Goal: Task Accomplishment & Management: Manage account settings

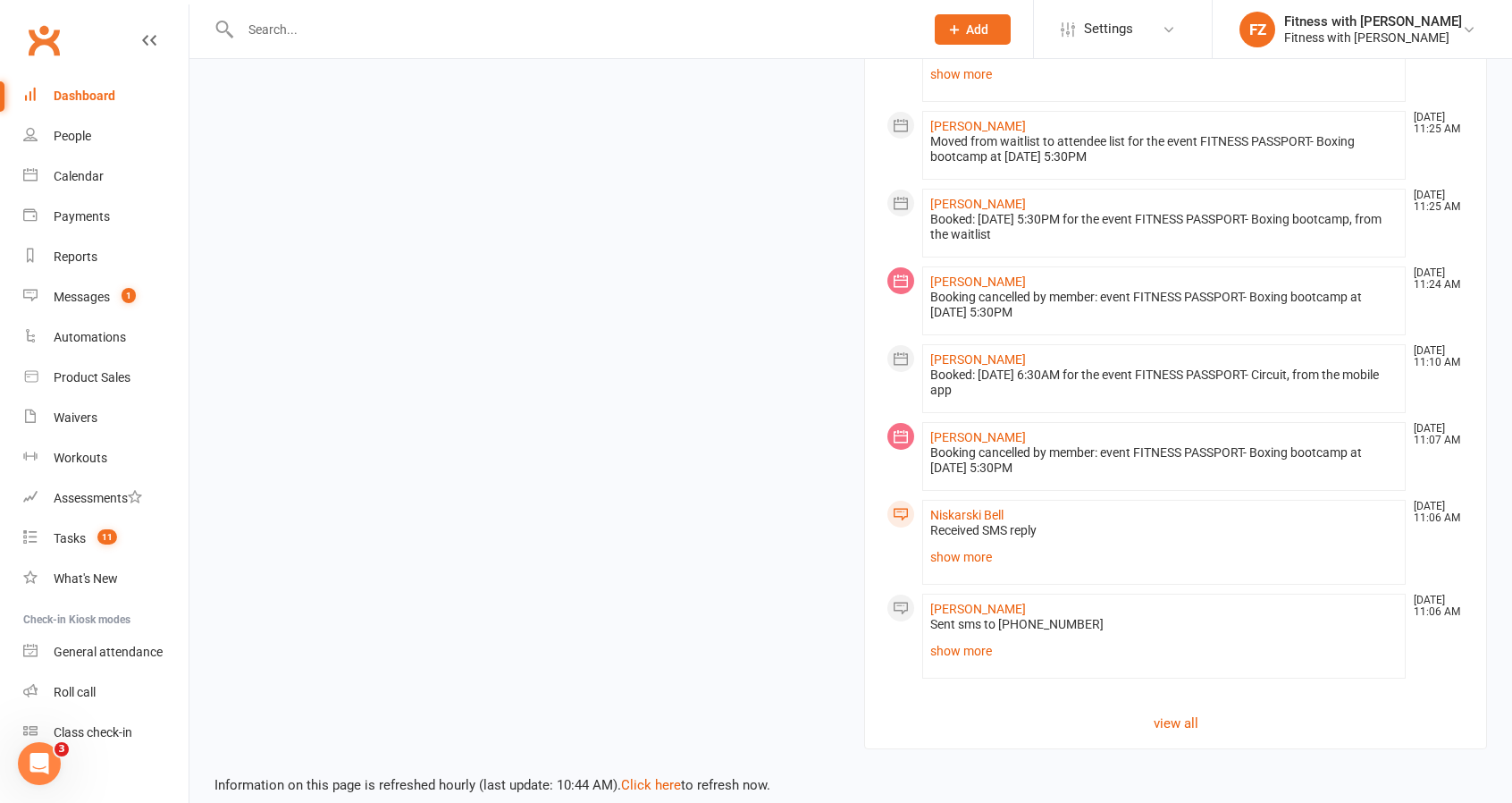
scroll to position [2014, 0]
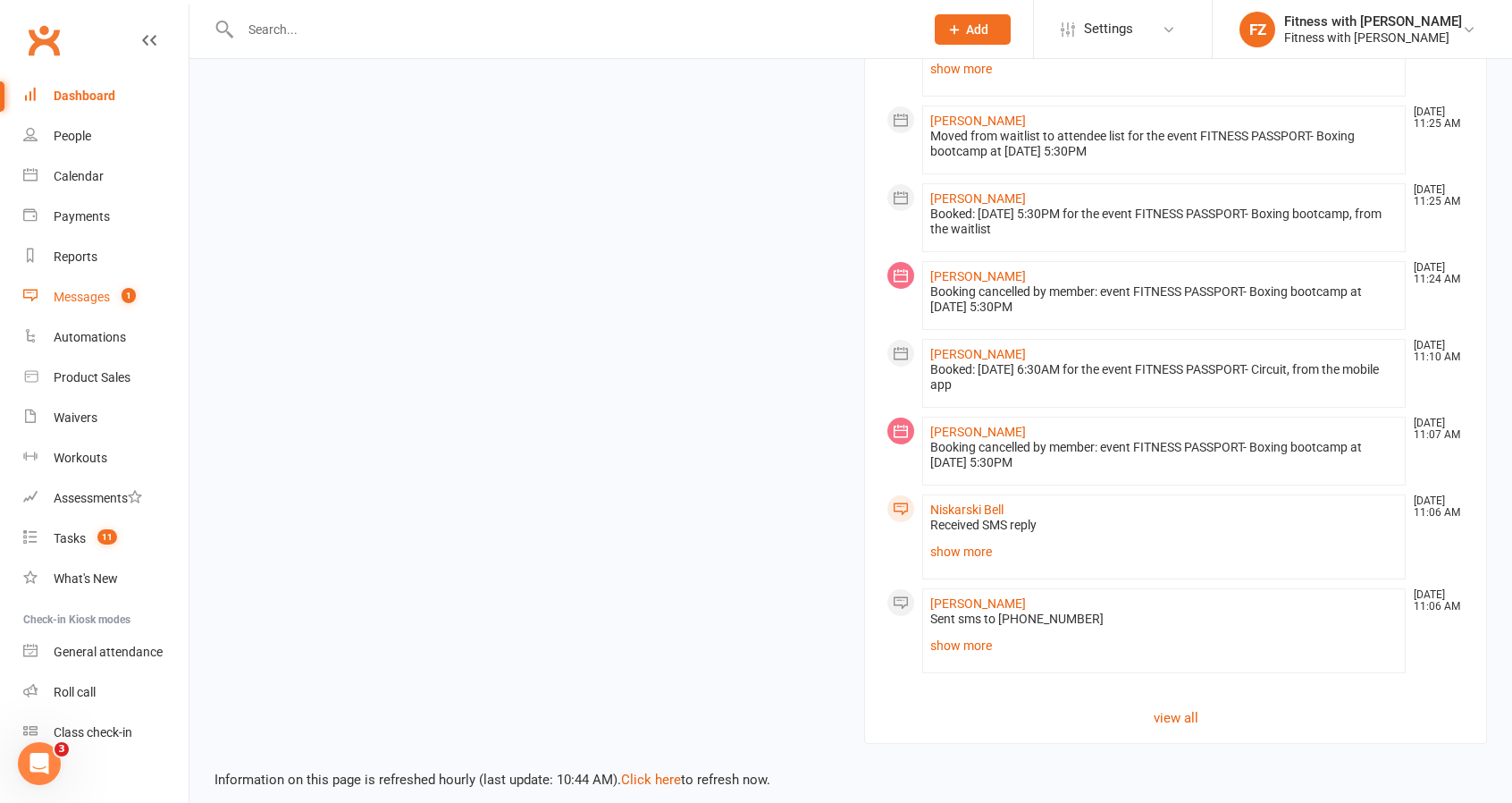
click at [93, 292] on div "Messages" at bounding box center [82, 297] width 56 height 15
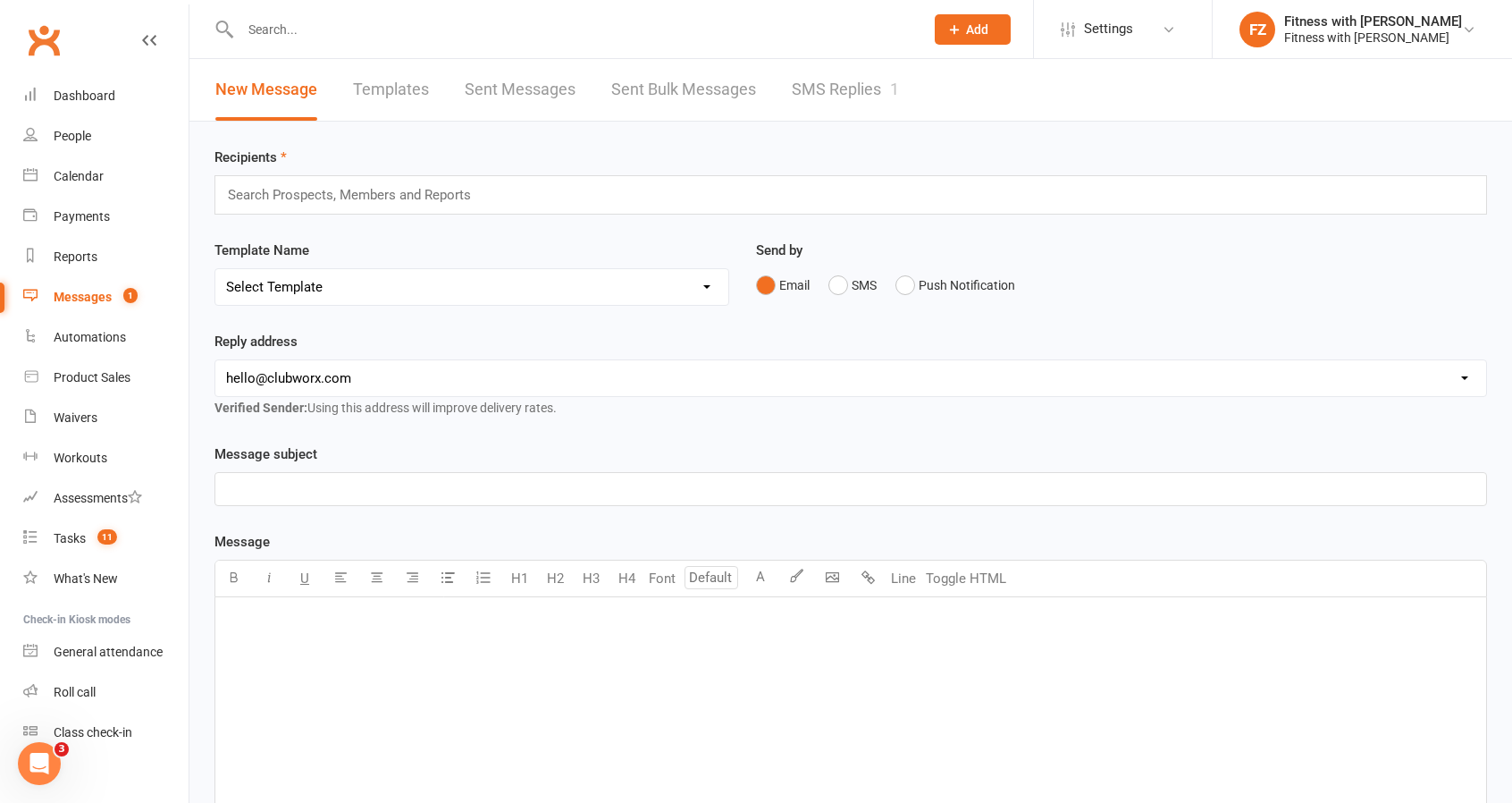
click at [820, 80] on link "SMS Replies 1" at bounding box center [846, 90] width 107 height 61
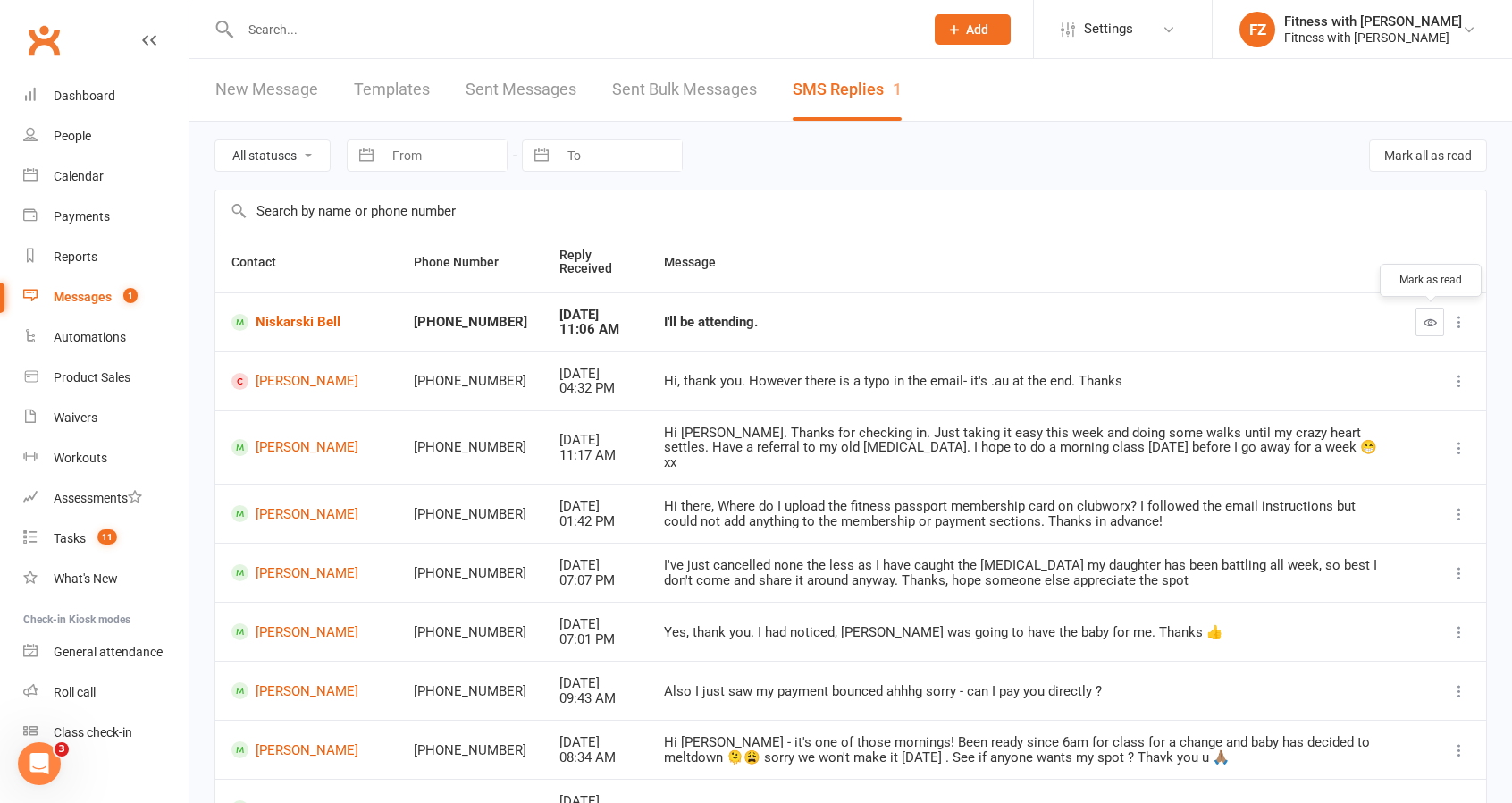
click at [1426, 324] on icon "button" at bounding box center [1430, 322] width 14 height 14
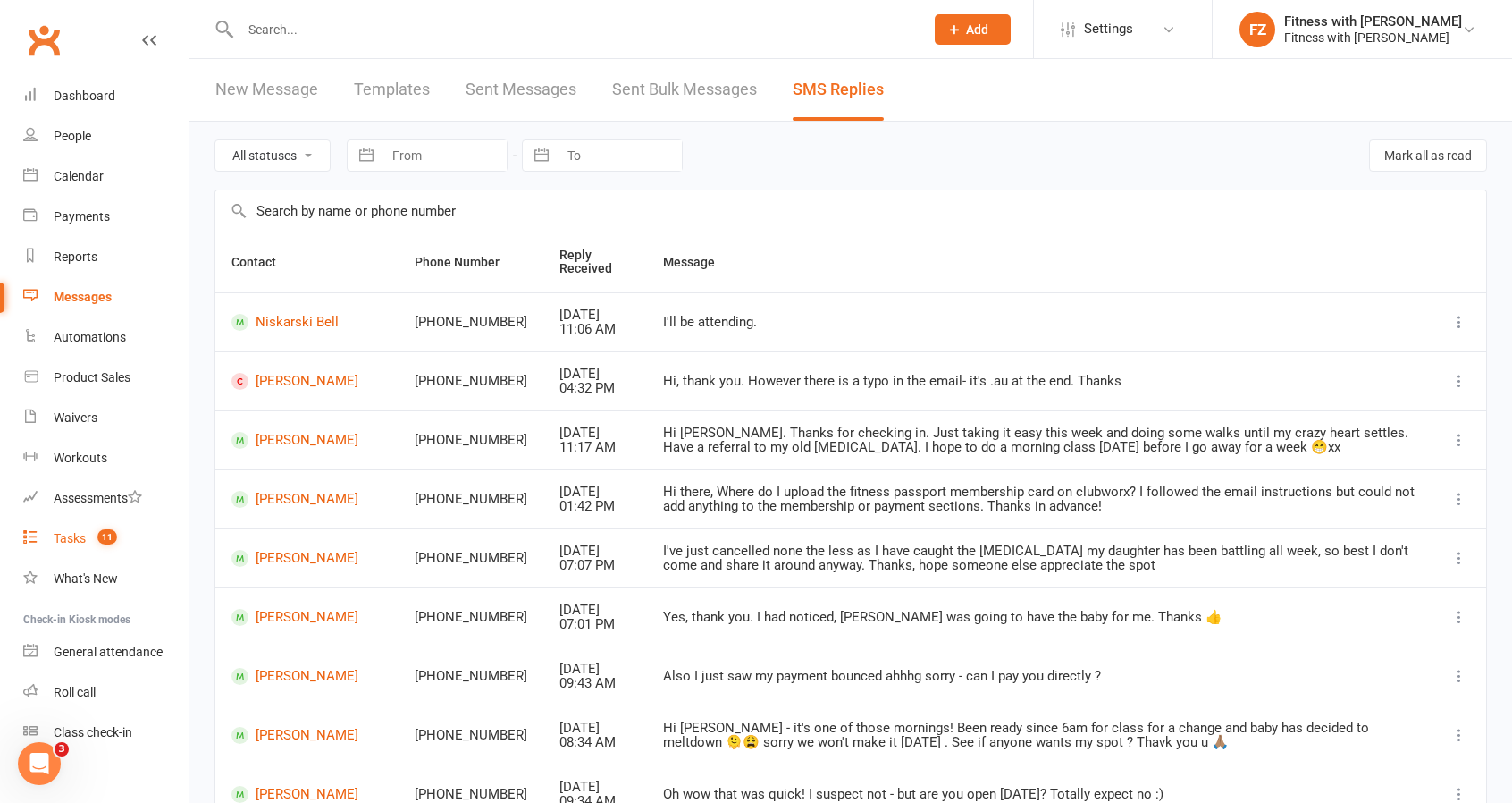
drag, startPoint x: 82, startPoint y: 523, endPoint x: 81, endPoint y: 535, distance: 12.0
click at [82, 523] on link "Tasks 11" at bounding box center [106, 538] width 165 height 40
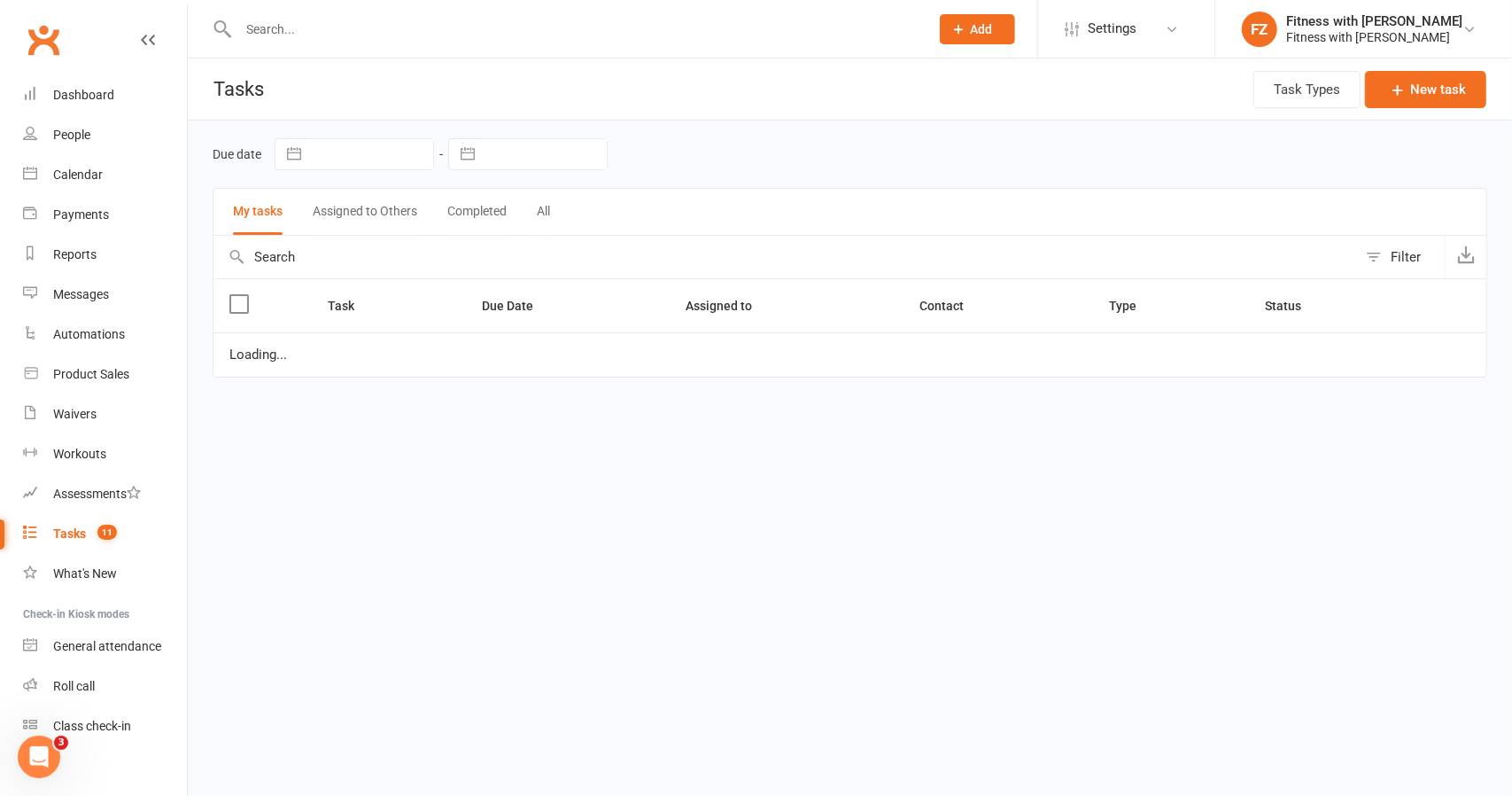
click at [80, 531] on div "Tasks" at bounding box center [69, 534] width 33 height 14
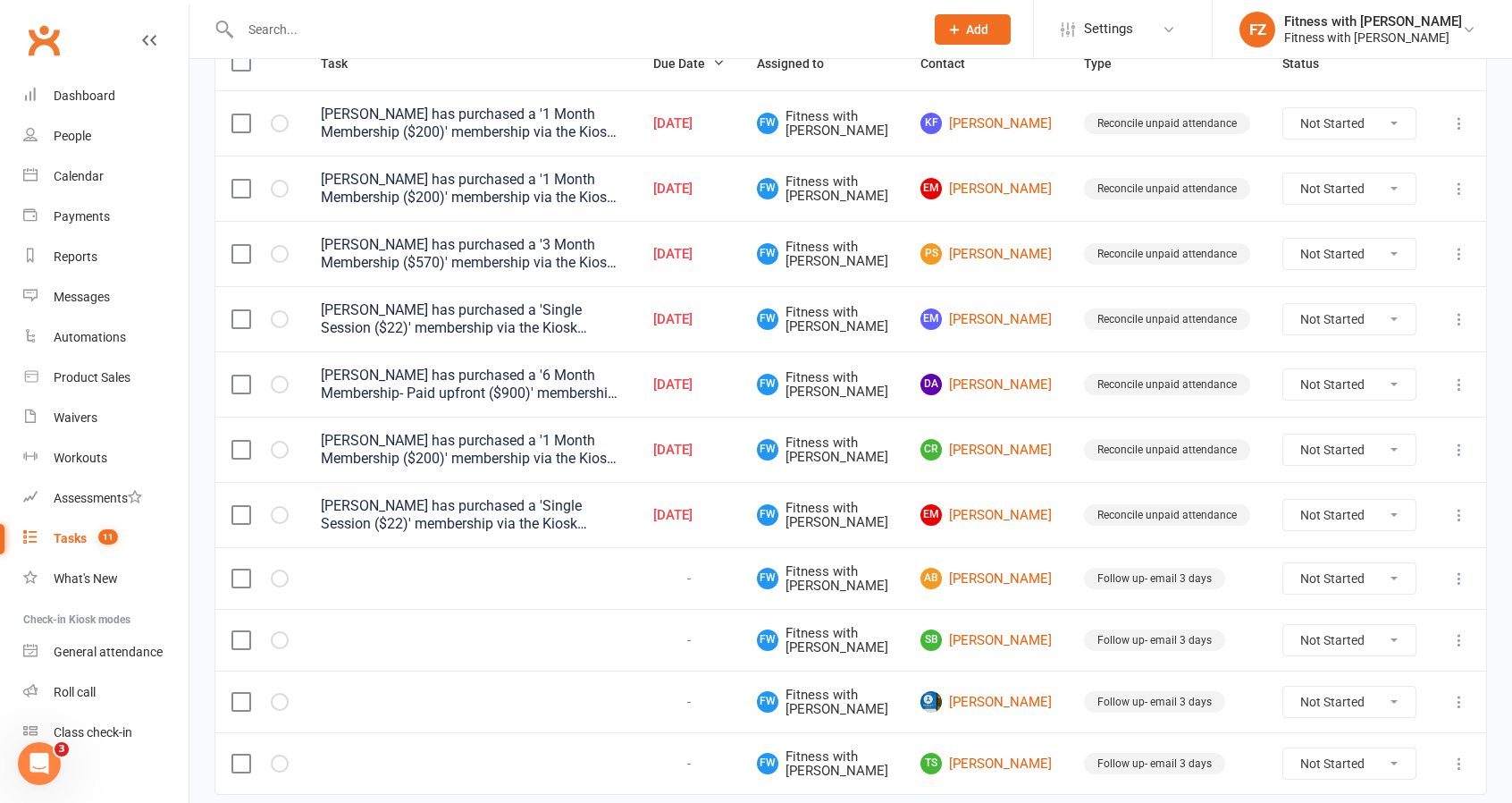
scroll to position [306, 0]
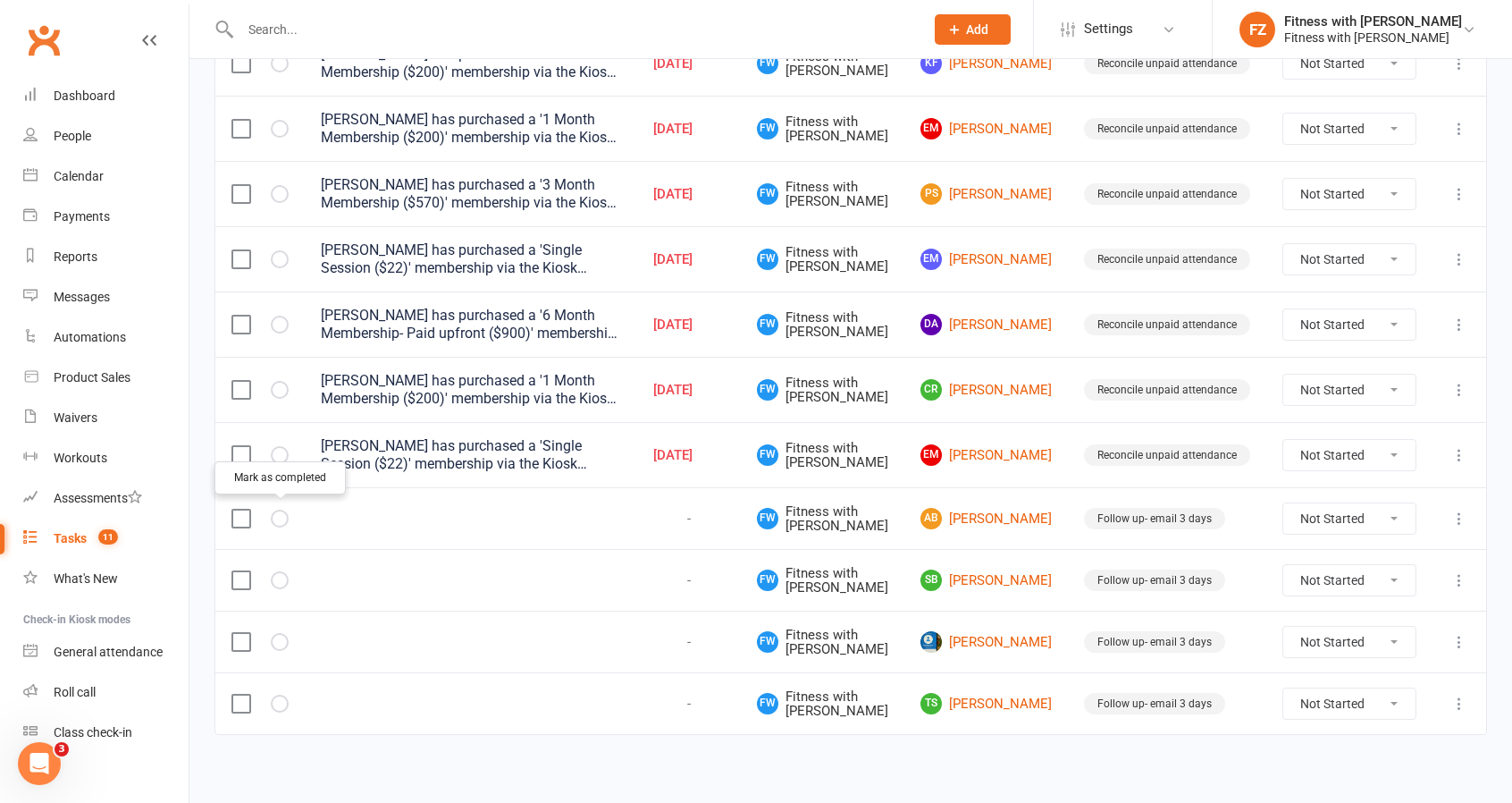
click at [271, 514] on button "button" at bounding box center [279, 519] width 18 height 18
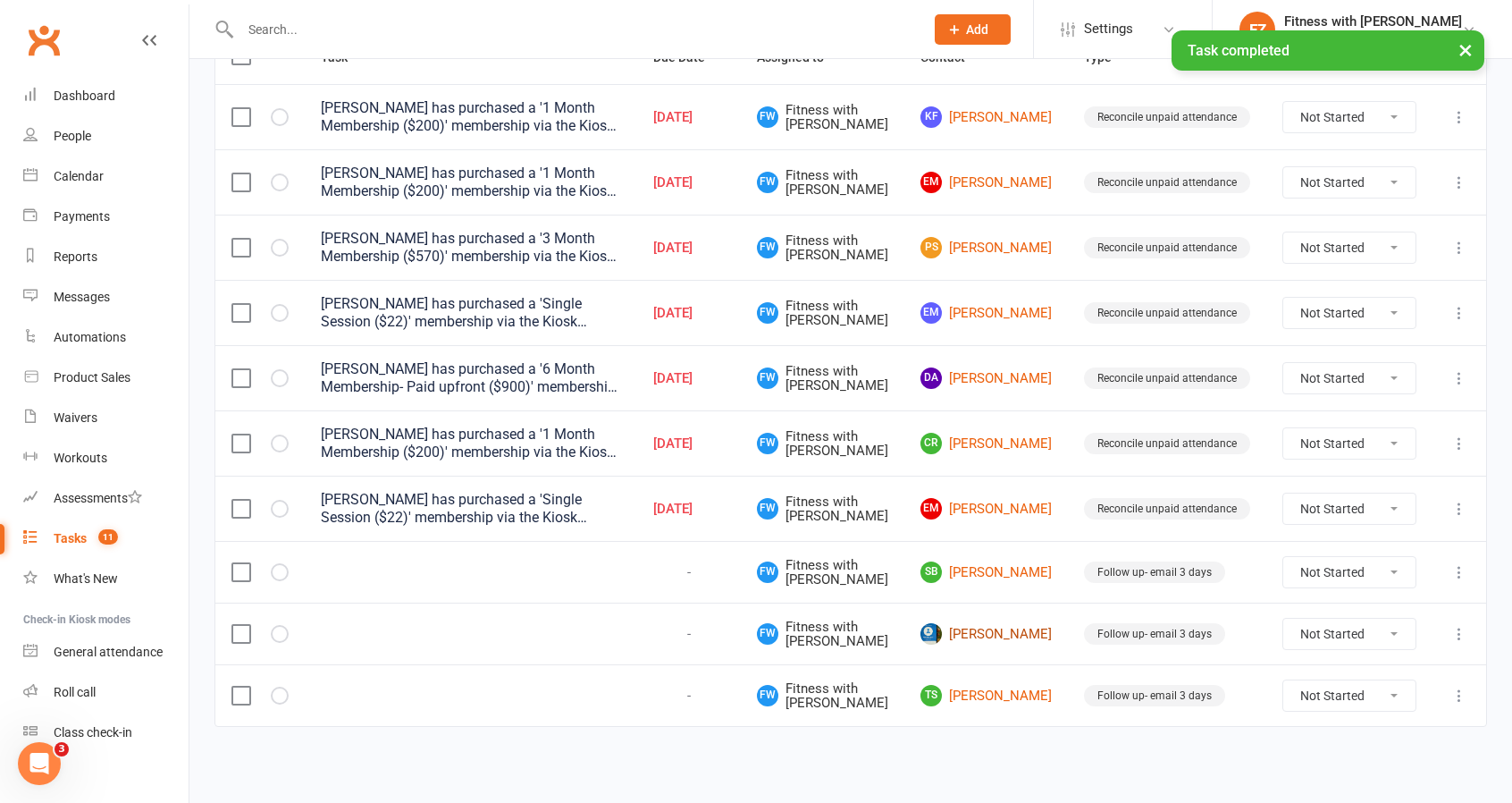
scroll to position [245, 0]
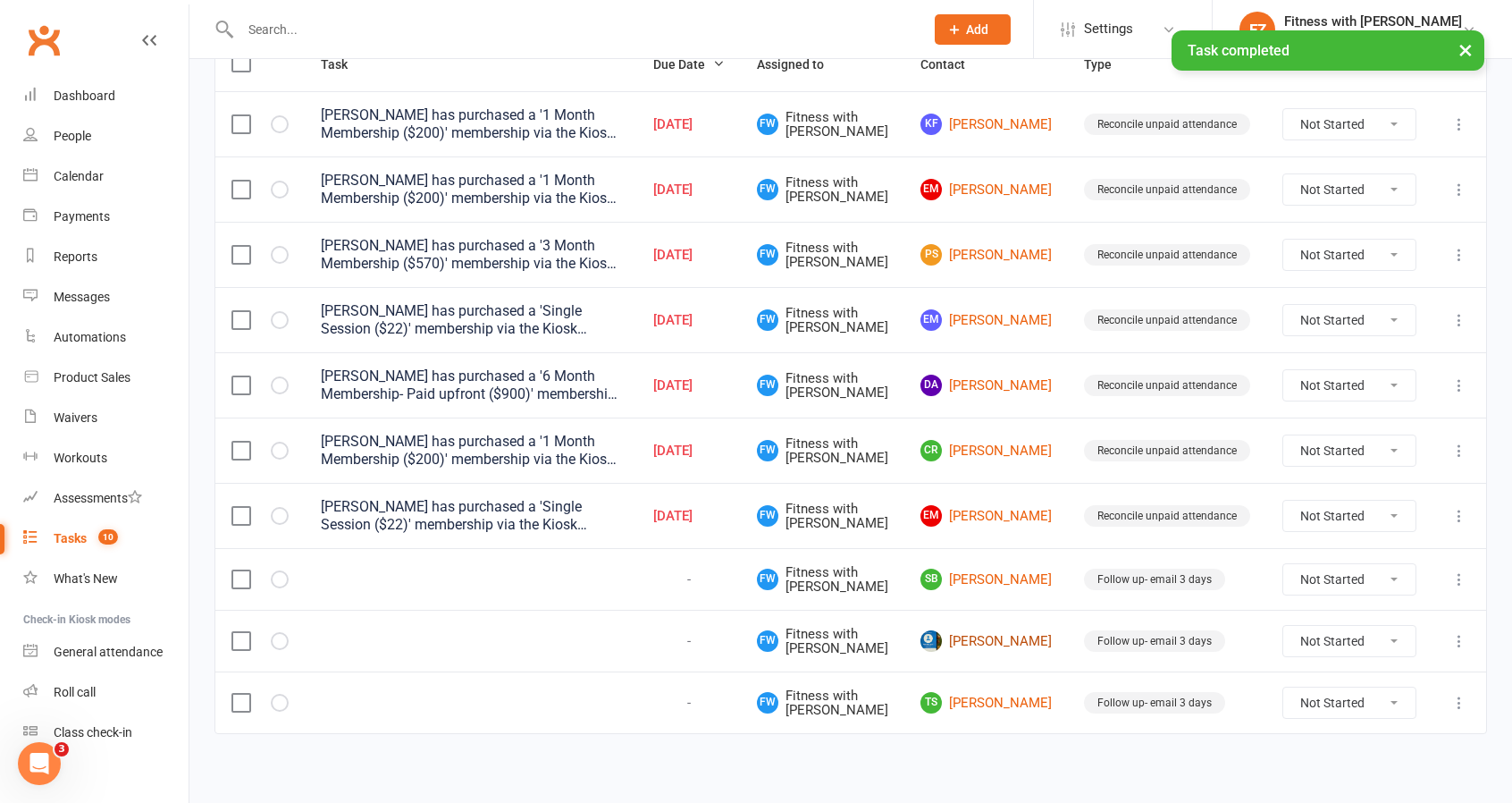
click at [1023, 641] on link "Taylor Watson" at bounding box center [986, 641] width 131 height 21
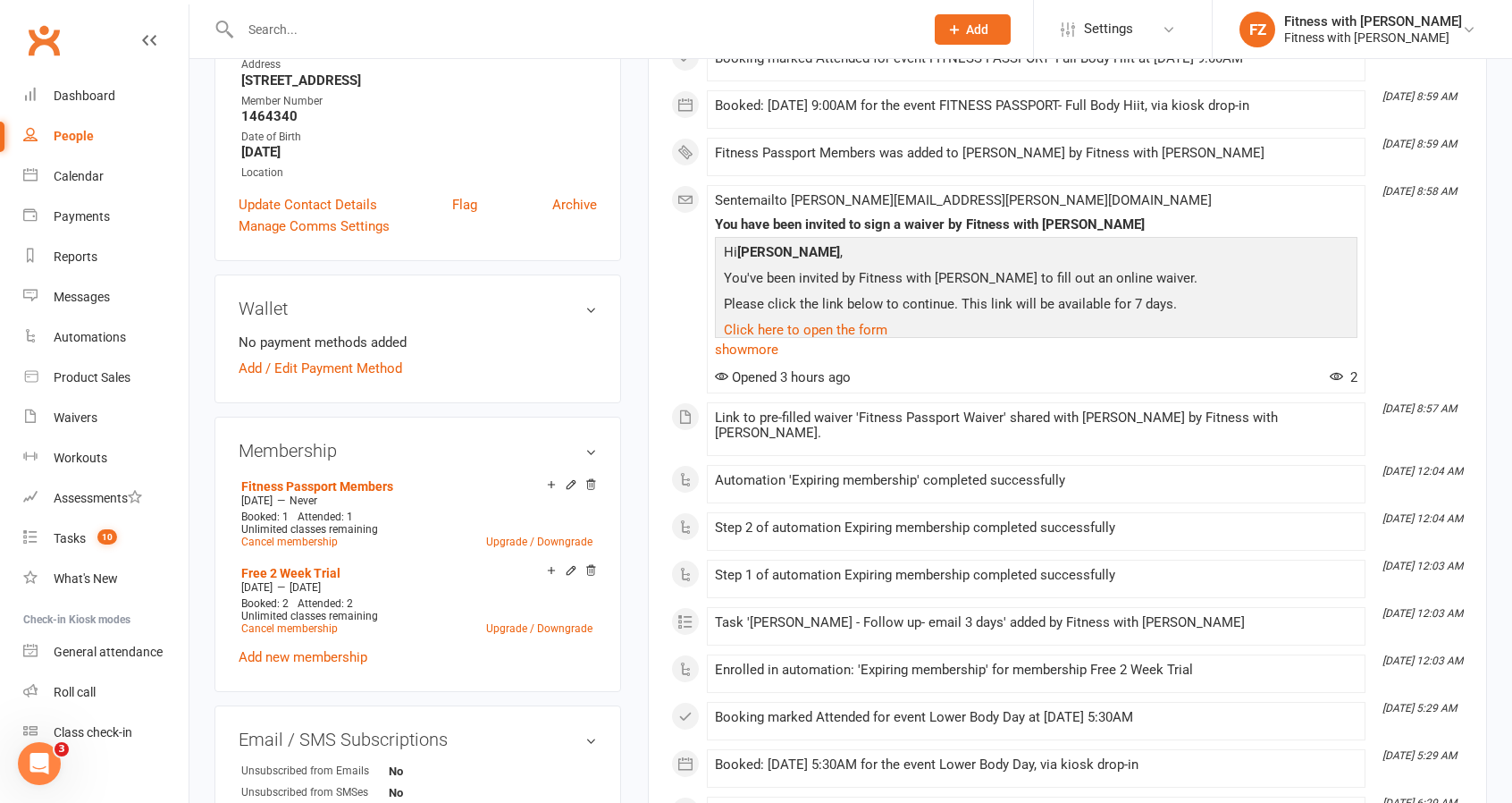
scroll to position [357, 0]
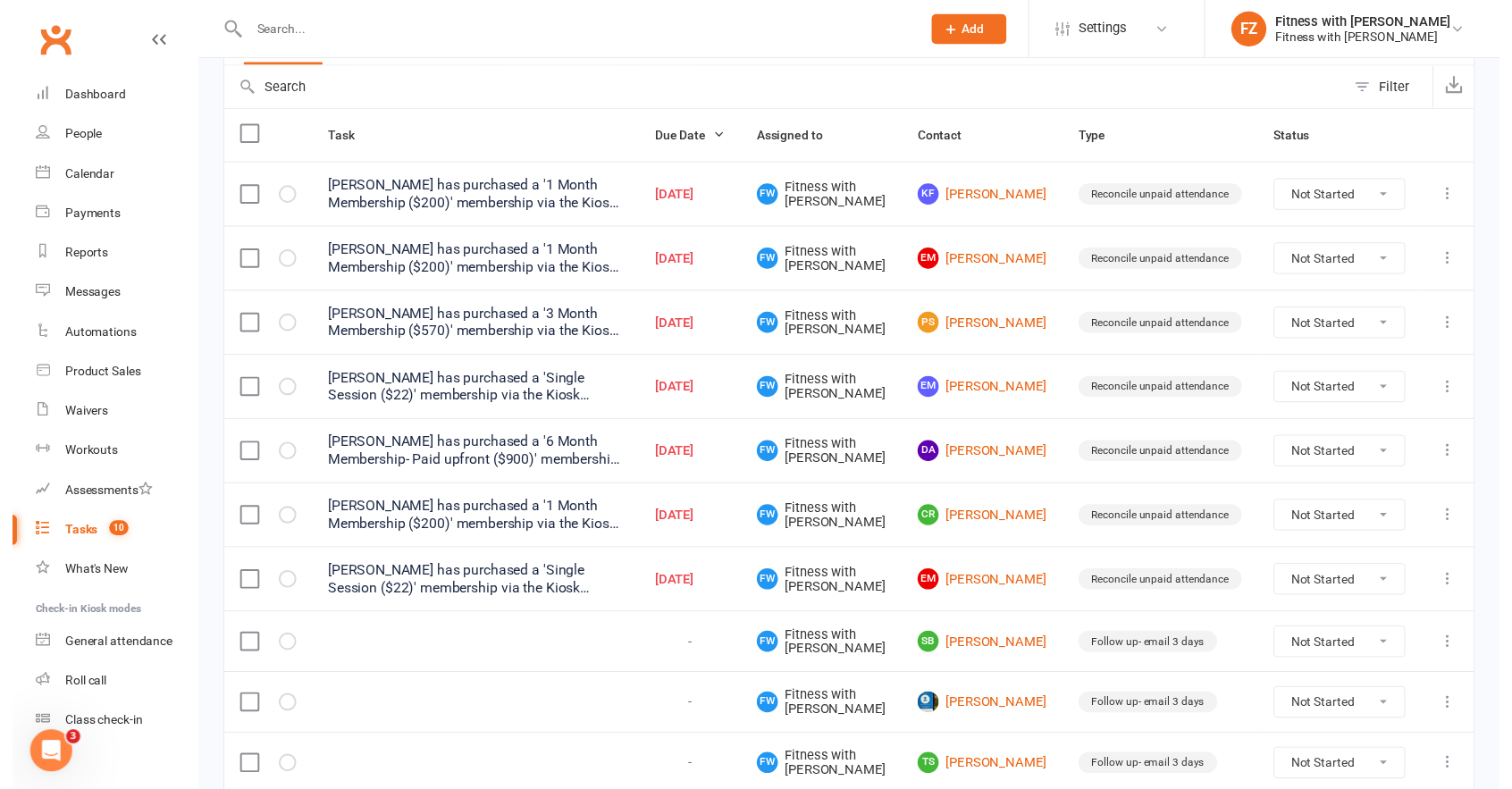
scroll to position [245, 0]
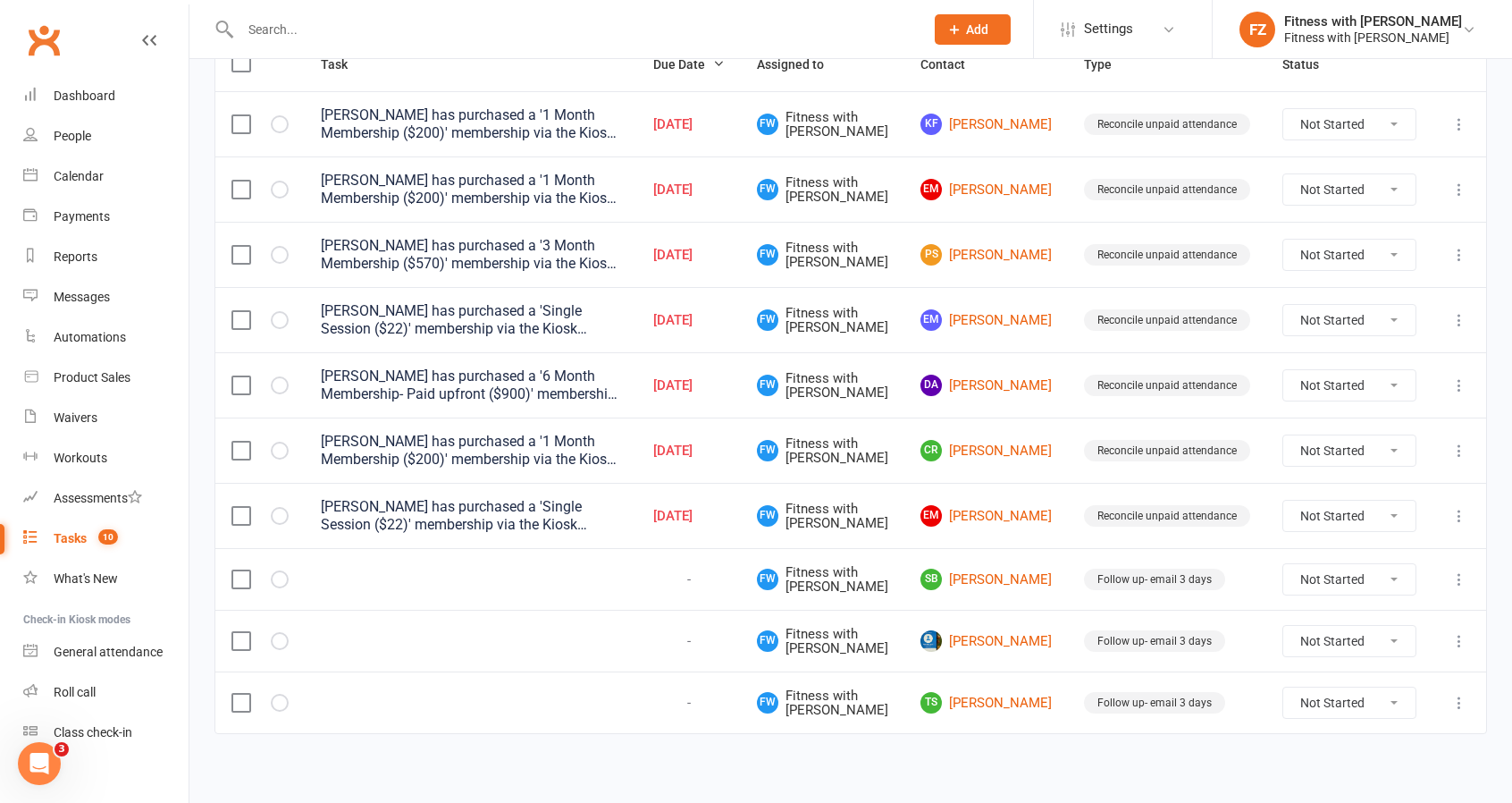
click at [278, 644] on td at bounding box center [260, 639] width 90 height 61
click at [273, 632] on button "button" at bounding box center [279, 640] width 18 height 18
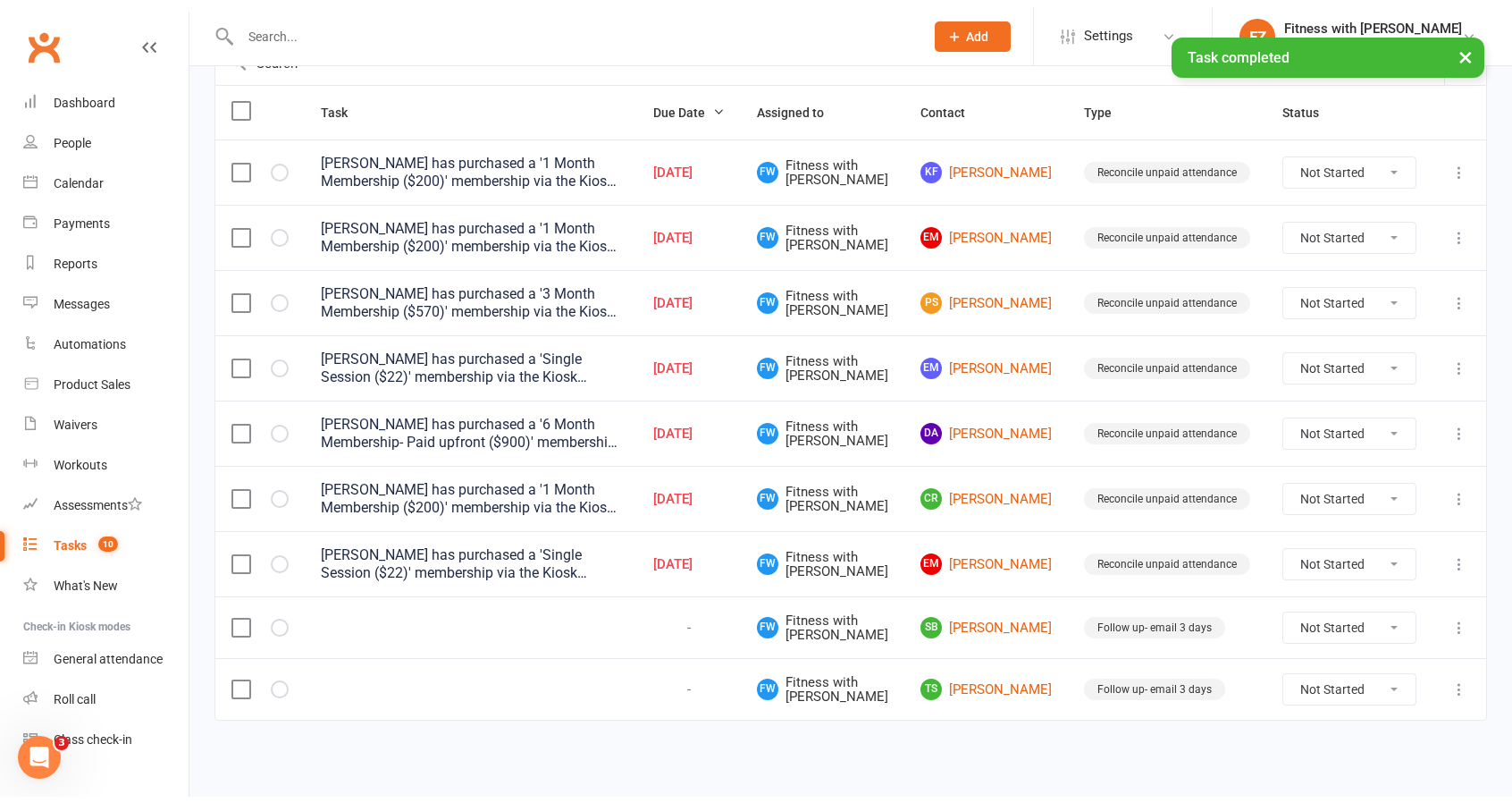
scroll to position [184, 0]
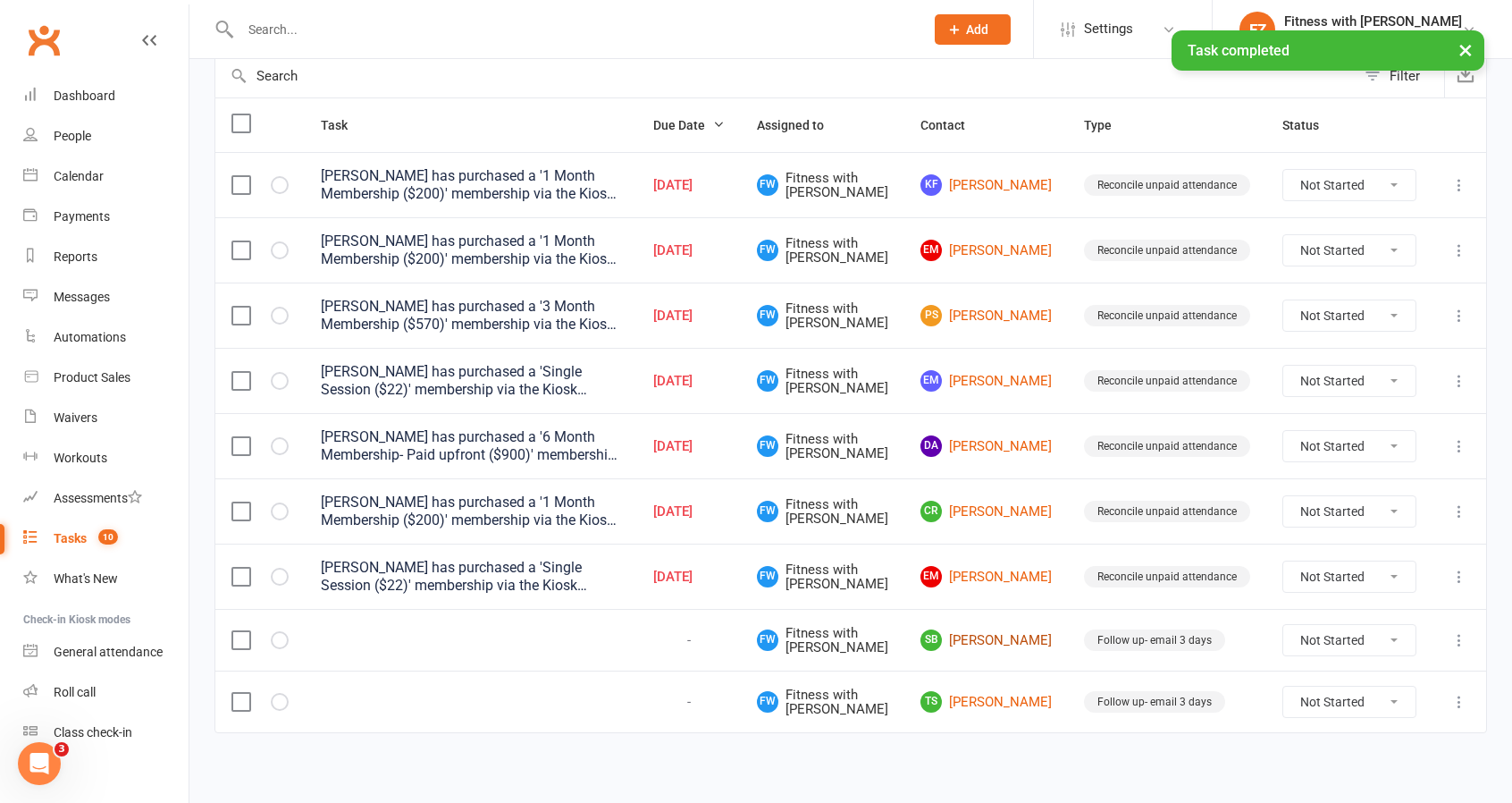
click at [995, 644] on link "SB Sandy Brown" at bounding box center [986, 640] width 131 height 21
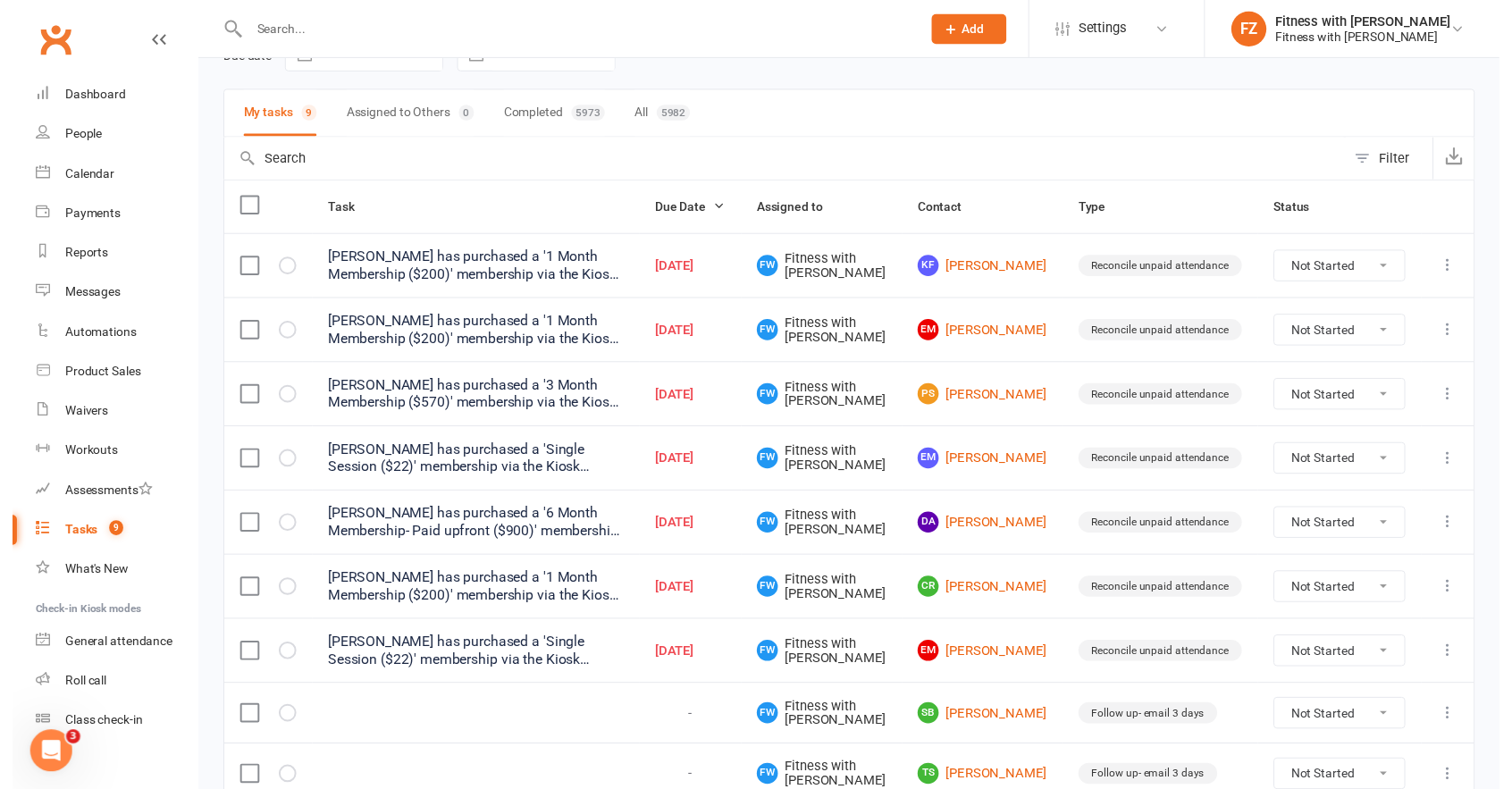
scroll to position [184, 0]
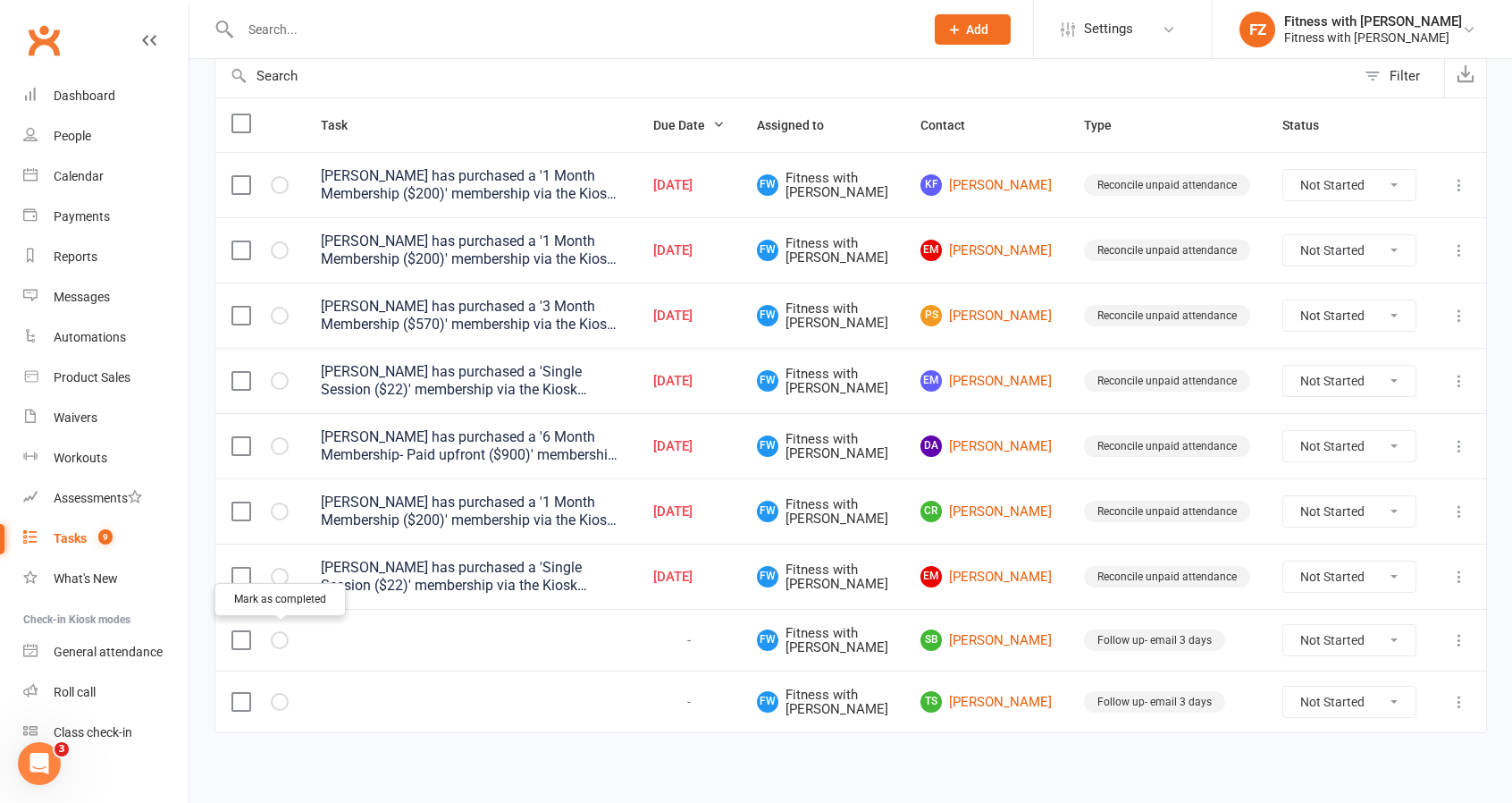
click at [283, 639] on button "button" at bounding box center [279, 639] width 18 height 18
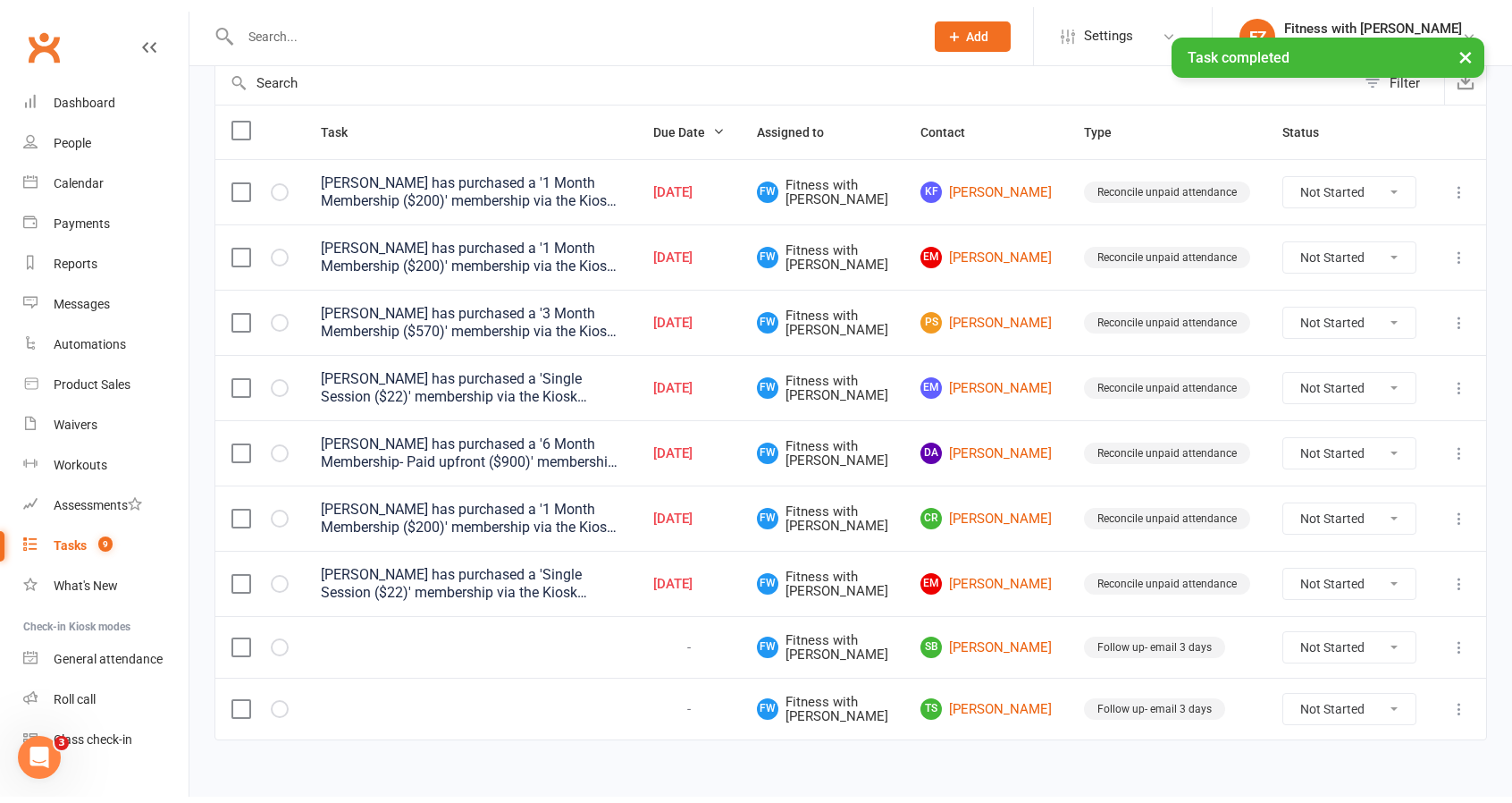
scroll to position [124, 0]
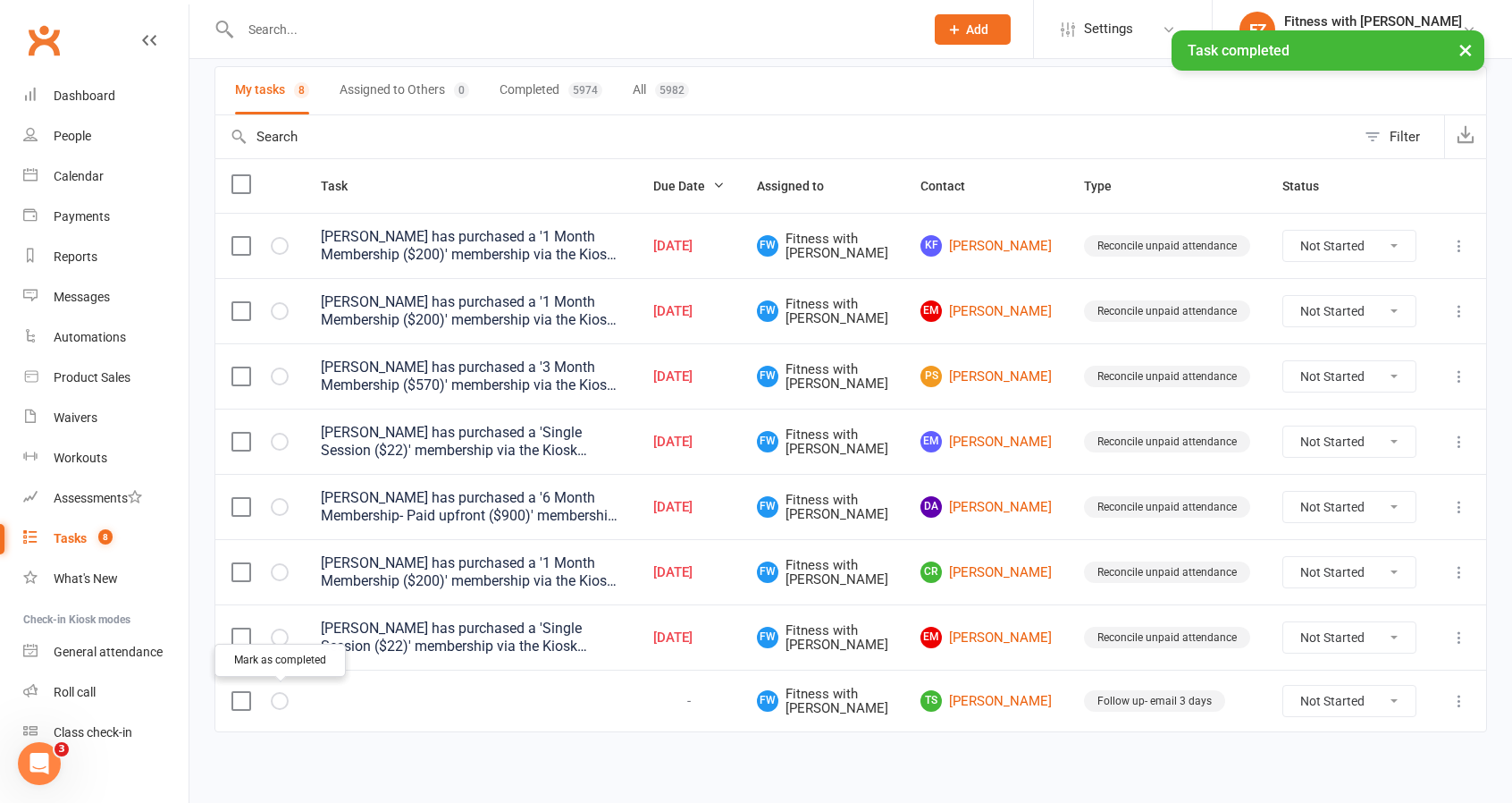
click at [0, 0] on icon "button" at bounding box center [0, 0] width 0 height 0
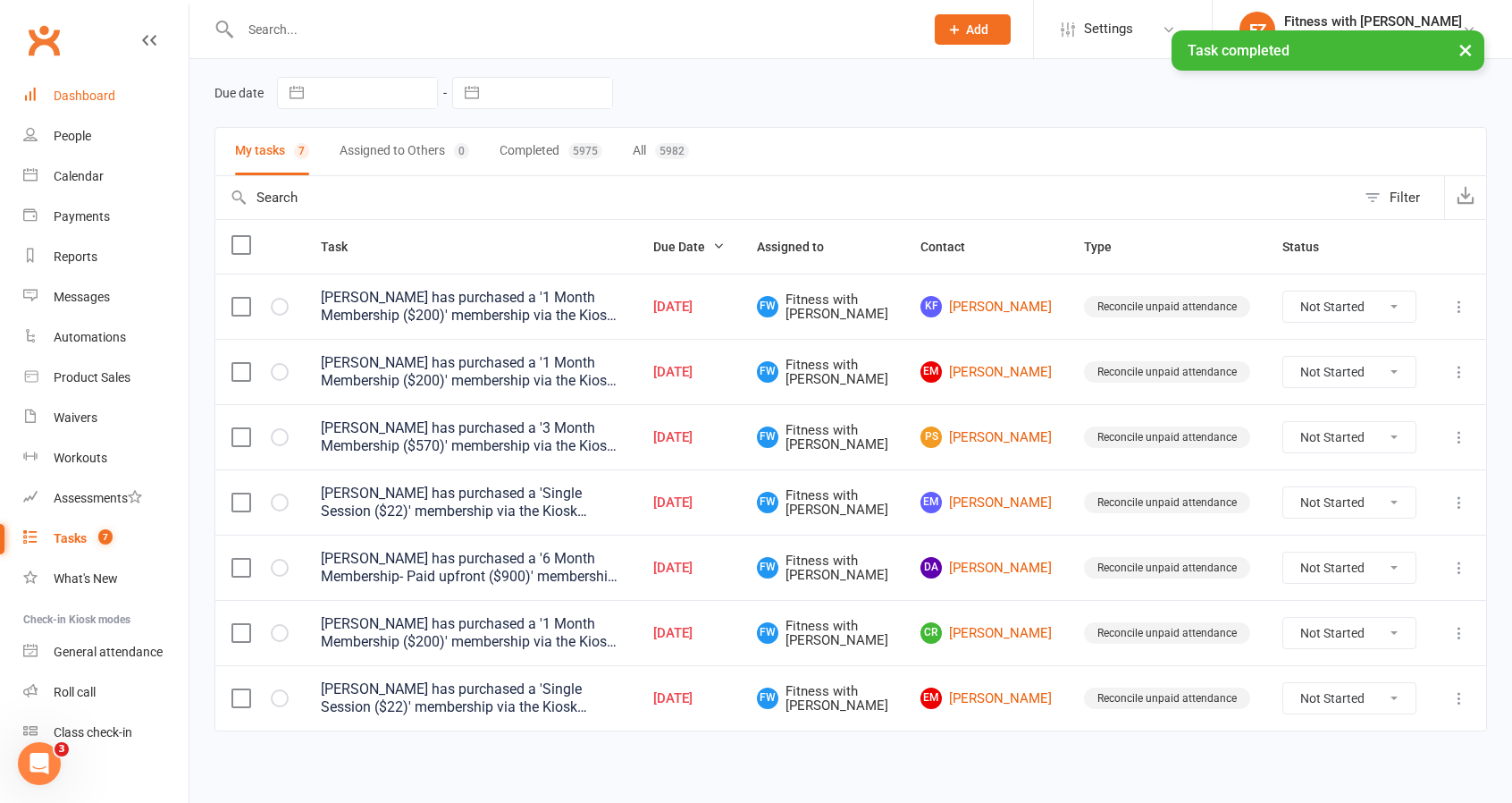
click at [105, 93] on div "Dashboard" at bounding box center [84, 95] width 61 height 15
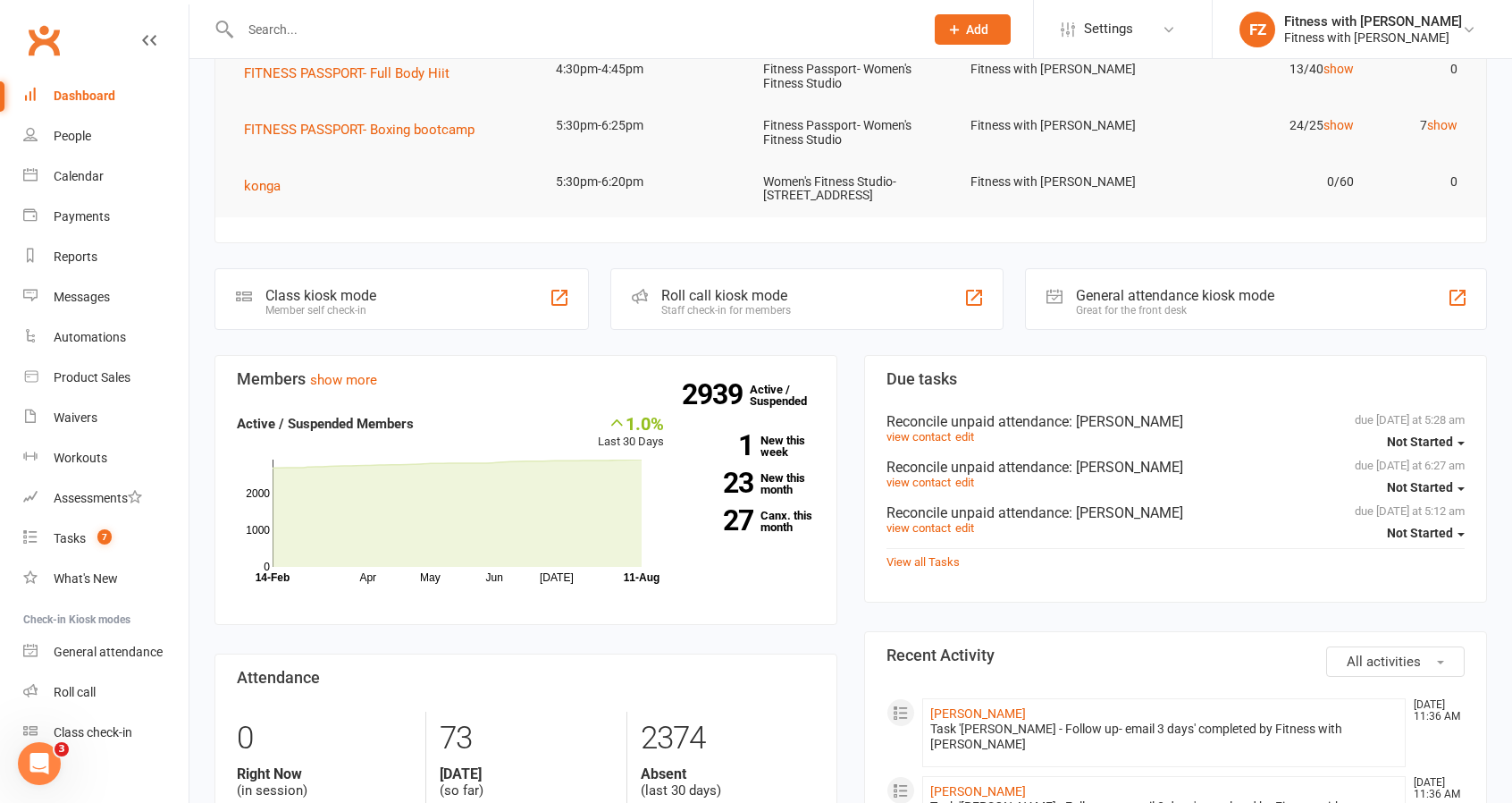
scroll to position [90, 0]
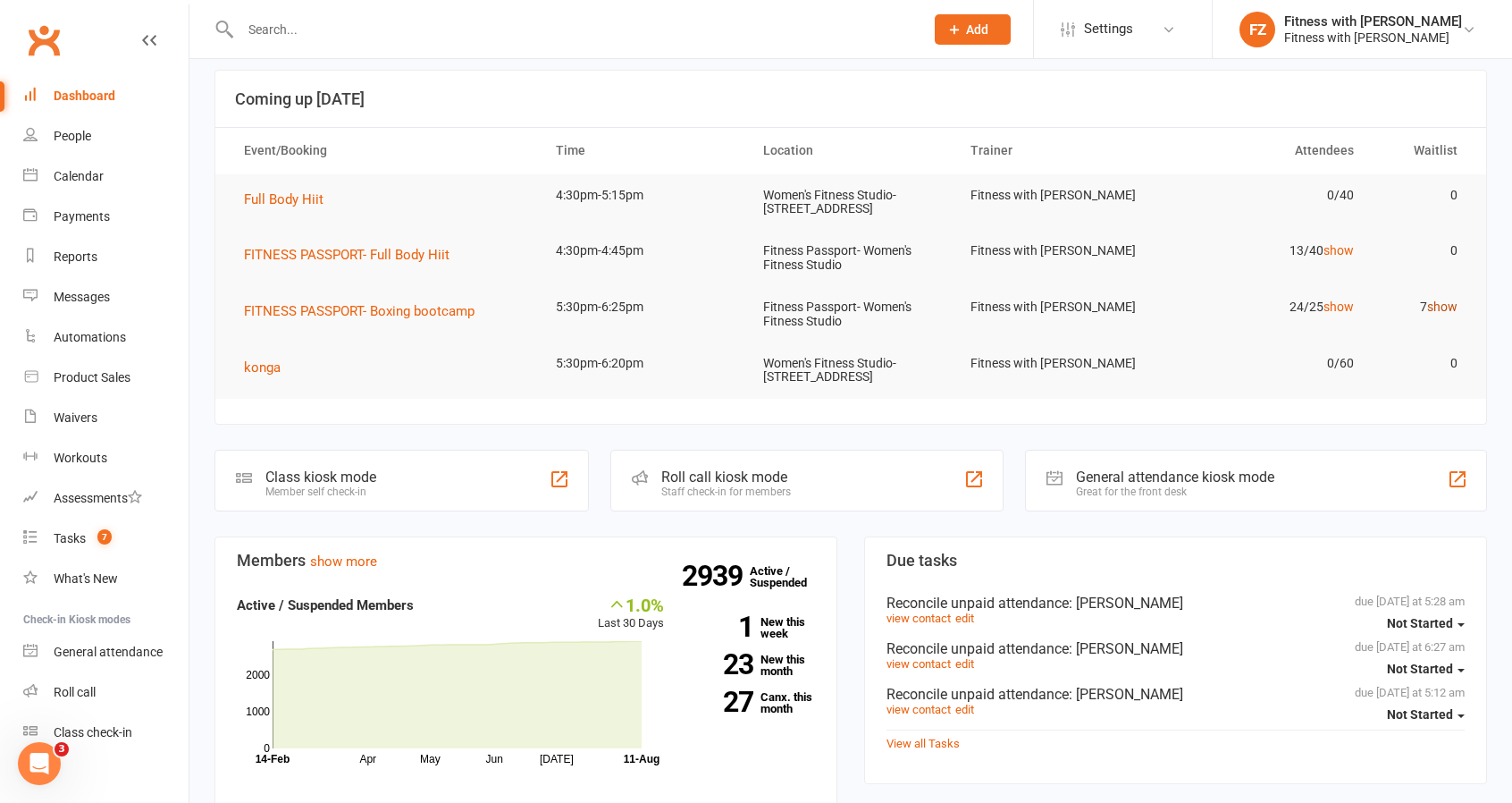
click at [1439, 307] on link "show" at bounding box center [1442, 307] width 30 height 15
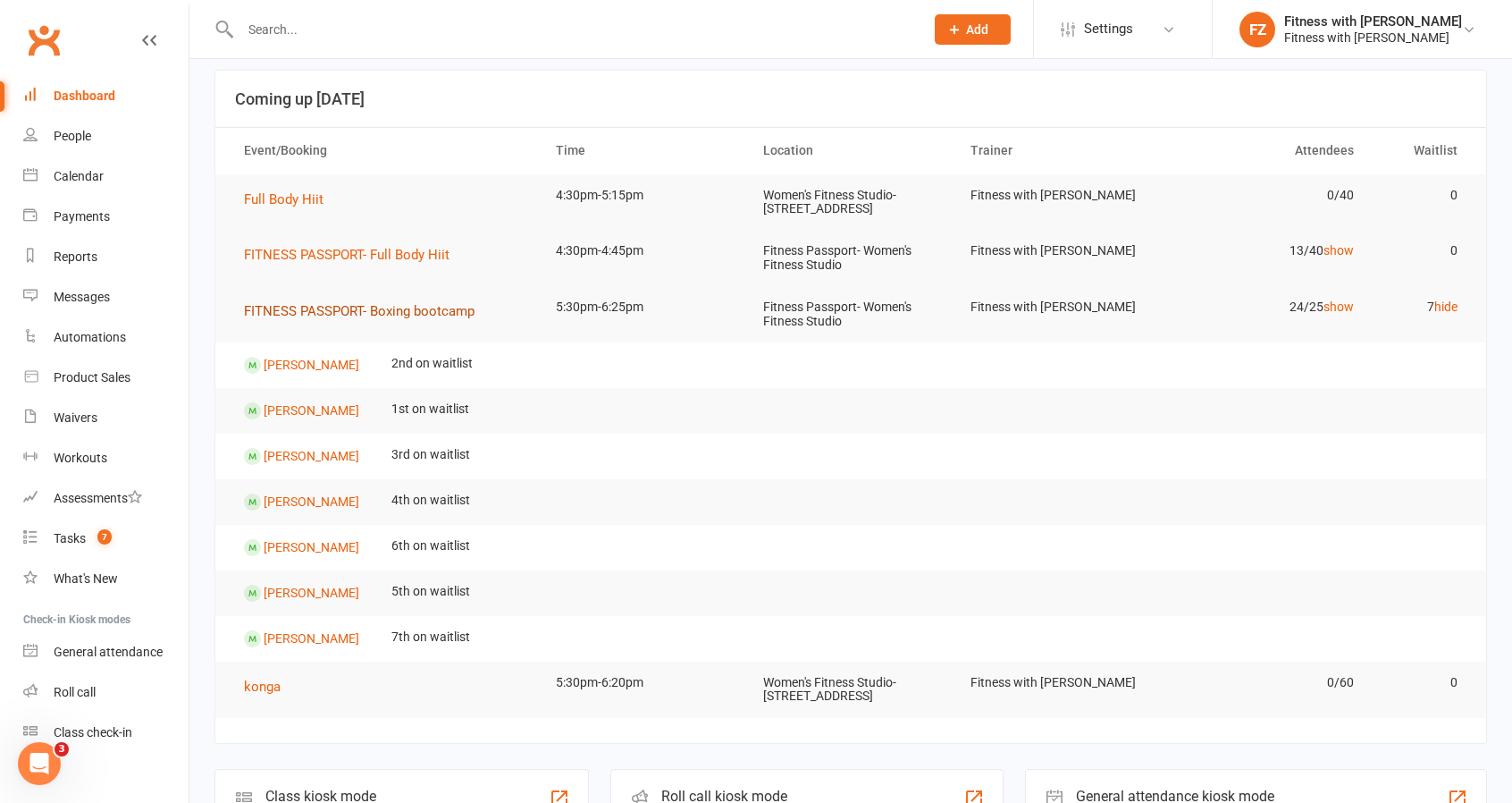
click at [442, 317] on button "FITNESS PASSPORT- Boxing bootcamp" at bounding box center [366, 311] width 243 height 21
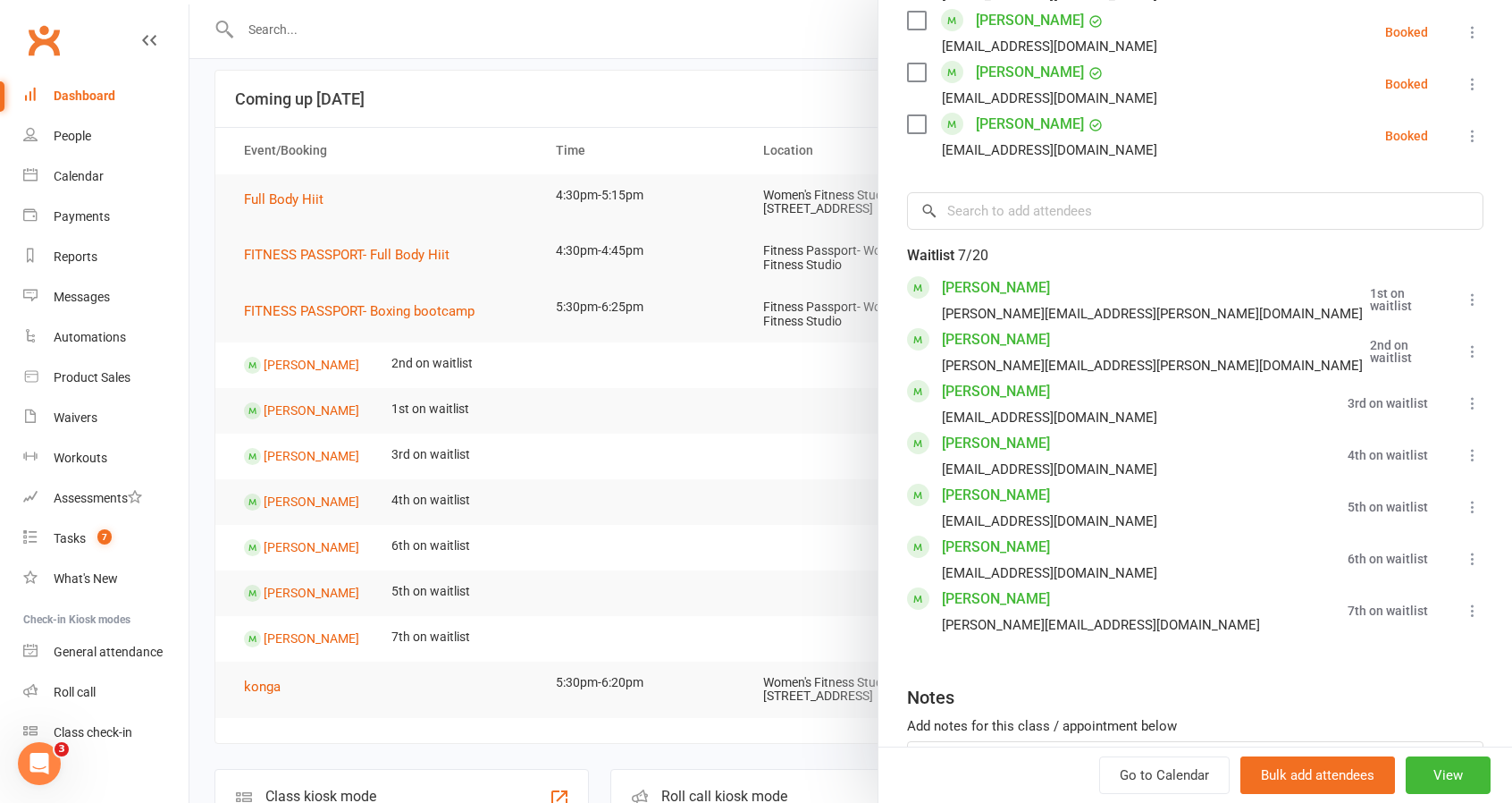
scroll to position [1467, 0]
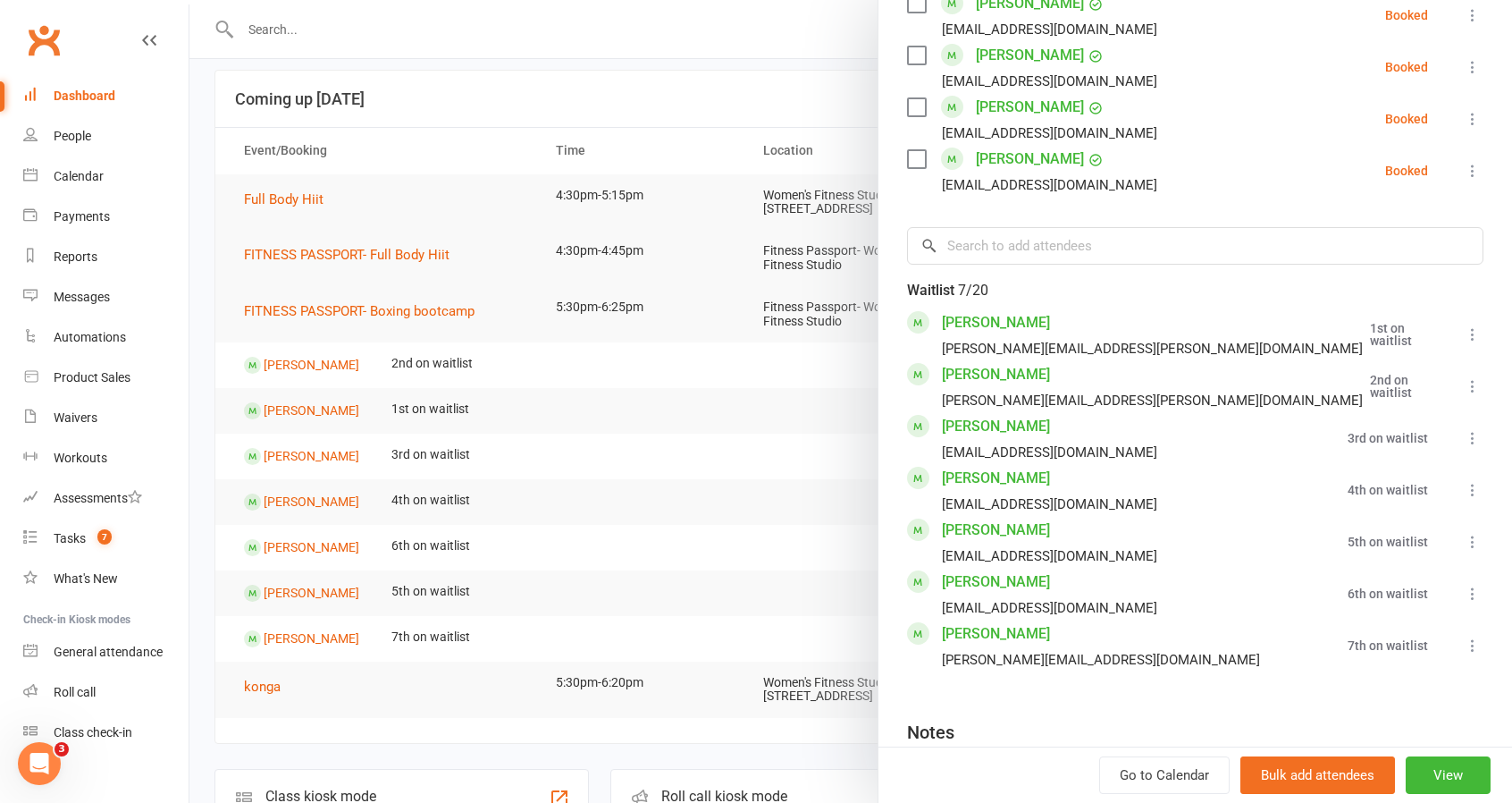
click at [1464, 585] on icon at bounding box center [1473, 594] width 18 height 18
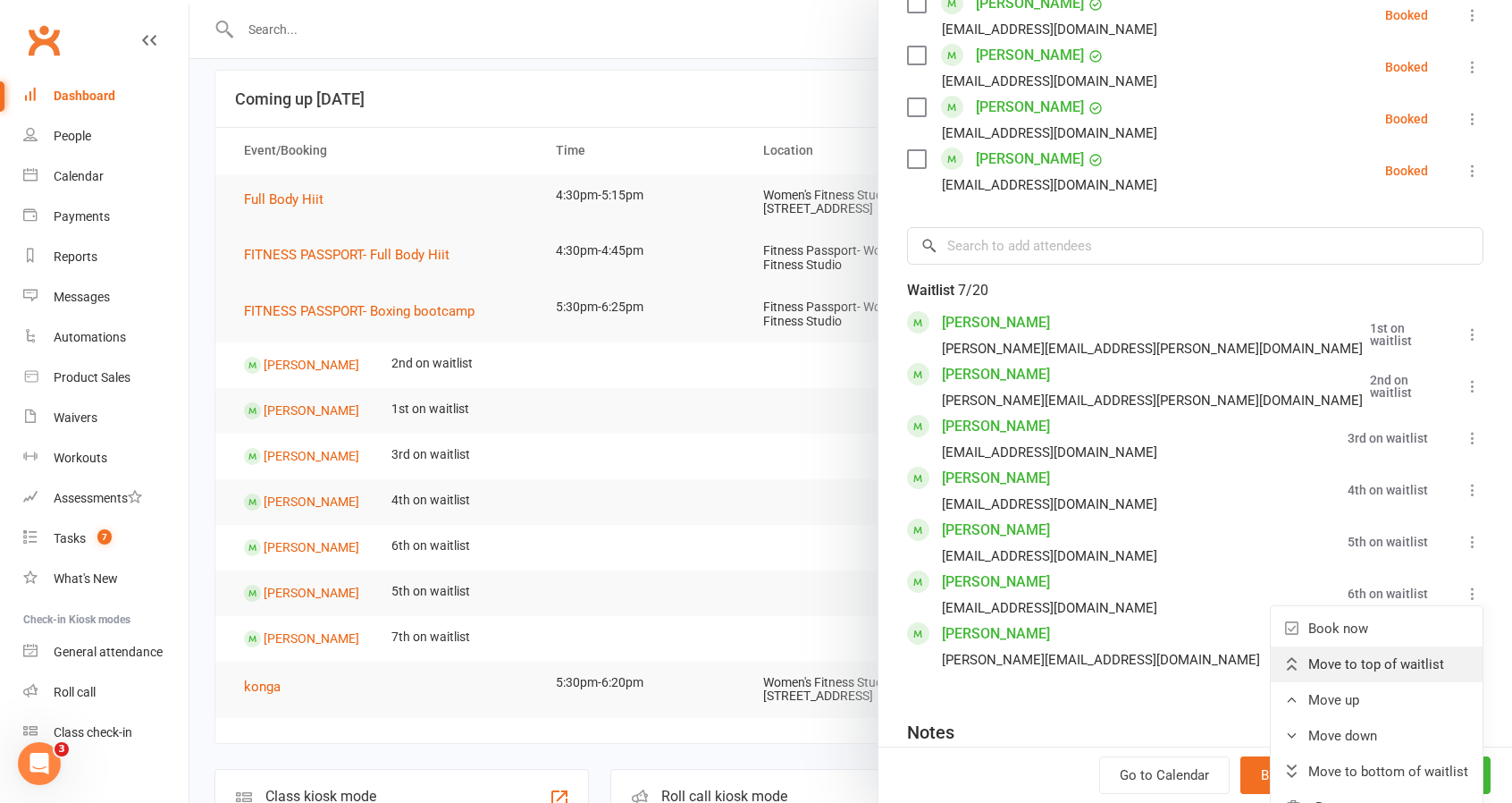
click at [1400, 646] on link "Move to top of waitlist" at bounding box center [1377, 664] width 212 height 36
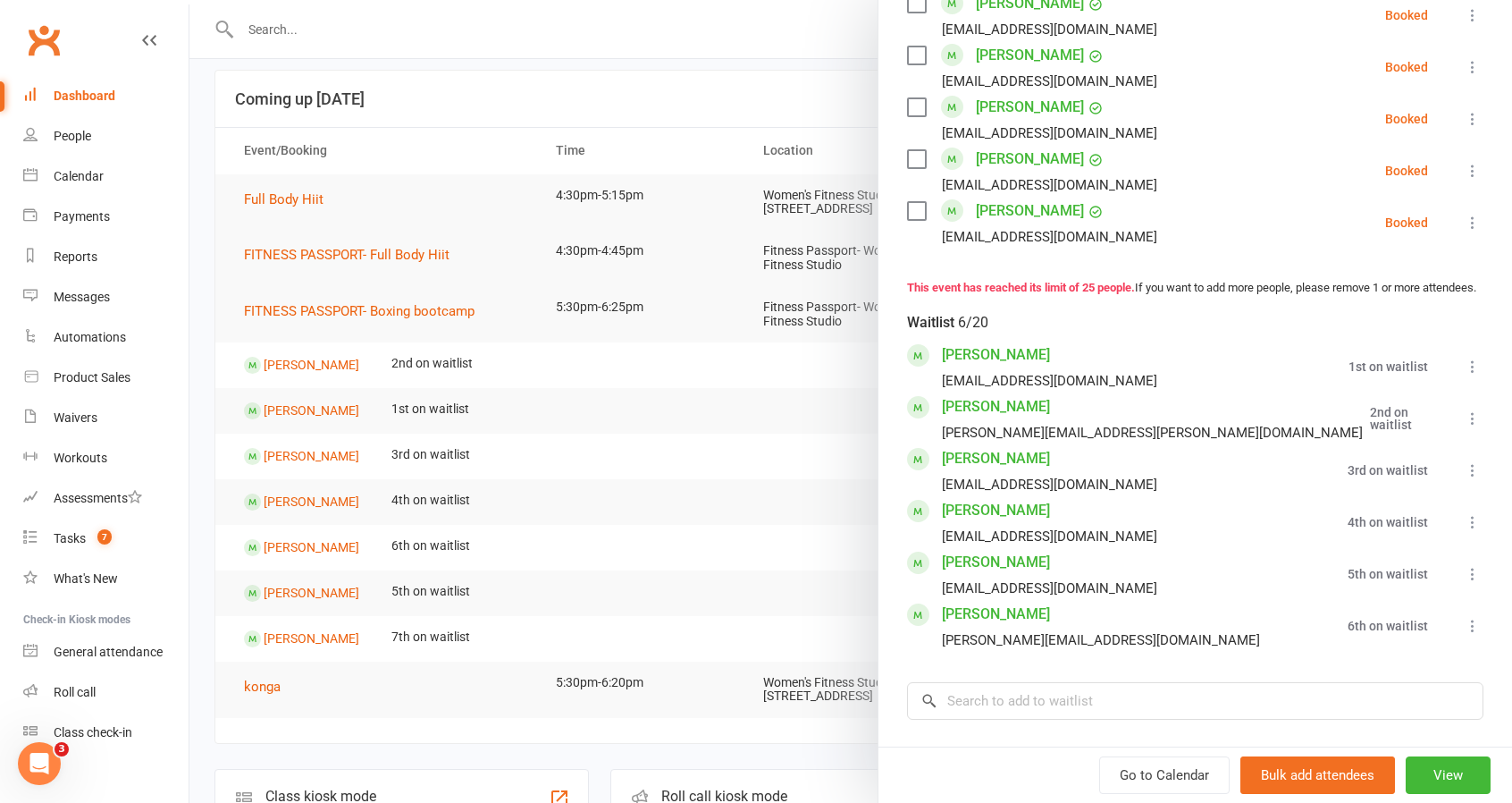
scroll to position [1519, 0]
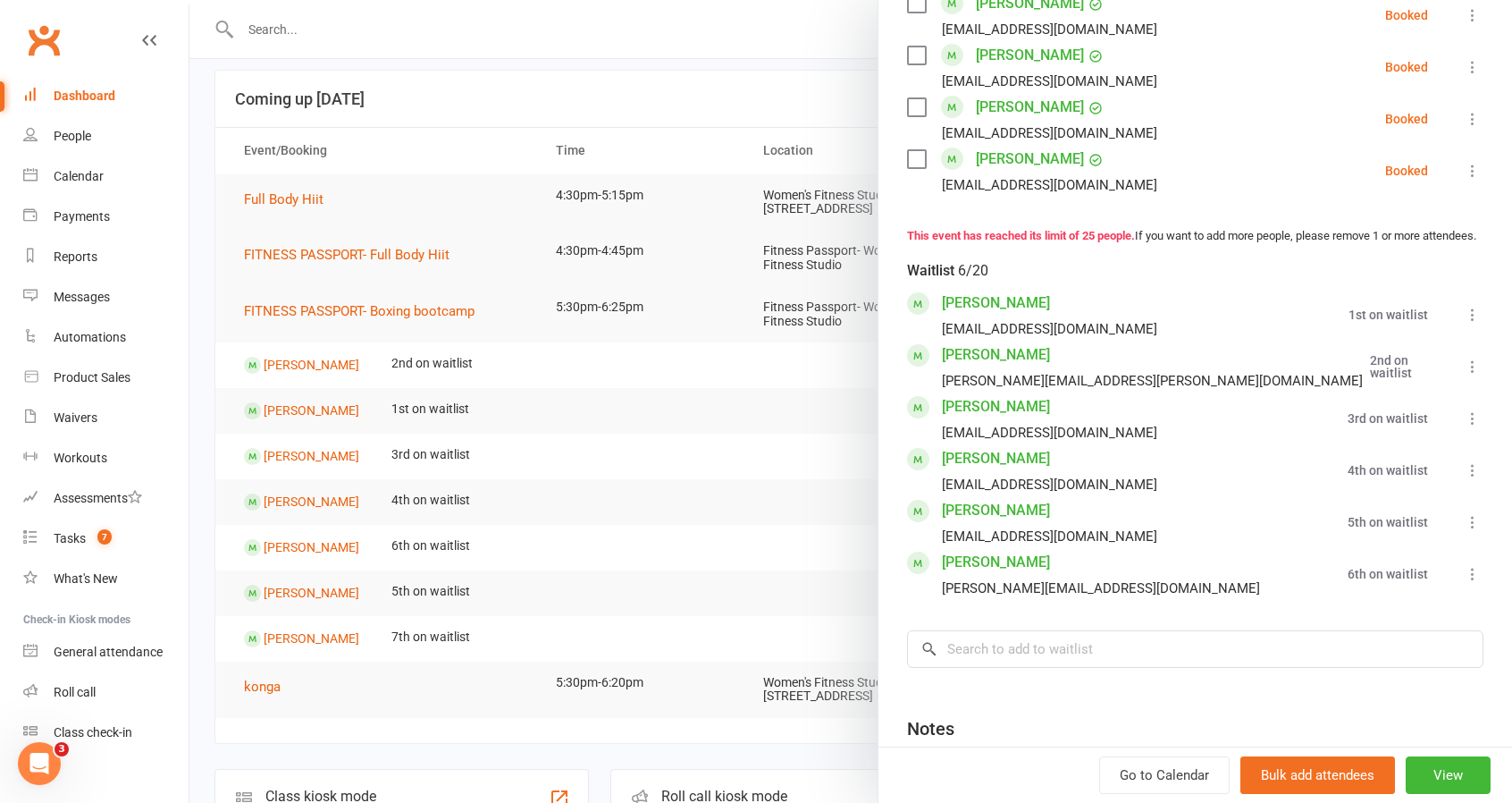
click at [1464, 566] on icon at bounding box center [1473, 574] width 18 height 18
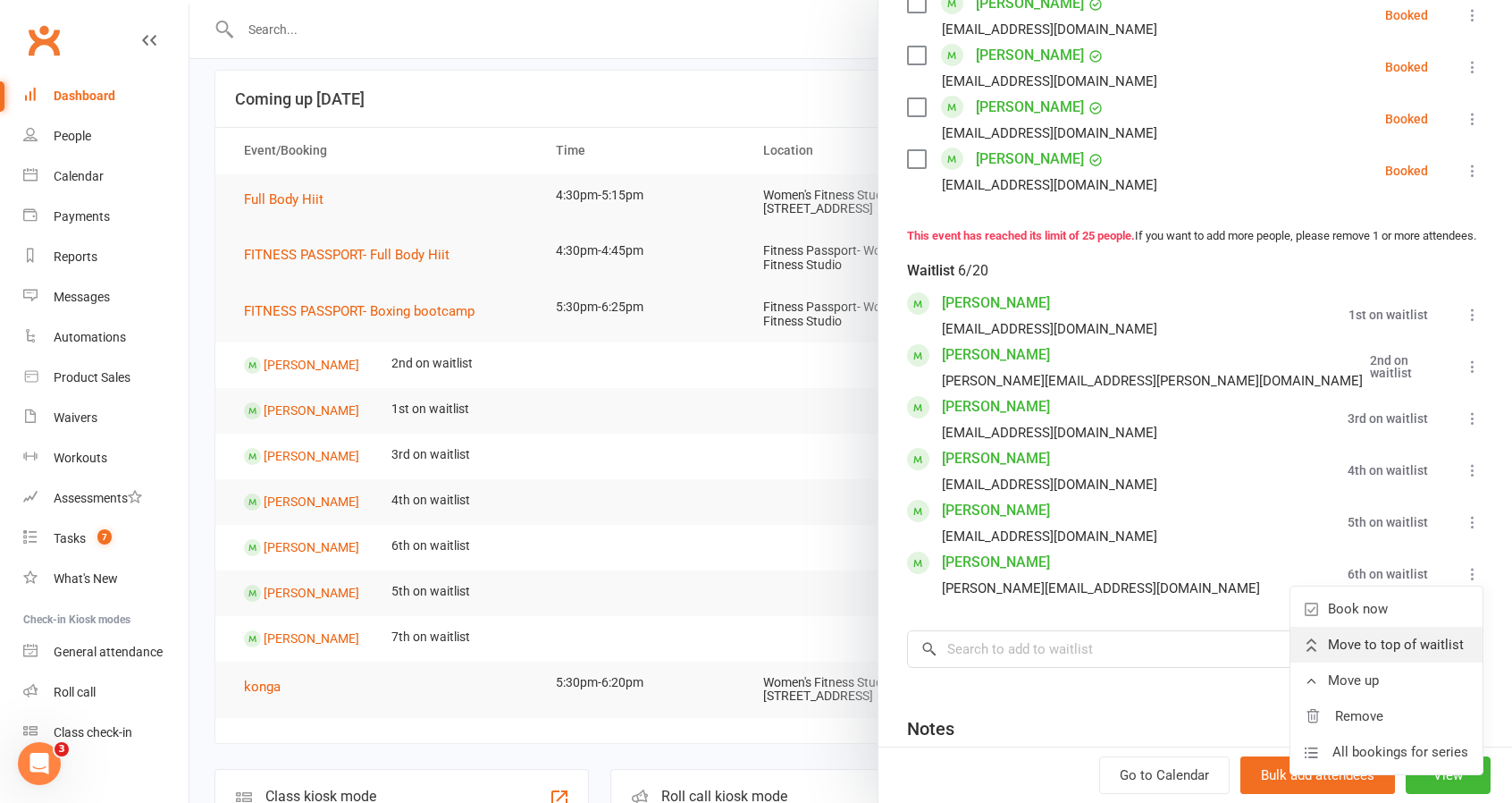
click at [1428, 634] on span "Move to top of waitlist" at bounding box center [1396, 644] width 136 height 21
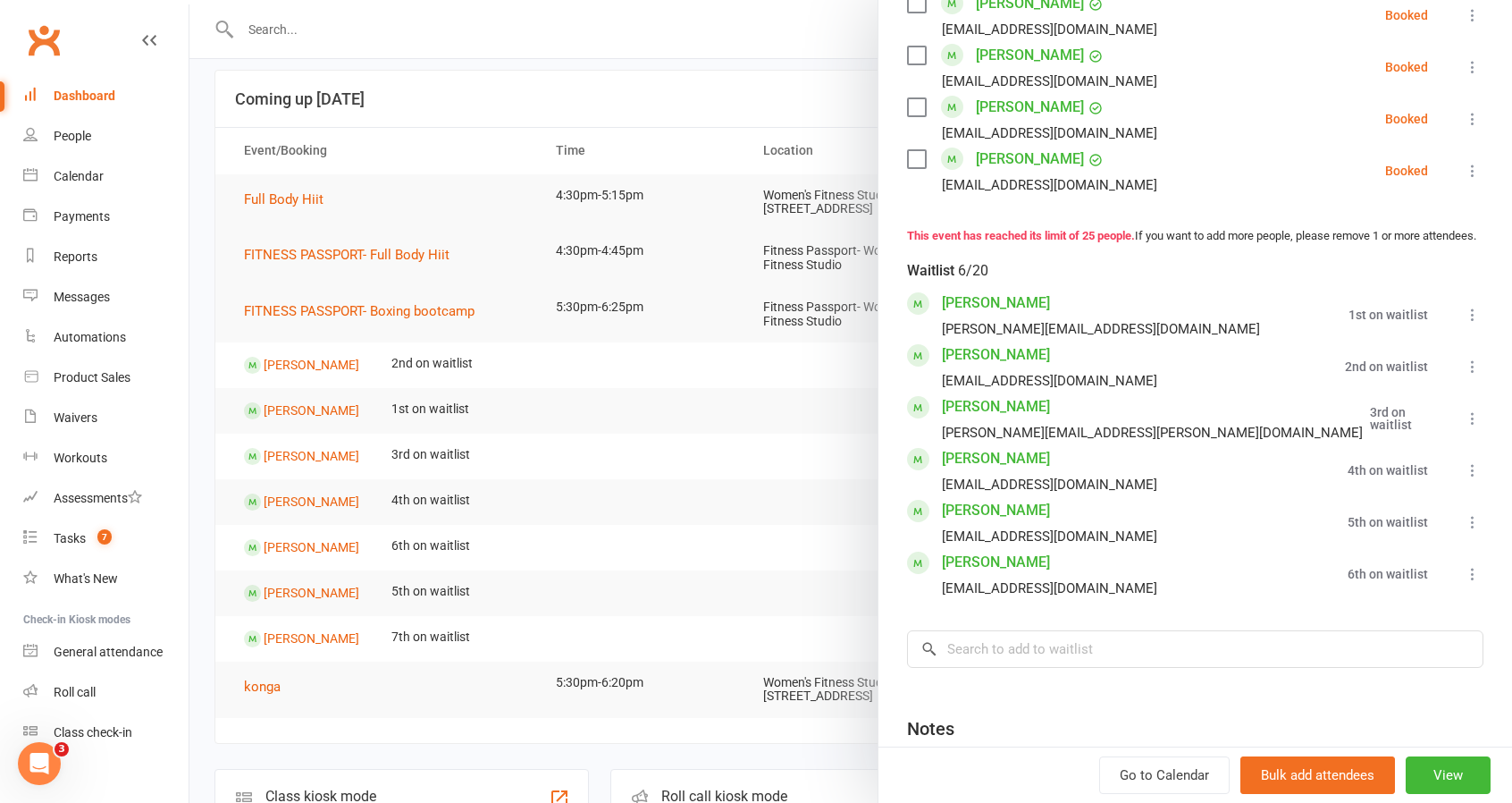
click at [1464, 410] on icon at bounding box center [1473, 419] width 18 height 18
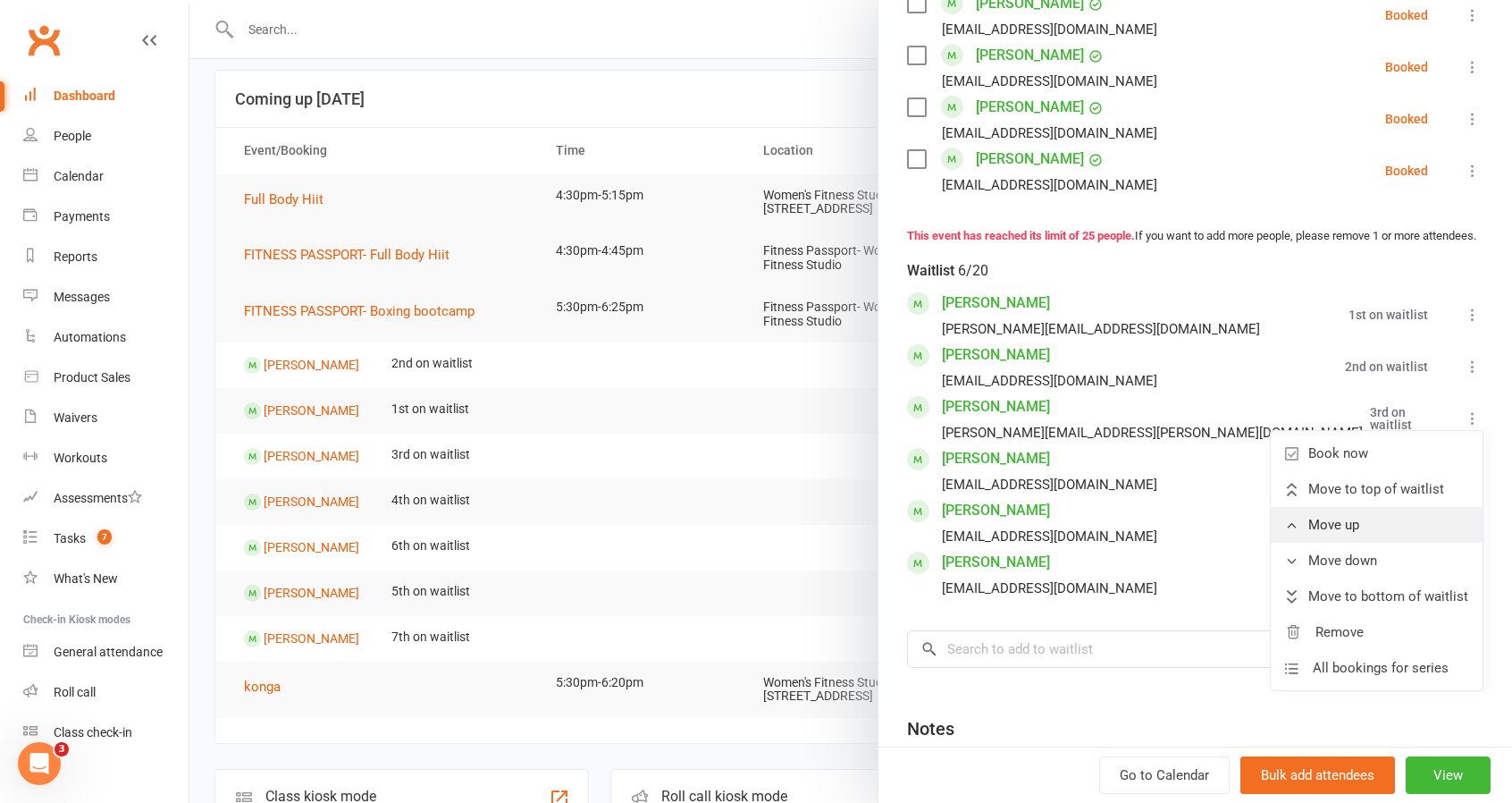
click at [1390, 507] on link "Move up" at bounding box center [1377, 525] width 212 height 36
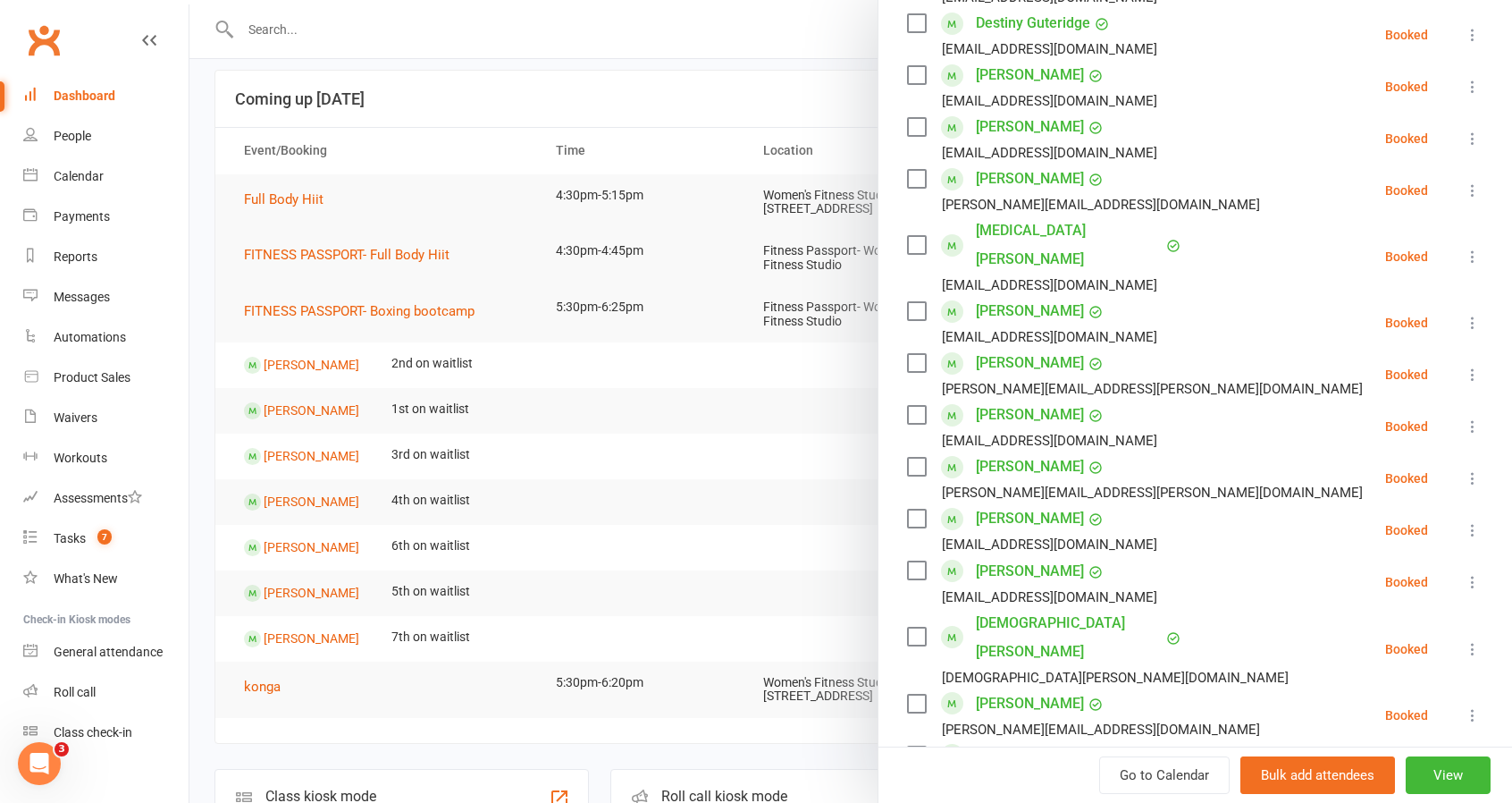
scroll to position [714, 0]
click at [91, 97] on div "Dashboard" at bounding box center [84, 95] width 61 height 15
click at [1414, 767] on button "View" at bounding box center [1448, 775] width 85 height 38
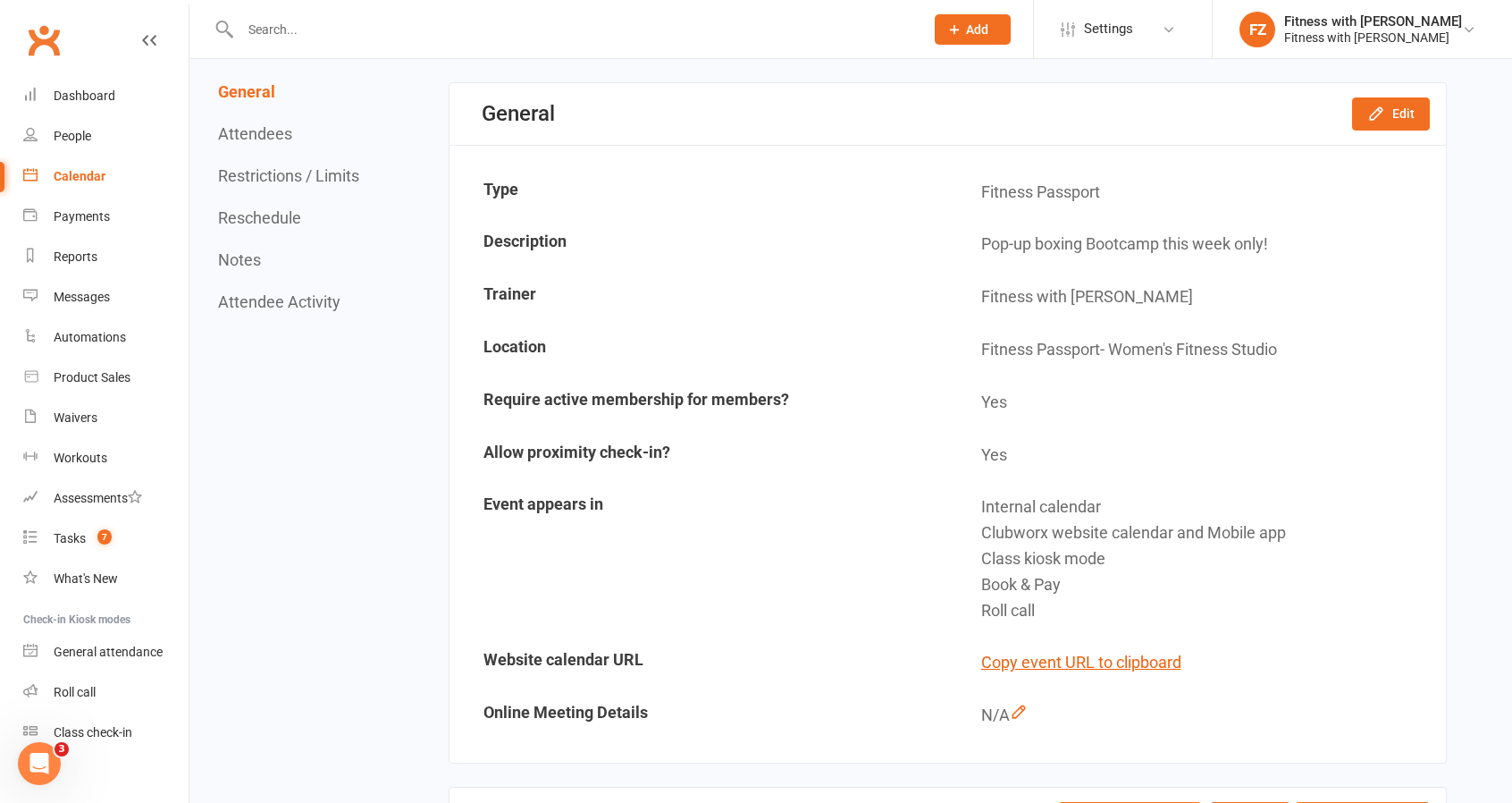
scroll to position [90, 0]
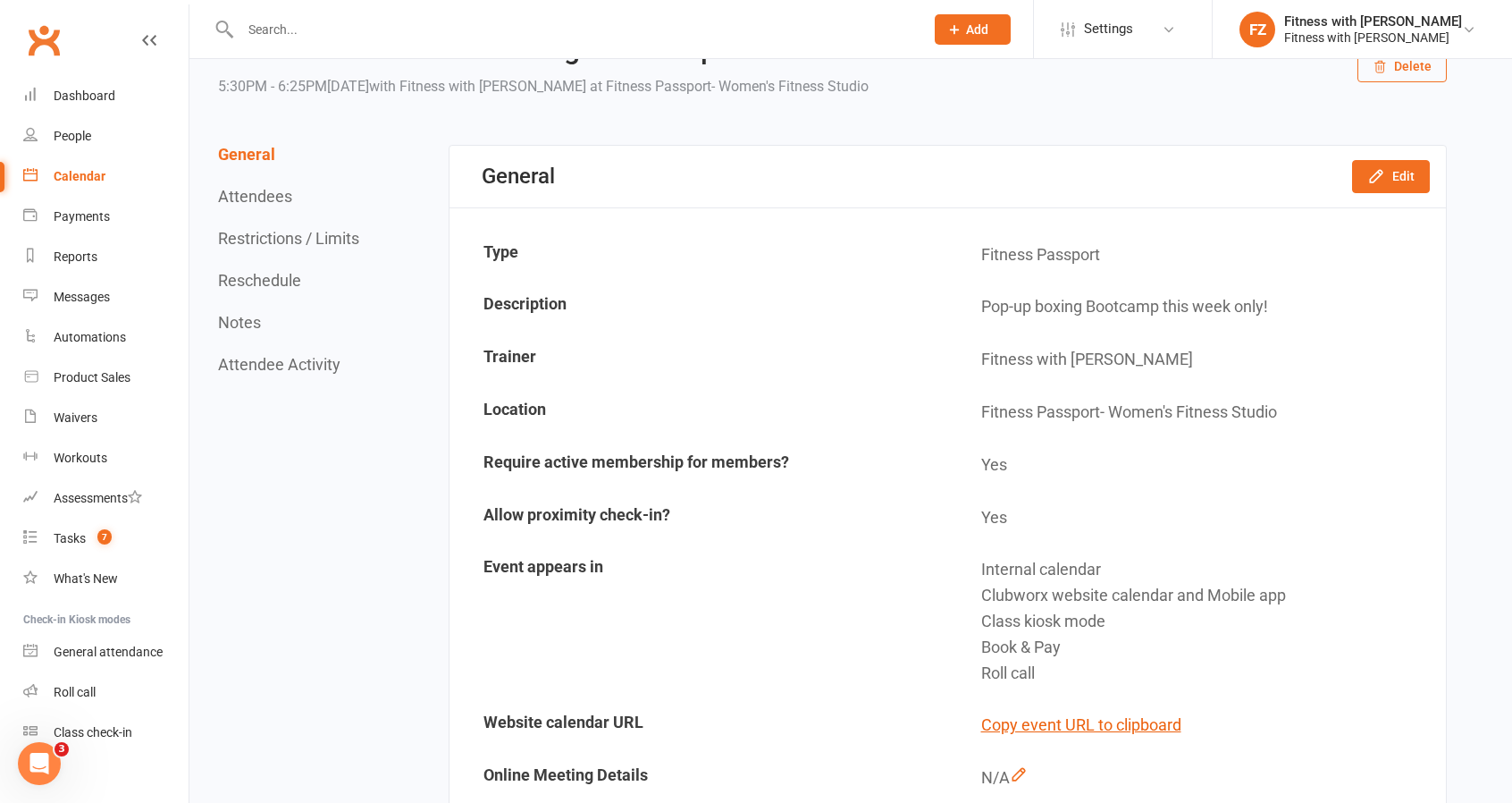
click at [1439, 165] on div "General Edit" at bounding box center [948, 176] width 996 height 61
click at [1424, 175] on button "Edit" at bounding box center [1391, 175] width 78 height 32
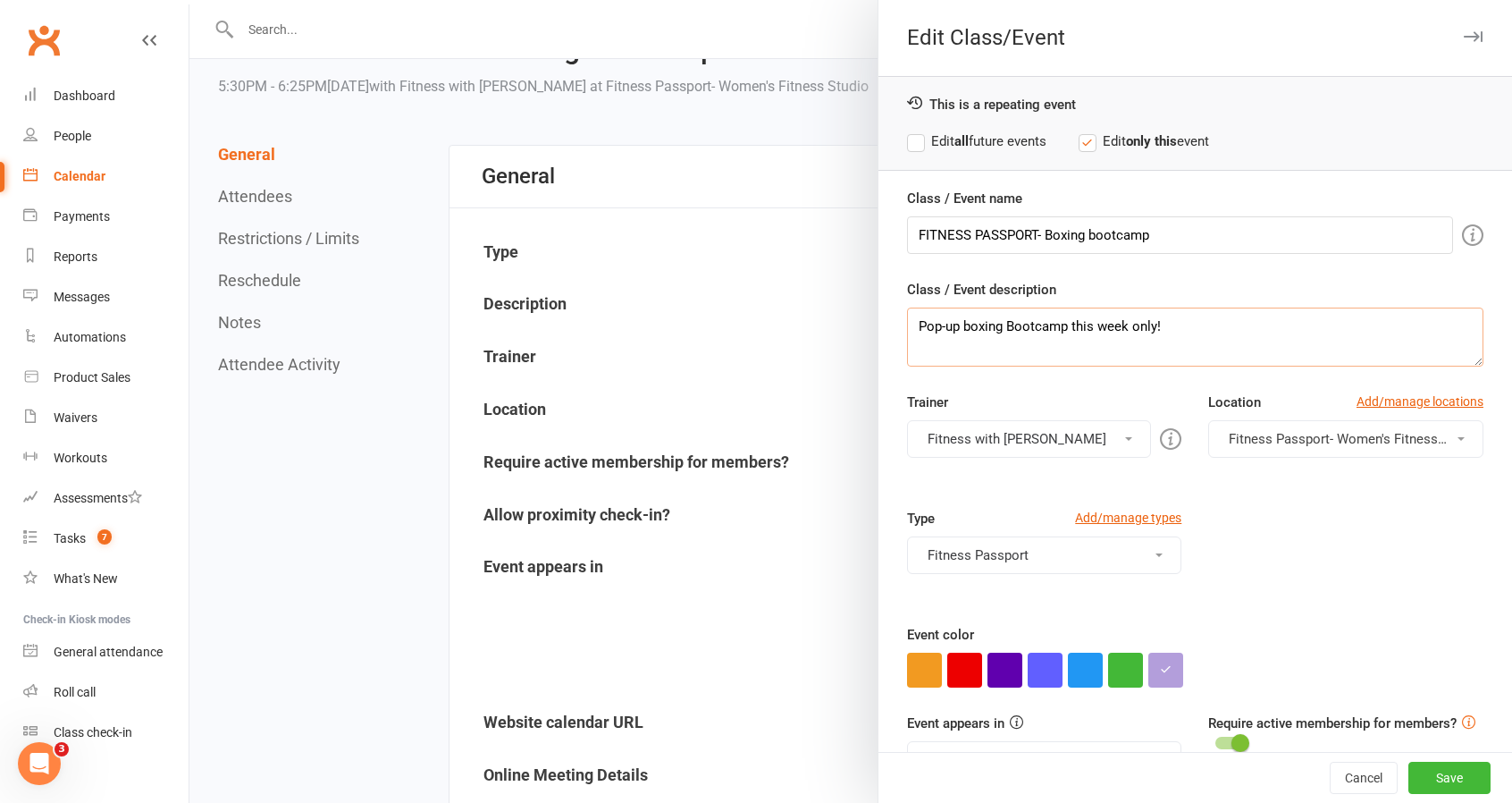
click at [1023, 308] on textarea "Pop-up boxing Bootcamp this week only!" at bounding box center [1195, 337] width 576 height 59
click at [1180, 321] on textarea "Pop-up boxing Bootcamp this week only!" at bounding box center [1195, 337] width 576 height 59
type textarea "Pop-up boxing Bootcamp this week only! $10 no show fees applies to this class, …"
click at [1442, 770] on button "Save" at bounding box center [1450, 778] width 83 height 32
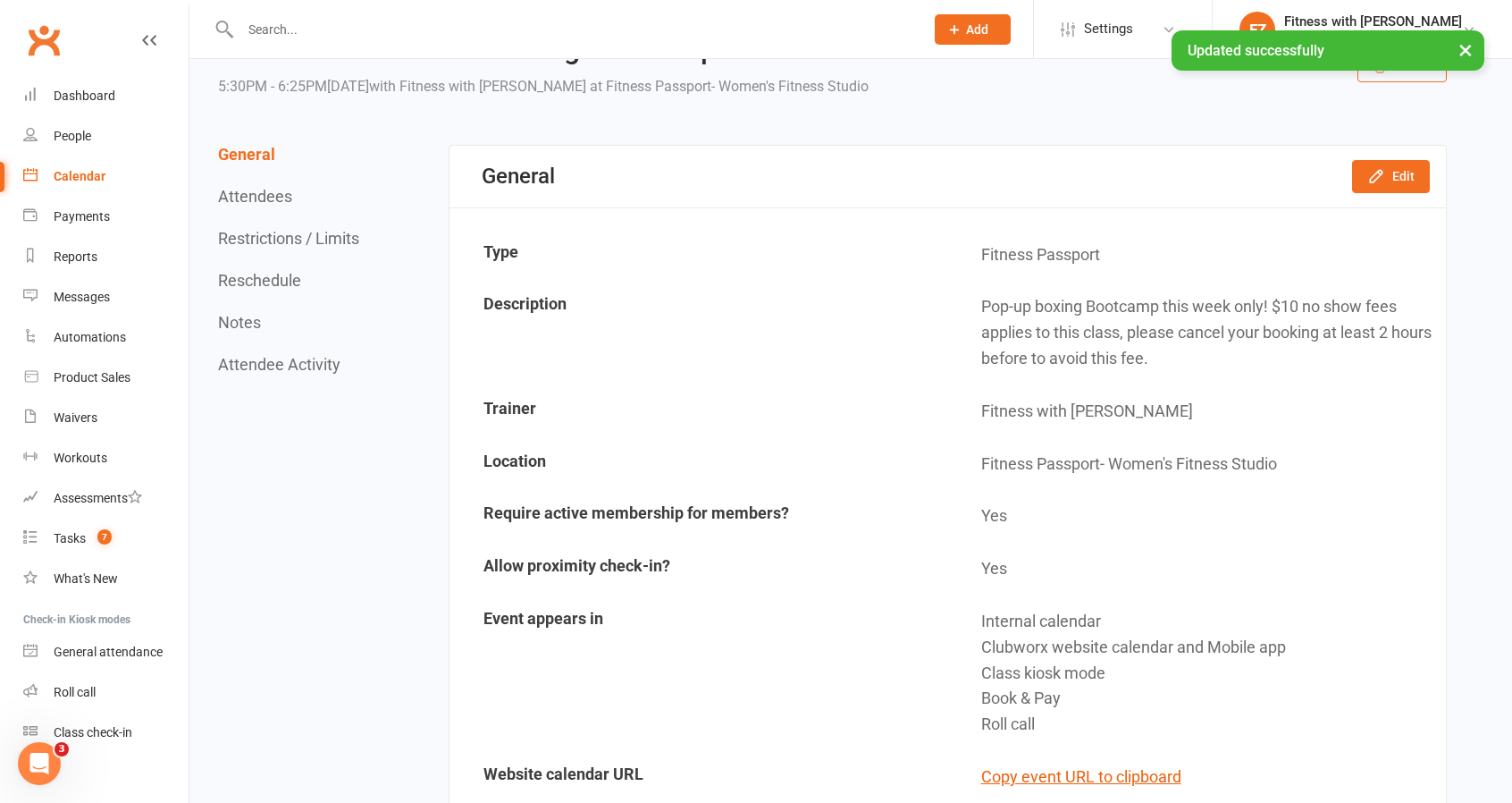
click at [103, 176] on link "Calendar" at bounding box center [106, 176] width 165 height 40
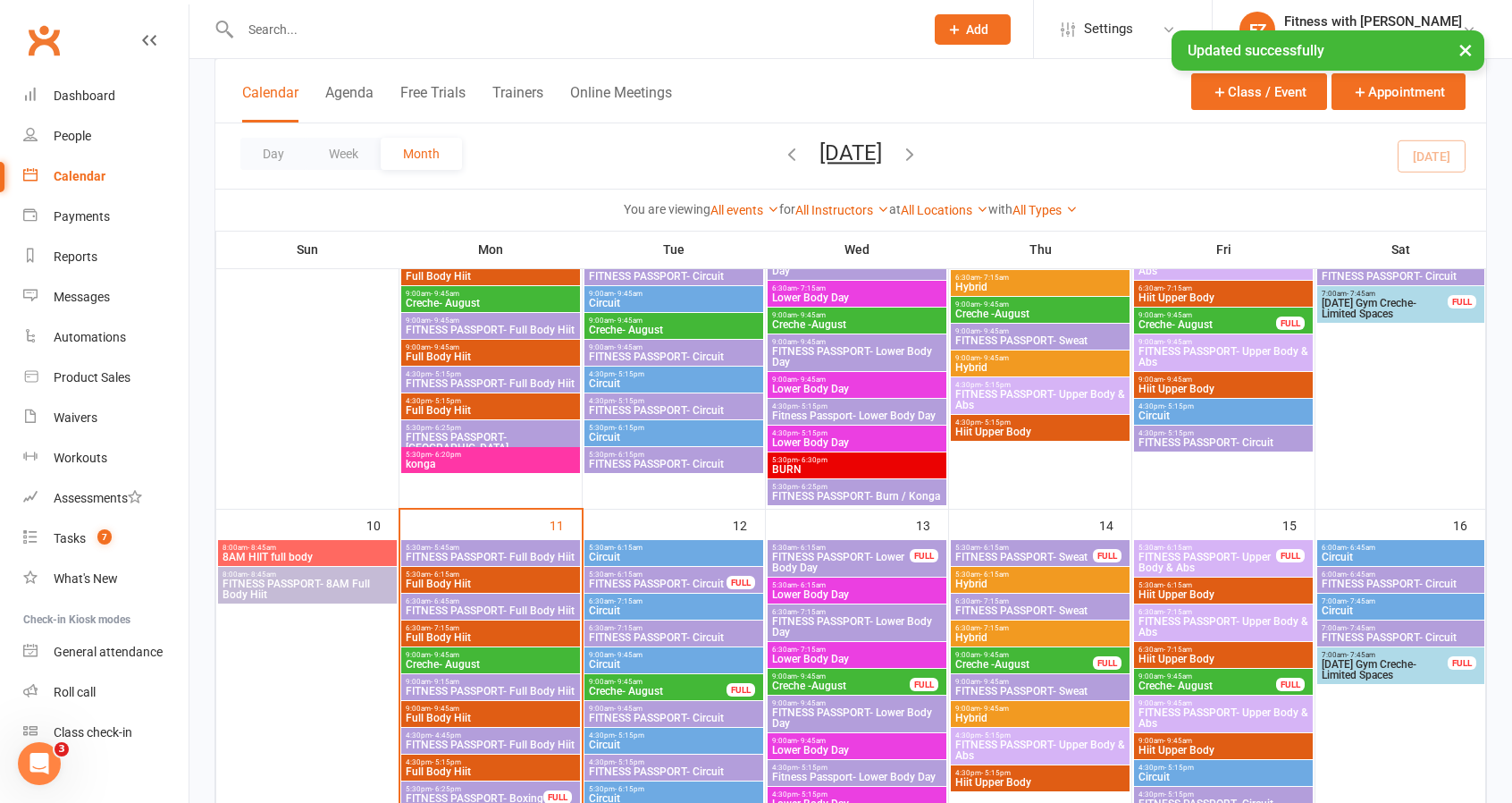
scroll to position [805, 0]
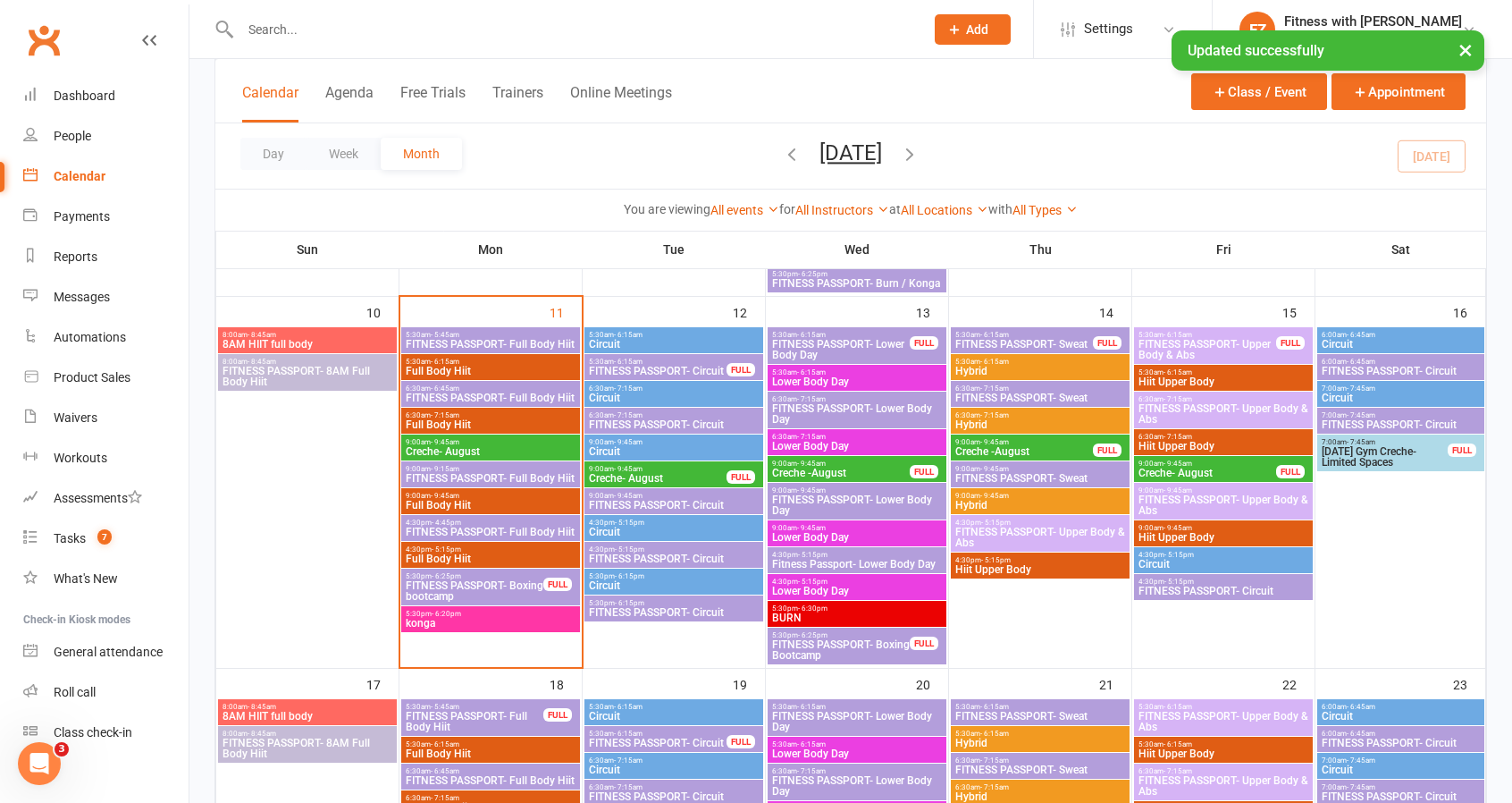
click at [511, 580] on span "FITNESS PASSPORT- Boxing bootcamp" at bounding box center [474, 591] width 139 height 21
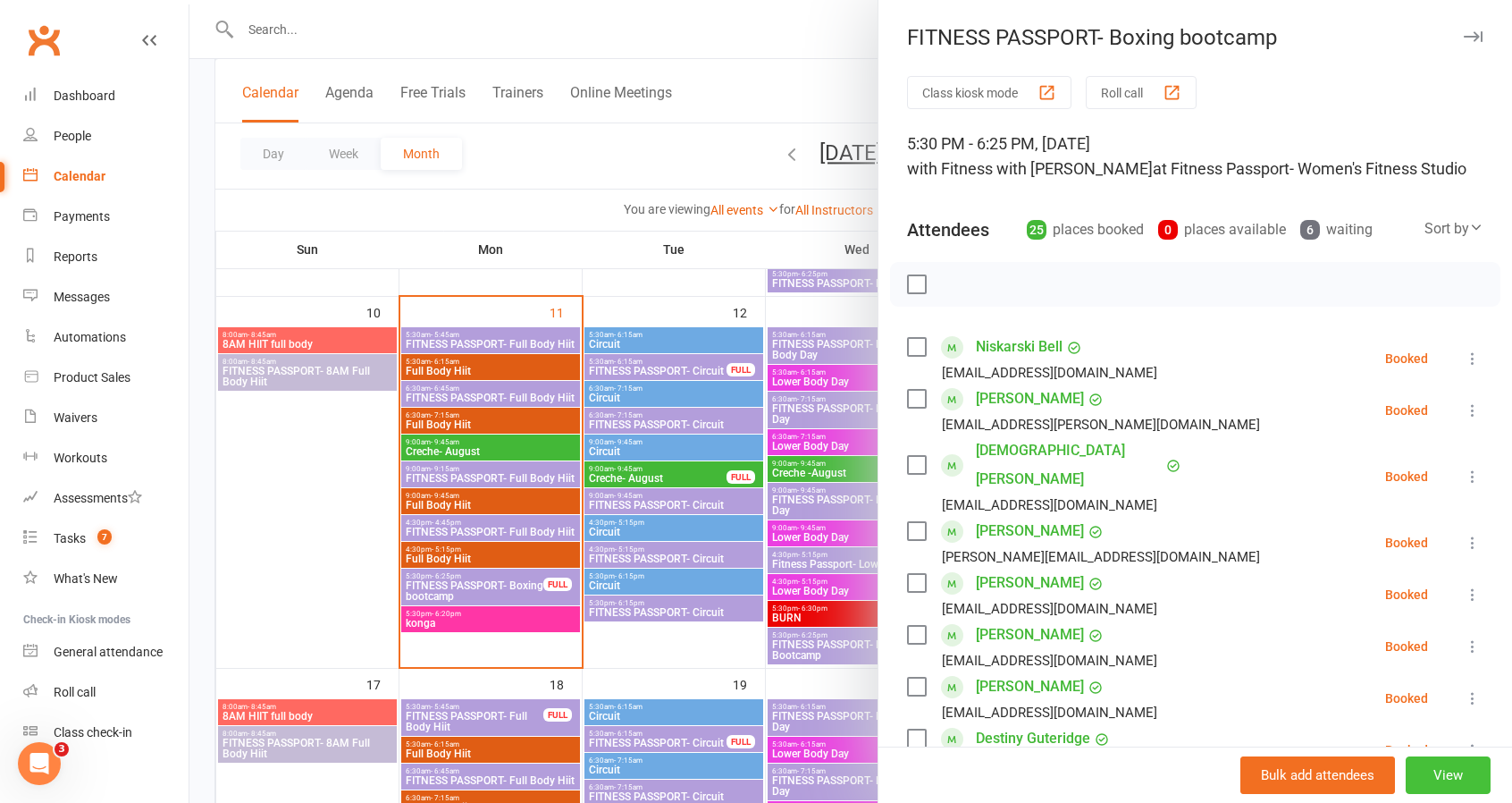
click at [1453, 783] on button "View" at bounding box center [1448, 775] width 85 height 38
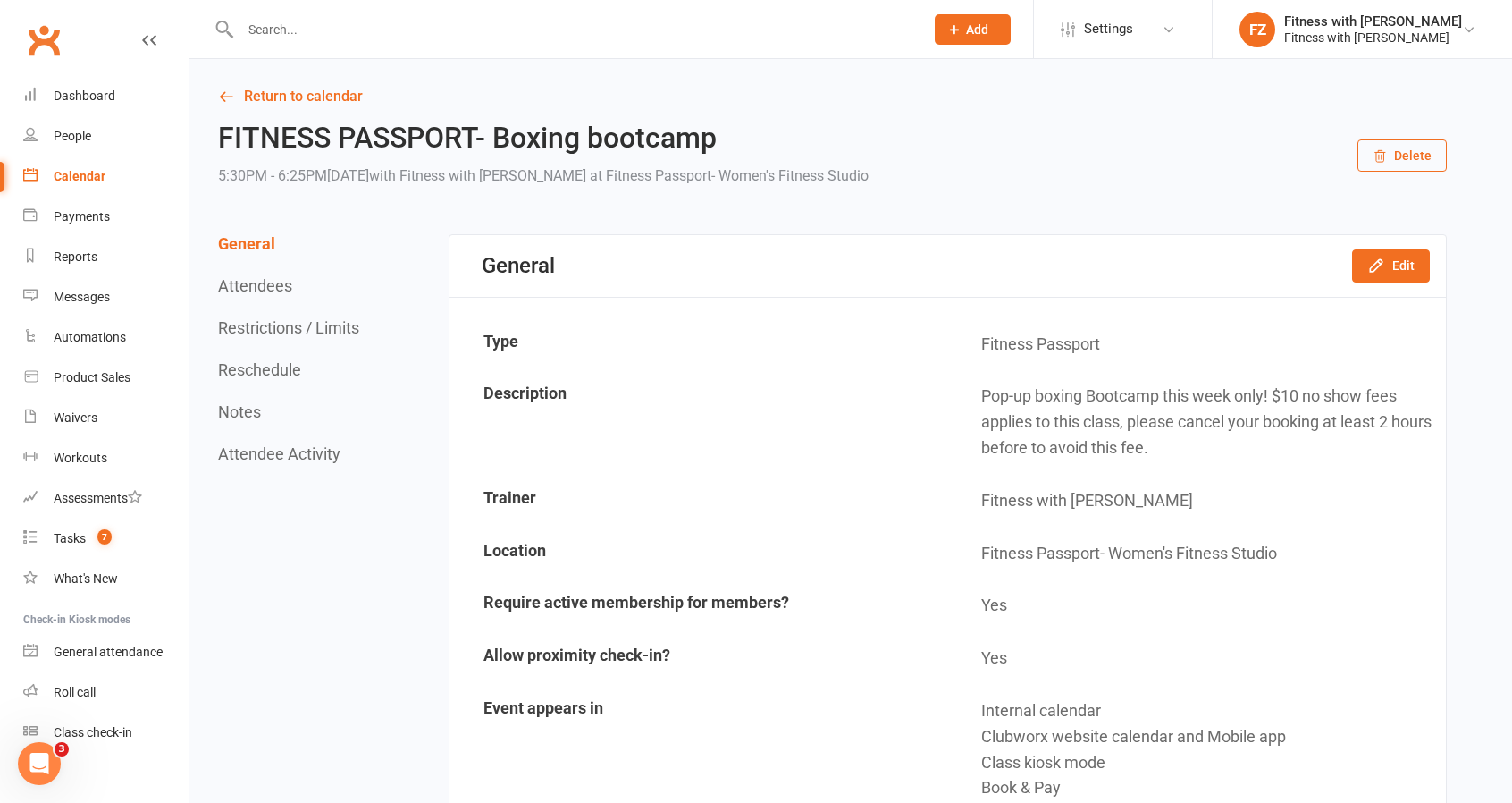
click at [294, 318] on button "Restrictions / Limits" at bounding box center [288, 327] width 141 height 18
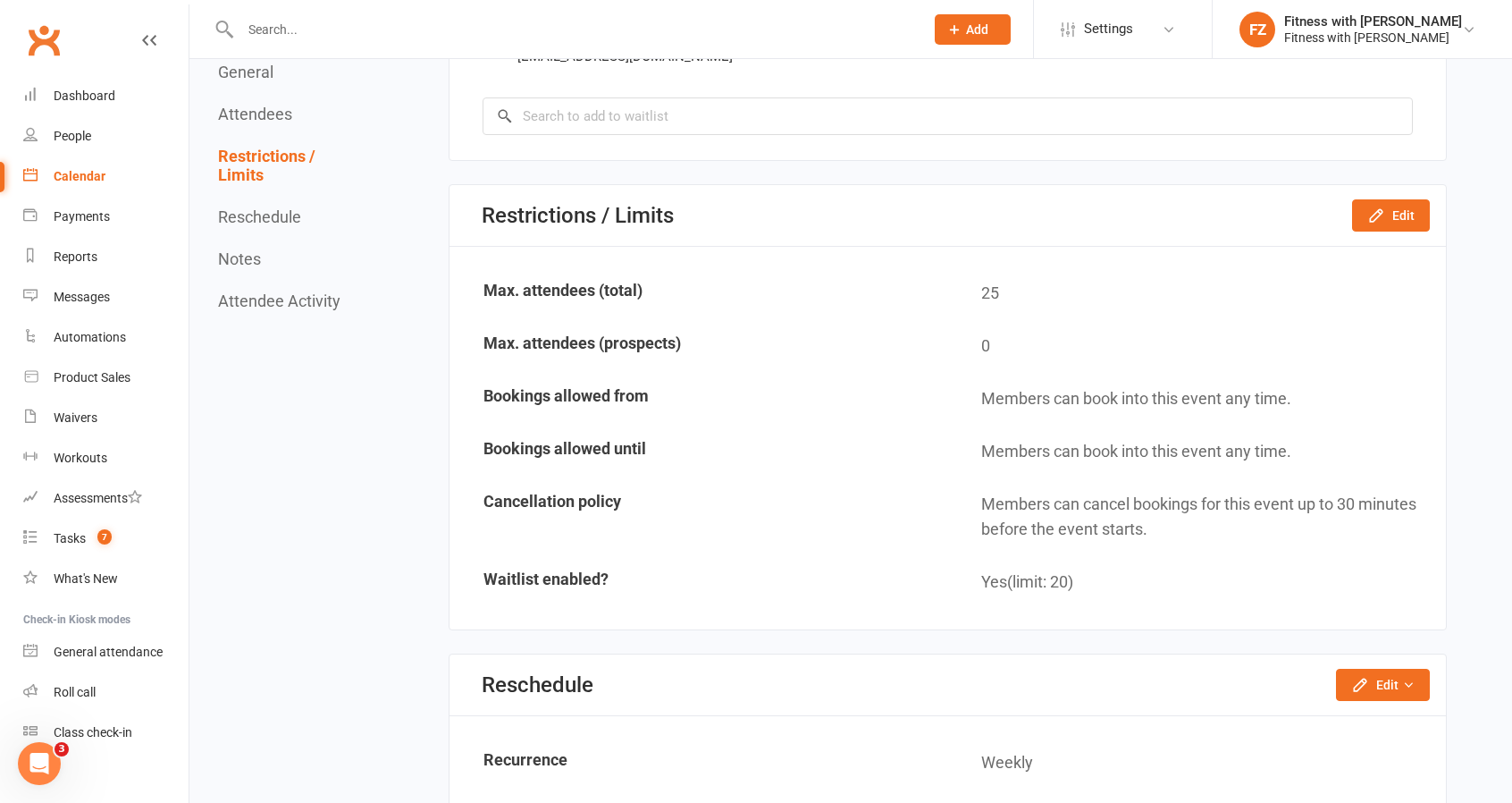
scroll to position [2934, 0]
click at [1420, 210] on button "Edit" at bounding box center [1391, 213] width 78 height 32
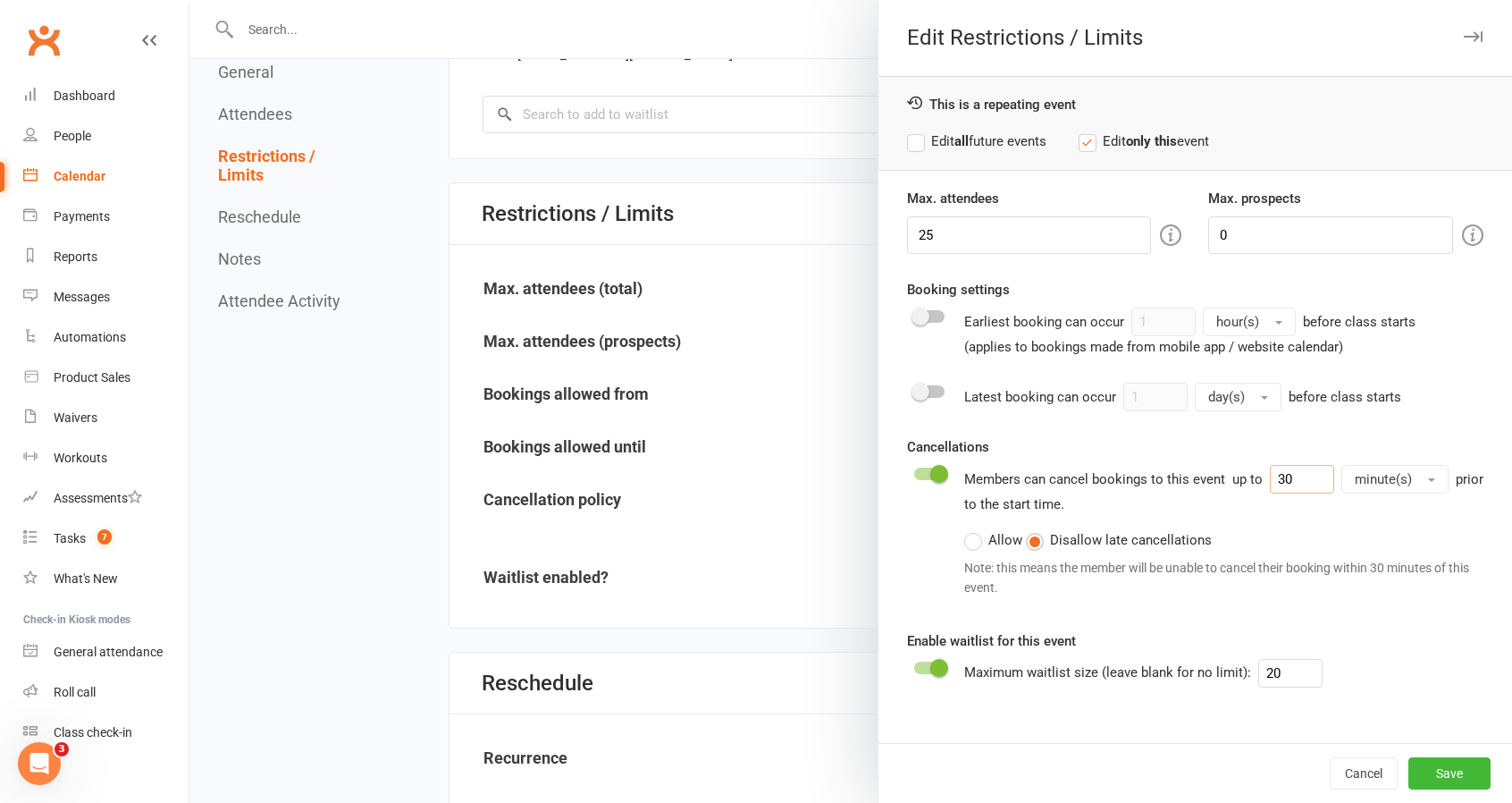
drag, startPoint x: 1303, startPoint y: 469, endPoint x: 1230, endPoint y: 473, distance: 73.1
click at [1233, 473] on div "up to 30 minute(s)" at bounding box center [1341, 479] width 216 height 28
click at [1392, 471] on span "minute(s)" at bounding box center [1383, 479] width 57 height 17
click at [1382, 548] on span "hour(s)" at bounding box center [1378, 553] width 43 height 17
type input "2"
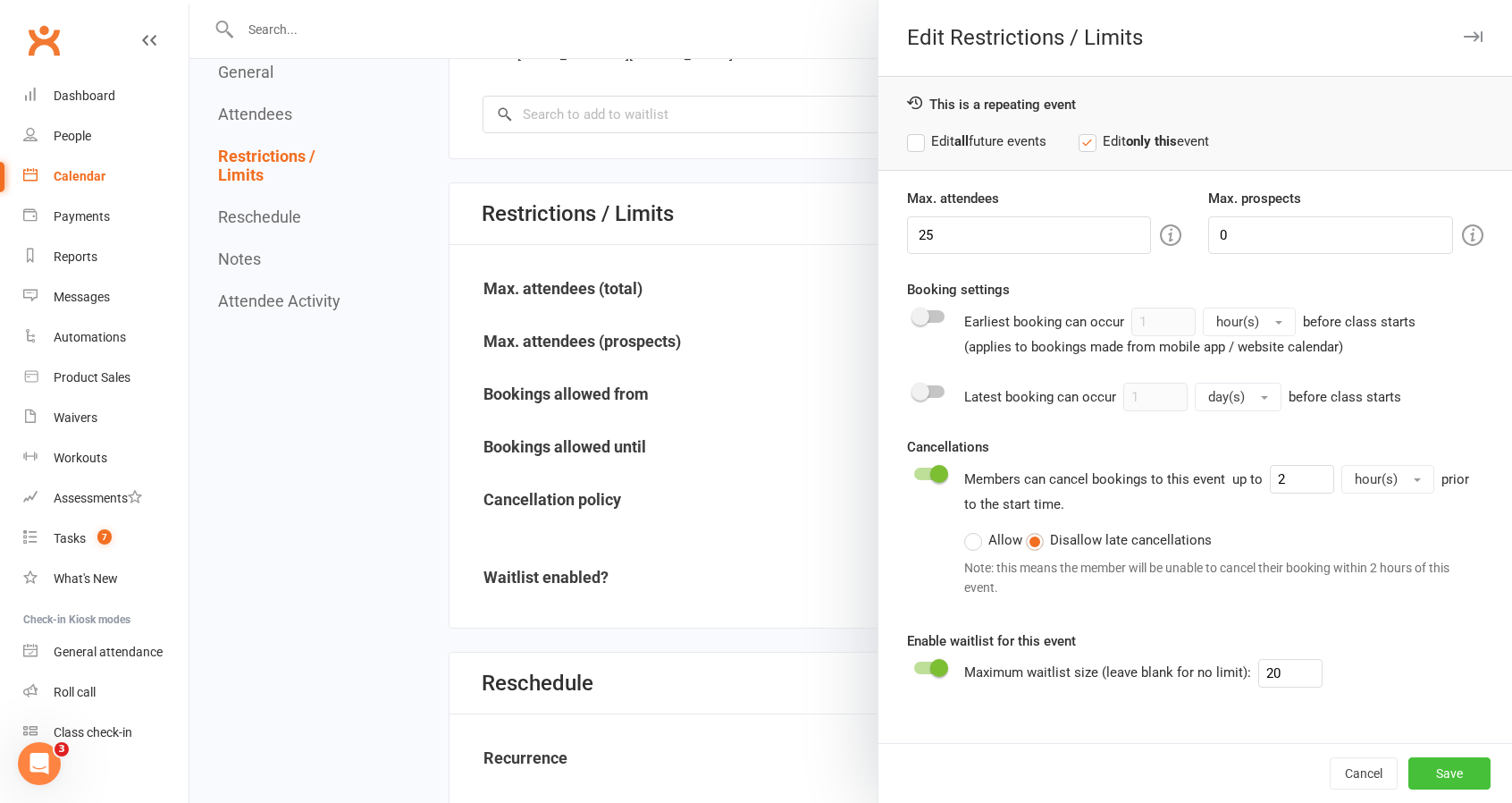
click at [1421, 768] on button "Save" at bounding box center [1450, 773] width 83 height 32
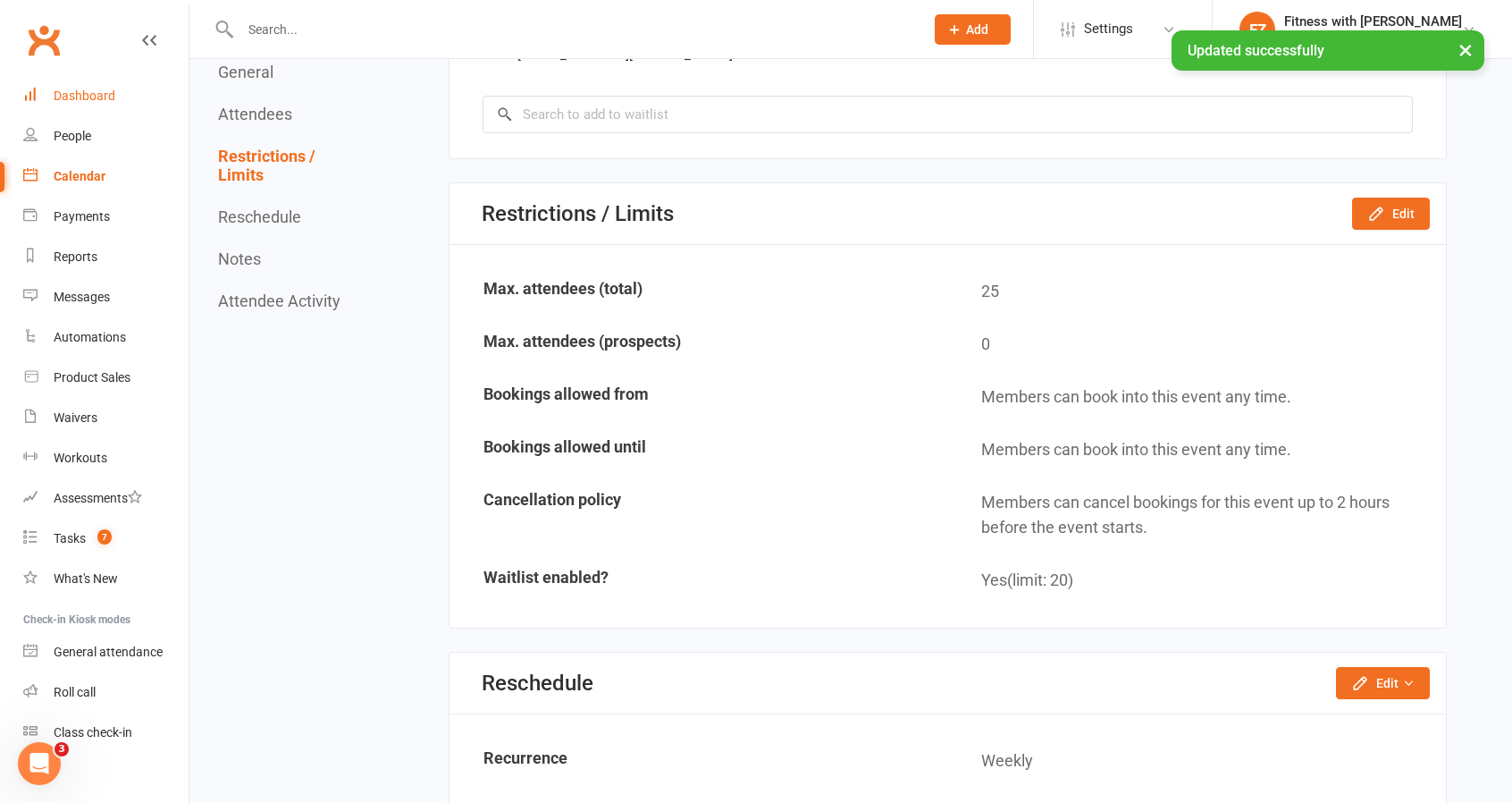
click at [66, 96] on div "Dashboard" at bounding box center [84, 95] width 61 height 15
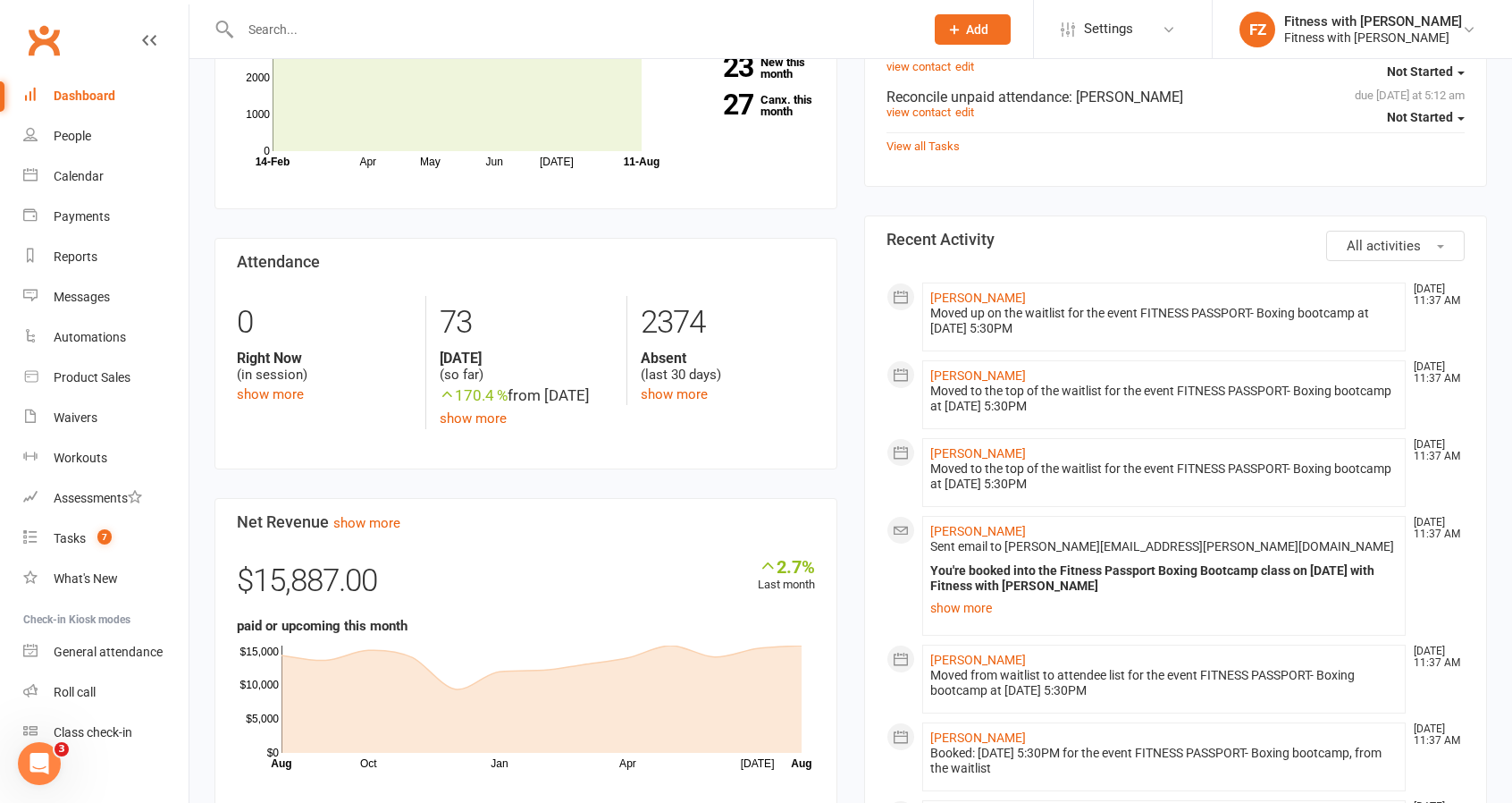
scroll to position [715, 0]
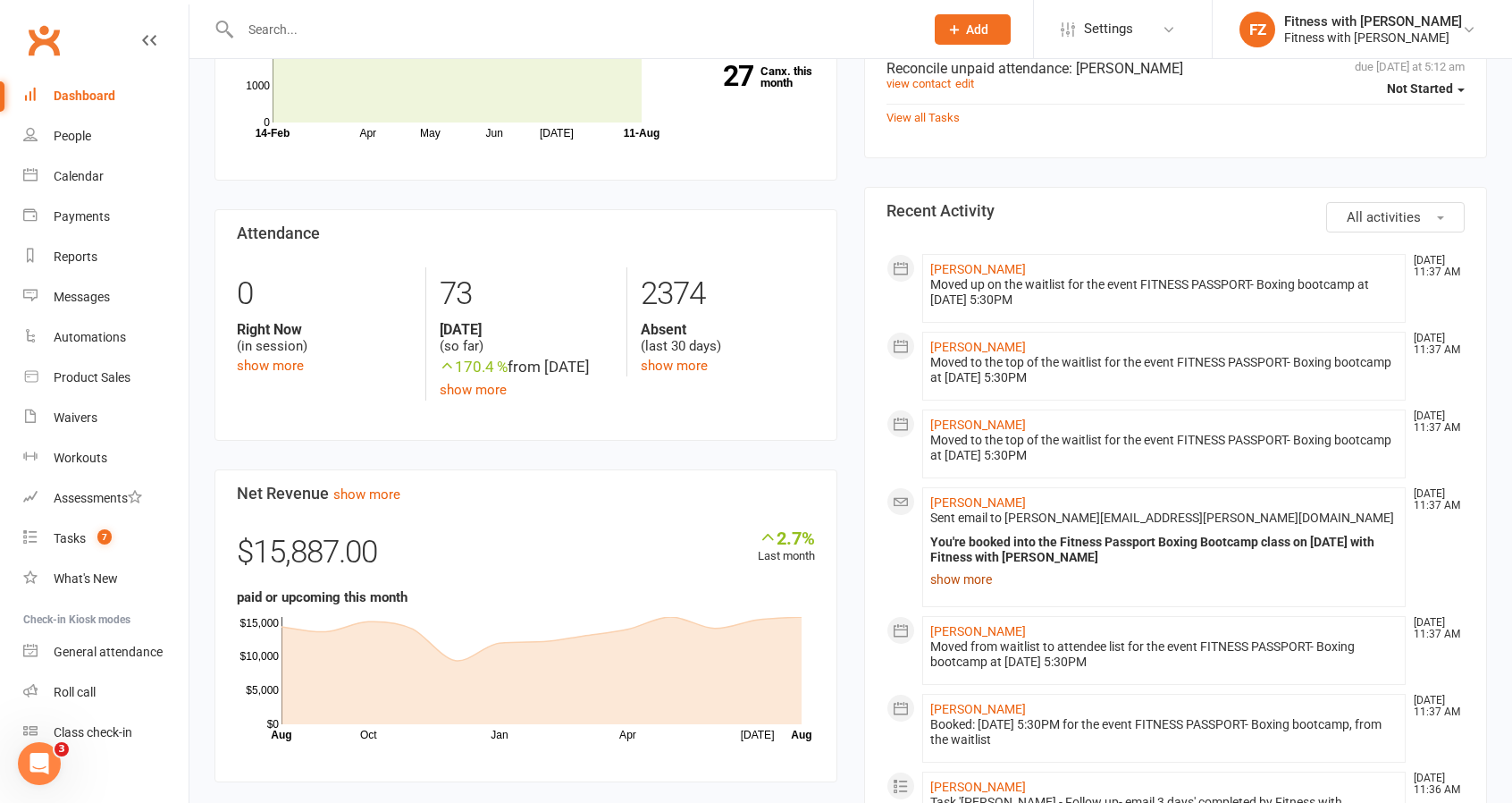
click at [954, 581] on link "show more" at bounding box center [1164, 579] width 467 height 25
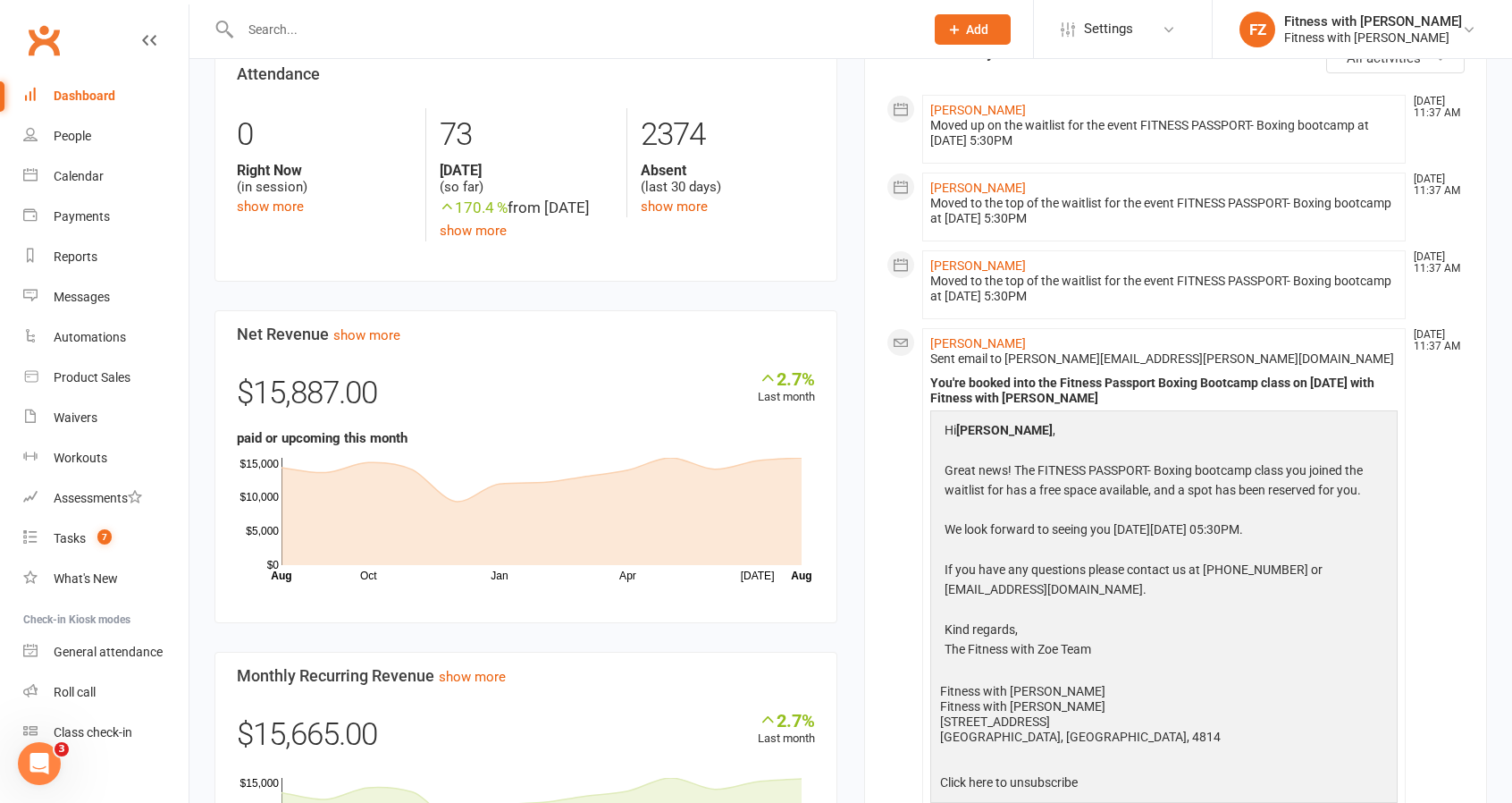
scroll to position [894, 0]
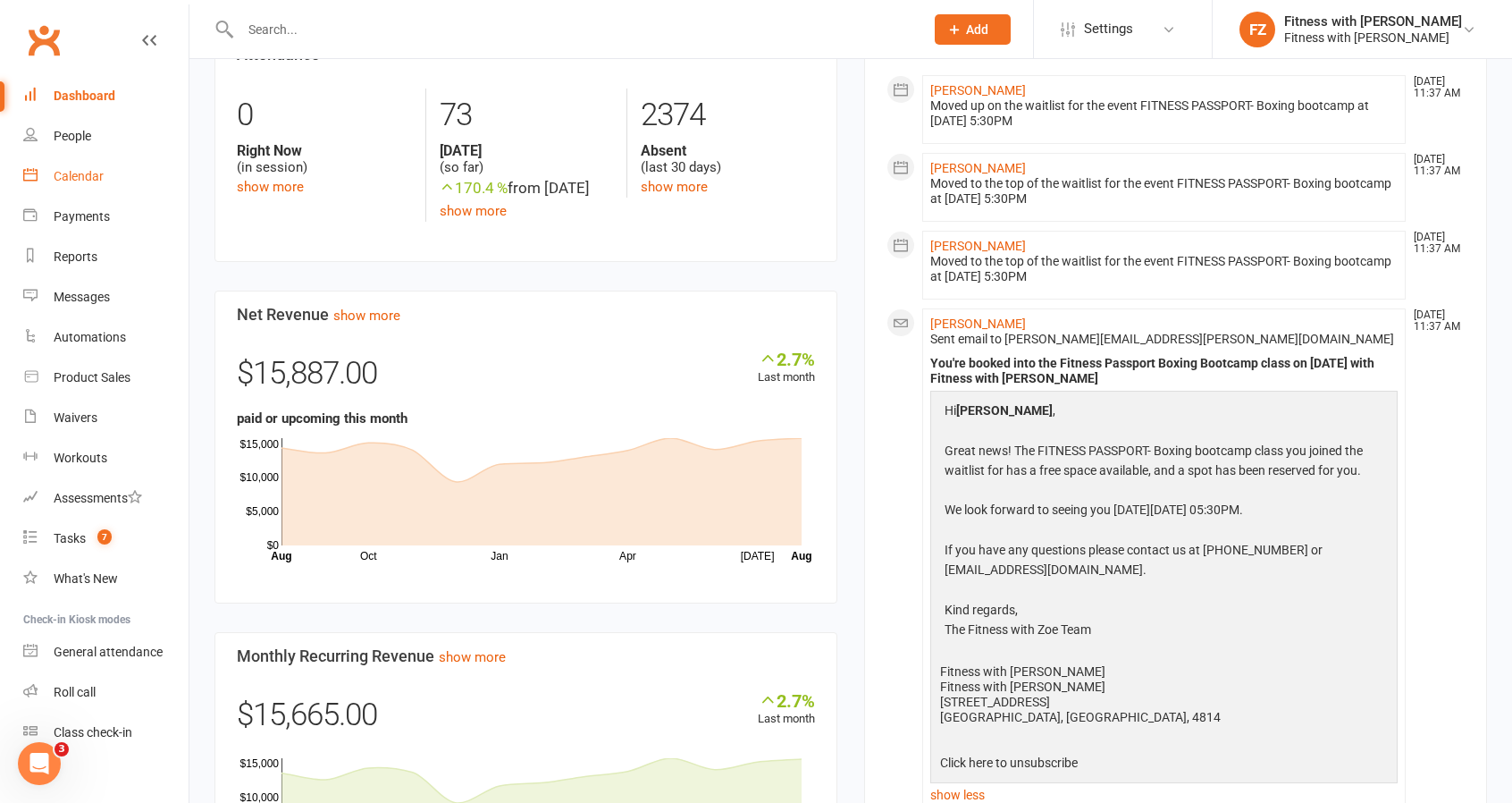
click at [74, 169] on div "Calendar" at bounding box center [78, 176] width 50 height 15
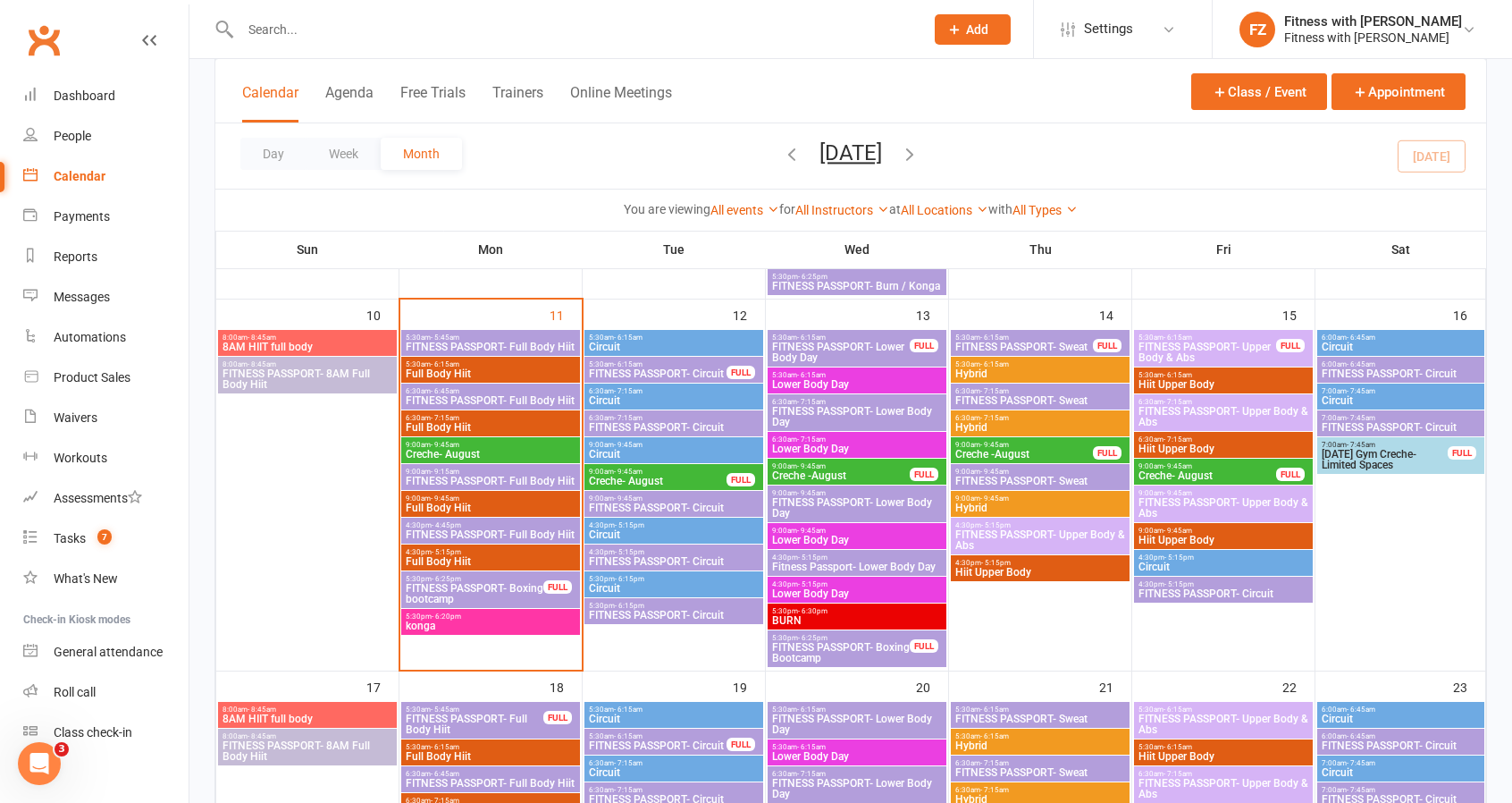
scroll to position [805, 0]
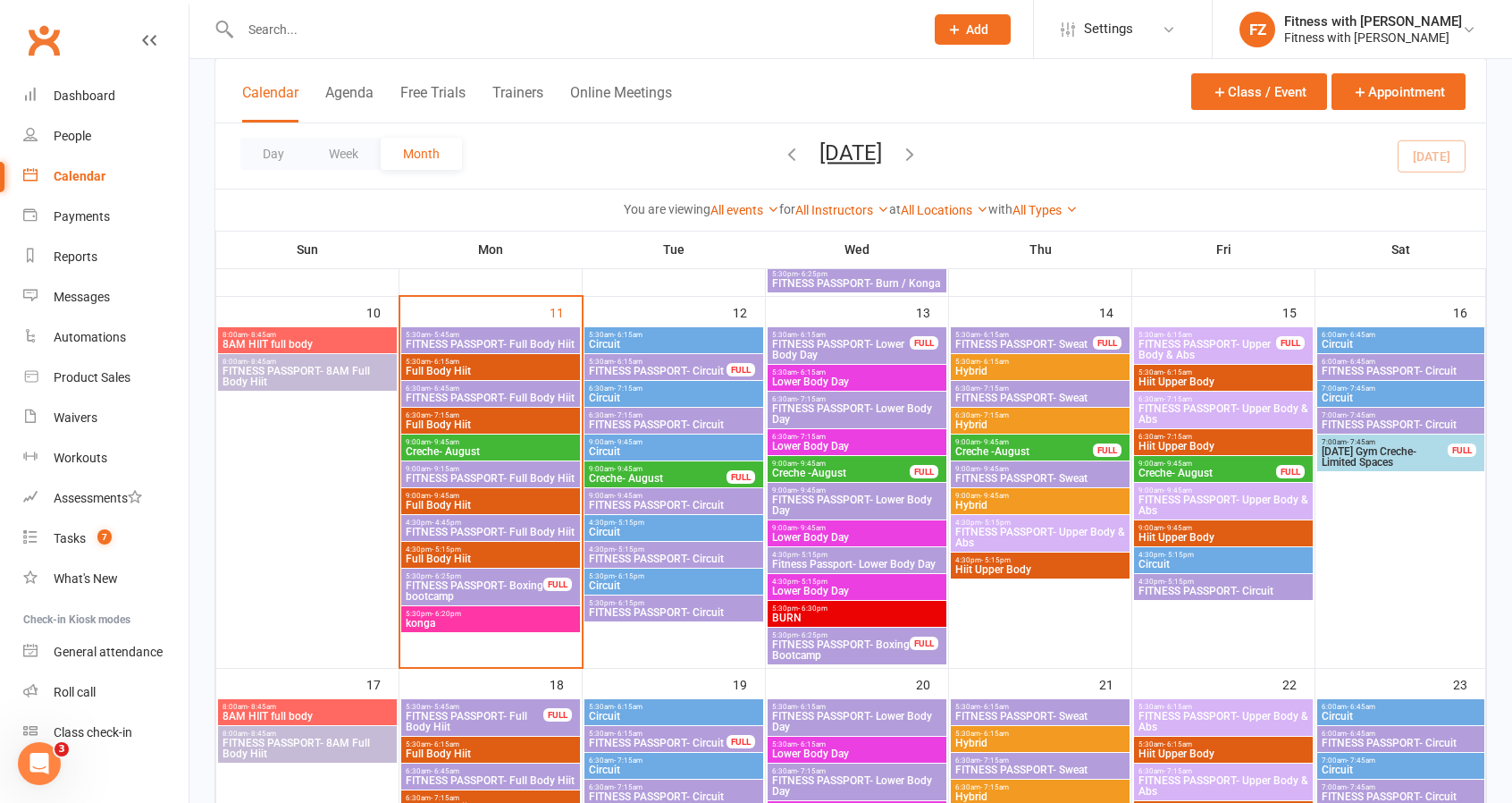
click at [844, 652] on span "FITNESS PASSPORT- Boxing Bootcamp" at bounding box center [841, 650] width 139 height 21
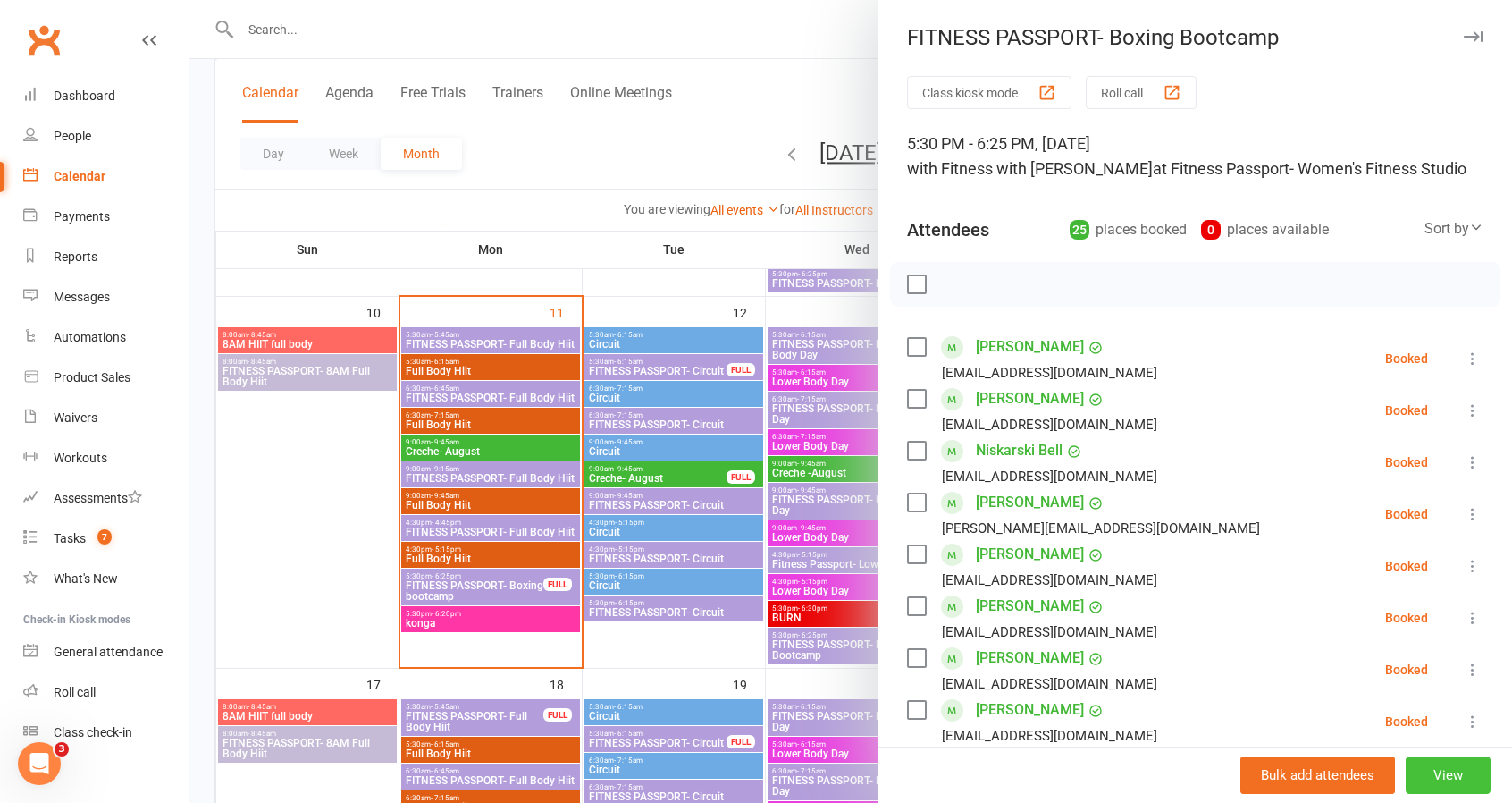
click at [1449, 769] on button "View" at bounding box center [1448, 775] width 85 height 38
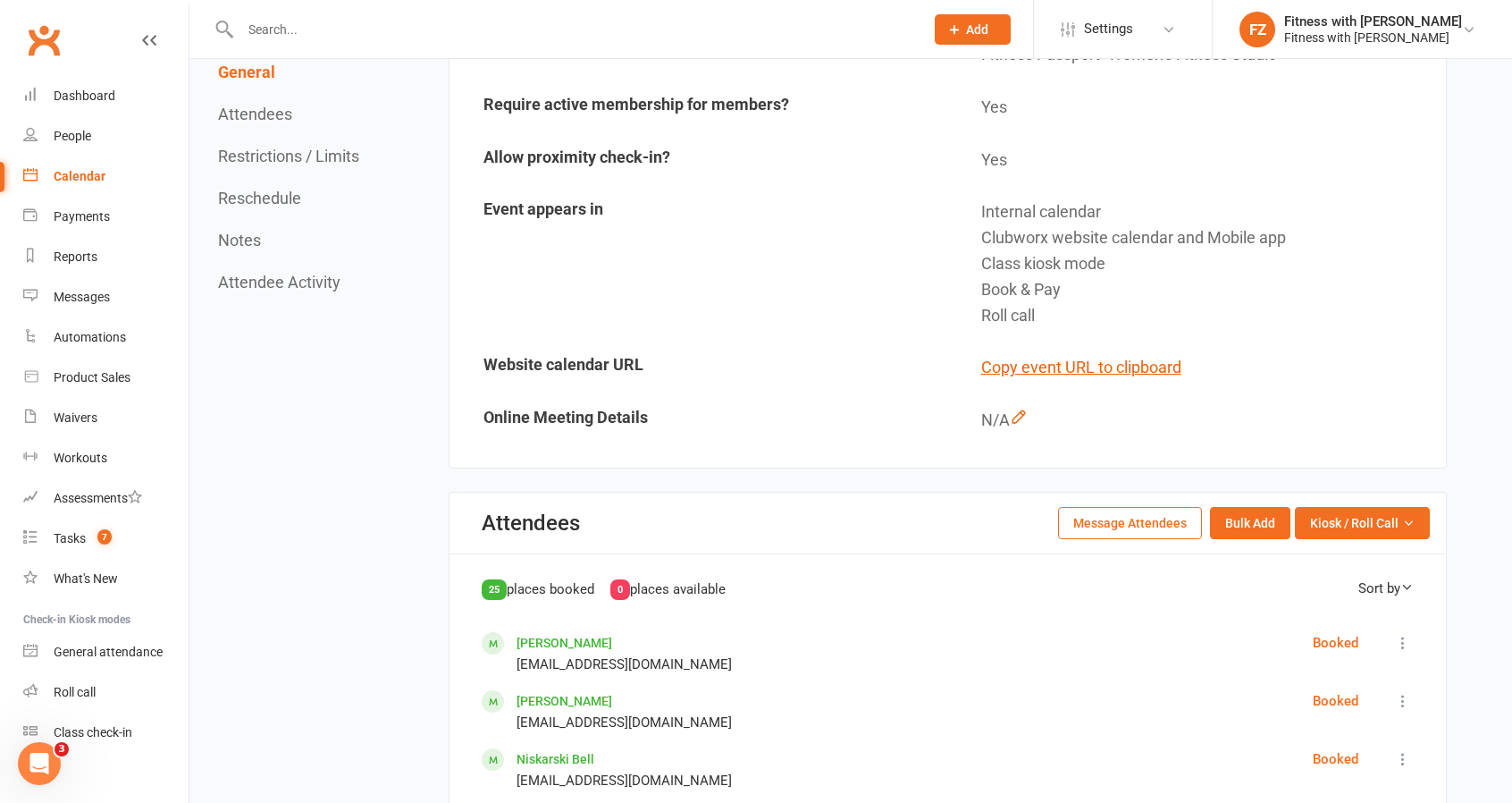
scroll to position [90, 0]
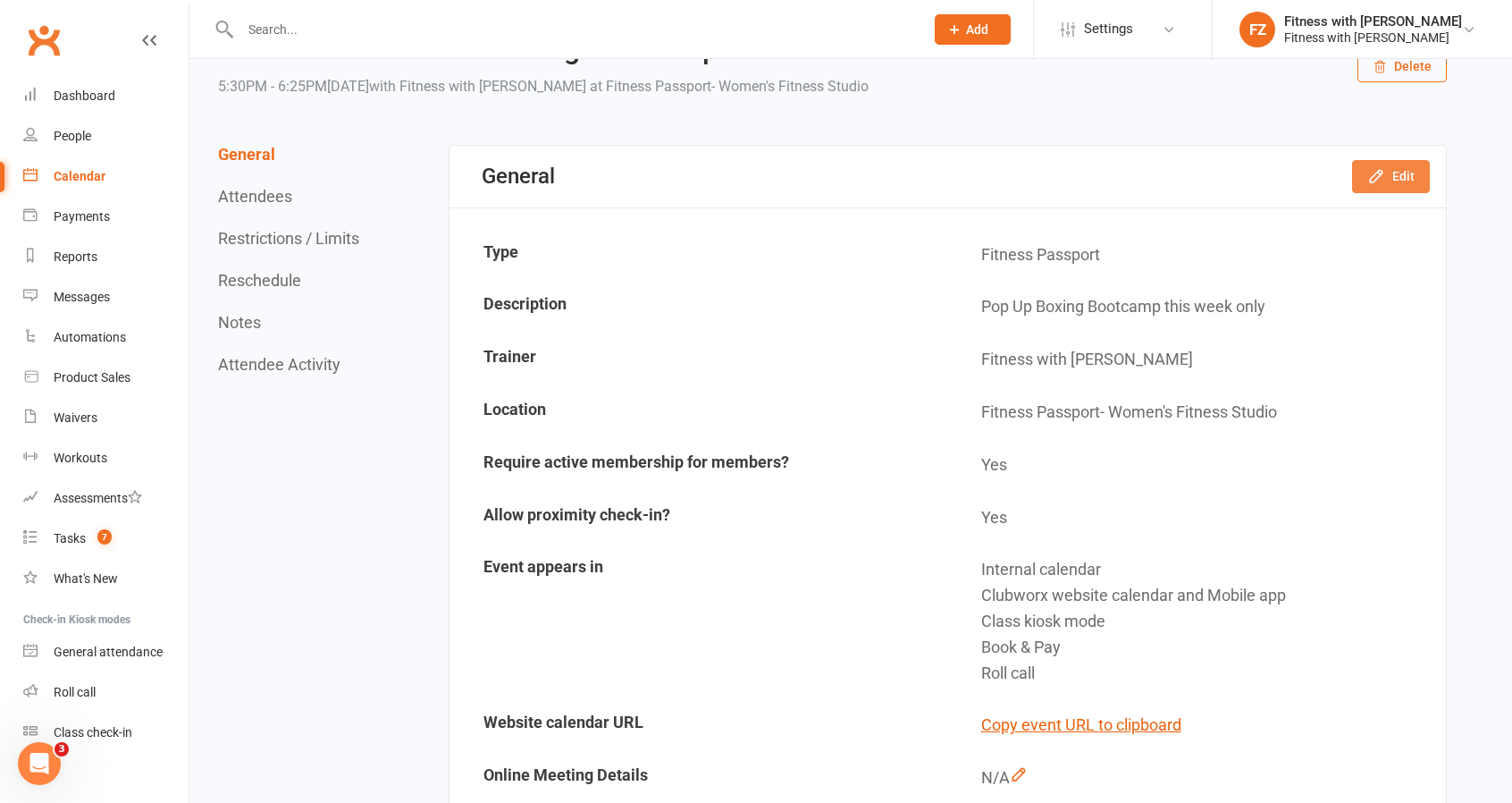
click at [1395, 181] on button "Edit" at bounding box center [1391, 175] width 78 height 32
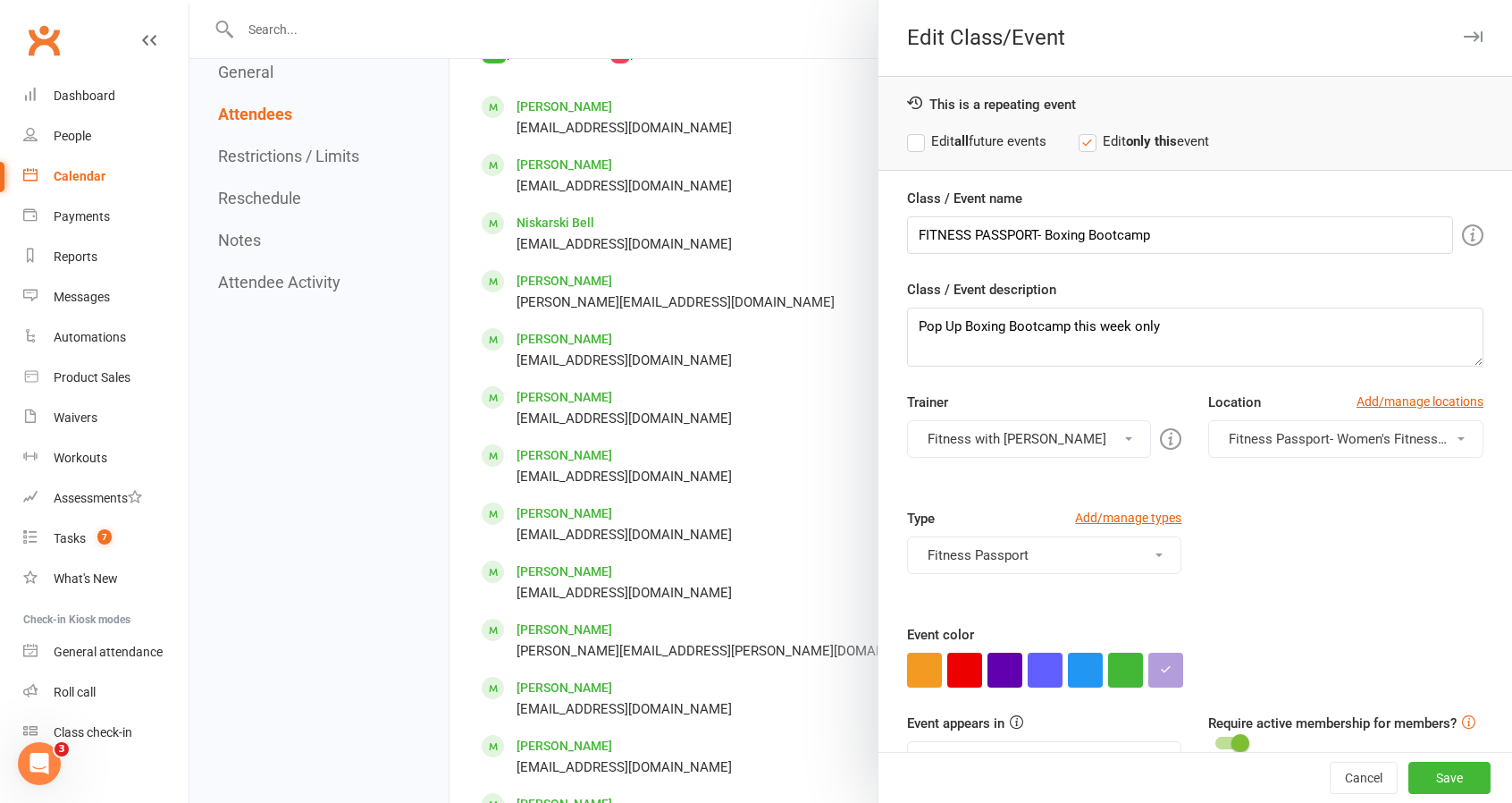
scroll to position [626, 0]
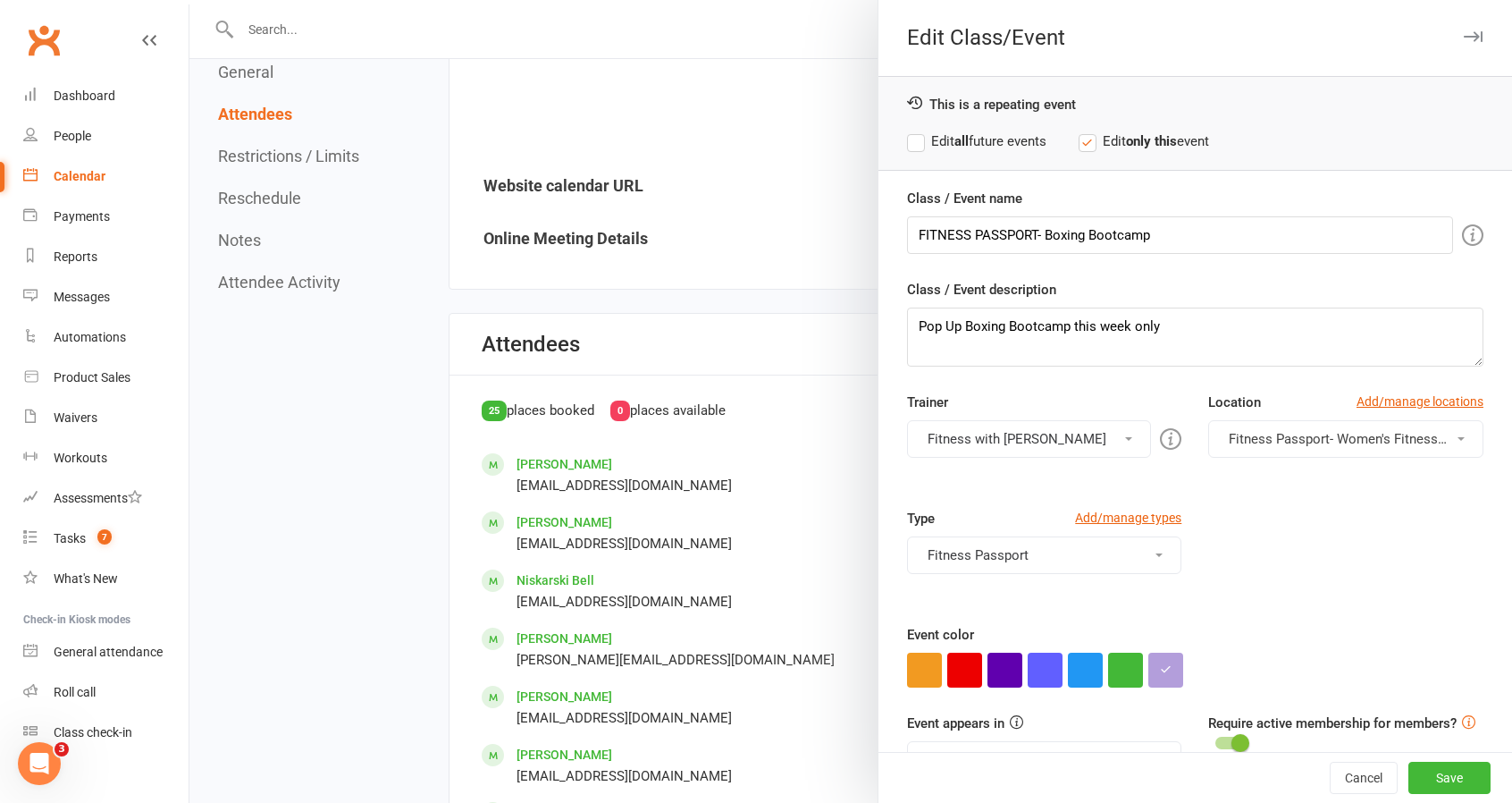
click at [1454, 55] on div "Edit Class/Event This is a repeating event Edit all future events Edit only thi…" at bounding box center [1195, 401] width 634 height 803
click at [1462, 46] on button "button" at bounding box center [1473, 37] width 21 height 21
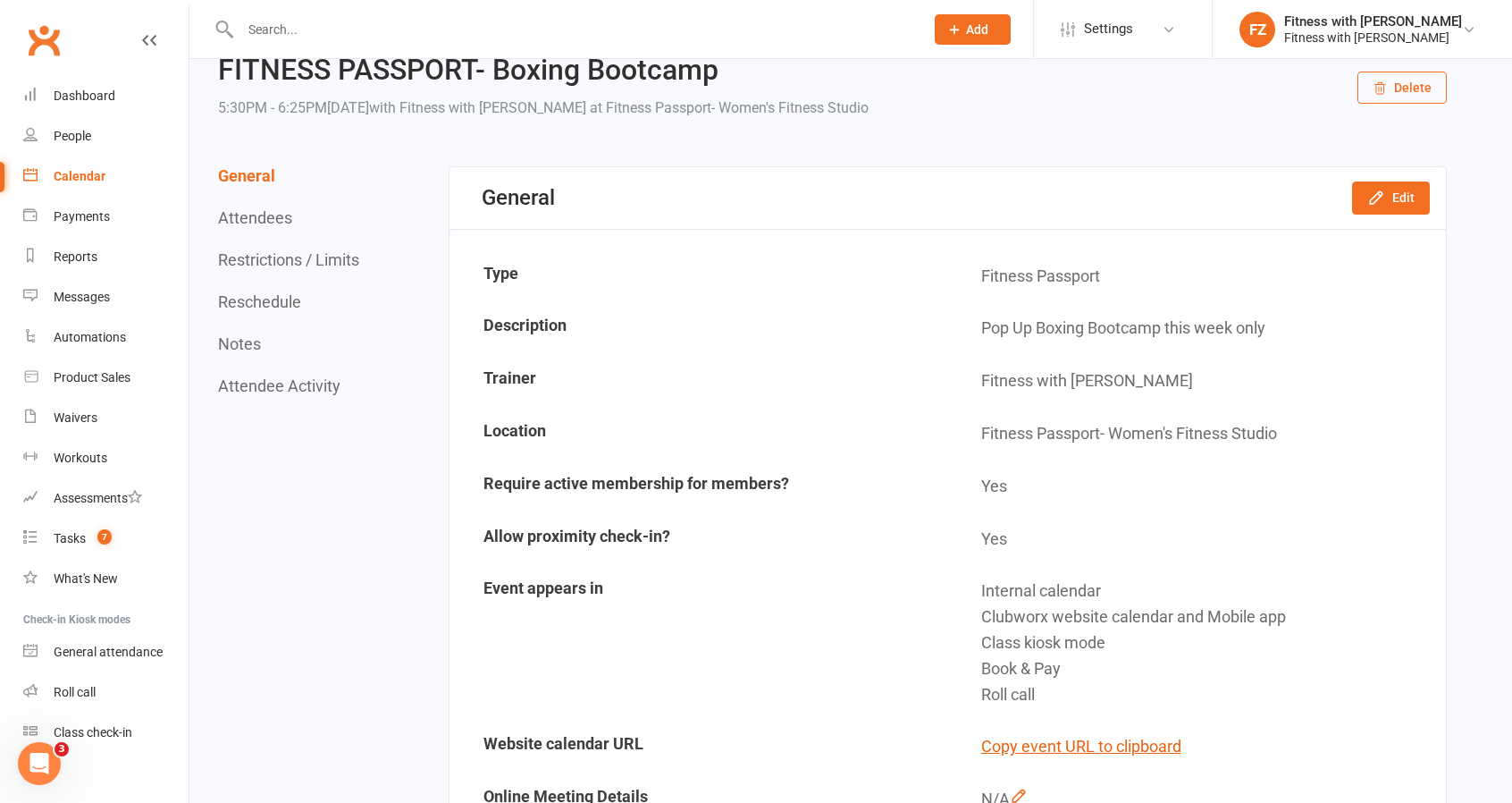
scroll to position [0, 0]
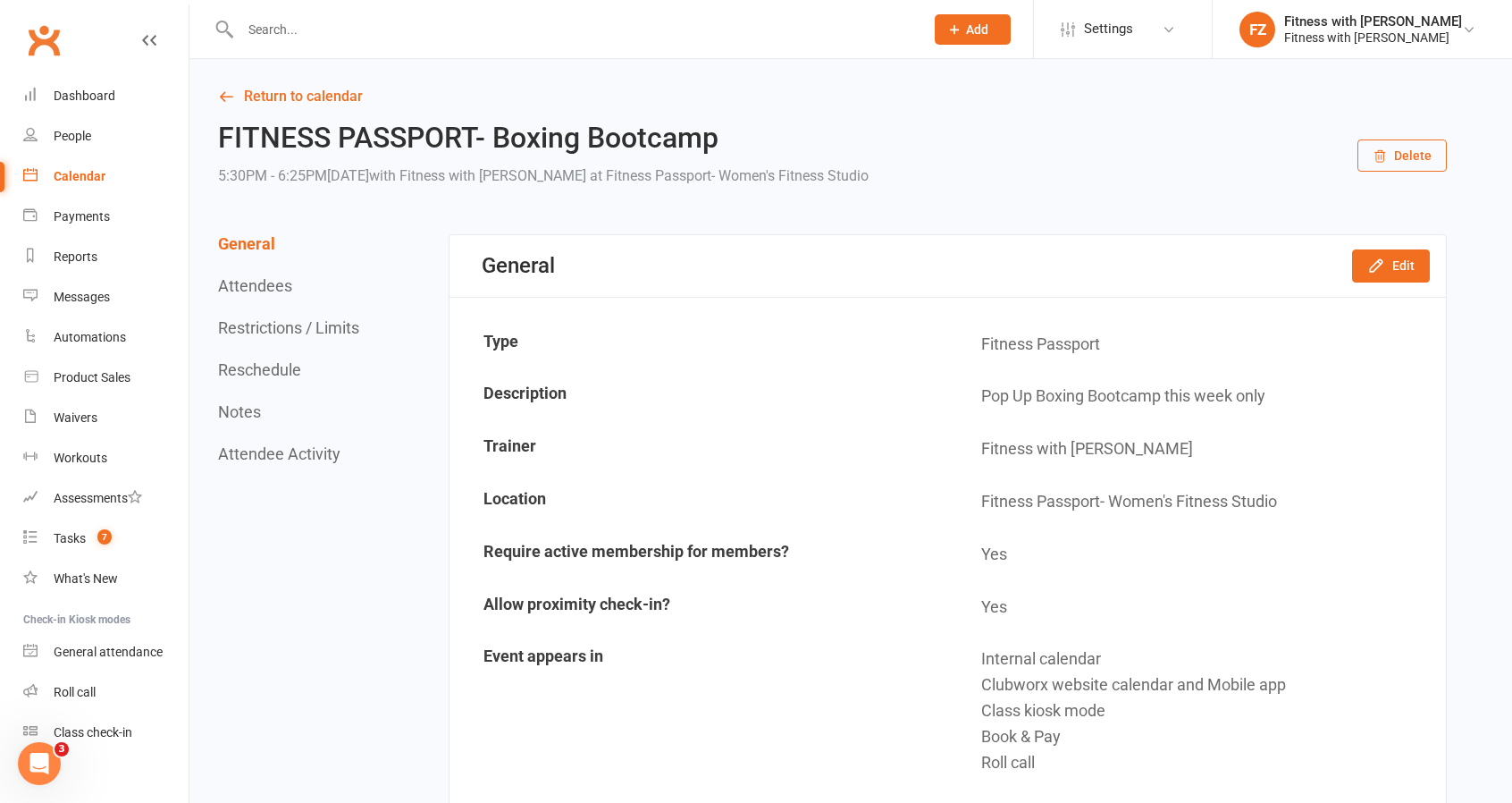
click at [335, 338] on div "General Attendees Restrictions / Limits Reschedule Notes Attendee Activity" at bounding box center [291, 348] width 146 height 229
click at [330, 324] on button "Restrictions / Limits" at bounding box center [288, 327] width 141 height 18
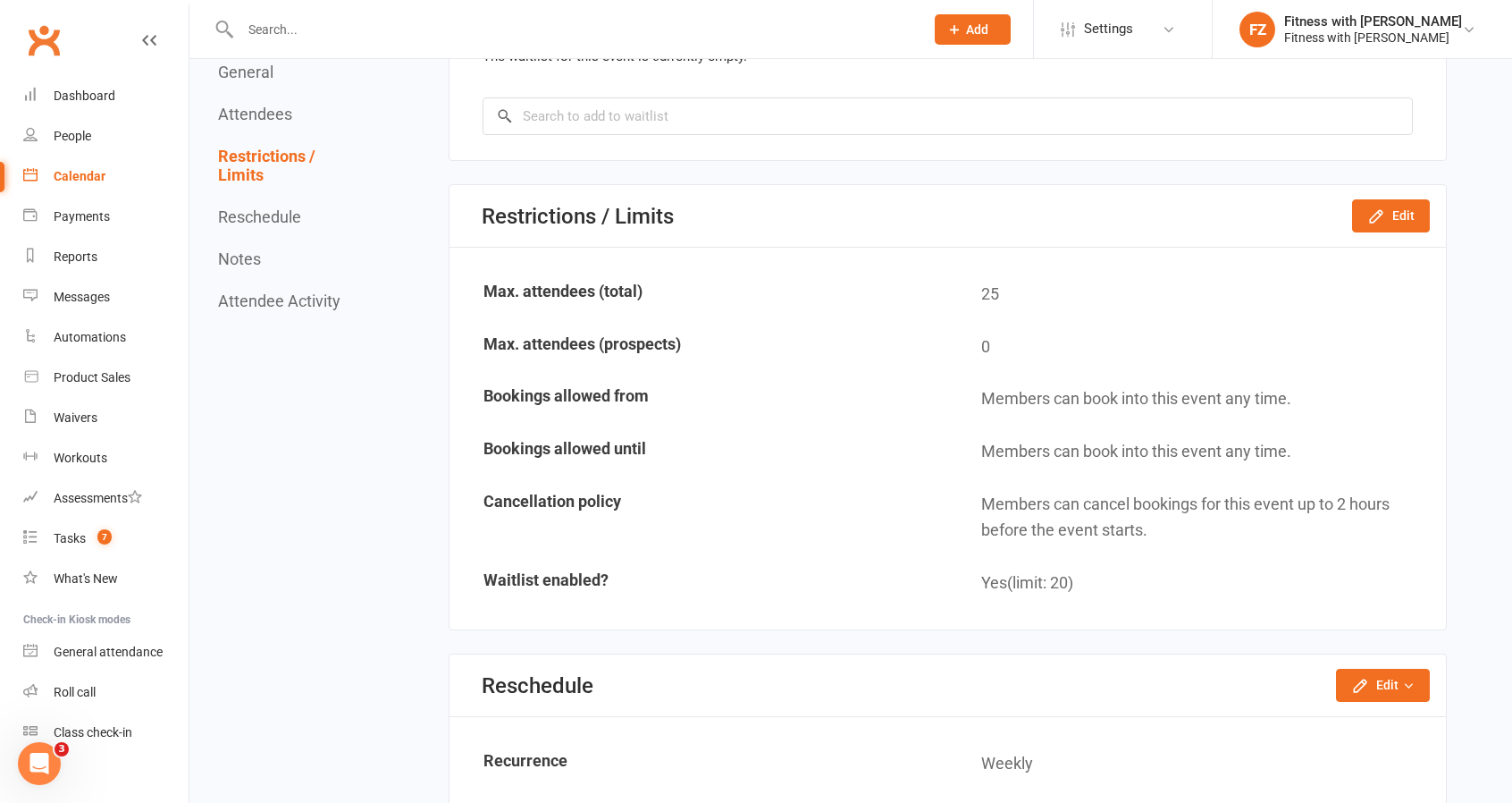
scroll to position [2570, 0]
click at [1387, 219] on button "Edit" at bounding box center [1391, 213] width 78 height 32
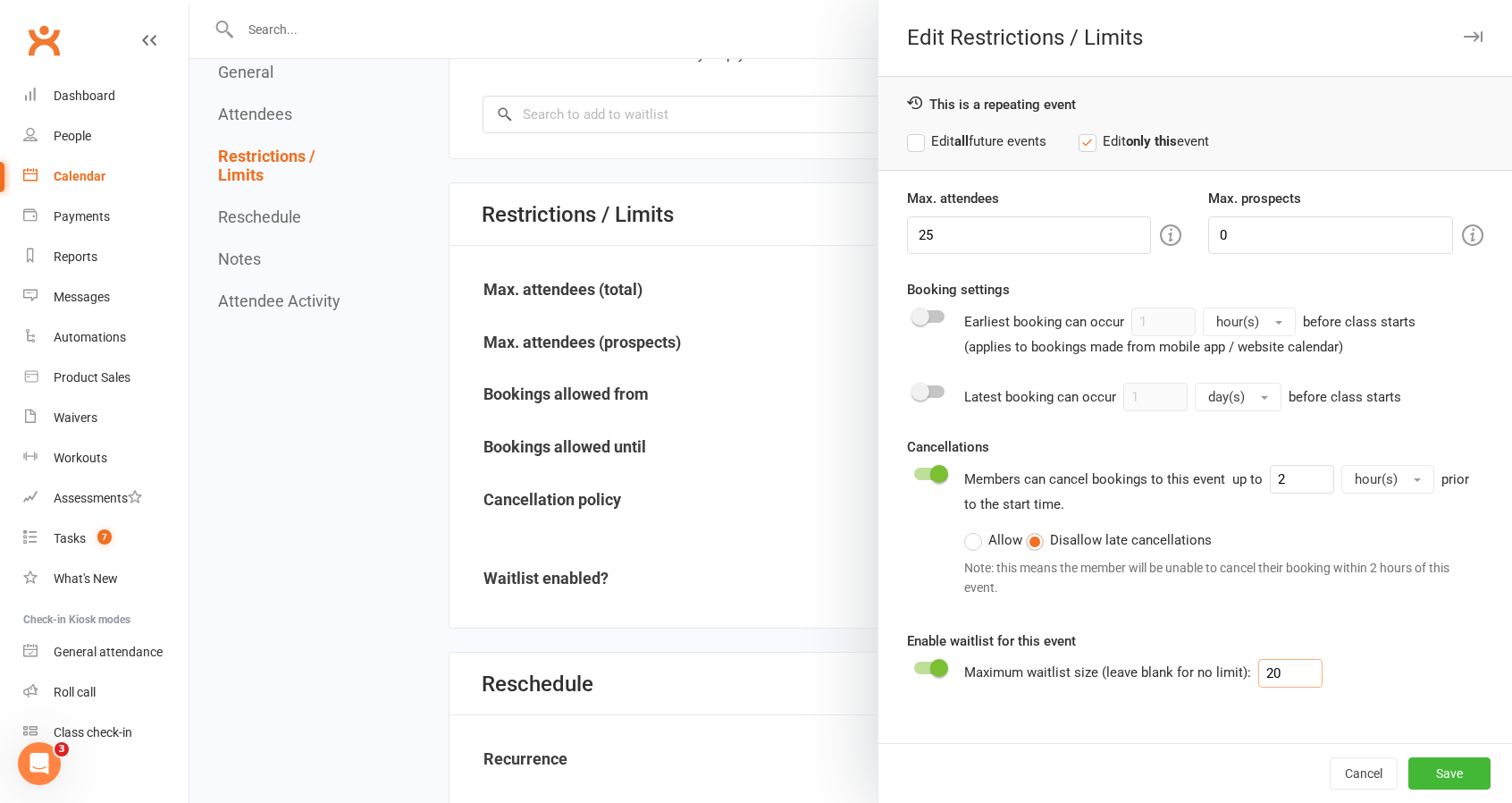
drag, startPoint x: 1293, startPoint y: 668, endPoint x: 1202, endPoint y: 664, distance: 91.1
click at [1202, 664] on div "Maximum waitlist size (leave blank for no limit): 20" at bounding box center [1158, 673] width 387 height 28
click at [94, 100] on div "Dashboard" at bounding box center [84, 95] width 61 height 15
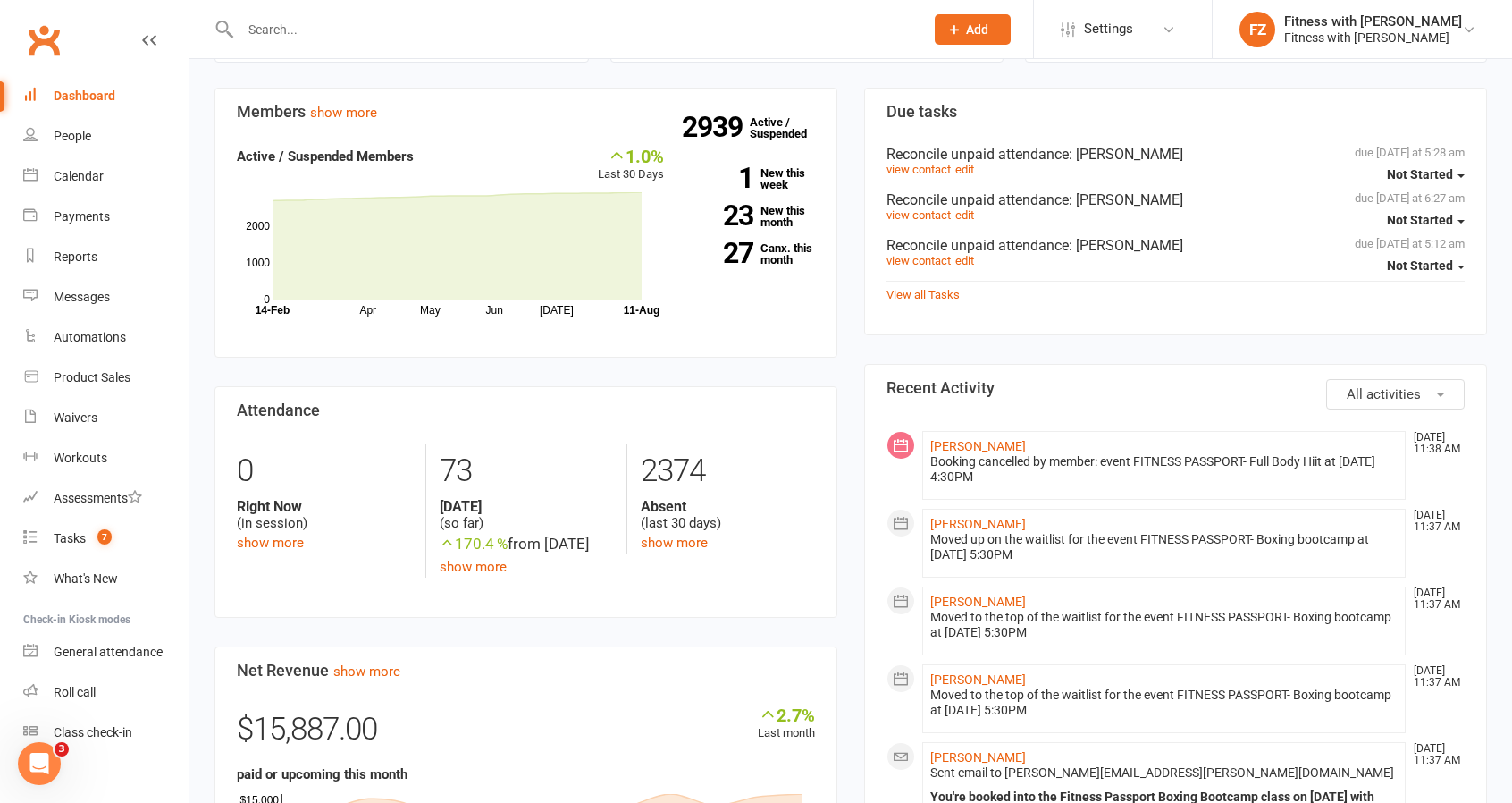
scroll to position [626, 0]
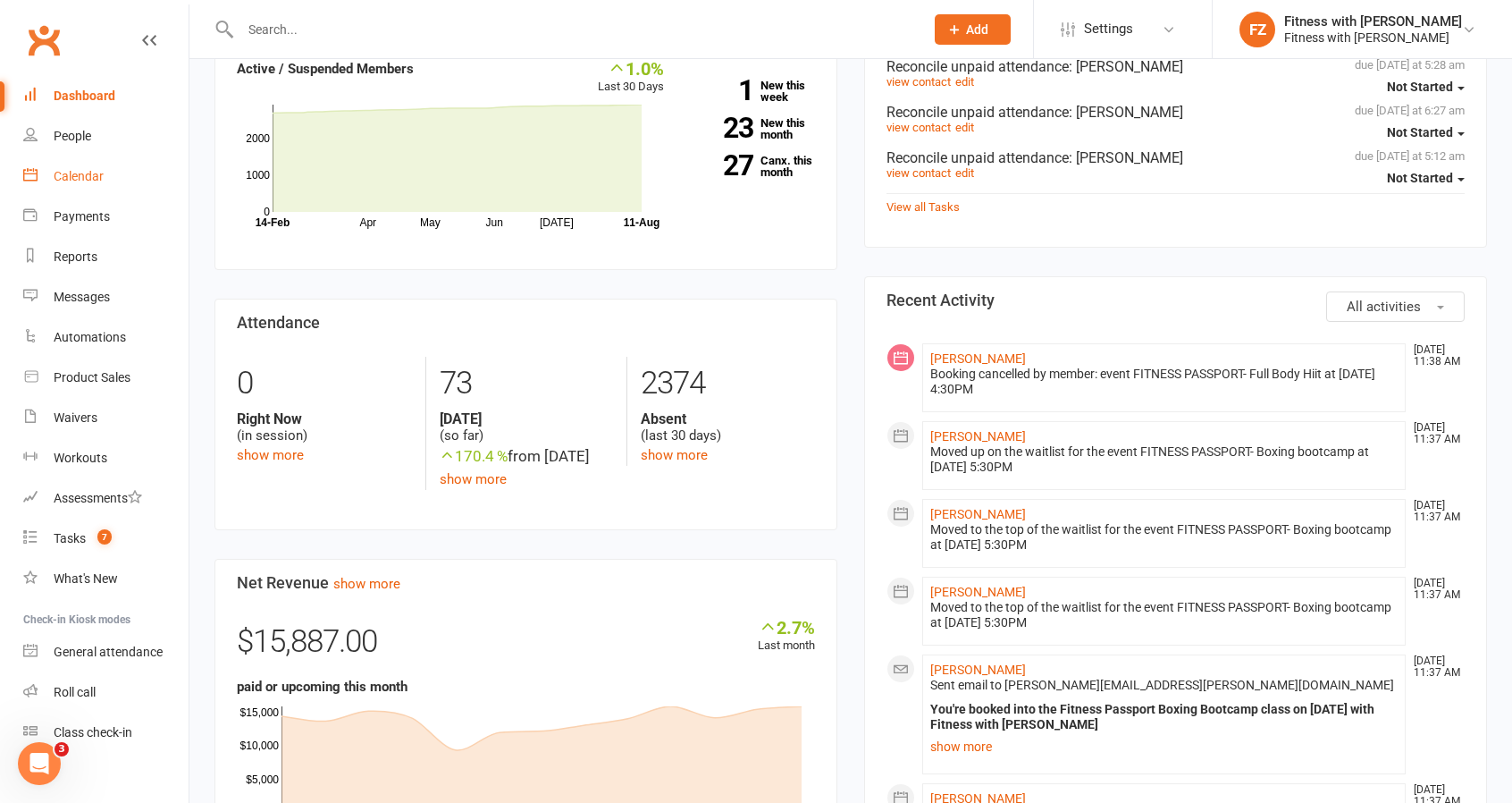
click at [79, 164] on link "Calendar" at bounding box center [106, 176] width 165 height 40
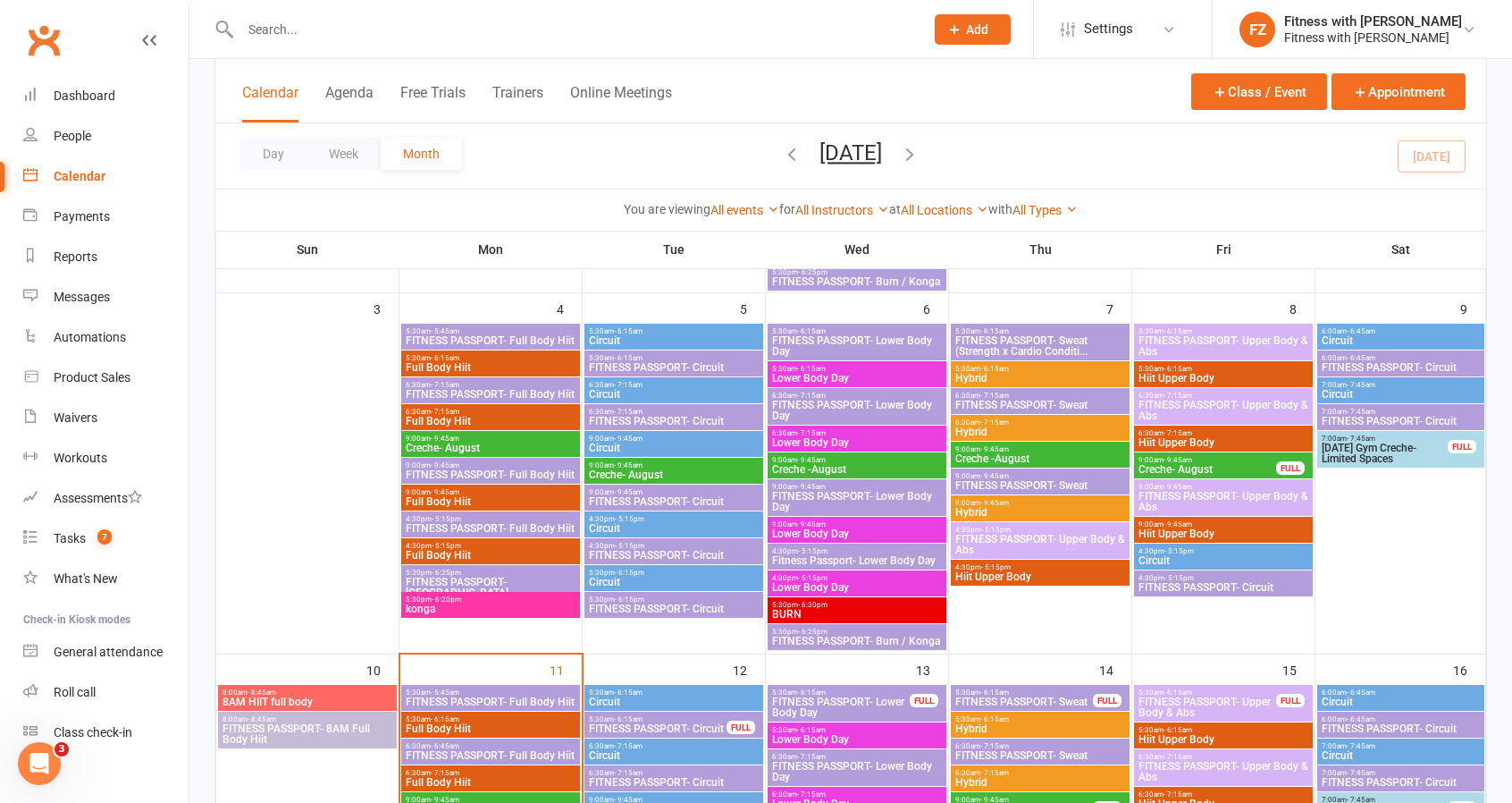
scroll to position [805, 0]
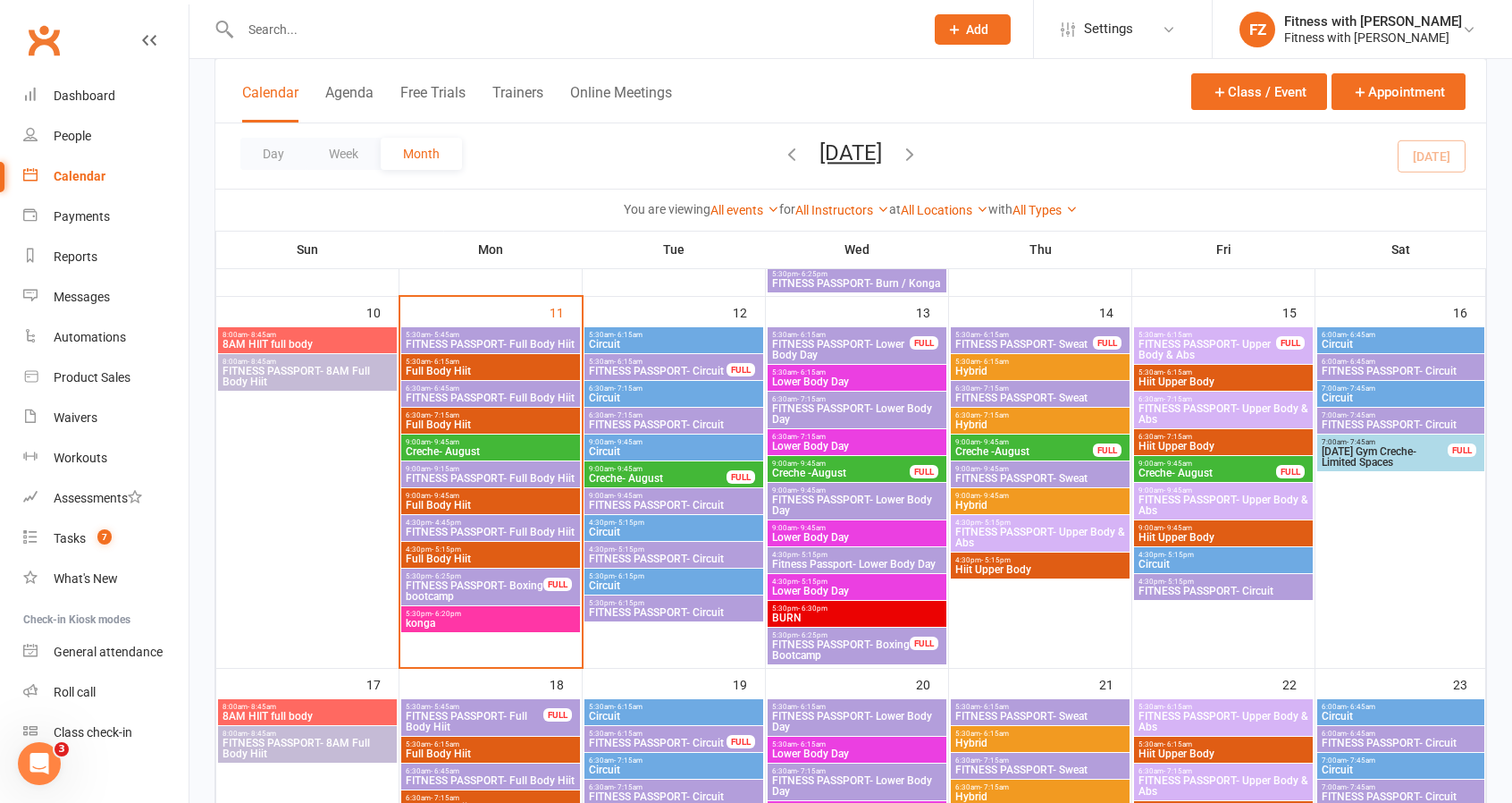
click at [526, 587] on span "FITNESS PASSPORT- Boxing bootcamp" at bounding box center [474, 591] width 139 height 21
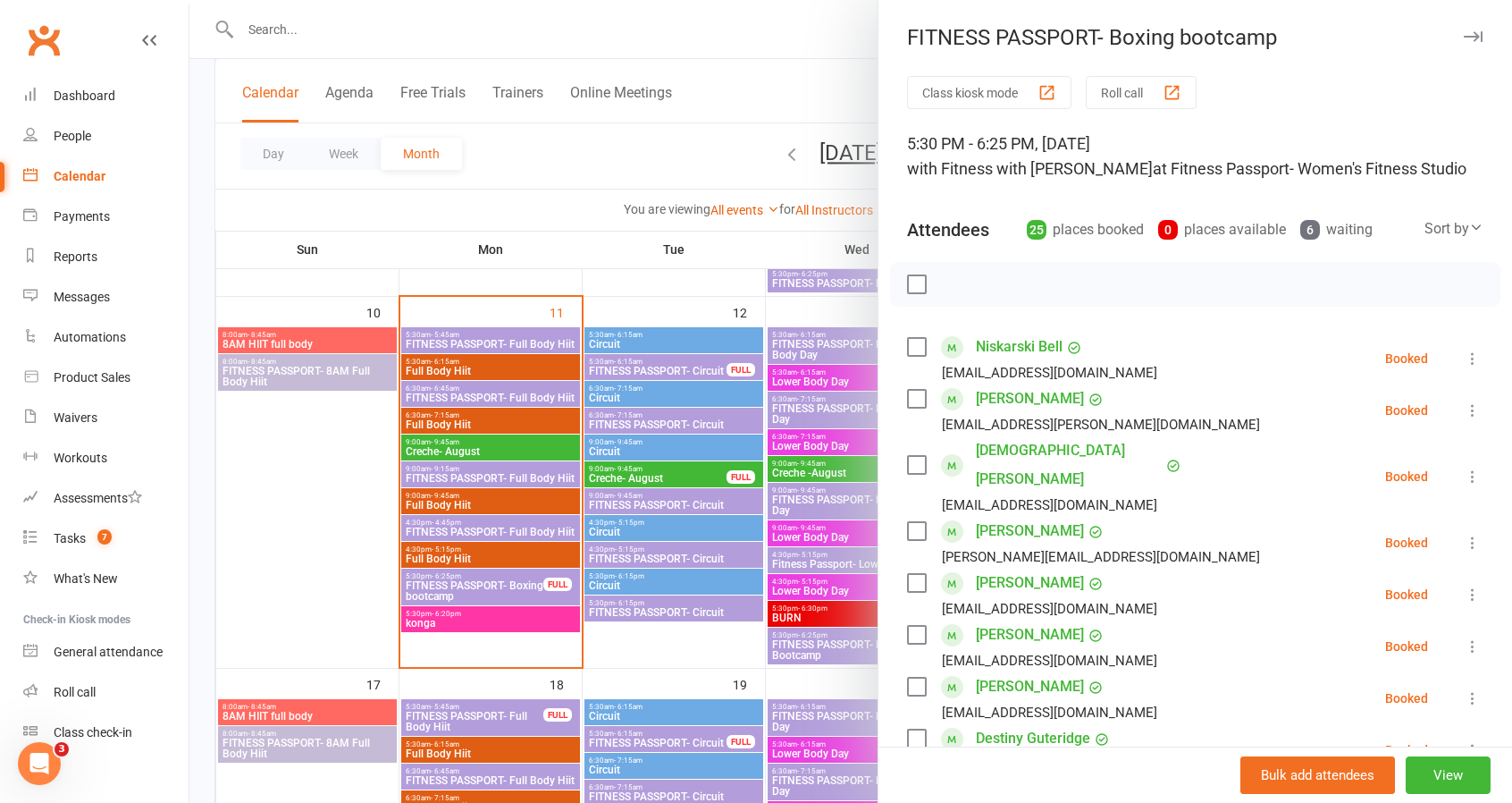
click at [1439, 56] on div "FITNESS PASSPORT- Boxing bootcamp Class kiosk mode Roll call 5:30 PM - 6:25 PM,…" at bounding box center [1195, 401] width 634 height 803
click at [1453, 24] on div "FITNESS PASSPORT- Boxing bootcamp Class kiosk mode Roll call 5:30 PM - 6:25 PM,…" at bounding box center [1195, 401] width 634 height 803
click at [1462, 29] on button "button" at bounding box center [1473, 37] width 21 height 21
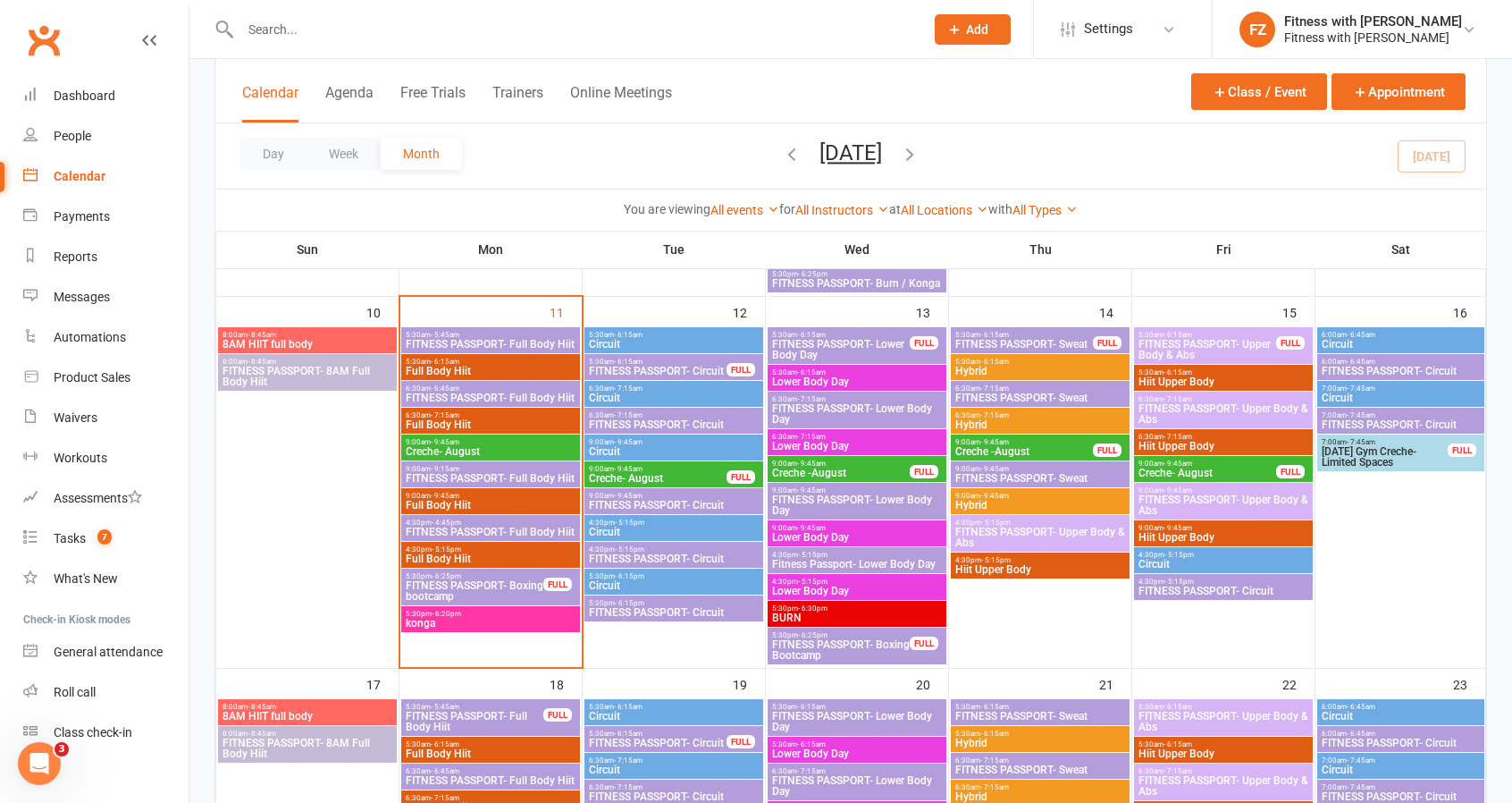
click at [516, 527] on span "FITNESS PASSPORT- Full Body Hiit" at bounding box center [490, 531] width 171 height 11
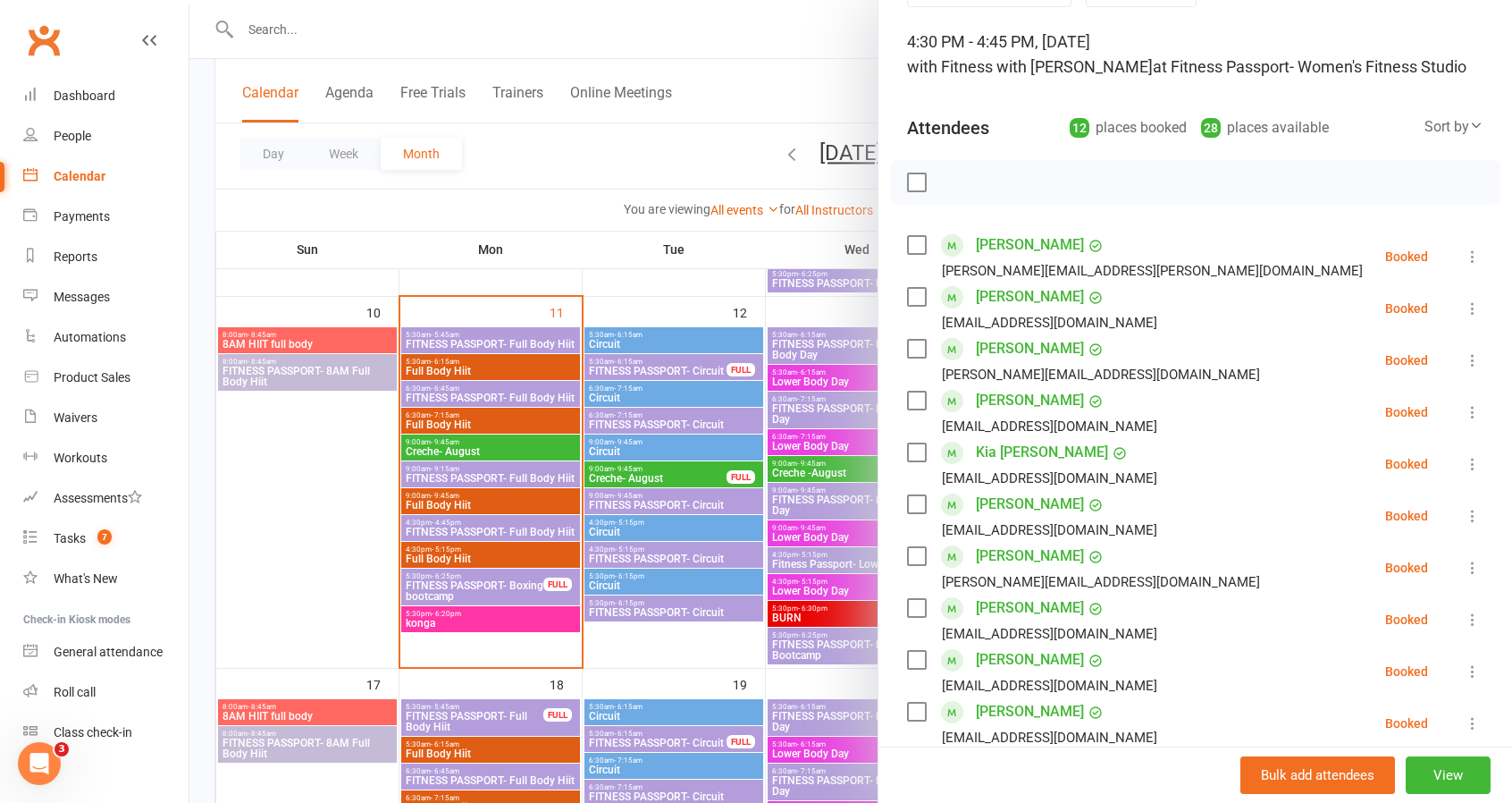
scroll to position [0, 0]
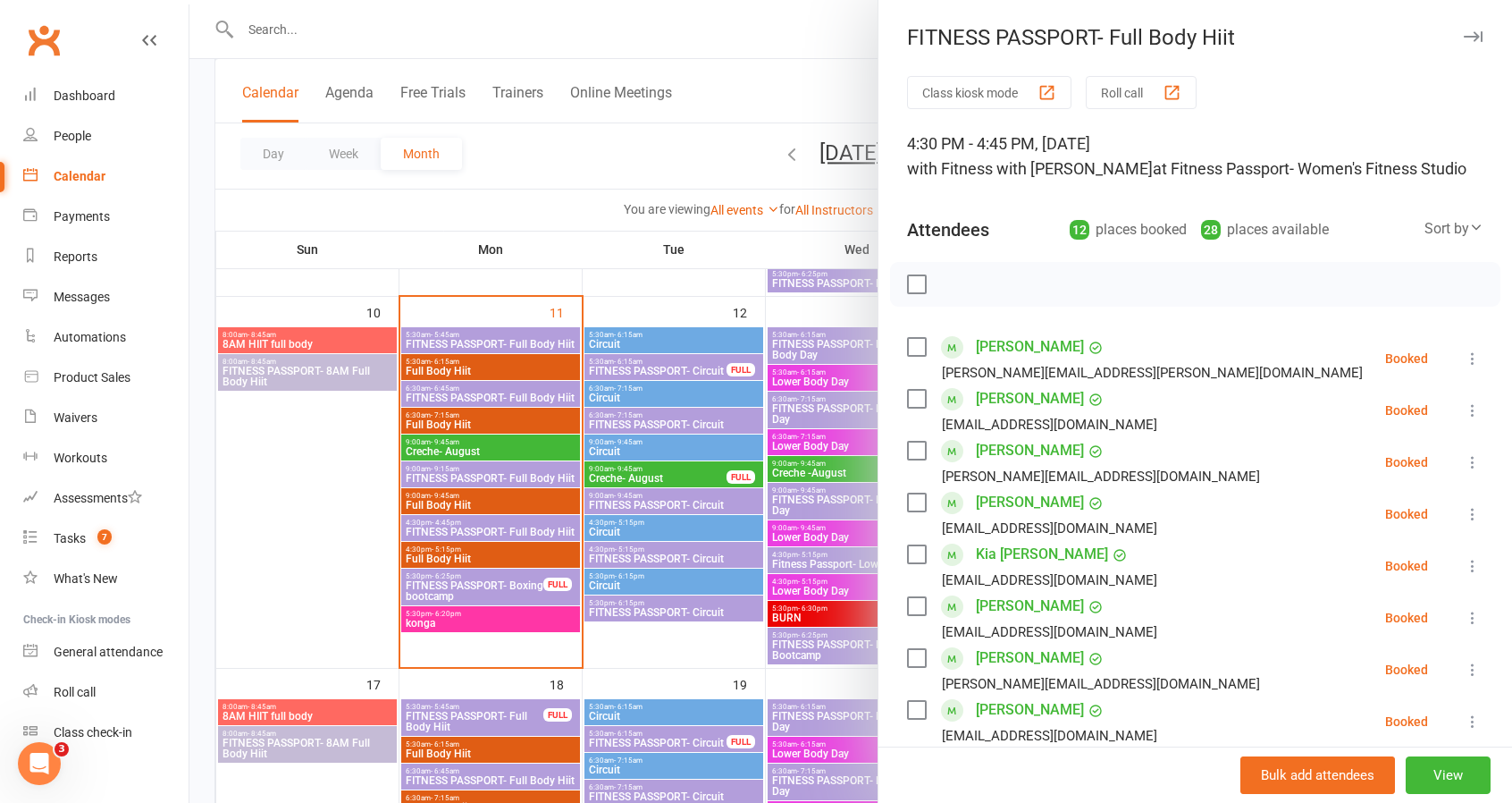
click at [1462, 42] on button "button" at bounding box center [1473, 37] width 21 height 21
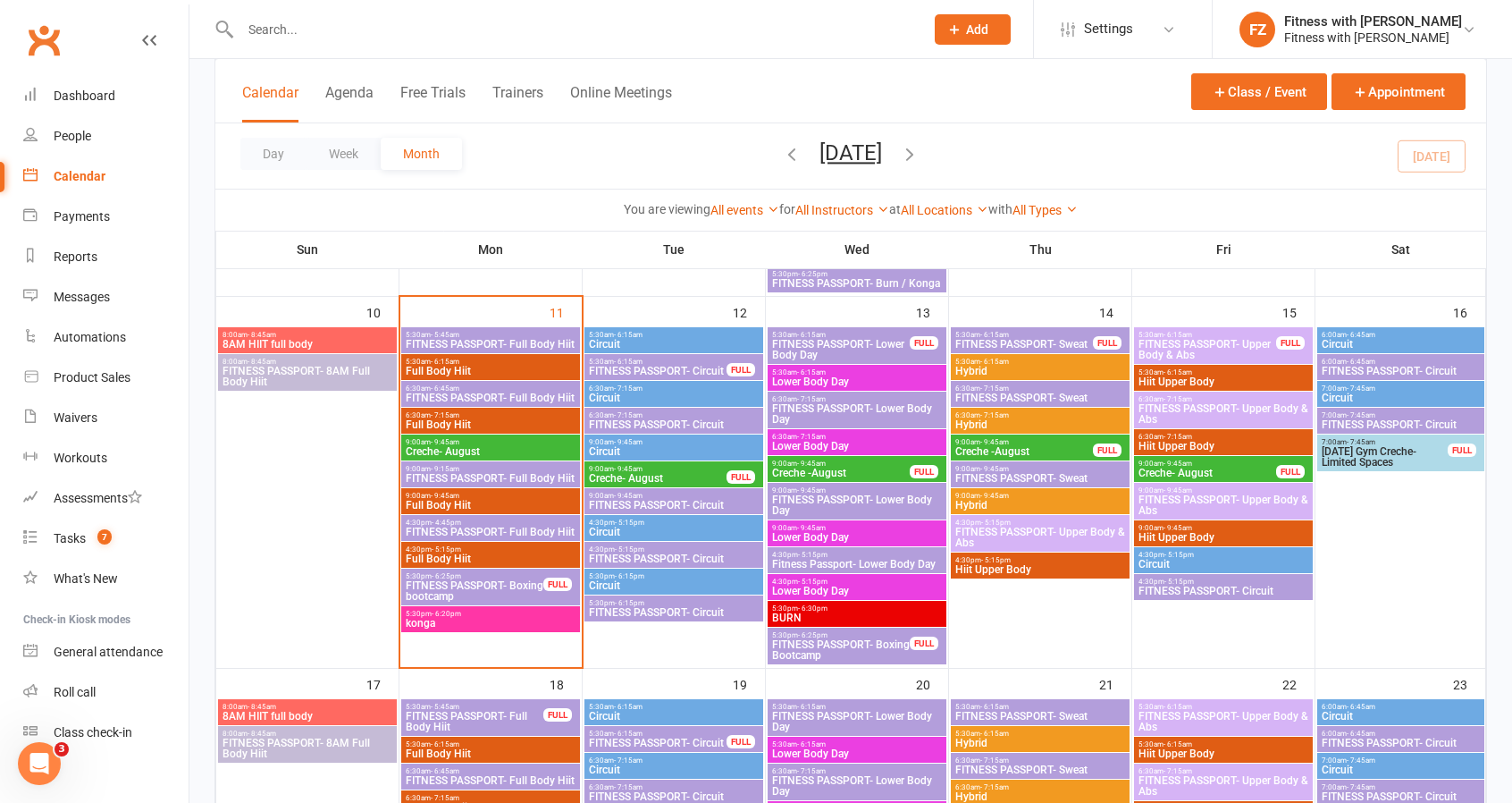
click at [818, 560] on span "Fitness Passport- Lower Body Day" at bounding box center [857, 564] width 171 height 11
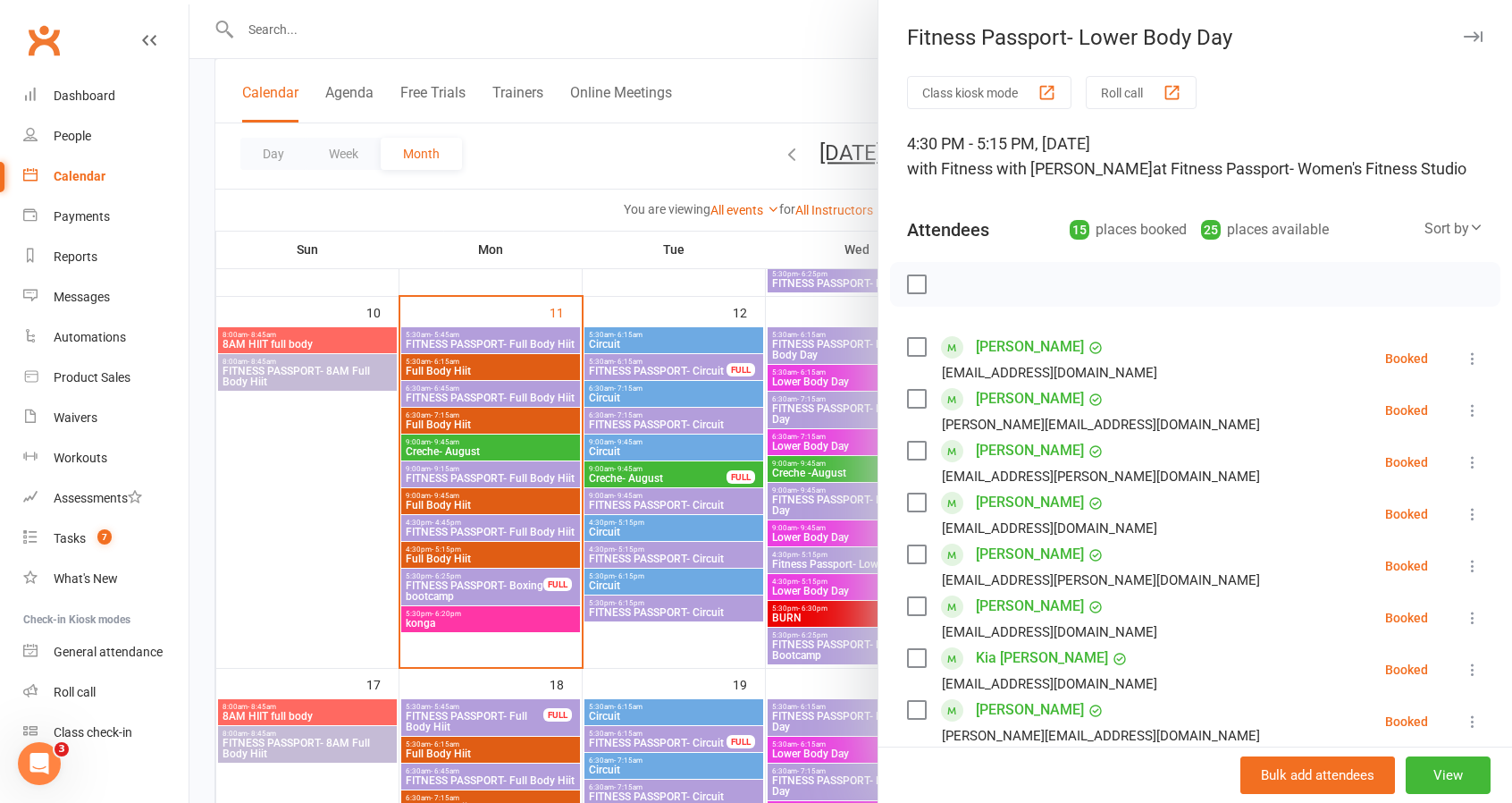
click at [1464, 40] on icon "button" at bounding box center [1473, 36] width 18 height 11
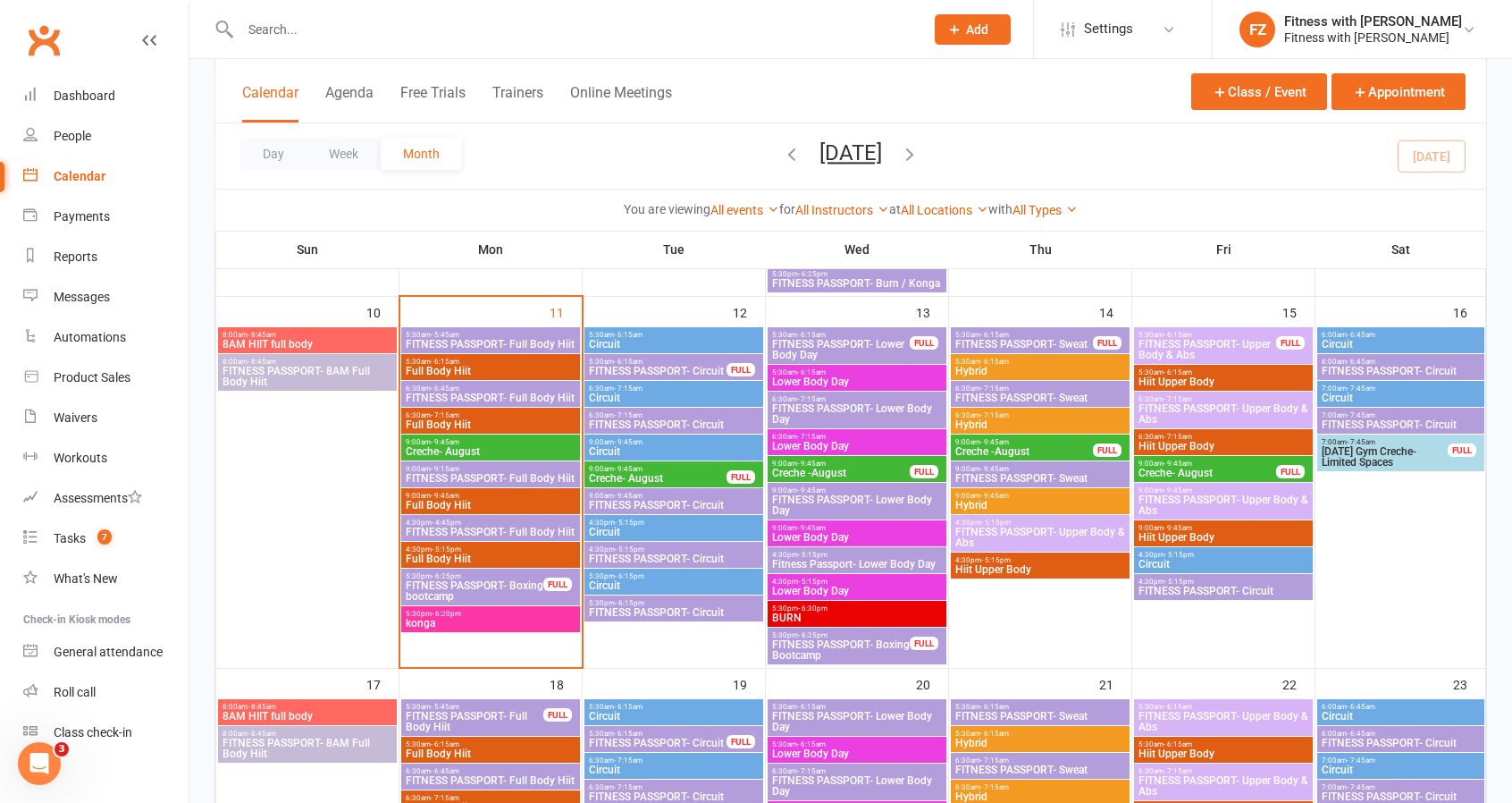
click at [872, 647] on span "FITNESS PASSPORT- Boxing Bootcamp" at bounding box center [841, 650] width 139 height 21
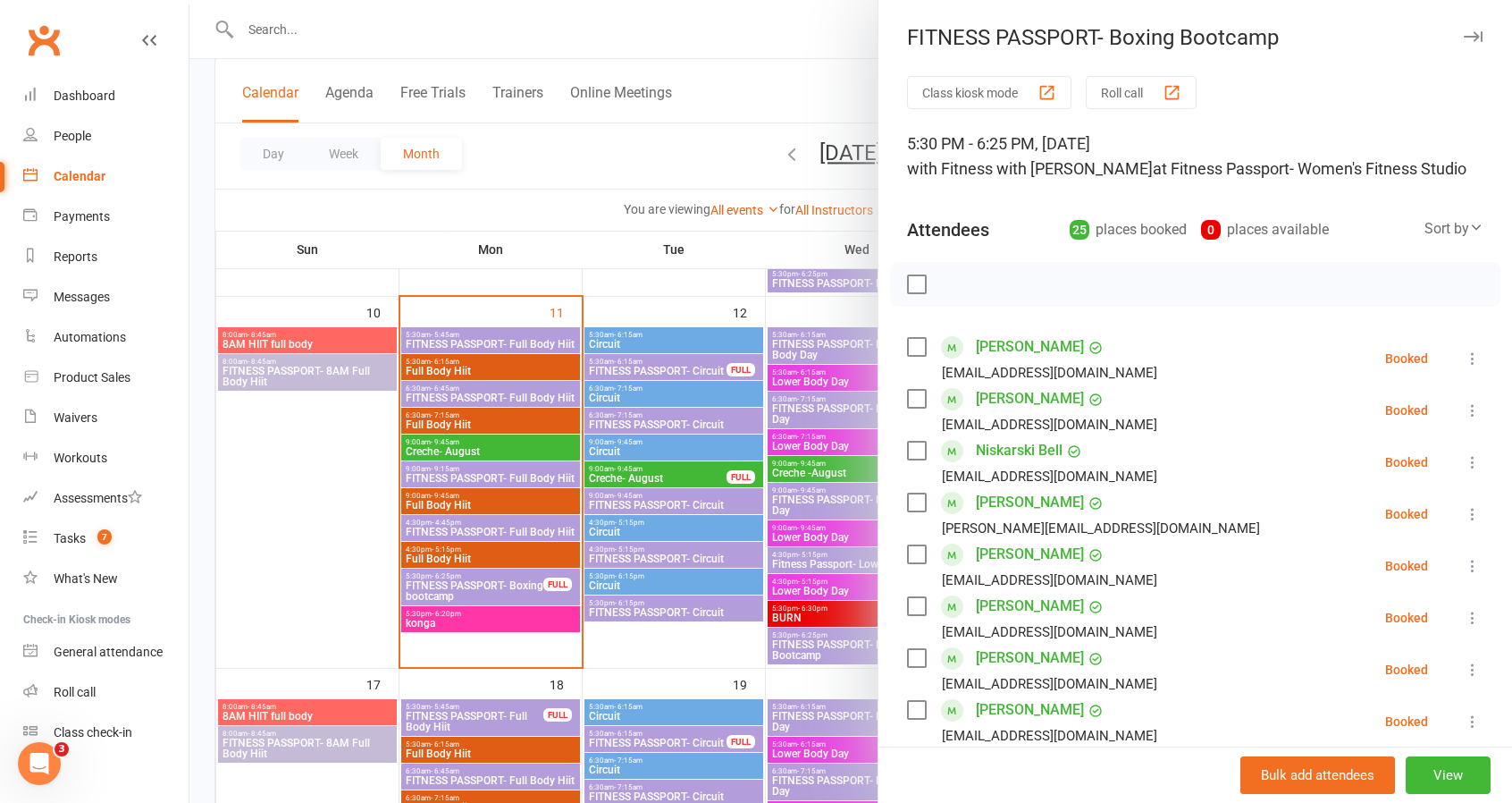
click at [1464, 38] on icon "button" at bounding box center [1473, 36] width 18 height 11
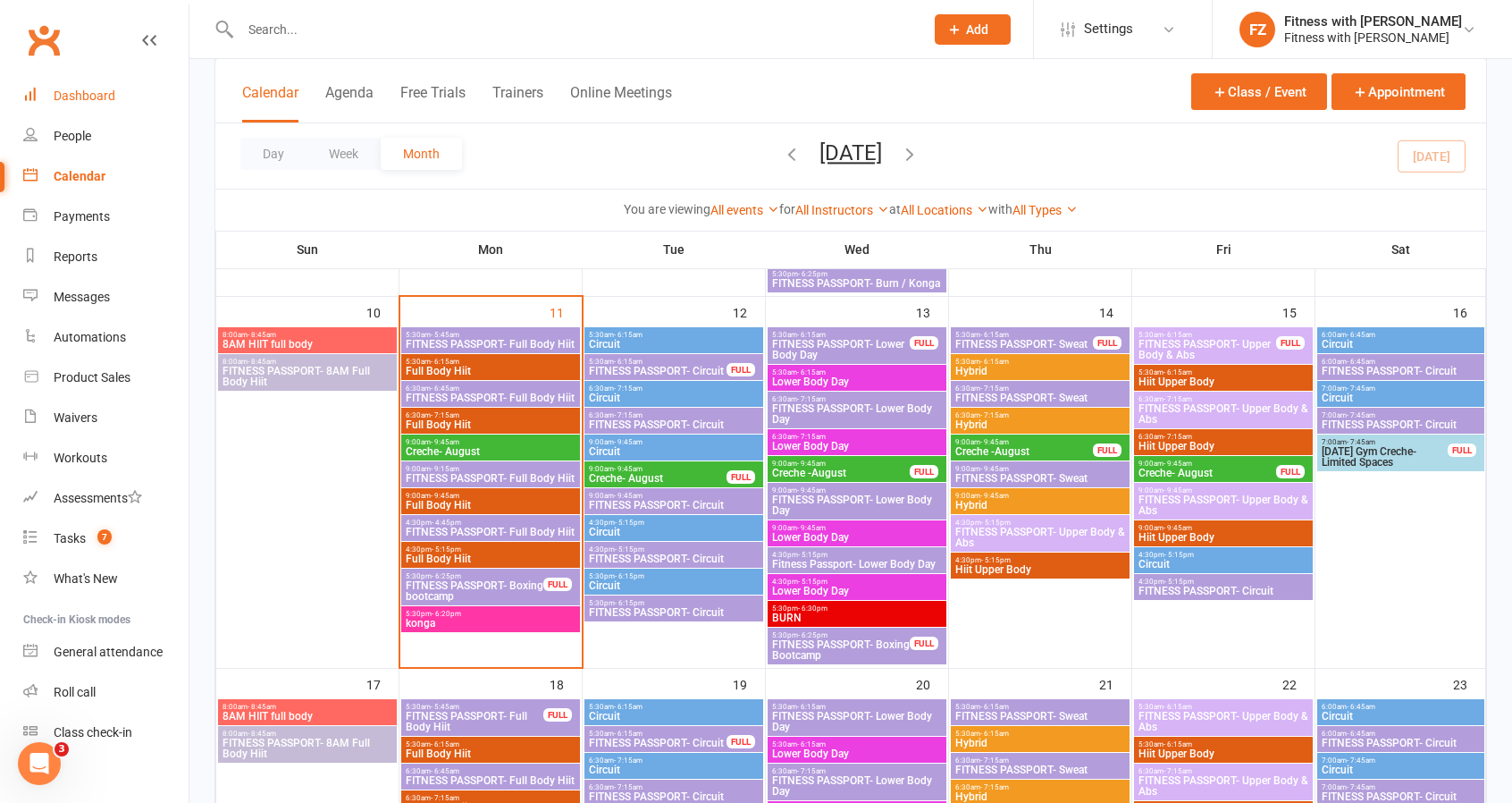
click at [81, 96] on div "Dashboard" at bounding box center [84, 95] width 61 height 15
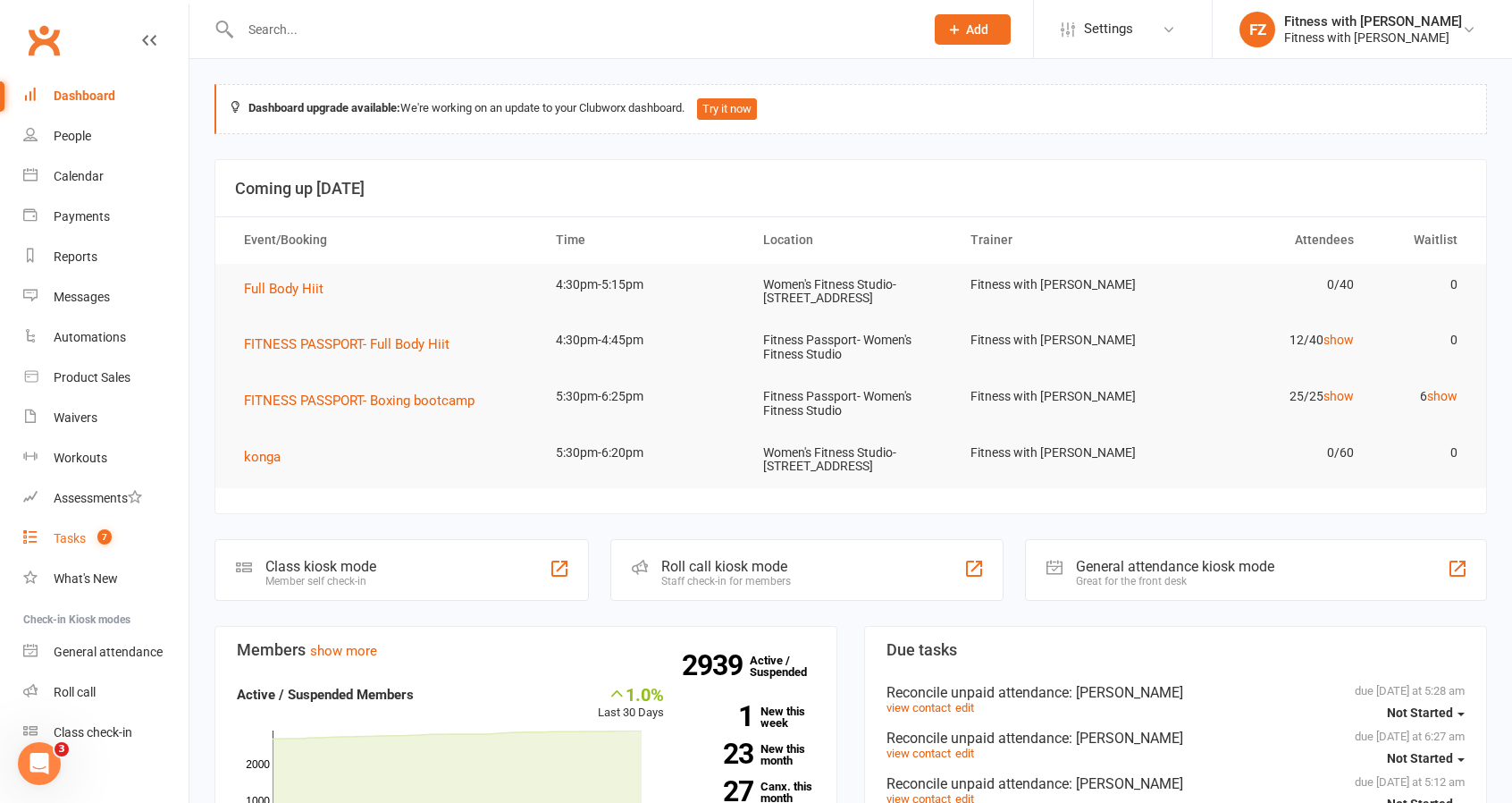
click at [63, 540] on div "Tasks" at bounding box center [69, 538] width 32 height 15
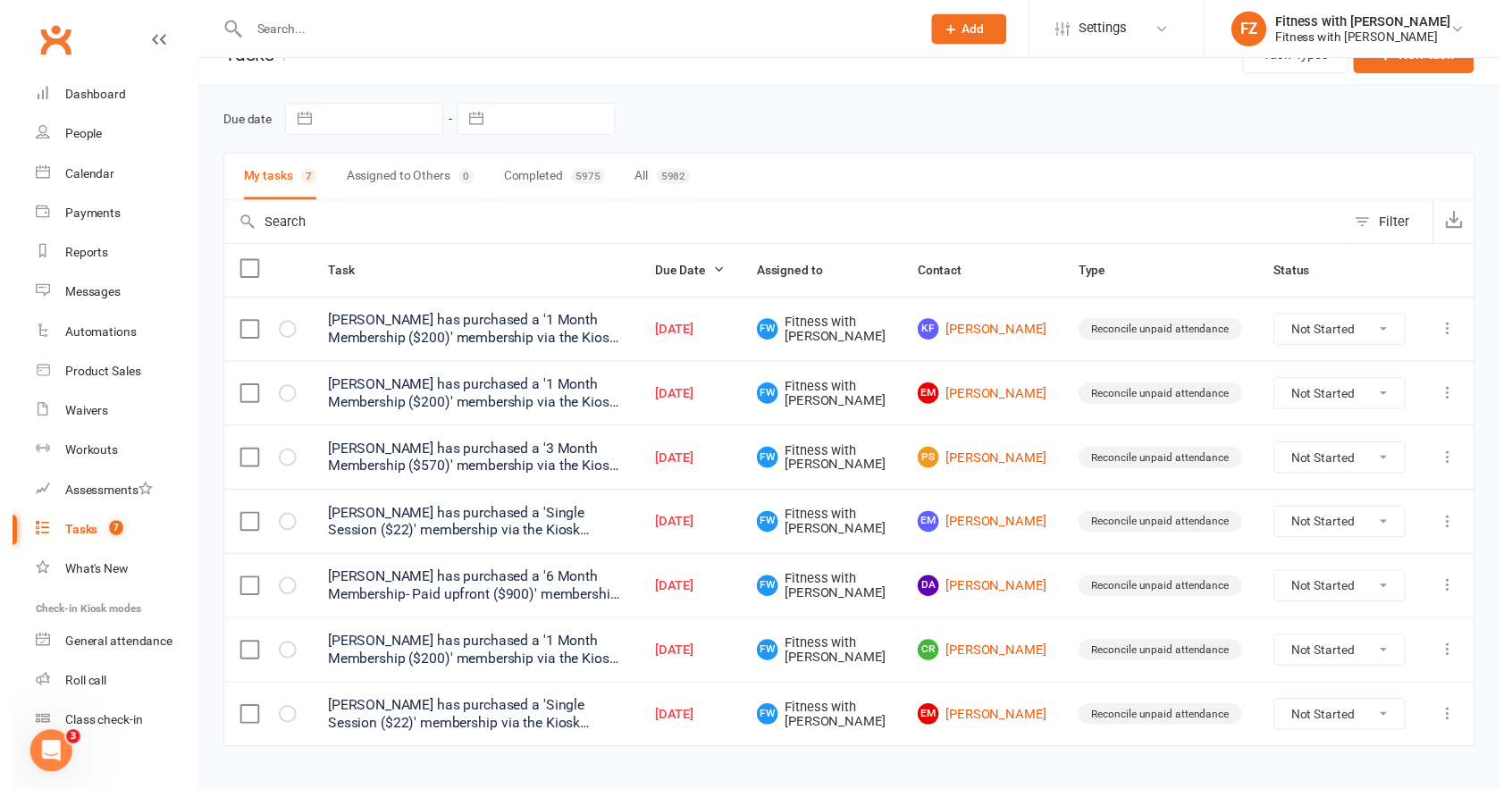
scroll to position [62, 0]
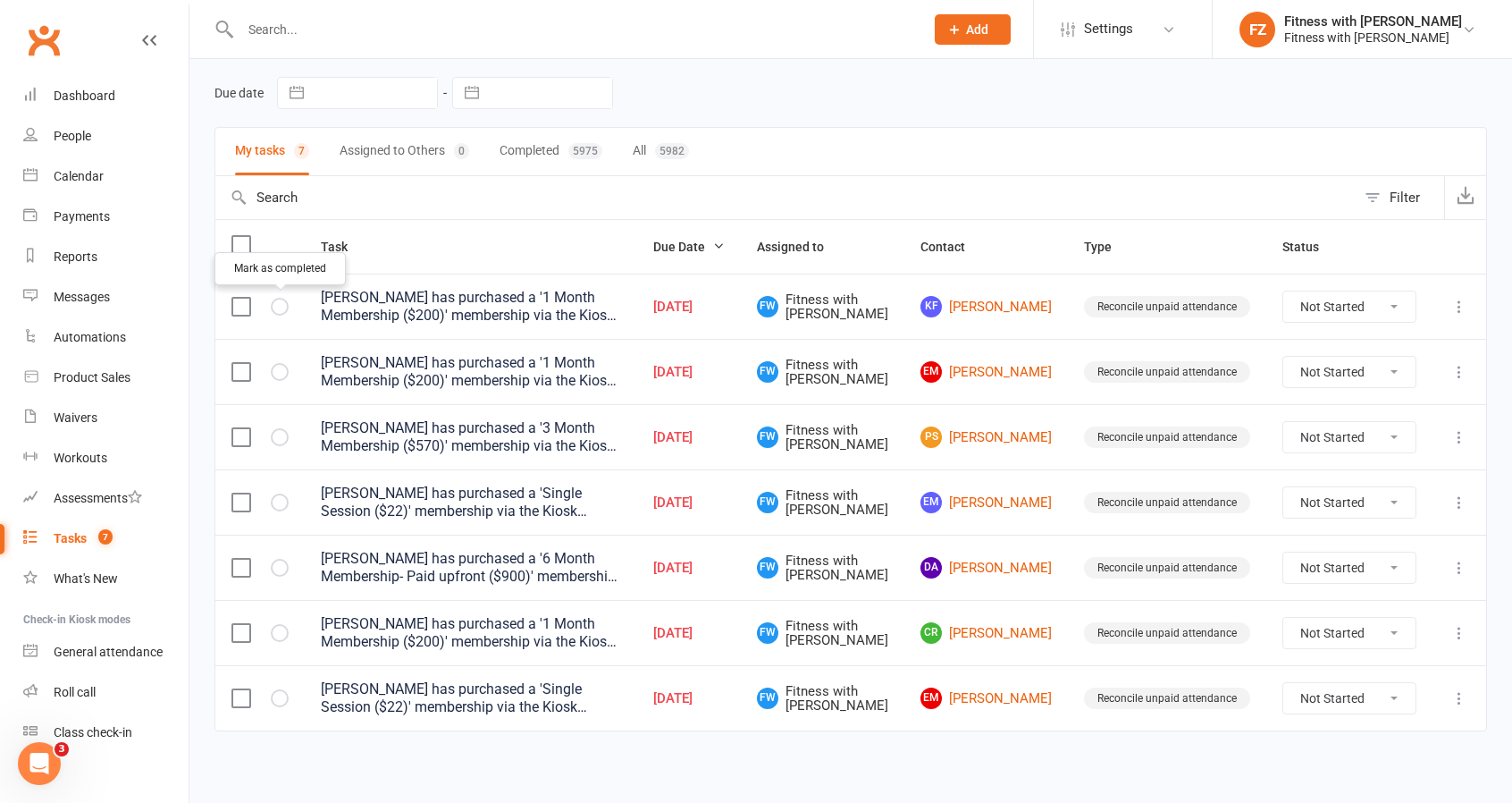
click at [0, 0] on icon "button" at bounding box center [0, 0] width 0 height 0
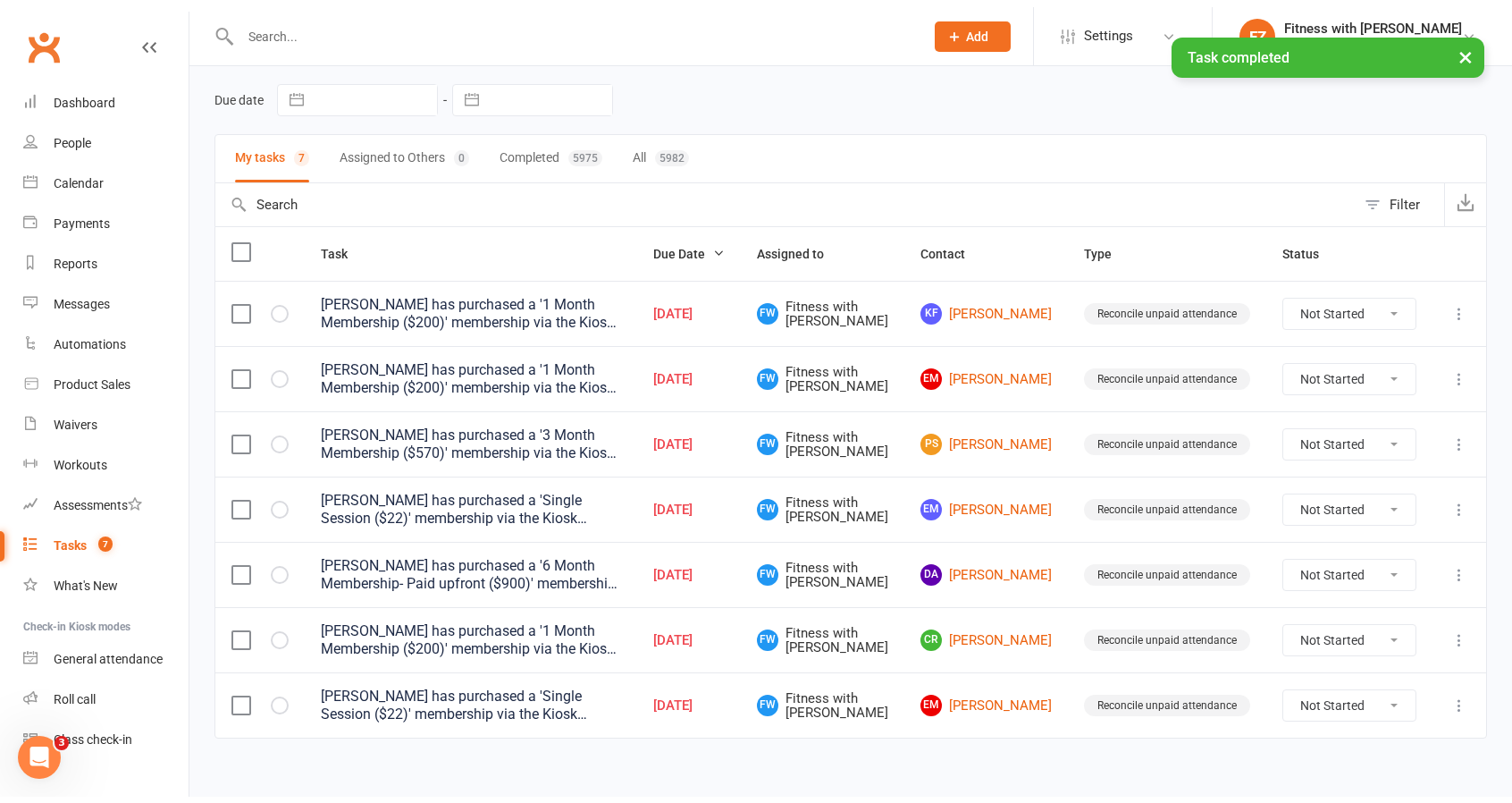
scroll to position [0, 0]
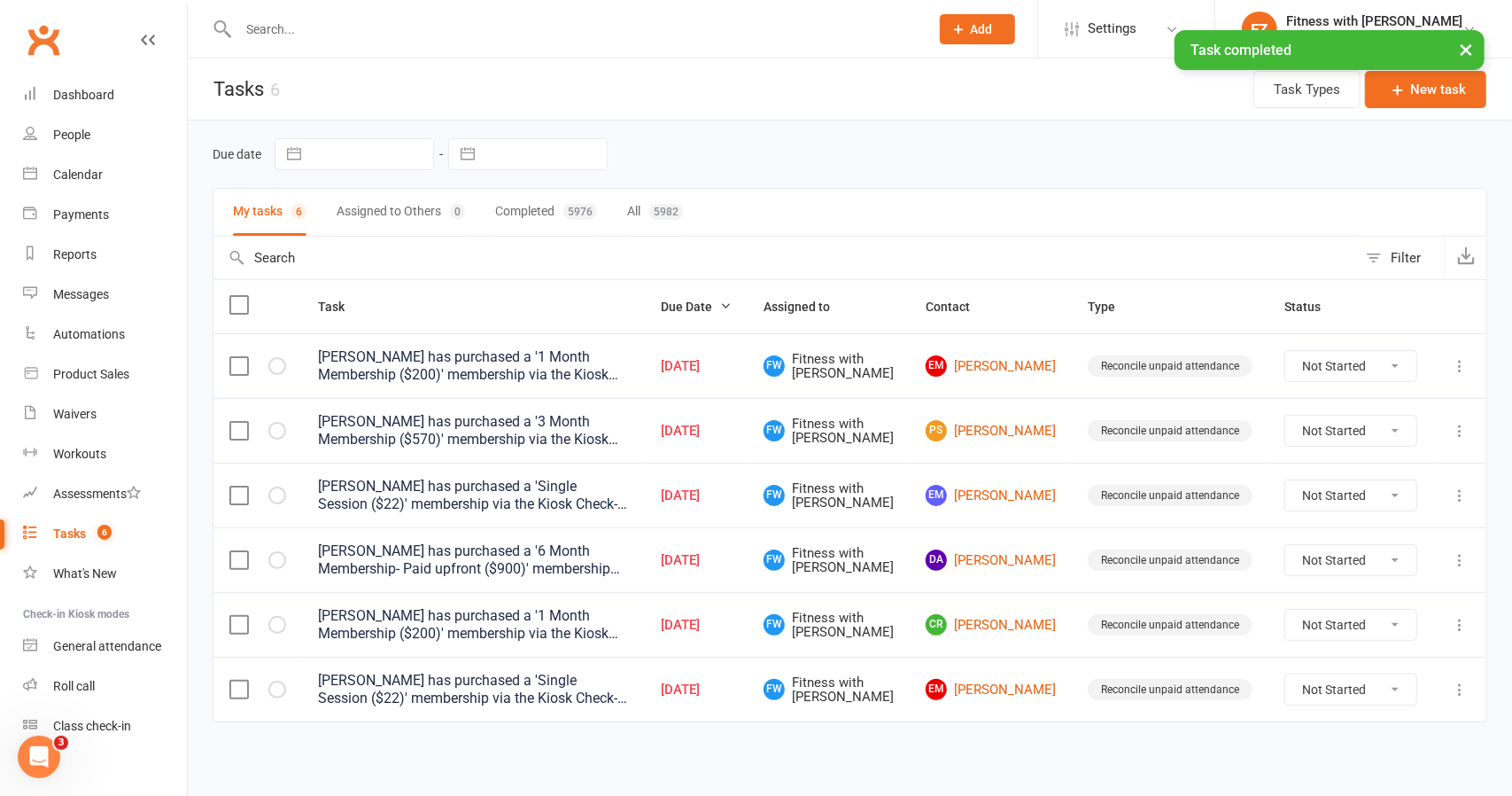
click at [276, 302] on th at bounding box center [257, 306] width 89 height 53
click at [0, 0] on icon "button" at bounding box center [0, 0] width 0 height 0
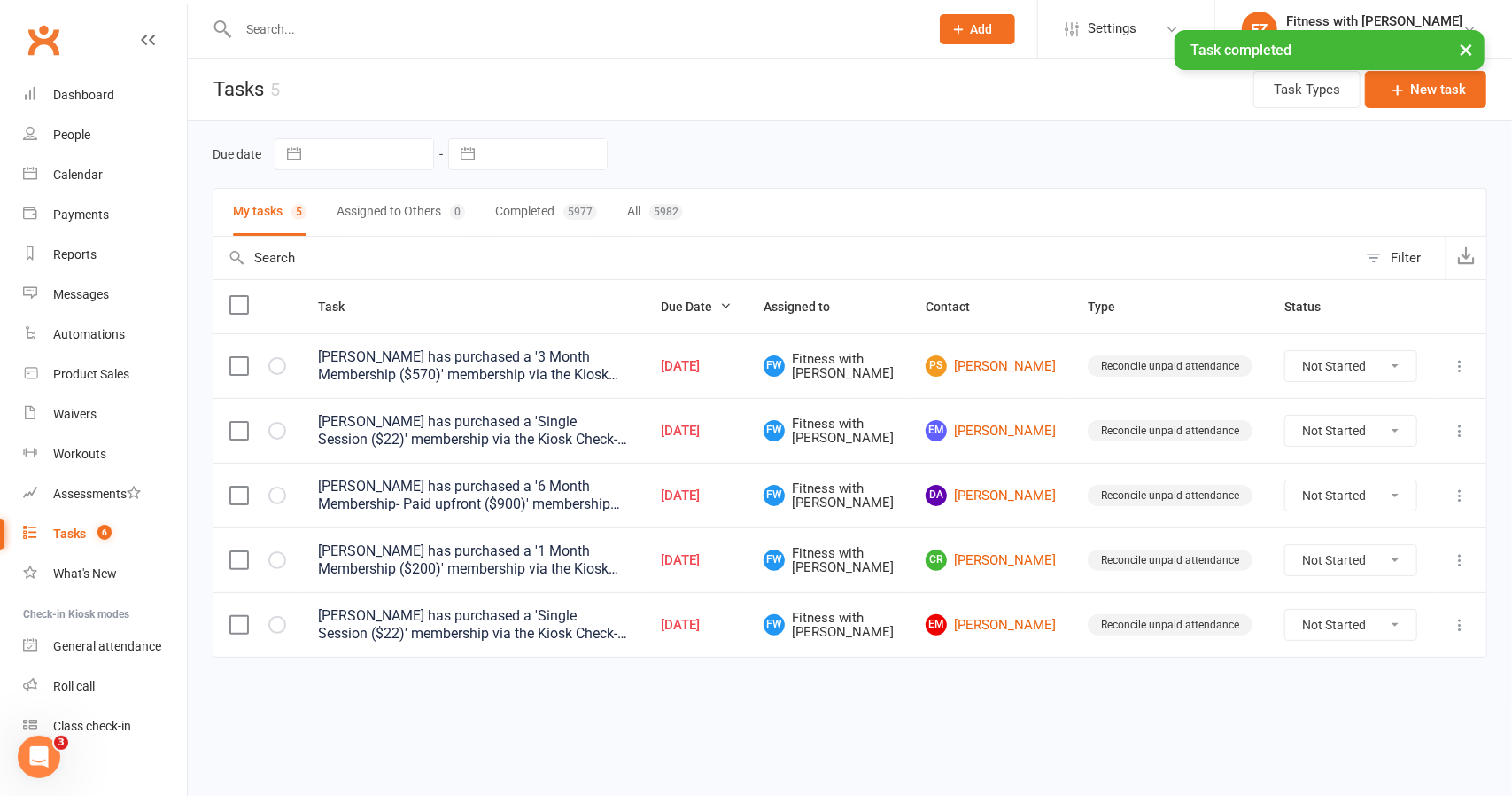
click at [0, 0] on icon "button" at bounding box center [0, 0] width 0 height 0
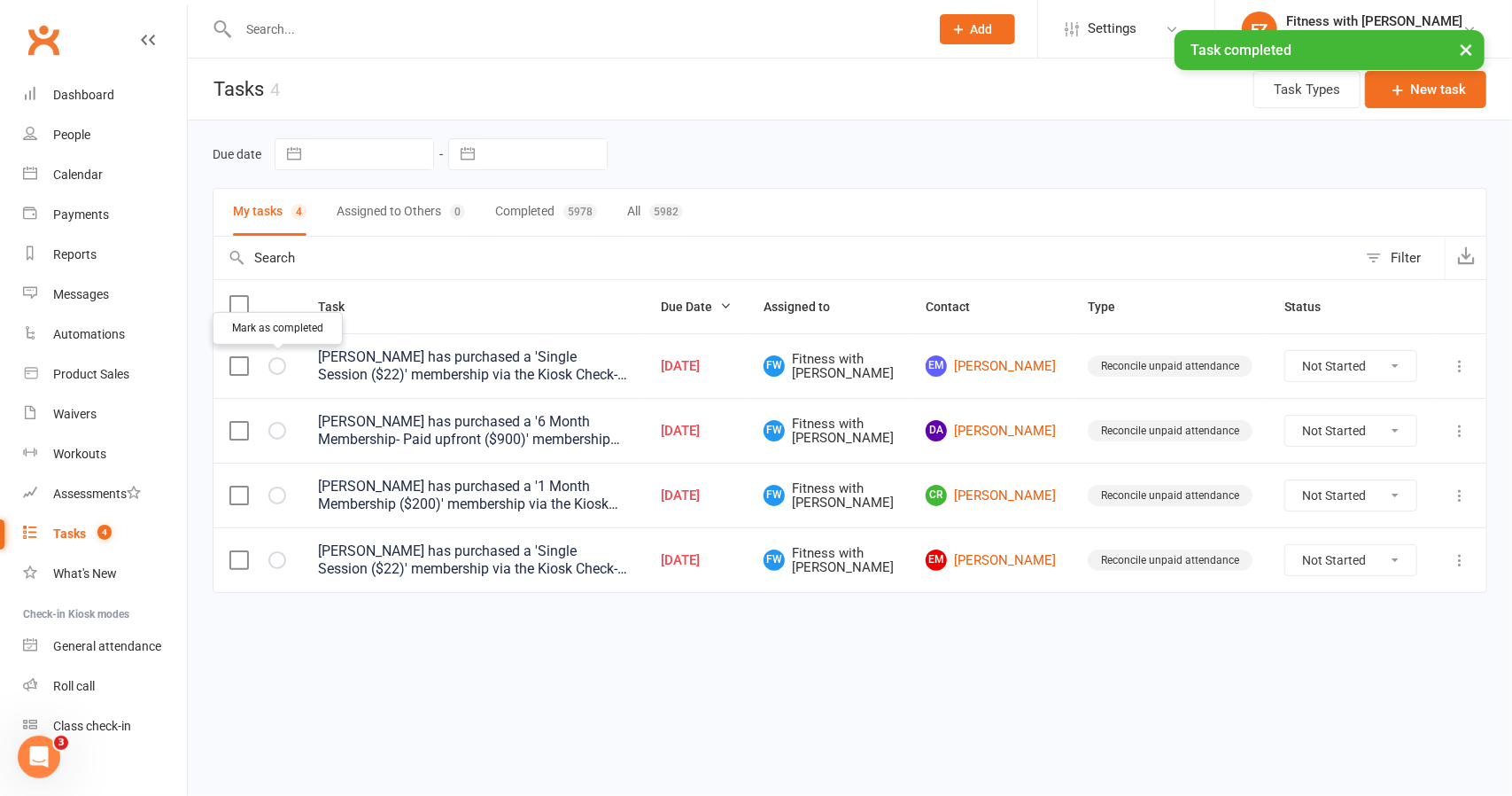
click at [0, 0] on icon "button" at bounding box center [0, 0] width 0 height 0
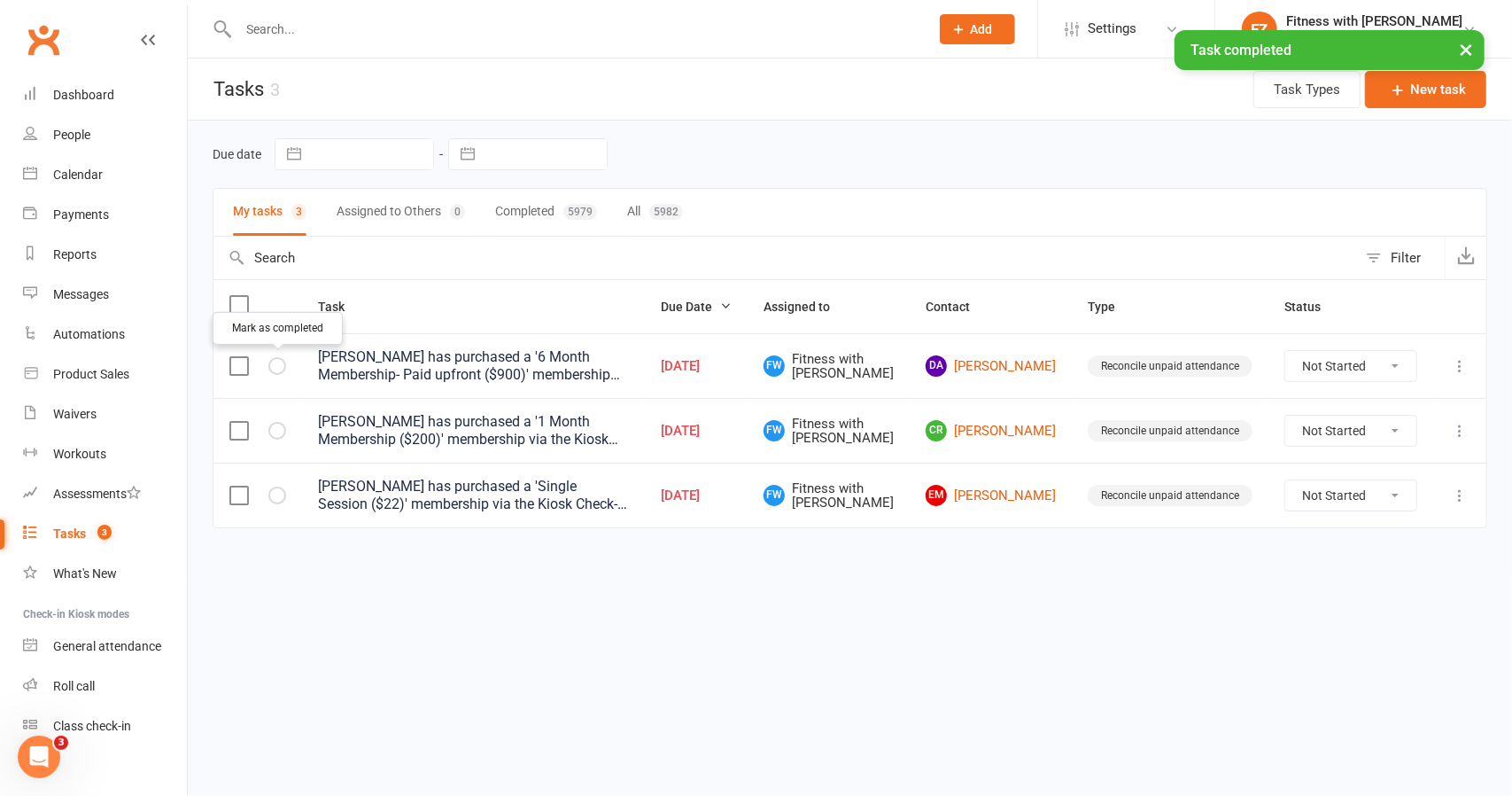
click at [0, 0] on icon "button" at bounding box center [0, 0] width 0 height 0
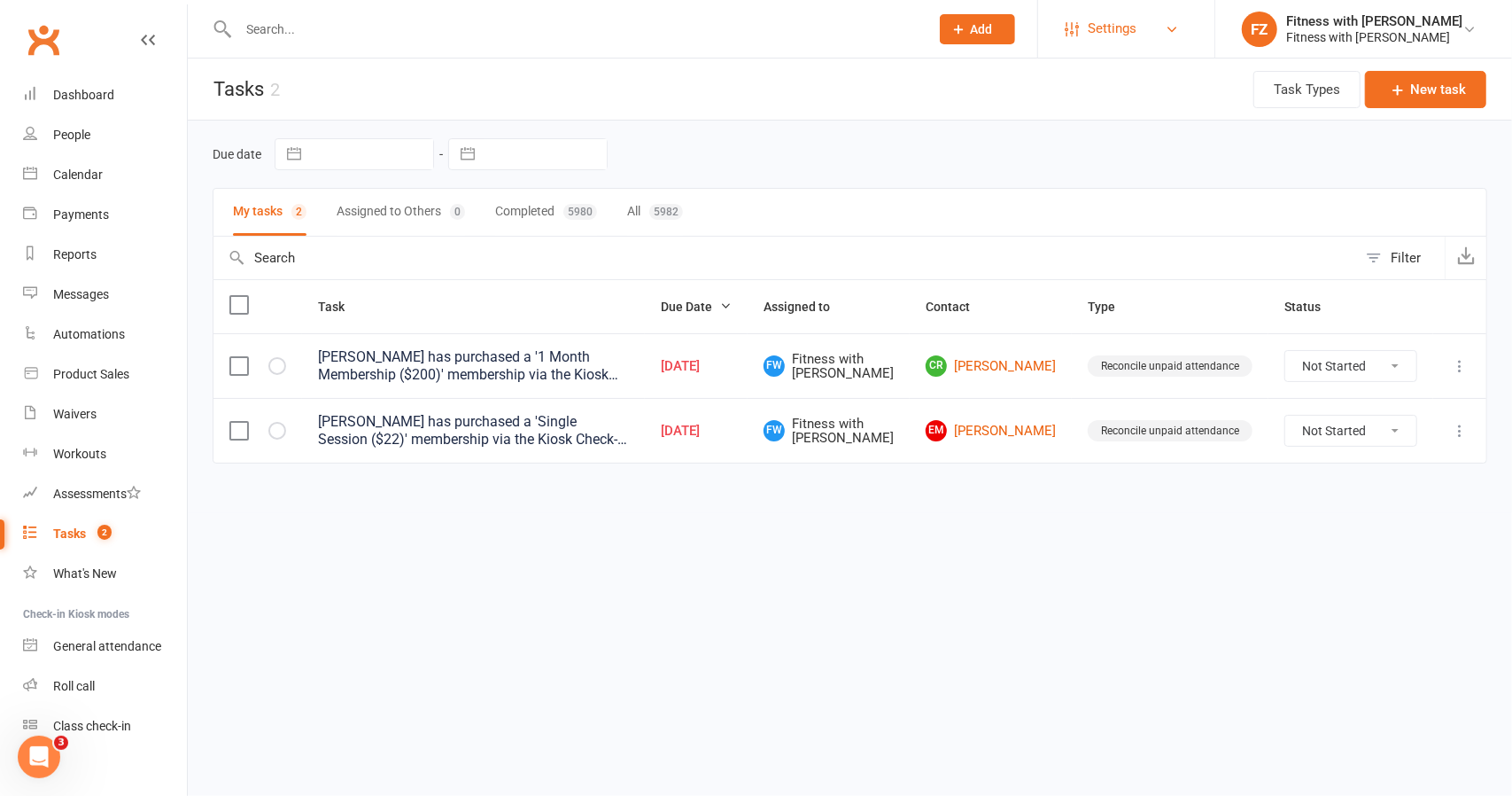
click at [1136, 29] on span "Settings" at bounding box center [1112, 28] width 49 height 40
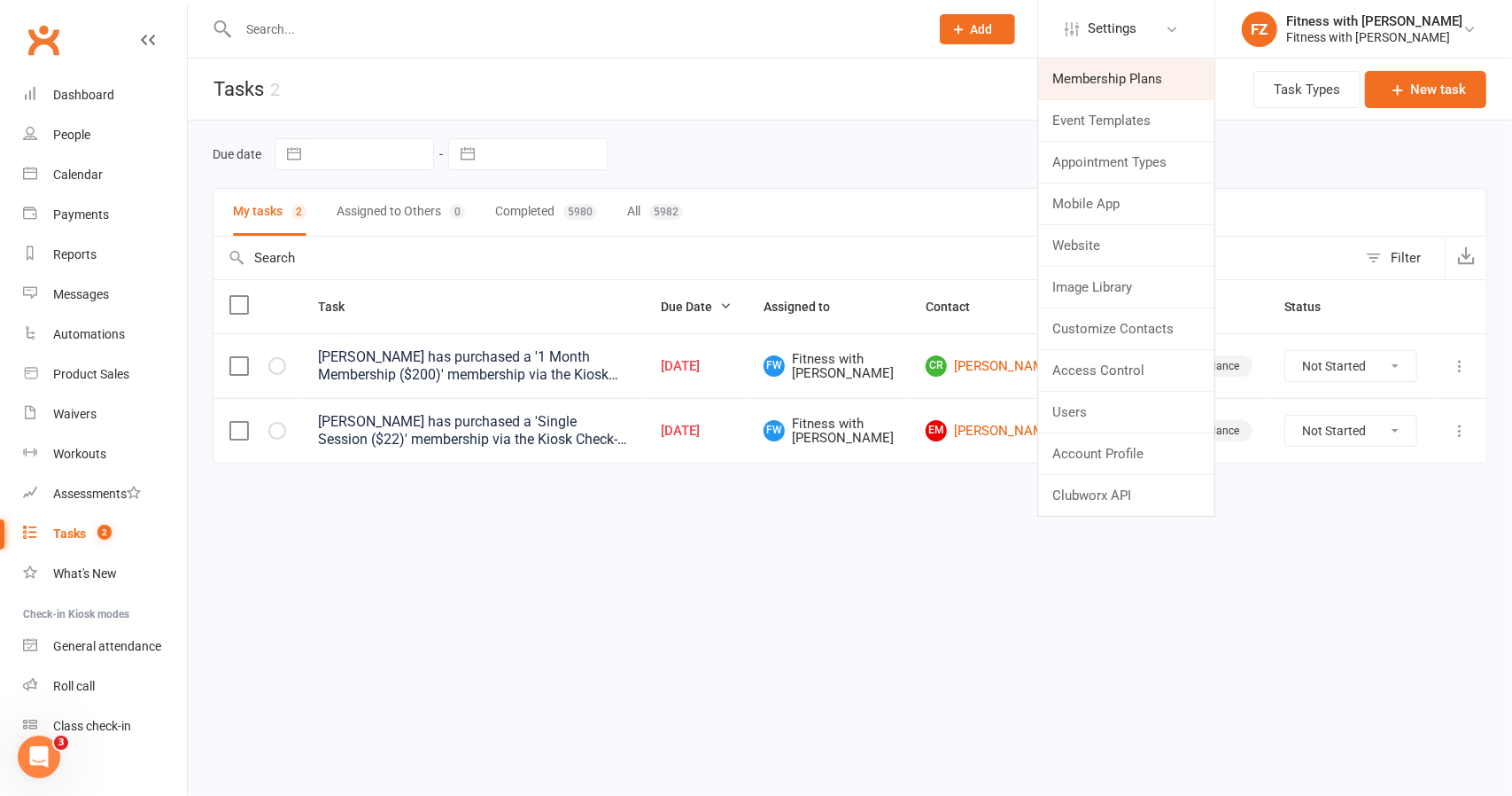
click at [1172, 84] on link "Membership Plans" at bounding box center [1126, 79] width 176 height 41
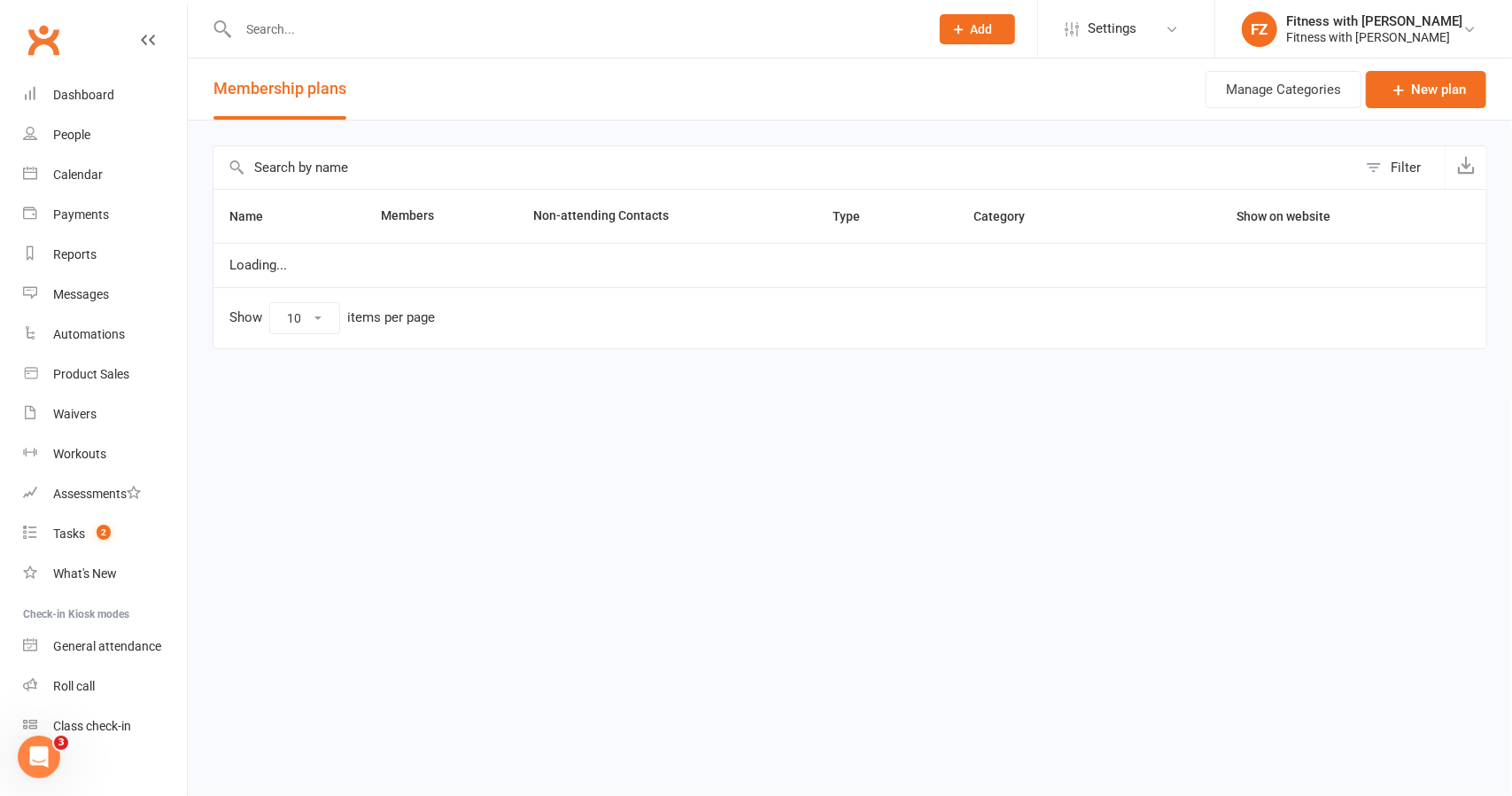
select select "25"
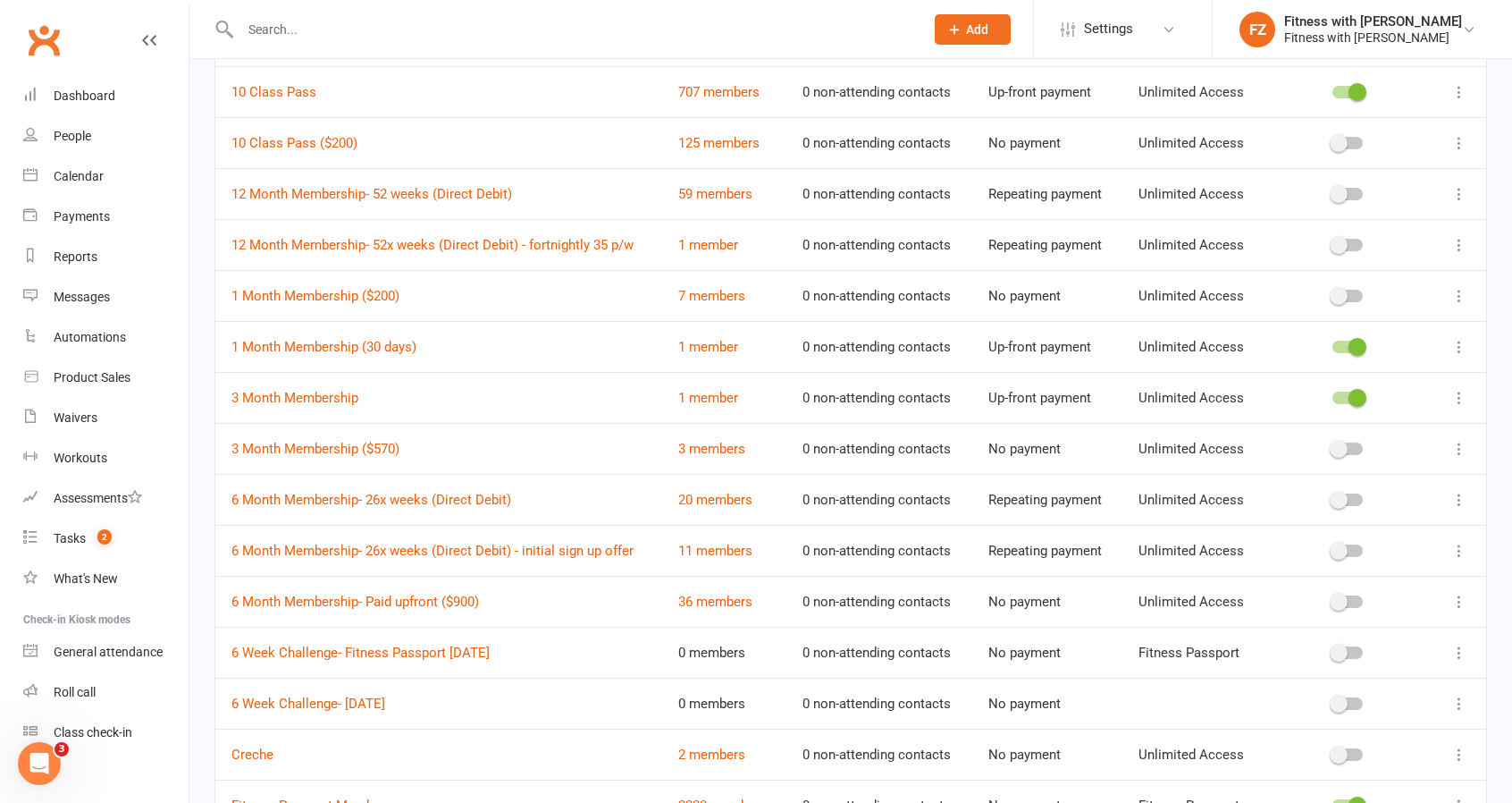
scroll to position [179, 0]
click at [720, 594] on link "36 members" at bounding box center [715, 602] width 74 height 17
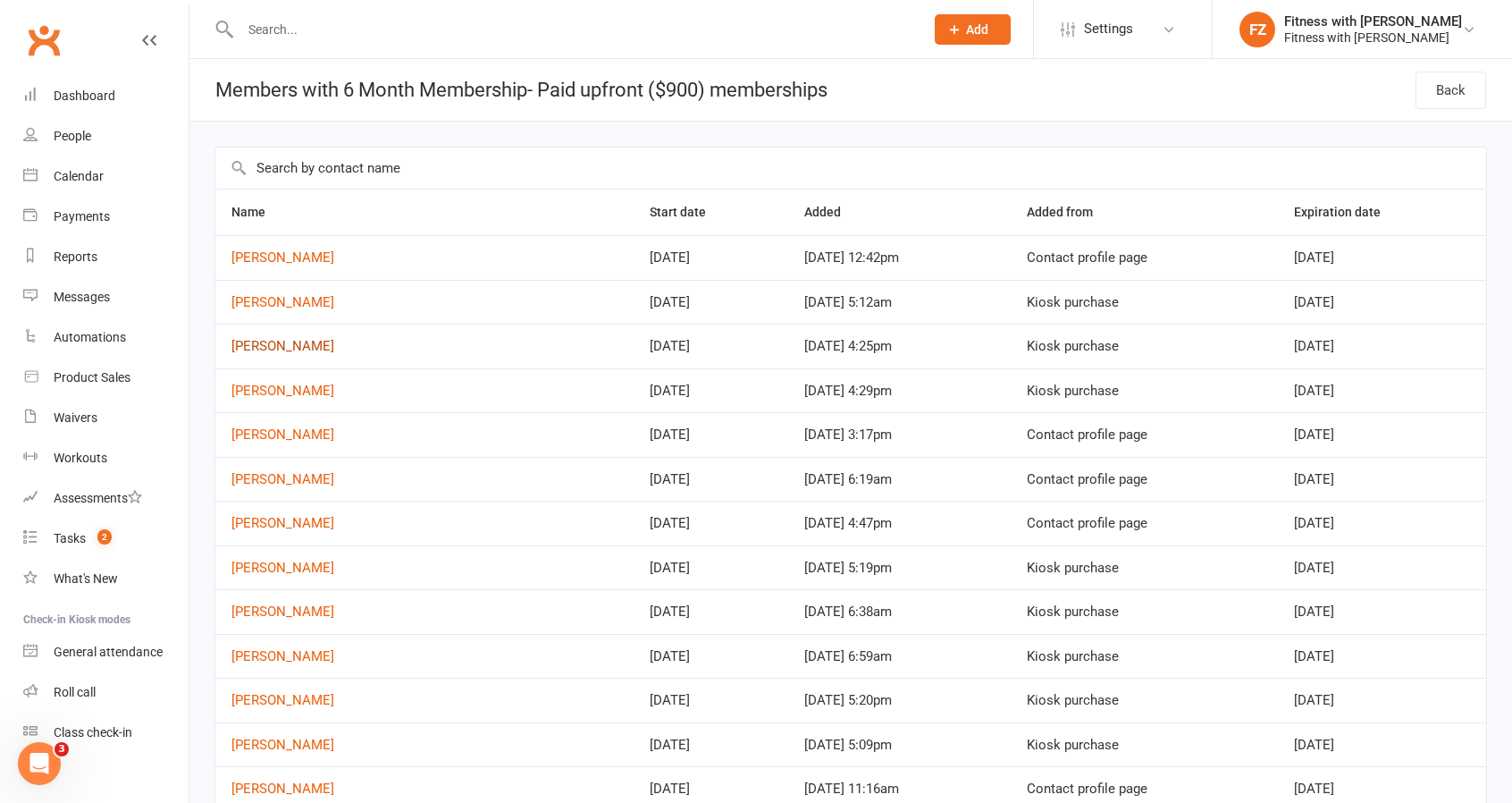
click at [277, 348] on link "Arnela Delalic" at bounding box center [283, 346] width 103 height 17
click at [271, 394] on link "Felicia Gibson" at bounding box center [283, 390] width 103 height 17
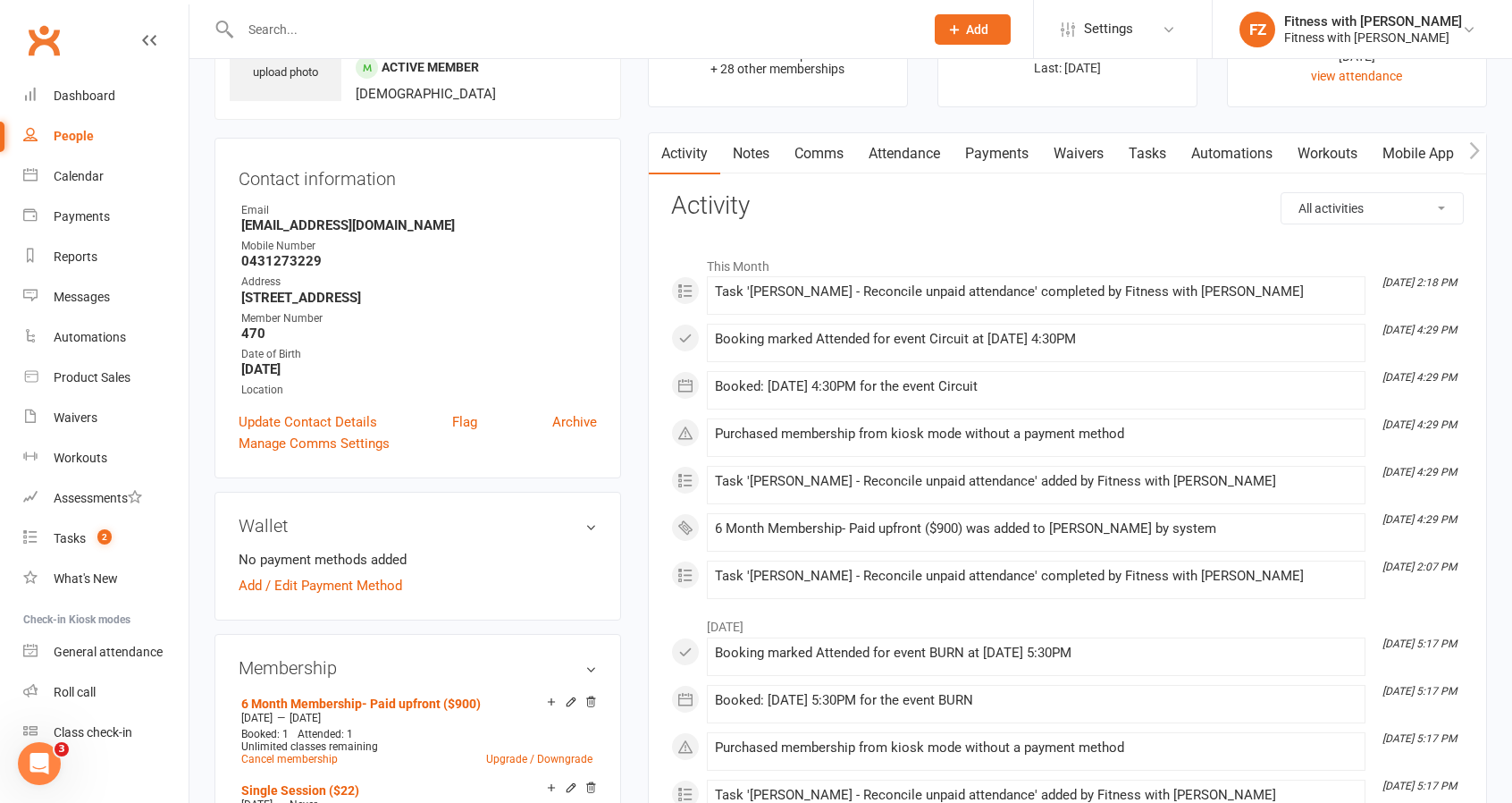
scroll to position [269, 0]
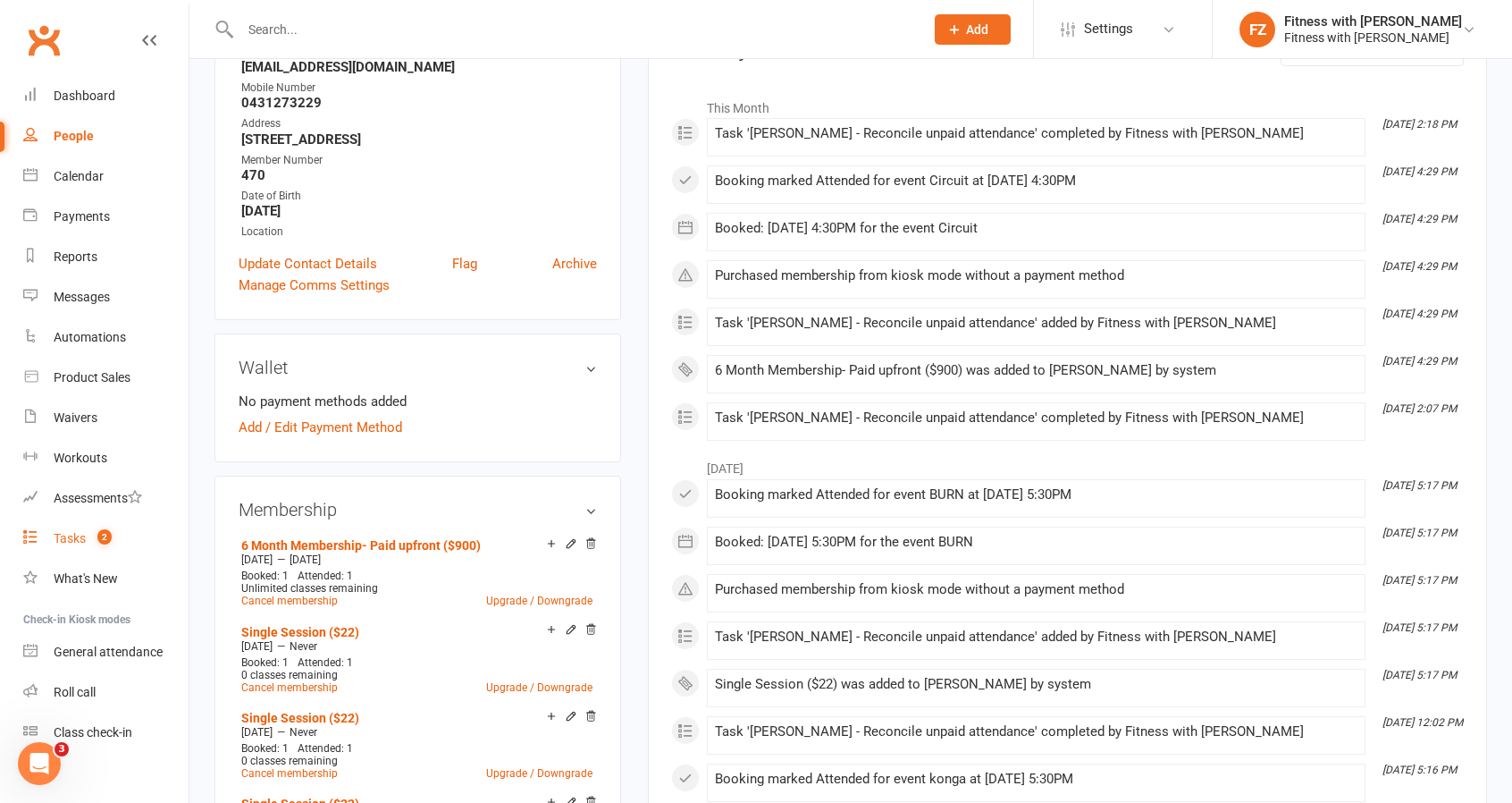
click at [66, 525] on link "Tasks 2" at bounding box center [106, 538] width 165 height 40
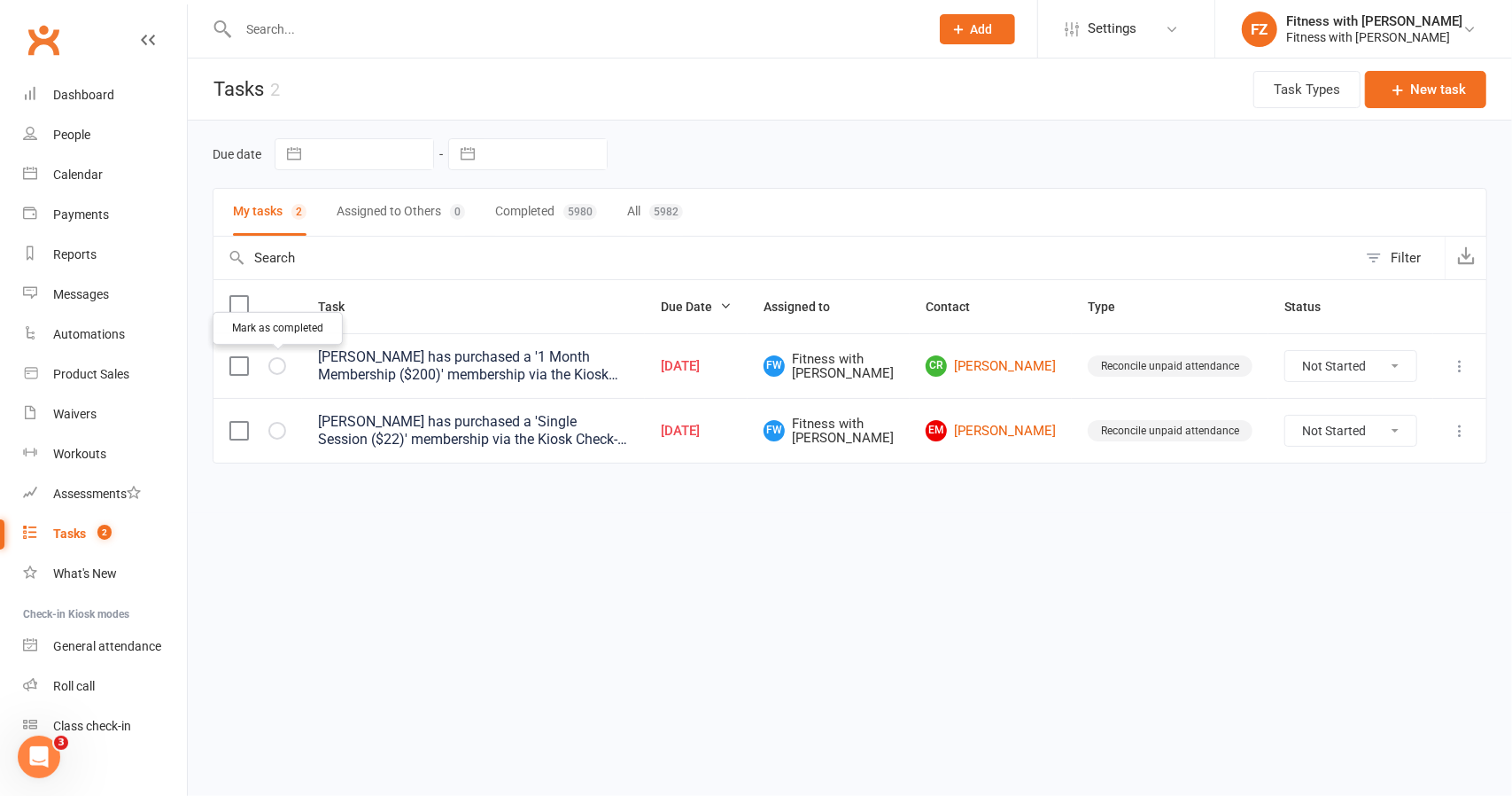
click at [281, 357] on button "button" at bounding box center [277, 366] width 17 height 17
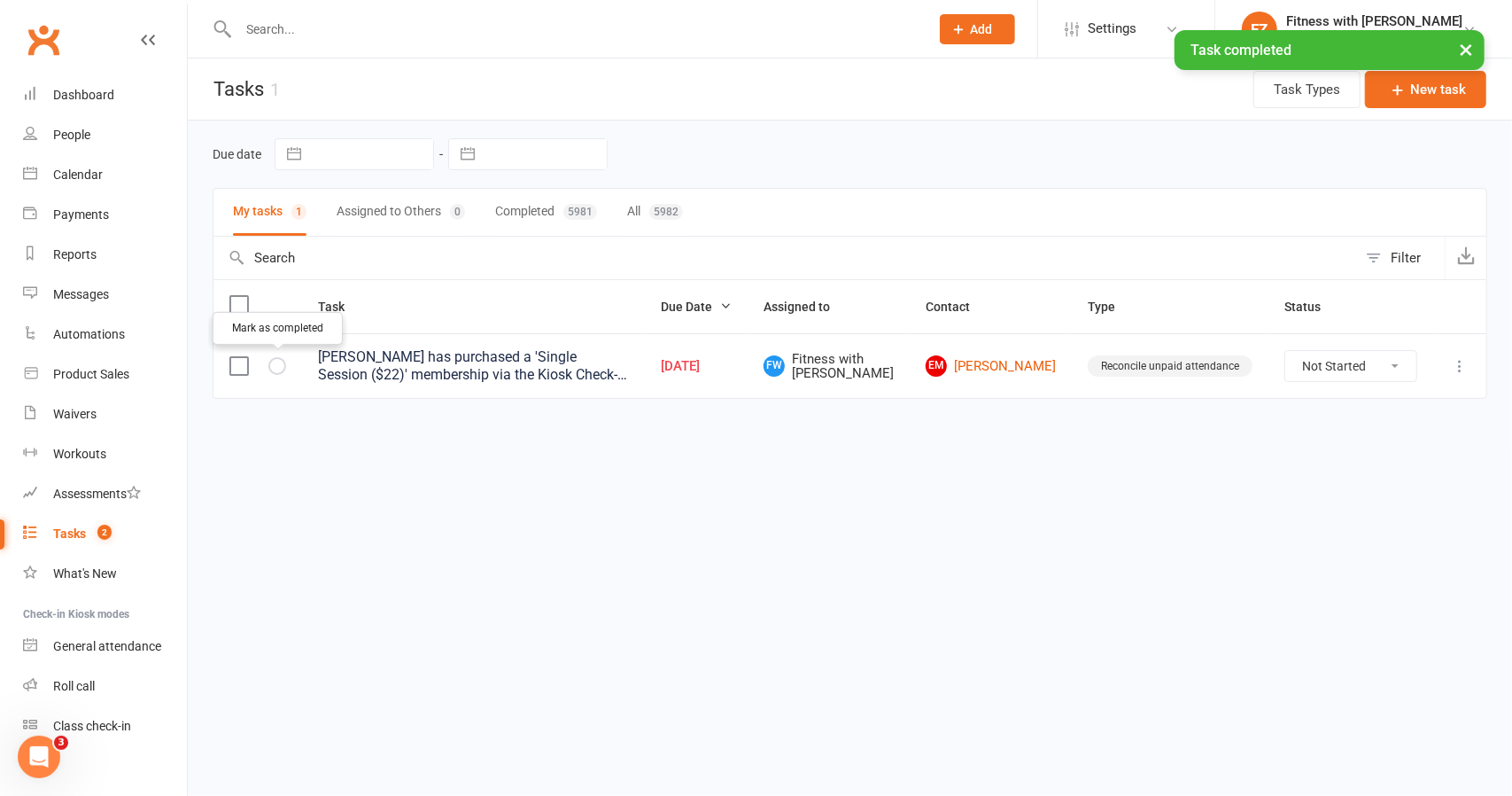
click at [281, 369] on button "button" at bounding box center [277, 366] width 17 height 17
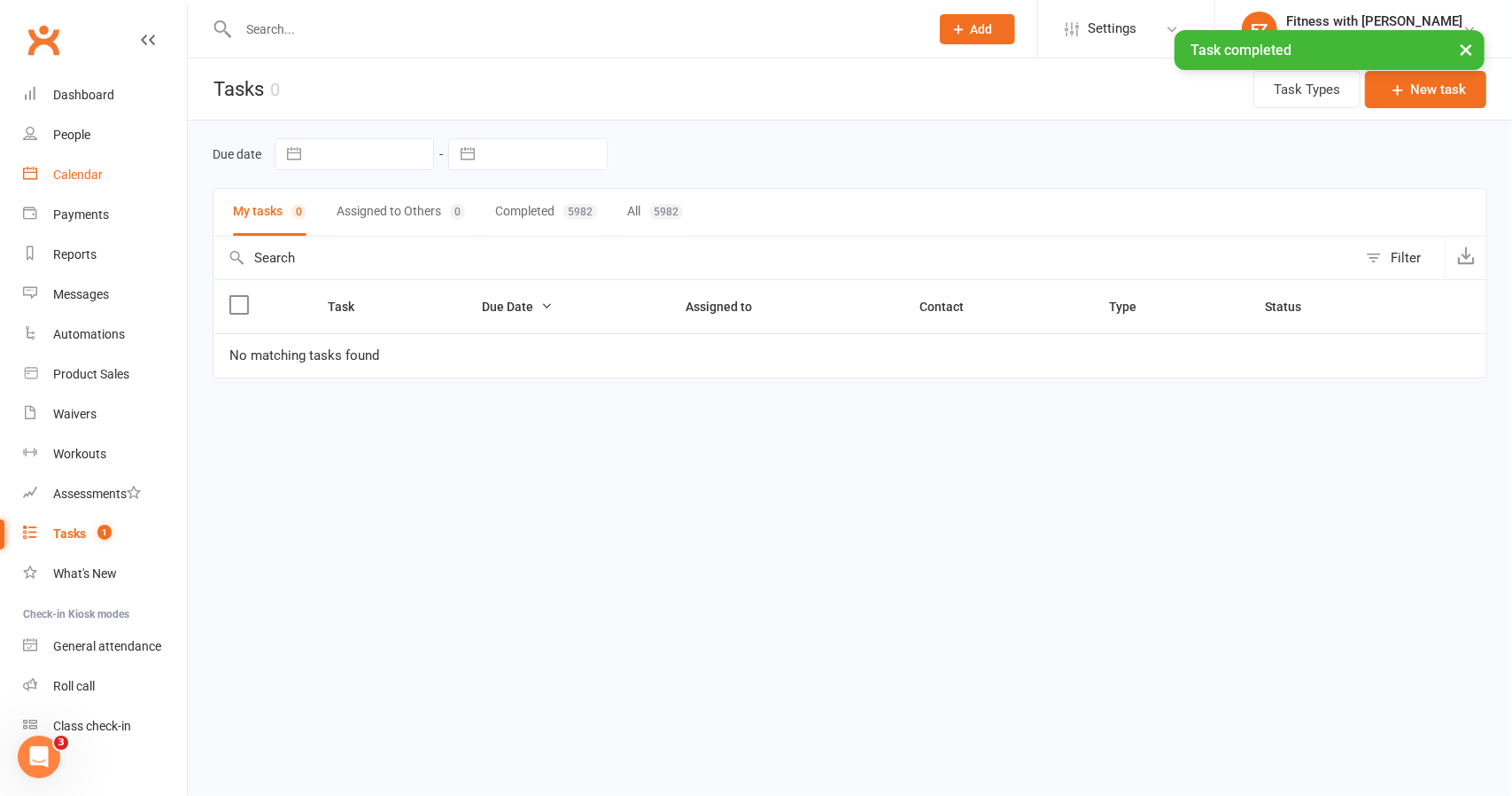
click at [82, 160] on link "Calendar" at bounding box center [105, 175] width 164 height 40
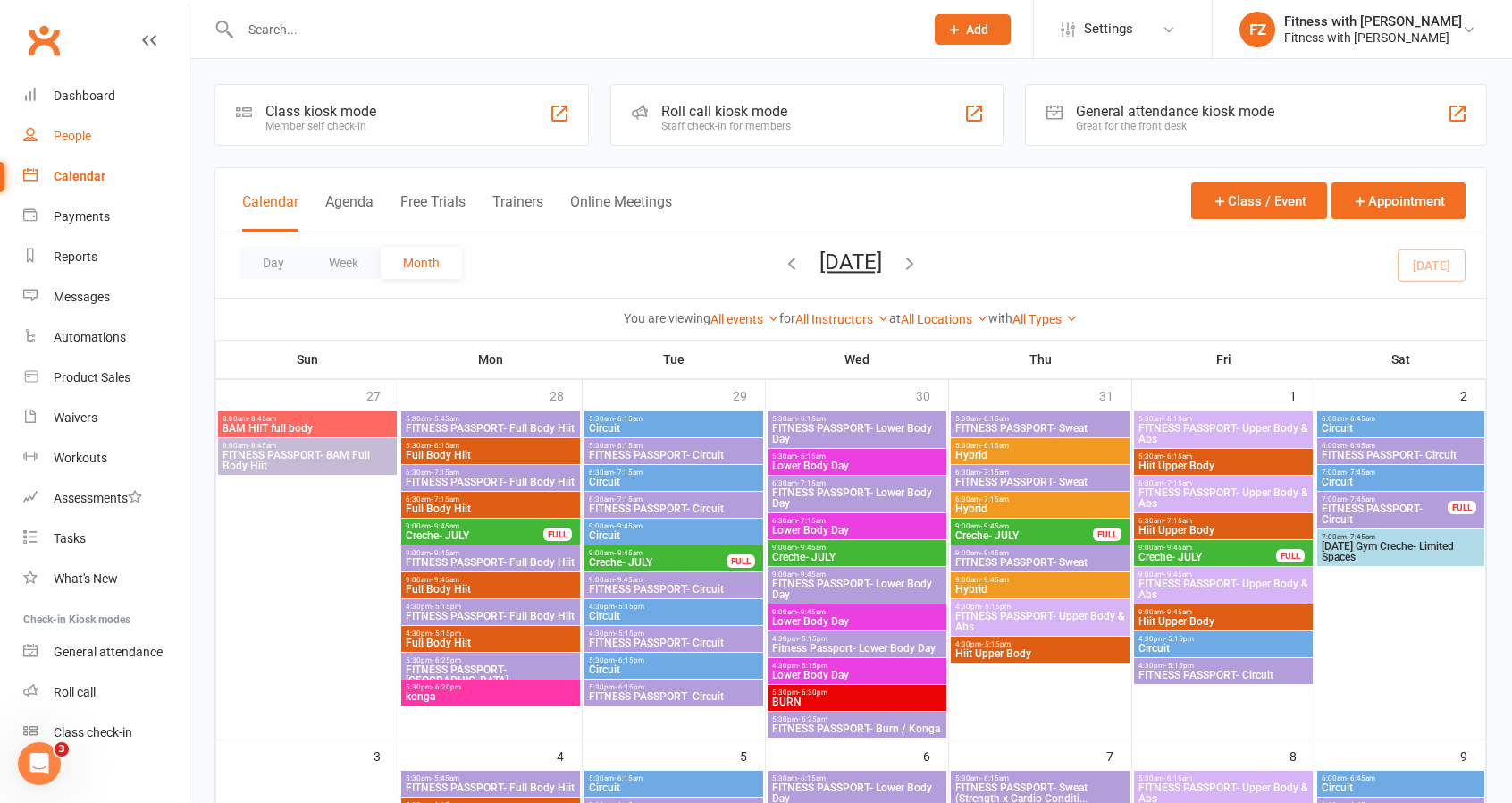
click at [54, 121] on link "People" at bounding box center [106, 135] width 165 height 40
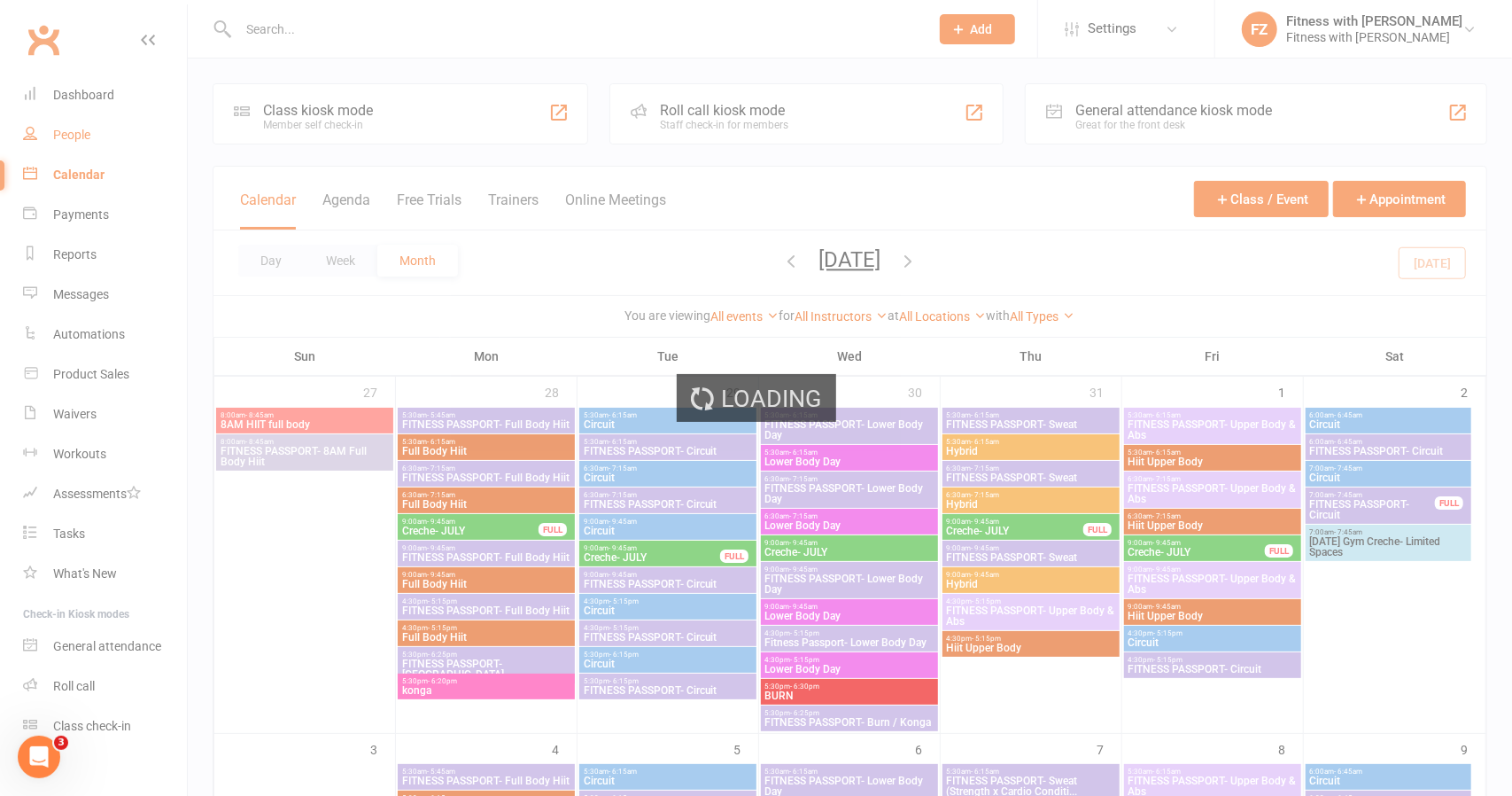
select select "50"
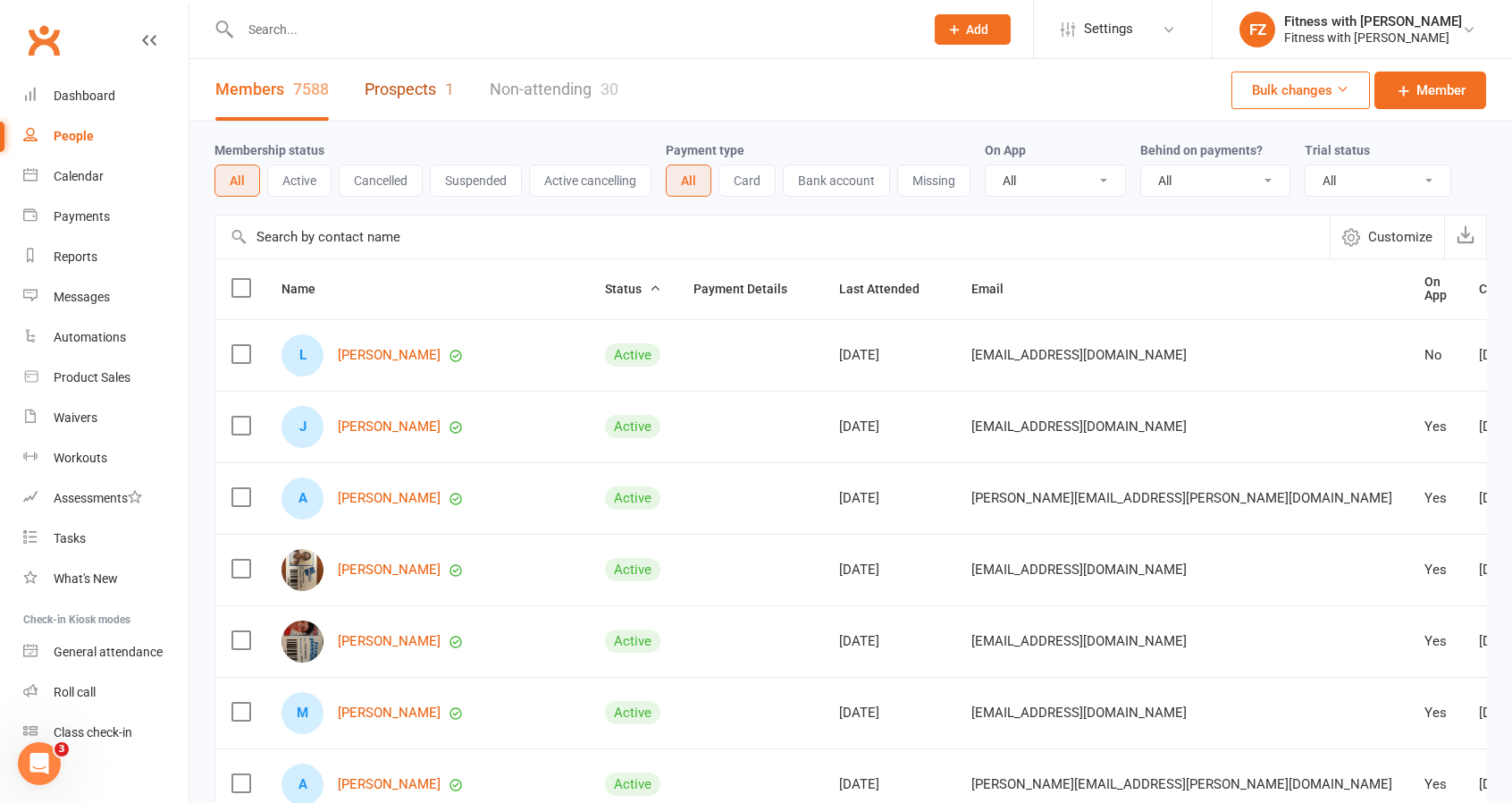
click at [392, 95] on link "Prospects 1" at bounding box center [410, 90] width 90 height 61
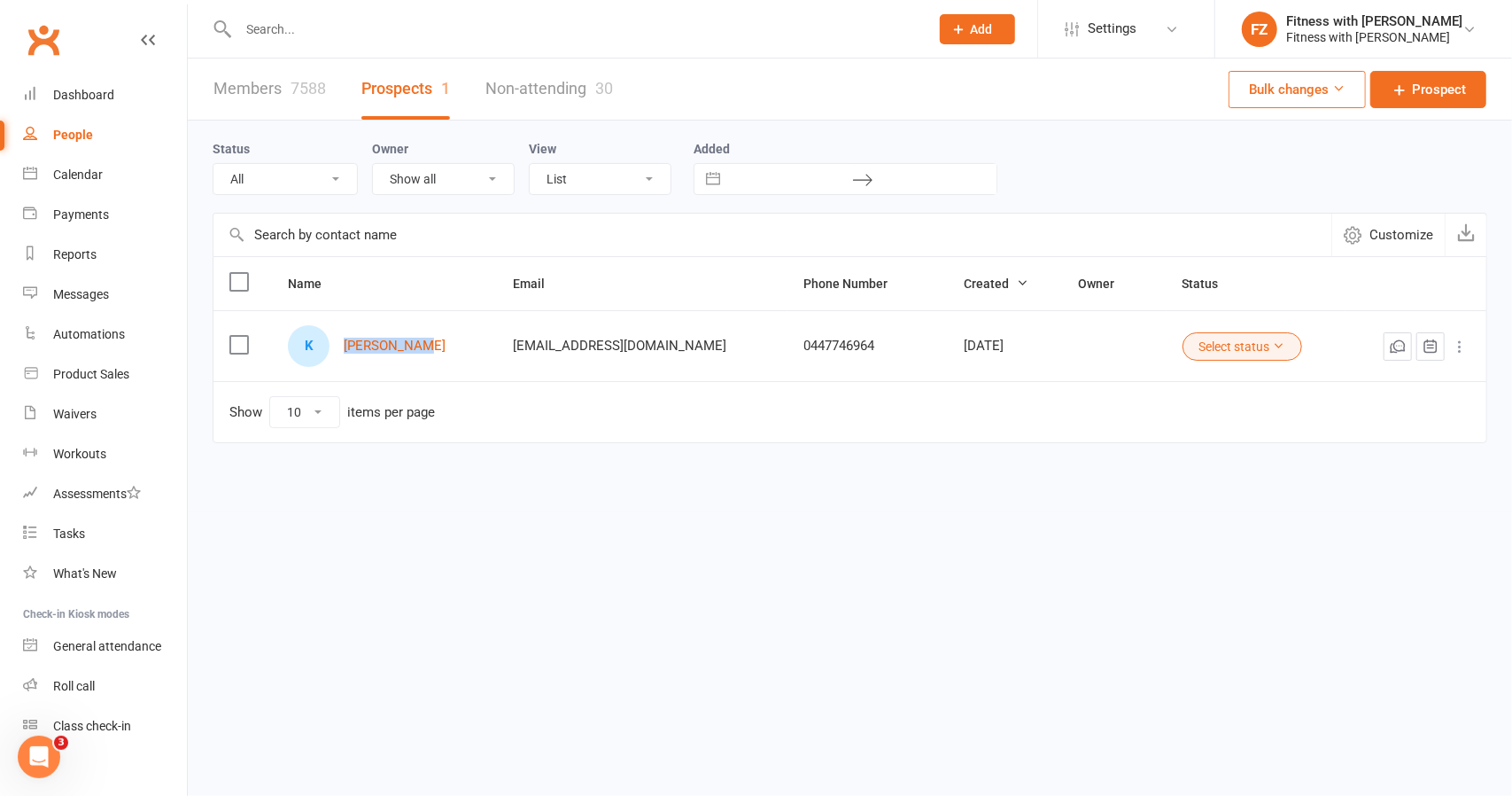
drag, startPoint x: 365, startPoint y: 375, endPoint x: 340, endPoint y: 372, distance: 25.2
click at [340, 372] on td "K Keana James" at bounding box center [384, 344] width 225 height 70
click at [392, 35] on input "text" at bounding box center [575, 29] width 684 height 25
paste input "Keana James"
click at [392, 35] on input "Keana James" at bounding box center [575, 29] width 684 height 25
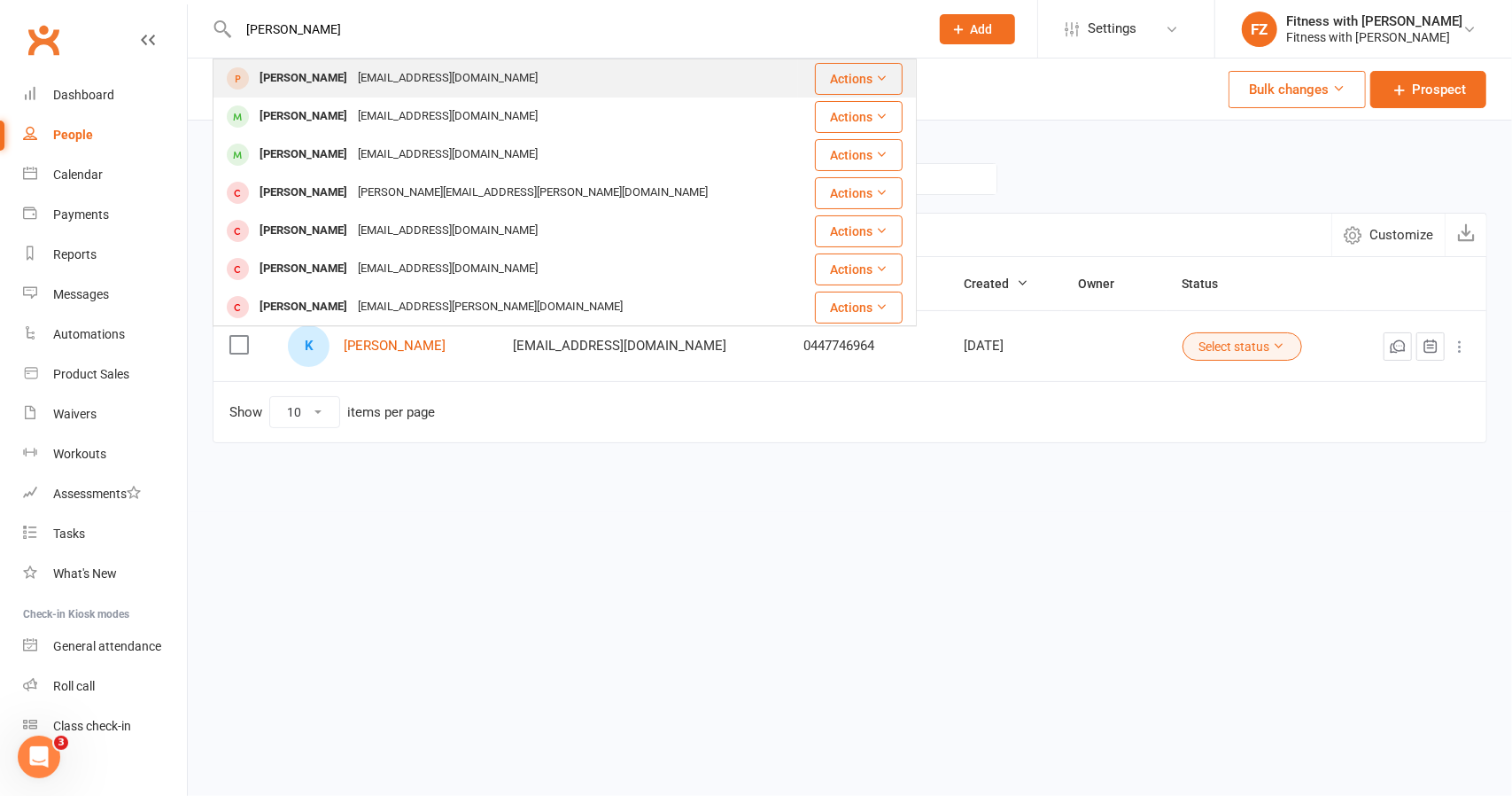
type input "Keana James"
click at [392, 80] on div "Keanajames03@gmail.com" at bounding box center [447, 78] width 190 height 26
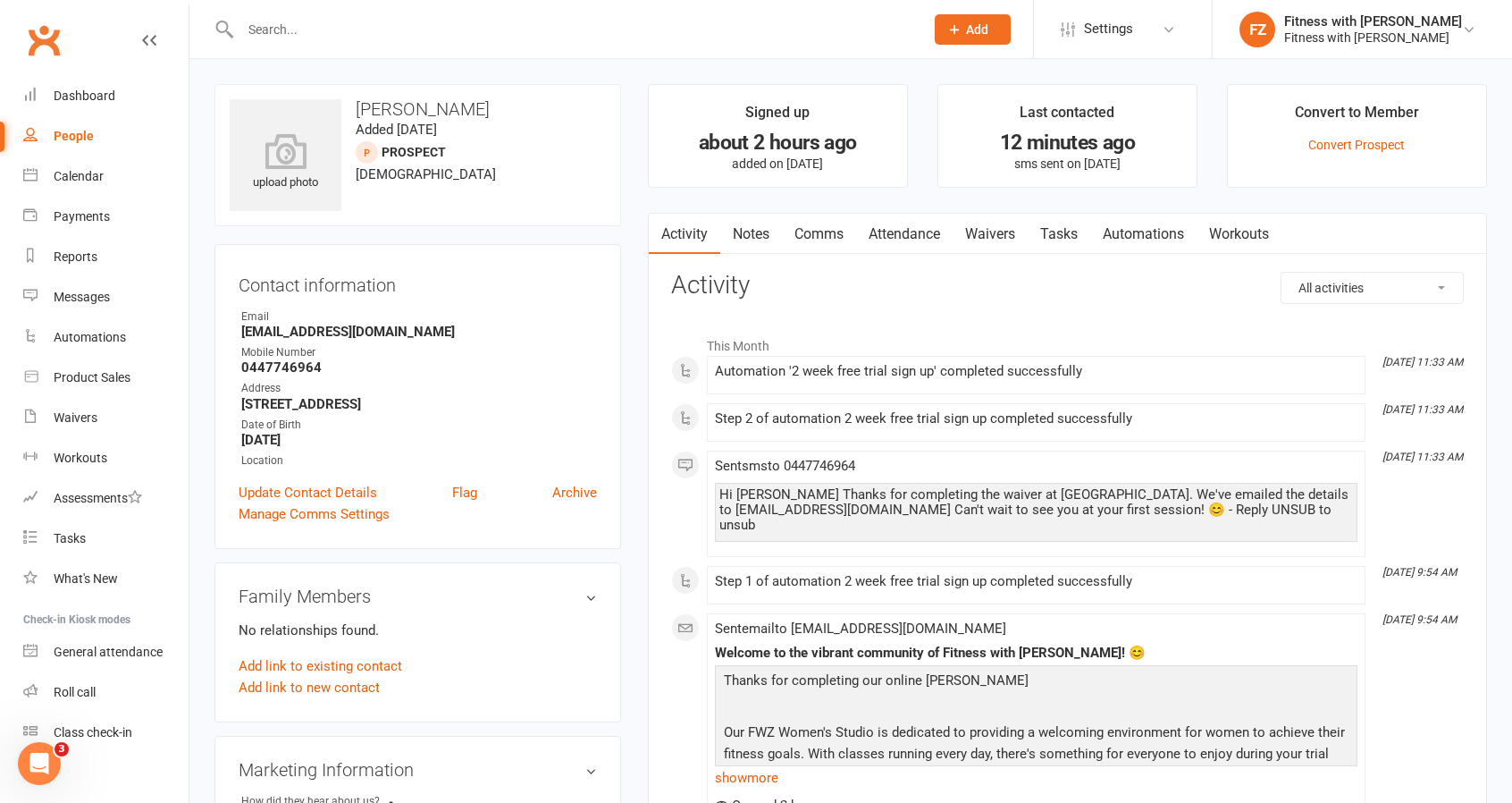
click at [1327, 153] on li "Convert to Member Convert Prospect" at bounding box center [1356, 135] width 260 height 104
click at [1327, 146] on link "Convert Prospect" at bounding box center [1356, 144] width 96 height 15
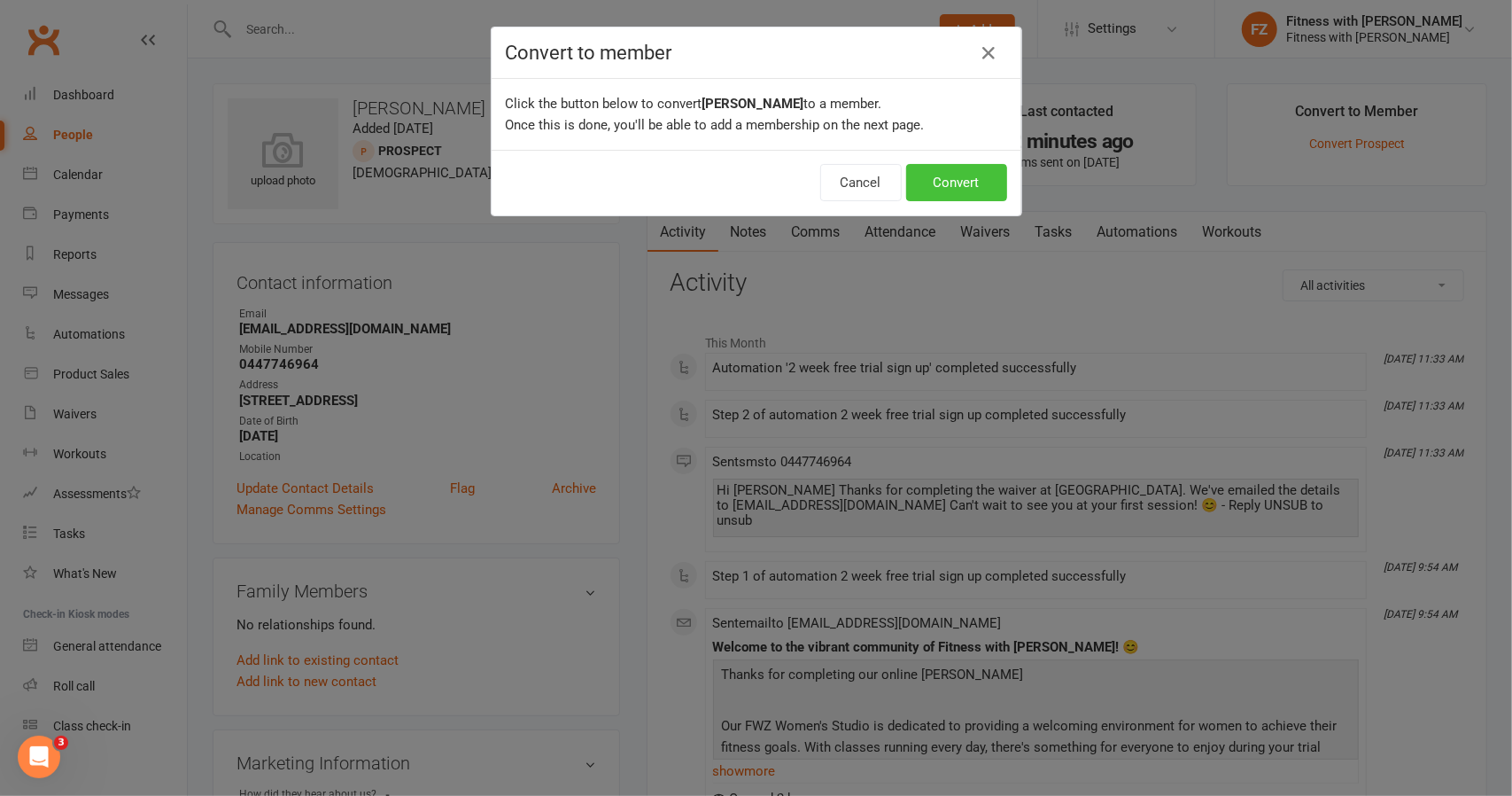
drag, startPoint x: 948, startPoint y: 151, endPoint x: 949, endPoint y: 178, distance: 27.0
click at [950, 168] on div "Cancel Convert" at bounding box center [756, 182] width 529 height 66
click at [949, 178] on button "Convert" at bounding box center [957, 182] width 101 height 38
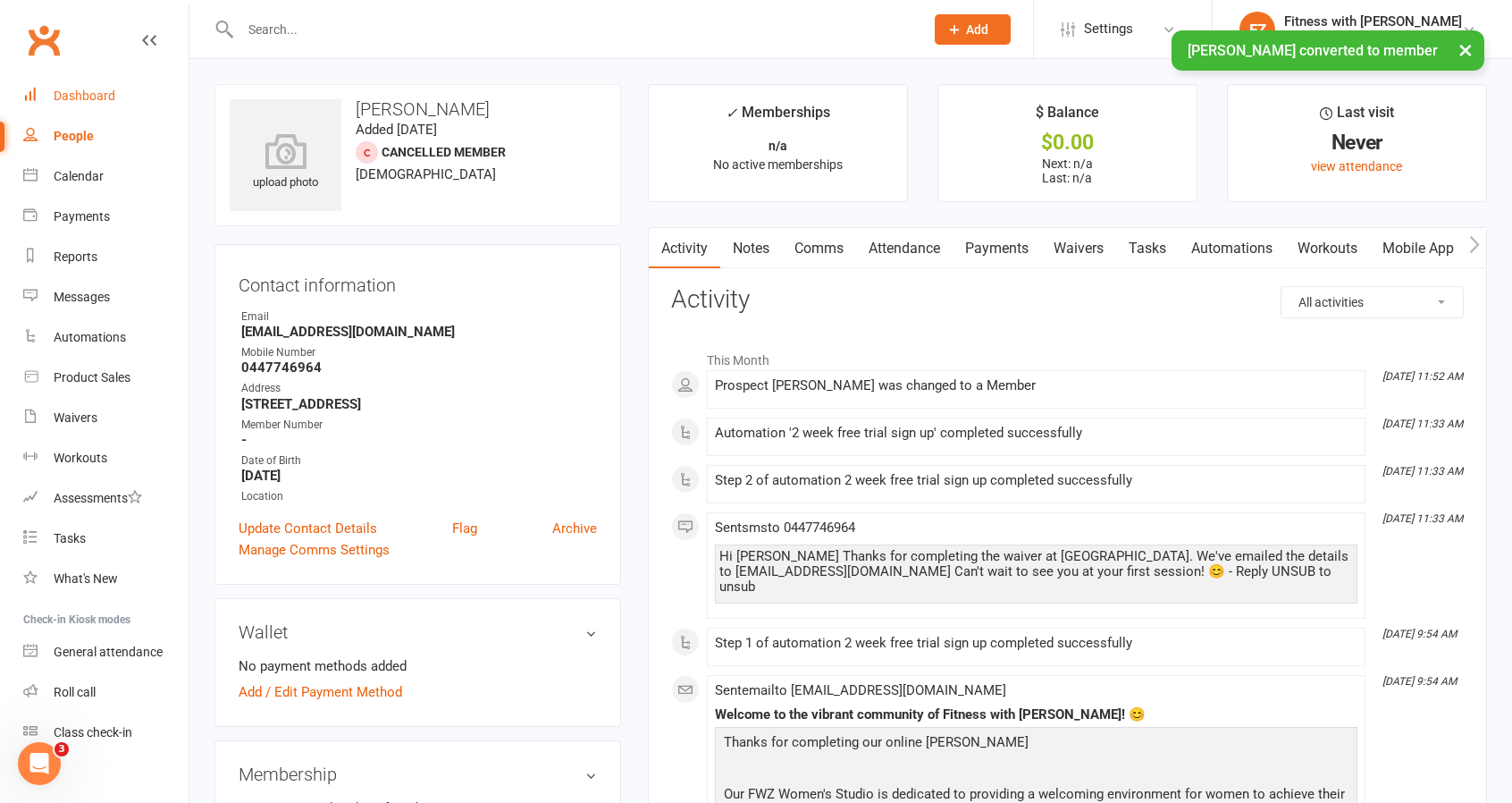
click at [93, 103] on div "Dashboard" at bounding box center [84, 95] width 61 height 15
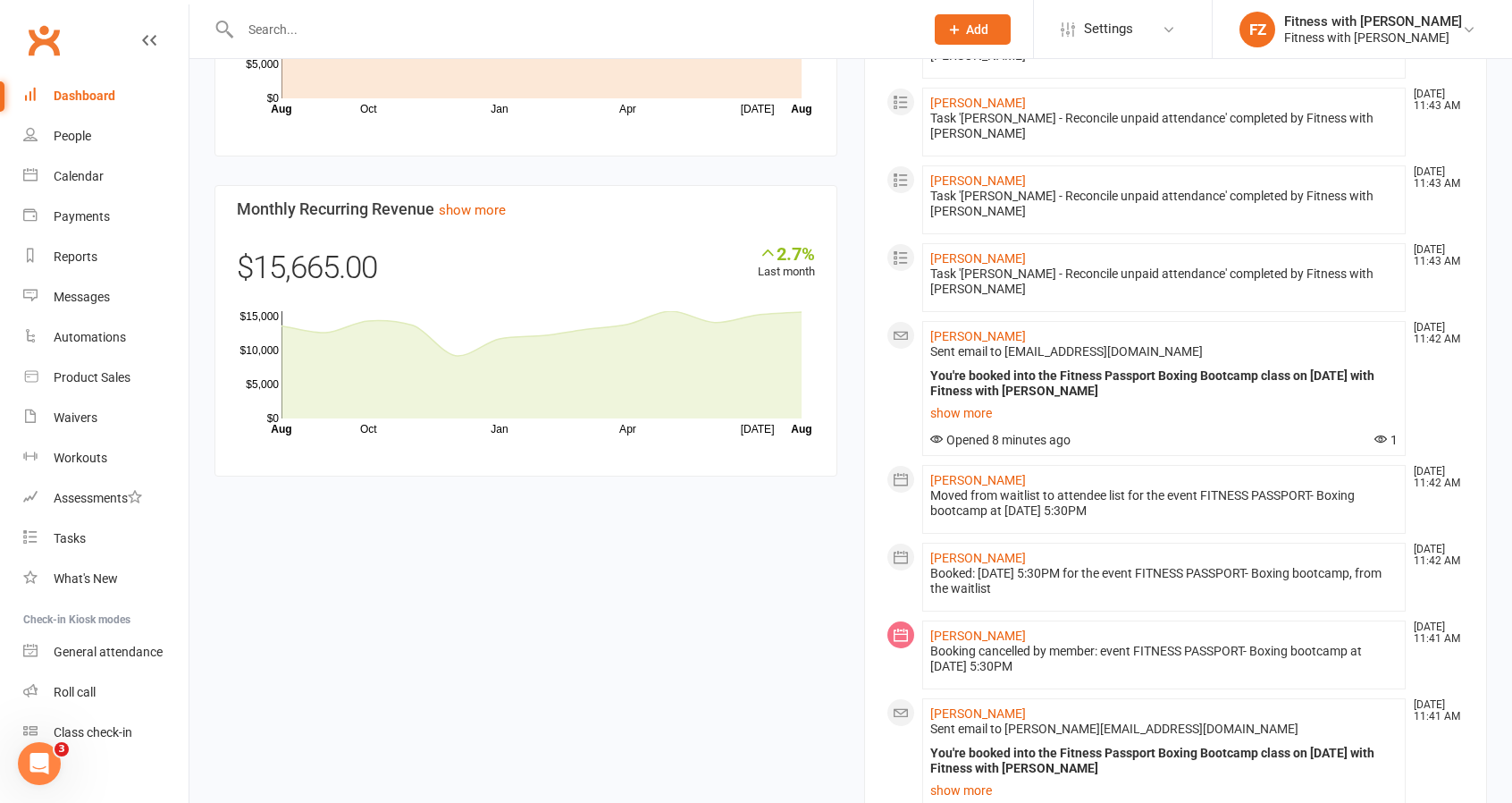
scroll to position [1431, 0]
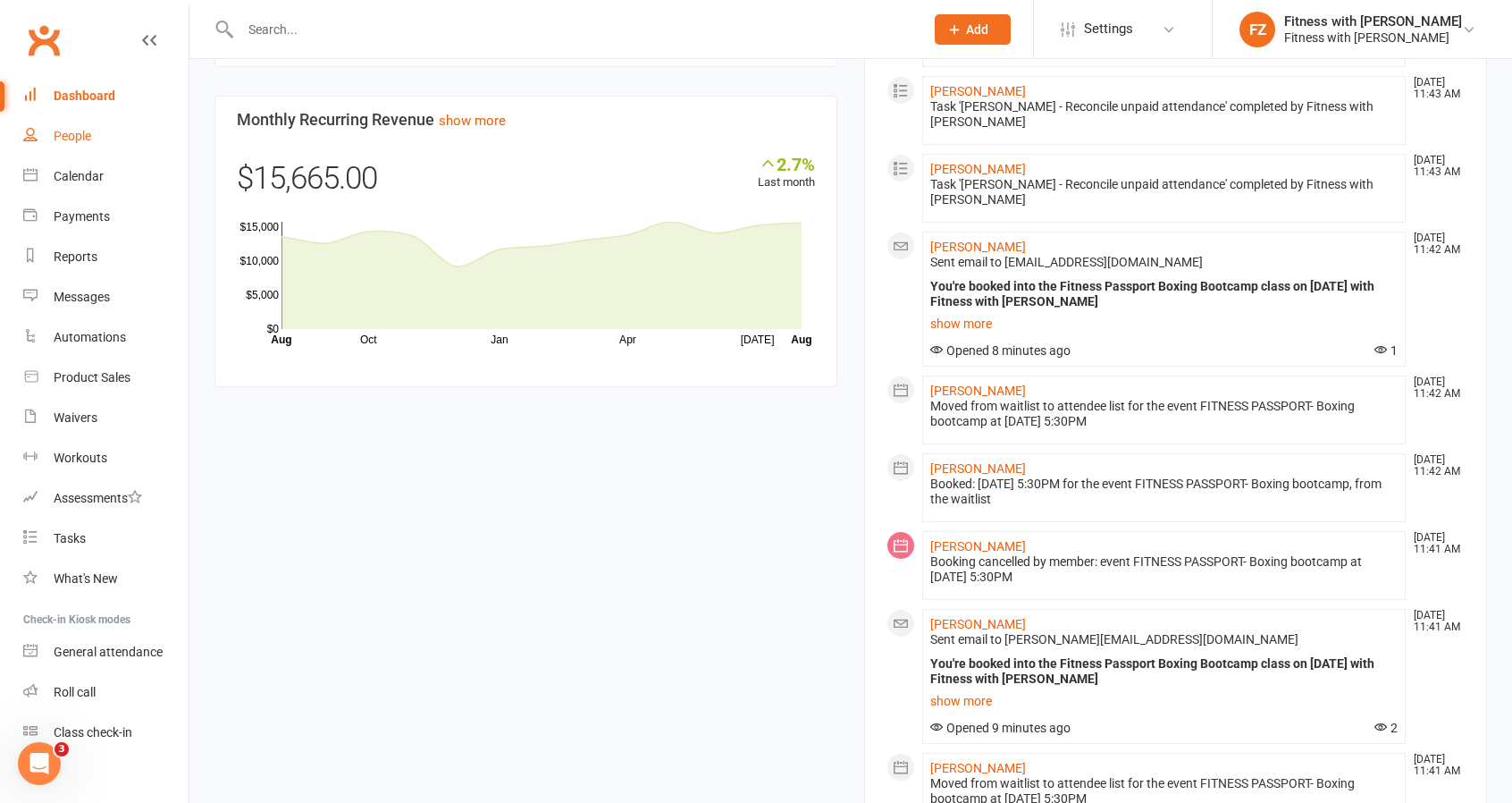
click at [64, 141] on div "People" at bounding box center [72, 135] width 38 height 15
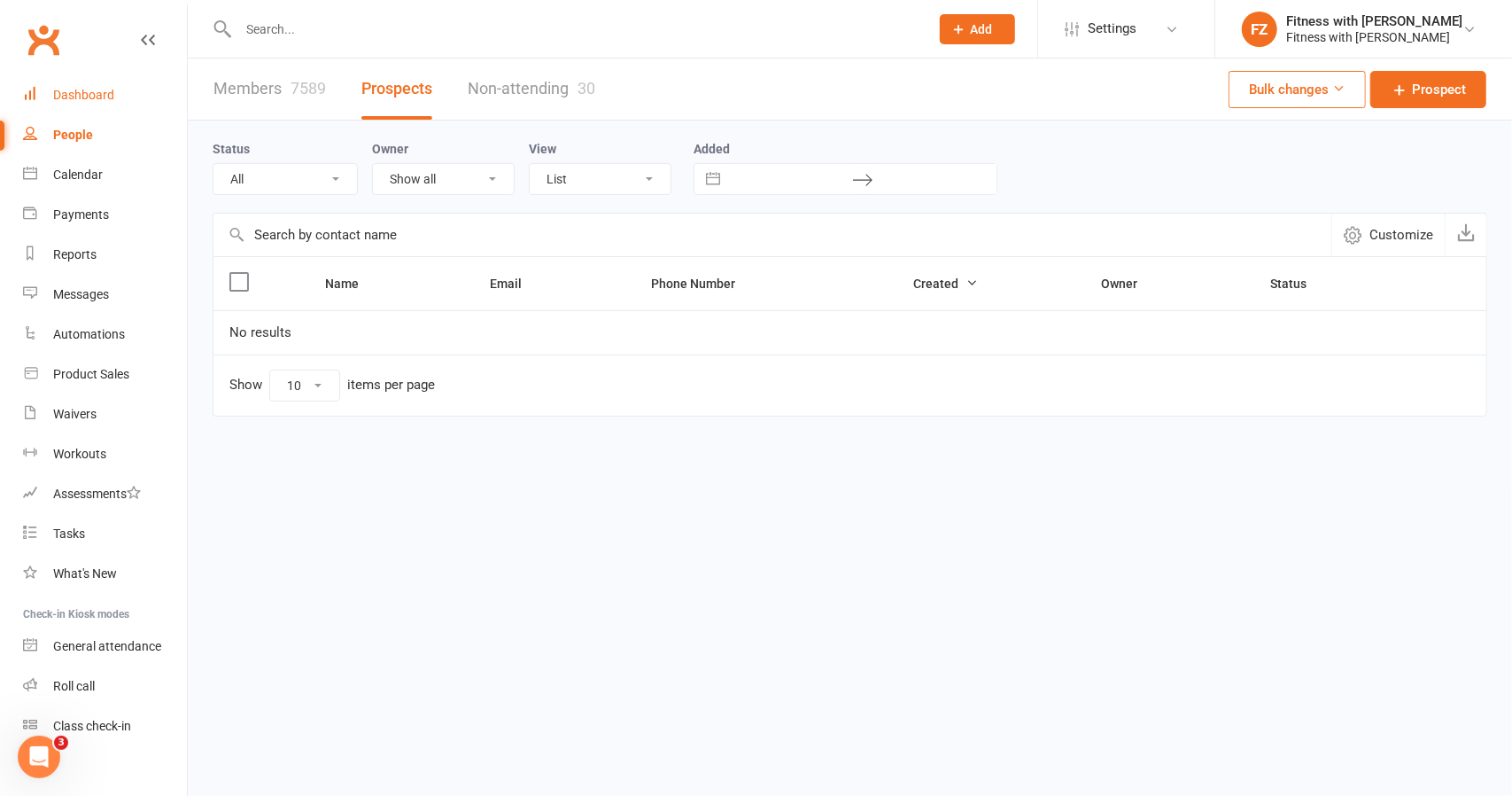
click at [97, 101] on div "Dashboard" at bounding box center [83, 95] width 61 height 14
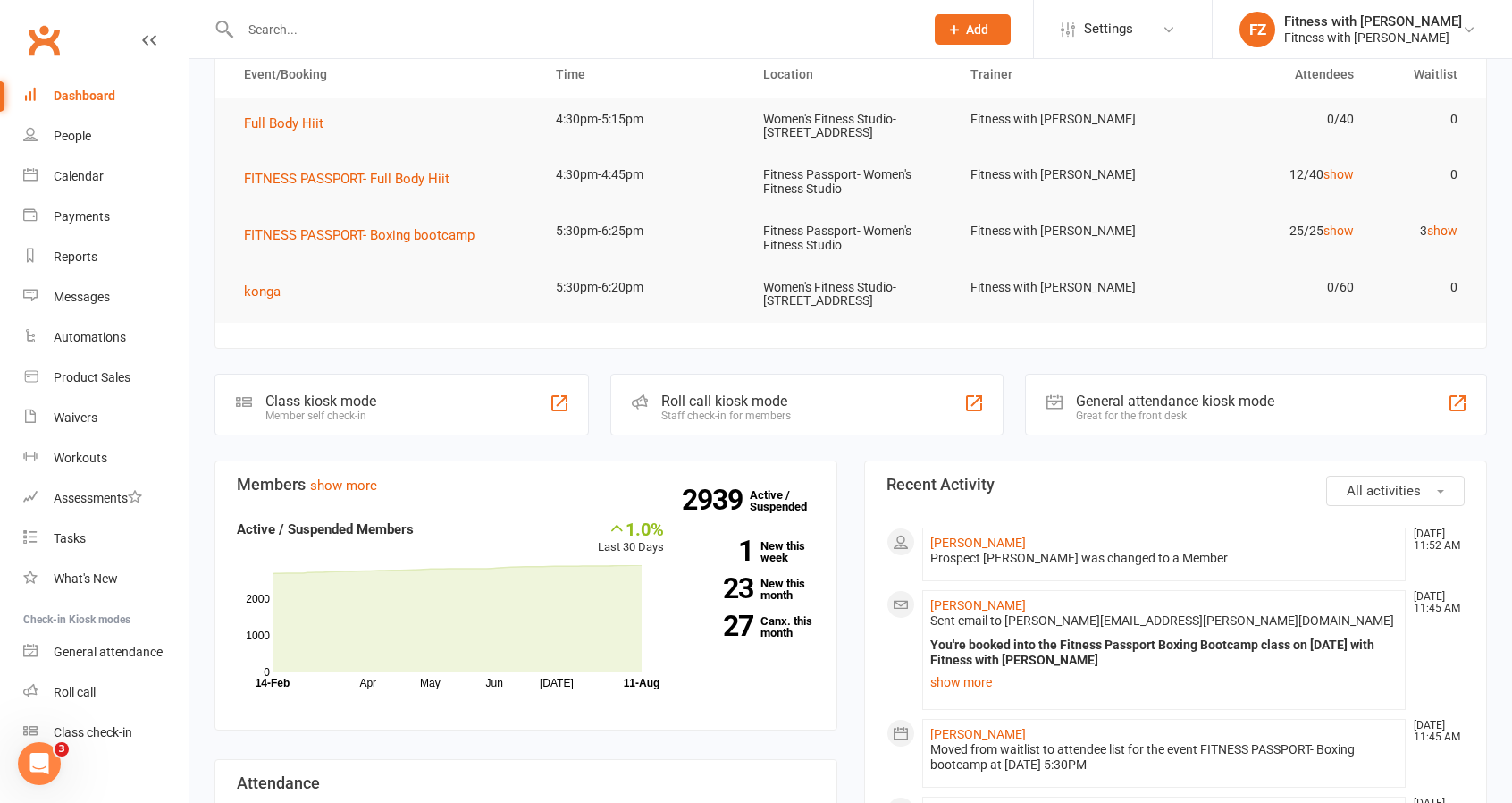
scroll to position [179, 0]
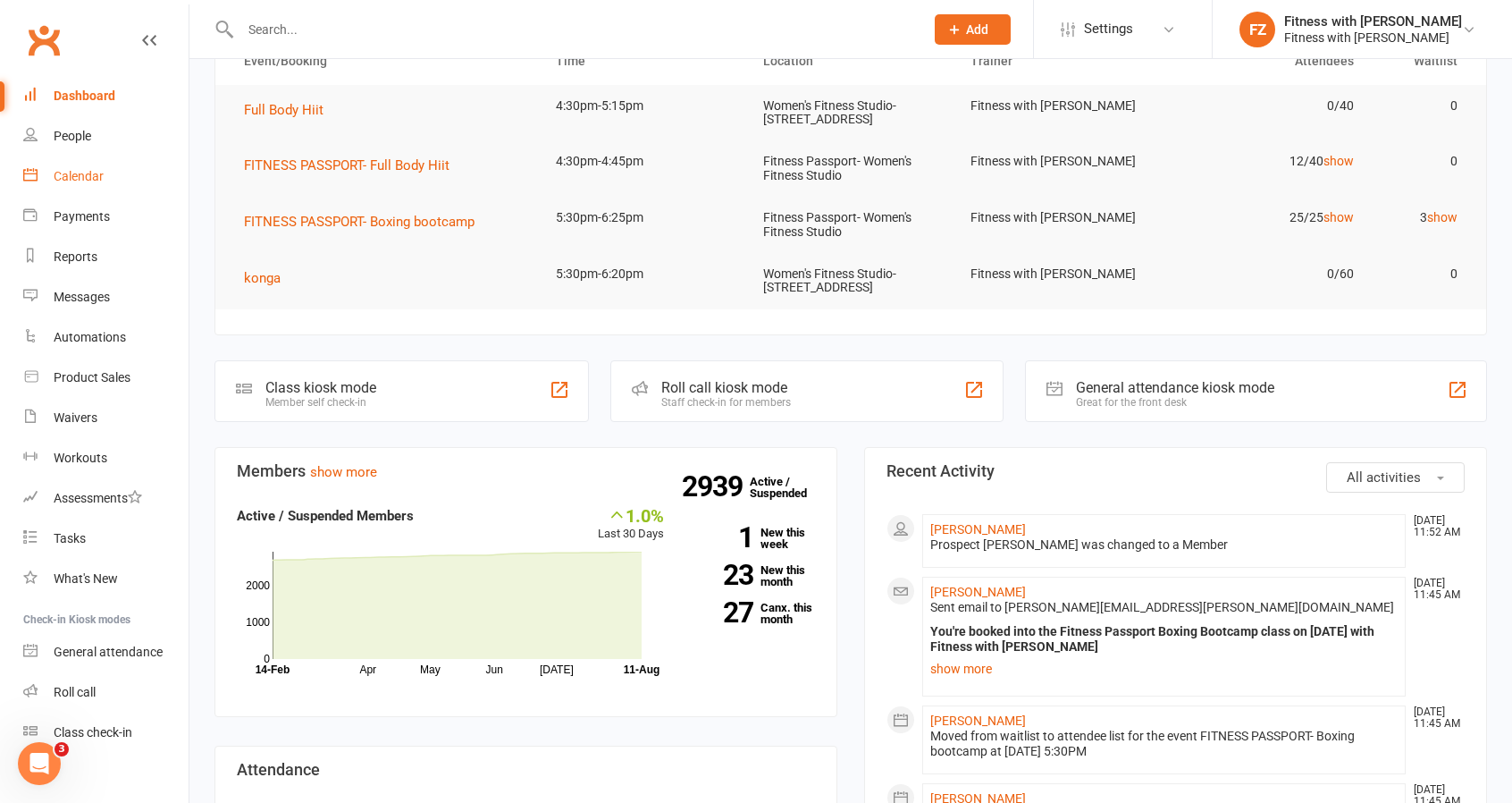
click at [100, 176] on link "Calendar" at bounding box center [106, 176] width 165 height 40
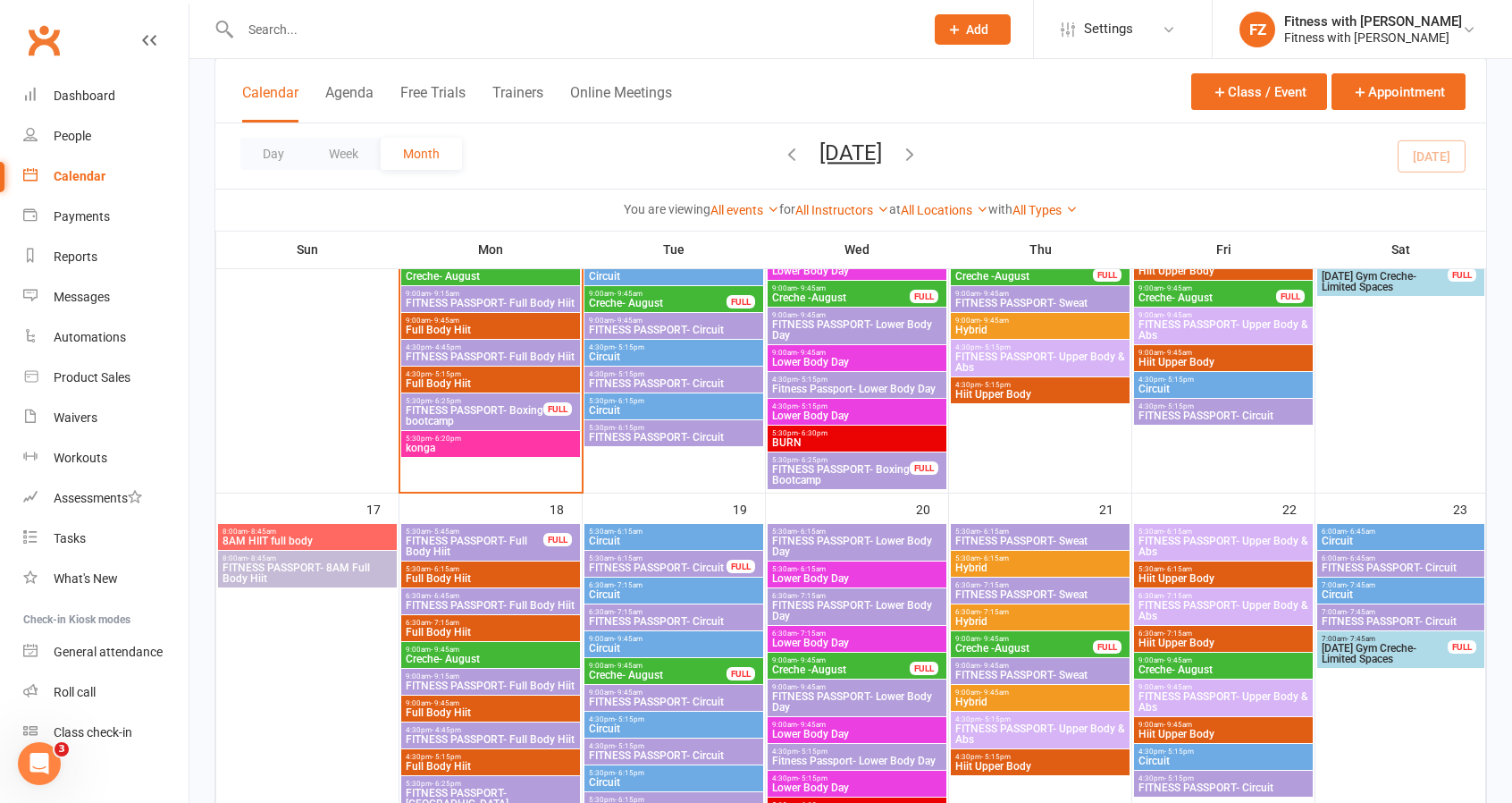
scroll to position [983, 0]
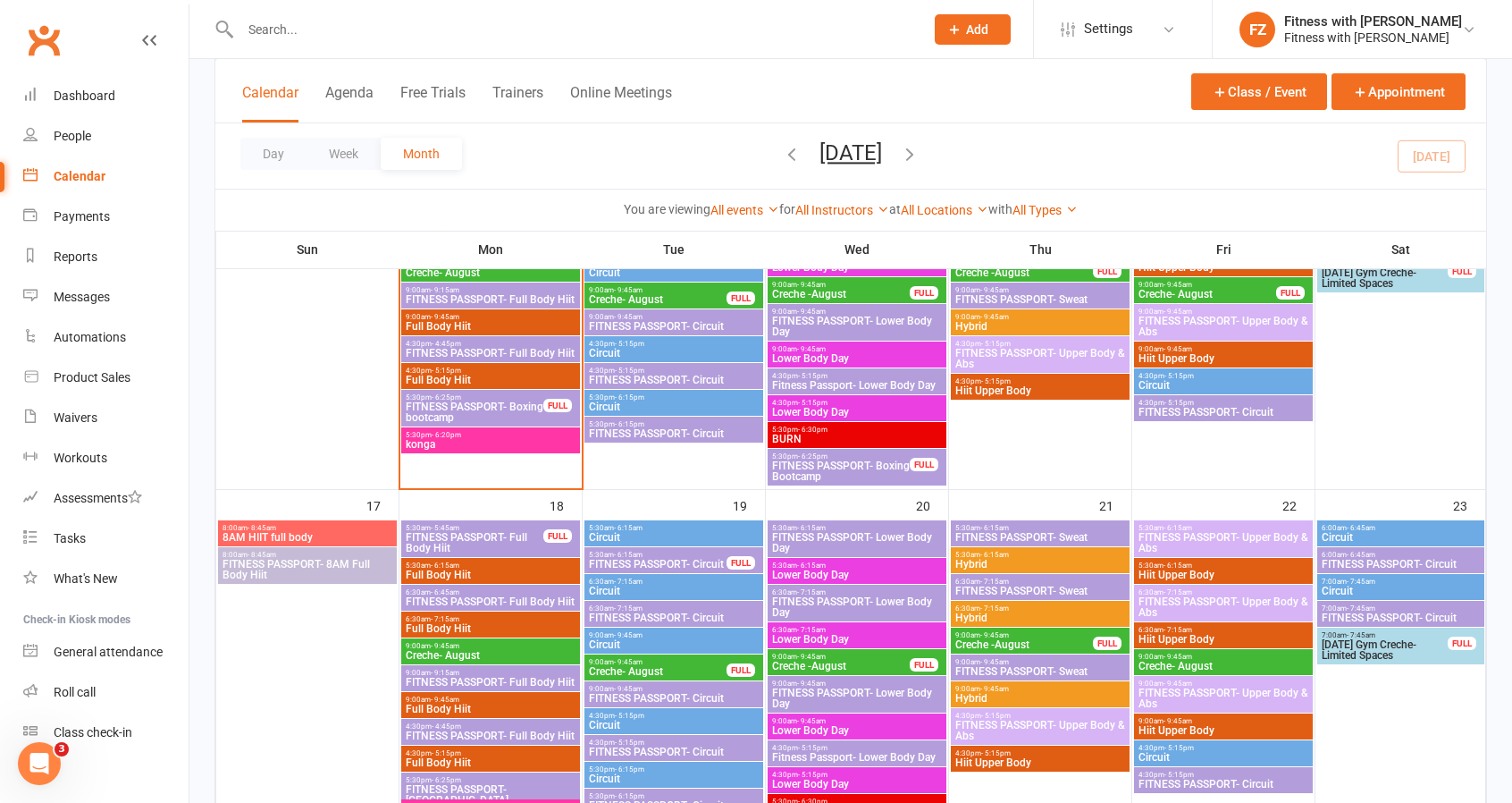
click at [887, 475] on span "FITNESS PASSPORT- Boxing Bootcamp" at bounding box center [841, 471] width 139 height 21
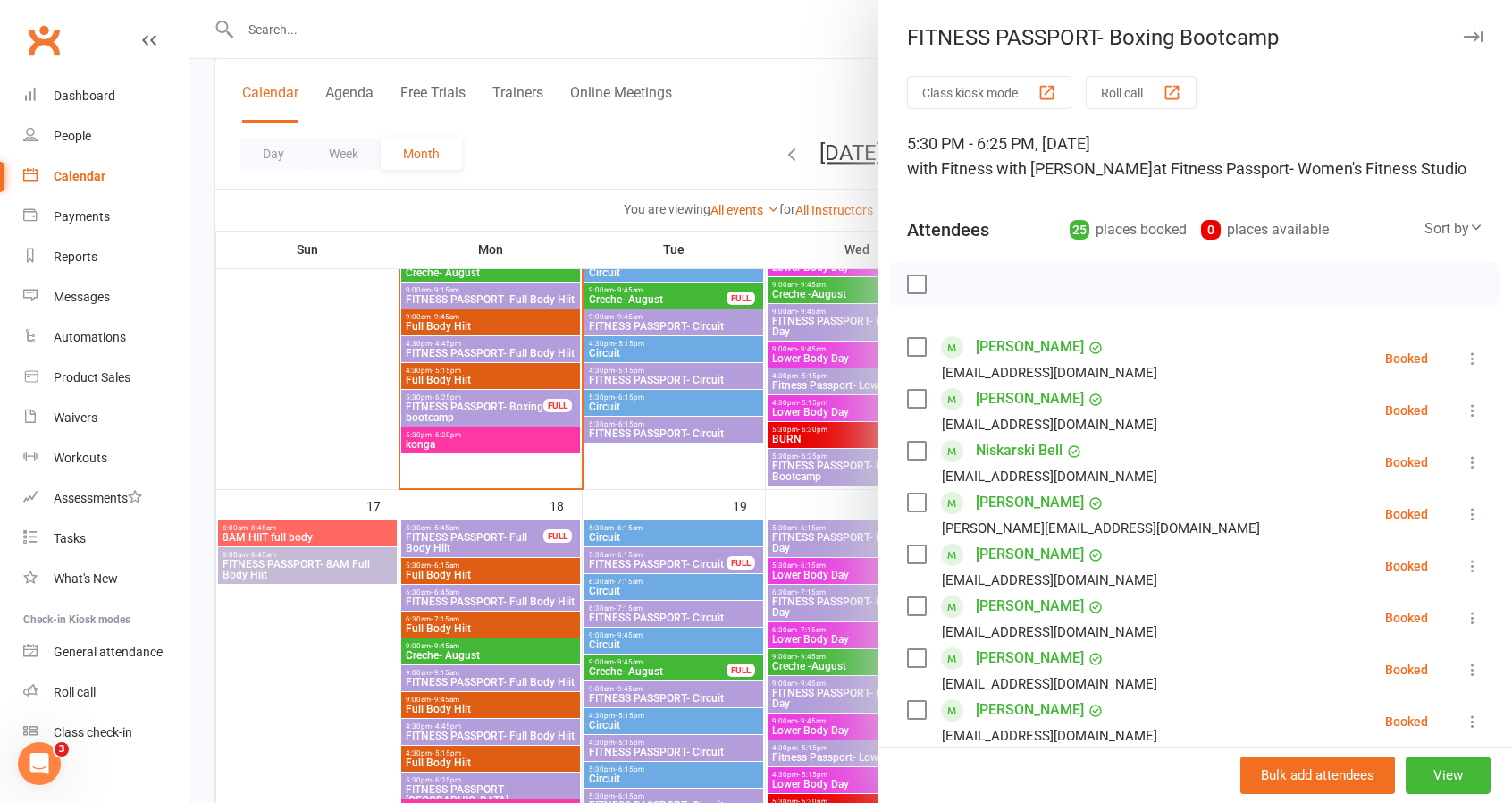
click at [1464, 38] on icon "button" at bounding box center [1473, 36] width 18 height 11
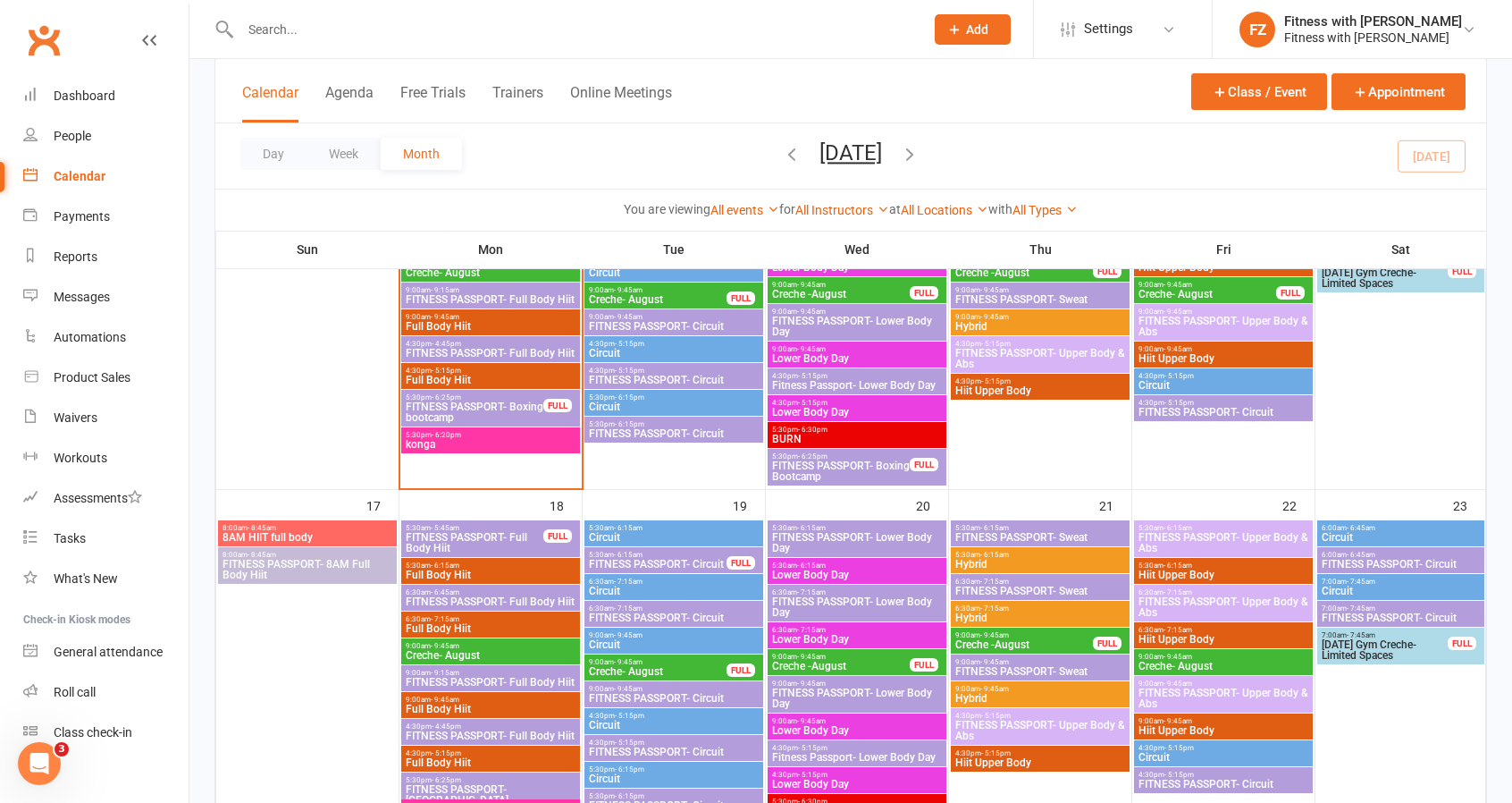
click at [473, 412] on span "FITNESS PASSPORT- Boxing bootcamp" at bounding box center [474, 412] width 139 height 21
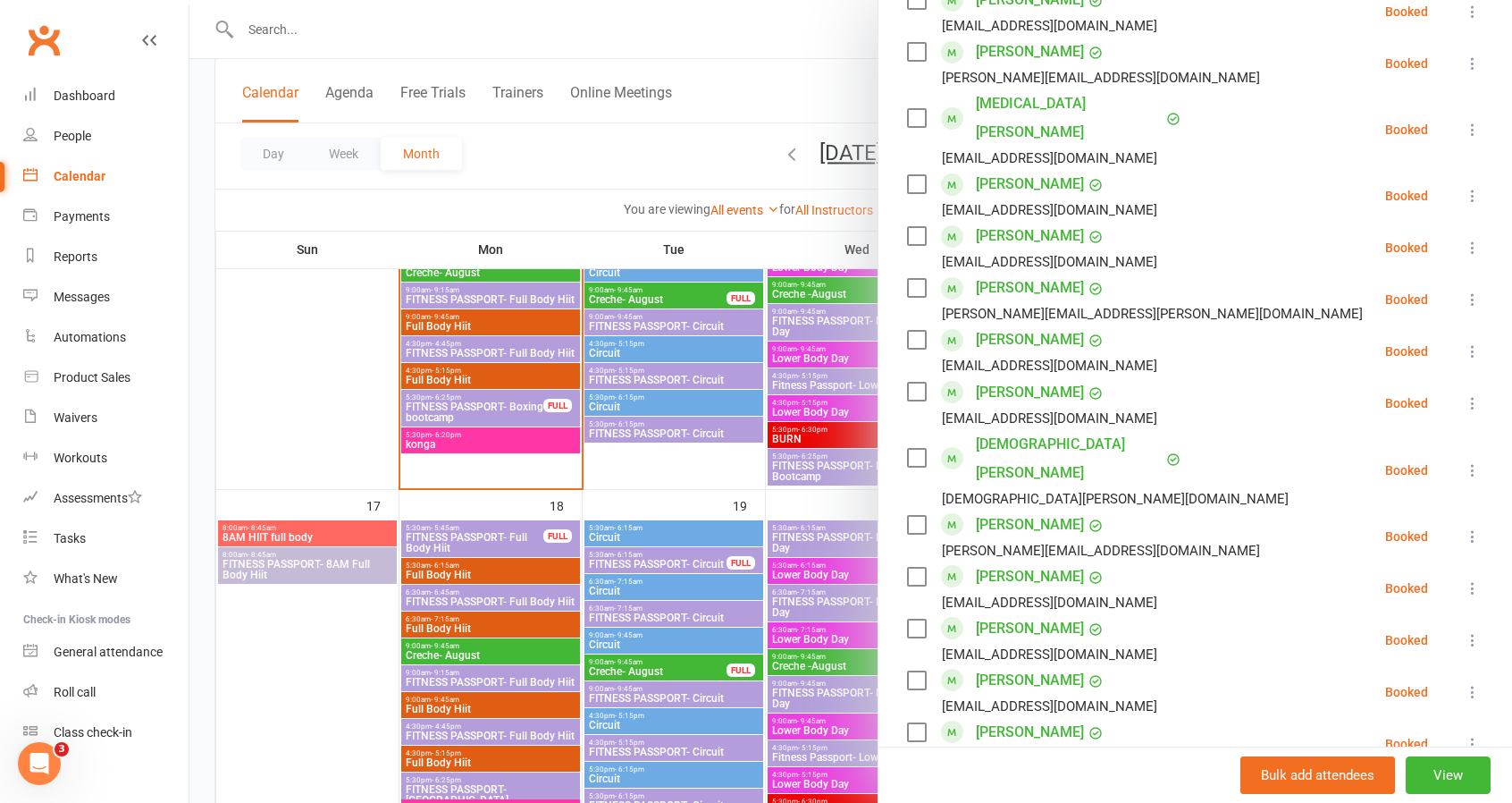
scroll to position [1341, 0]
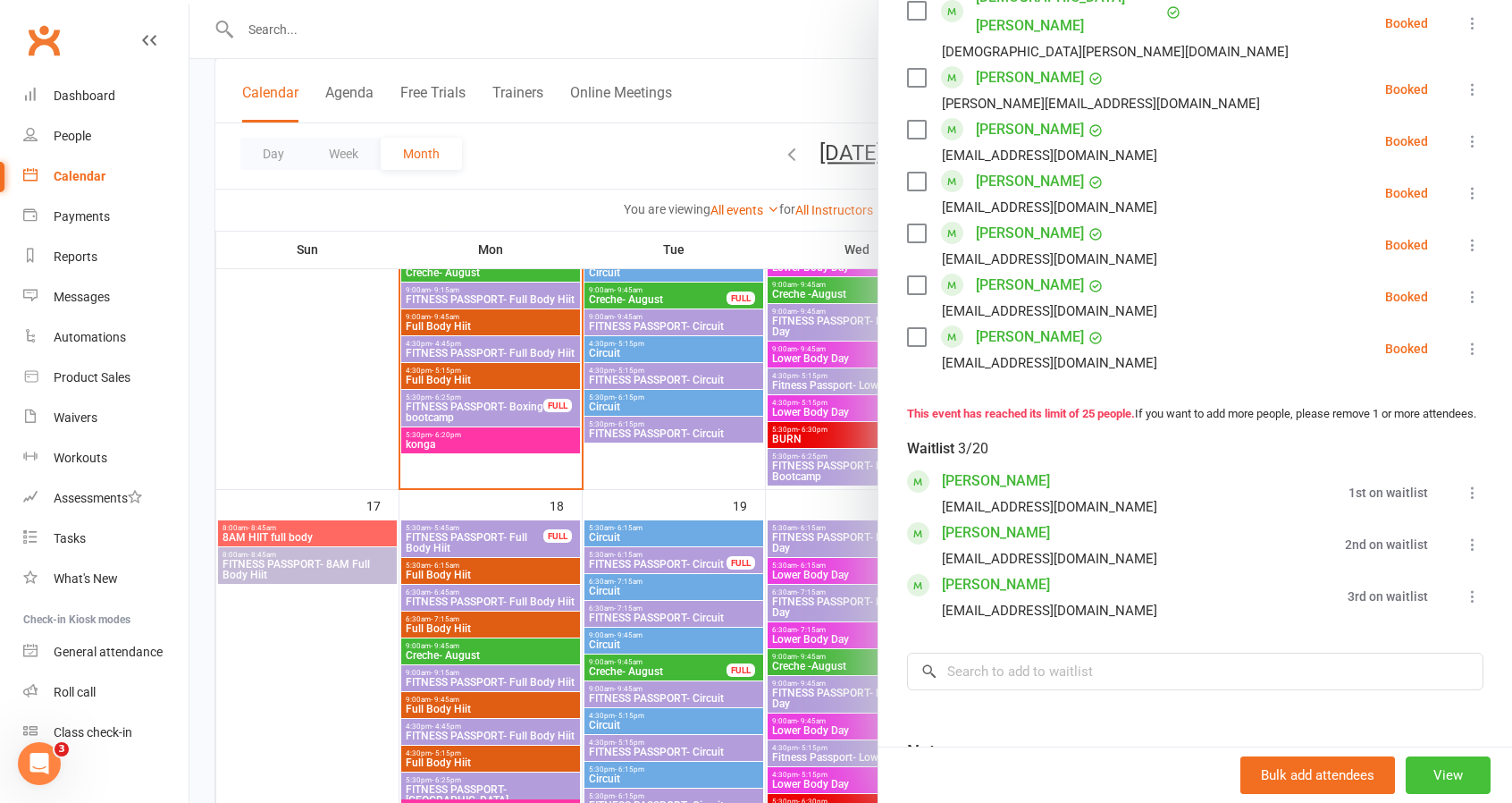
click at [1417, 778] on button "View" at bounding box center [1448, 775] width 85 height 38
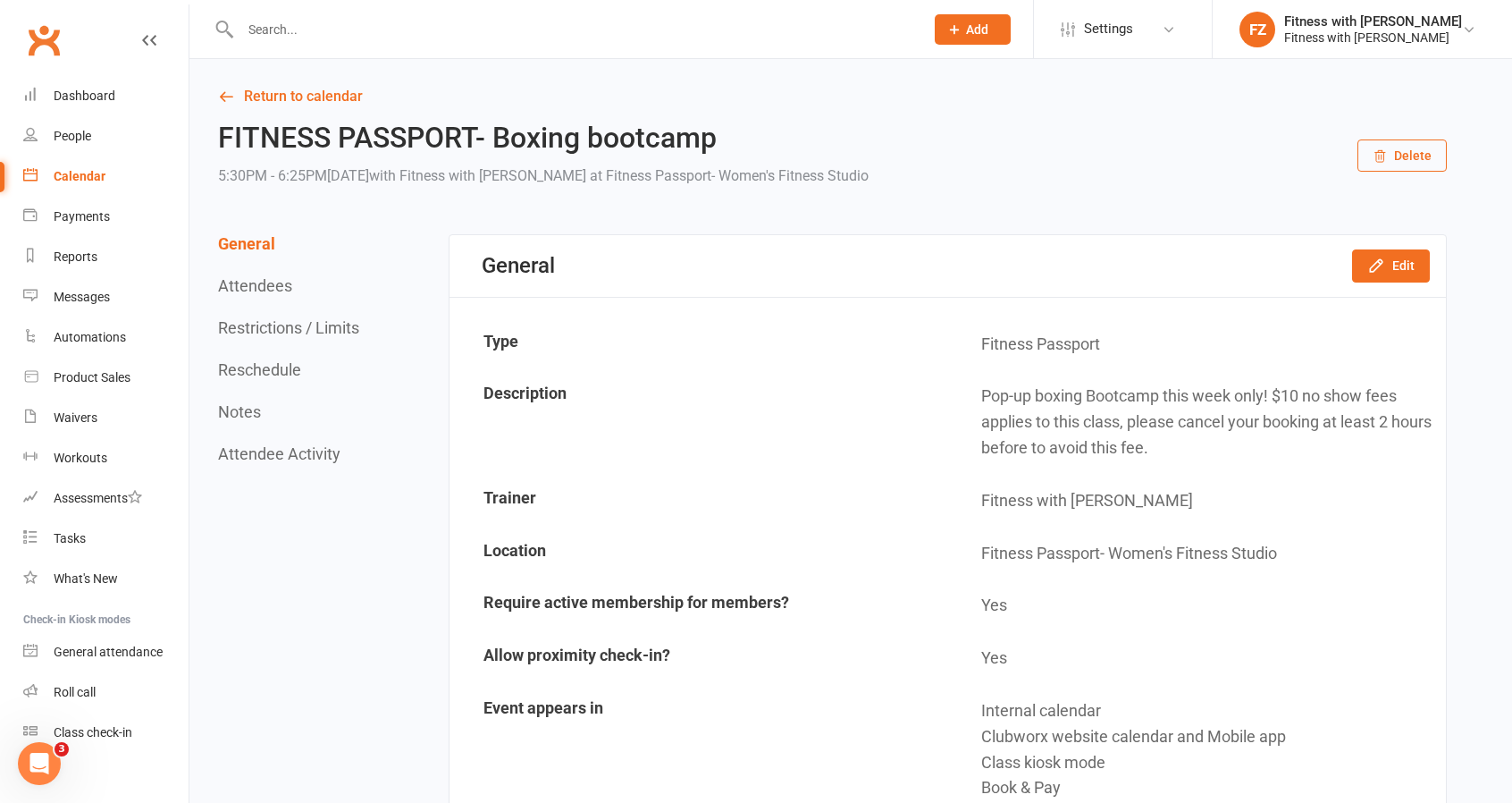
click at [287, 332] on button "Restrictions / Limits" at bounding box center [288, 327] width 141 height 18
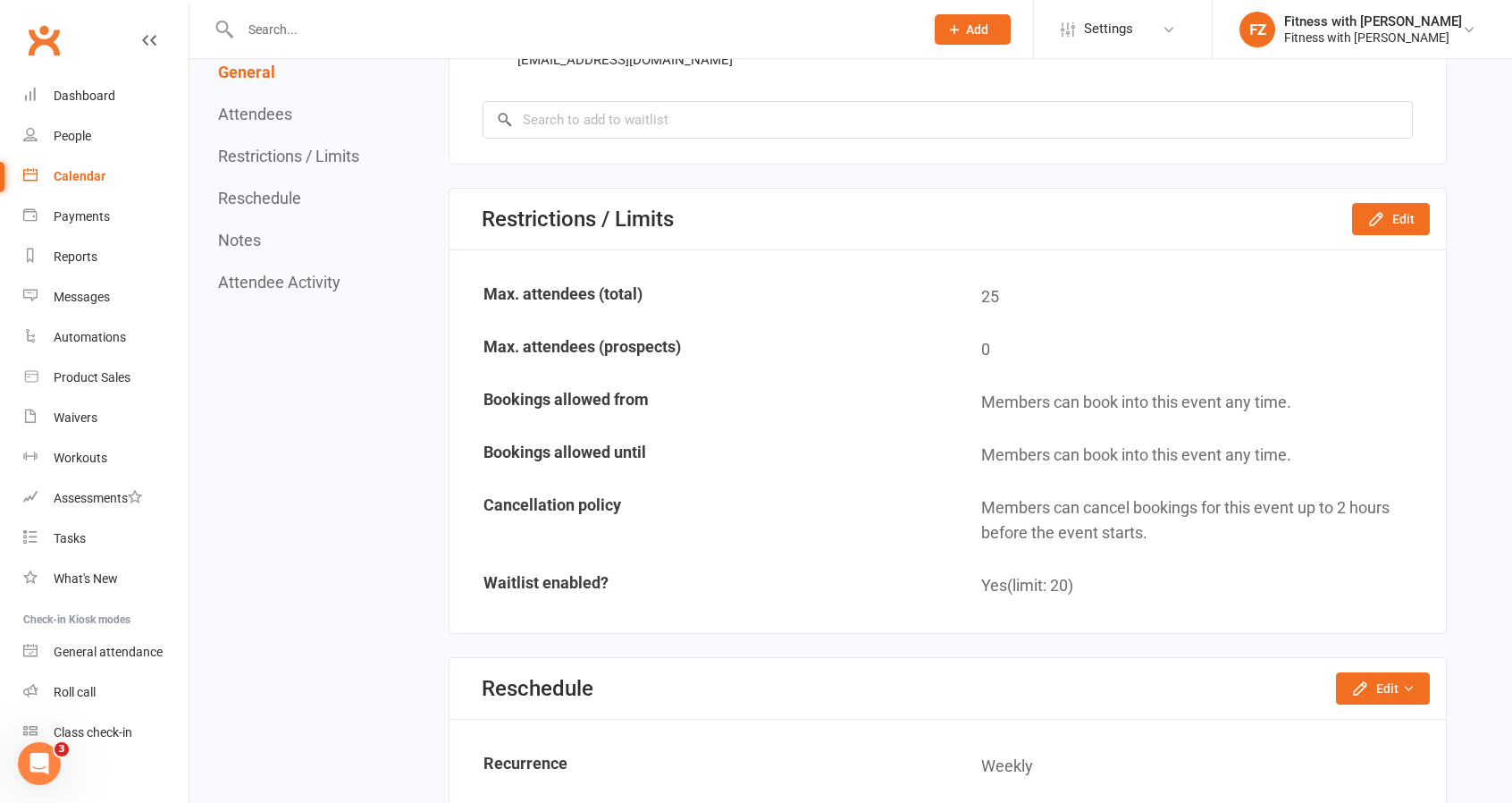
scroll to position [2759, 0]
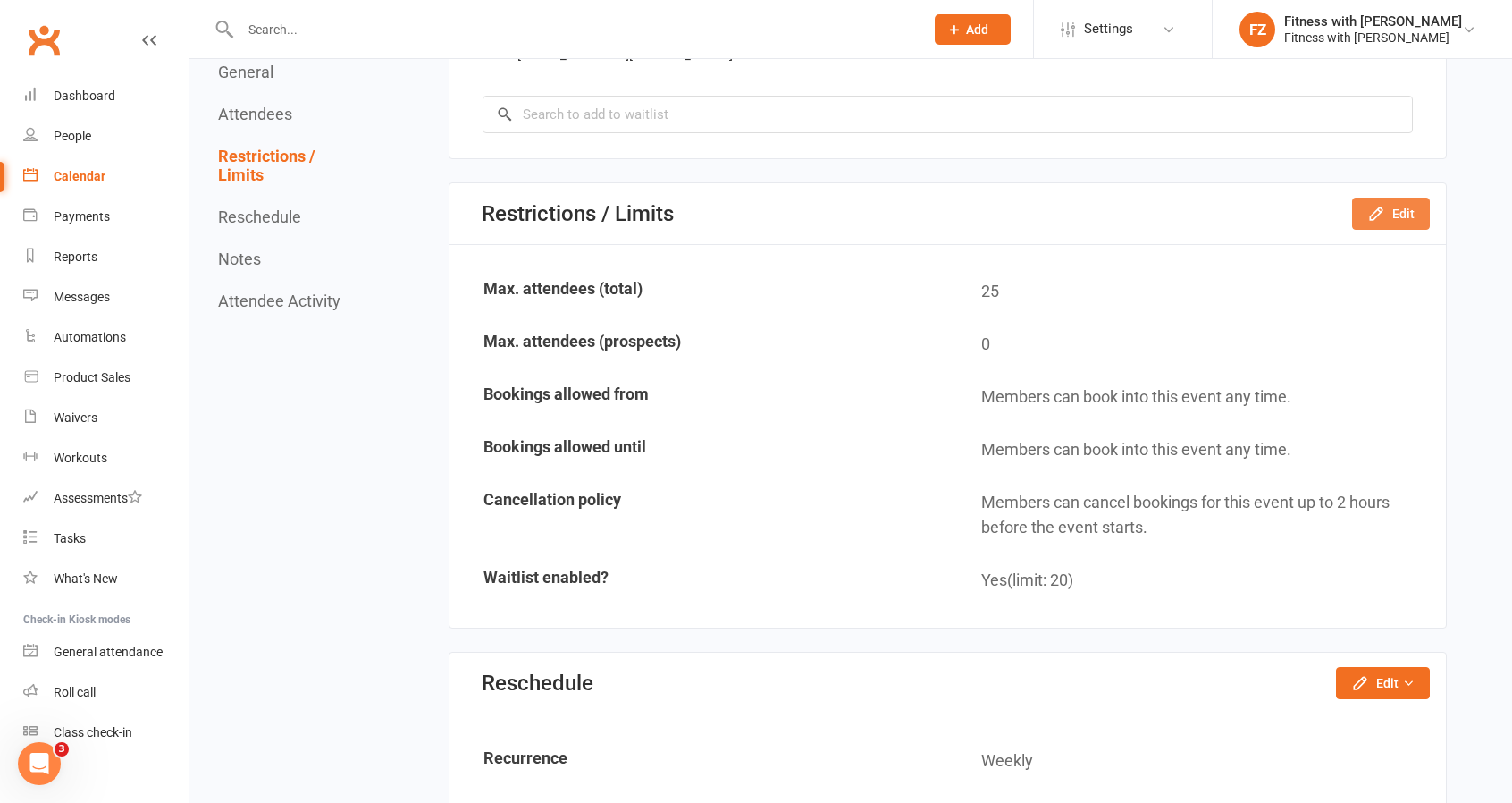
click at [1382, 207] on icon "button" at bounding box center [1376, 213] width 12 height 12
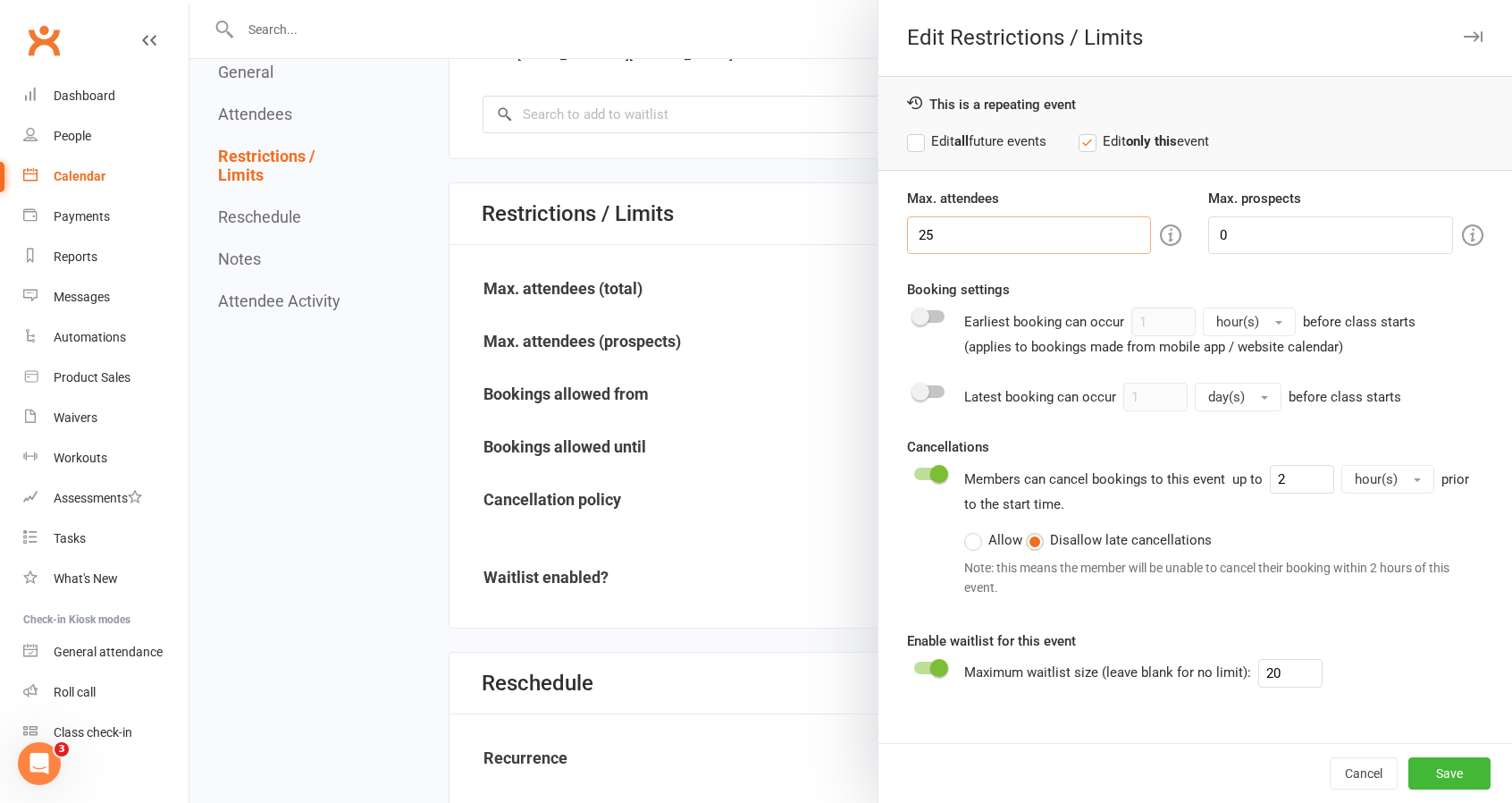
click at [920, 231] on input "25" at bounding box center [1029, 235] width 245 height 38
click at [1462, 26] on button "button" at bounding box center [1473, 37] width 21 height 21
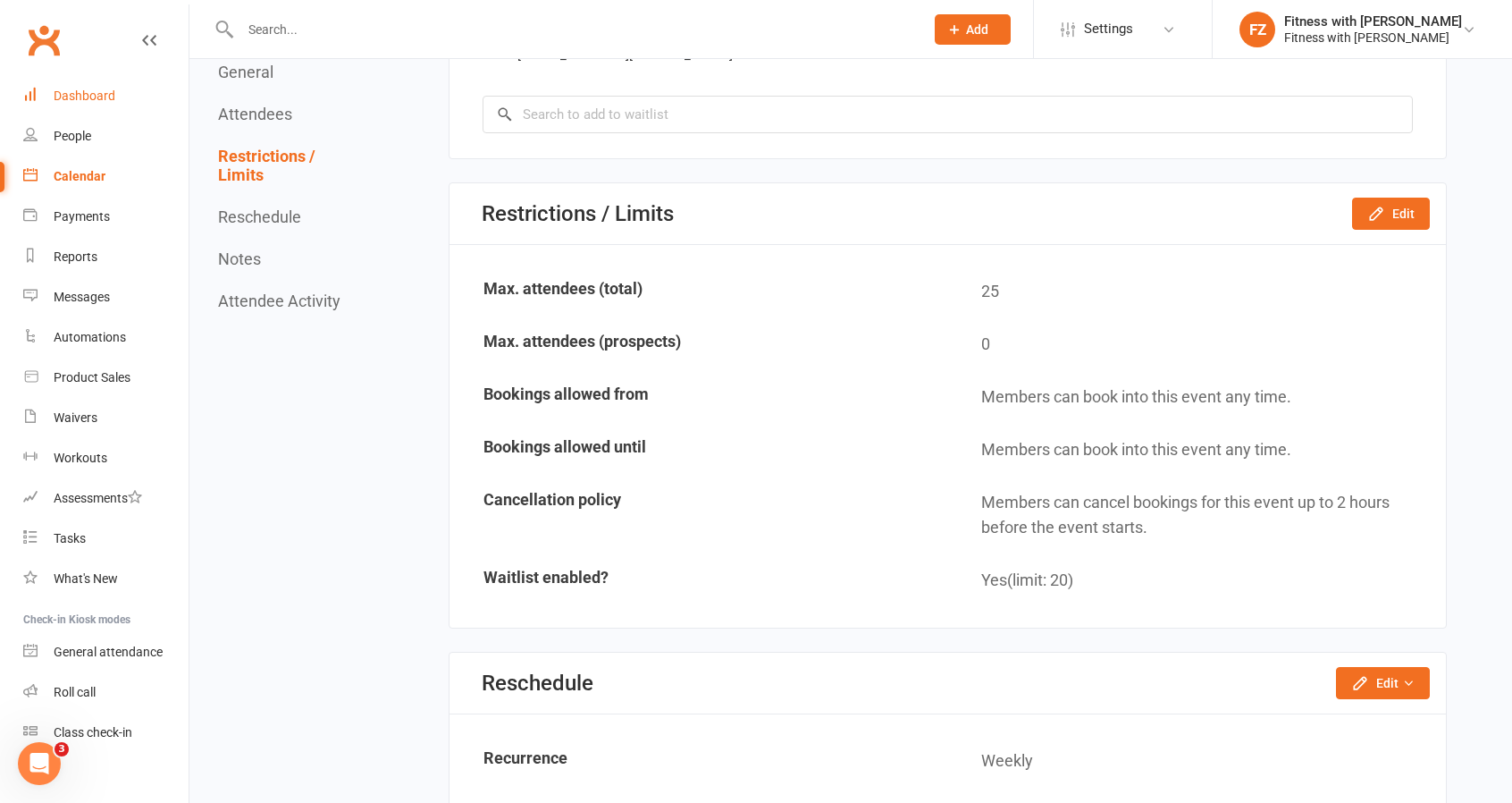
click at [111, 85] on link "Dashboard" at bounding box center [106, 95] width 165 height 40
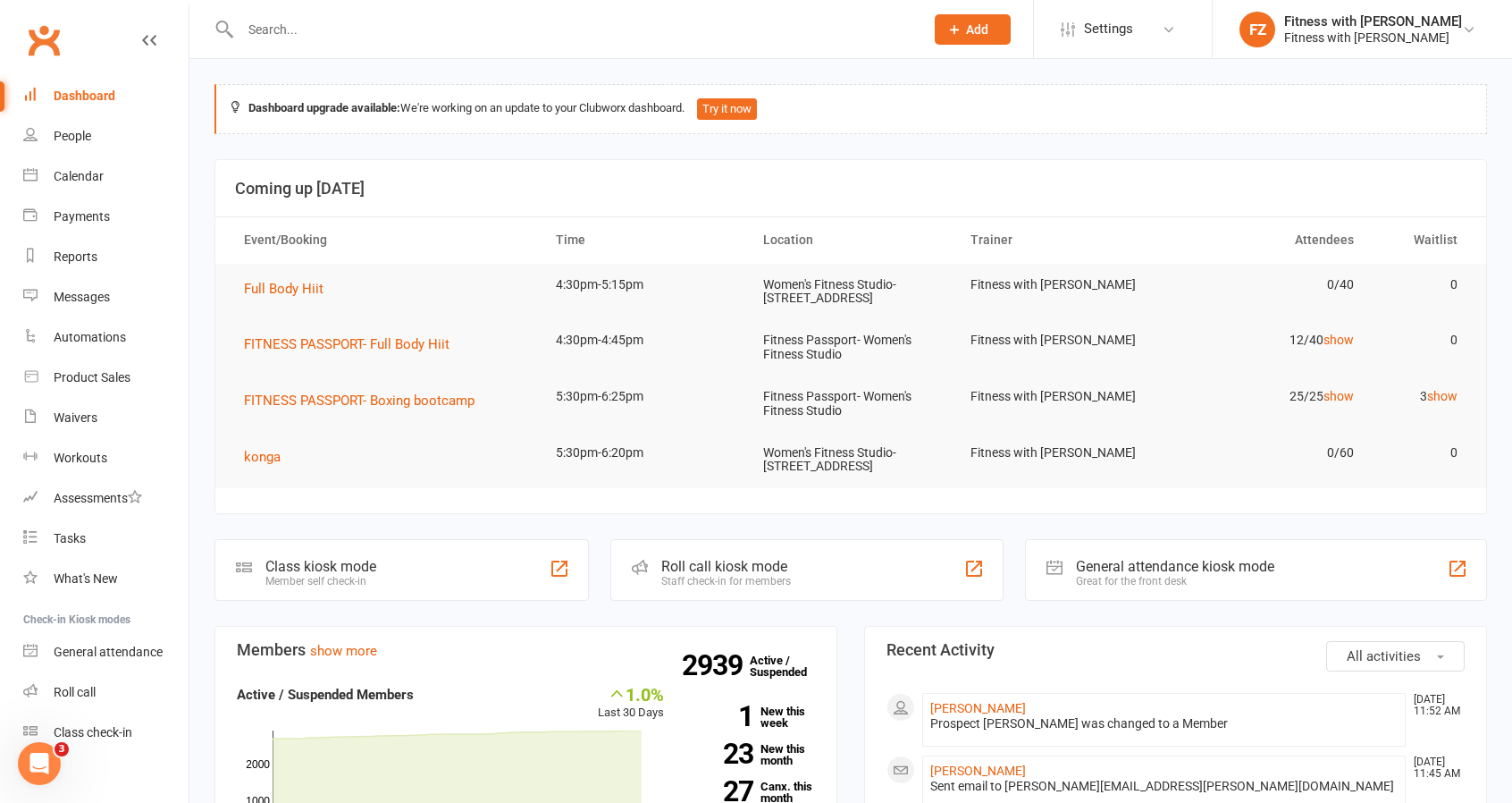
click at [338, 27] on input "text" at bounding box center [573, 29] width 676 height 25
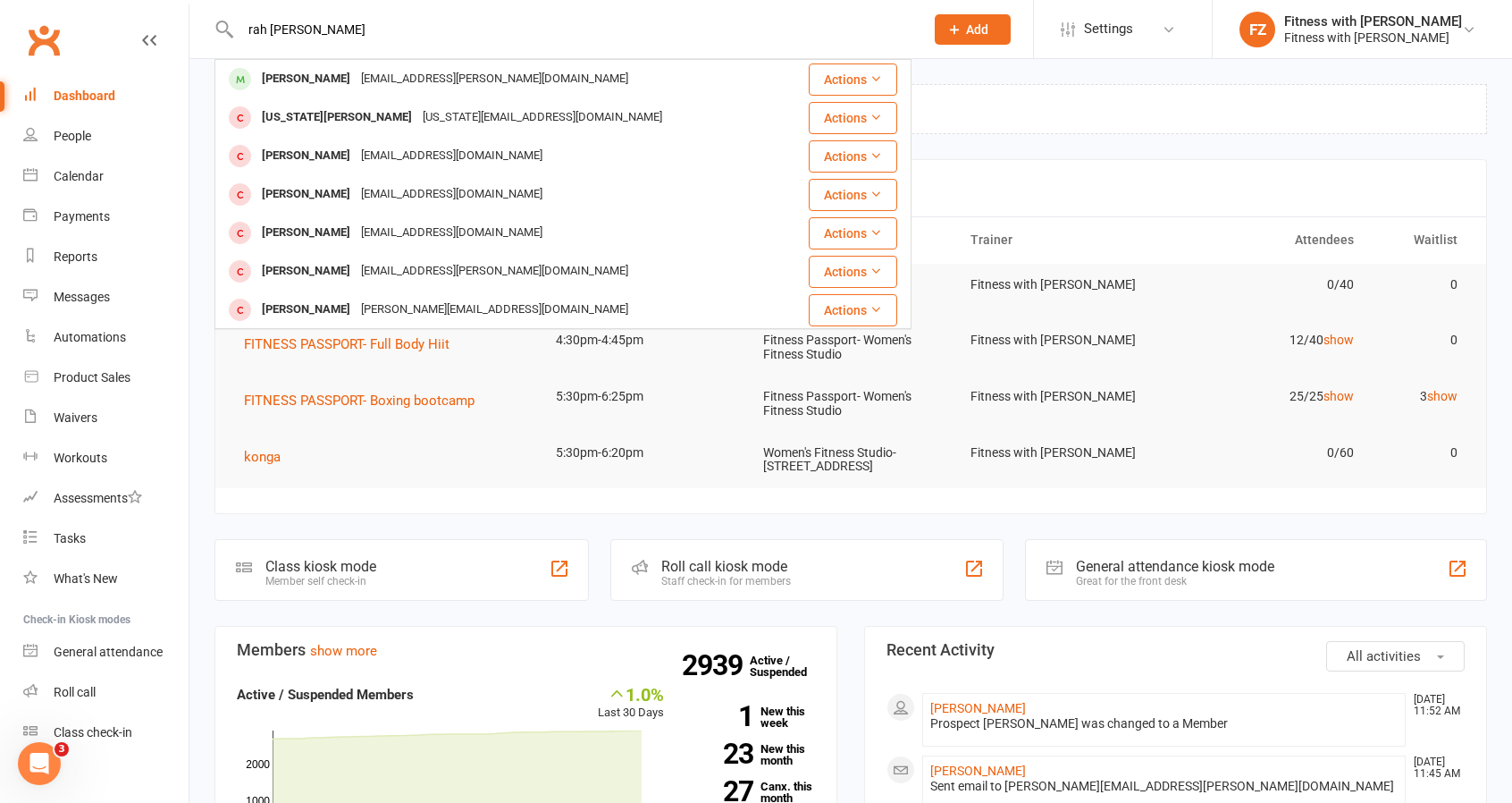
type input "rah testa"
click at [494, 82] on div "Rachael.testa@hotmail.com" at bounding box center [495, 79] width 278 height 26
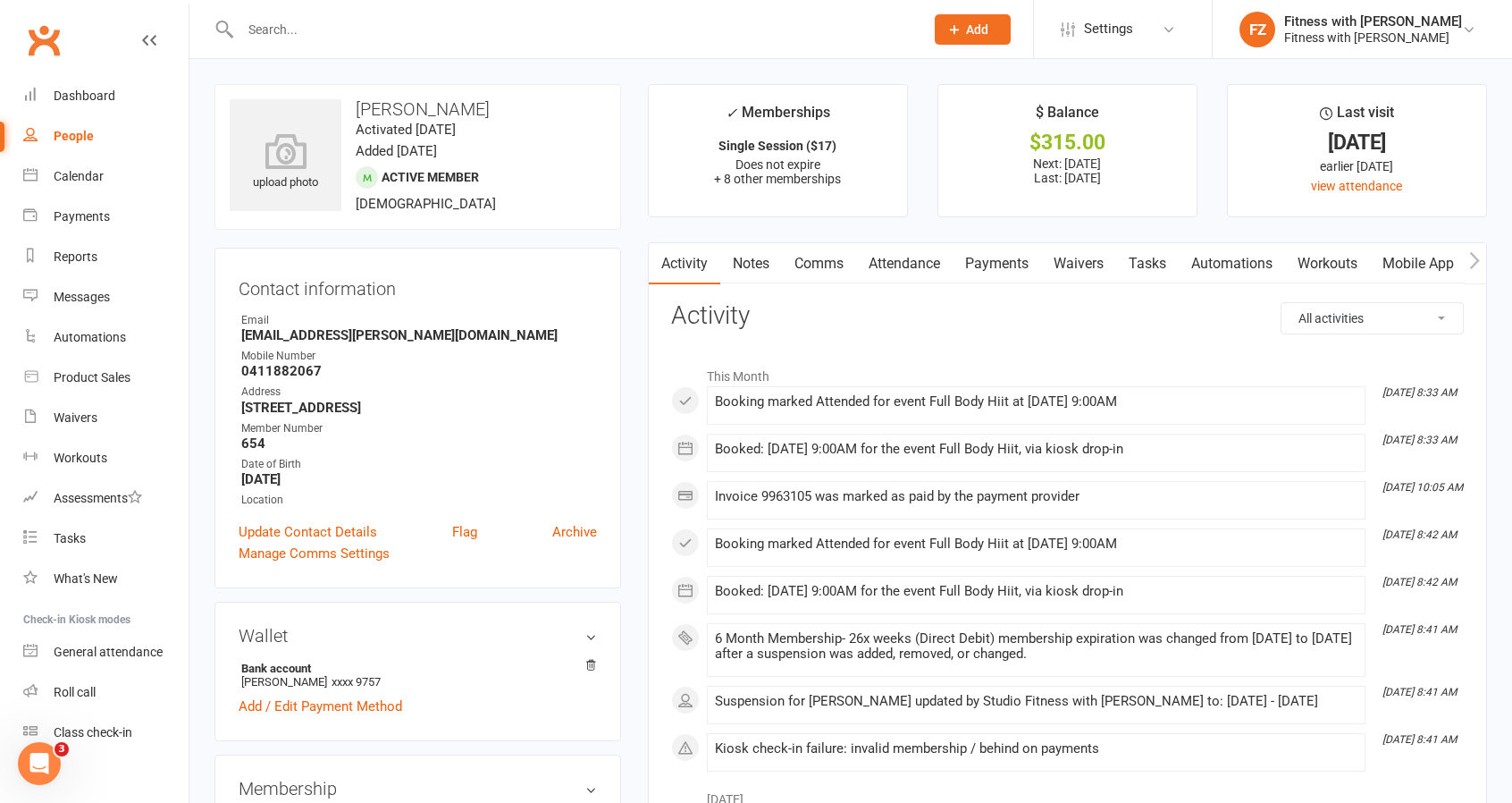
scroll to position [269, 0]
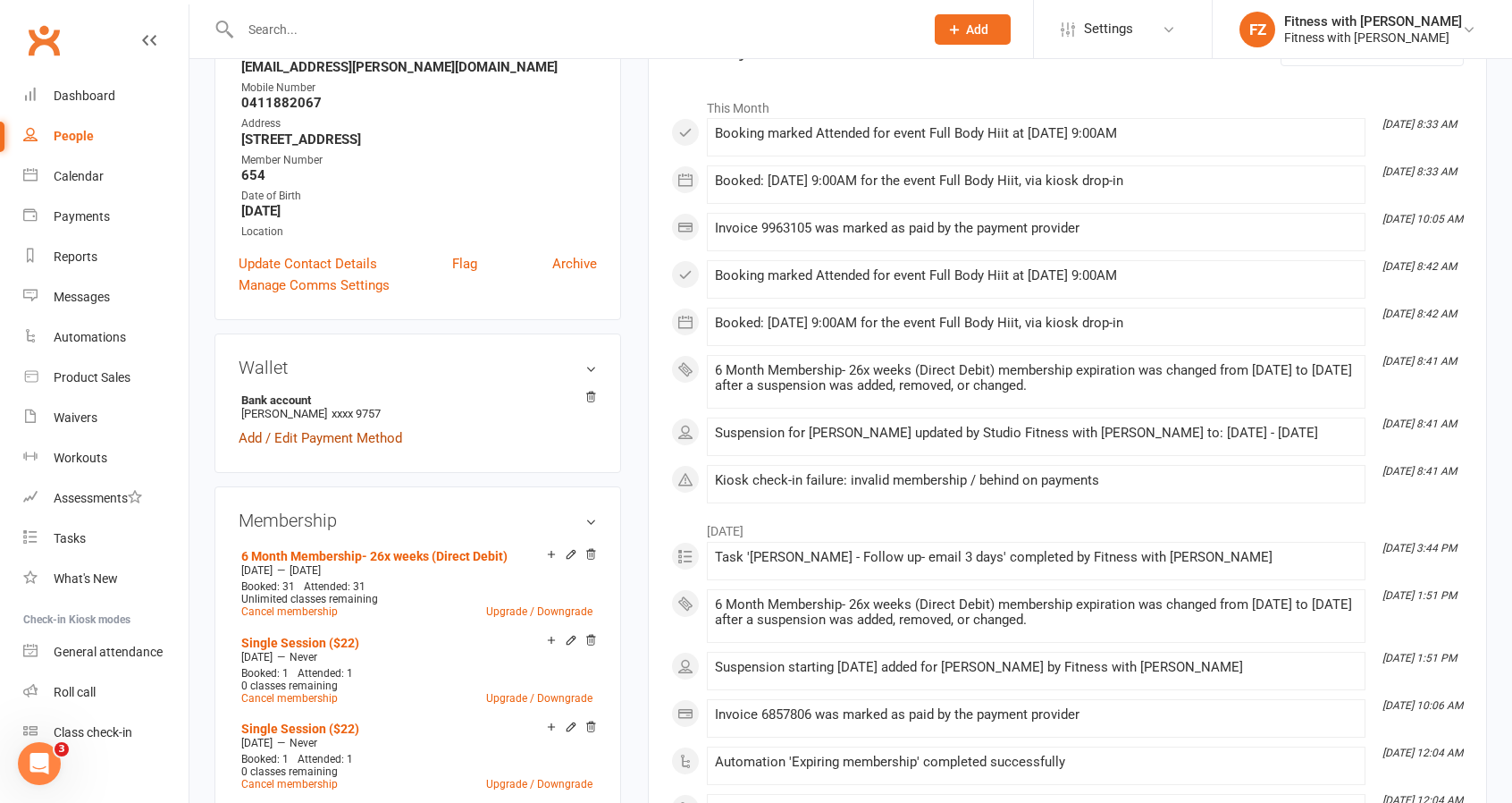
click at [253, 440] on link "Add / Edit Payment Method" at bounding box center [320, 438] width 163 height 21
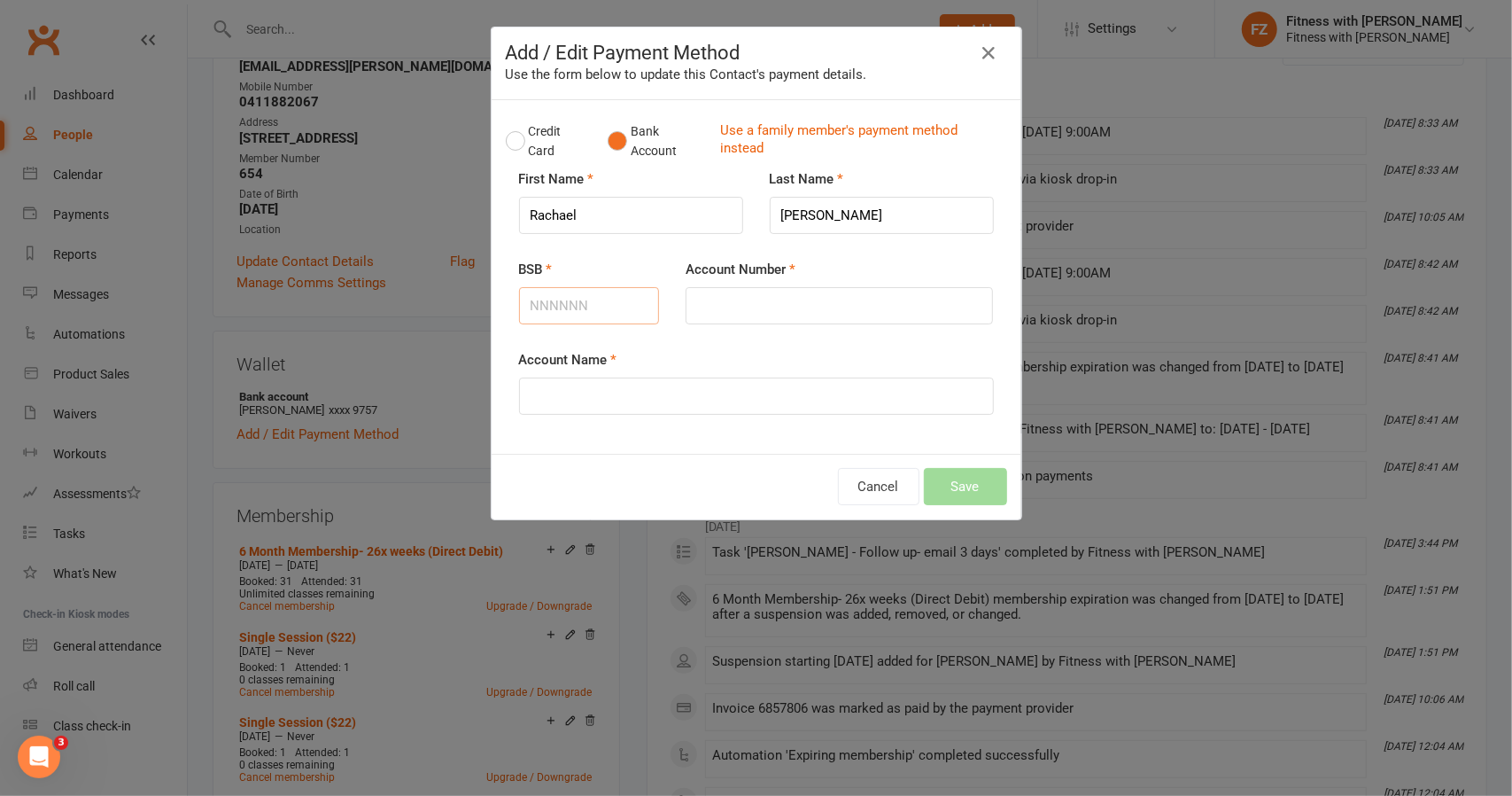
click at [571, 292] on input "BSB" at bounding box center [589, 306] width 141 height 38
type input "654000"
click at [795, 316] on input "Account Number" at bounding box center [839, 306] width 308 height 38
type input "64189756"
click at [724, 398] on input "Account Name" at bounding box center [756, 396] width 474 height 38
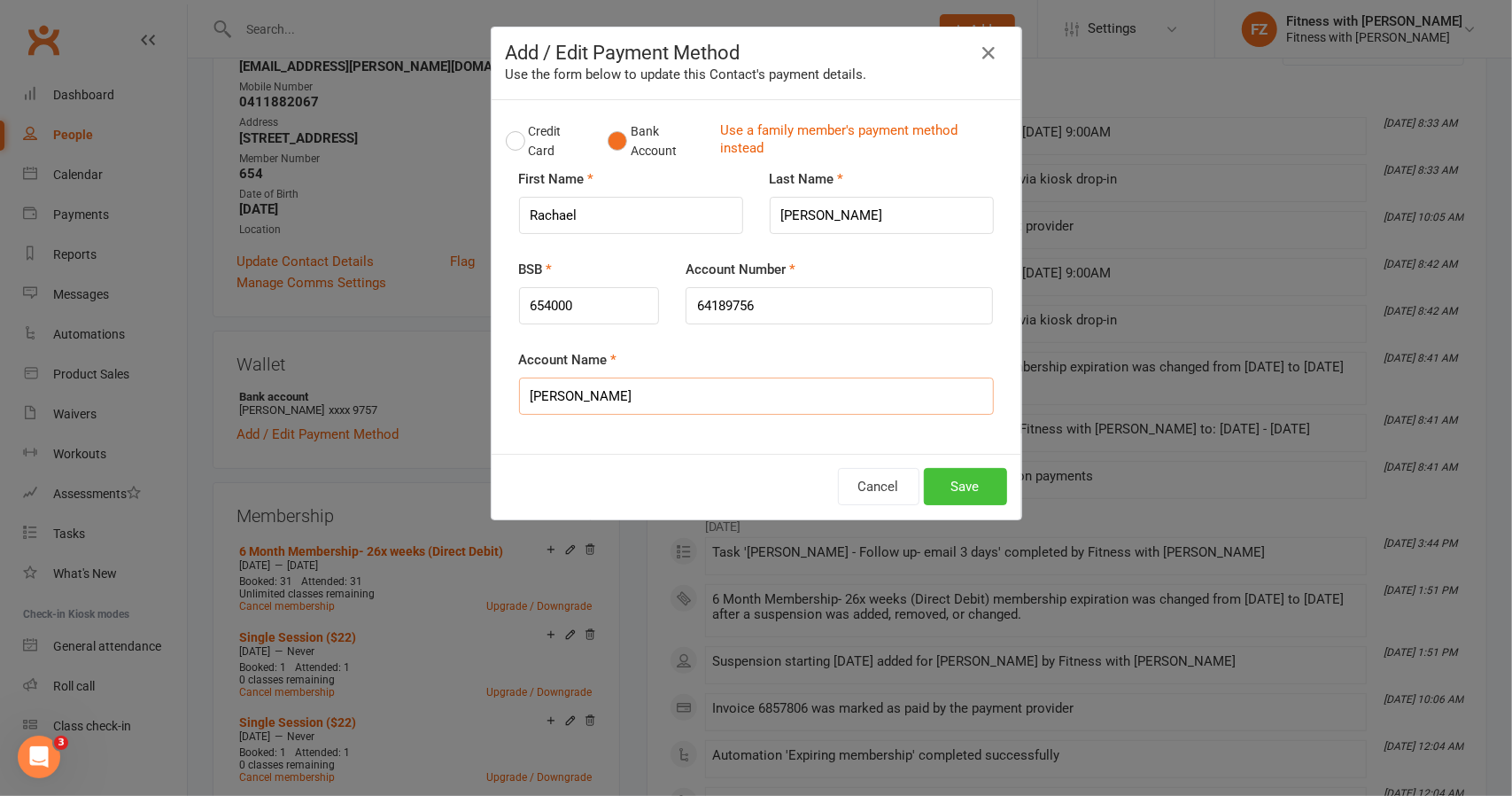
type input "rachael testa"
click at [937, 490] on button "Save" at bounding box center [965, 486] width 83 height 38
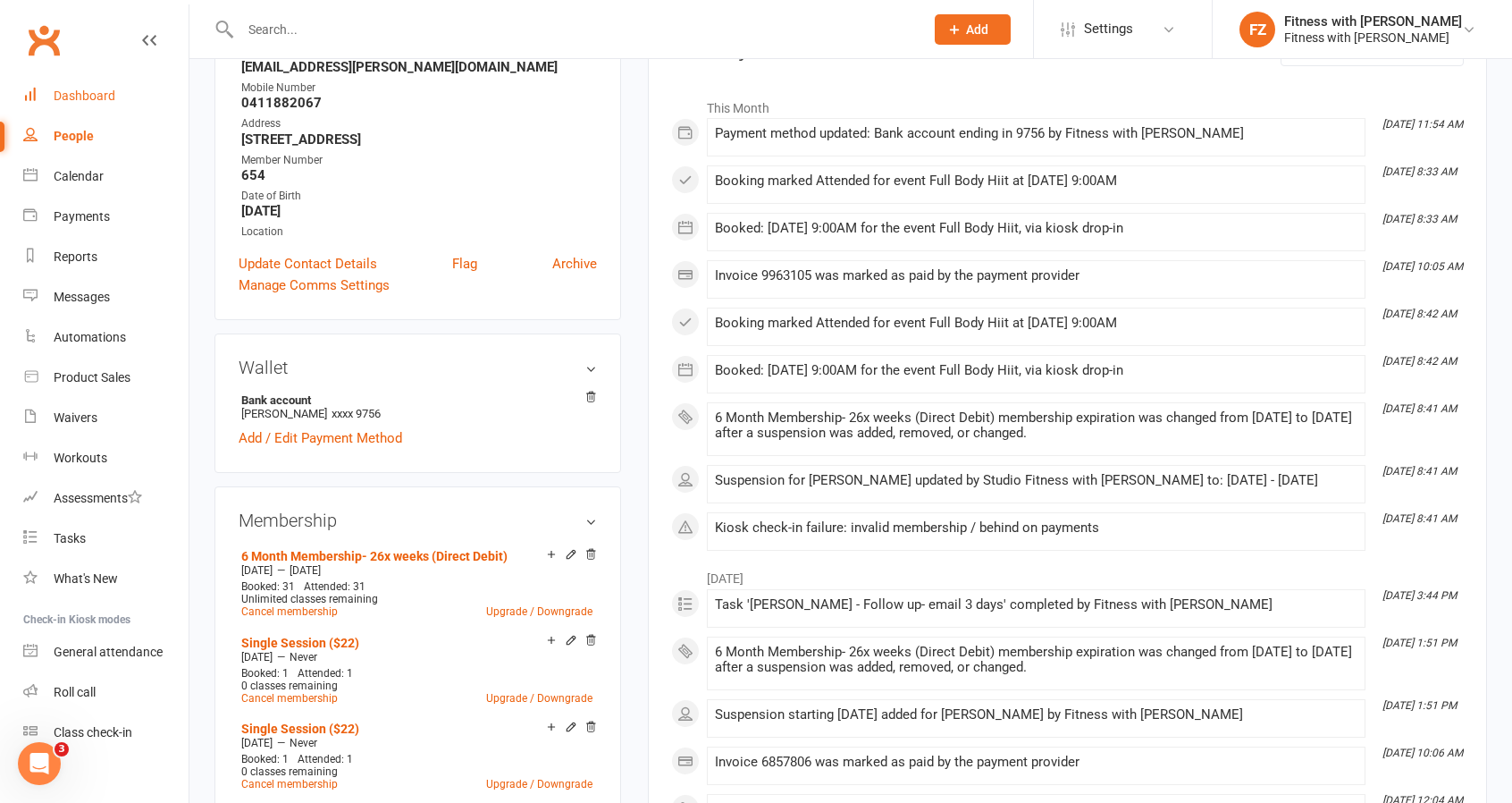
click at [91, 110] on link "Dashboard" at bounding box center [106, 95] width 165 height 40
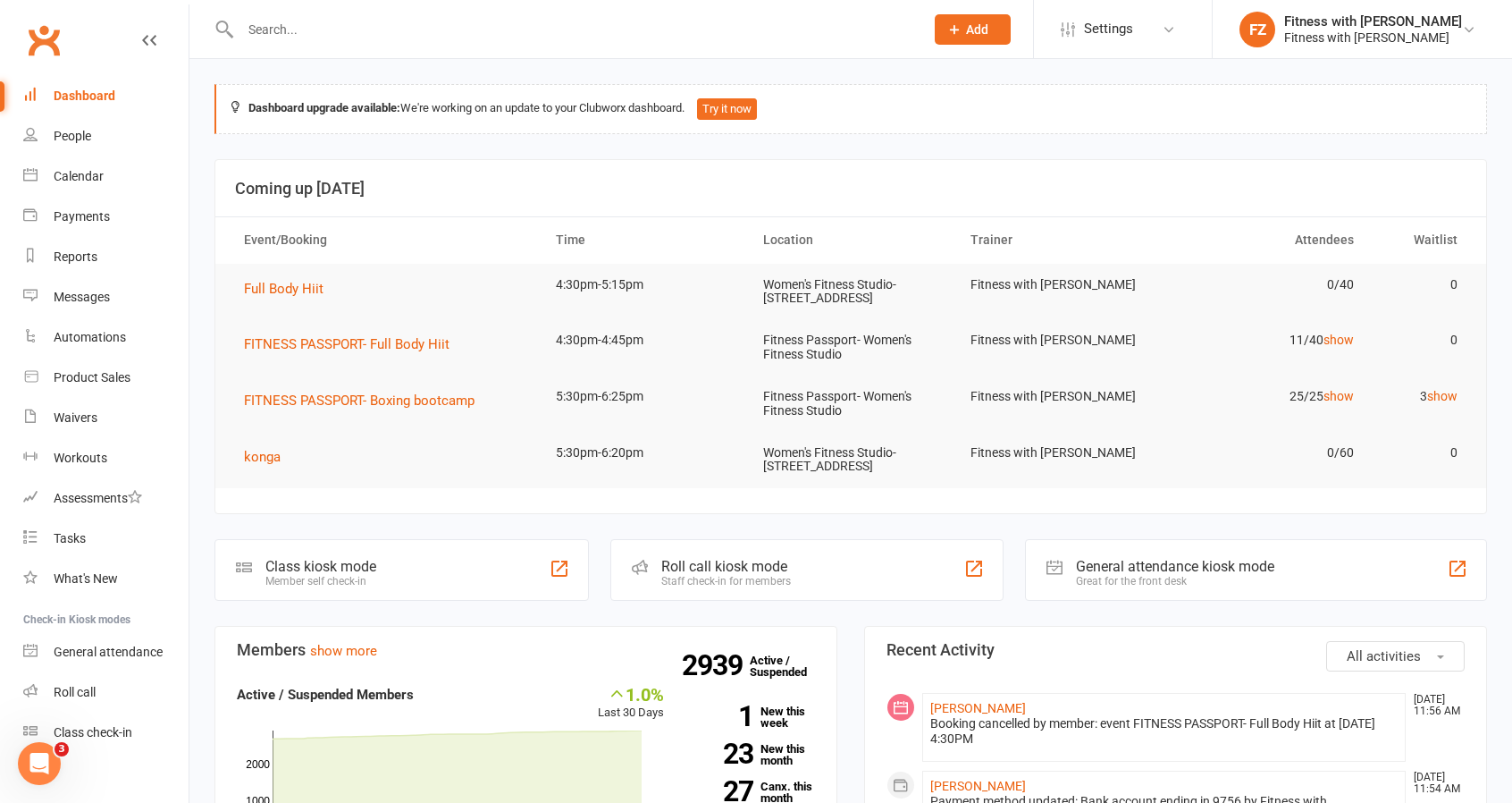
click at [302, 35] on input "text" at bounding box center [573, 29] width 676 height 25
paste input "Zoë Atkinson"
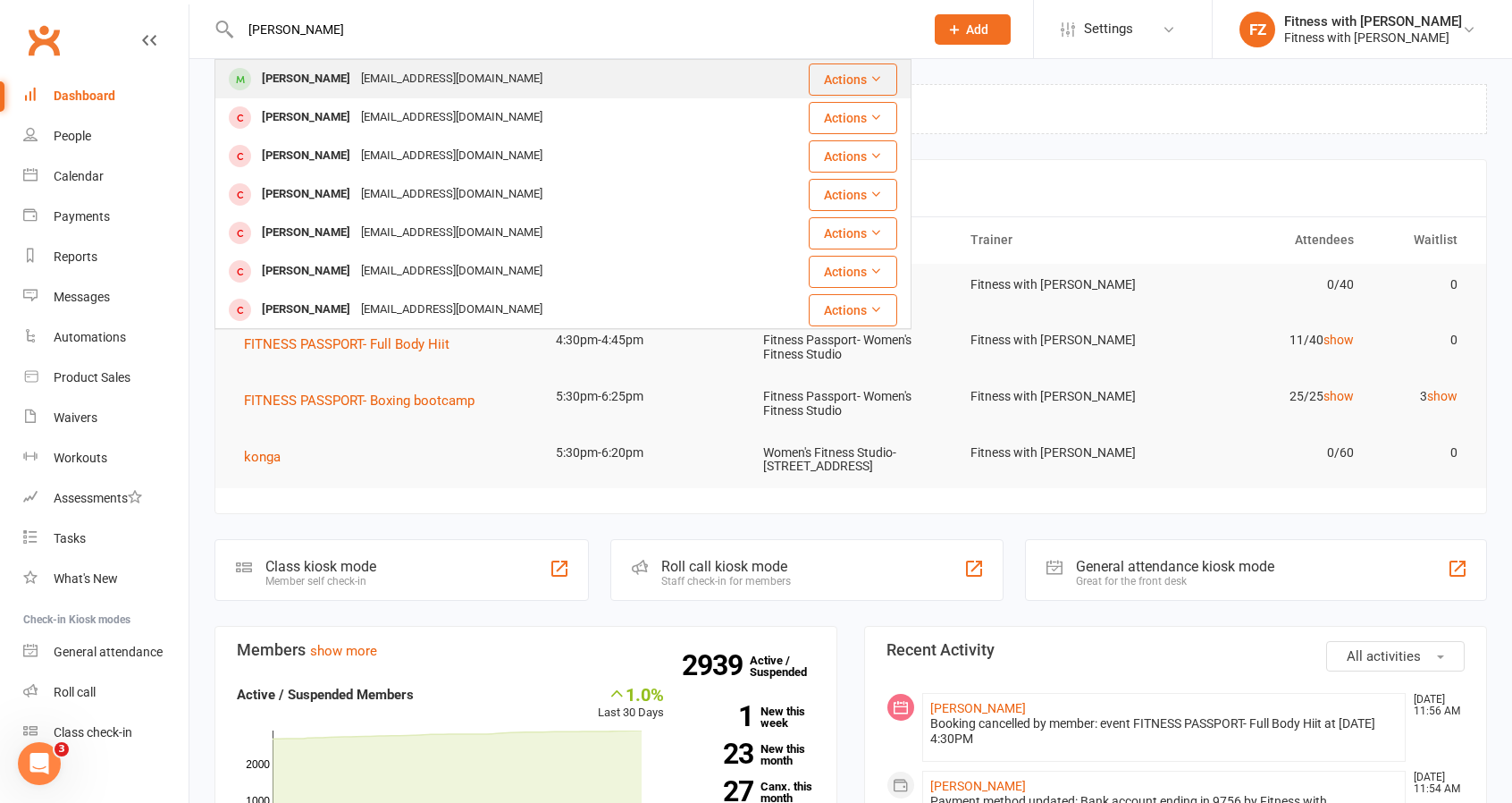
type input "Zoë Atkinson"
click at [314, 76] on div "Zoe Atkinson" at bounding box center [306, 79] width 99 height 26
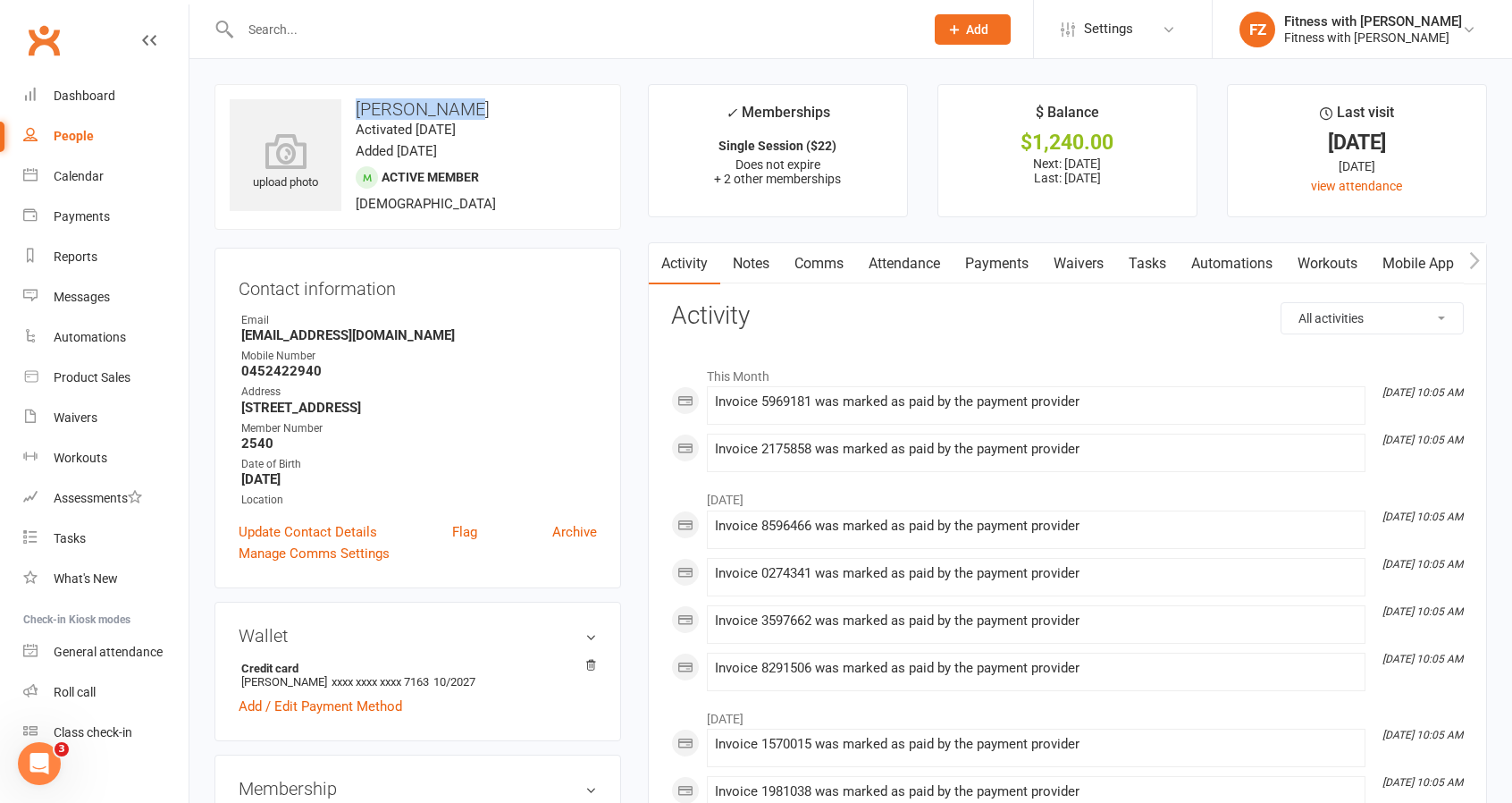
drag, startPoint x: 491, startPoint y: 104, endPoint x: 358, endPoint y: 96, distance: 133.2
click at [358, 96] on div "upload photo Zoe Atkinson Activated 24 February, 2025 Added 21 February, 2025 A…" at bounding box center [417, 157] width 407 height 146
copy h3 "Zoe Atkinson"
drag, startPoint x: 432, startPoint y: 341, endPoint x: 240, endPoint y: 332, distance: 192.2
click at [241, 332] on strong "Z.atkinson719@gmail.com" at bounding box center [419, 335] width 356 height 17
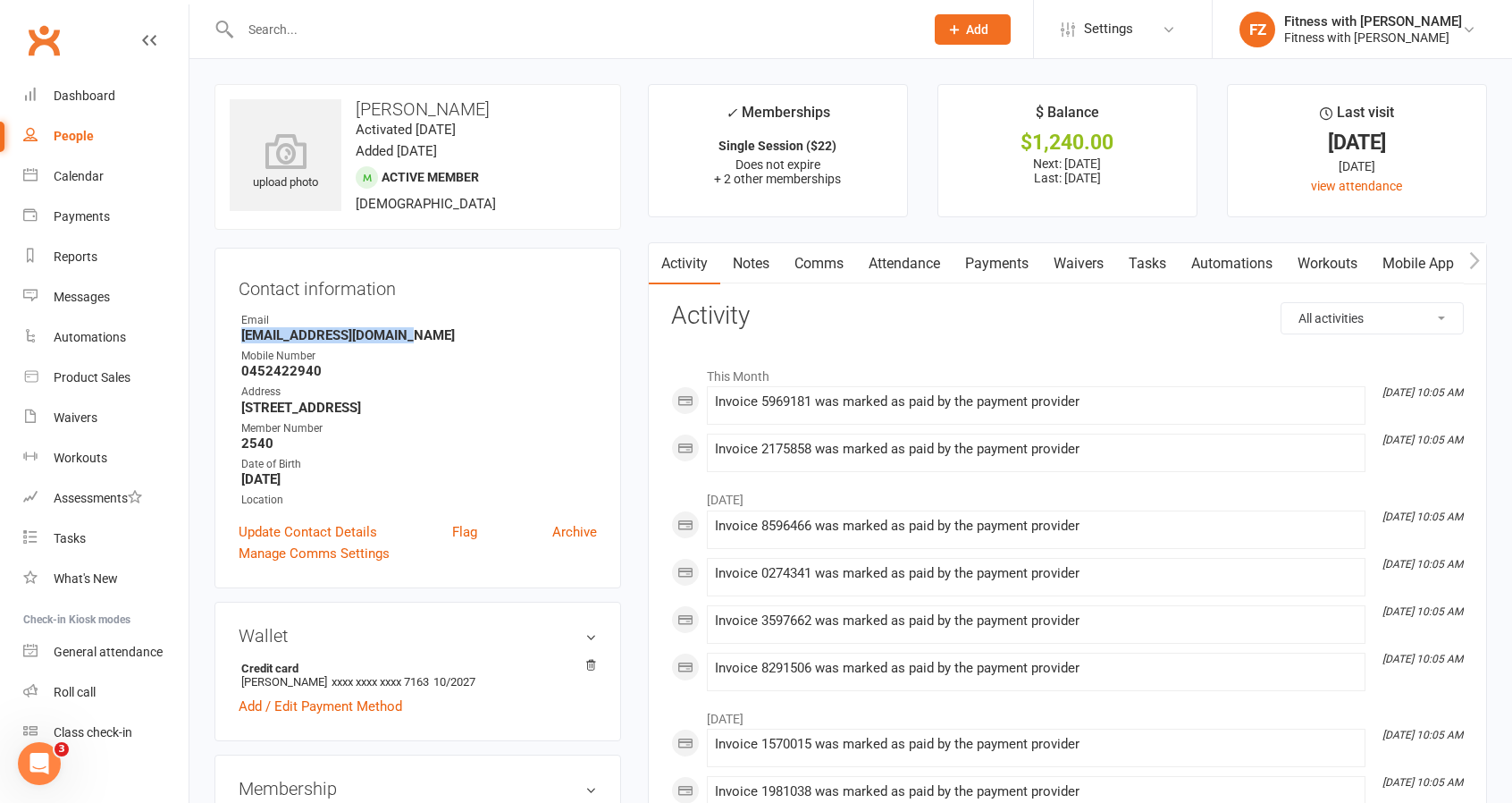
copy strong "Z.atkinson719@gmail.com"
click at [1008, 266] on link "Payments" at bounding box center [996, 264] width 89 height 41
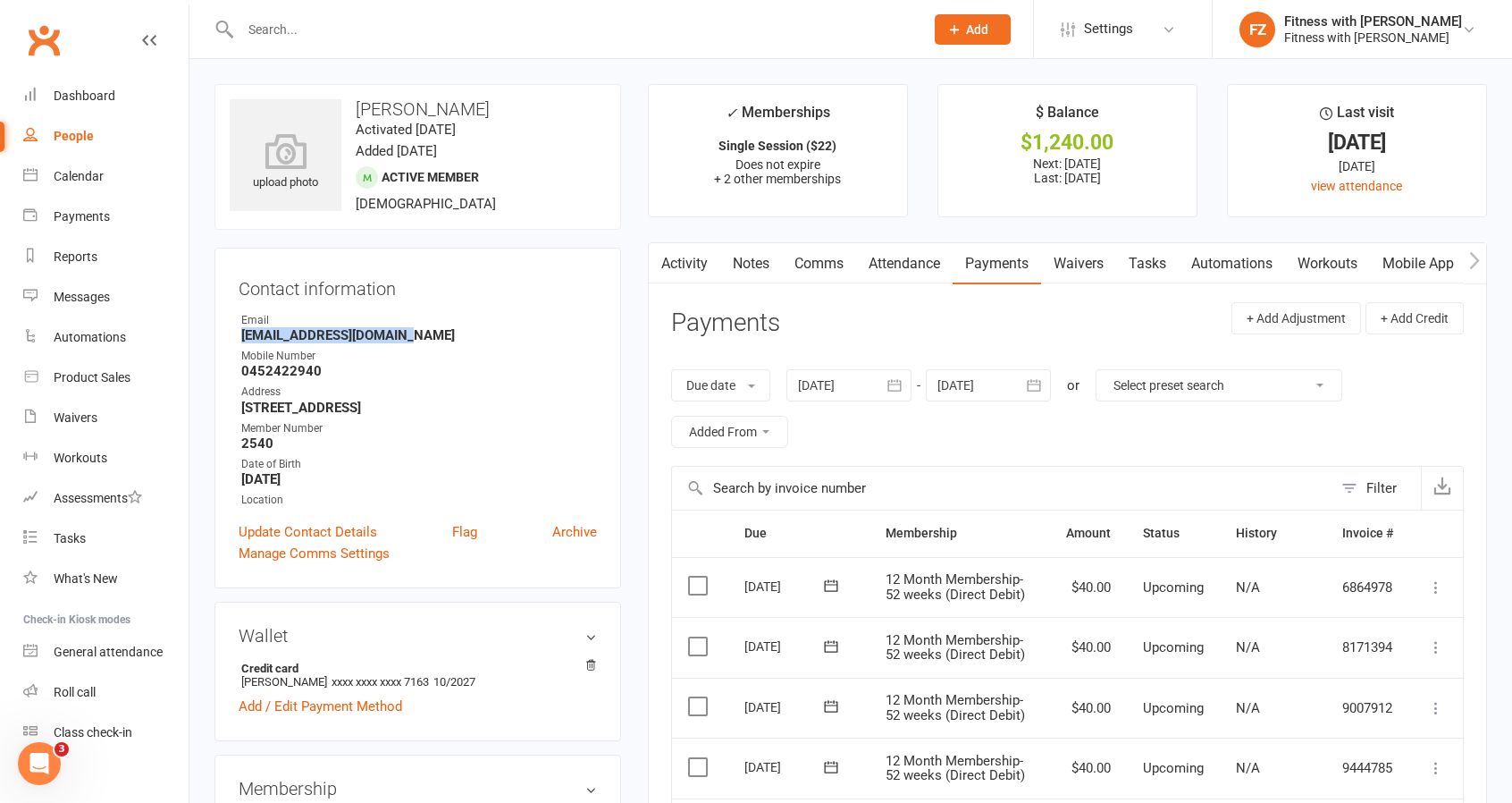
scroll to position [269, 0]
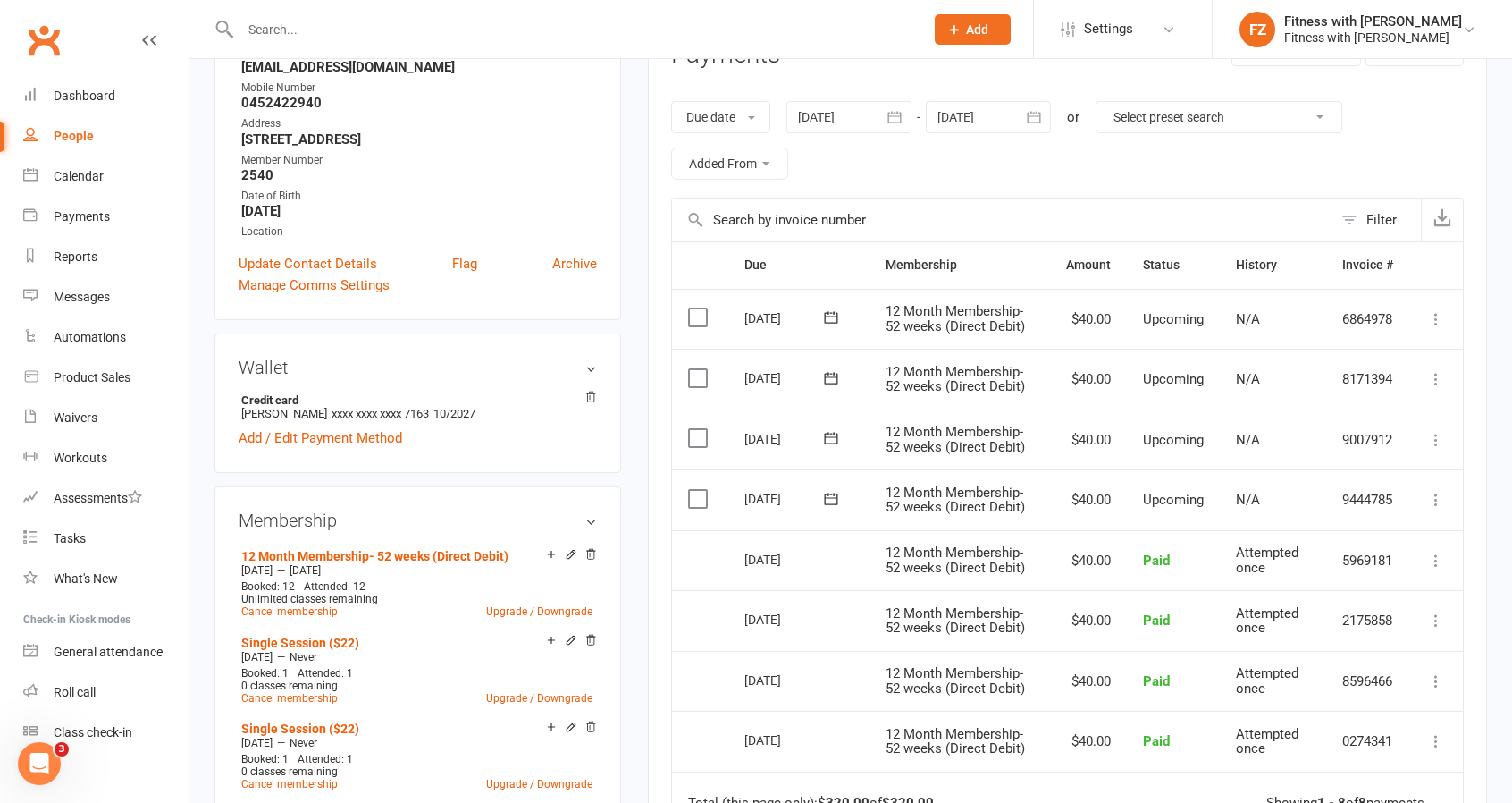
click at [345, 43] on div at bounding box center [562, 29] width 697 height 58
click at [338, 38] on input "text" at bounding box center [573, 29] width 676 height 25
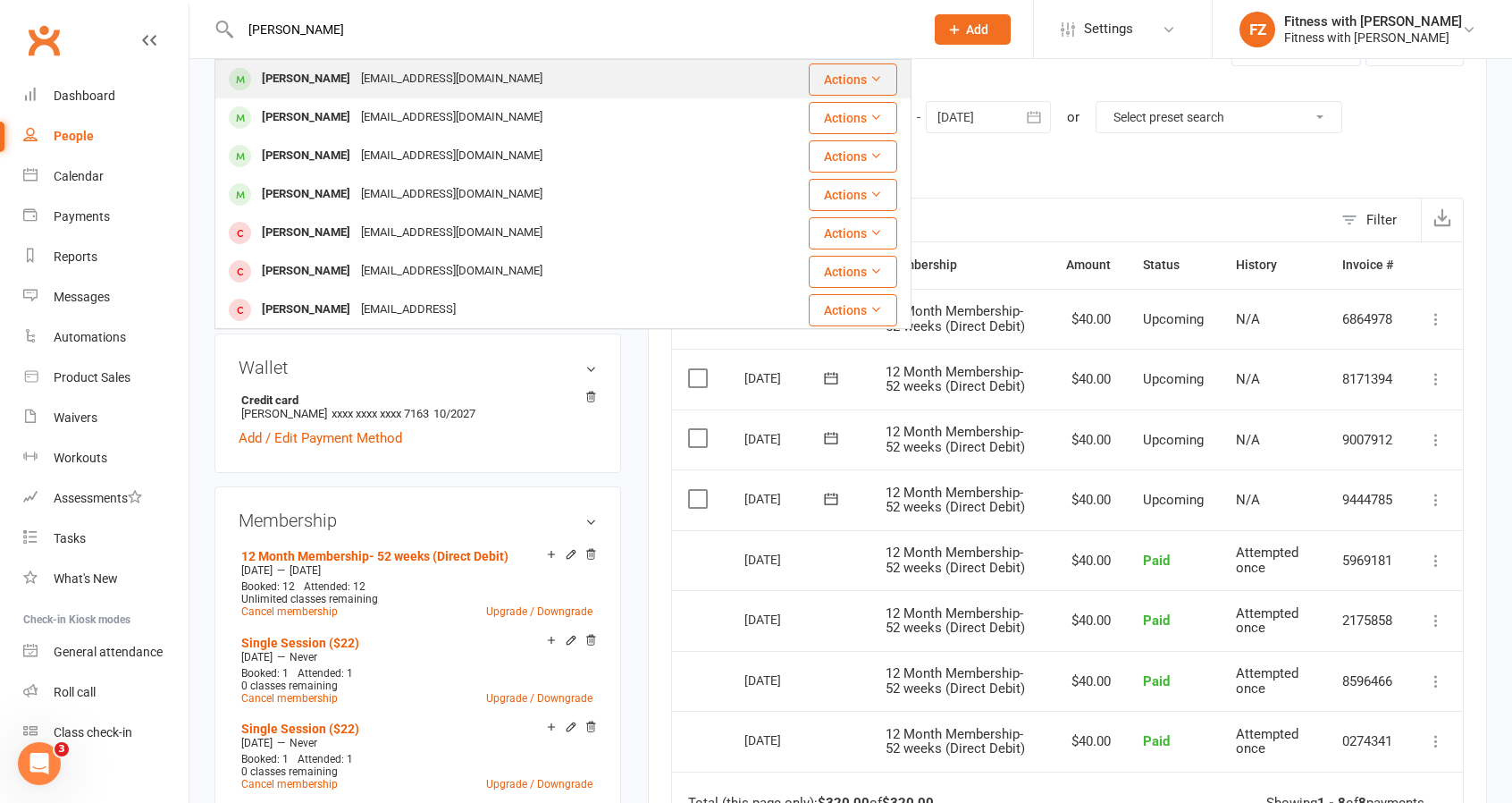
type input "jade faty"
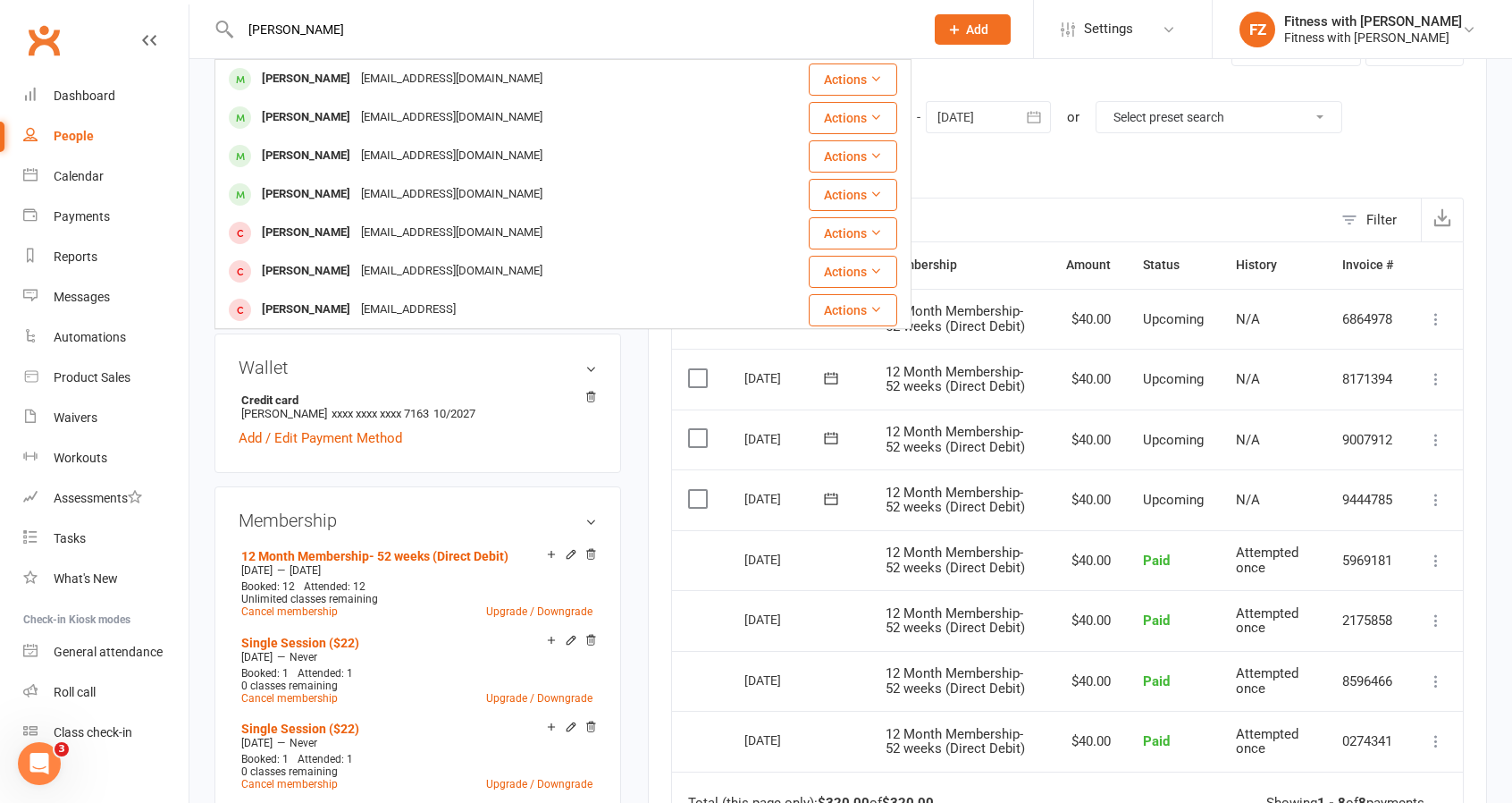
click at [356, 73] on div "Jadefahy33@gmail.com" at bounding box center [451, 79] width 192 height 26
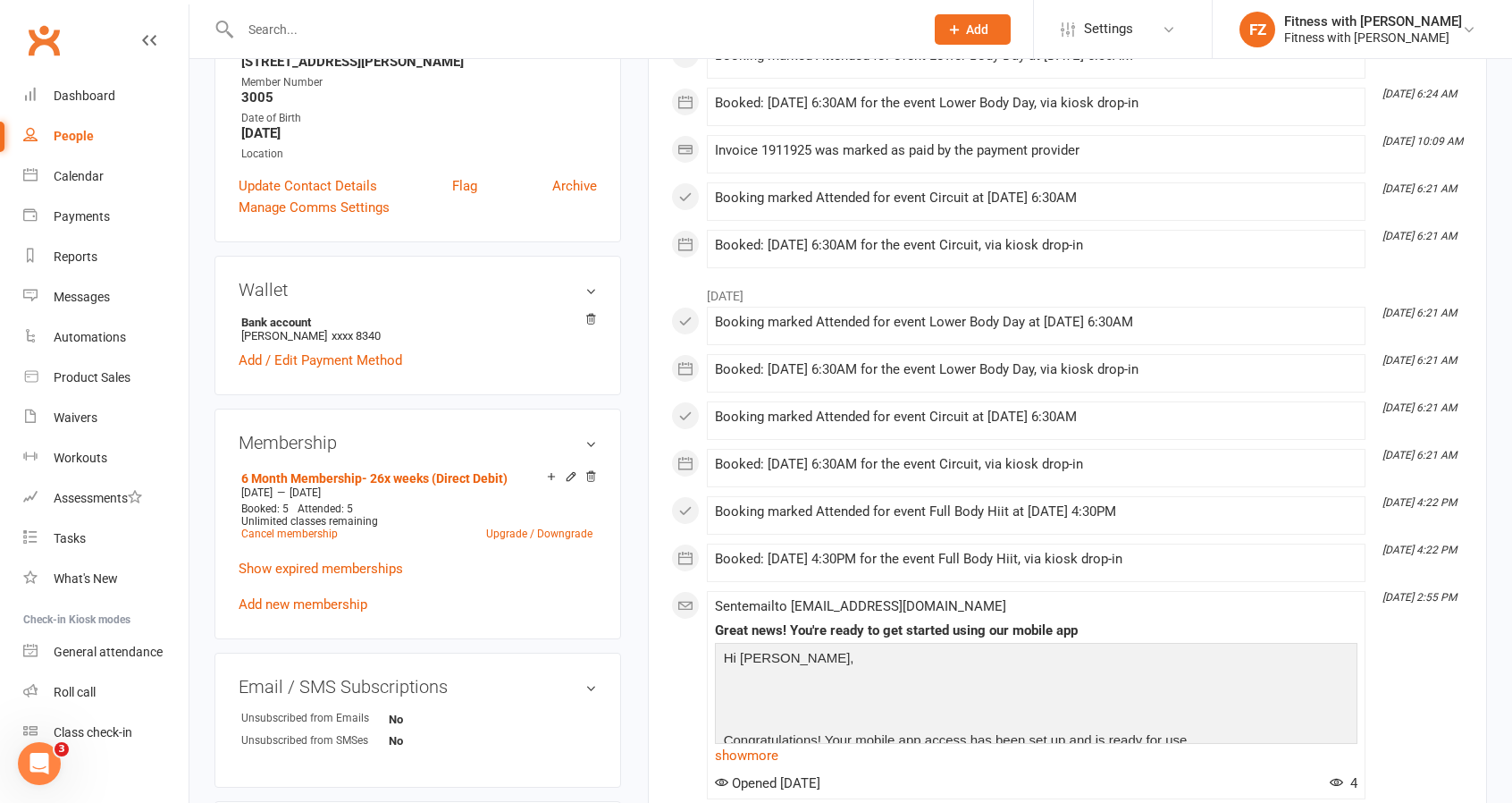
scroll to position [447, 0]
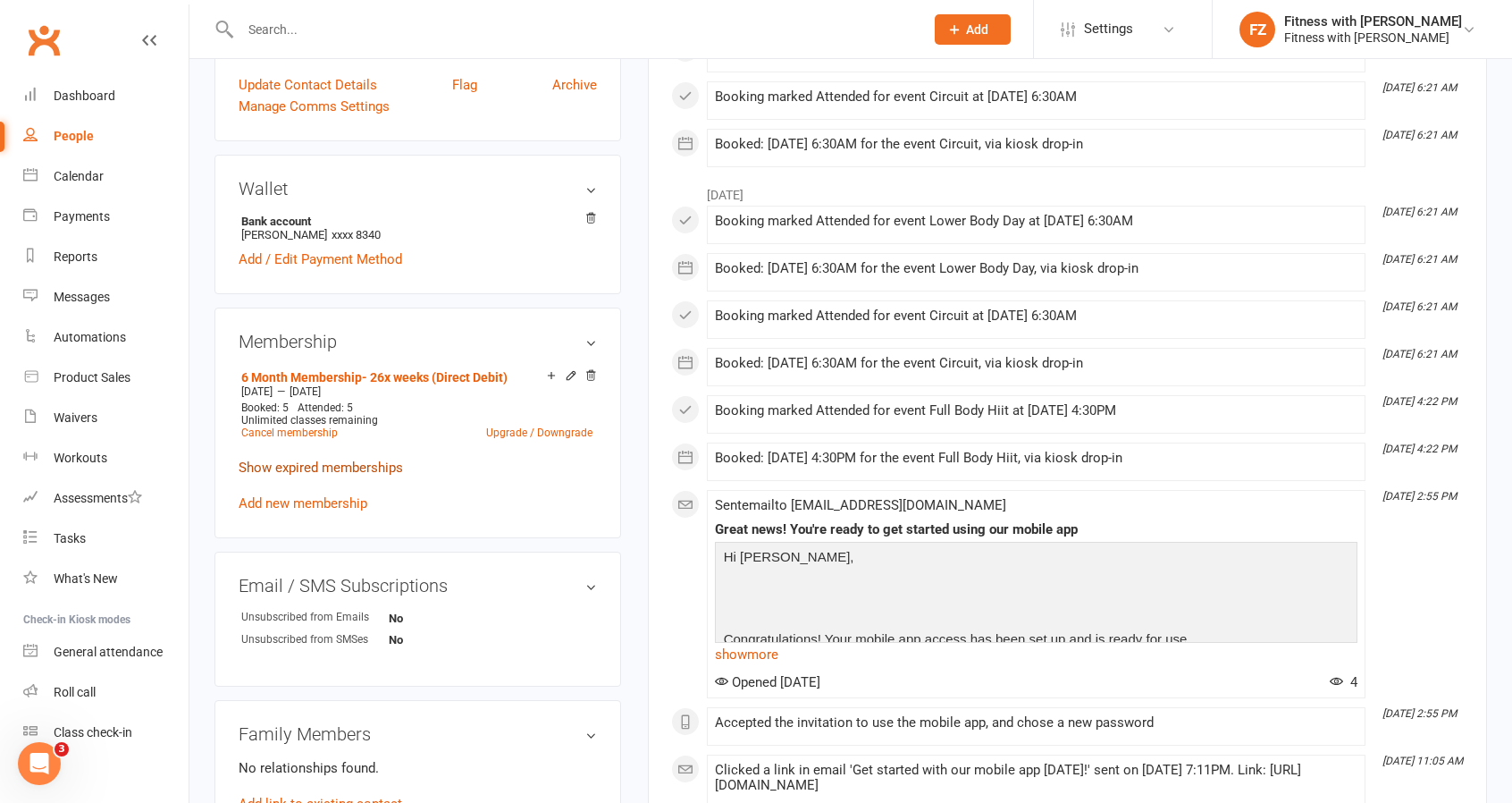
click at [345, 462] on link "Show expired memberships" at bounding box center [320, 467] width 164 height 17
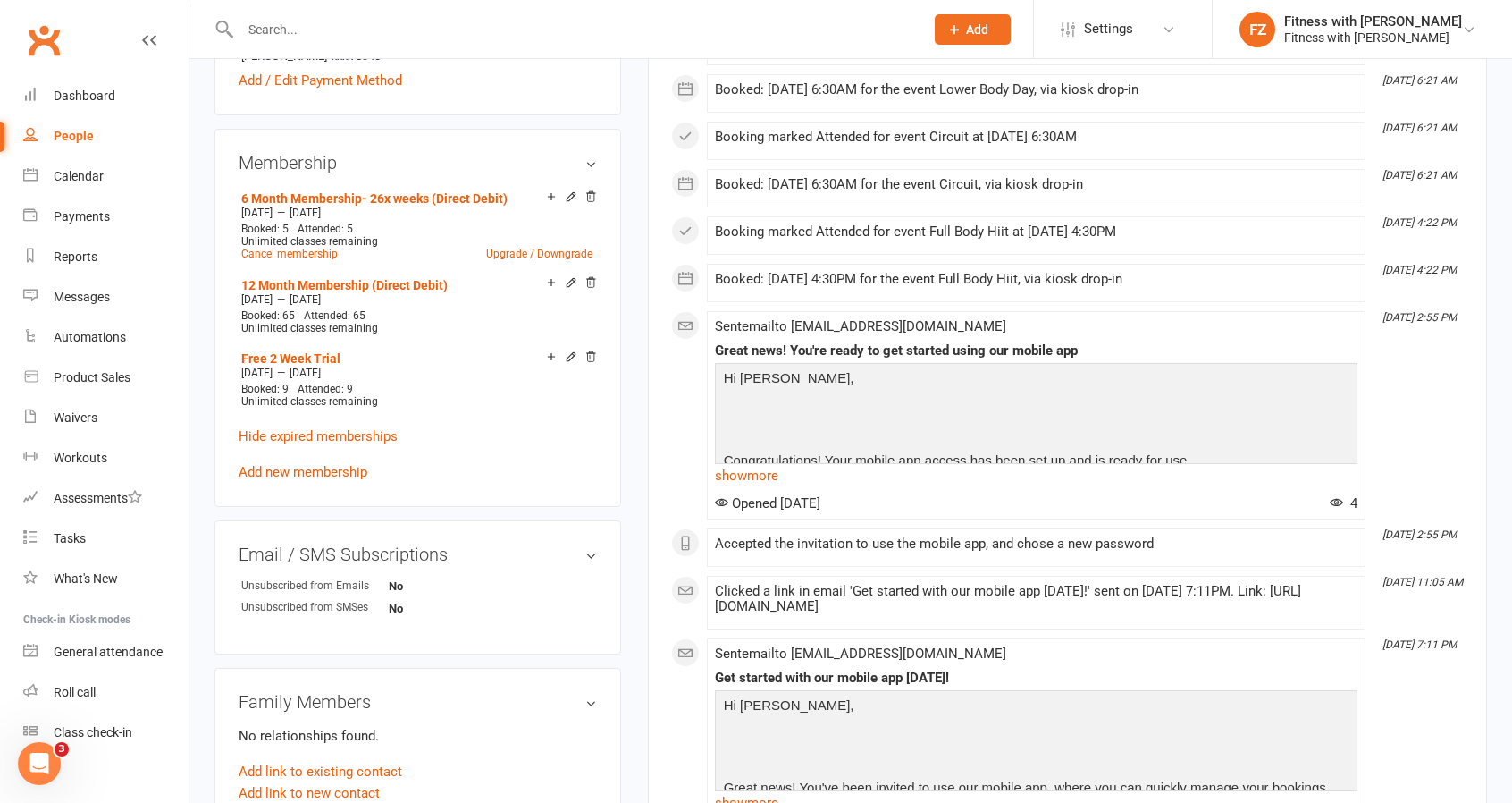
scroll to position [179, 0]
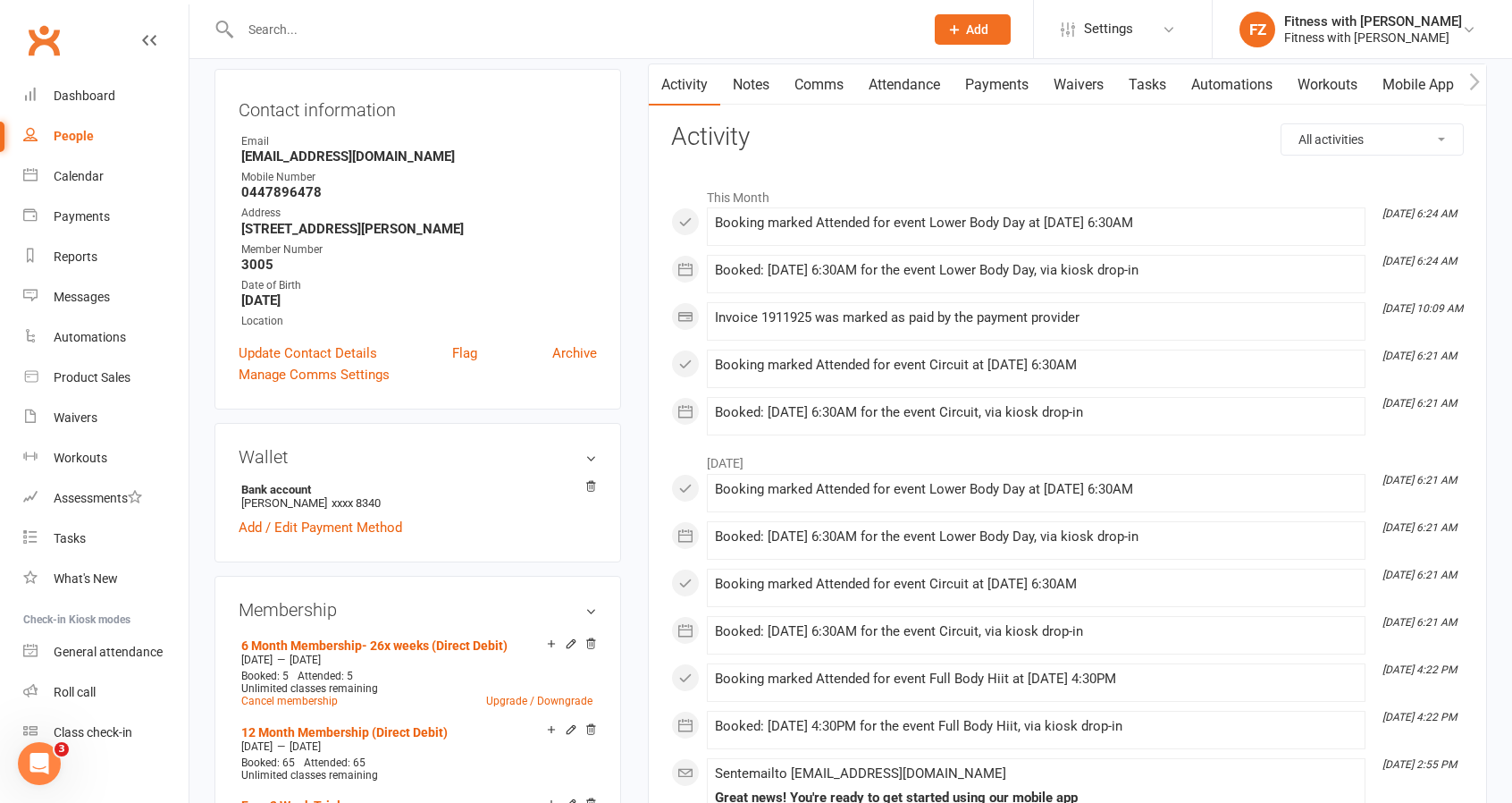
click at [1070, 91] on link "Waivers" at bounding box center [1078, 85] width 75 height 41
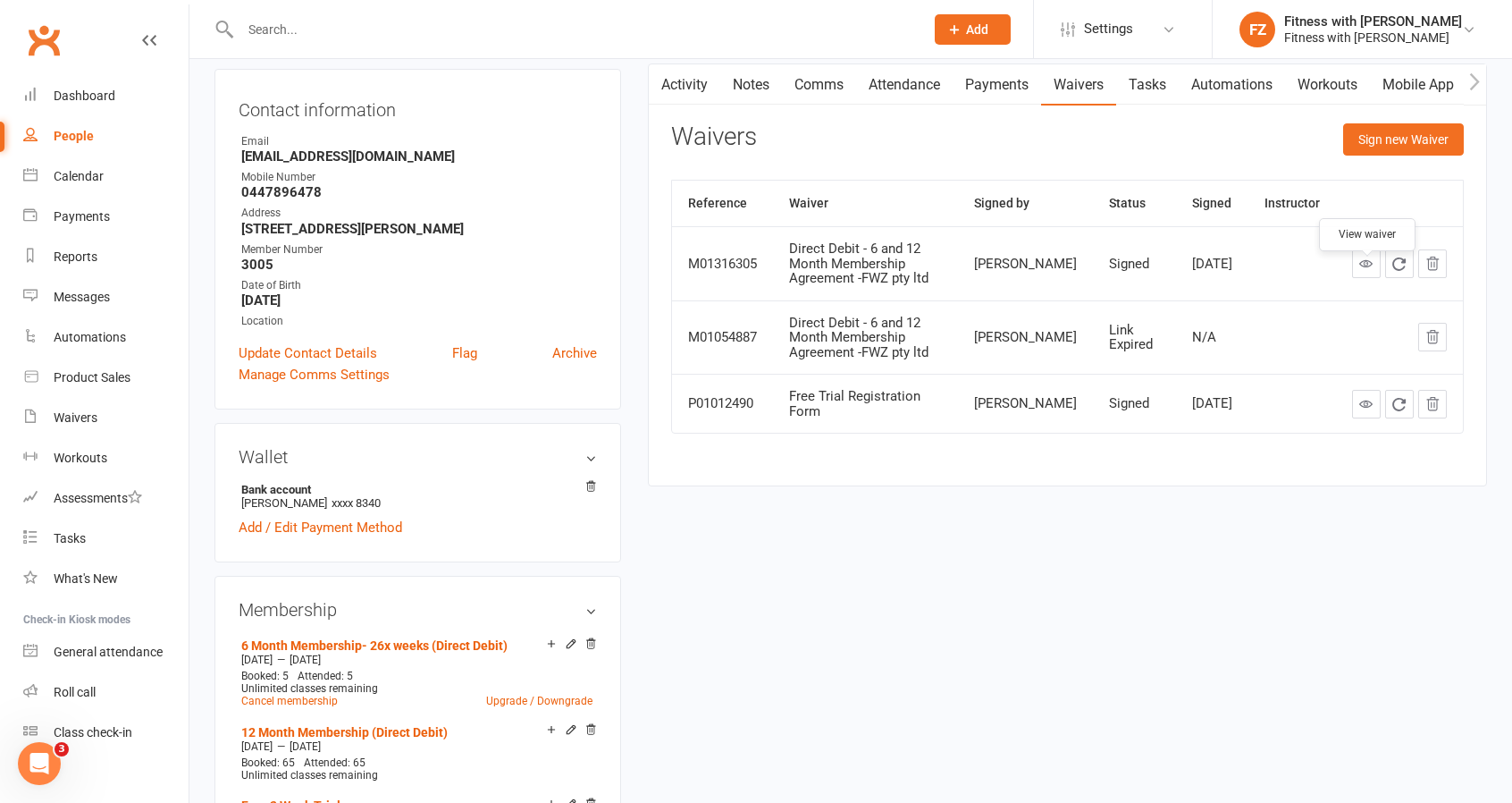
click at [1369, 270] on icon at bounding box center [1366, 264] width 14 height 14
click at [1369, 411] on icon at bounding box center [1366, 404] width 14 height 14
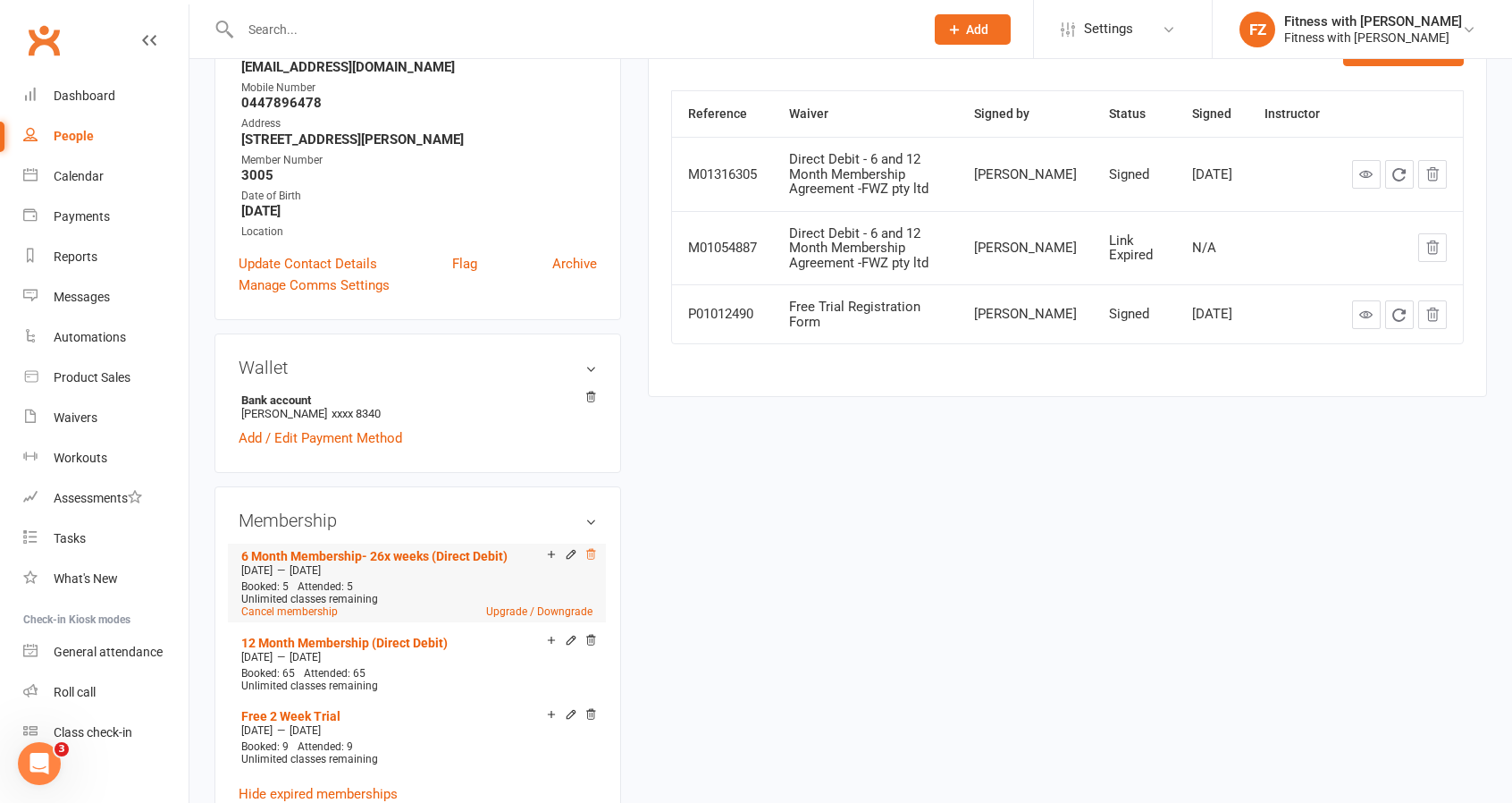
click at [585, 554] on icon at bounding box center [591, 554] width 13 height 13
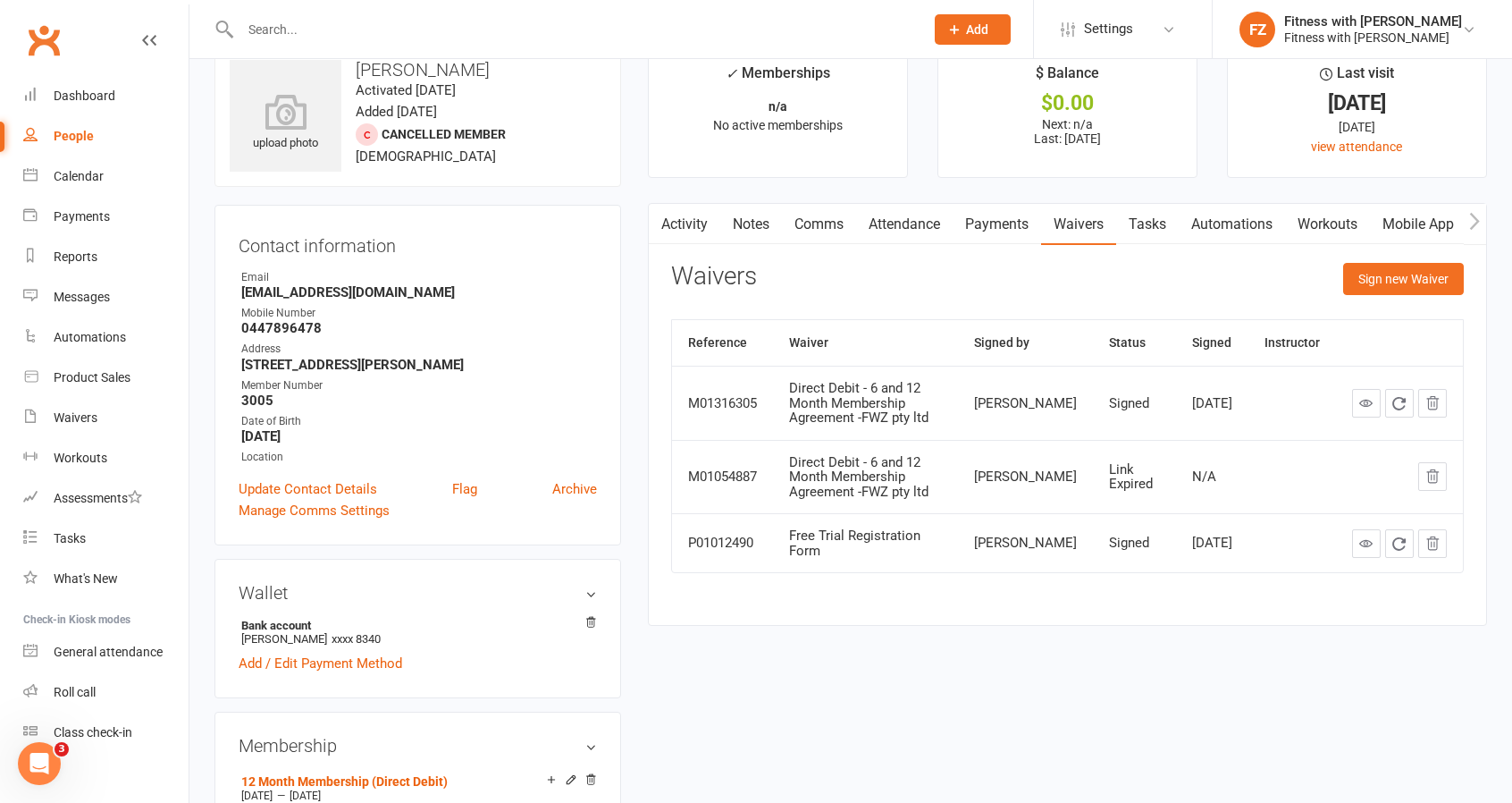
scroll to position [0, 0]
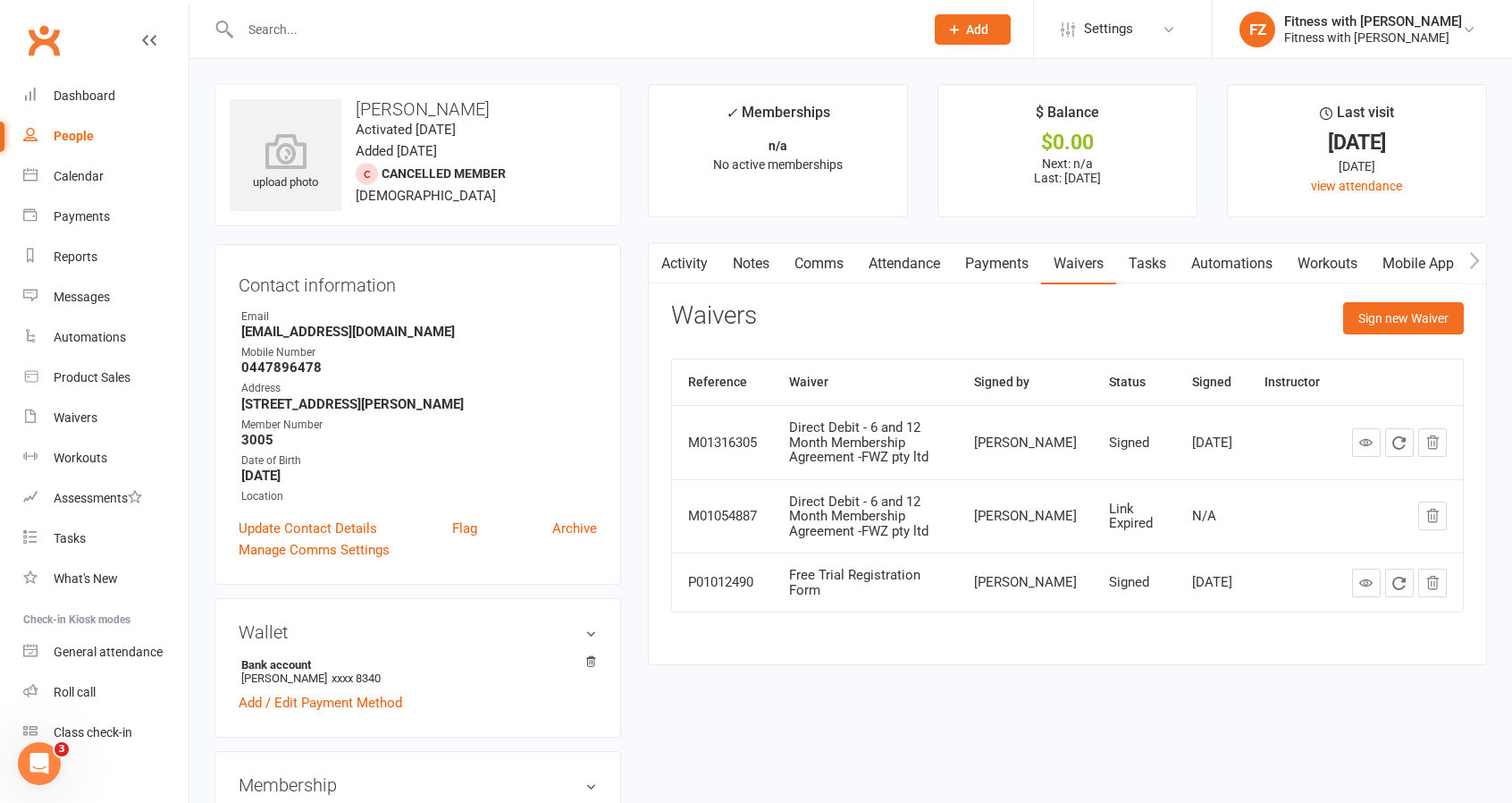
click at [684, 268] on link "Activity" at bounding box center [684, 264] width 71 height 41
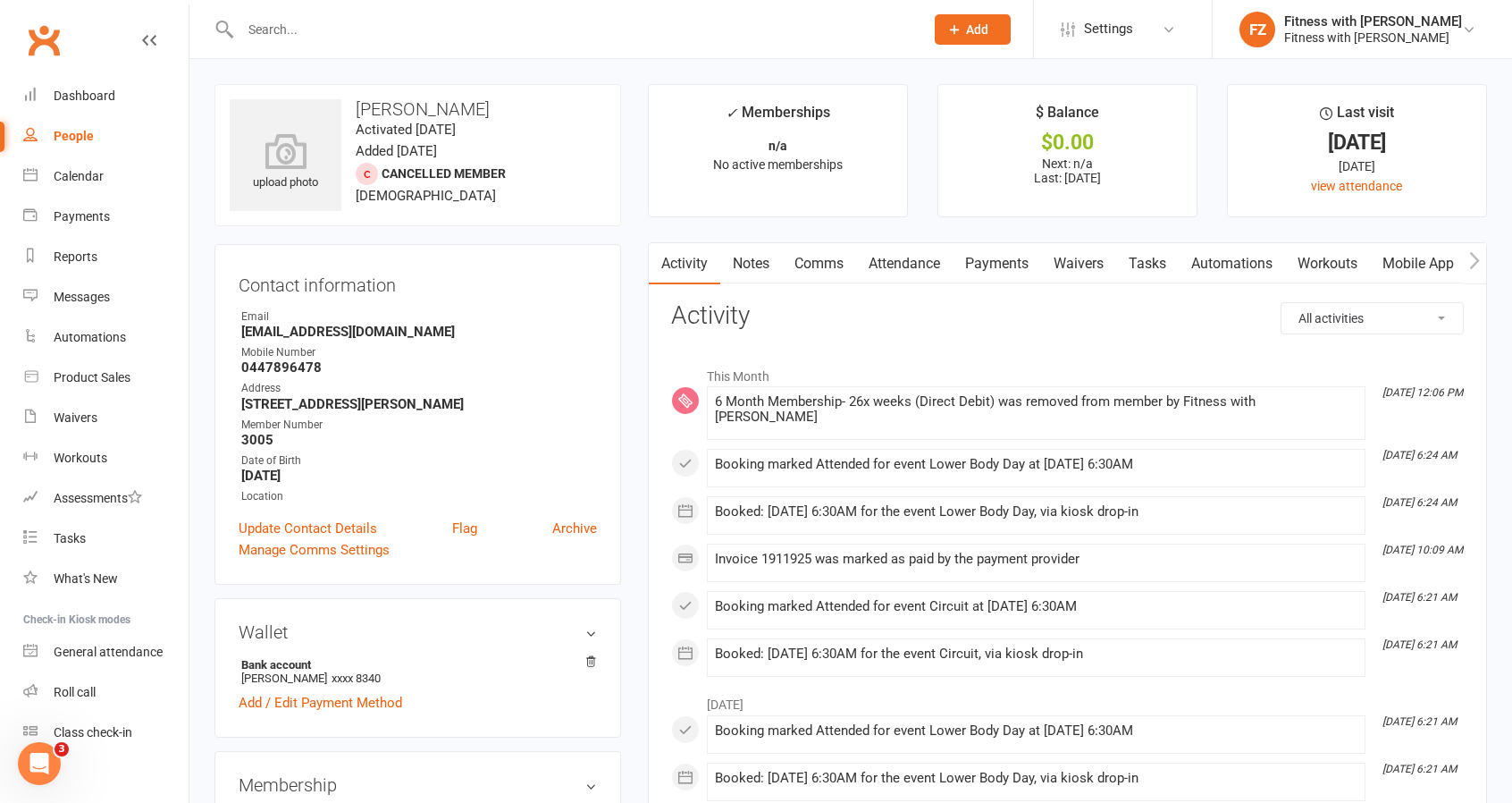
click at [450, 52] on div at bounding box center [562, 29] width 697 height 58
click at [442, 27] on input "text" at bounding box center [573, 29] width 676 height 25
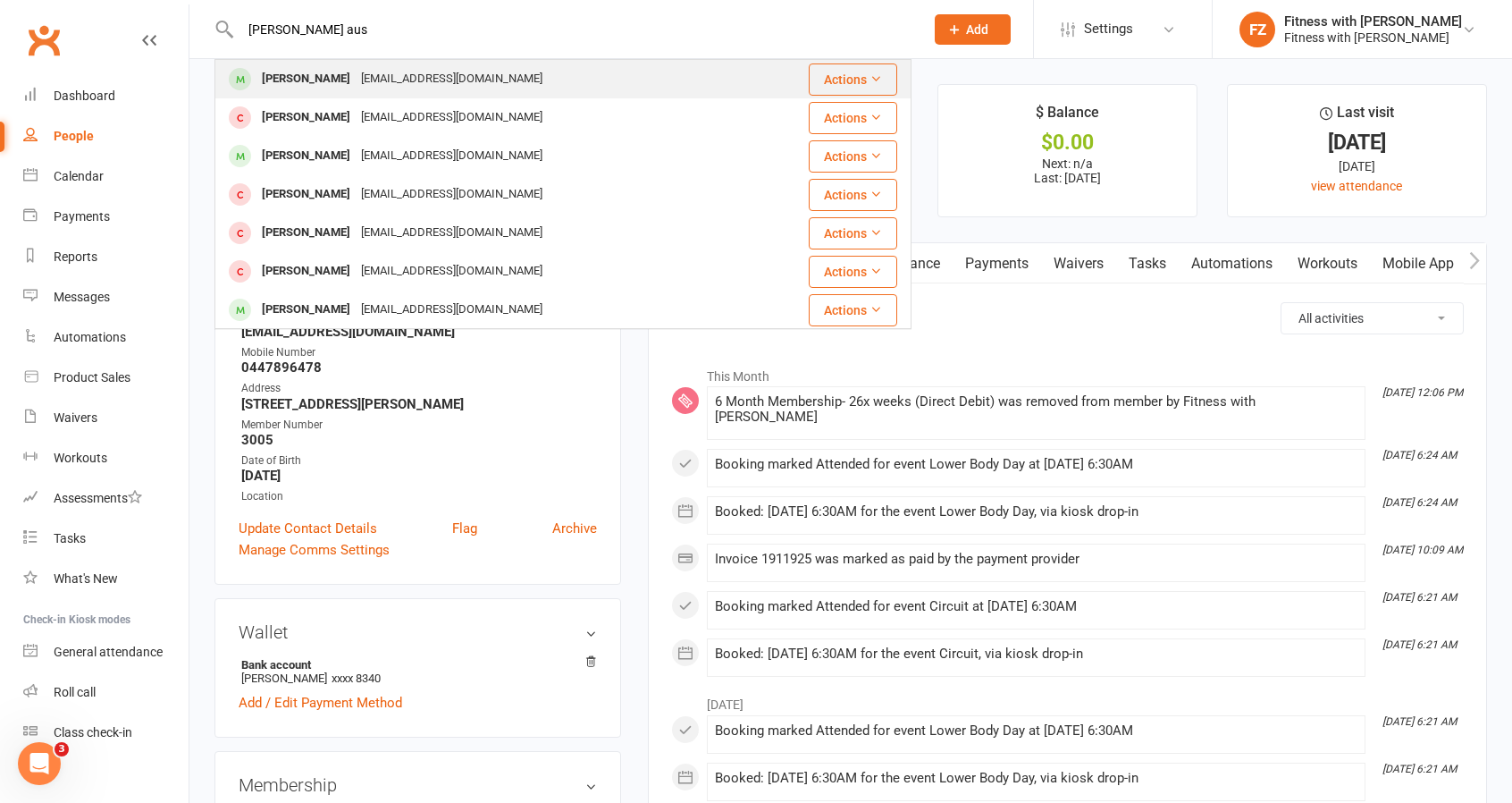
type input "charlotte aus"
click at [343, 80] on div "Charlotte Austin" at bounding box center [306, 79] width 99 height 26
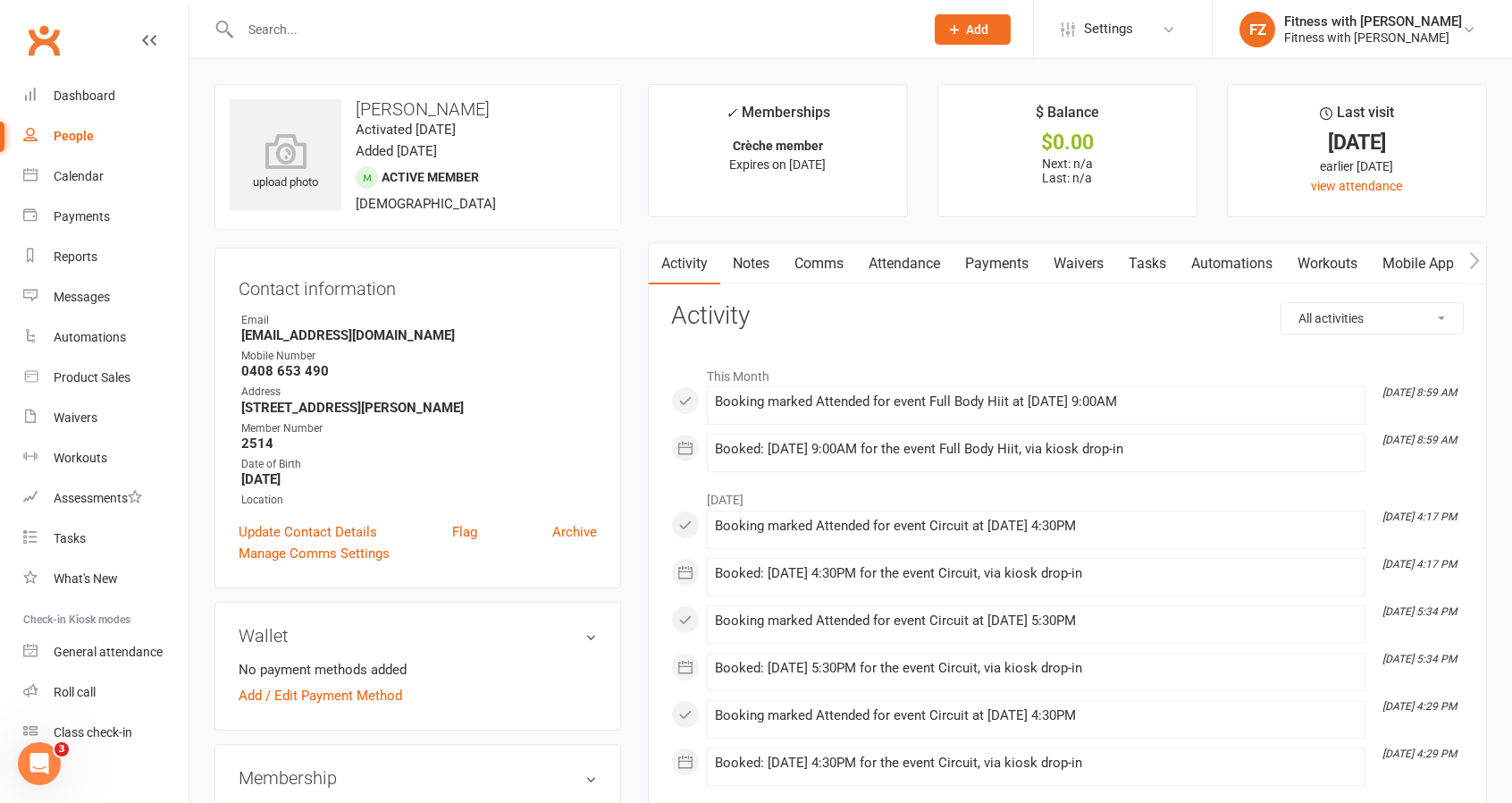
drag, startPoint x: 499, startPoint y: 118, endPoint x: 342, endPoint y: 97, distance: 158.4
click at [342, 97] on div "upload photo Charlotte Austin Activated 15 February, 2025 Added 9 February, 202…" at bounding box center [417, 157] width 407 height 146
copy h3 "Charlotte Austin"
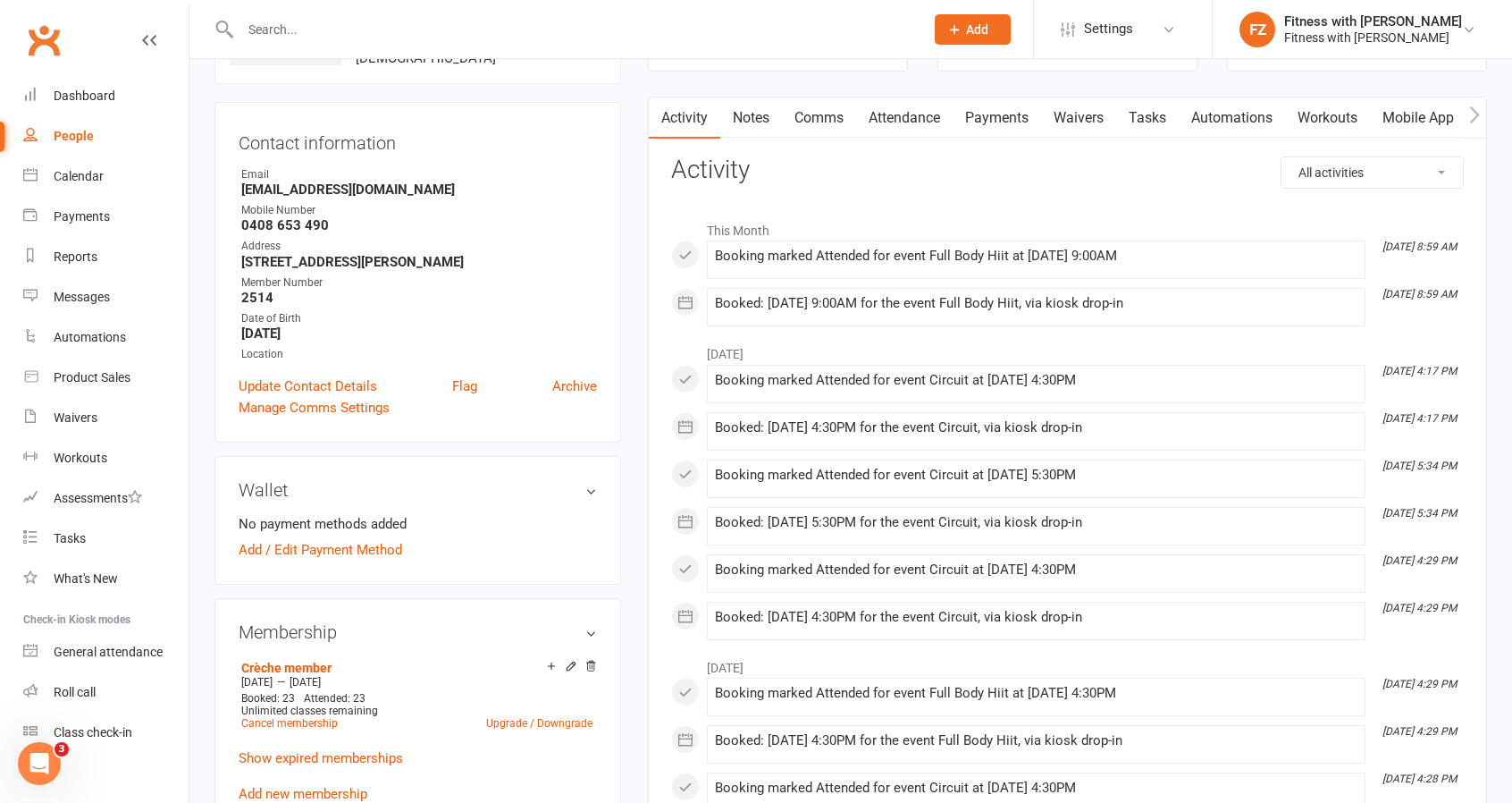
scroll to position [269, 0]
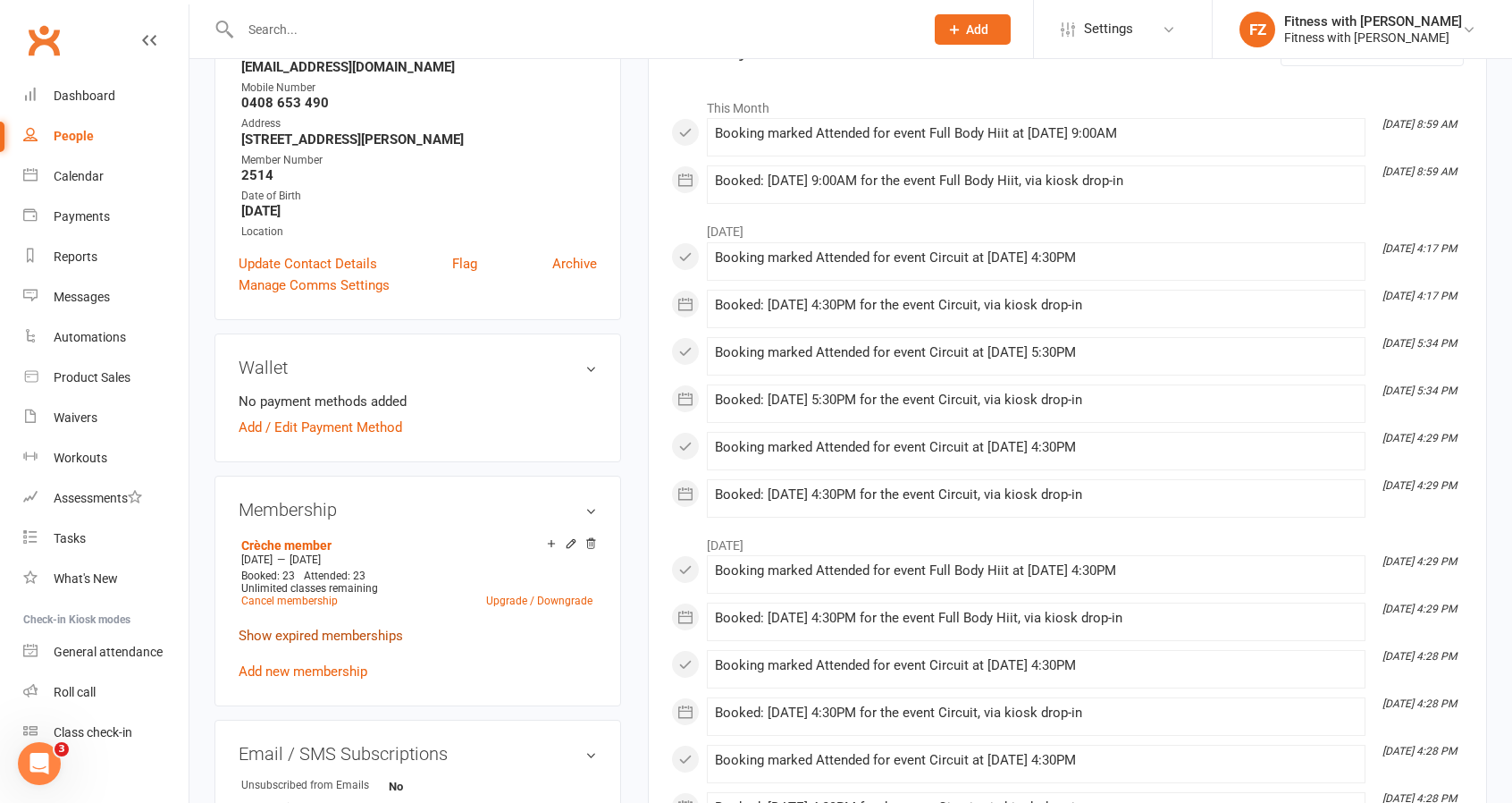
click at [376, 638] on link "Show expired memberships" at bounding box center [320, 636] width 164 height 17
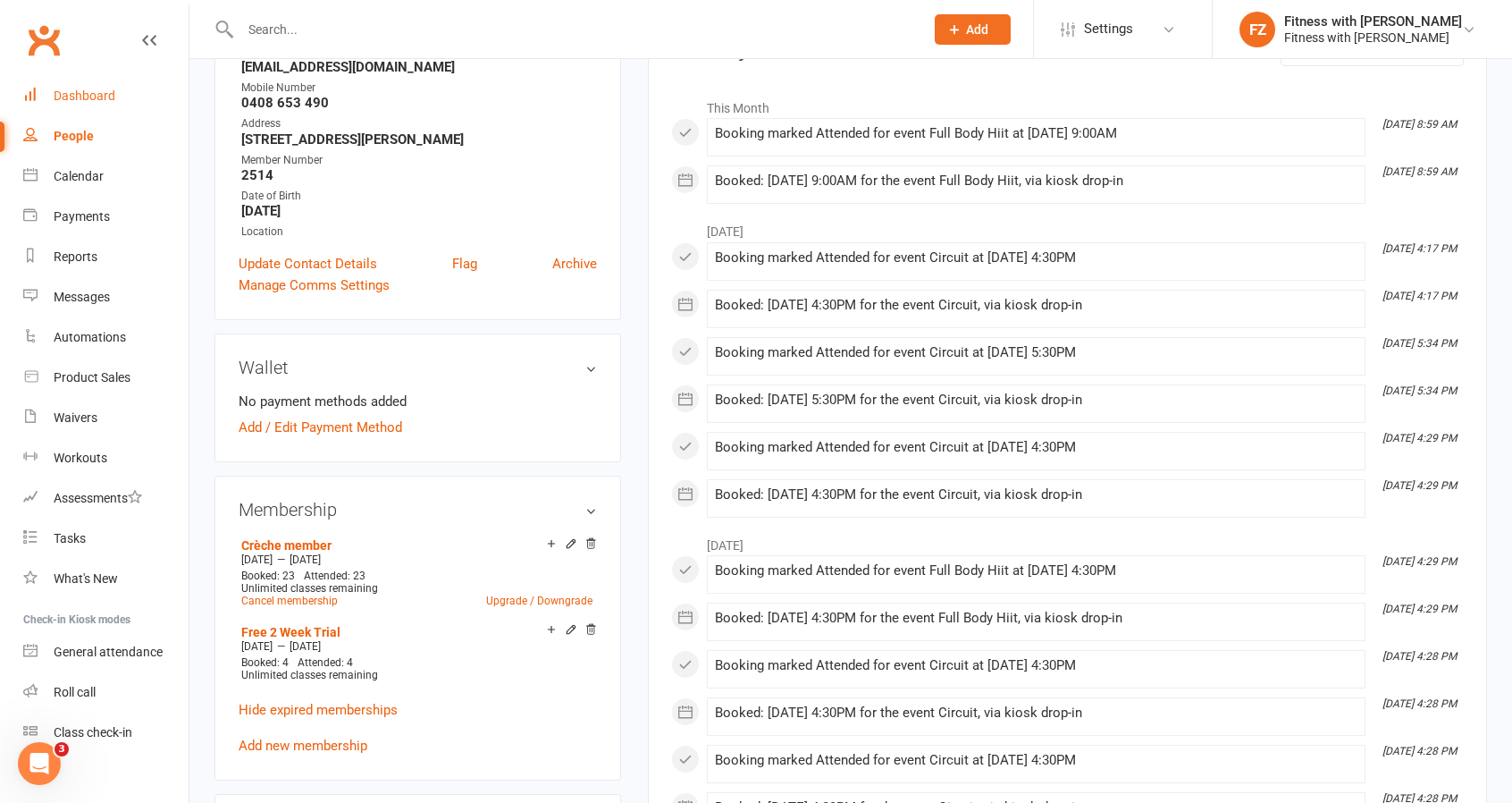
click at [63, 93] on div "Dashboard" at bounding box center [84, 95] width 61 height 15
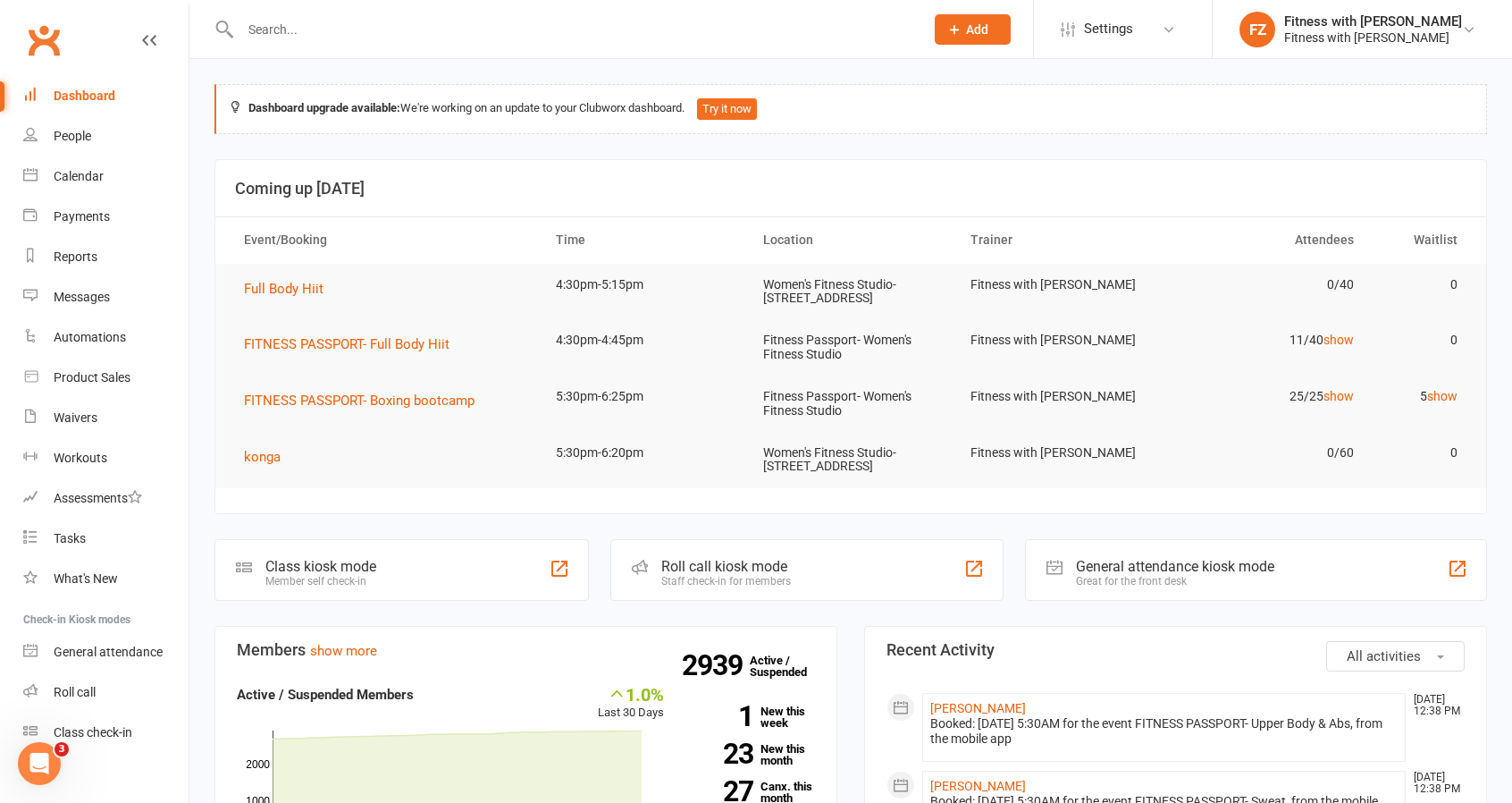
click at [1438, 405] on td "5 show" at bounding box center [1422, 396] width 104 height 42
click at [1435, 397] on link "show" at bounding box center [1442, 396] width 30 height 15
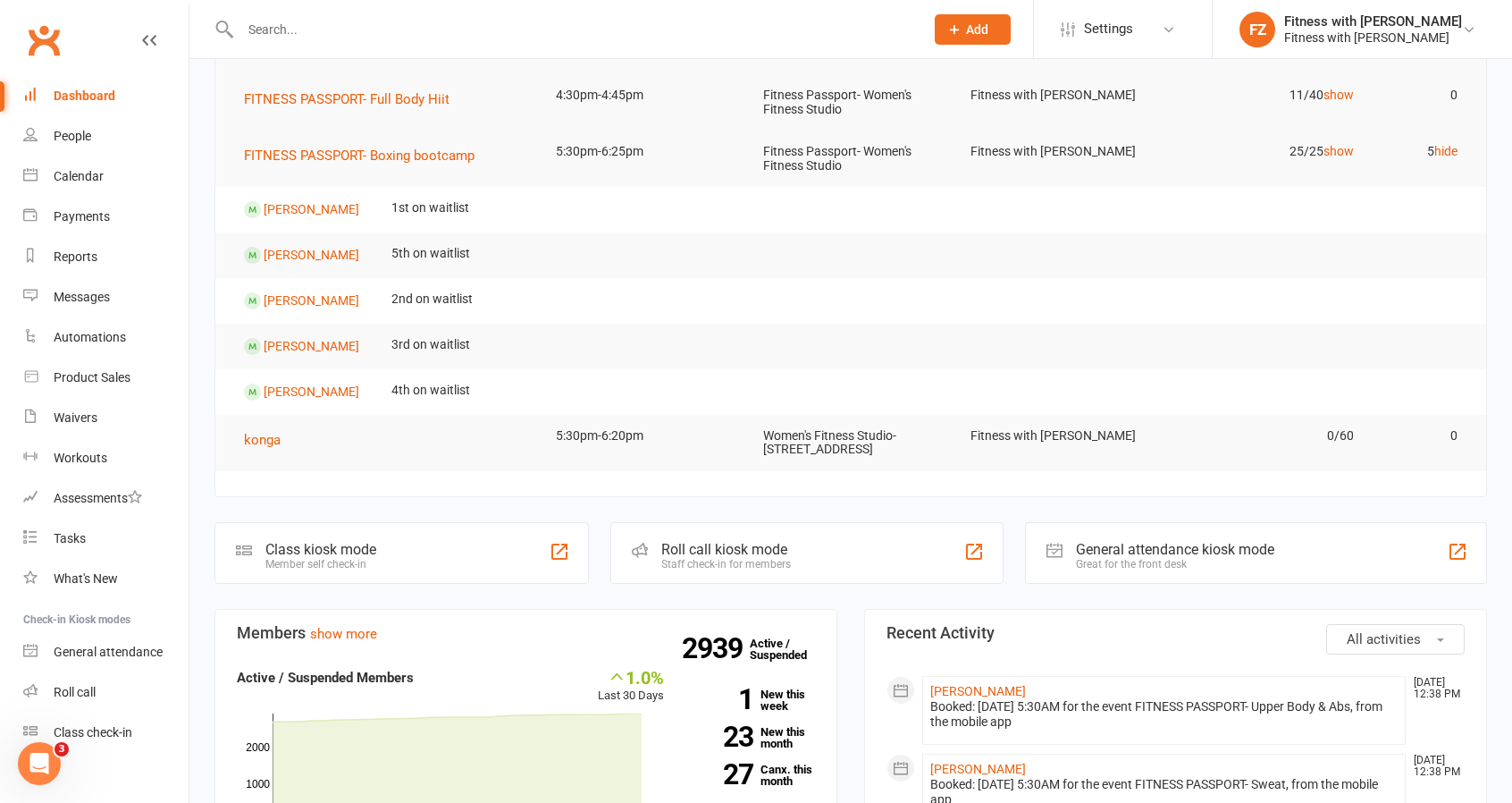
scroll to position [179, 0]
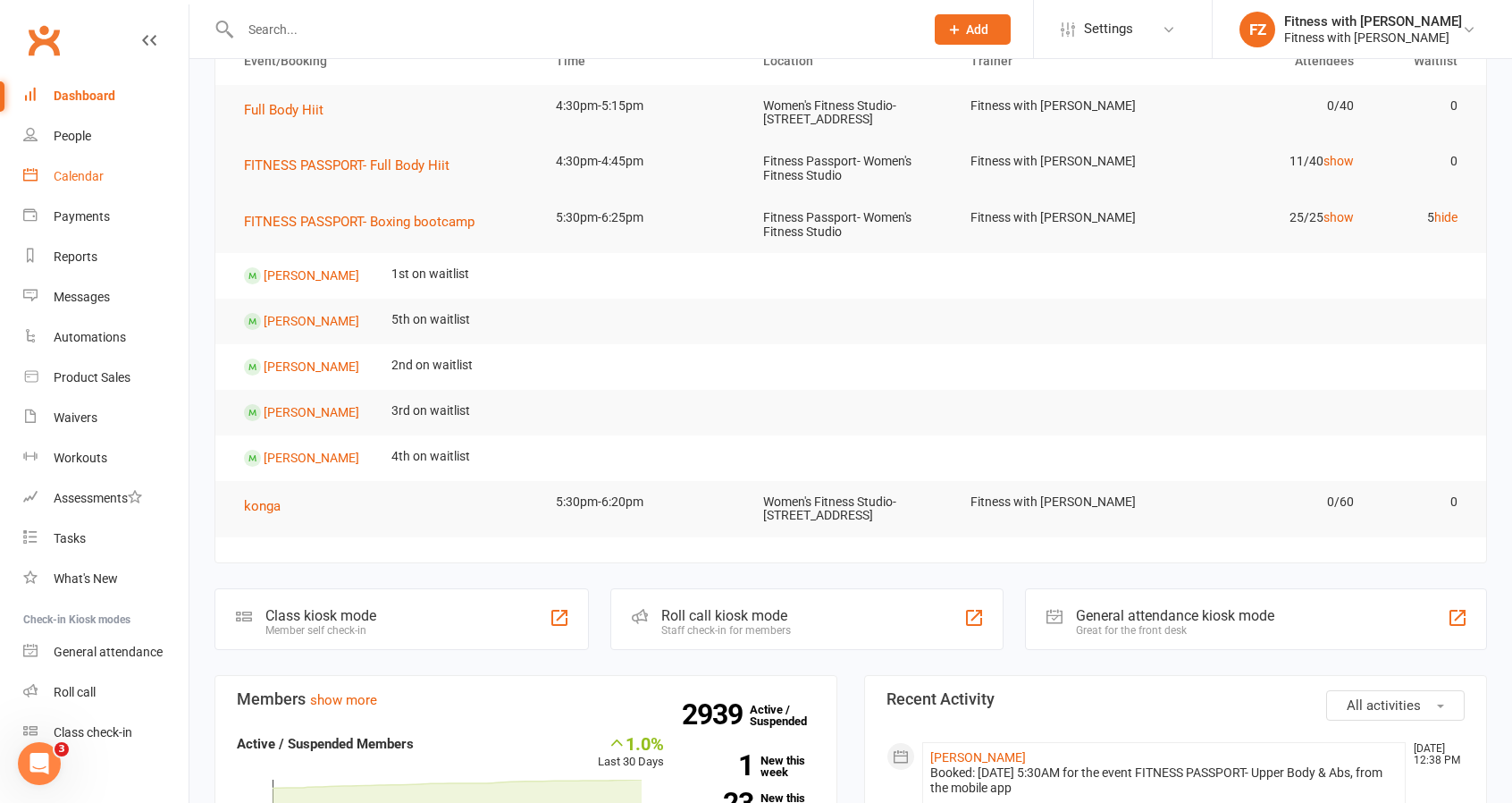
click at [59, 187] on link "Calendar" at bounding box center [106, 176] width 165 height 40
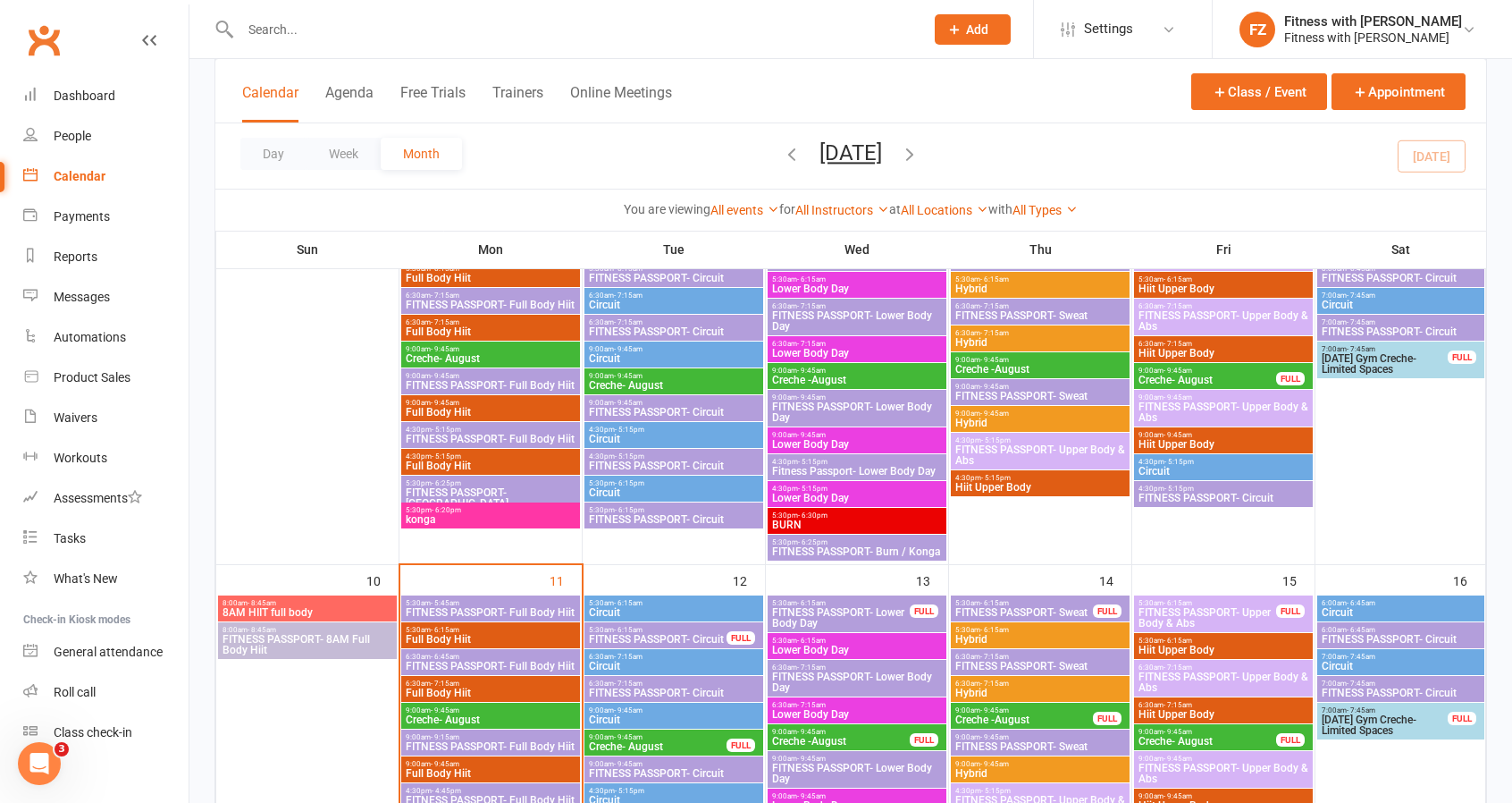
scroll to position [894, 0]
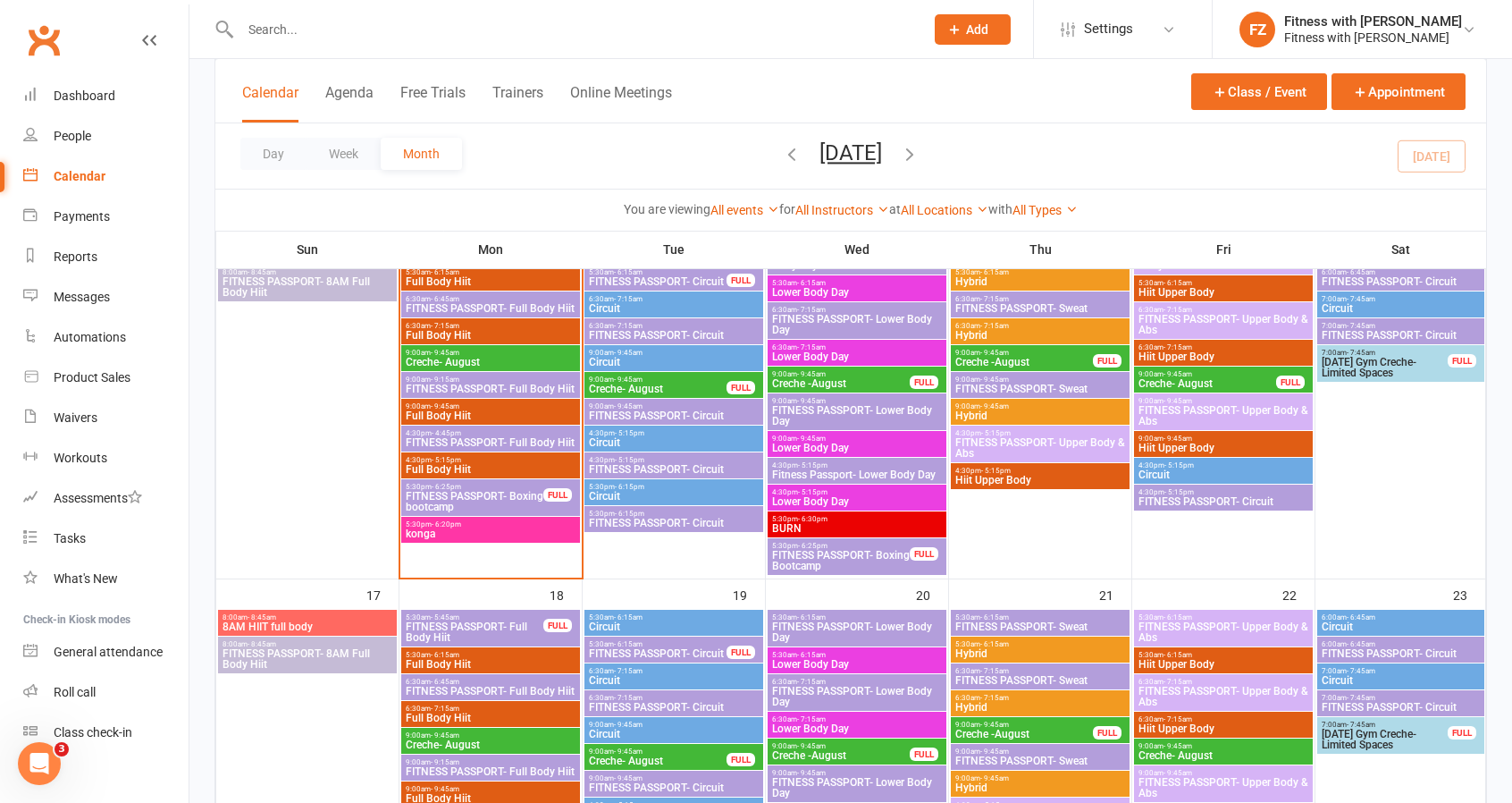
click at [840, 559] on span "FITNESS PASSPORT- Boxing Bootcamp" at bounding box center [841, 561] width 139 height 21
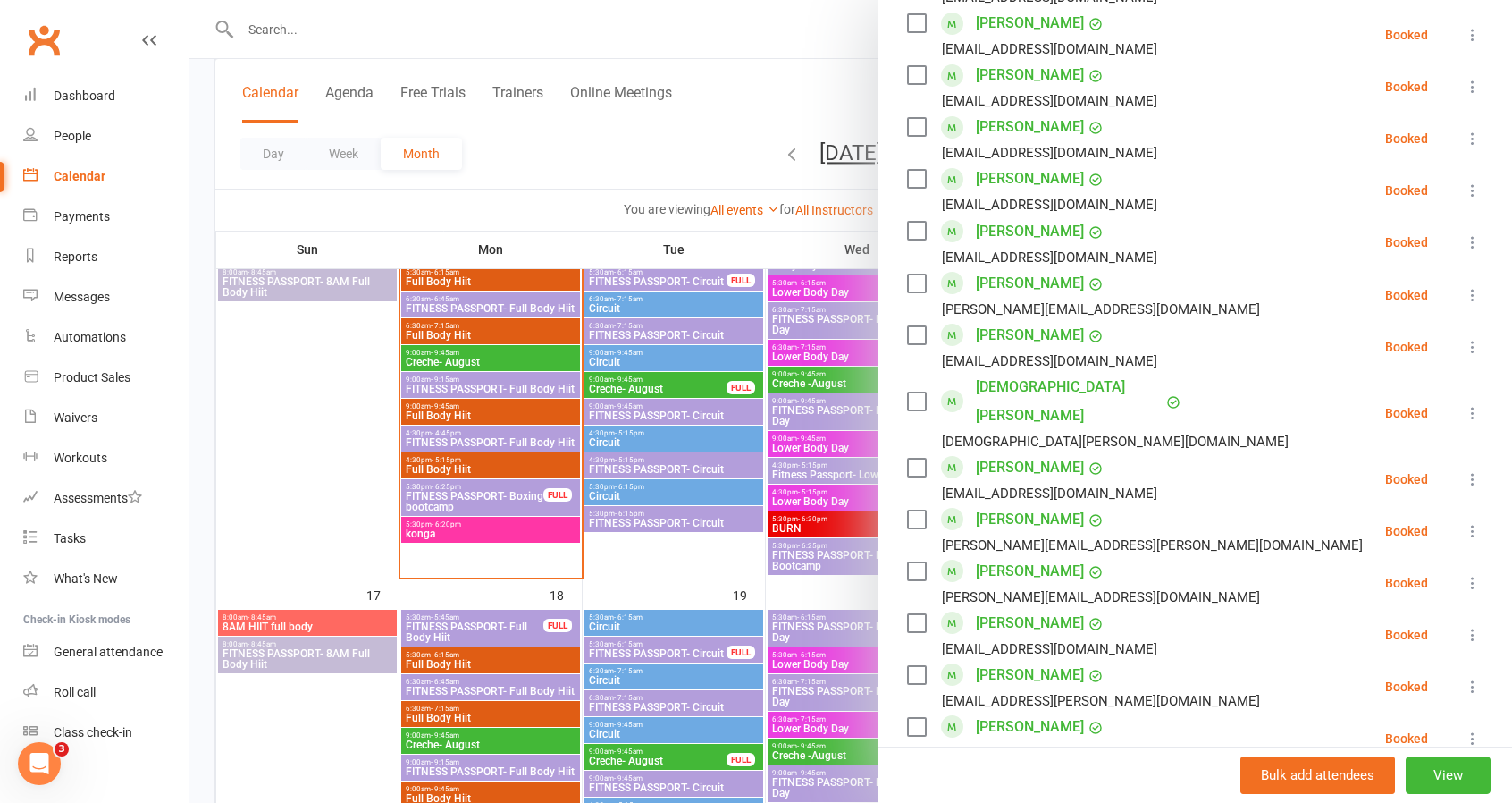
scroll to position [1252, 0]
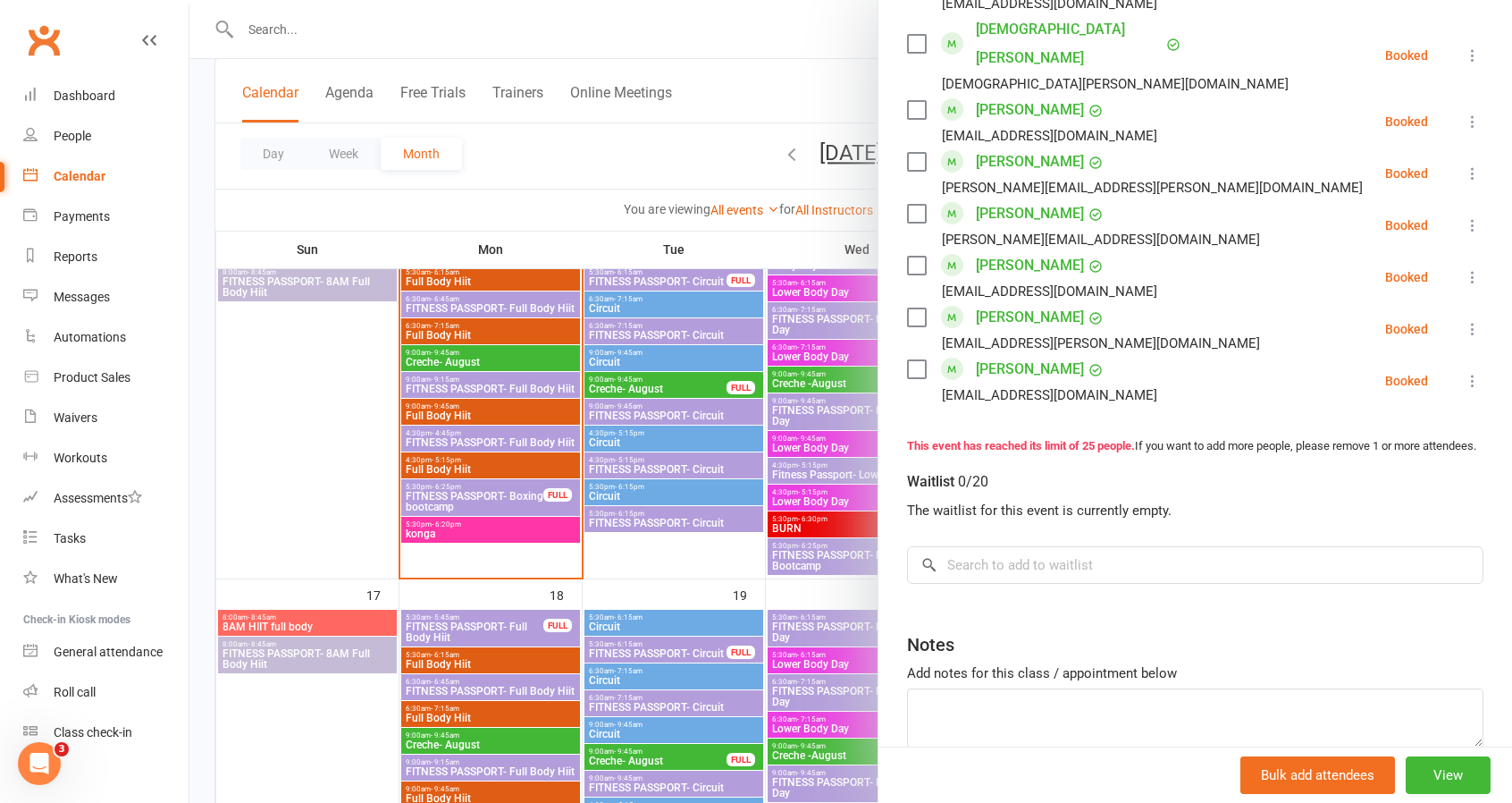
click at [286, 740] on div at bounding box center [850, 401] width 1322 height 803
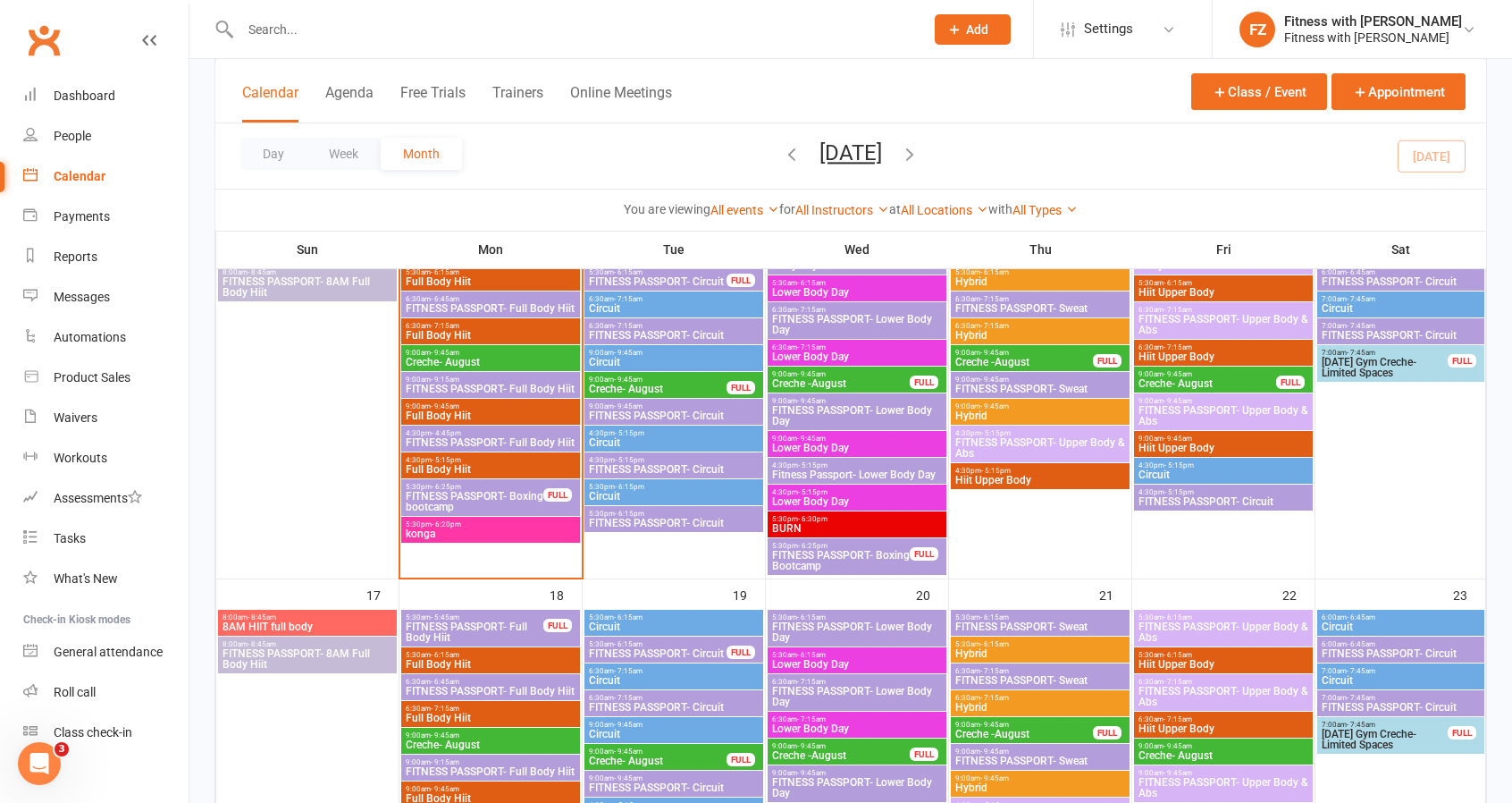
click at [856, 462] on span "4:30pm - 5:15pm" at bounding box center [857, 465] width 171 height 8
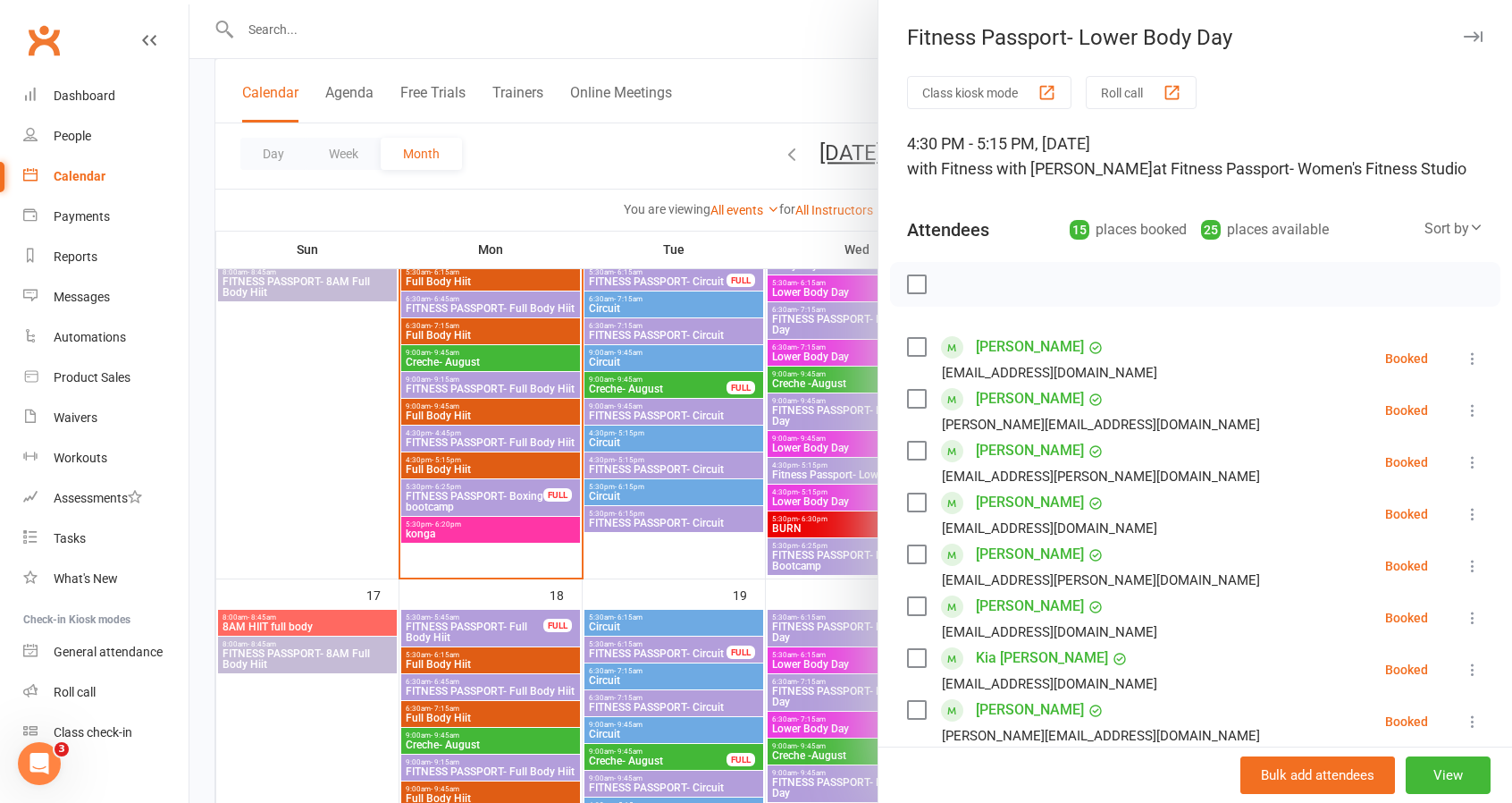
click at [1462, 40] on button "button" at bounding box center [1473, 37] width 21 height 21
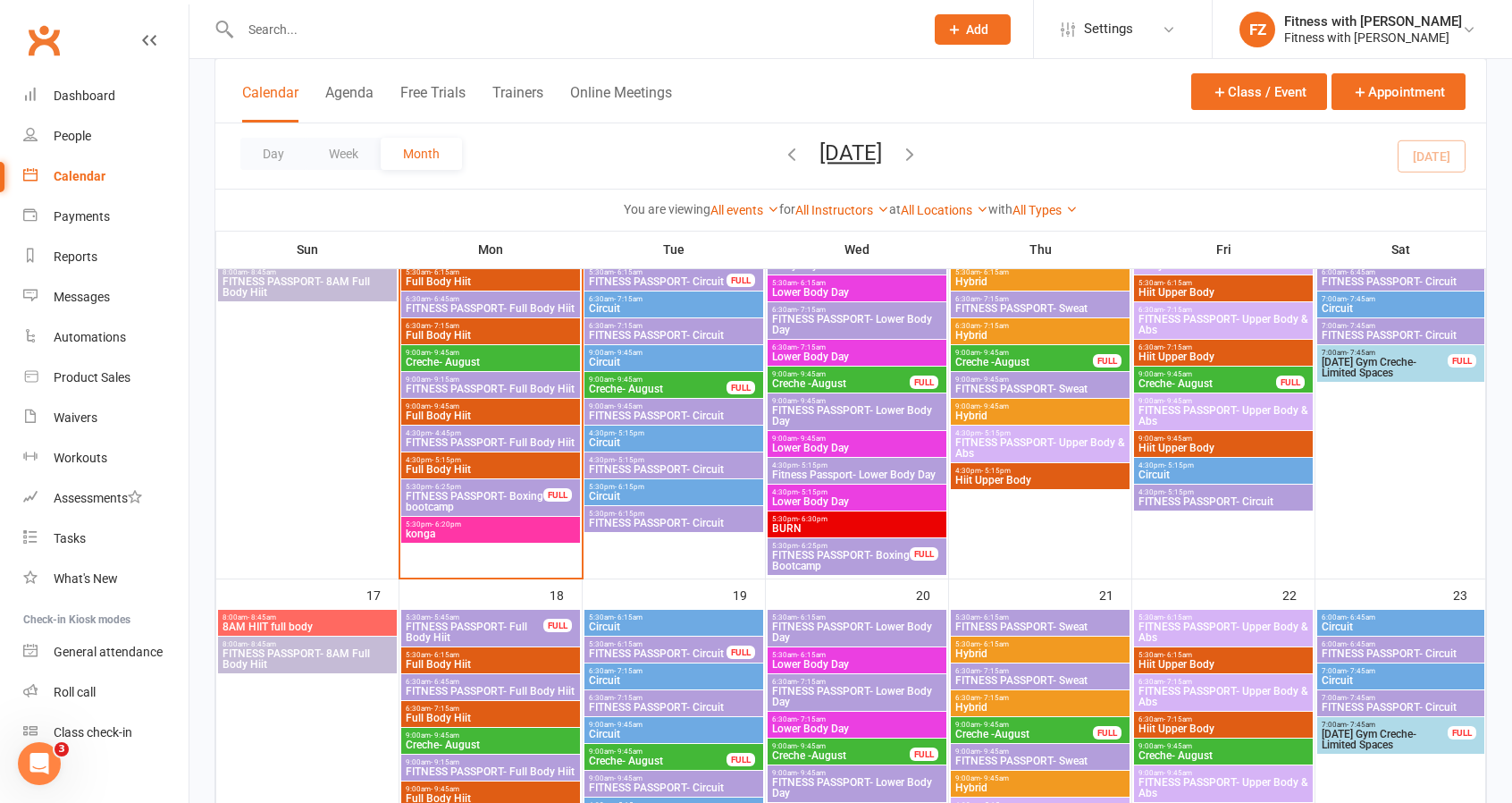
click at [444, 502] on span "FITNESS PASSPORT- Boxing bootcamp" at bounding box center [474, 501] width 139 height 21
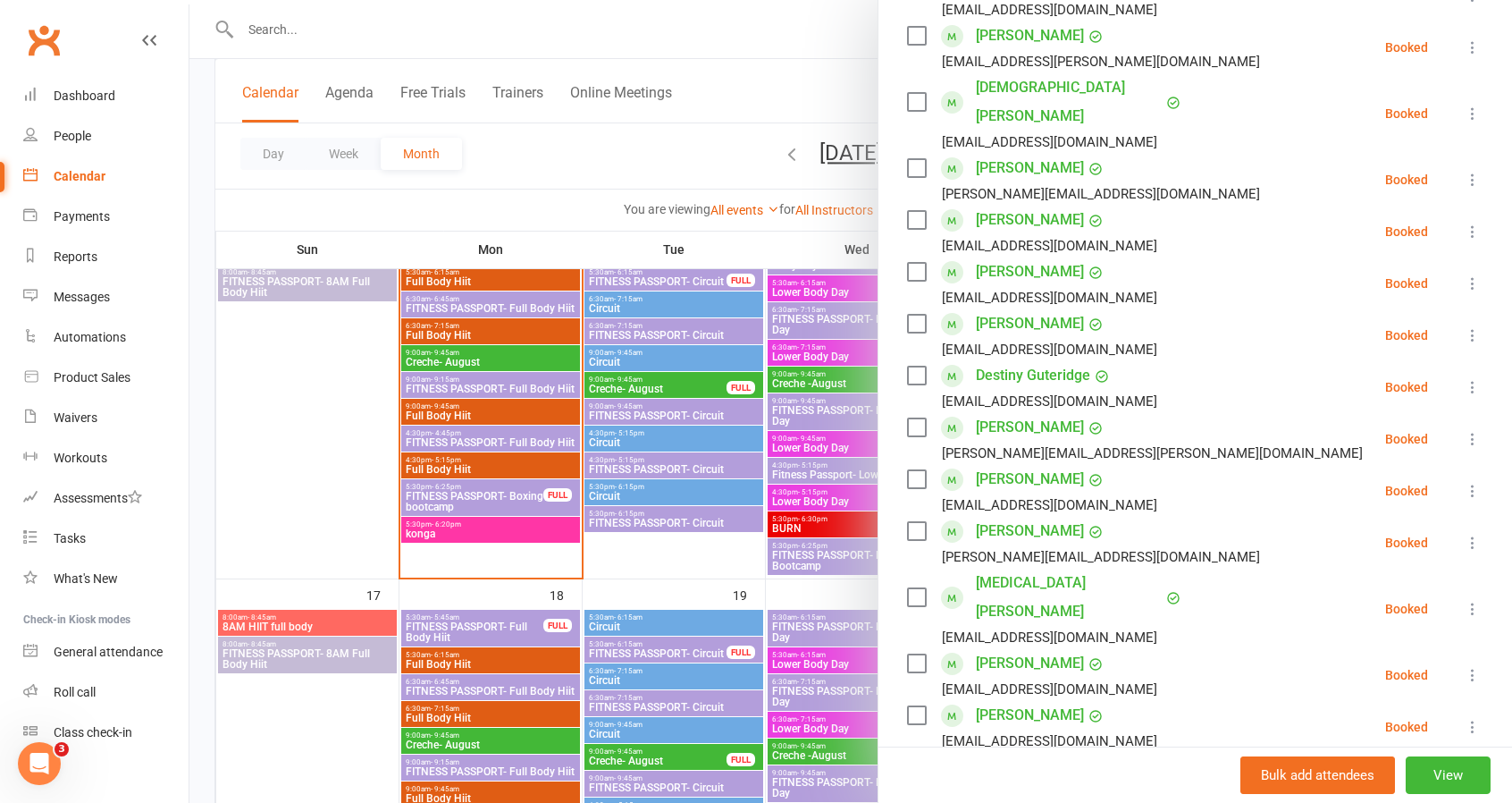
scroll to position [715, 0]
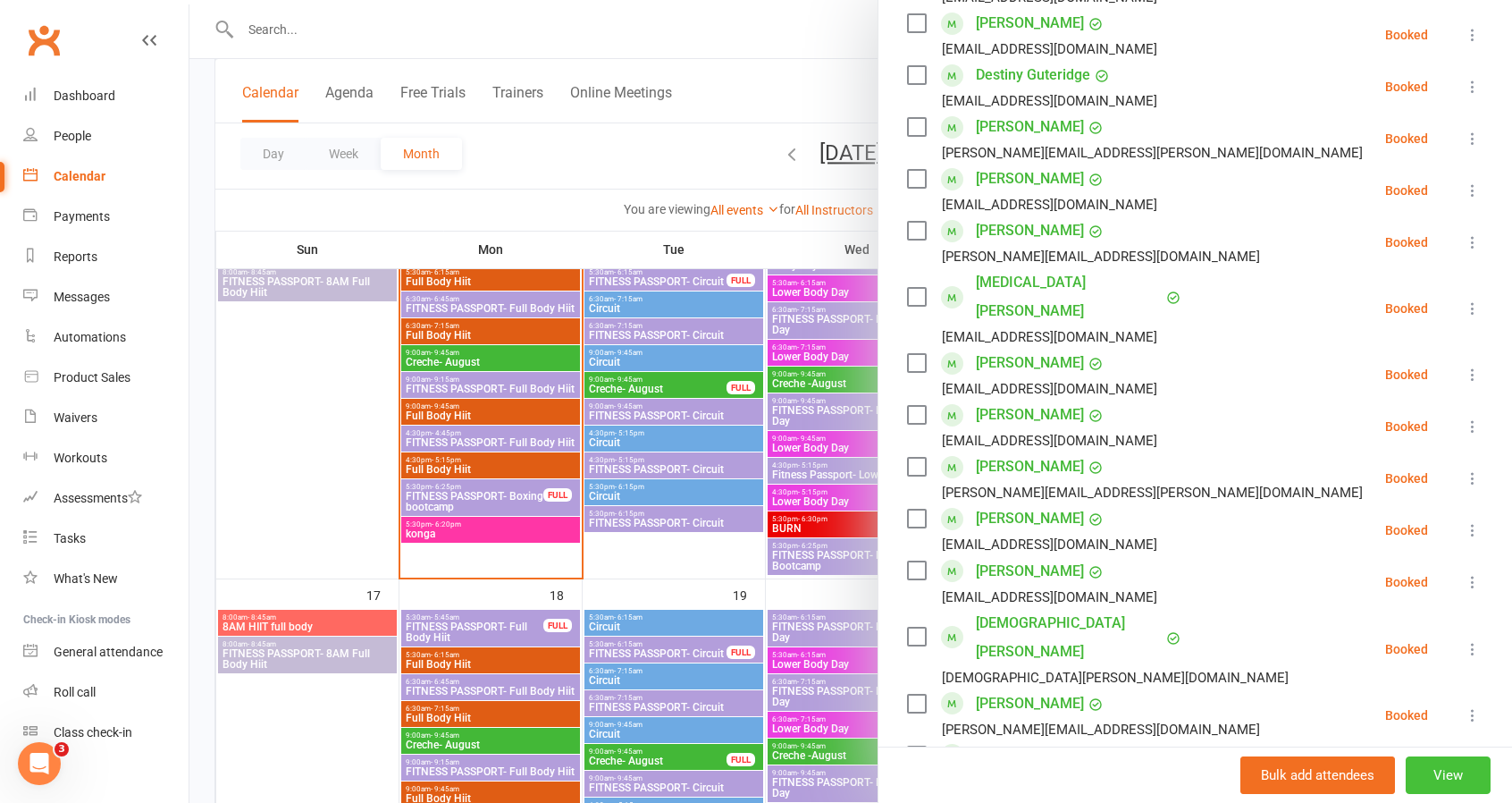
click at [1406, 772] on button "View" at bounding box center [1448, 775] width 85 height 38
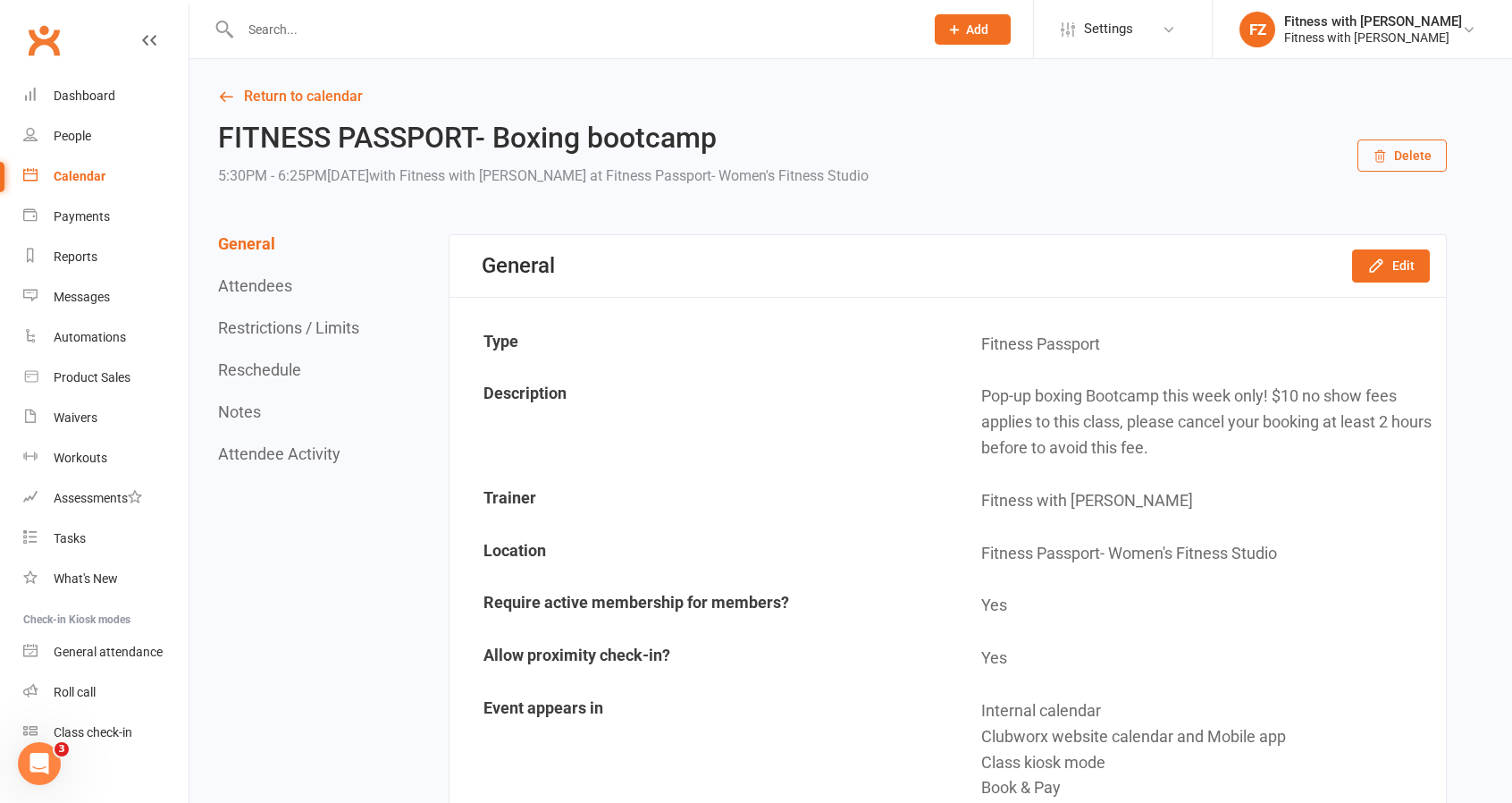
click at [311, 333] on button "Restrictions / Limits" at bounding box center [288, 327] width 141 height 18
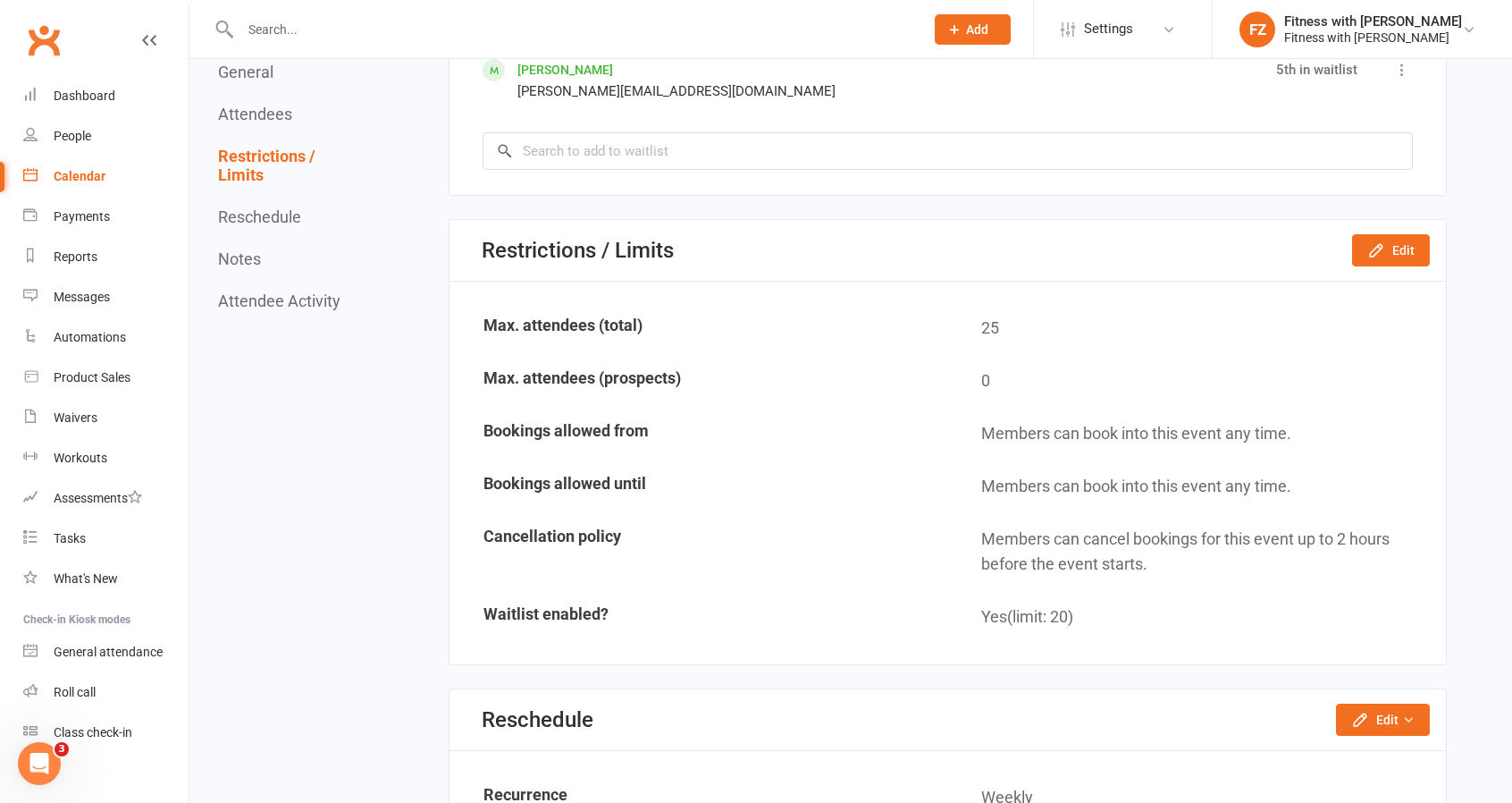
scroll to position [2875, 0]
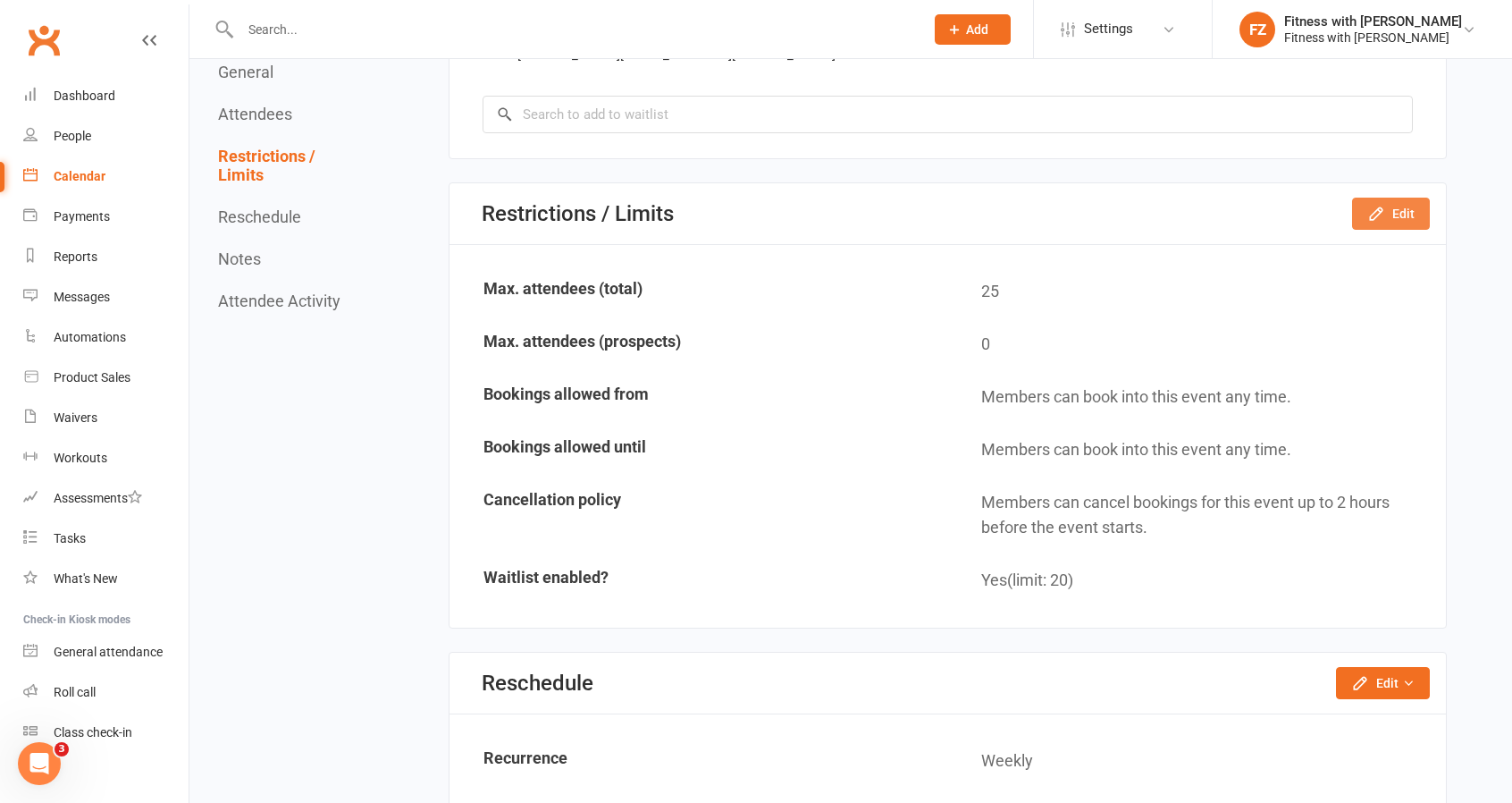
click at [1408, 215] on button "Edit" at bounding box center [1391, 213] width 78 height 32
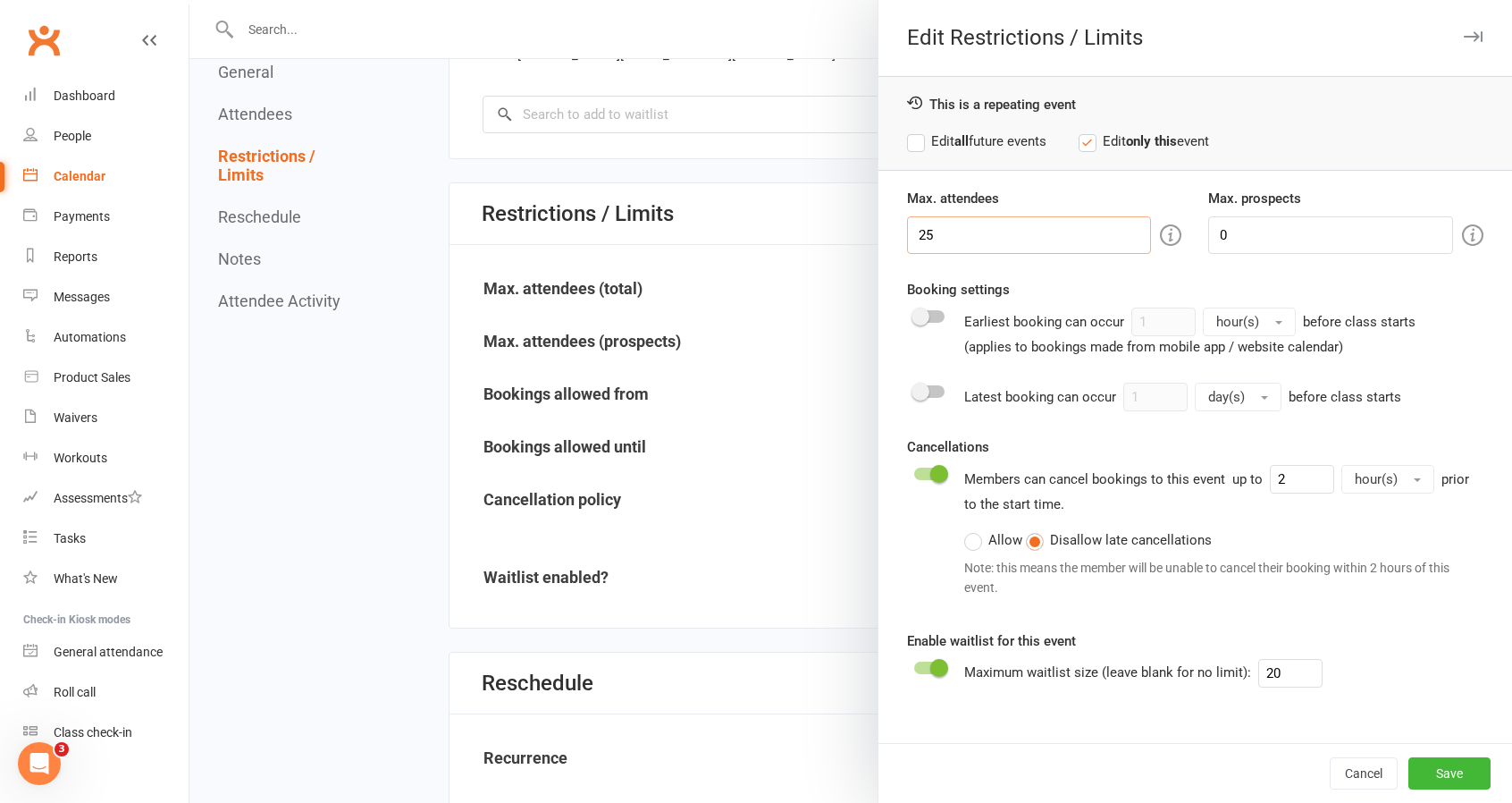
click at [920, 235] on input "25" at bounding box center [1029, 235] width 245 height 38
click at [918, 227] on input "24" at bounding box center [1029, 235] width 245 height 38
type input "22"
click at [1439, 775] on button "Save" at bounding box center [1450, 773] width 83 height 32
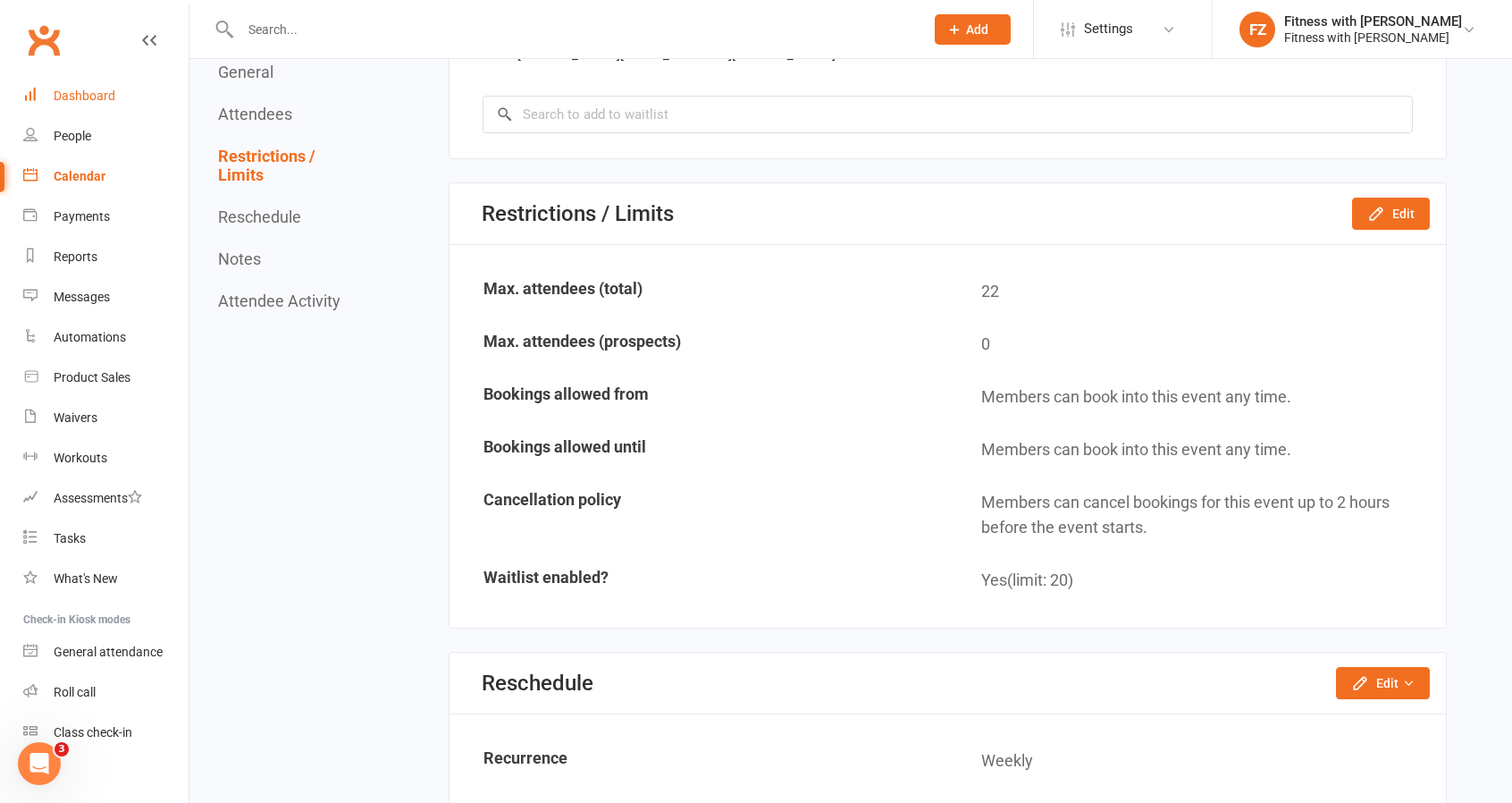
click at [116, 93] on link "Dashboard" at bounding box center [106, 95] width 165 height 40
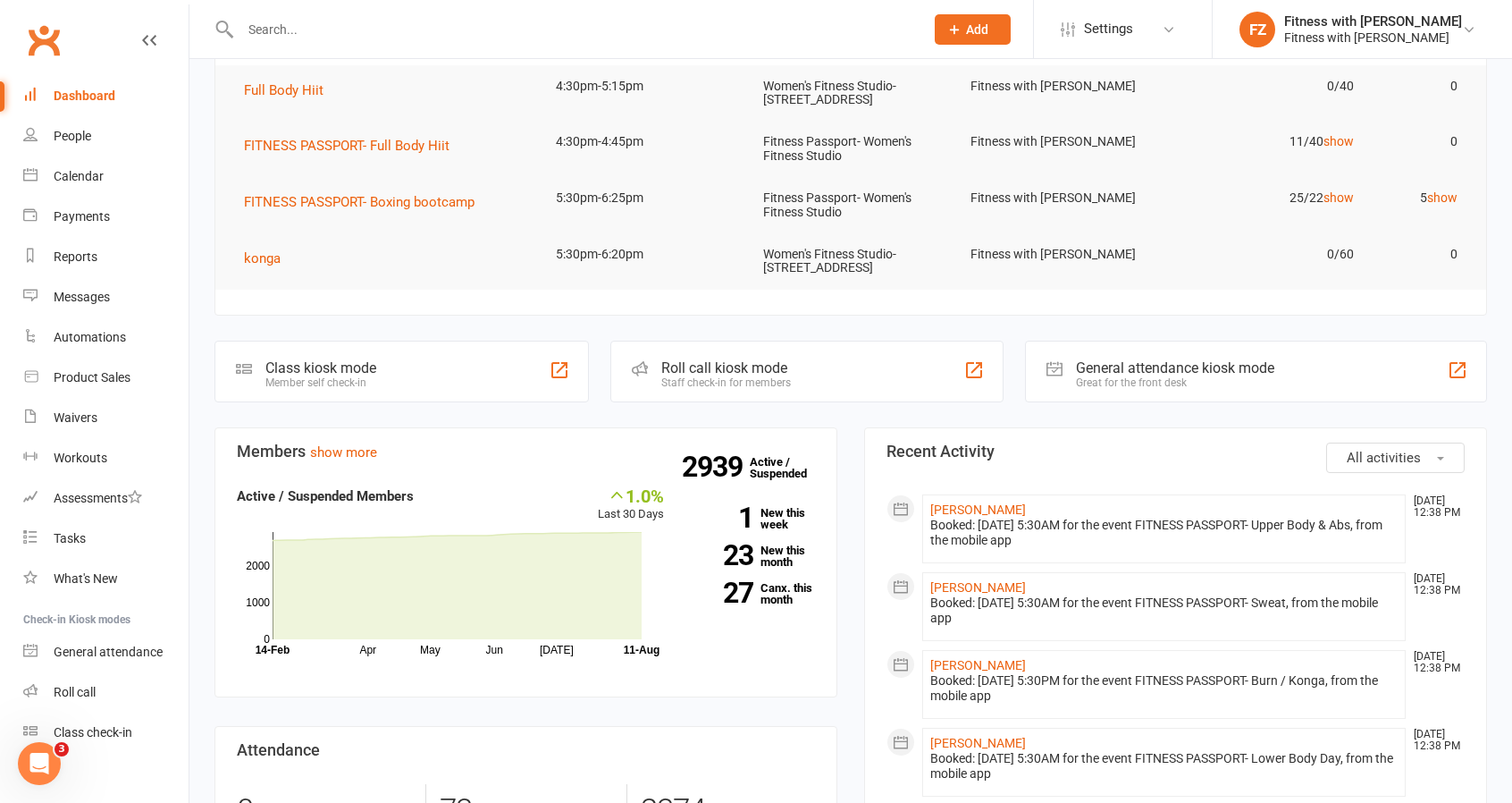
scroll to position [357, 0]
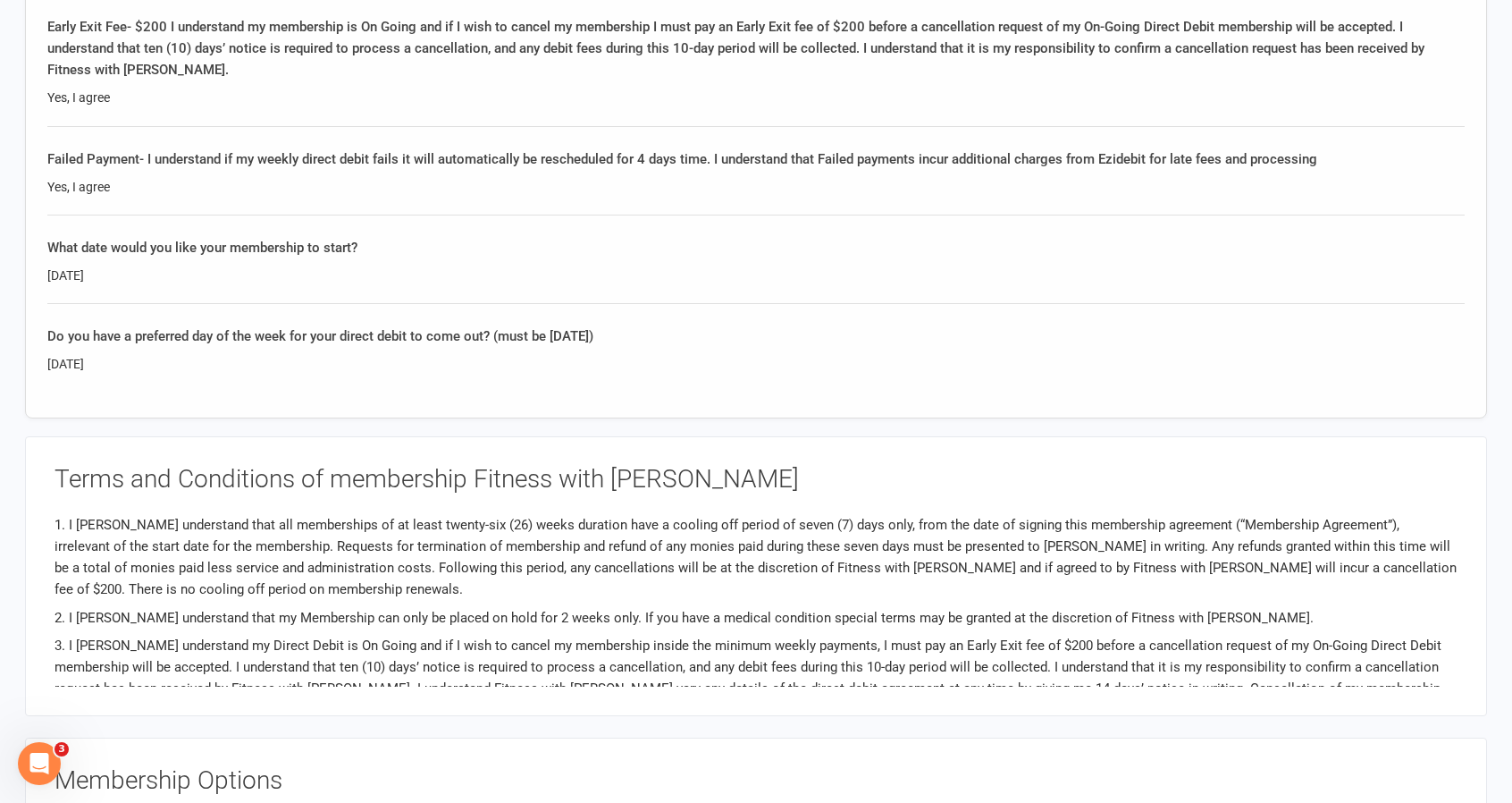
scroll to position [983, 0]
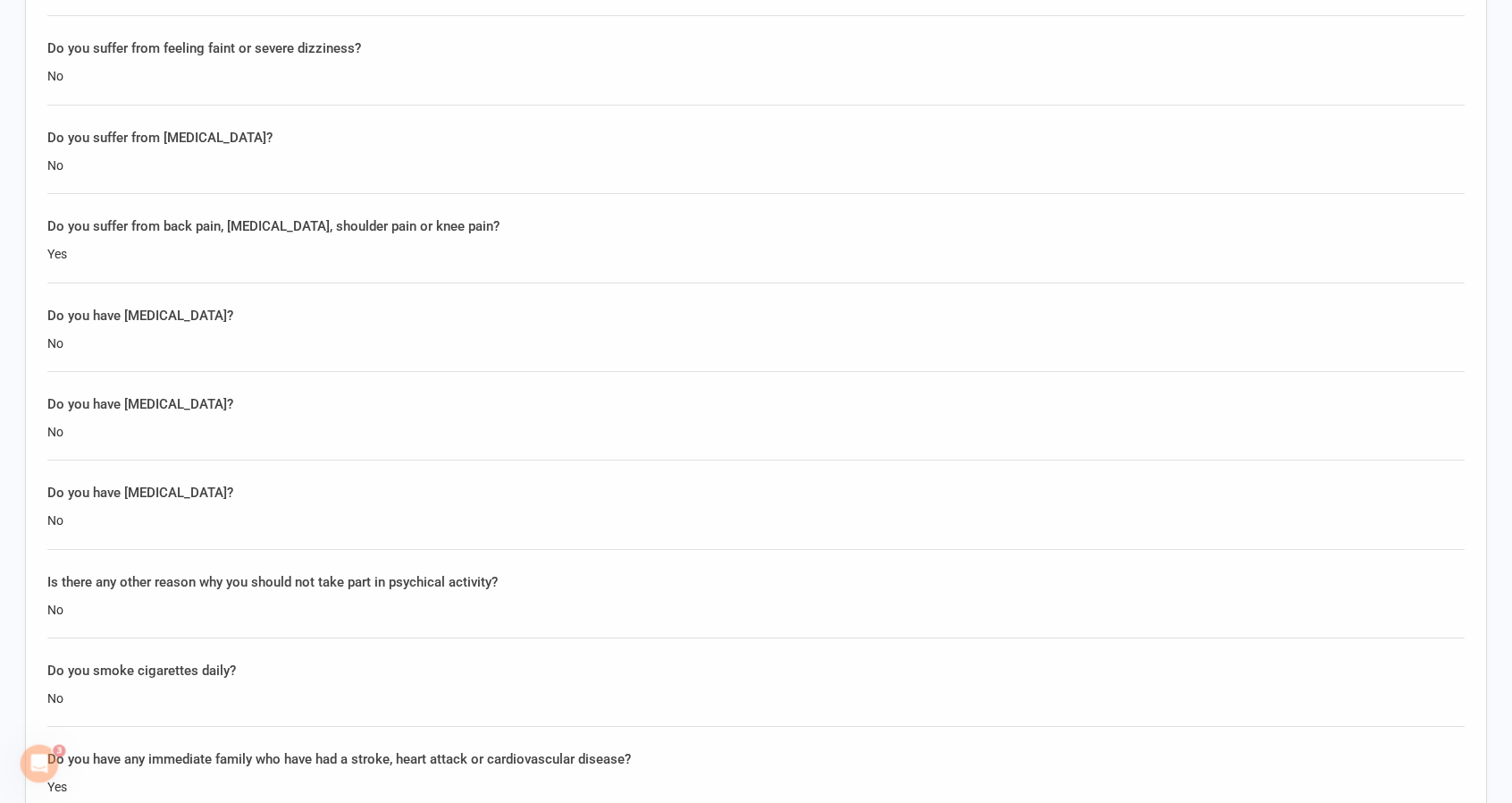
scroll to position [1252, 0]
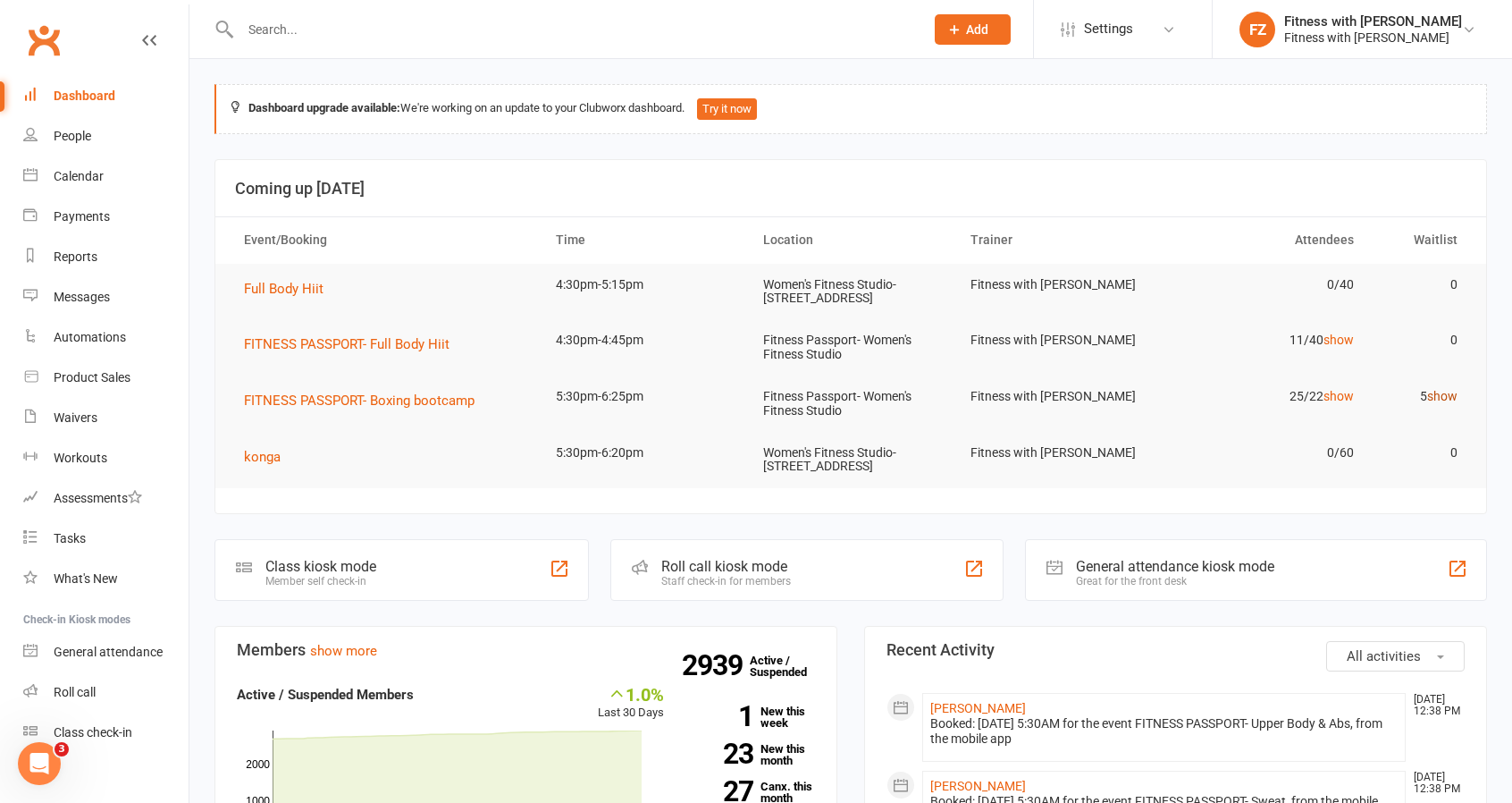
click at [1447, 398] on link "show" at bounding box center [1442, 396] width 30 height 15
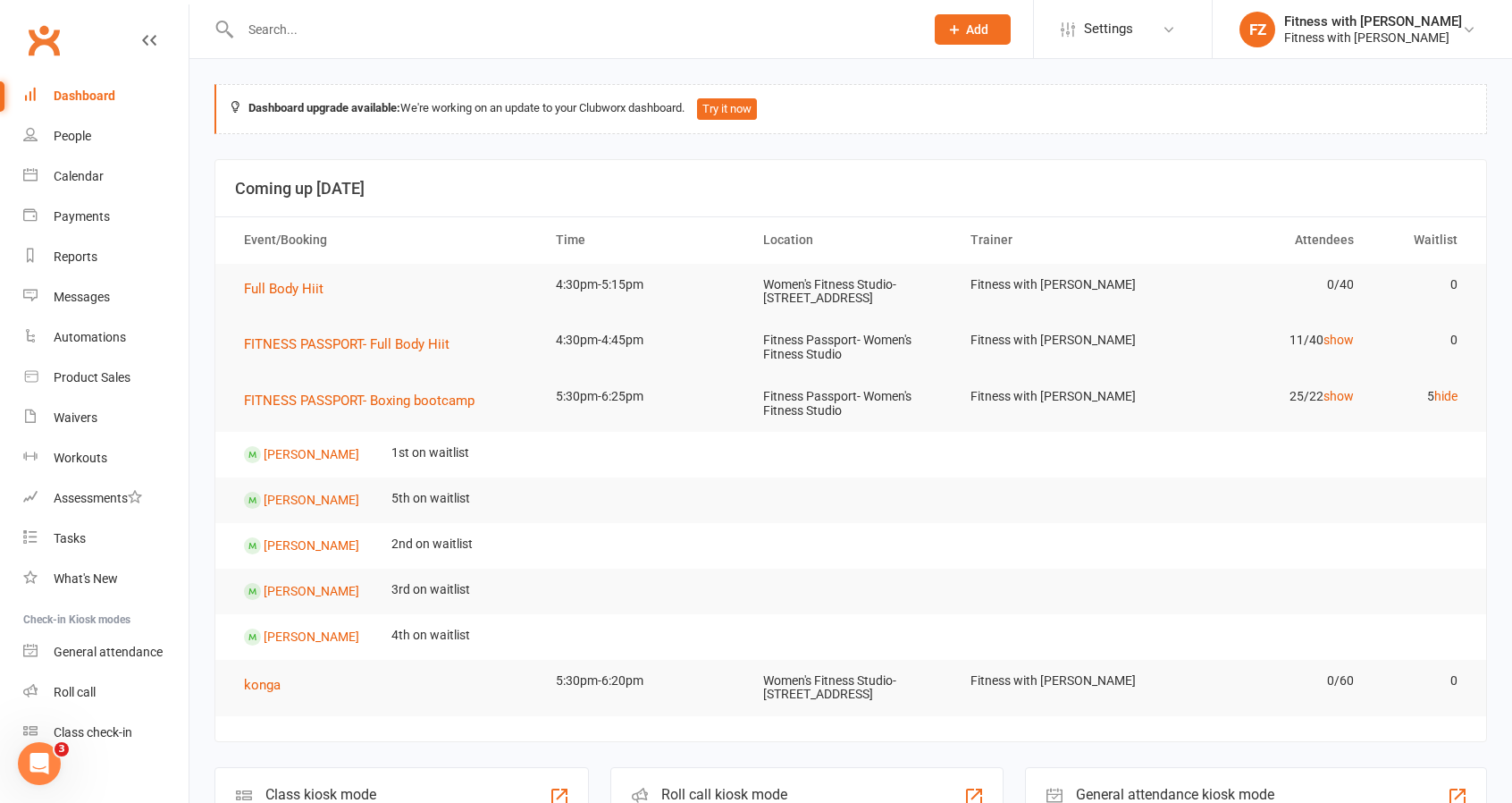
click at [1347, 405] on td "25/22 show" at bounding box center [1265, 396] width 207 height 42
click at [1335, 385] on td "25/22 show" at bounding box center [1265, 396] width 207 height 42
click at [1337, 400] on link "show" at bounding box center [1338, 396] width 30 height 15
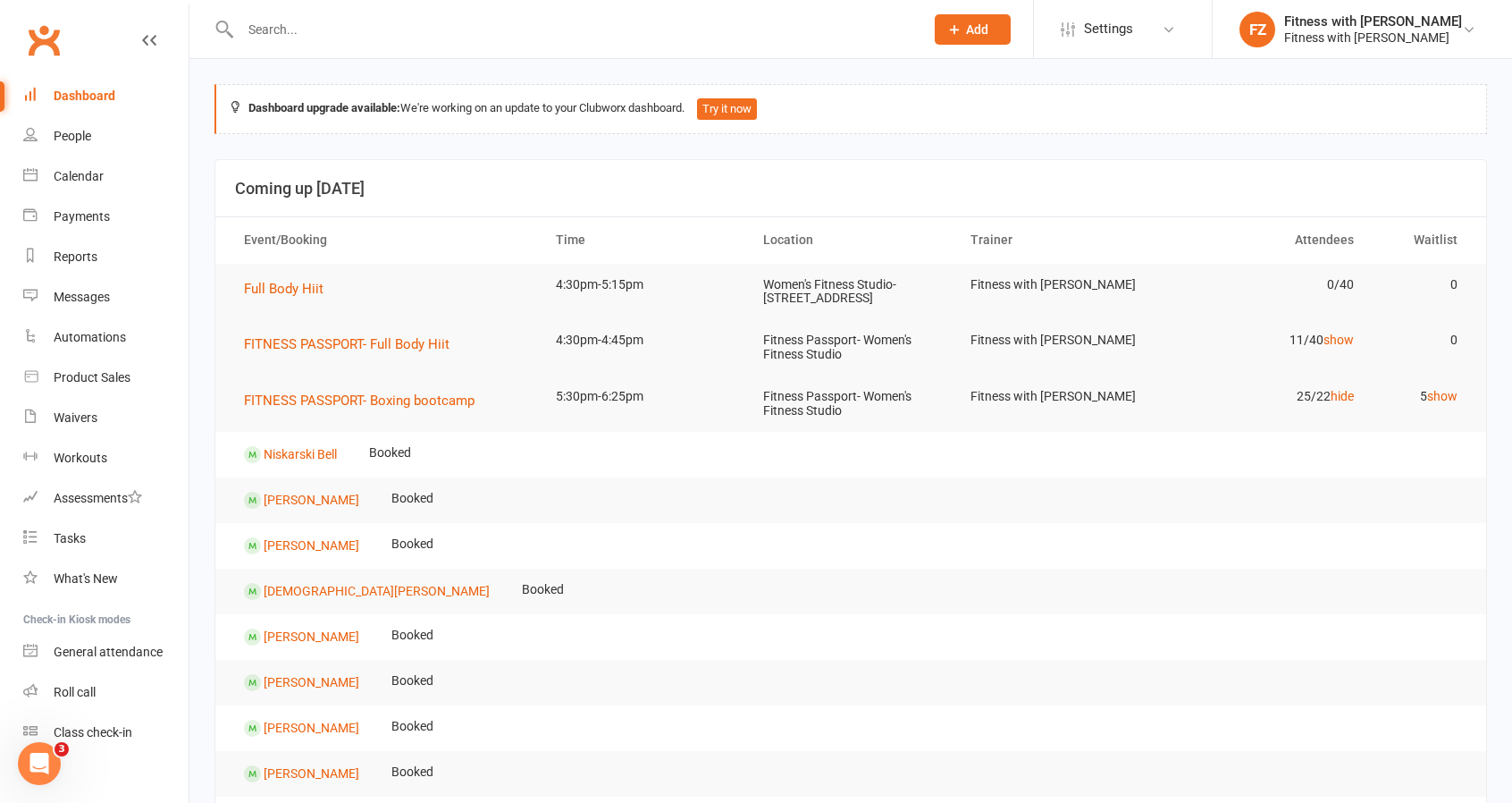
click at [1354, 339] on td "11/40 show" at bounding box center [1265, 340] width 207 height 42
click at [1341, 339] on link "show" at bounding box center [1338, 340] width 30 height 15
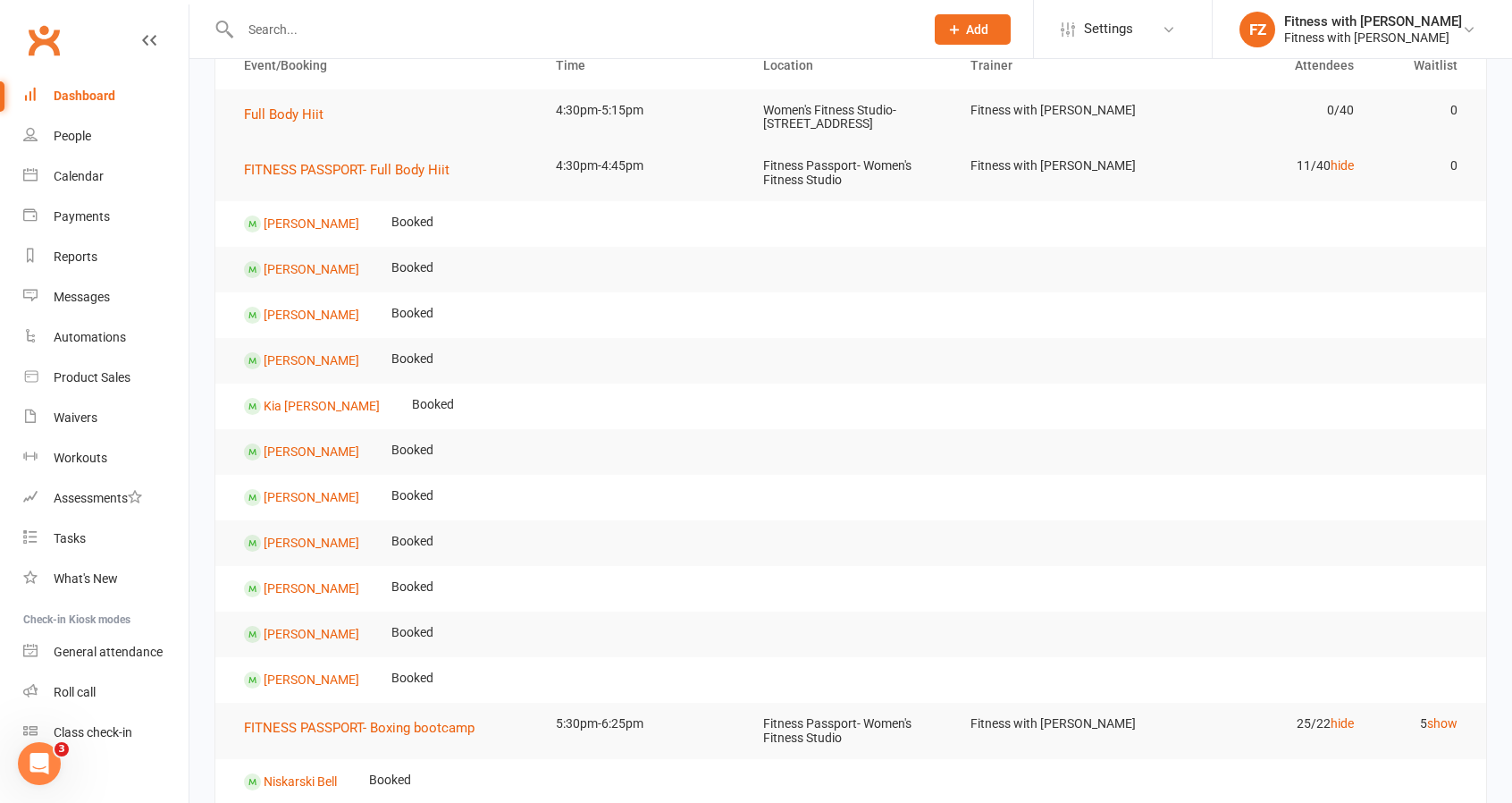
scroll to position [179, 0]
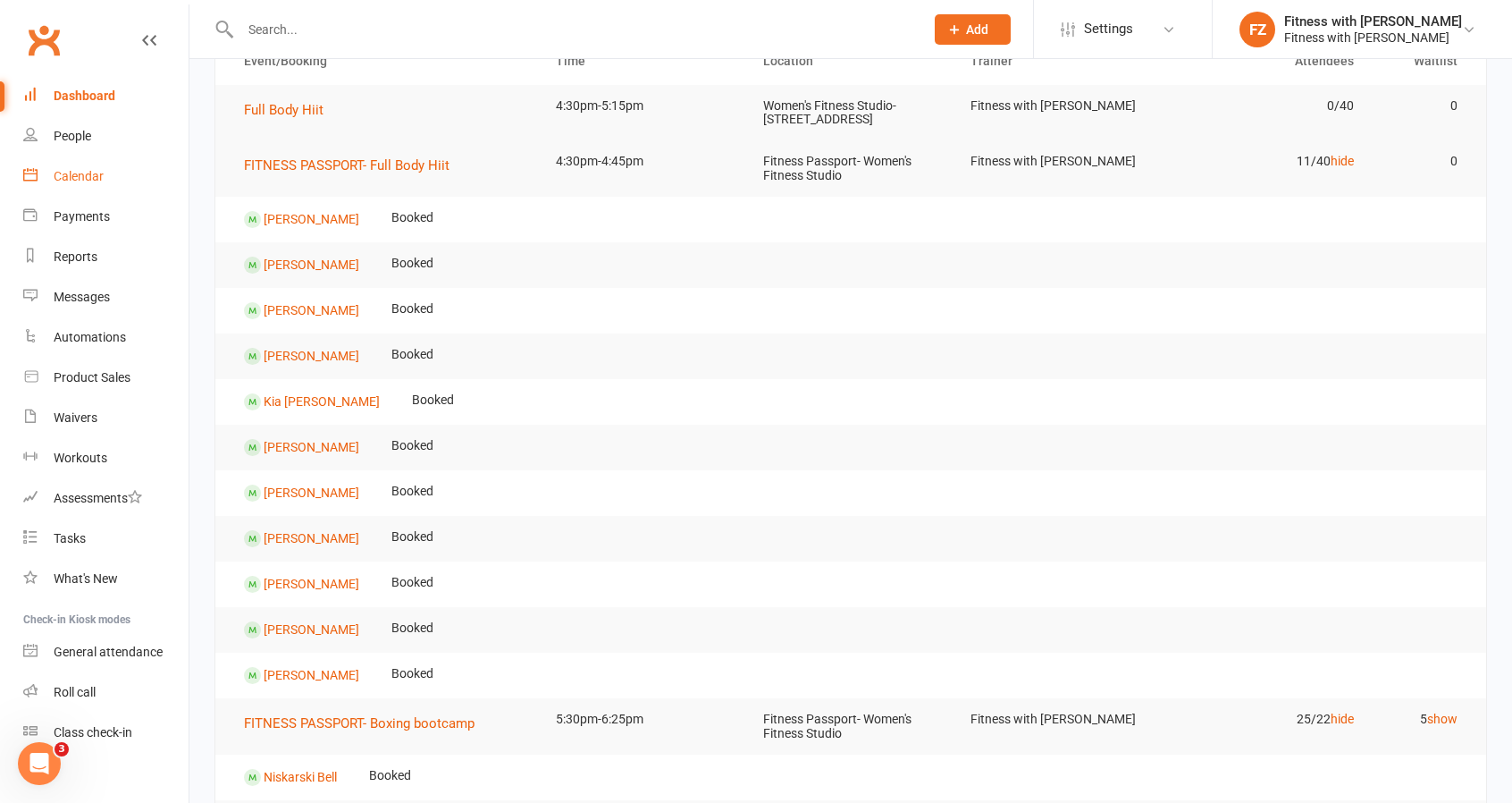
click at [71, 191] on link "Calendar" at bounding box center [106, 176] width 165 height 40
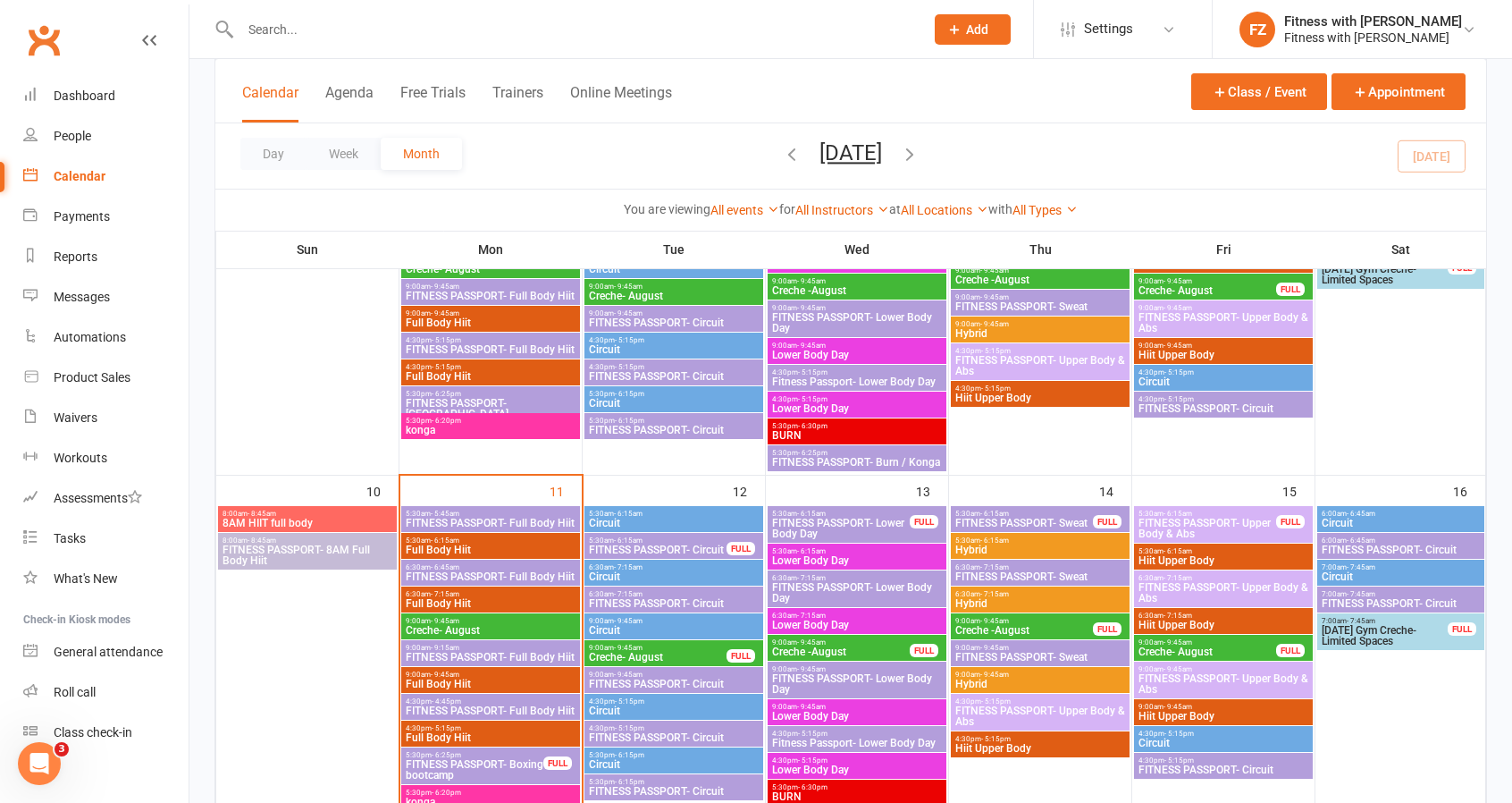
scroll to position [805, 0]
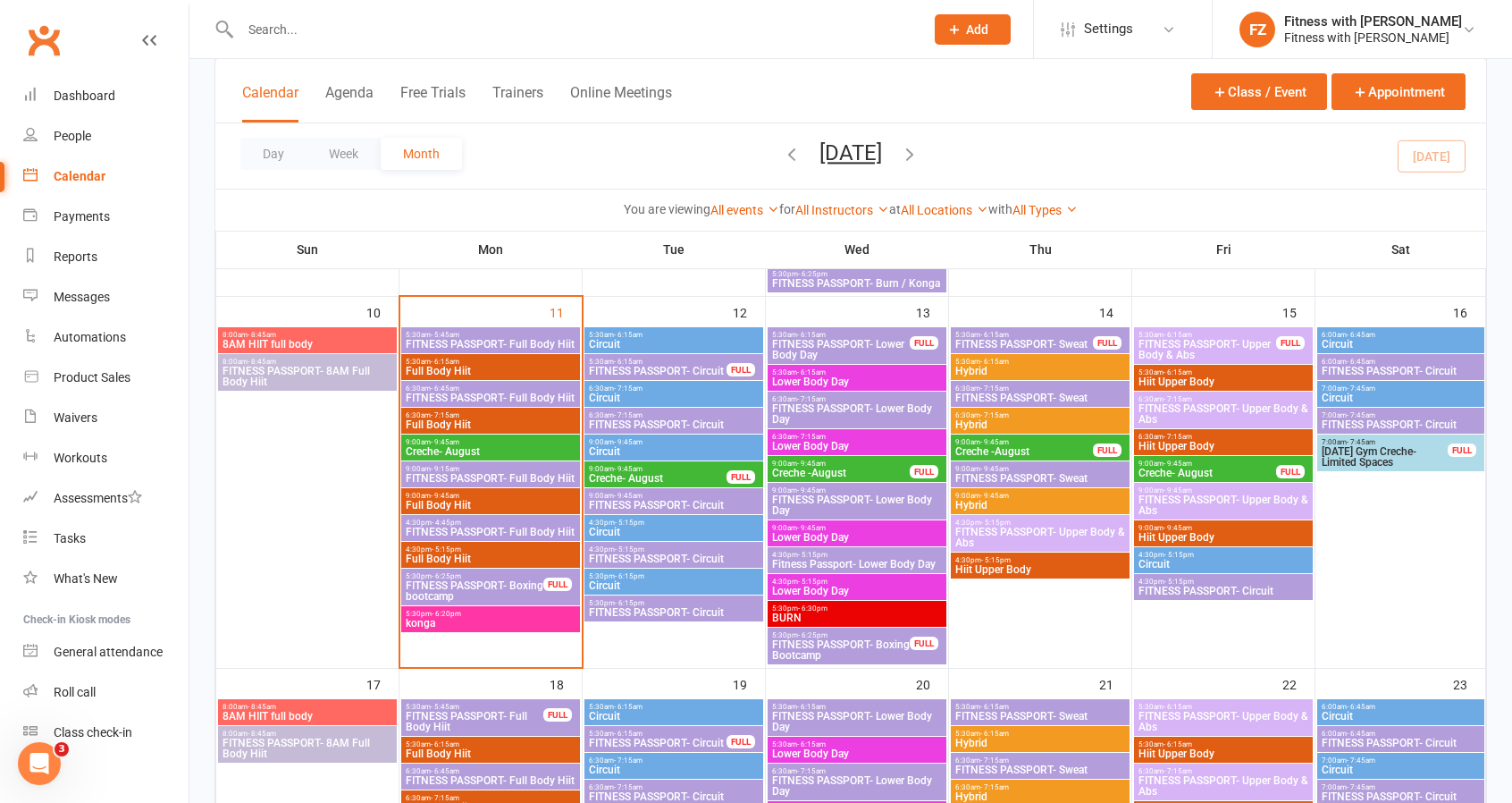
click at [461, 581] on span "FITNESS PASSPORT- Boxing bootcamp" at bounding box center [474, 591] width 139 height 21
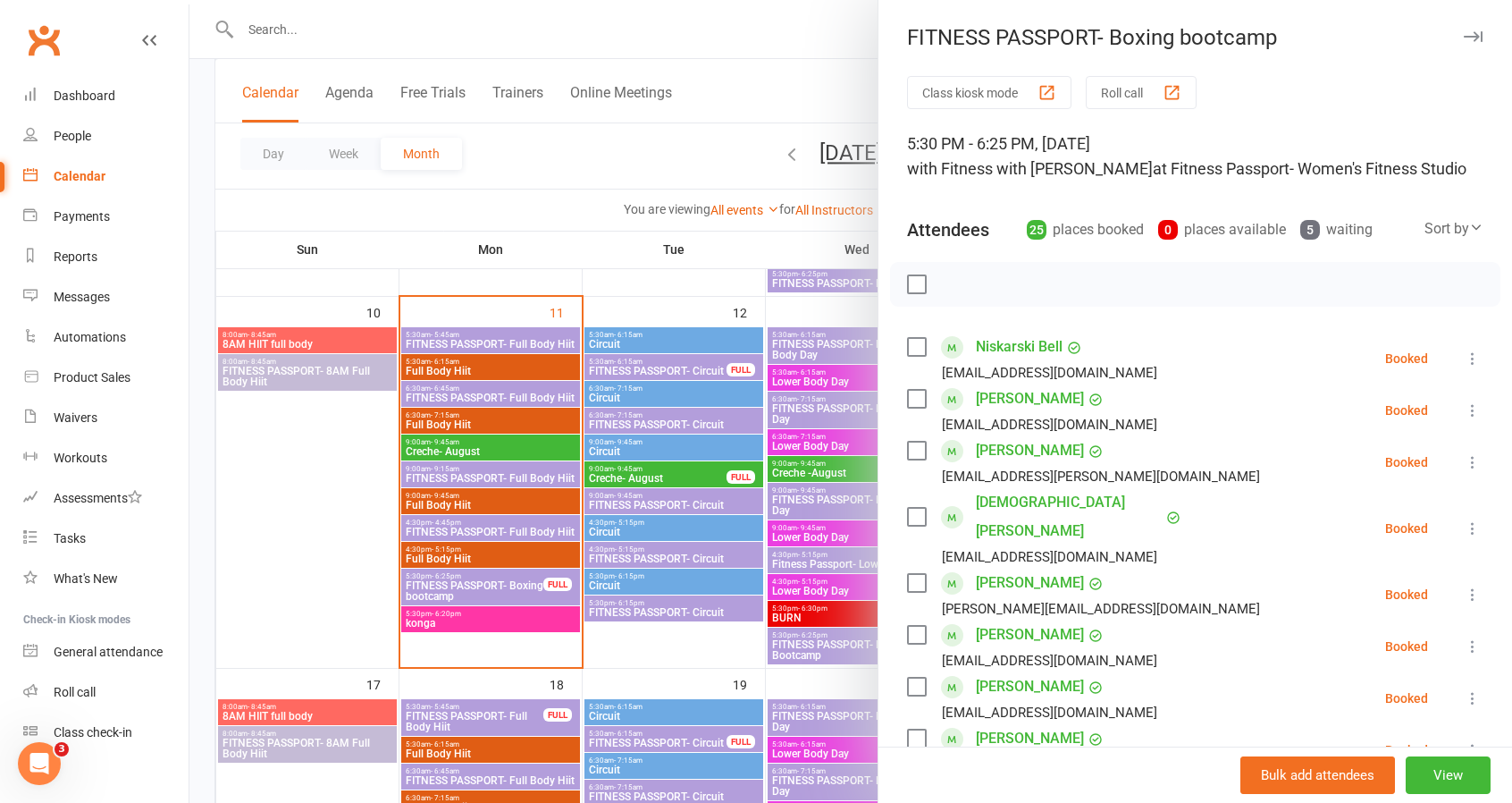
click at [1420, 797] on div "Bulk add attendees View" at bounding box center [1195, 775] width 633 height 56
click at [1421, 789] on button "View" at bounding box center [1448, 775] width 85 height 38
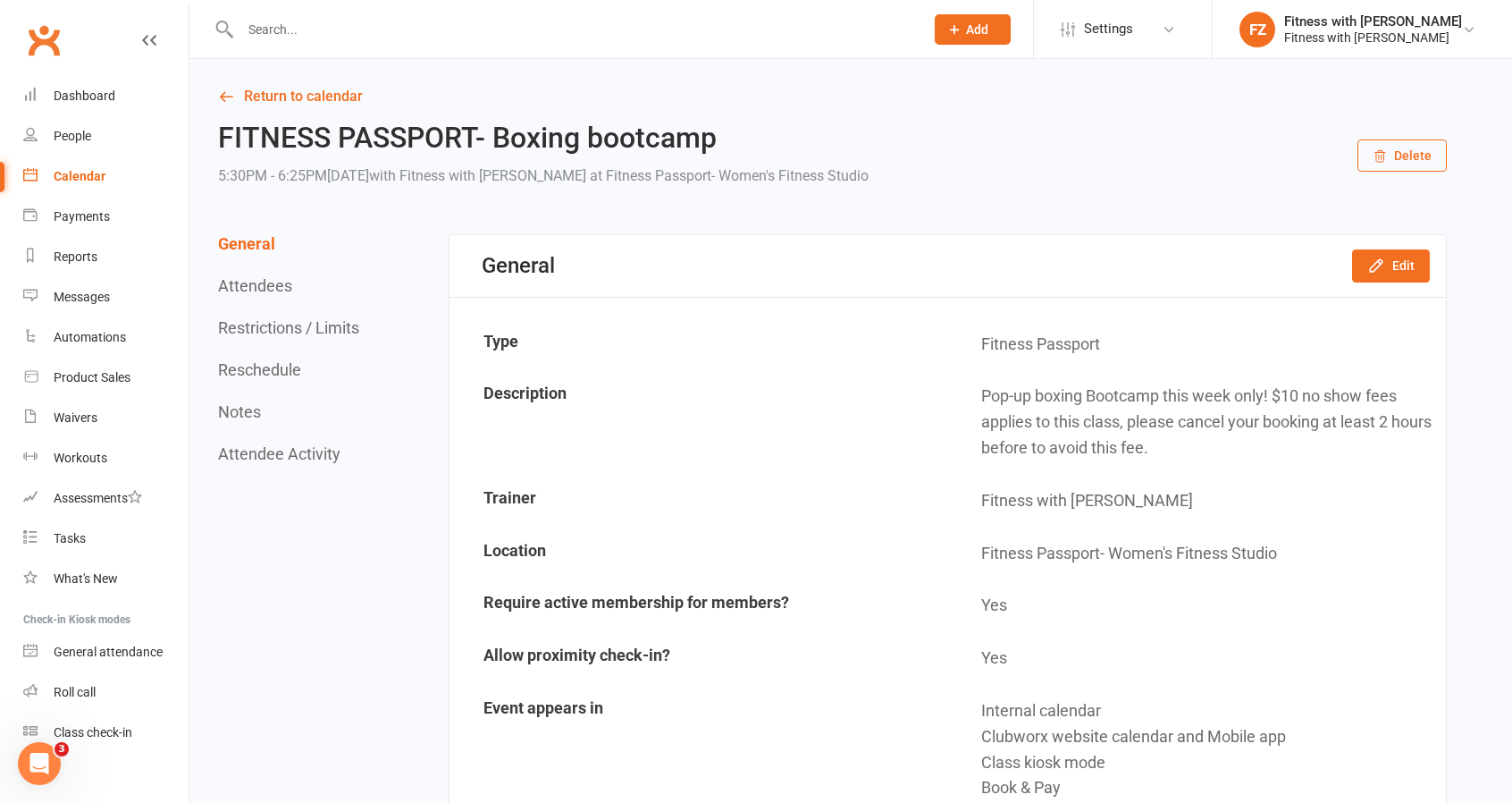
click at [312, 321] on button "Restrictions / Limits" at bounding box center [288, 327] width 141 height 18
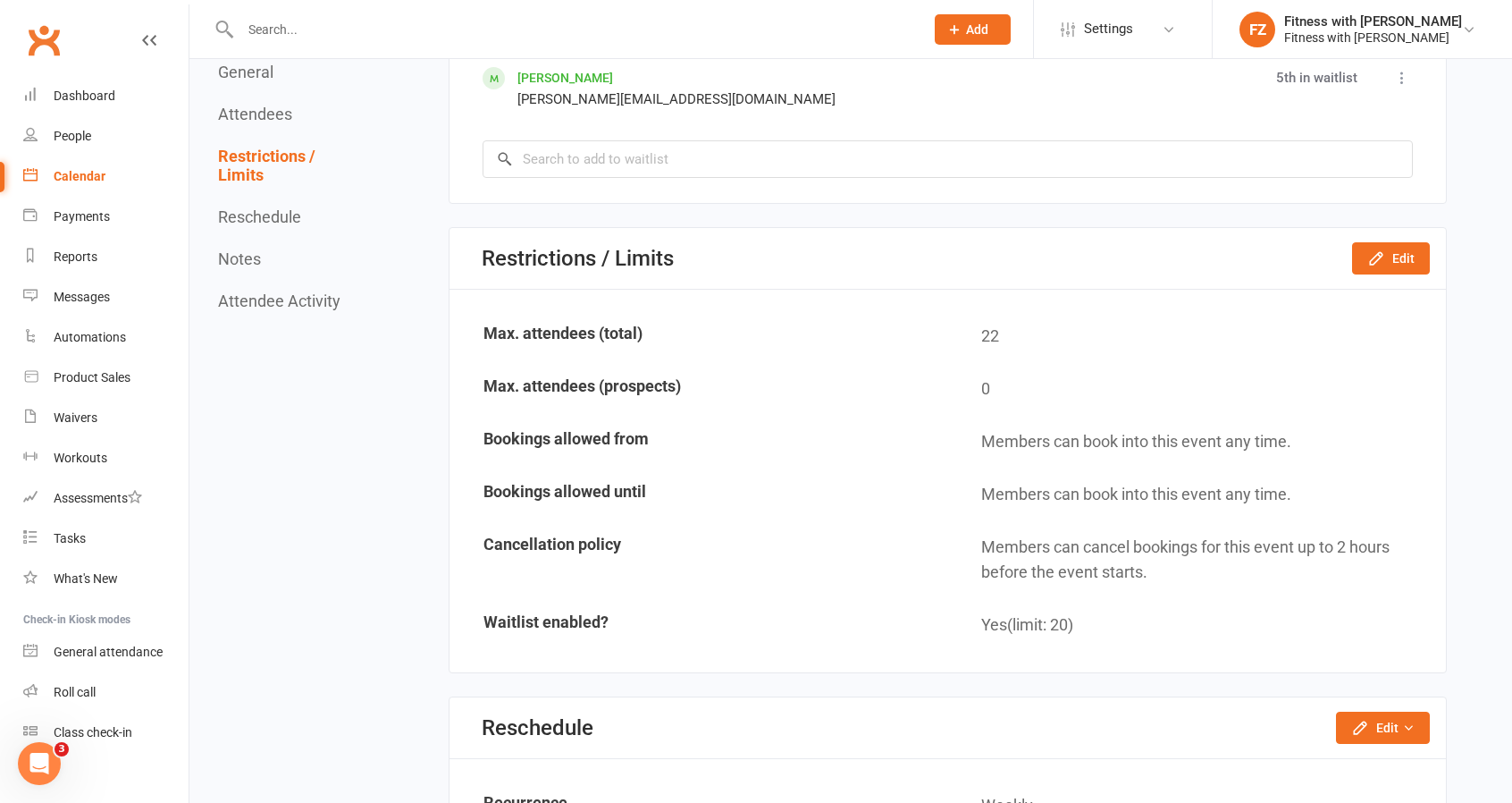
scroll to position [2875, 0]
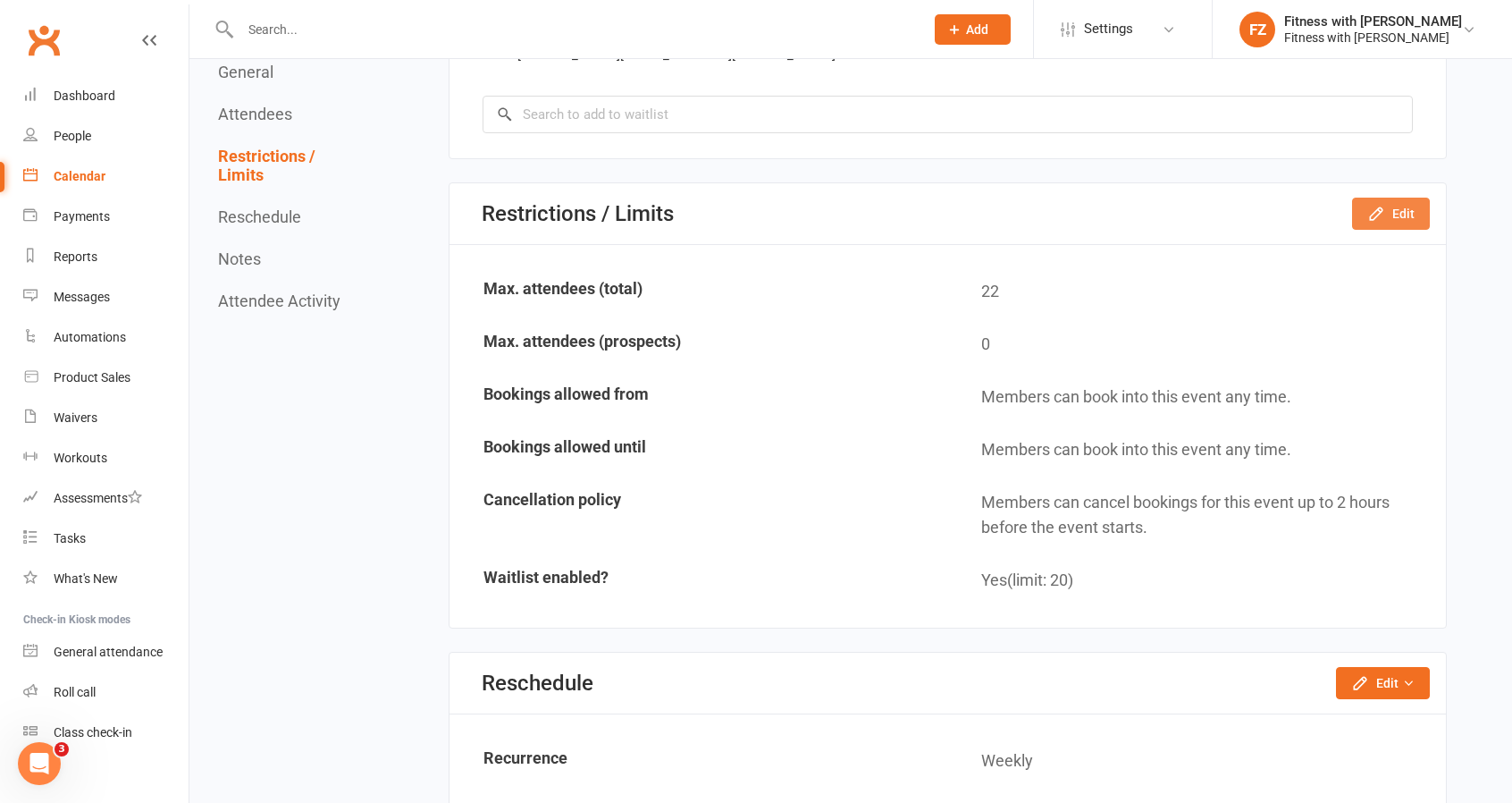
click at [1400, 200] on button "Edit" at bounding box center [1391, 213] width 78 height 32
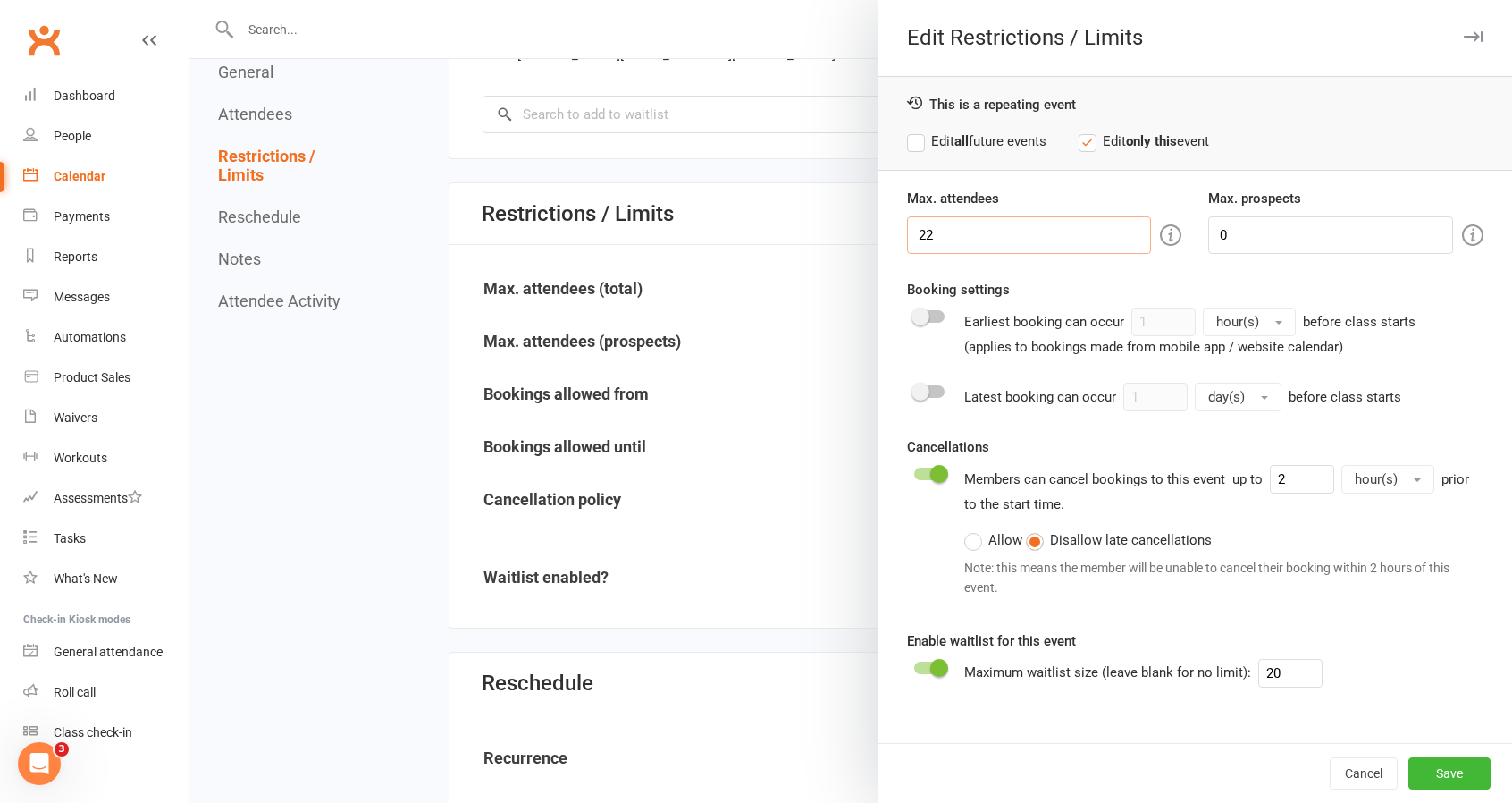
drag, startPoint x: 967, startPoint y: 227, endPoint x: 818, endPoint y: 203, distance: 150.9
click at [831, 0] on div "Edit Restrictions / Limits This is a repeating event Edit all future events Edi…" at bounding box center [850, 0] width 1322 height 0
type input "26"
click at [1433, 775] on button "Save" at bounding box center [1450, 773] width 83 height 32
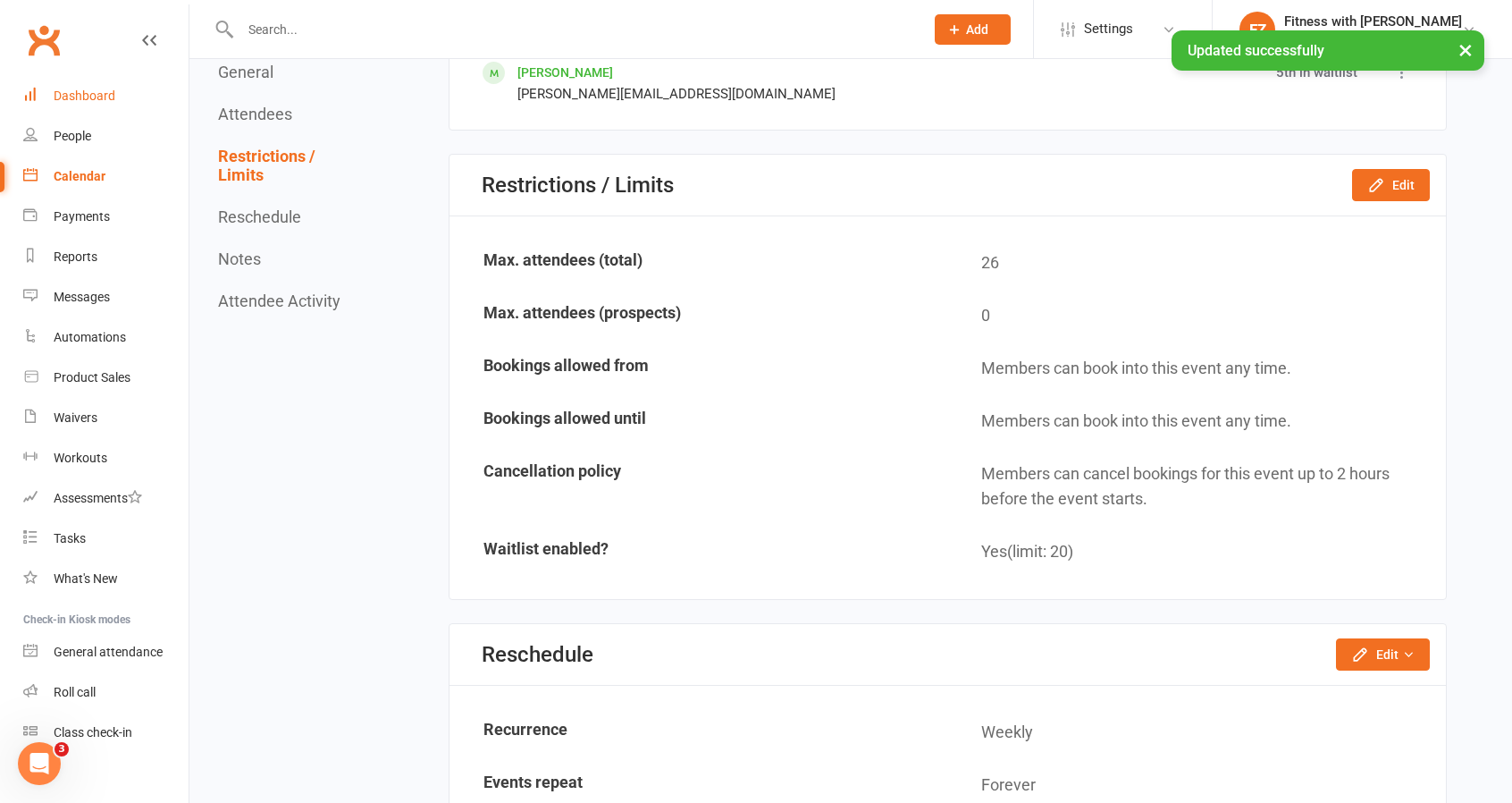
click at [94, 100] on div "Dashboard" at bounding box center [84, 95] width 61 height 15
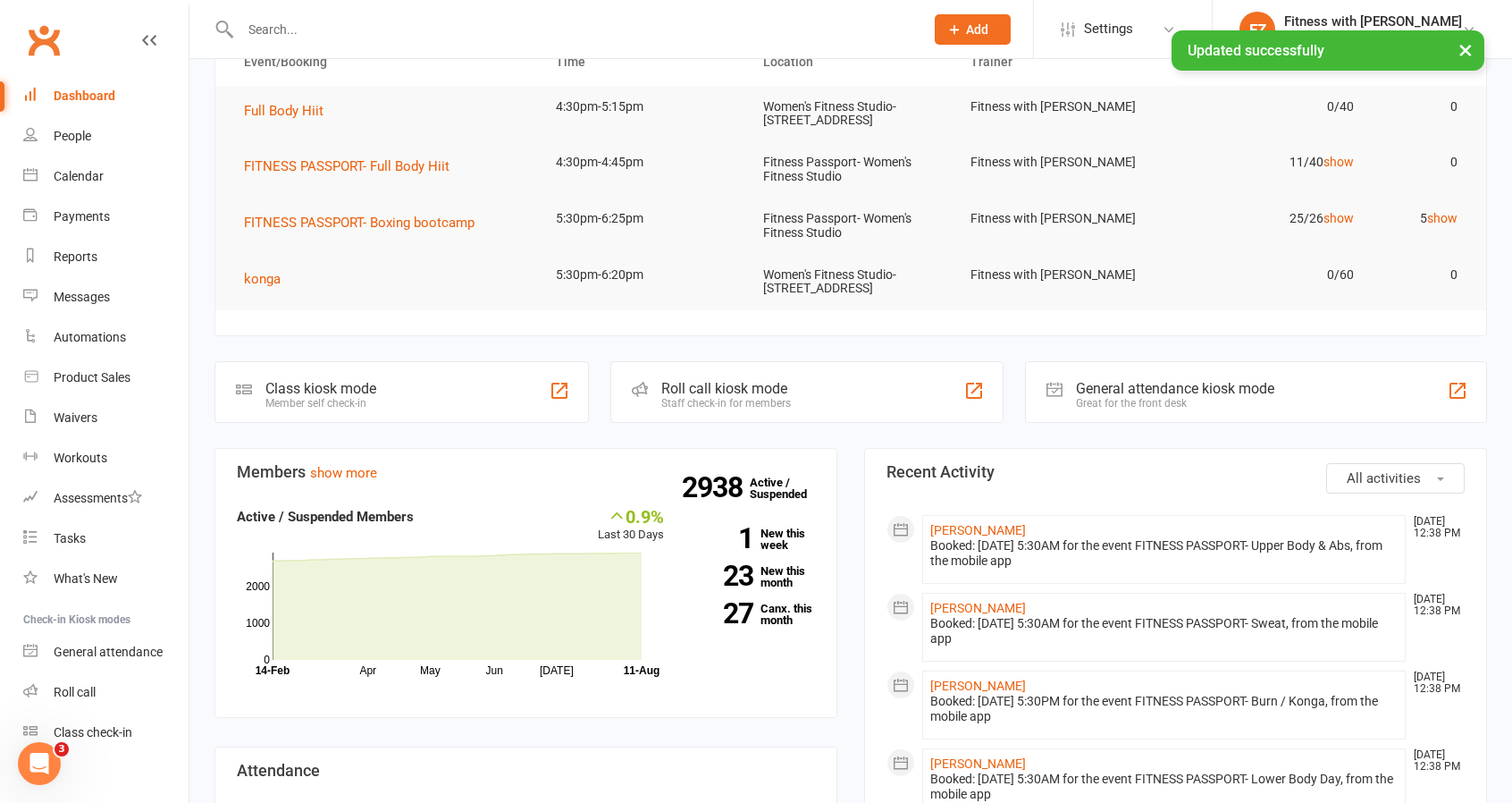
scroll to position [90, 0]
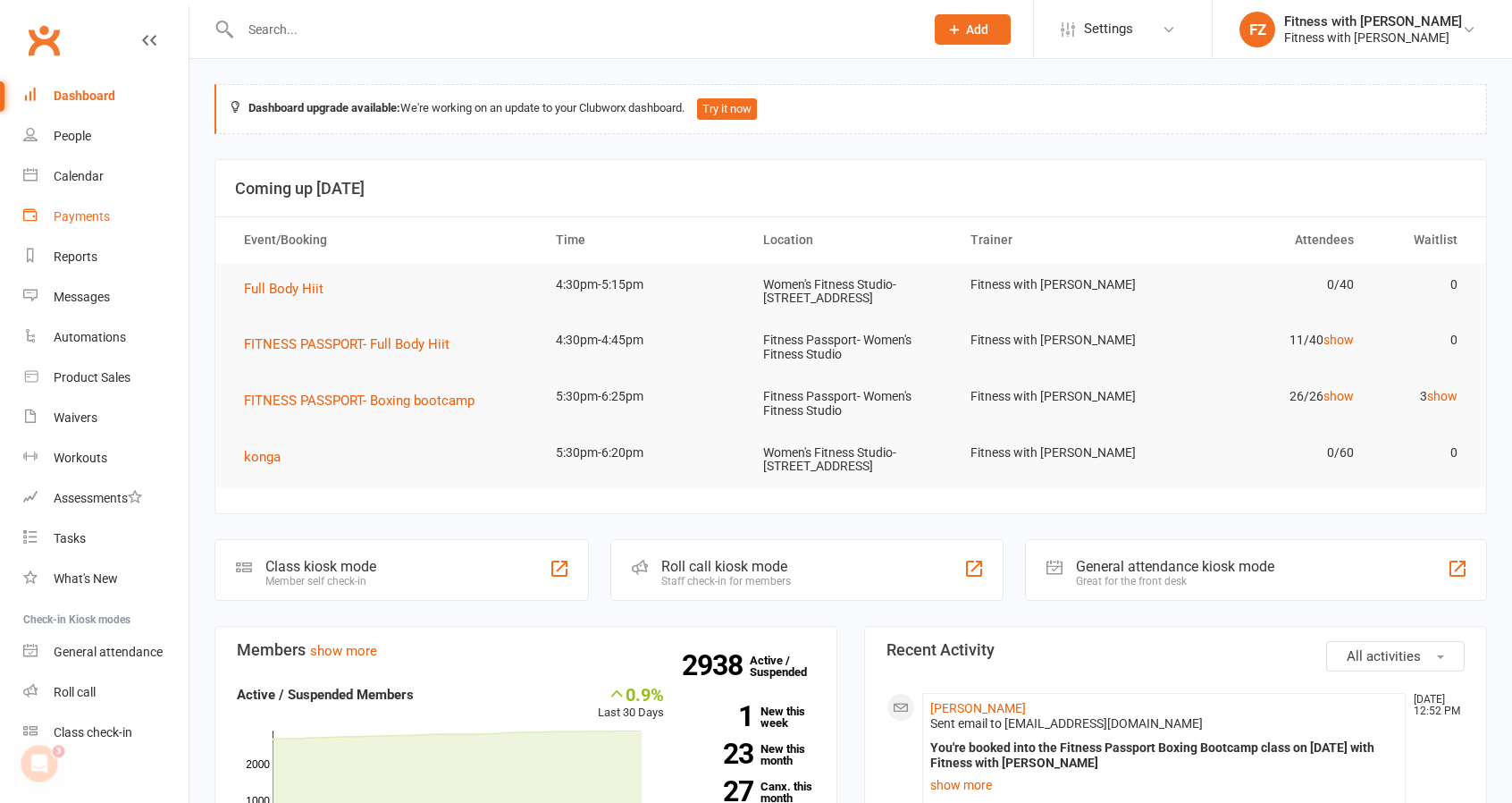
scroll to position [17, 0]
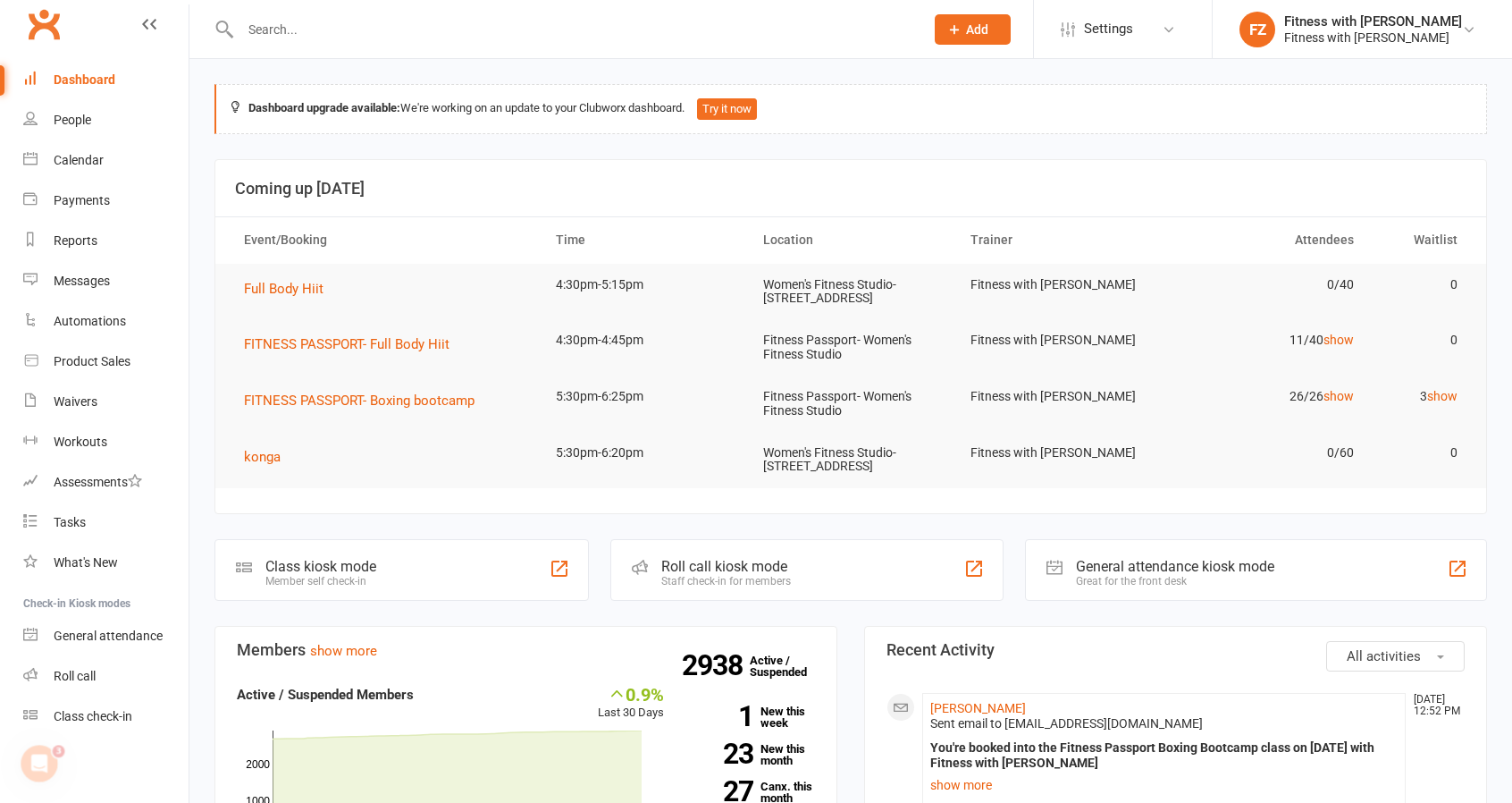
click at [1431, 386] on td "3 show" at bounding box center [1422, 396] width 104 height 42
click at [1437, 400] on link "show" at bounding box center [1442, 396] width 30 height 15
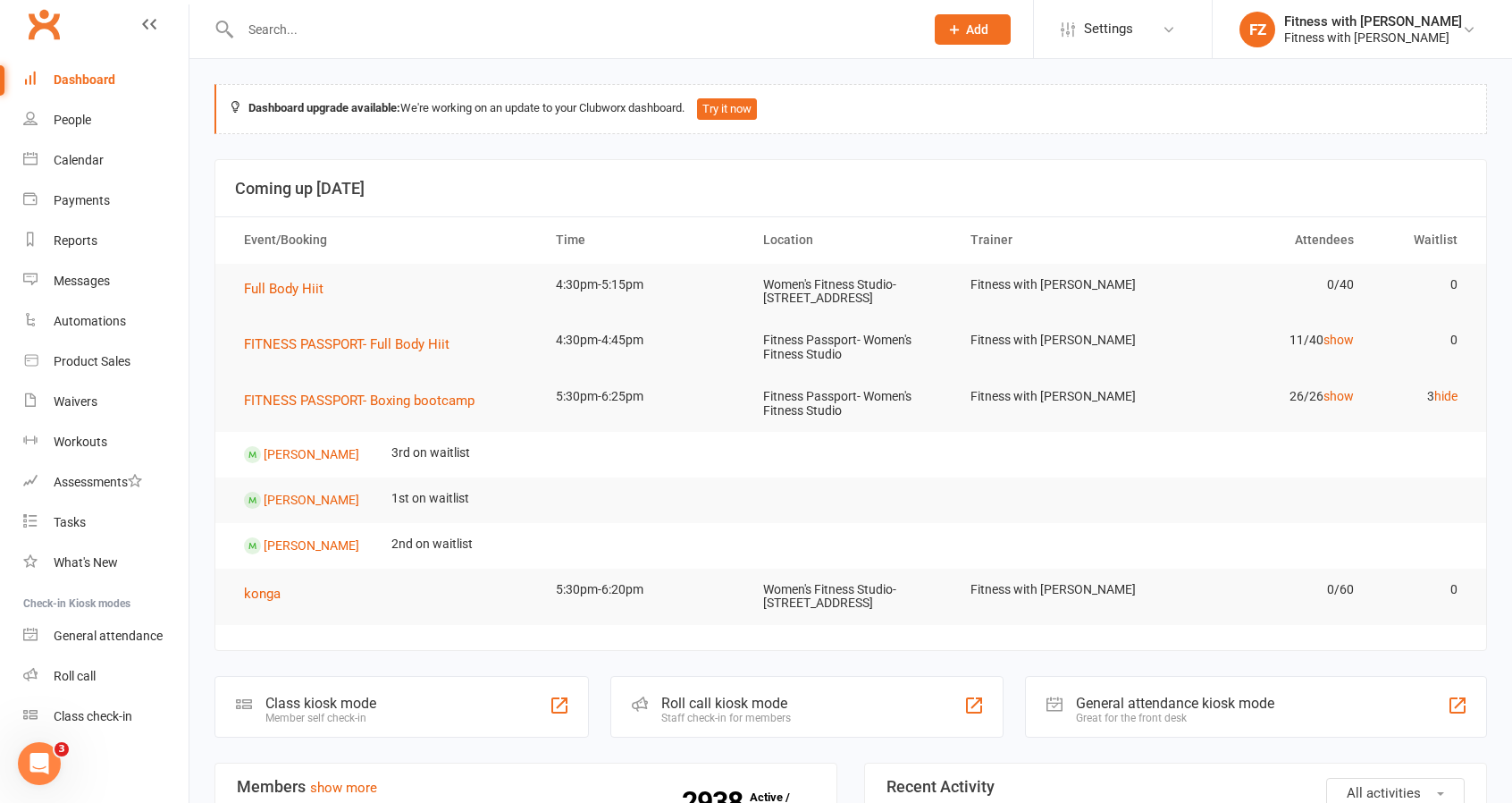
scroll to position [179, 0]
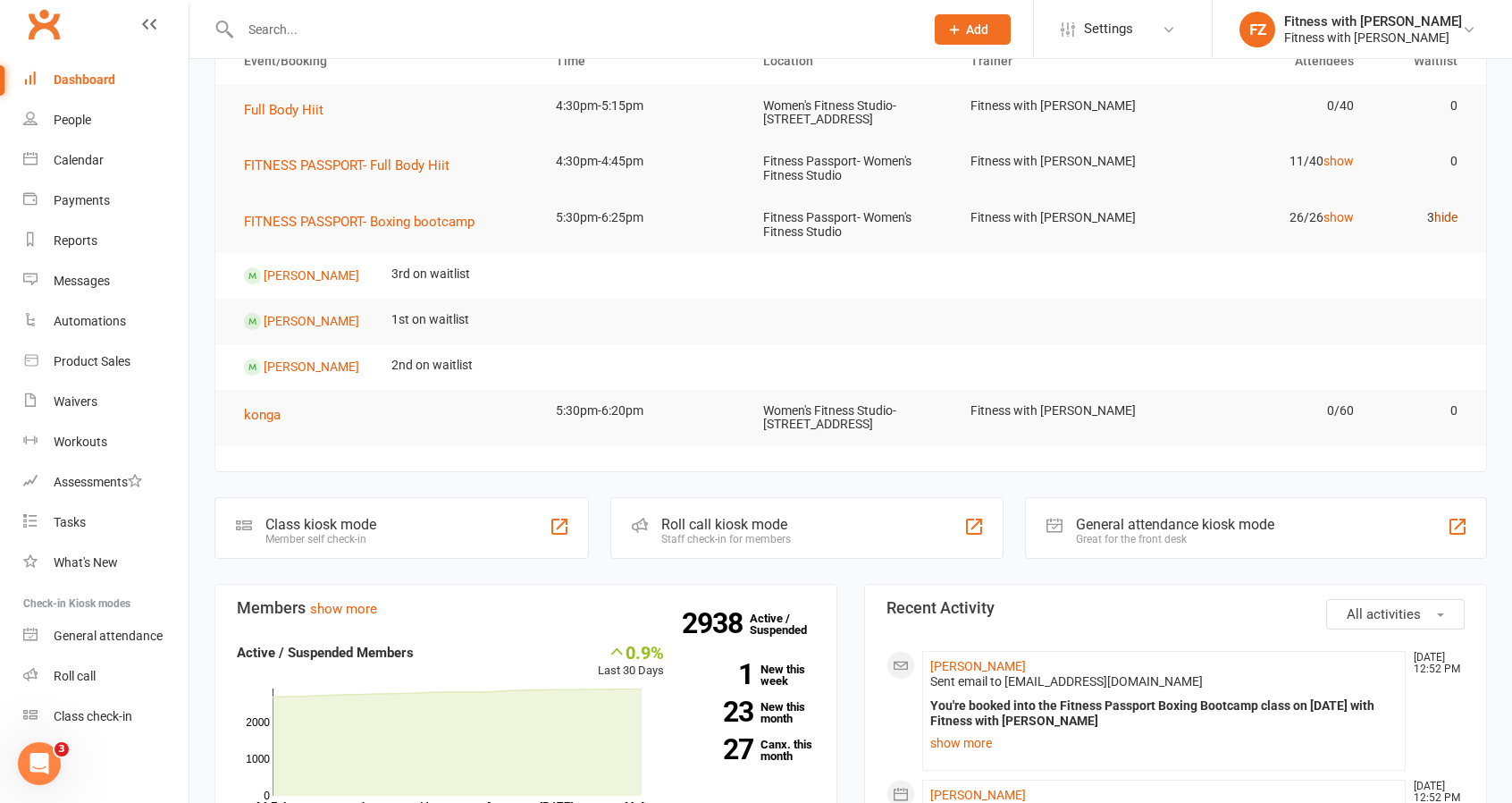
click at [1447, 215] on link "hide" at bounding box center [1446, 217] width 23 height 15
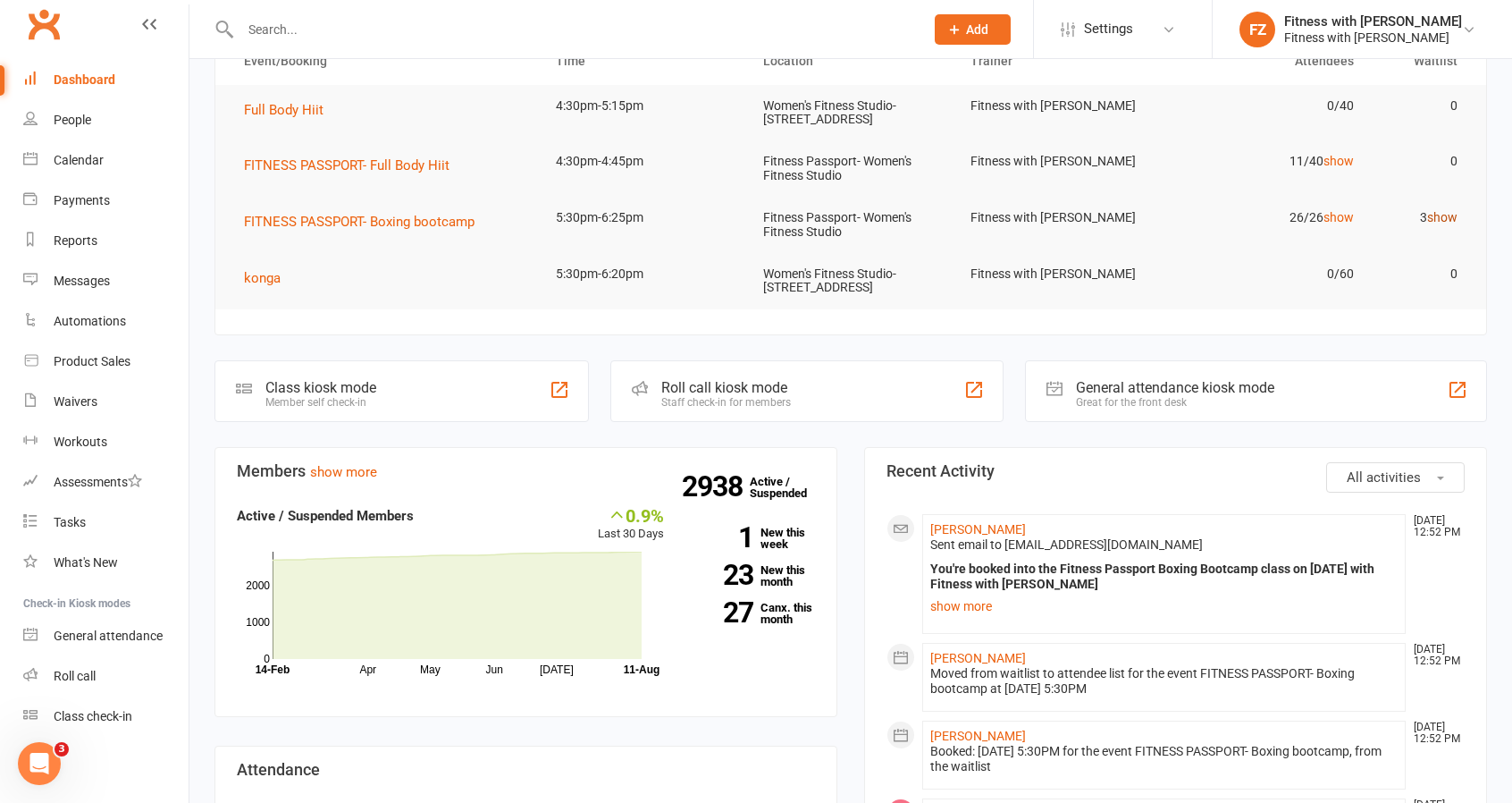
click at [1447, 215] on link "show" at bounding box center [1442, 217] width 30 height 15
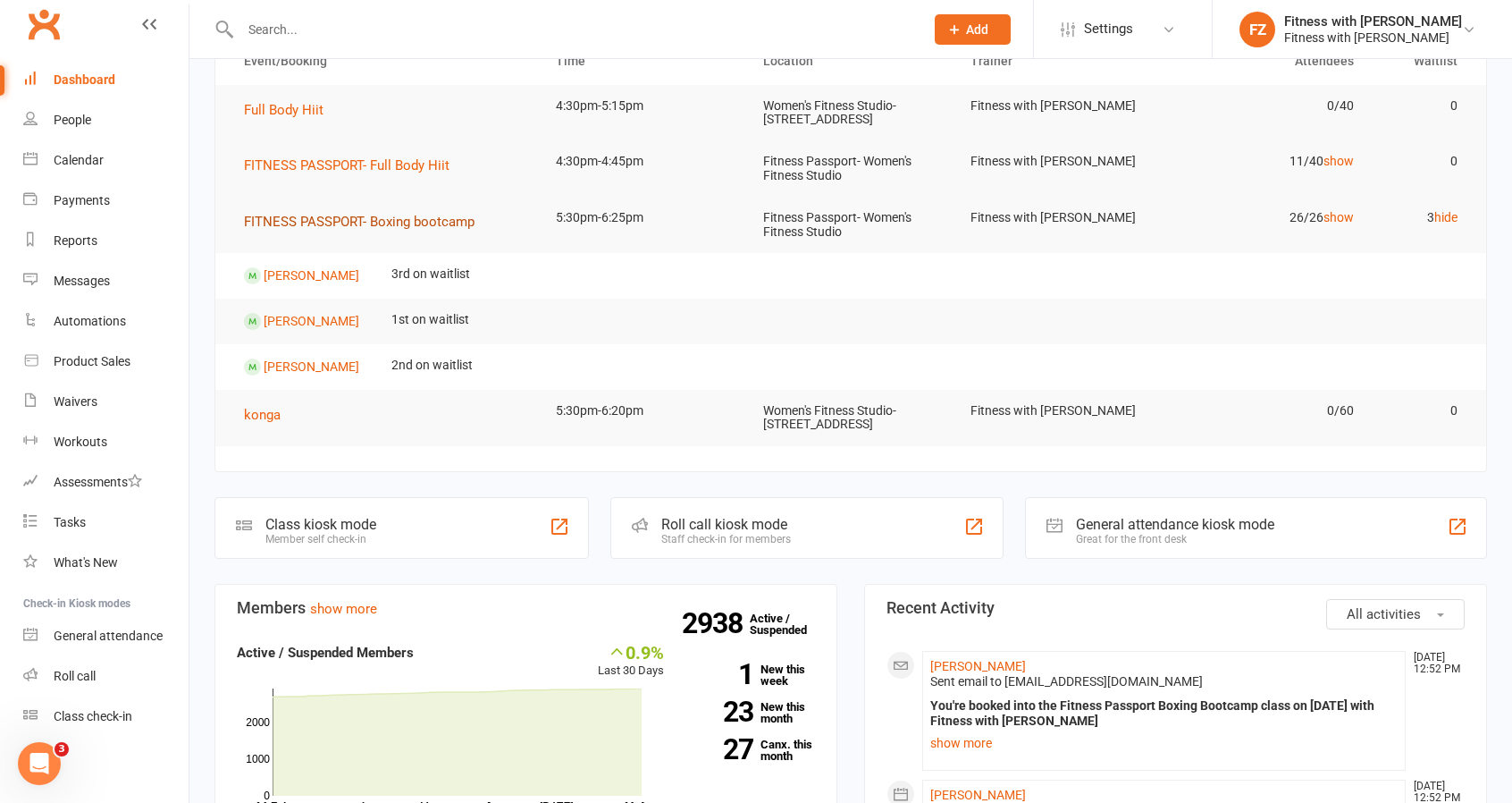
click at [446, 218] on span "FITNESS PASSPORT- Boxing bootcamp" at bounding box center [359, 222] width 231 height 17
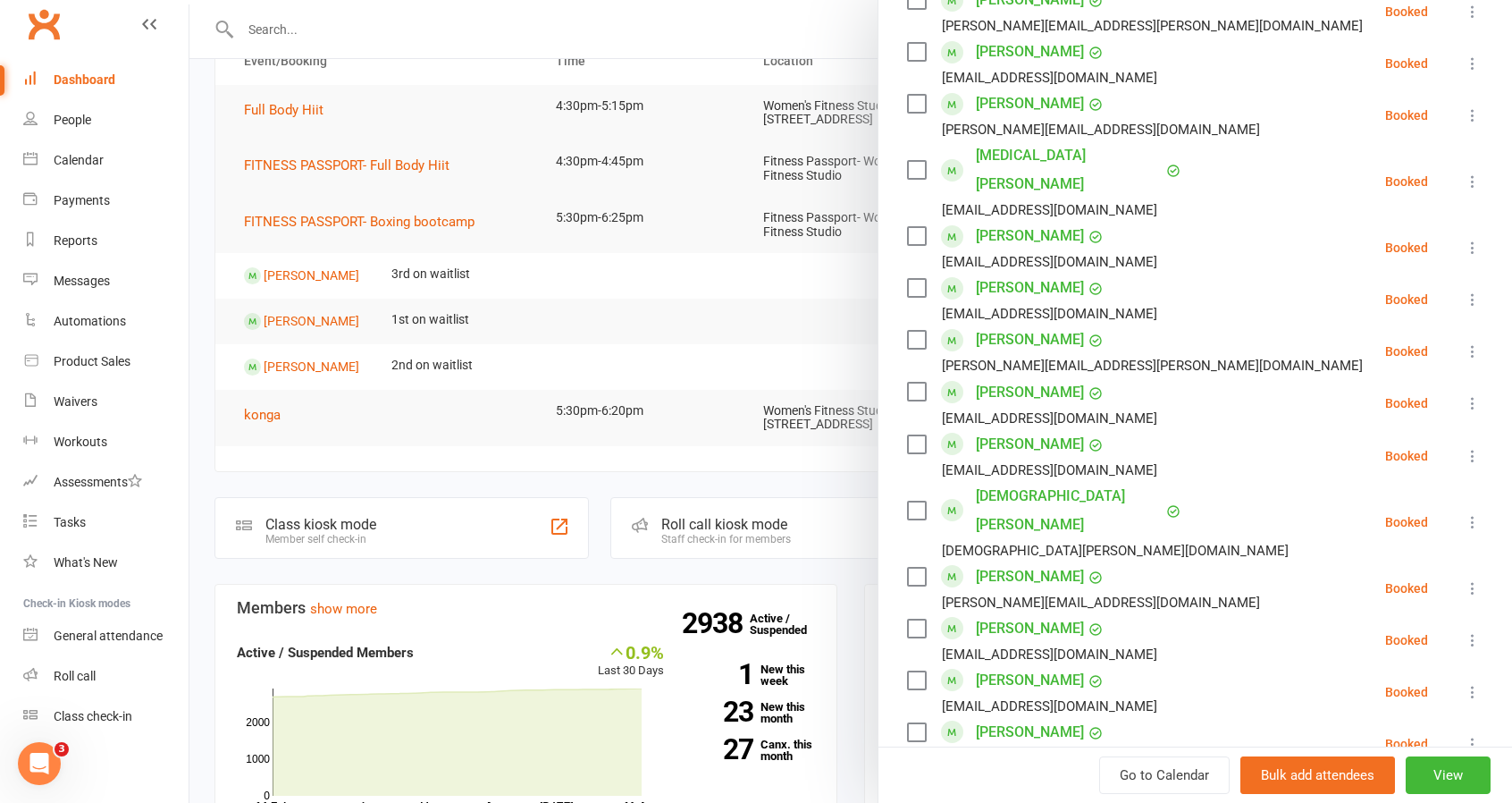
scroll to position [1341, 0]
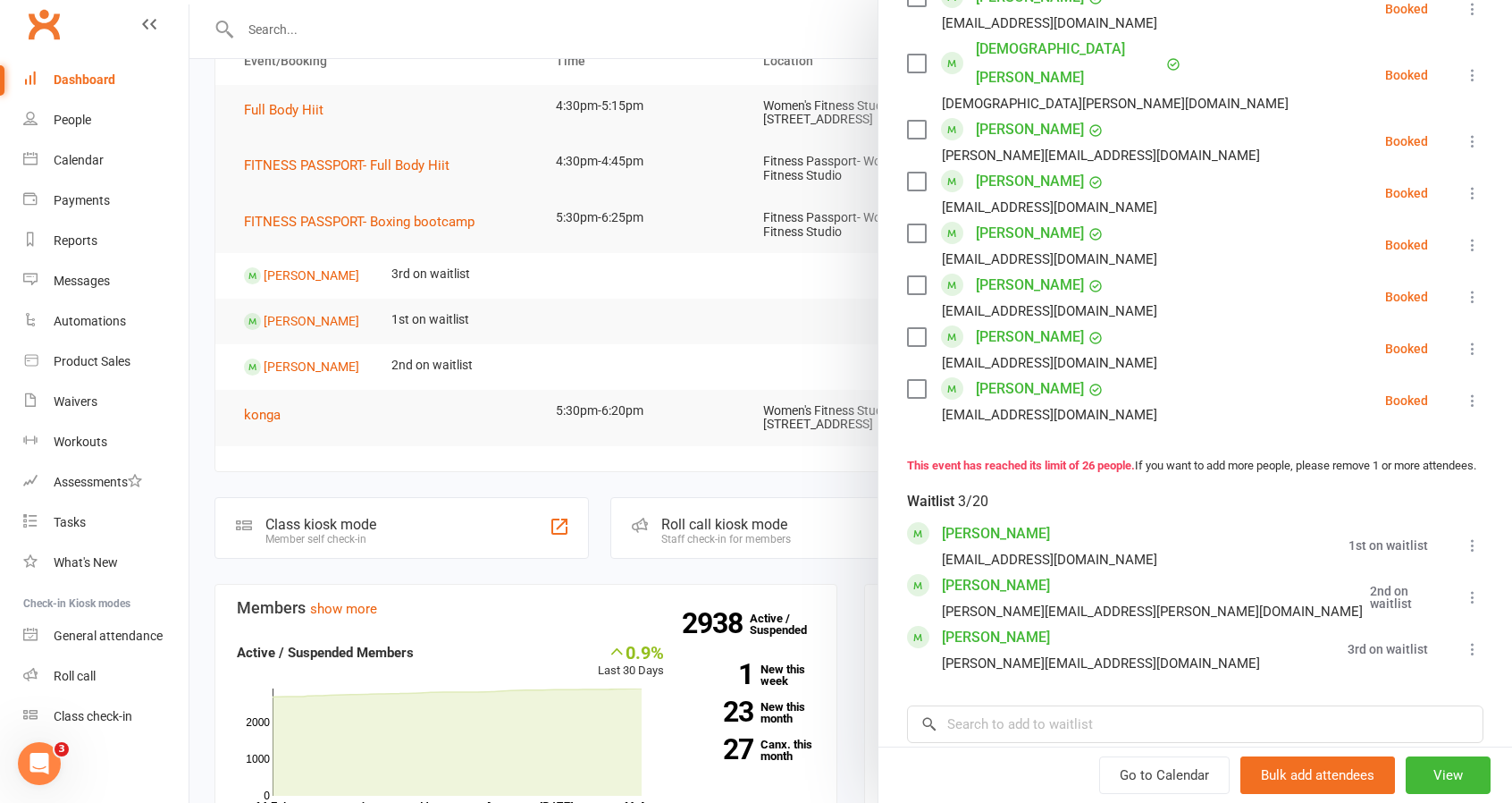
click at [1464, 588] on icon at bounding box center [1473, 597] width 18 height 18
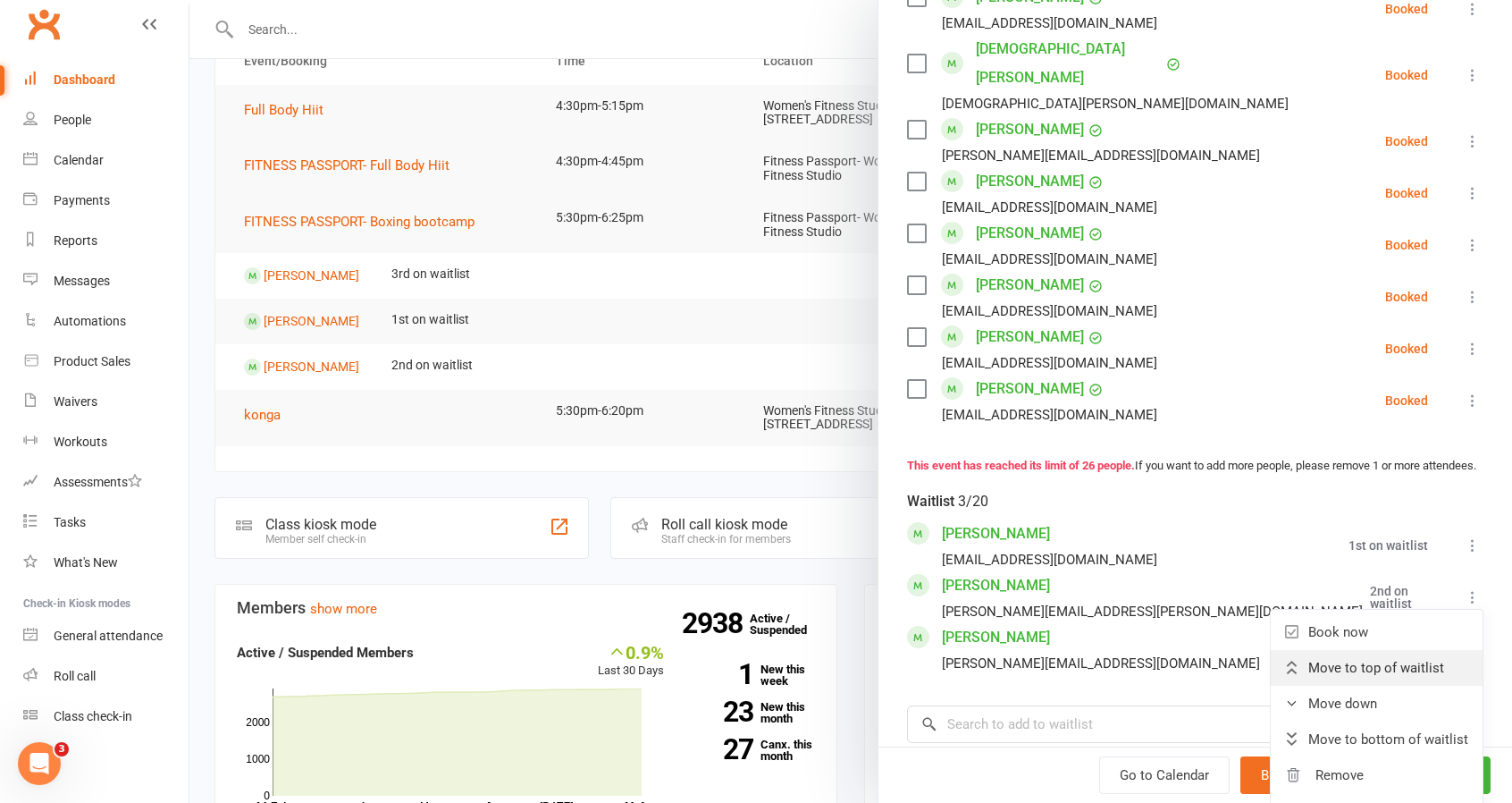
click at [1410, 657] on span "Move to top of waitlist" at bounding box center [1377, 668] width 136 height 21
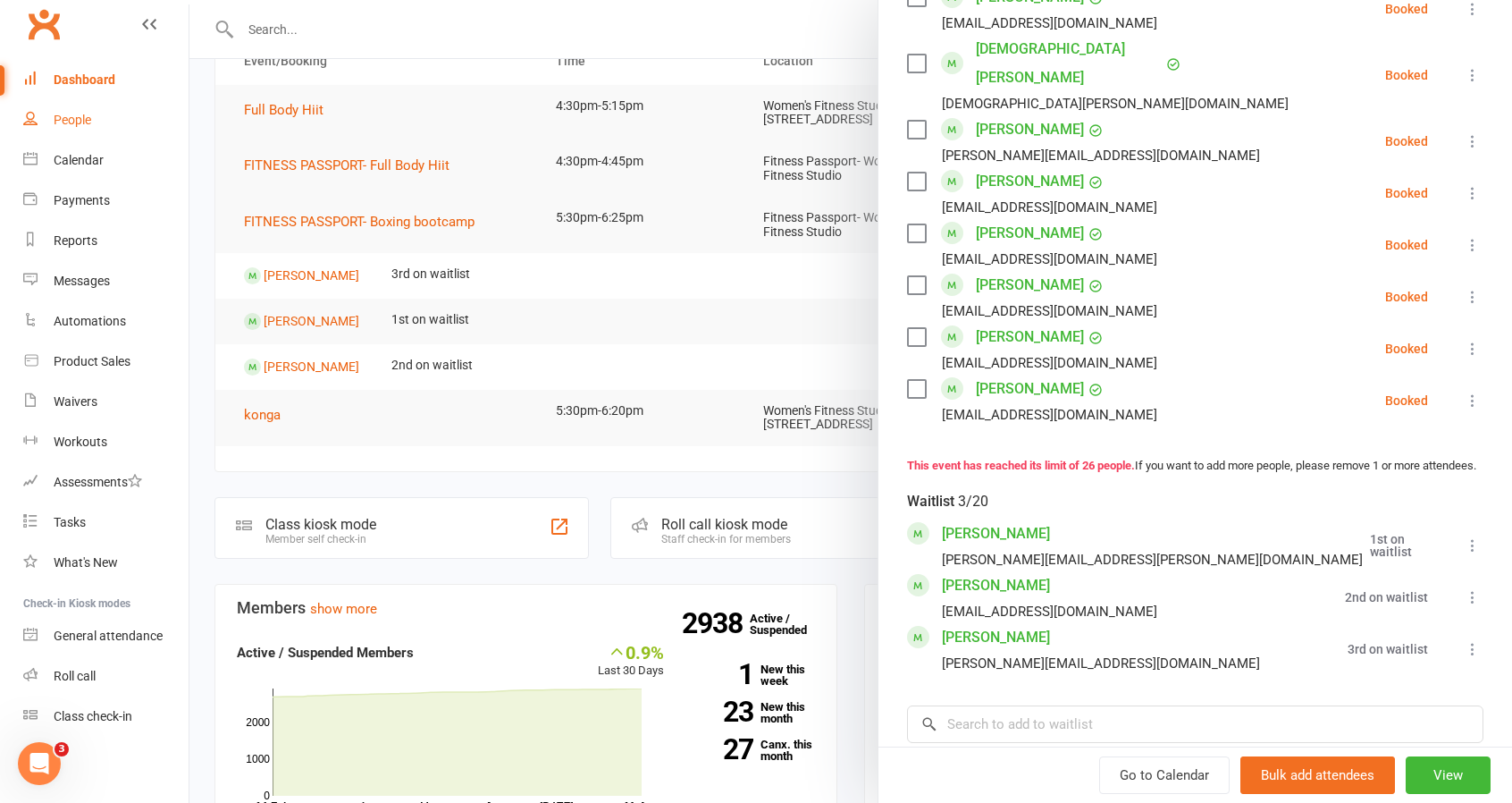
click at [108, 104] on link "People" at bounding box center [106, 120] width 165 height 40
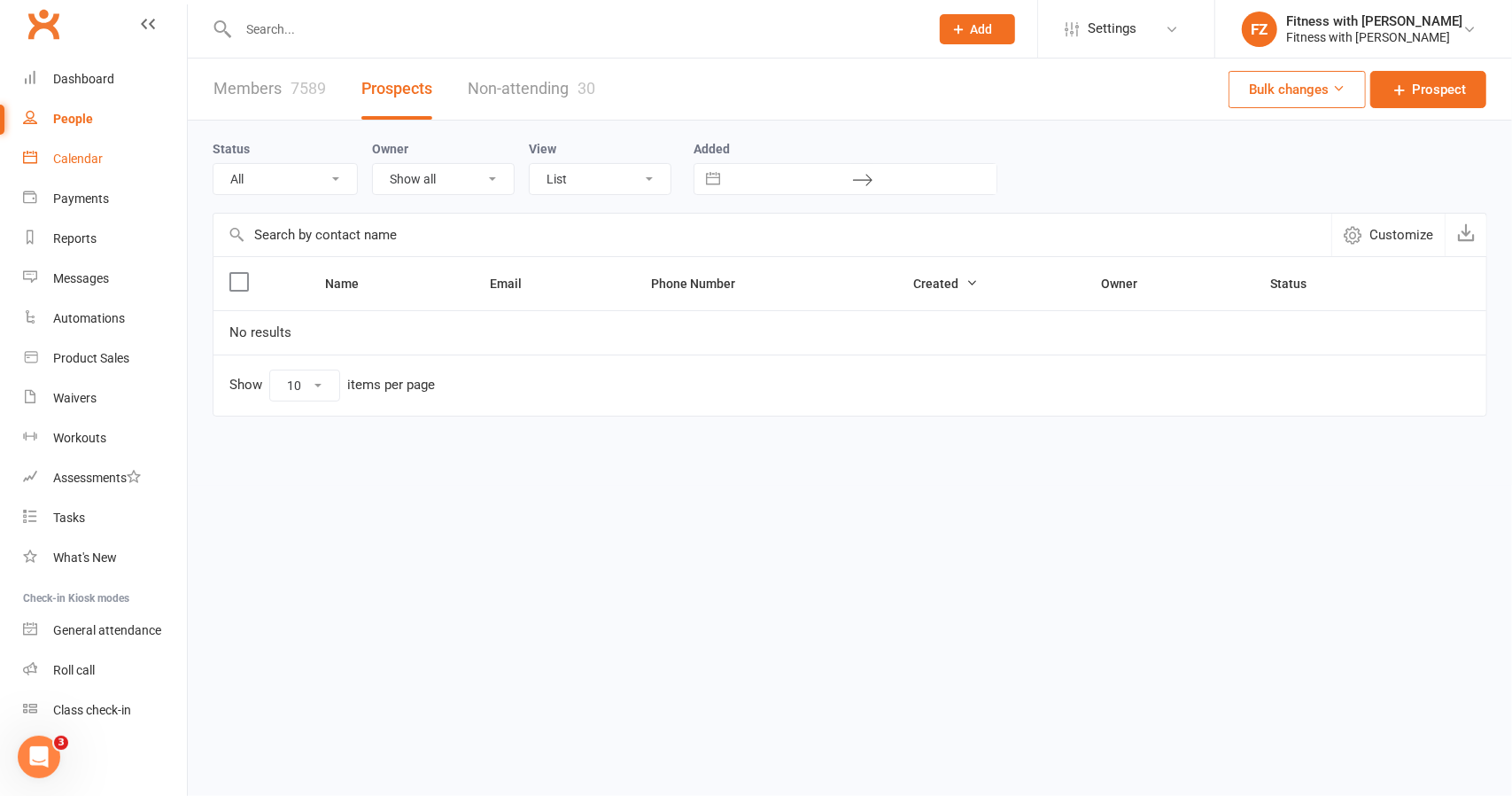
click at [78, 152] on div "Calendar" at bounding box center [77, 158] width 49 height 14
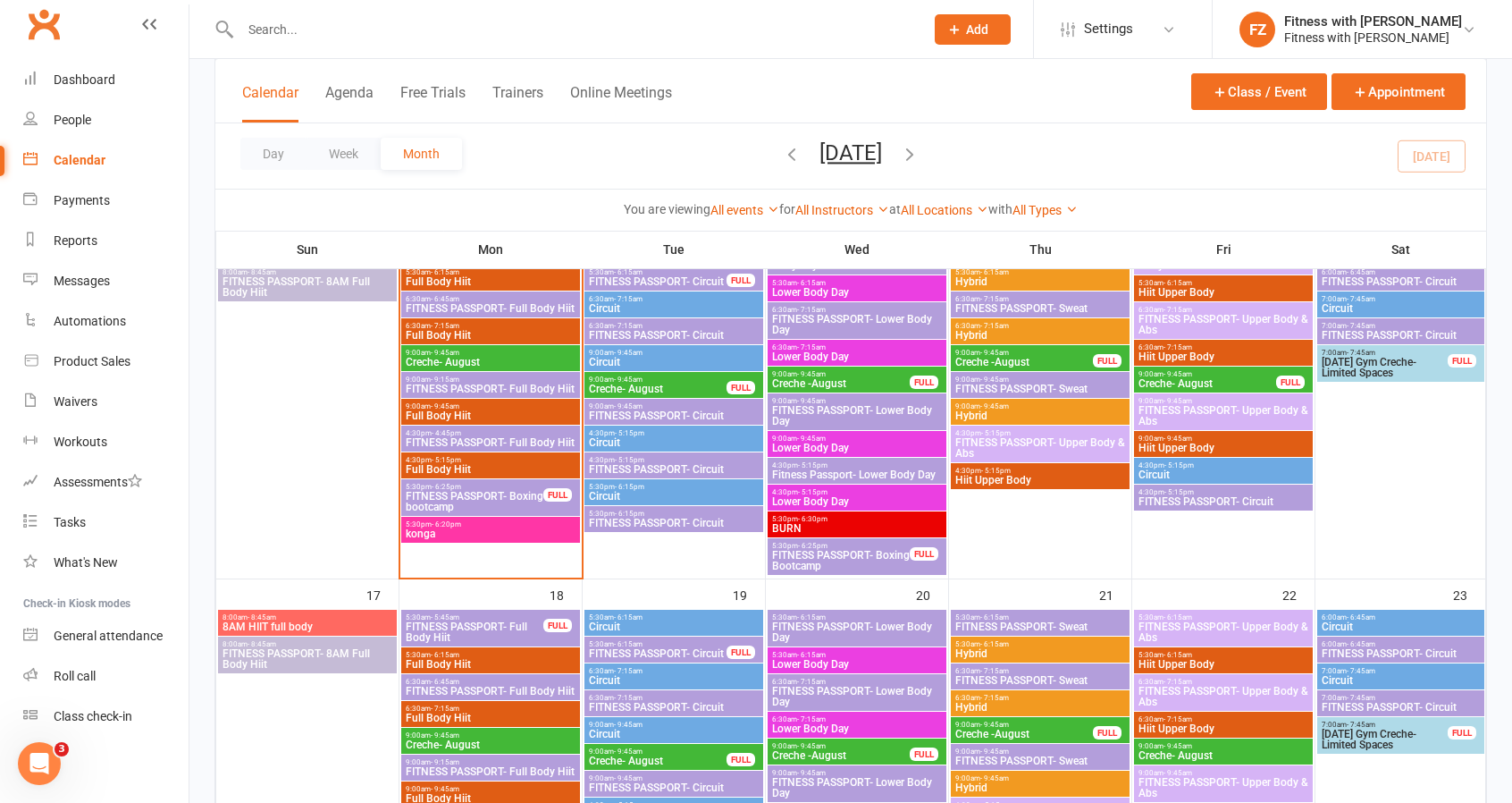
scroll to position [626, 0]
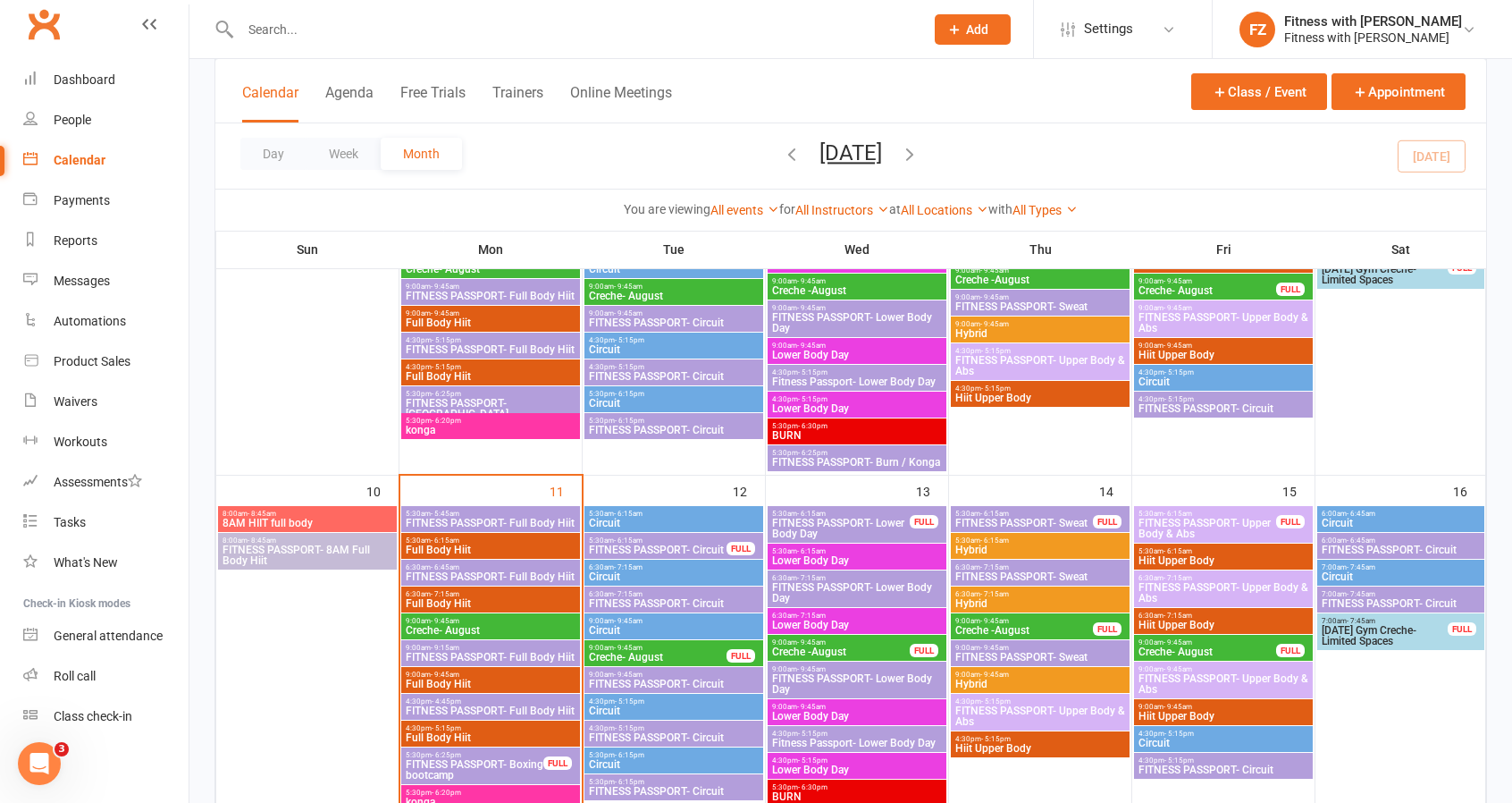
click at [527, 770] on span "FITNESS PASSPORT- Boxing bootcamp" at bounding box center [474, 770] width 139 height 21
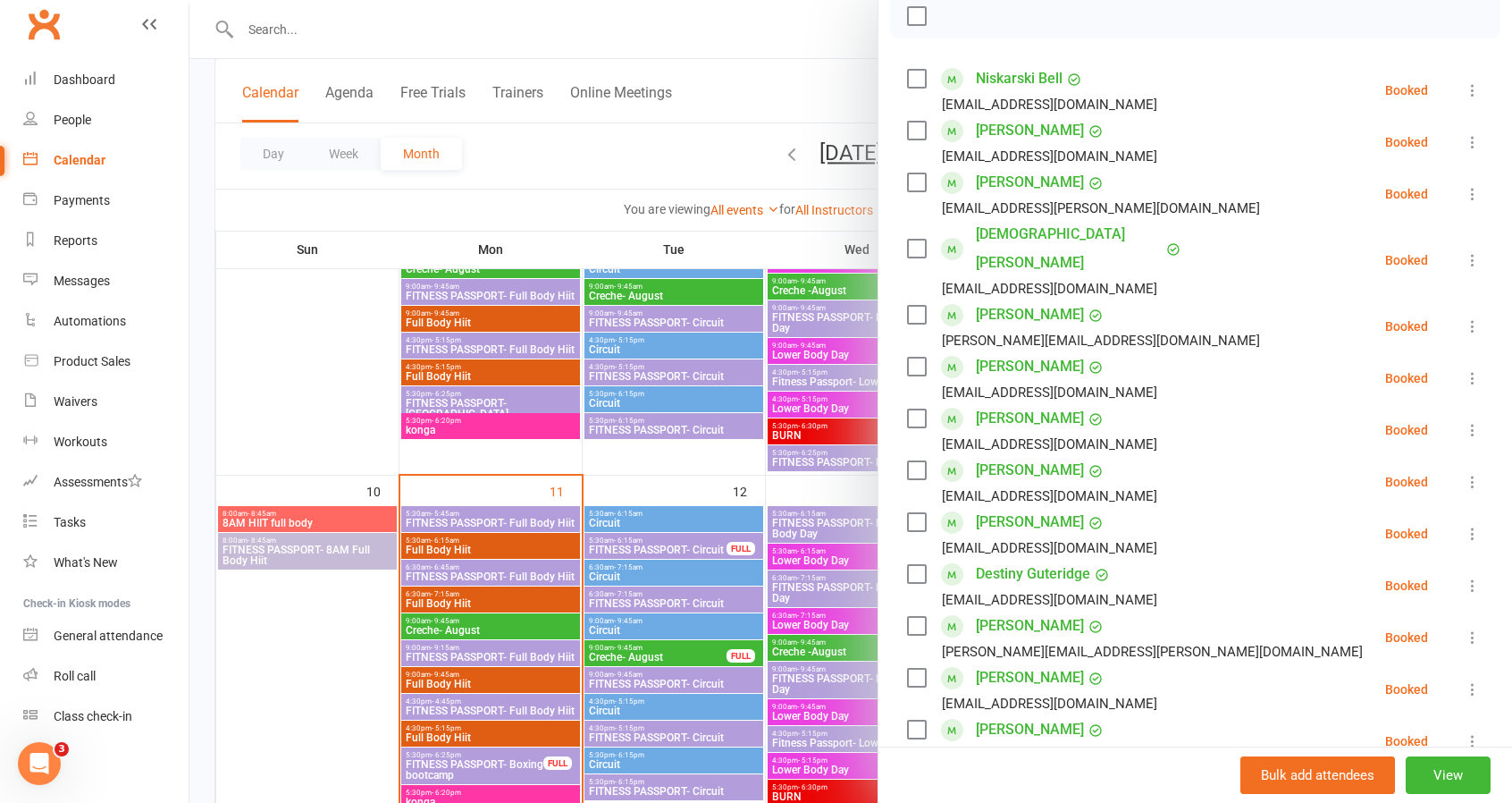
scroll to position [0, 0]
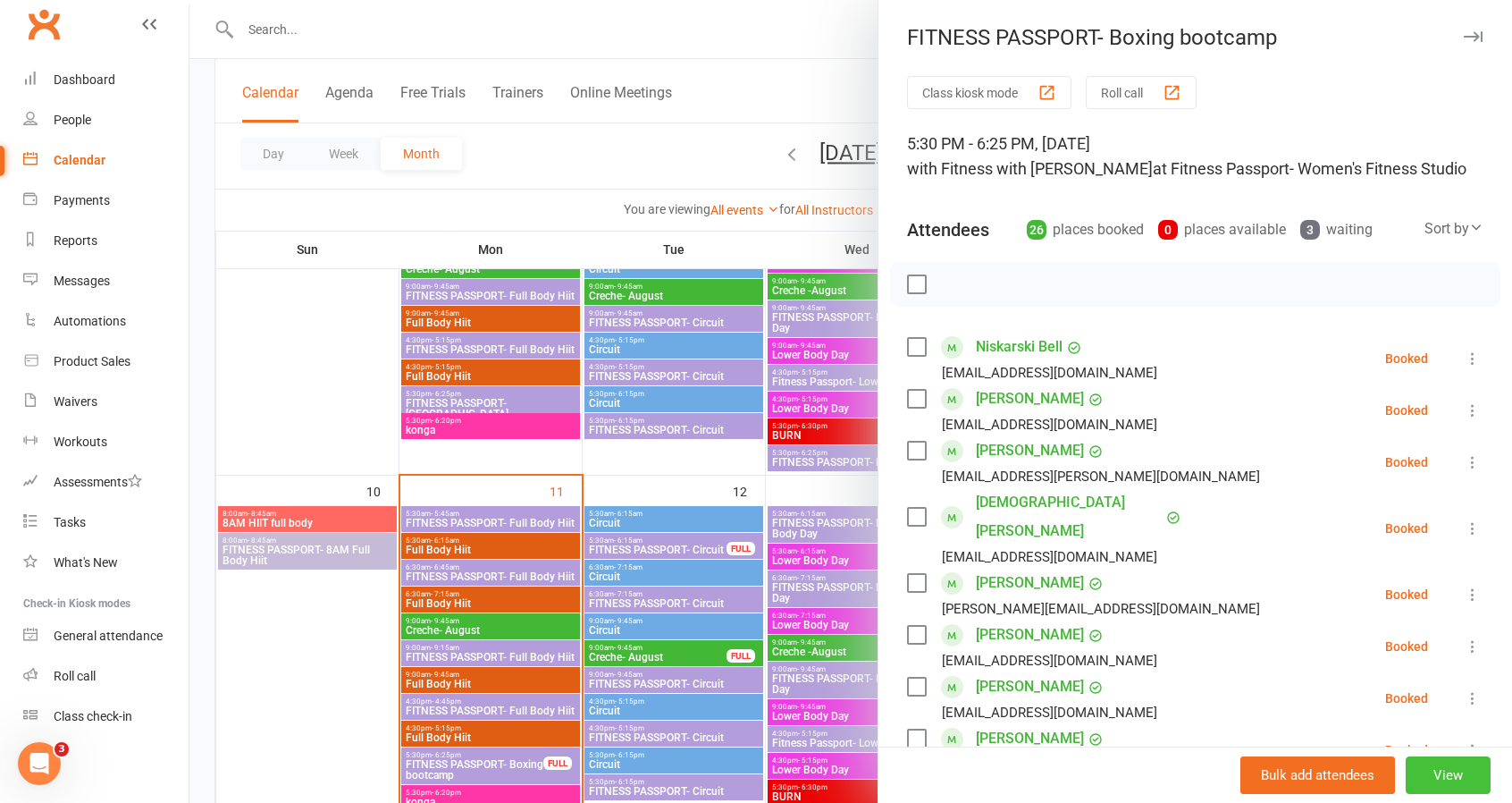
click at [1428, 774] on button "View" at bounding box center [1448, 775] width 85 height 38
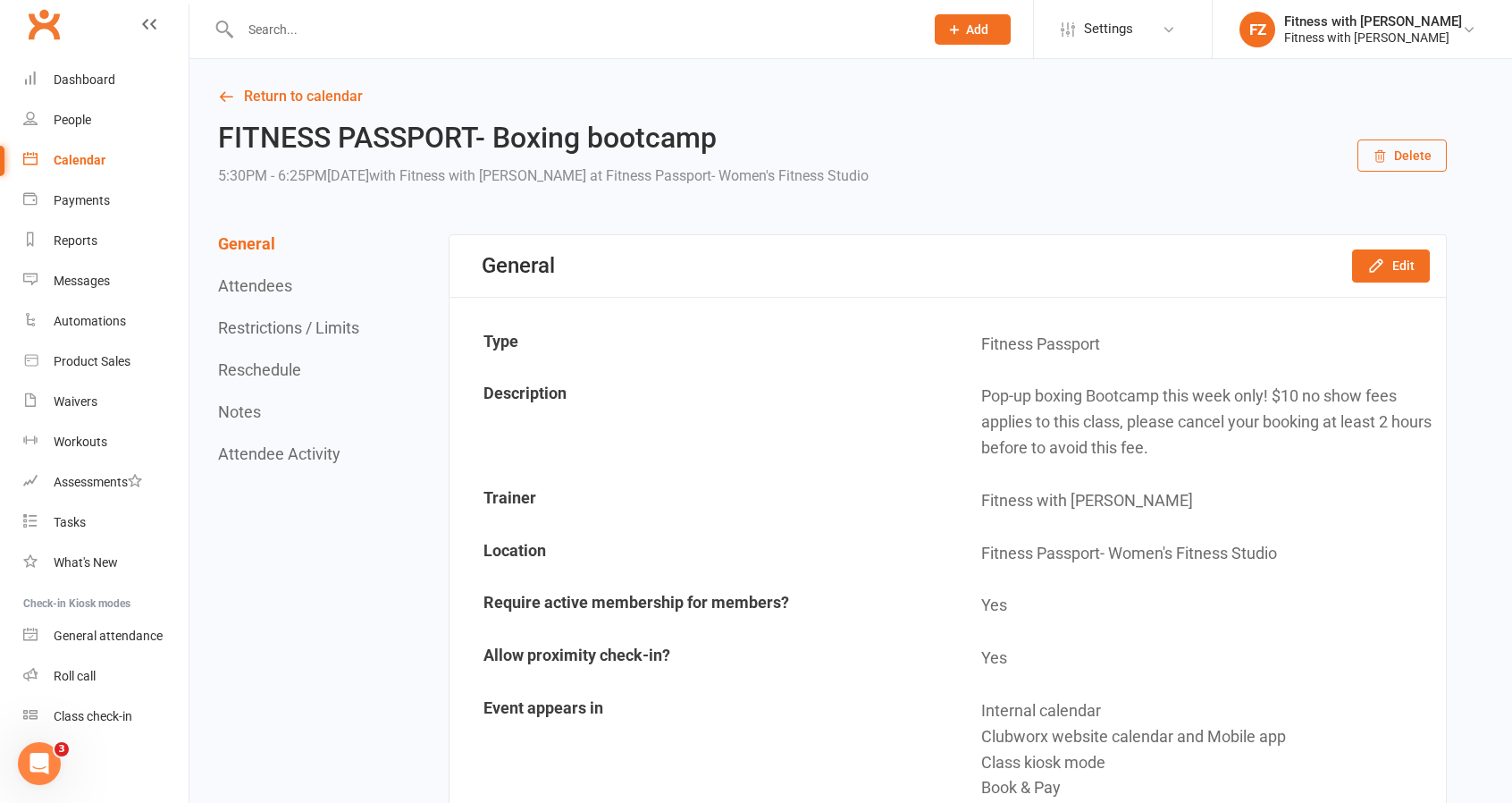
click at [320, 325] on button "Restrictions / Limits" at bounding box center [288, 327] width 141 height 18
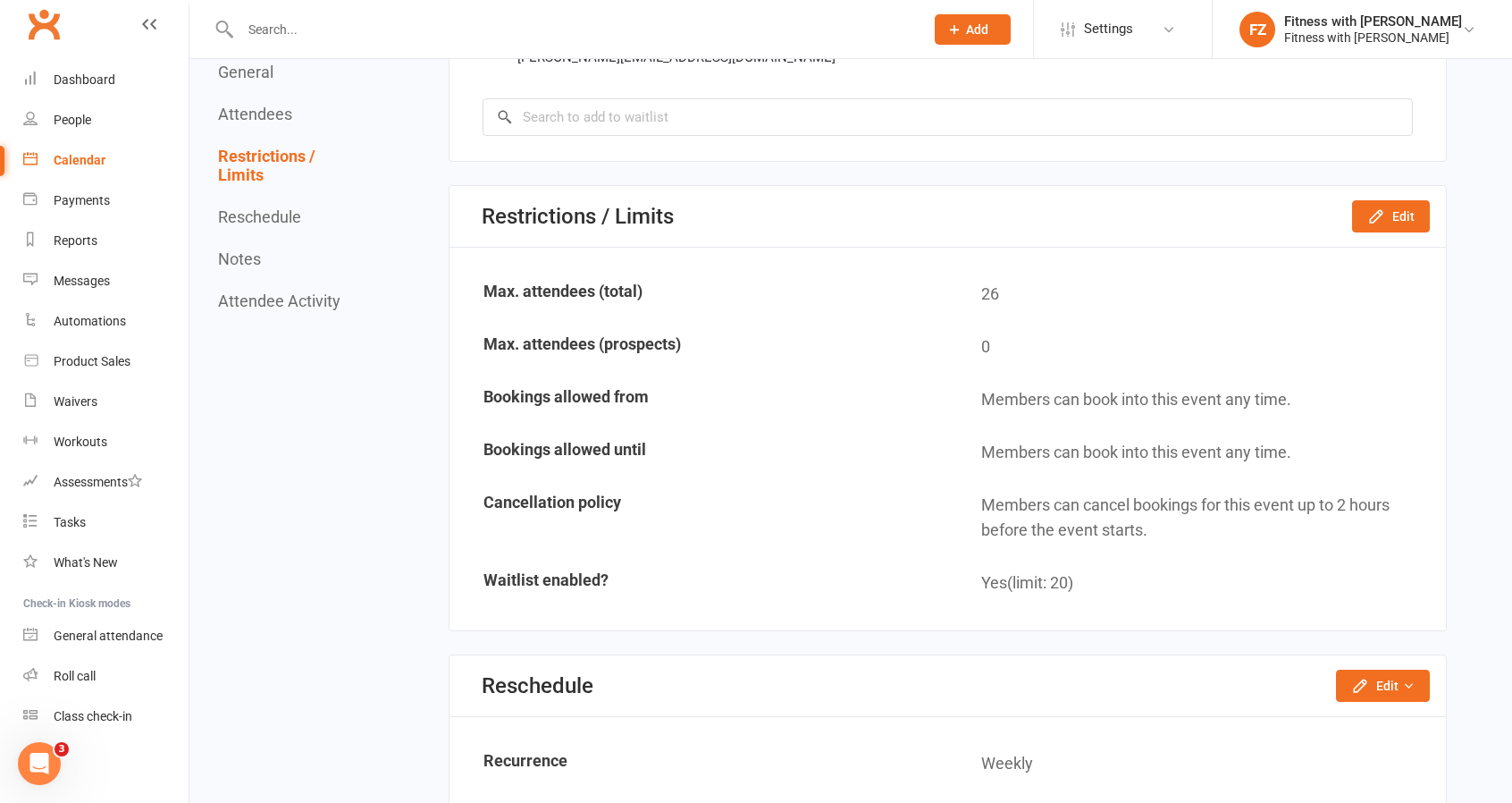
scroll to position [2817, 0]
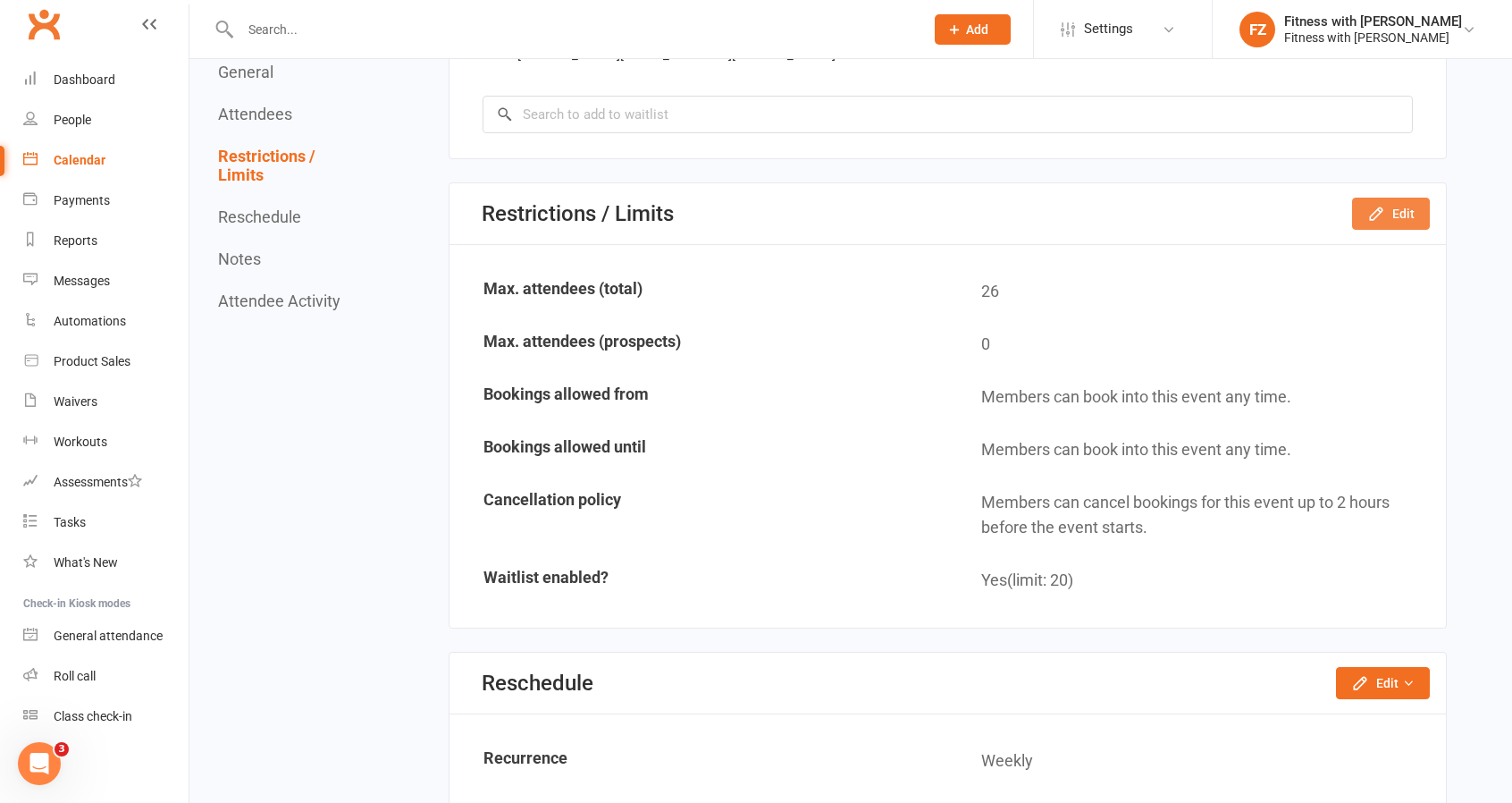
click at [1377, 217] on icon "button" at bounding box center [1376, 213] width 18 height 18
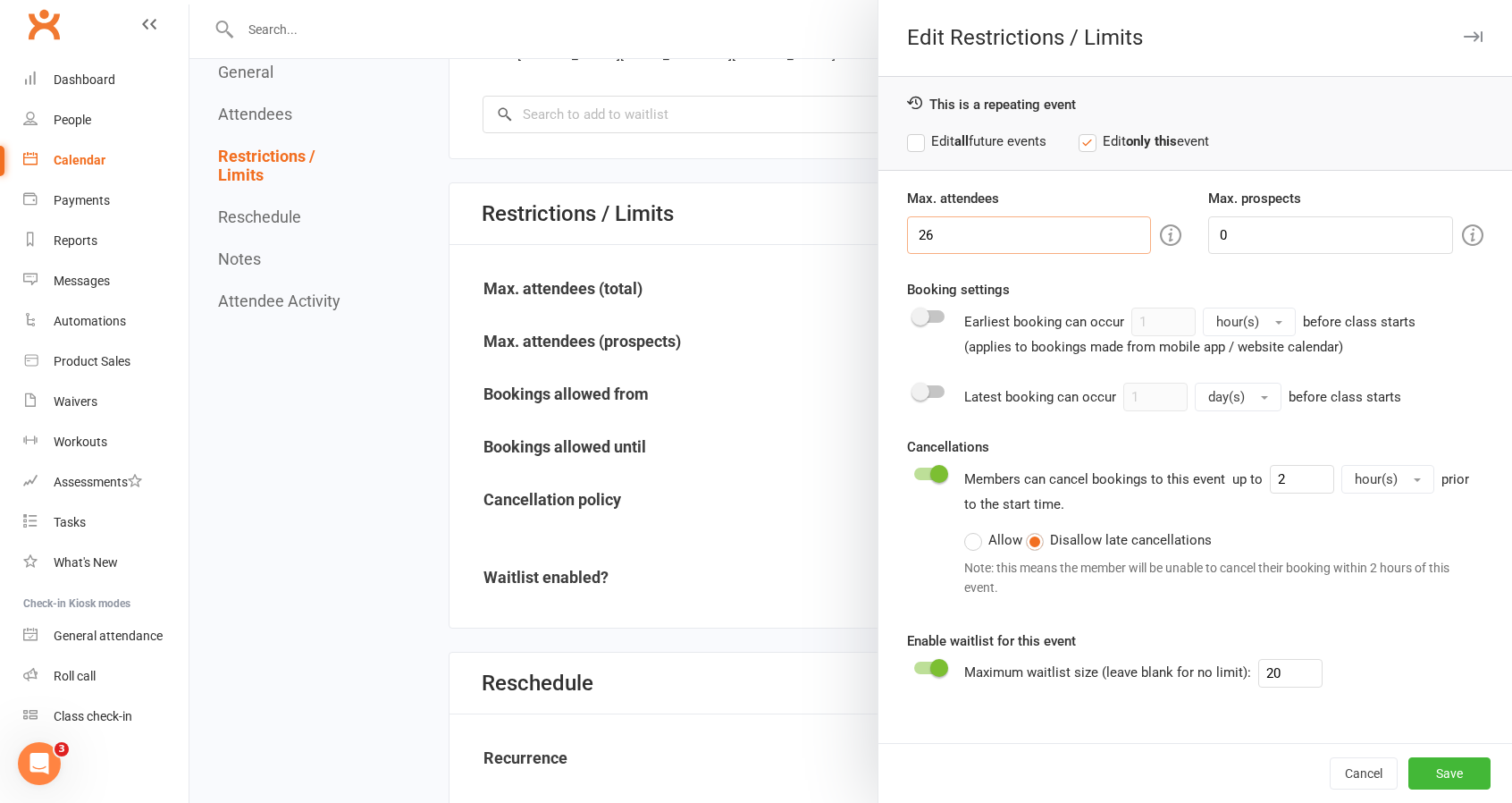
drag, startPoint x: 1038, startPoint y: 236, endPoint x: 775, endPoint y: 206, distance: 264.7
click at [784, 0] on div "Edit Restrictions / Limits This is a repeating event Edit all future events Edi…" at bounding box center [850, 0] width 1322 height 0
type input "28"
click at [1449, 759] on button "Save" at bounding box center [1450, 773] width 83 height 32
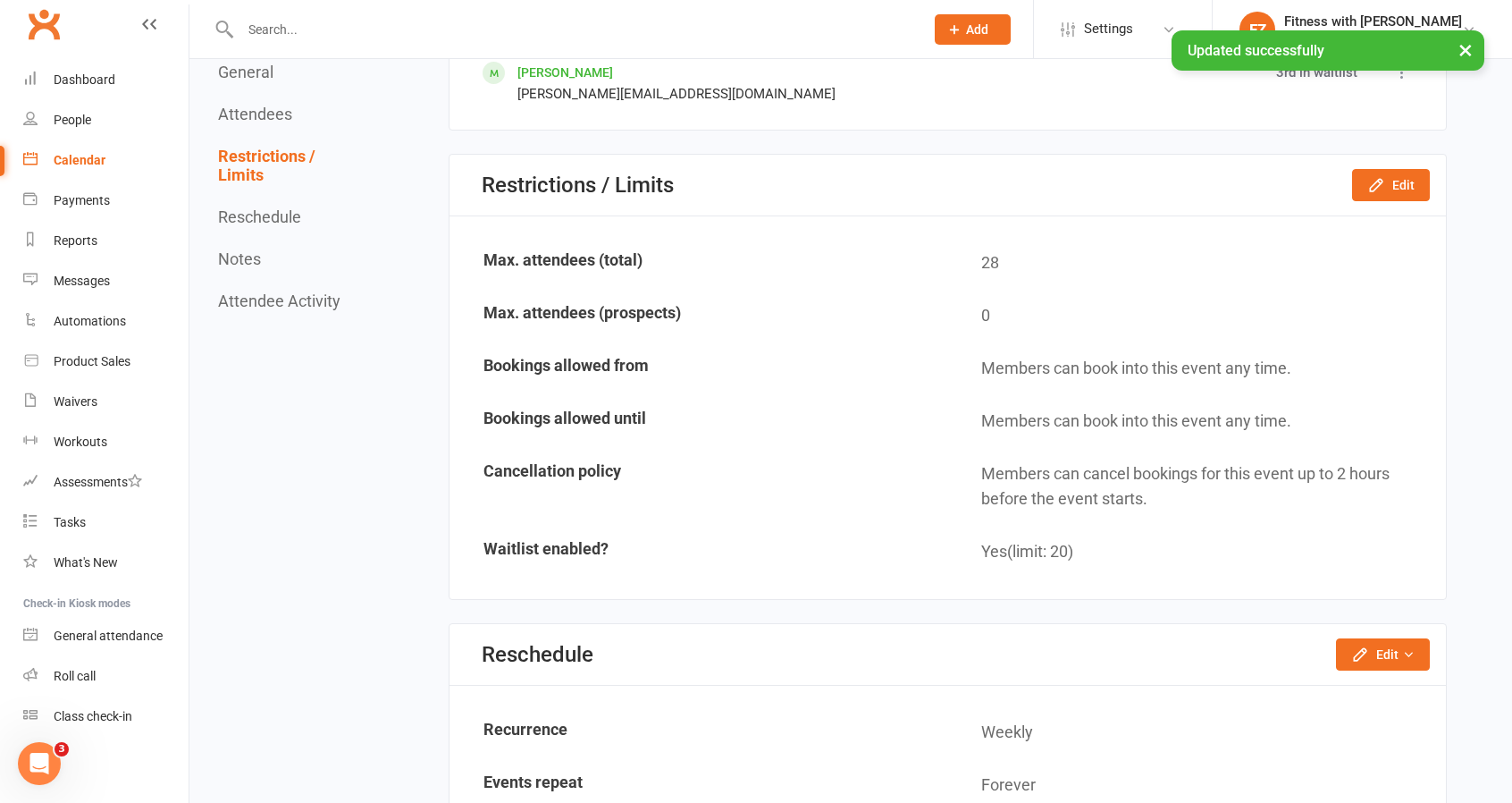
click at [73, 146] on link "Calendar" at bounding box center [106, 160] width 165 height 40
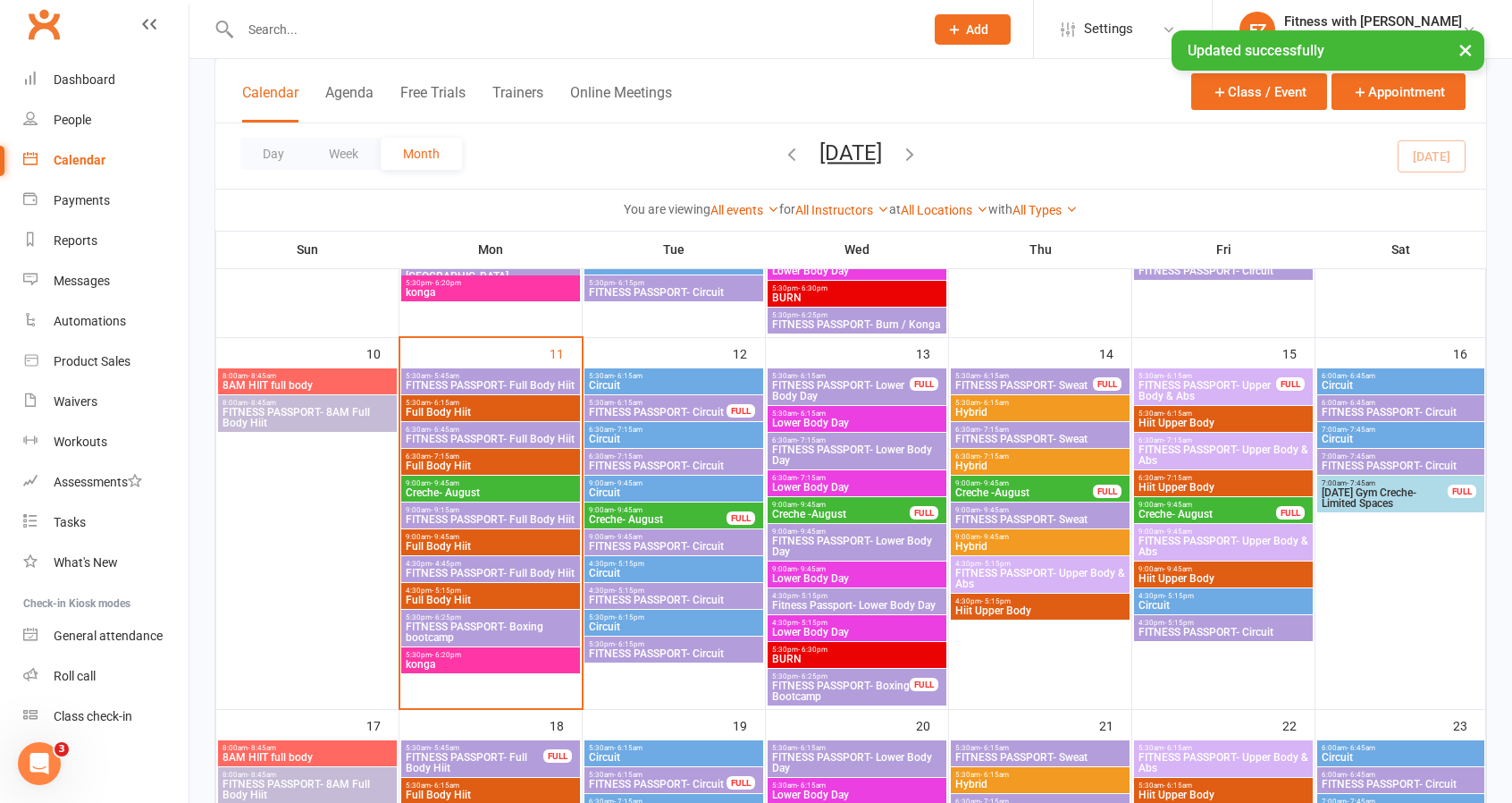
scroll to position [894, 0]
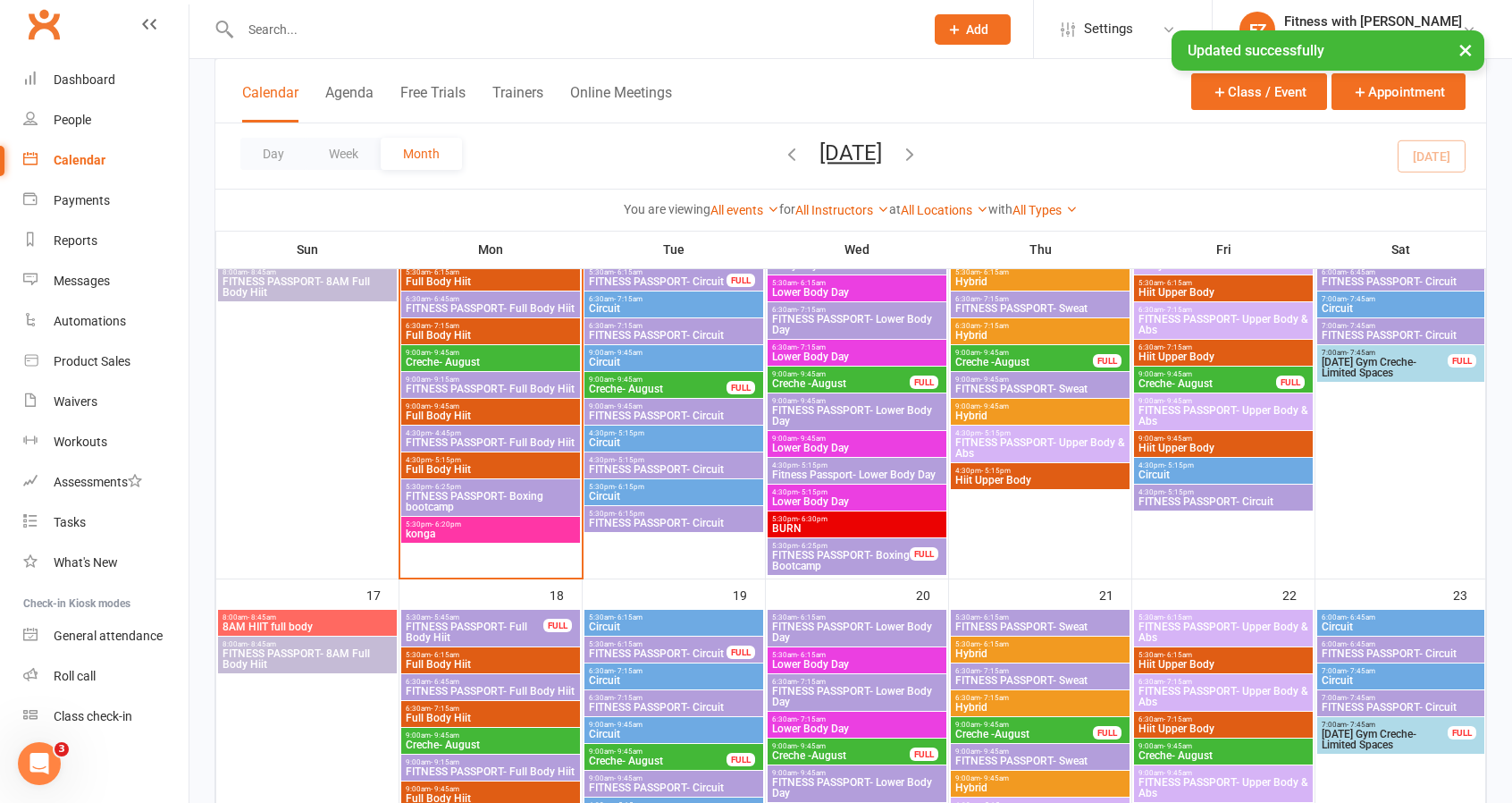
click at [871, 563] on span "FITNESS PASSPORT- Boxing Bootcamp" at bounding box center [841, 561] width 139 height 21
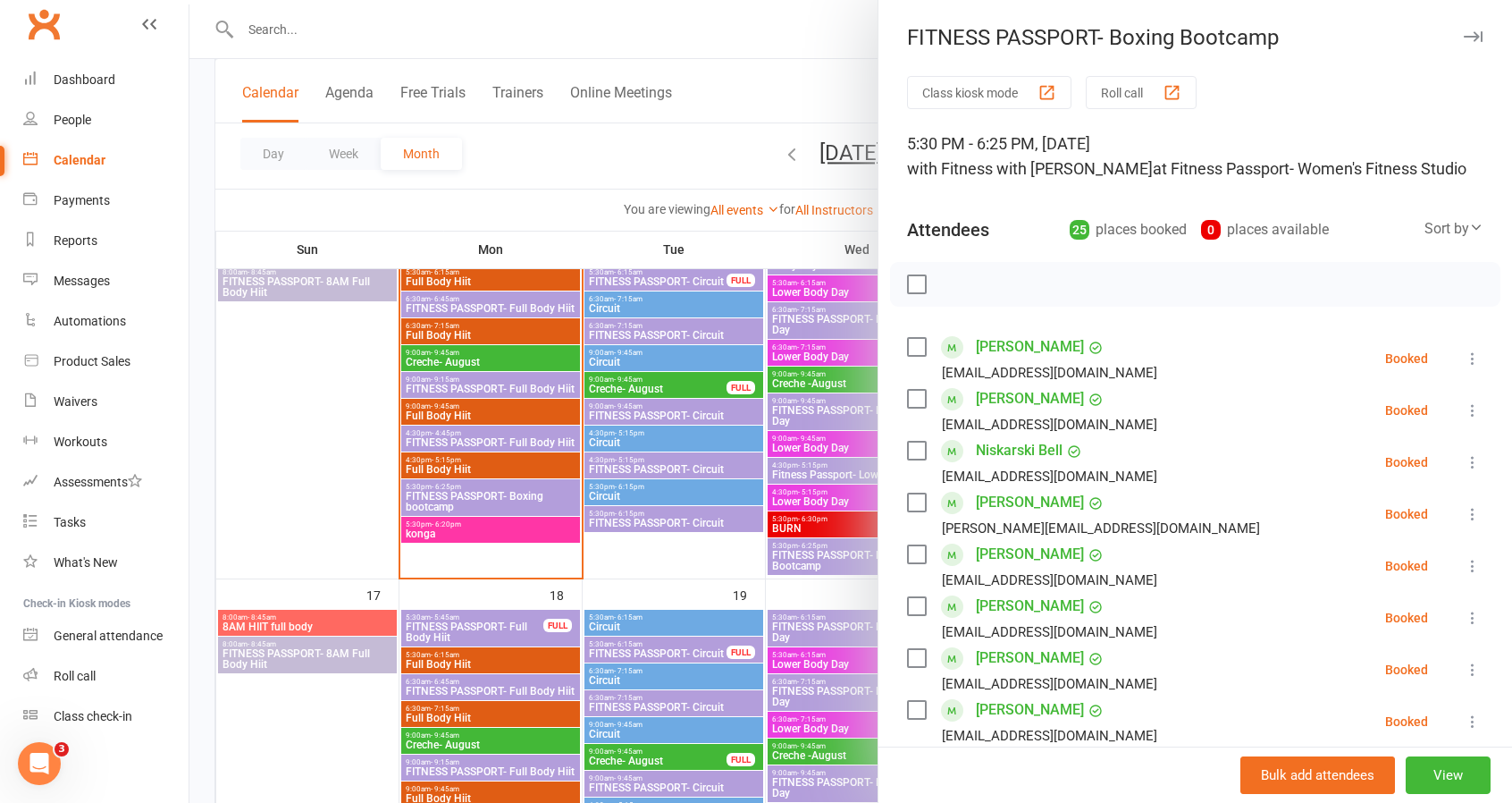
click at [1462, 27] on button "button" at bounding box center [1473, 37] width 21 height 21
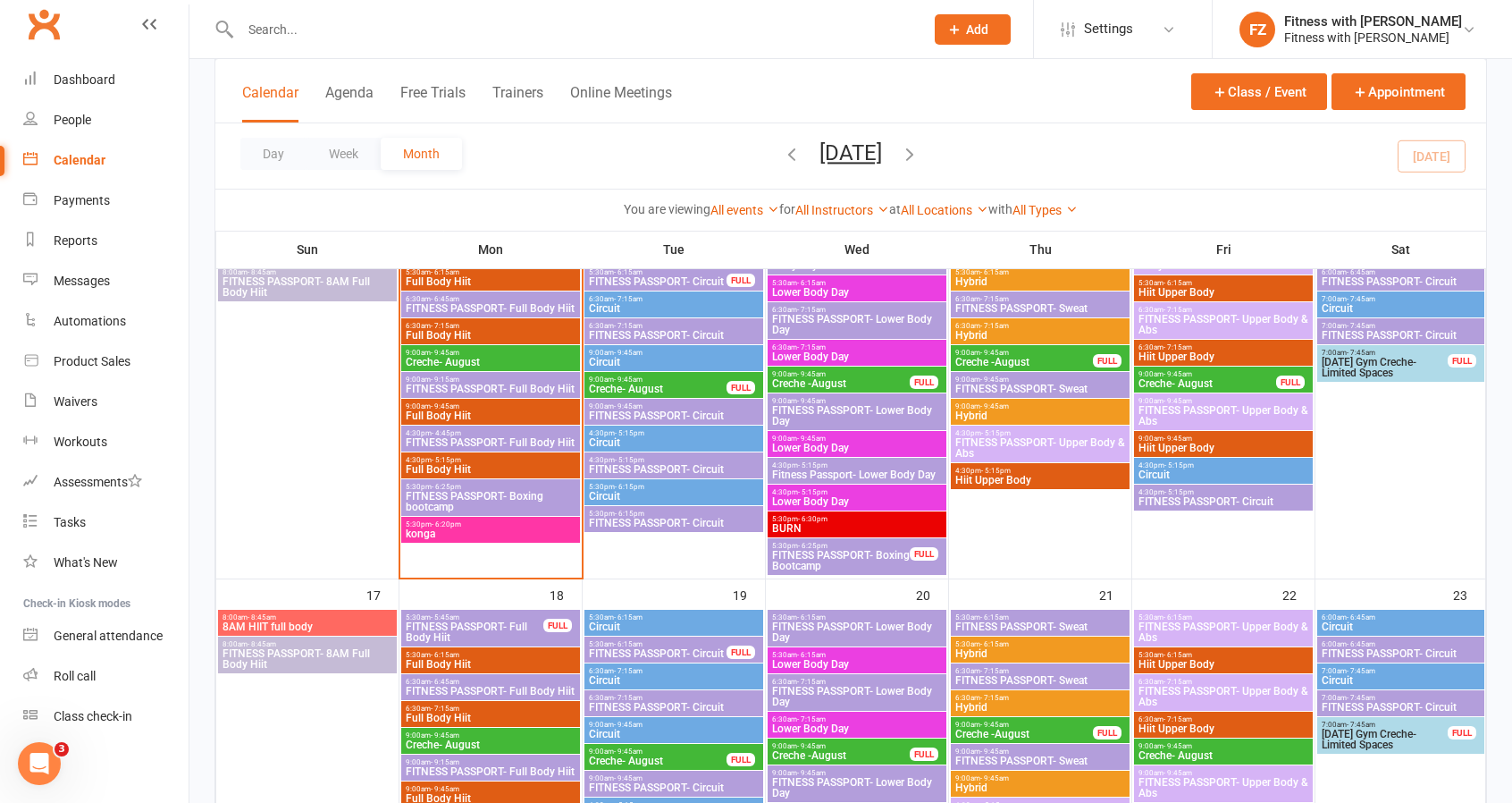
click at [878, 471] on span "Fitness Passport- Lower Body Day" at bounding box center [857, 474] width 171 height 11
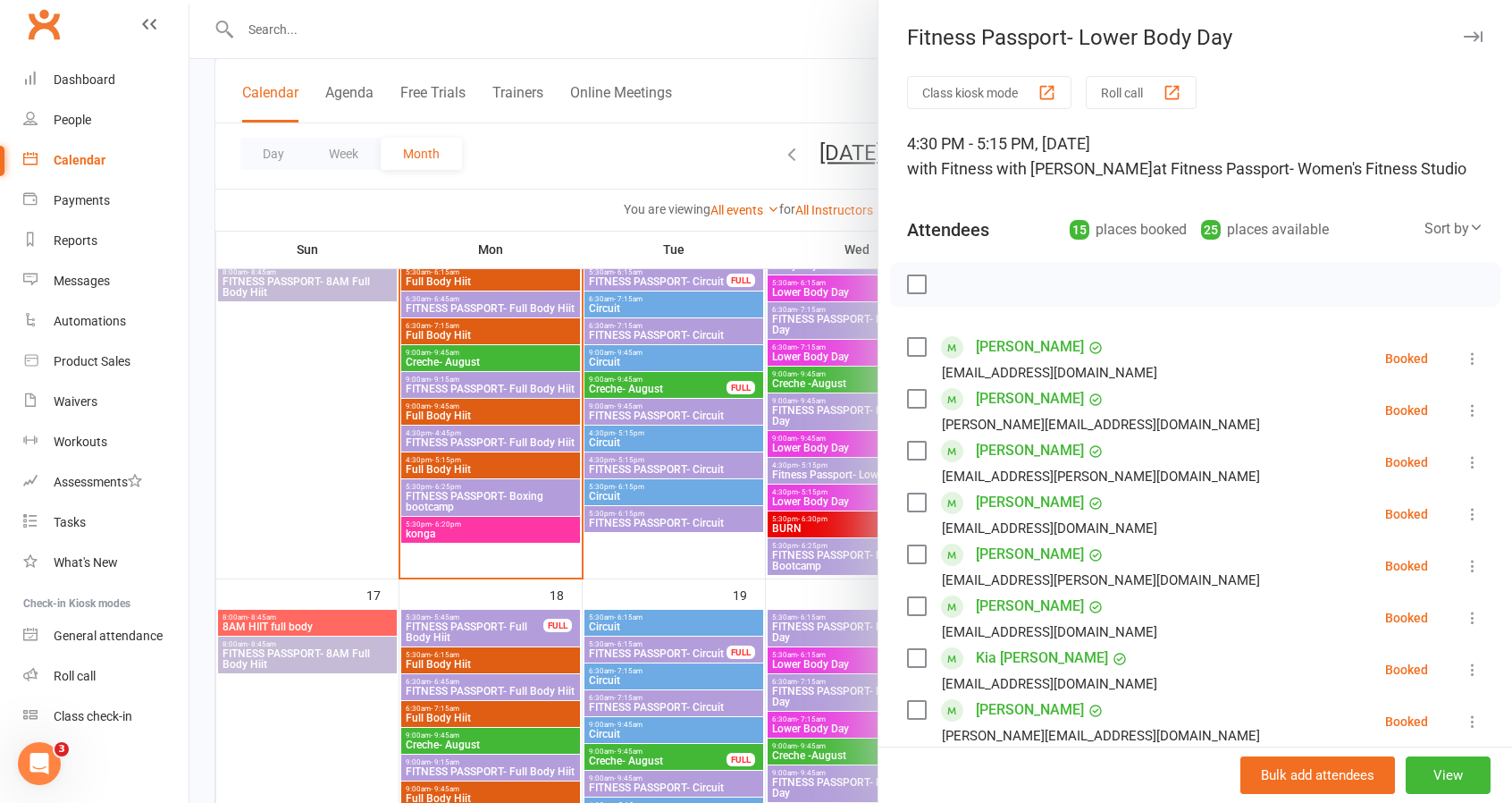
click at [1462, 30] on button "button" at bounding box center [1473, 37] width 21 height 21
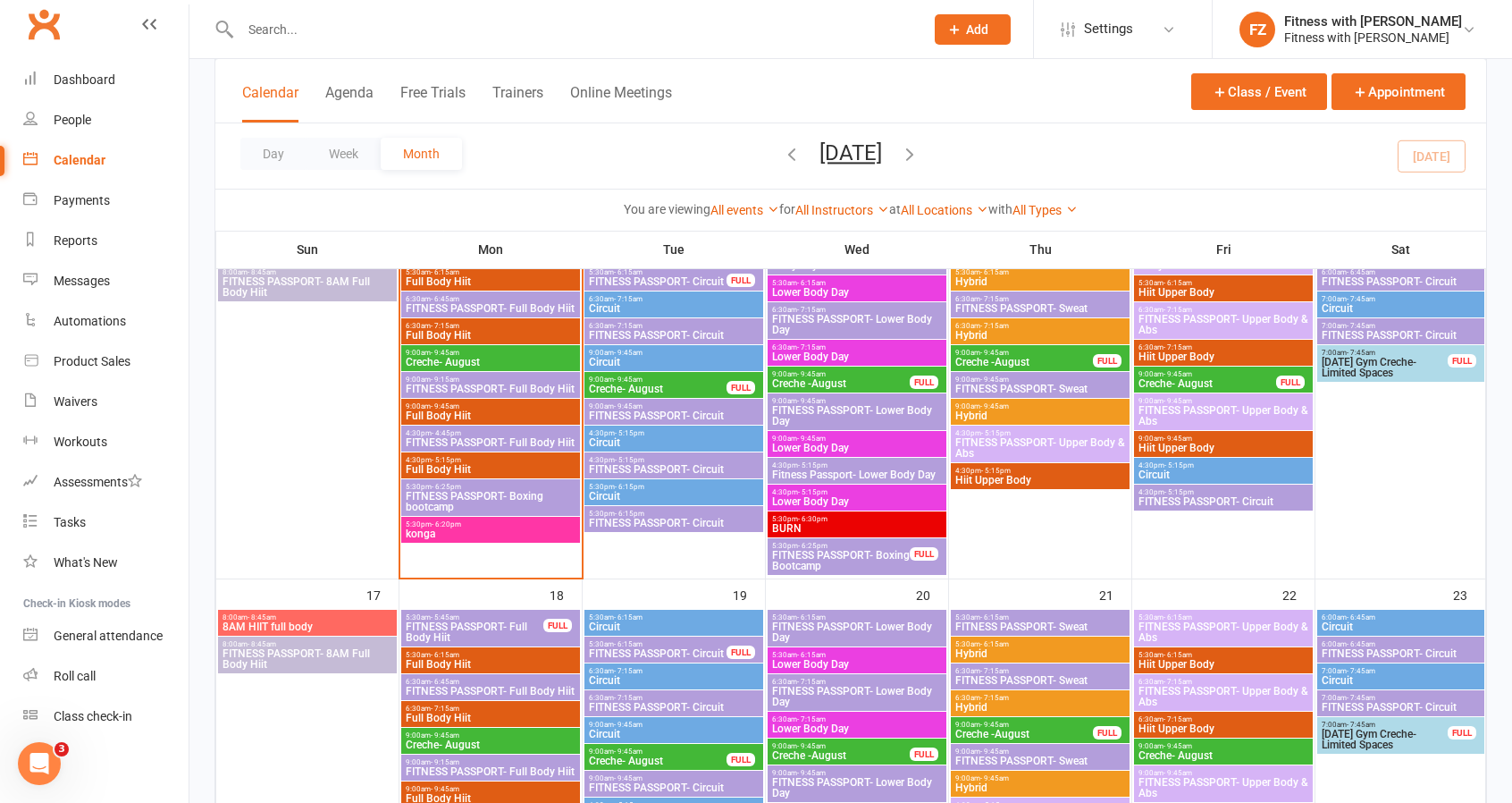
click at [474, 437] on span "FITNESS PASSPORT- Full Body Hiit" at bounding box center [490, 442] width 171 height 11
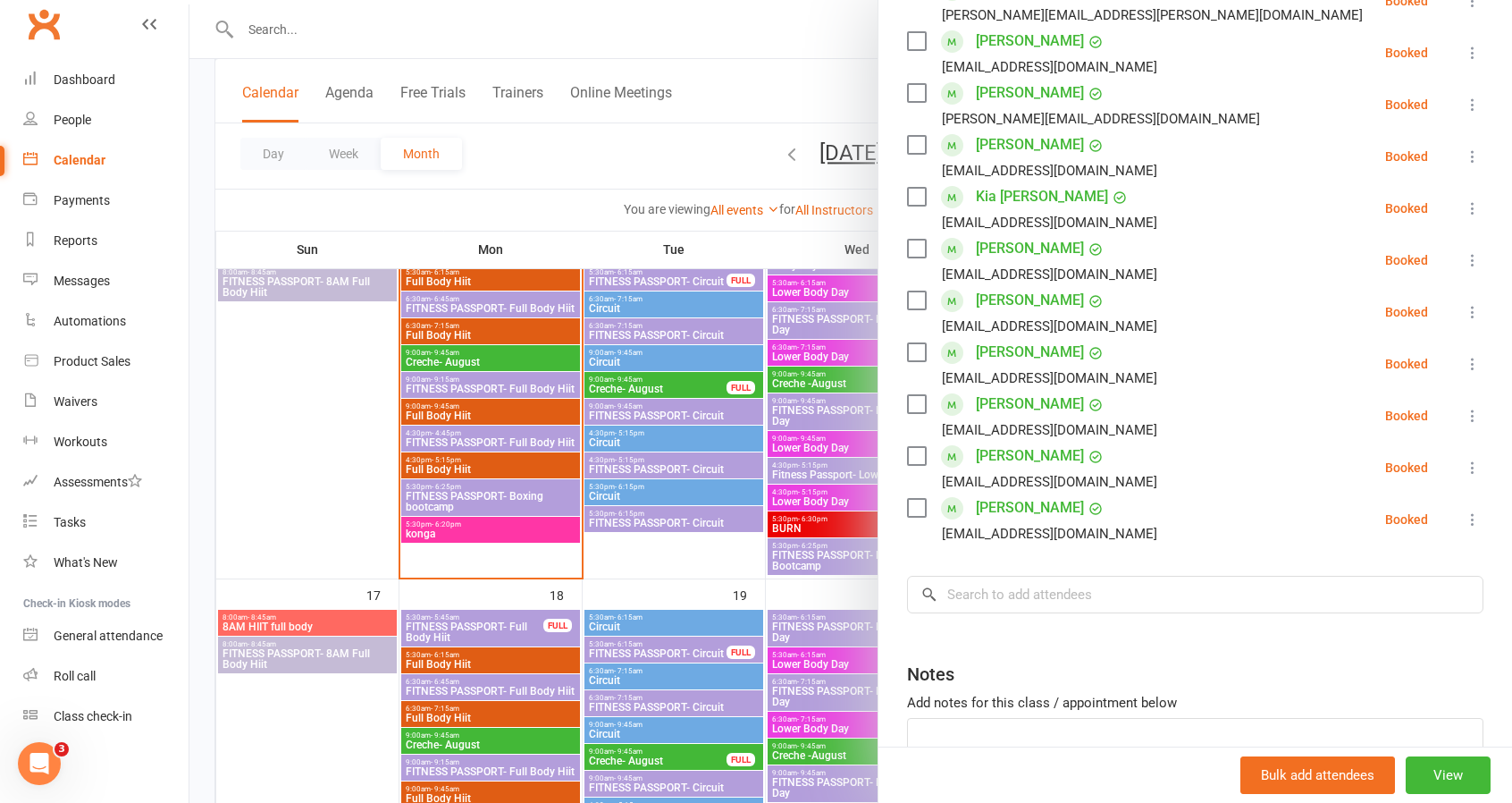
scroll to position [179, 0]
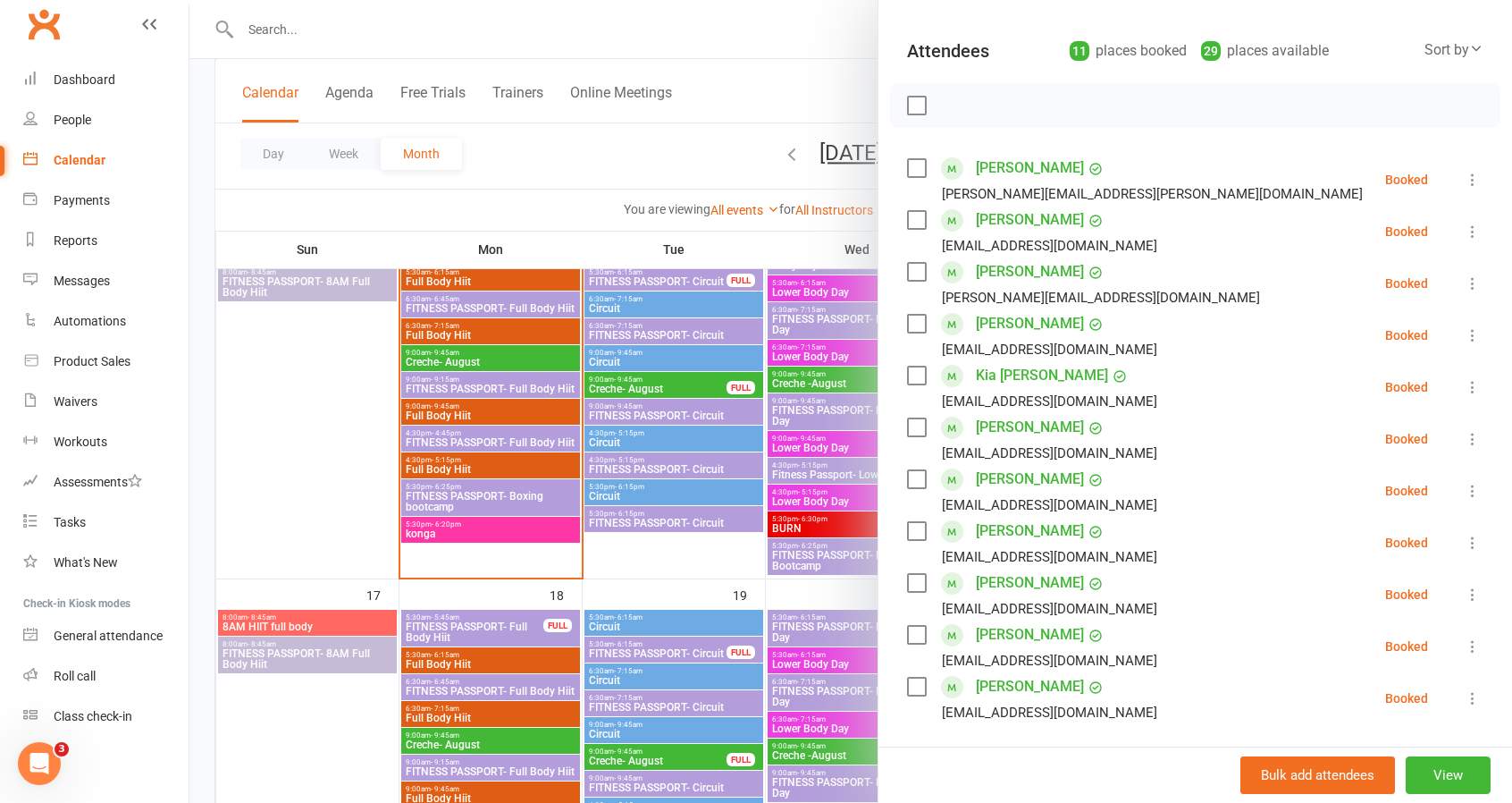
click at [479, 496] on div at bounding box center [850, 401] width 1322 height 803
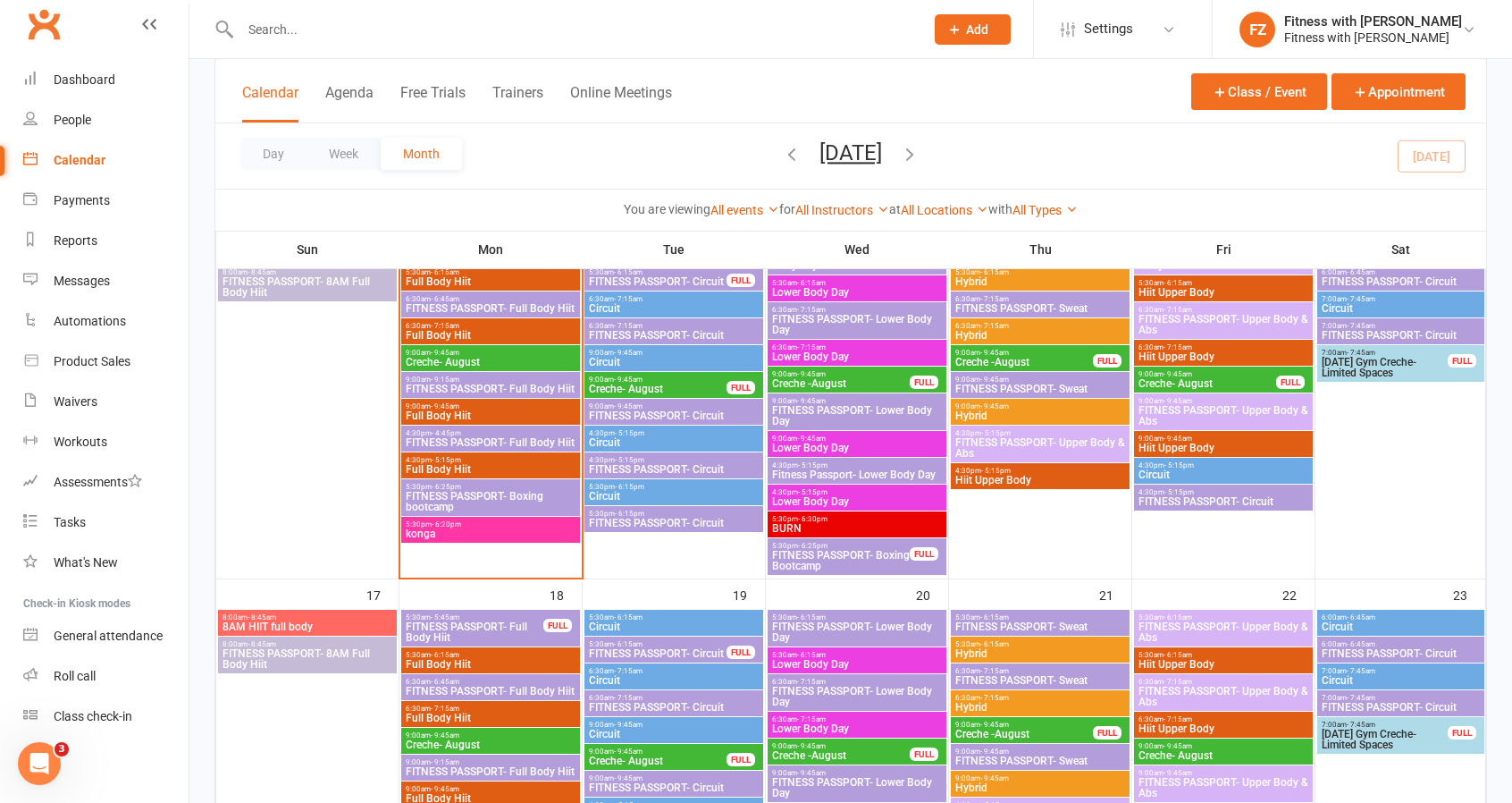
click at [478, 499] on span "FITNESS PASSPORT- Boxing bootcamp" at bounding box center [490, 501] width 171 height 21
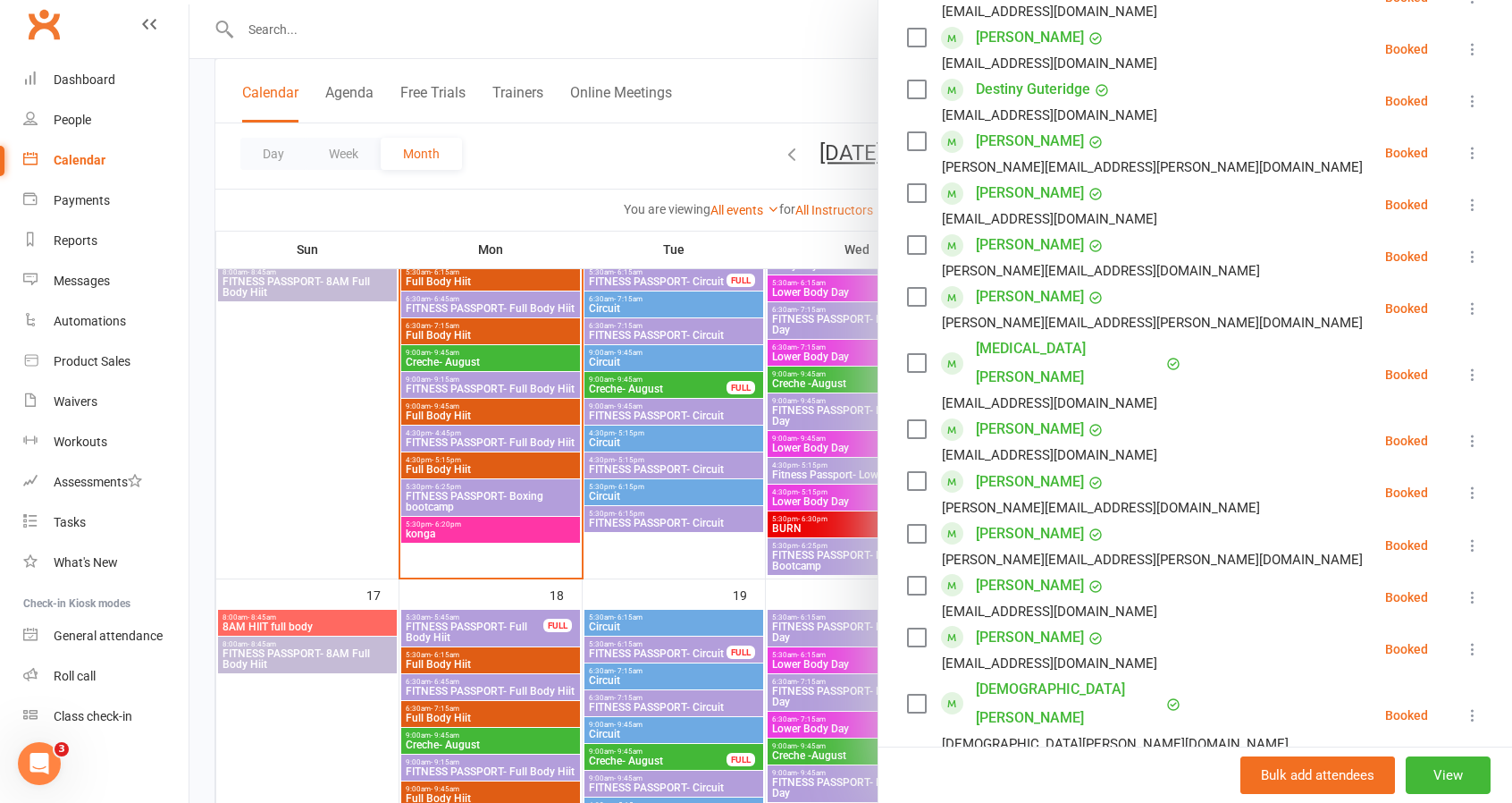
scroll to position [857, 0]
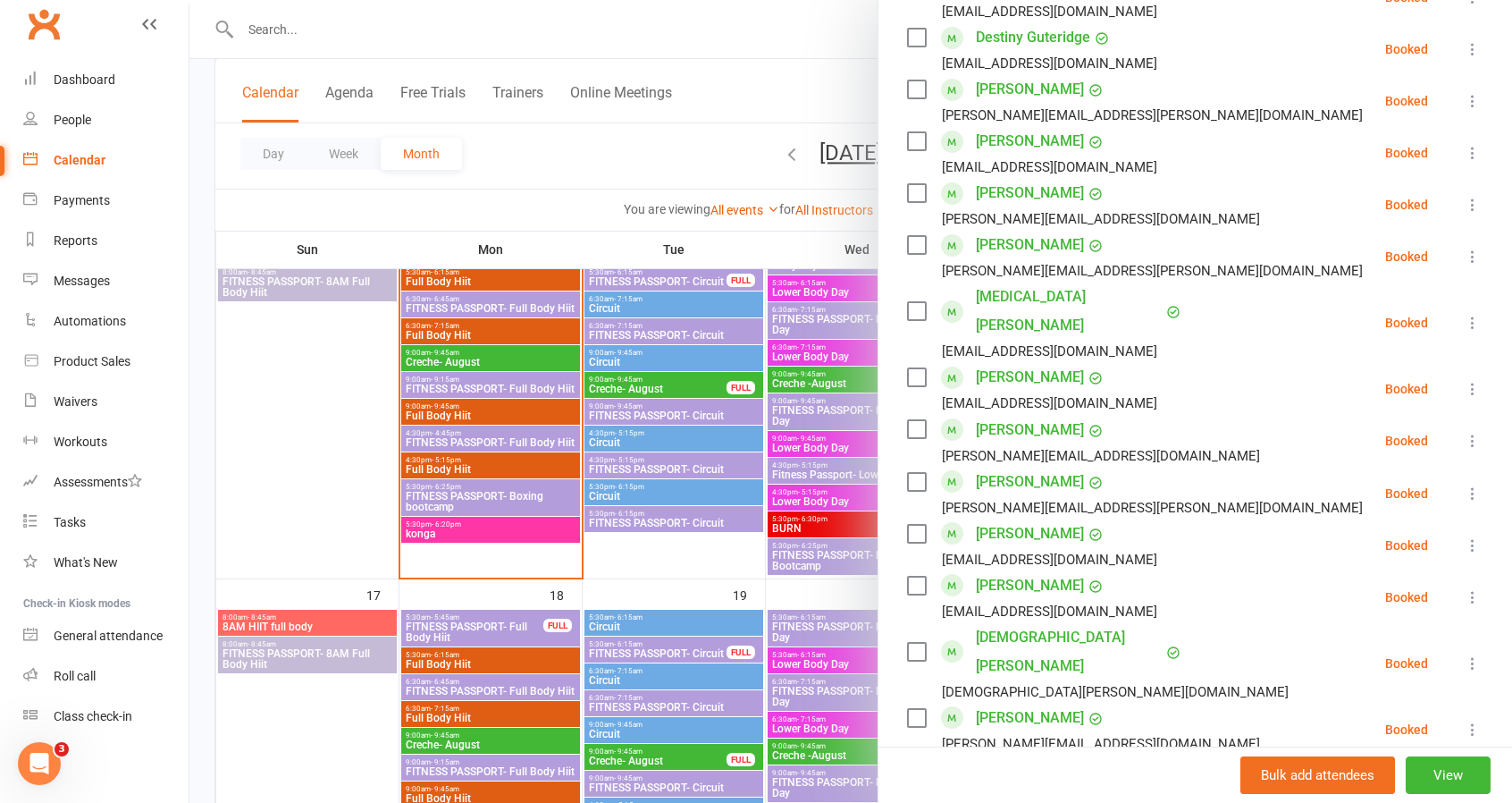
click at [62, 156] on div "Calendar" at bounding box center [79, 160] width 52 height 15
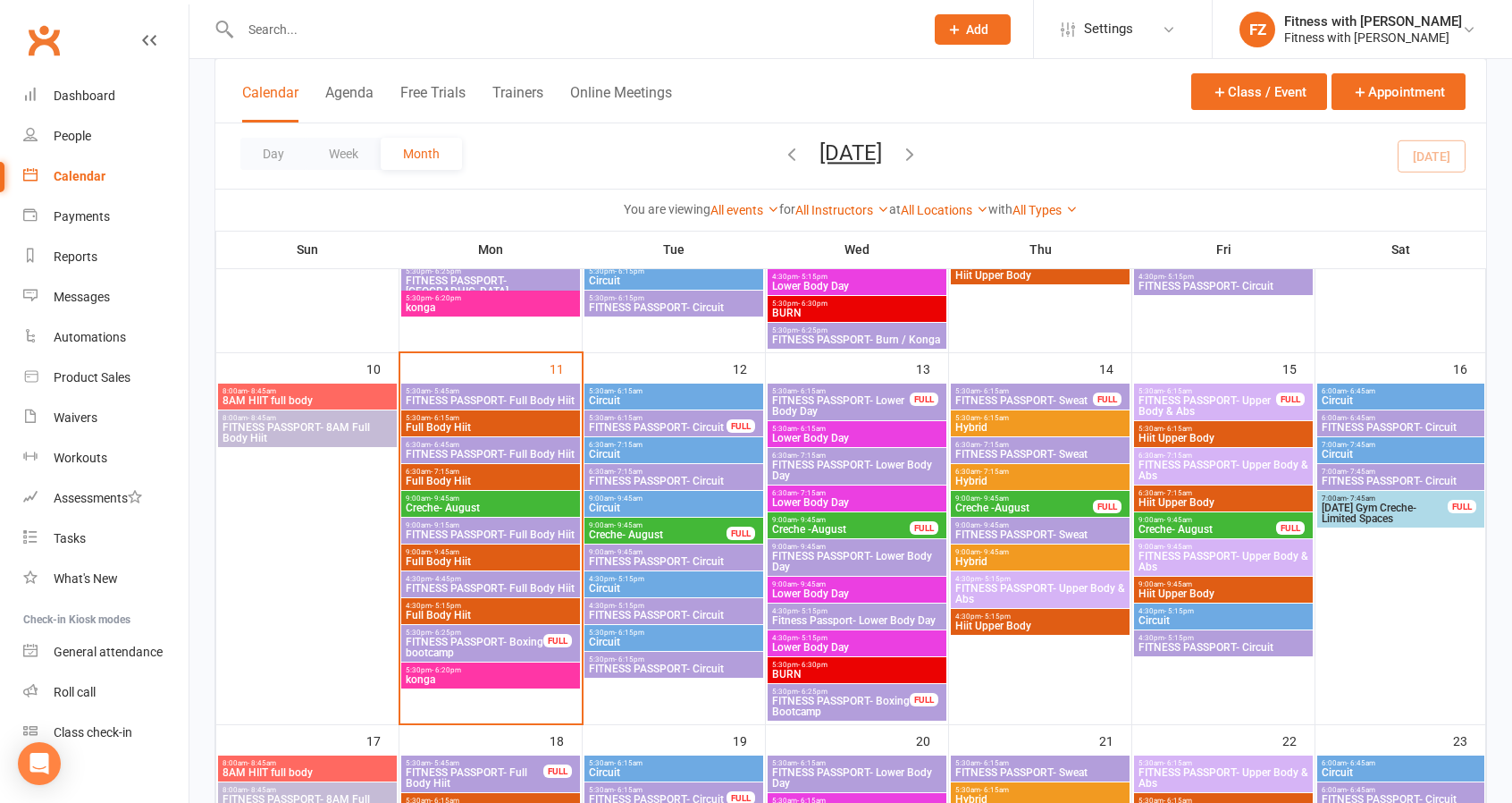
scroll to position [626, 0]
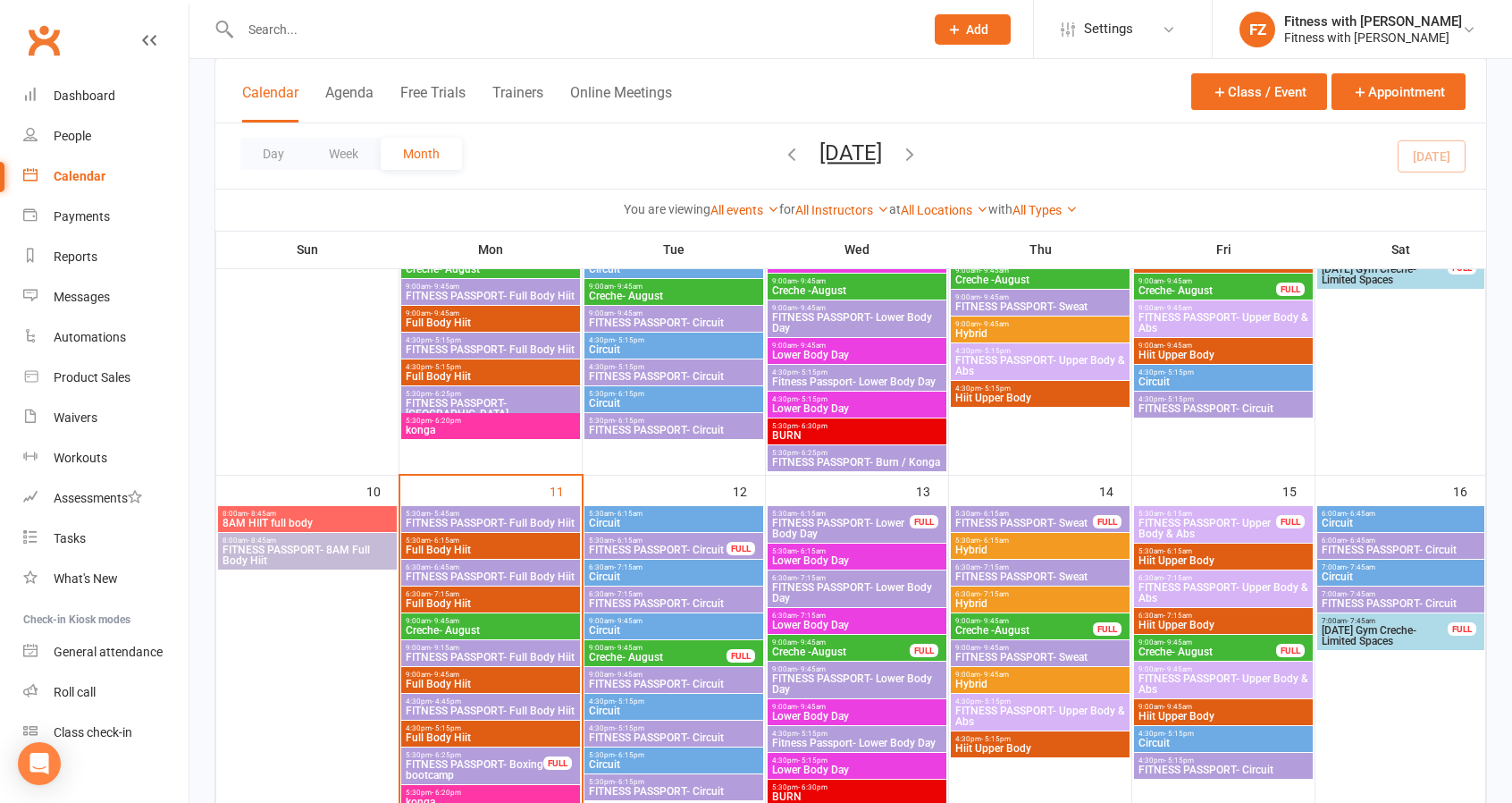
click at [696, 544] on span "FITNESS PASSPORT- Circuit" at bounding box center [657, 549] width 139 height 11
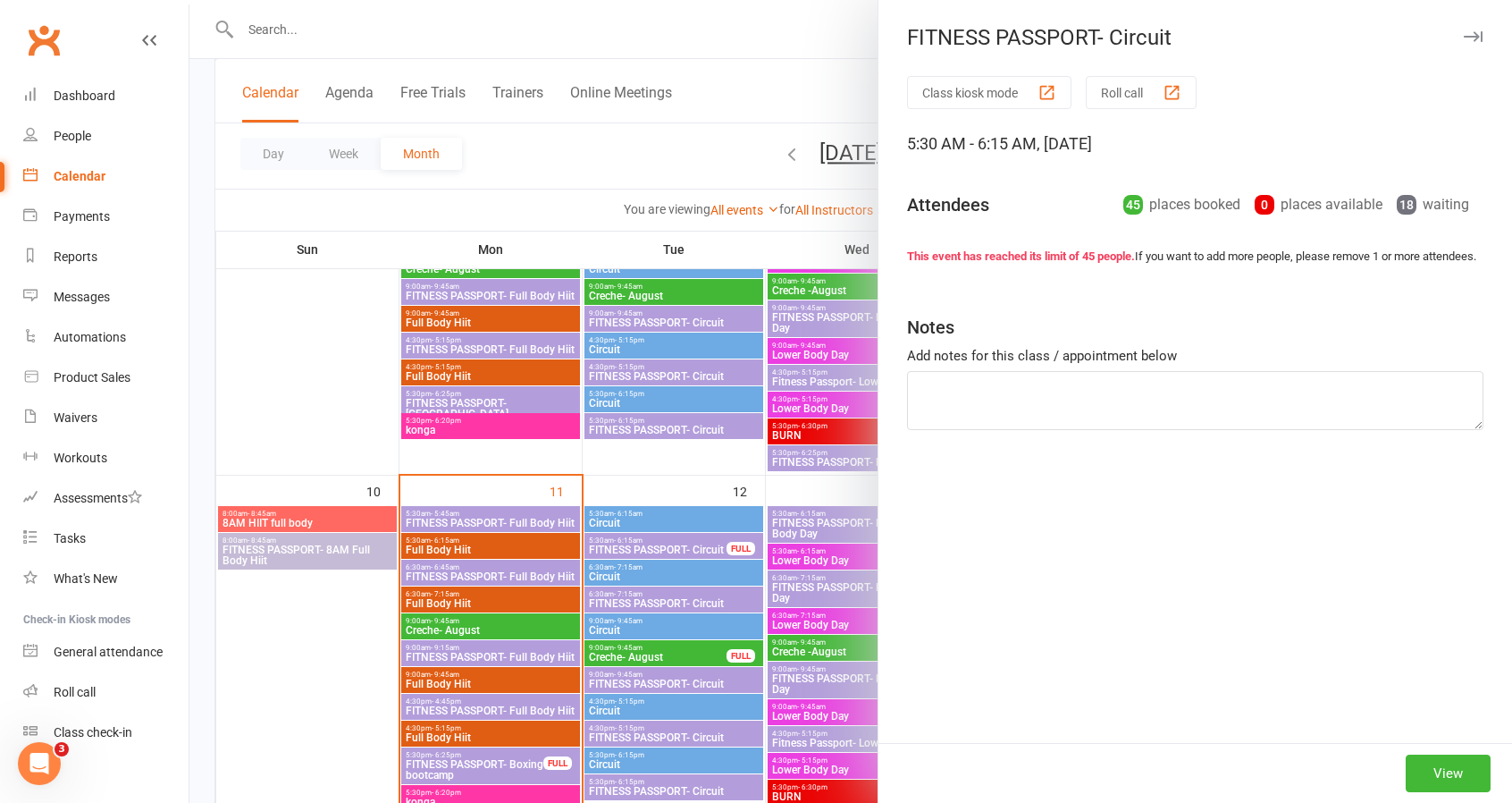
scroll to position [0, 0]
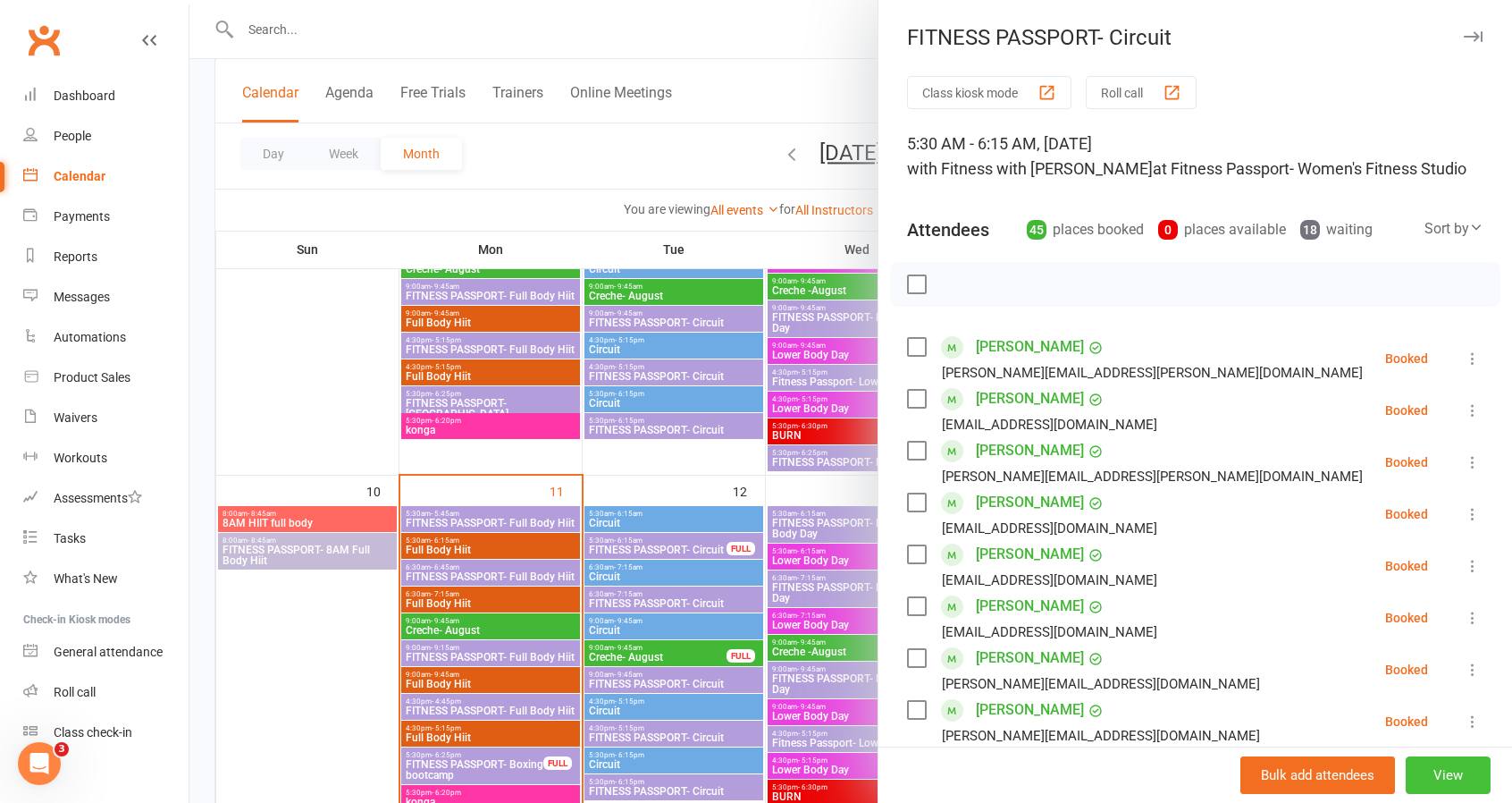
click at [1438, 789] on button "View" at bounding box center [1448, 775] width 85 height 38
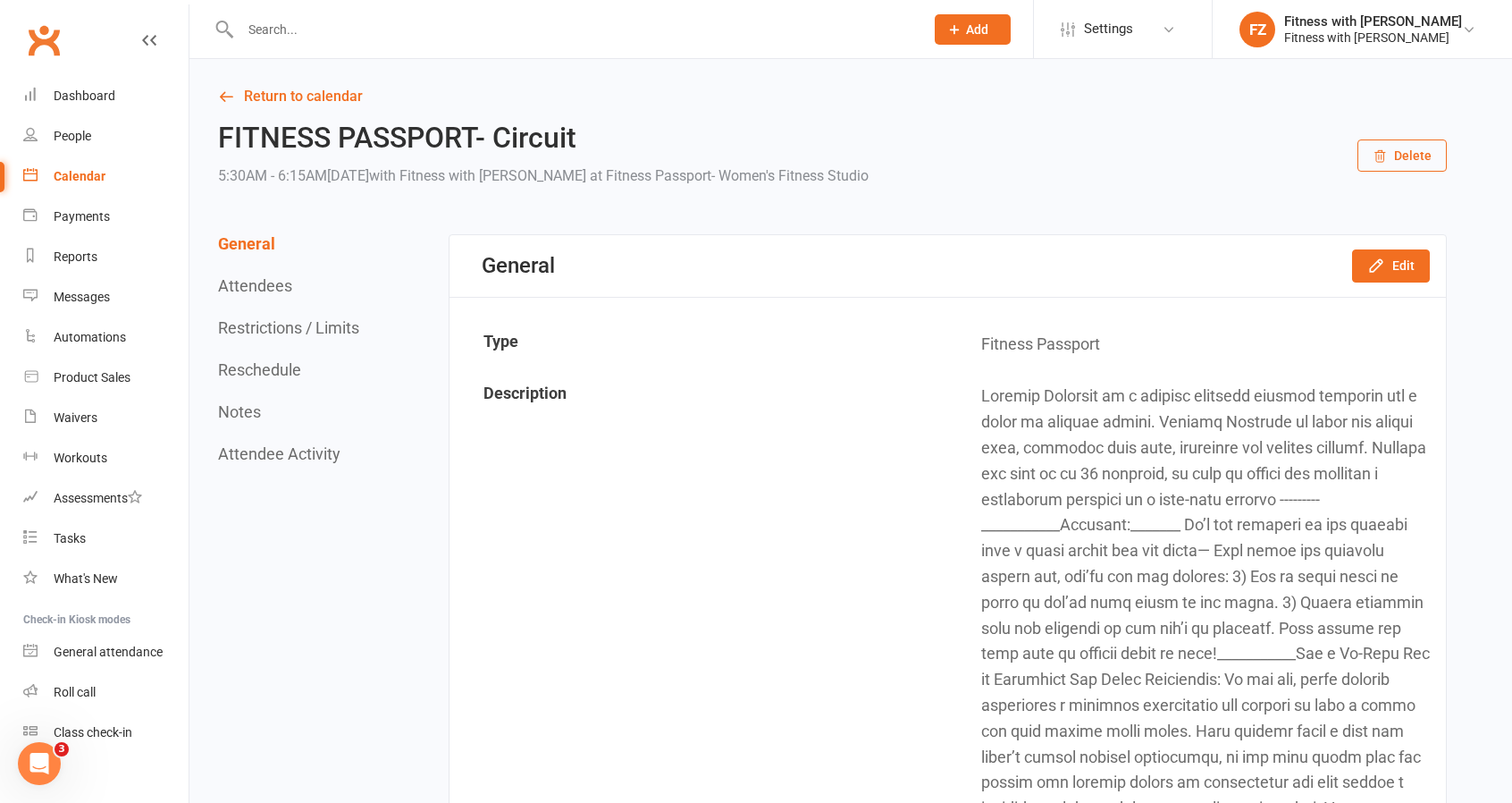
click at [280, 311] on div "General Attendees Restrictions / Limits Reschedule Notes Attendee Activity" at bounding box center [291, 348] width 146 height 229
click at [279, 318] on button "Restrictions / Limits" at bounding box center [288, 327] width 141 height 18
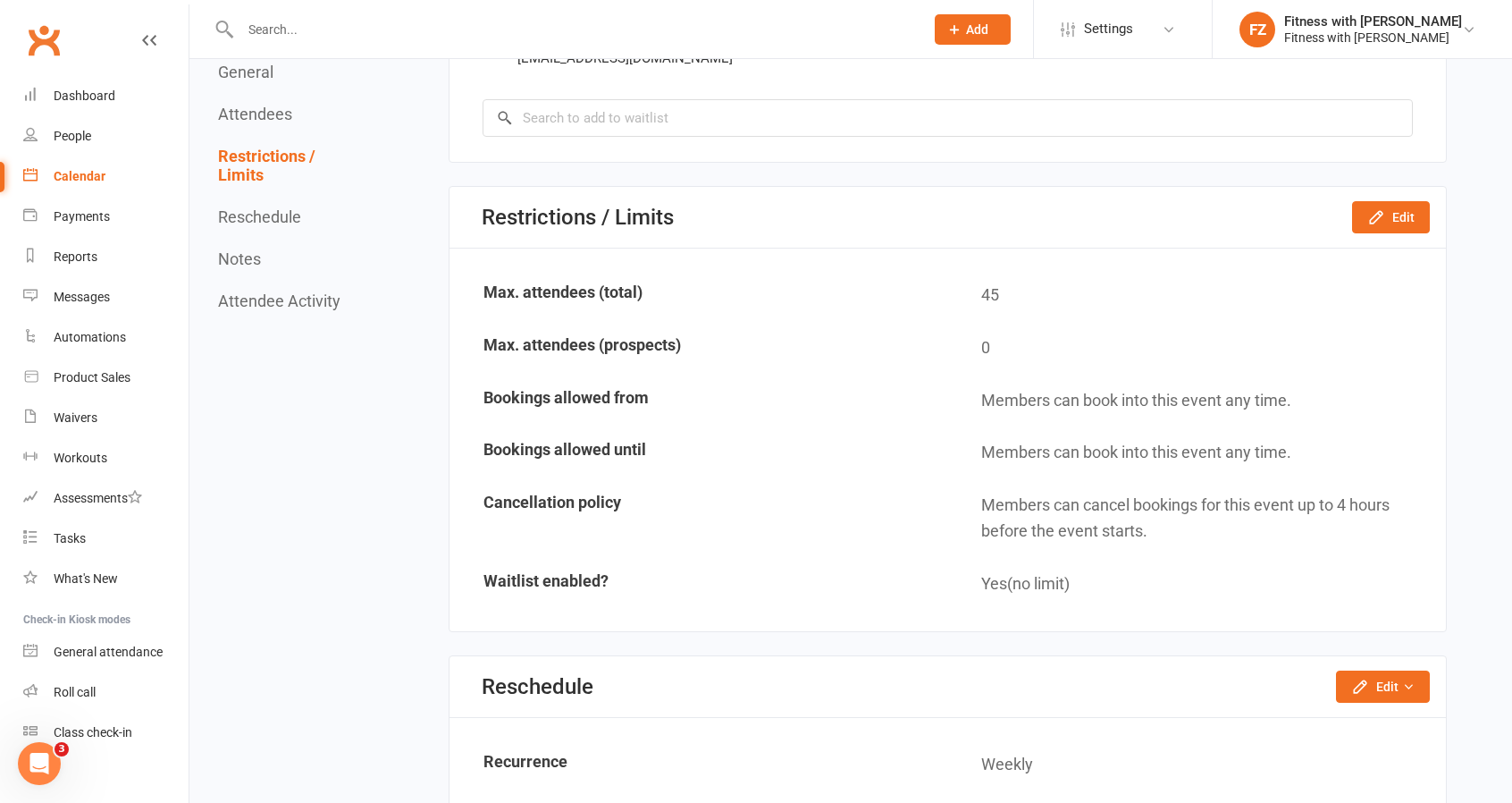
scroll to position [5462, 0]
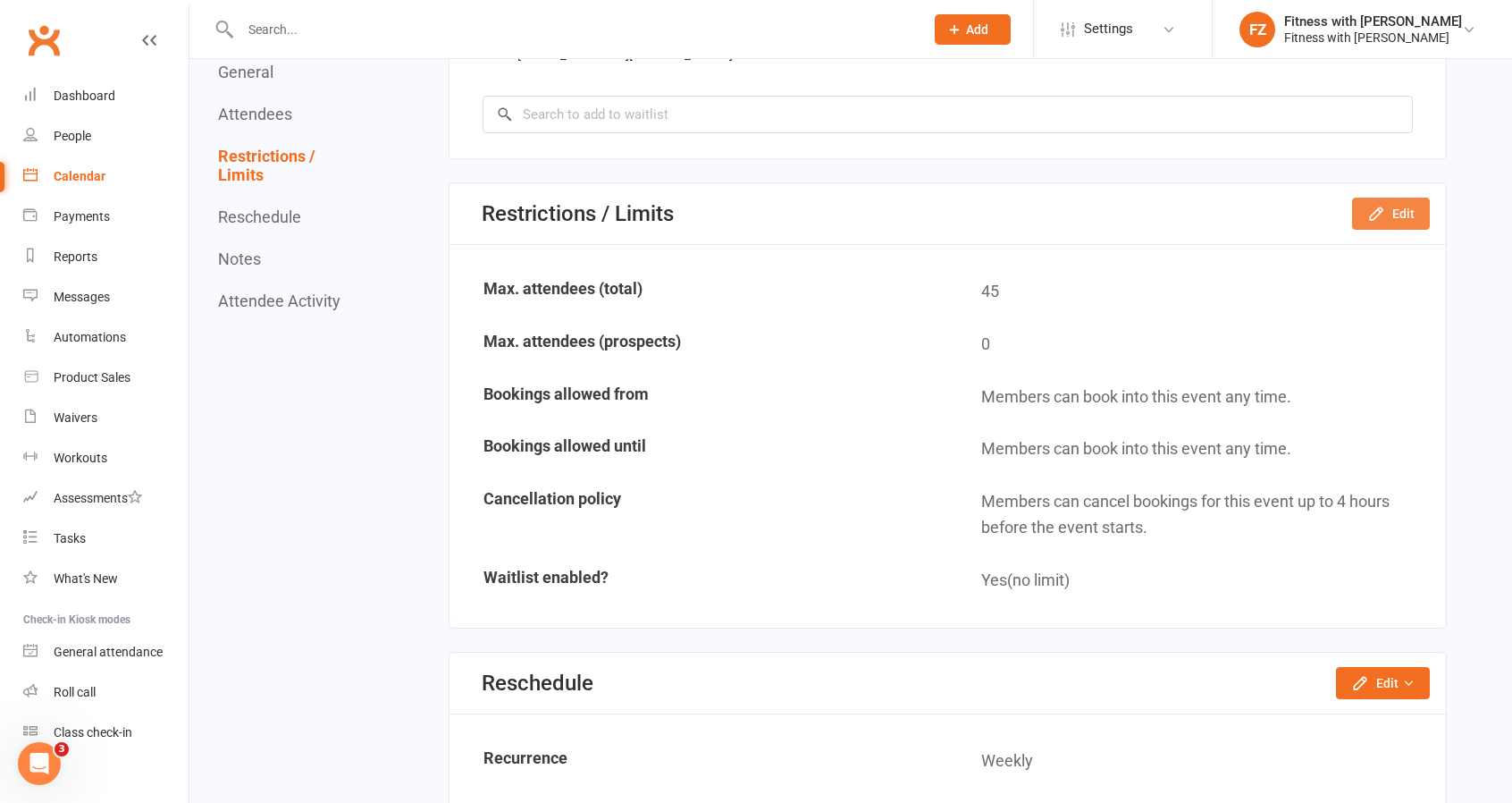
click at [1376, 214] on icon "button" at bounding box center [1376, 213] width 12 height 12
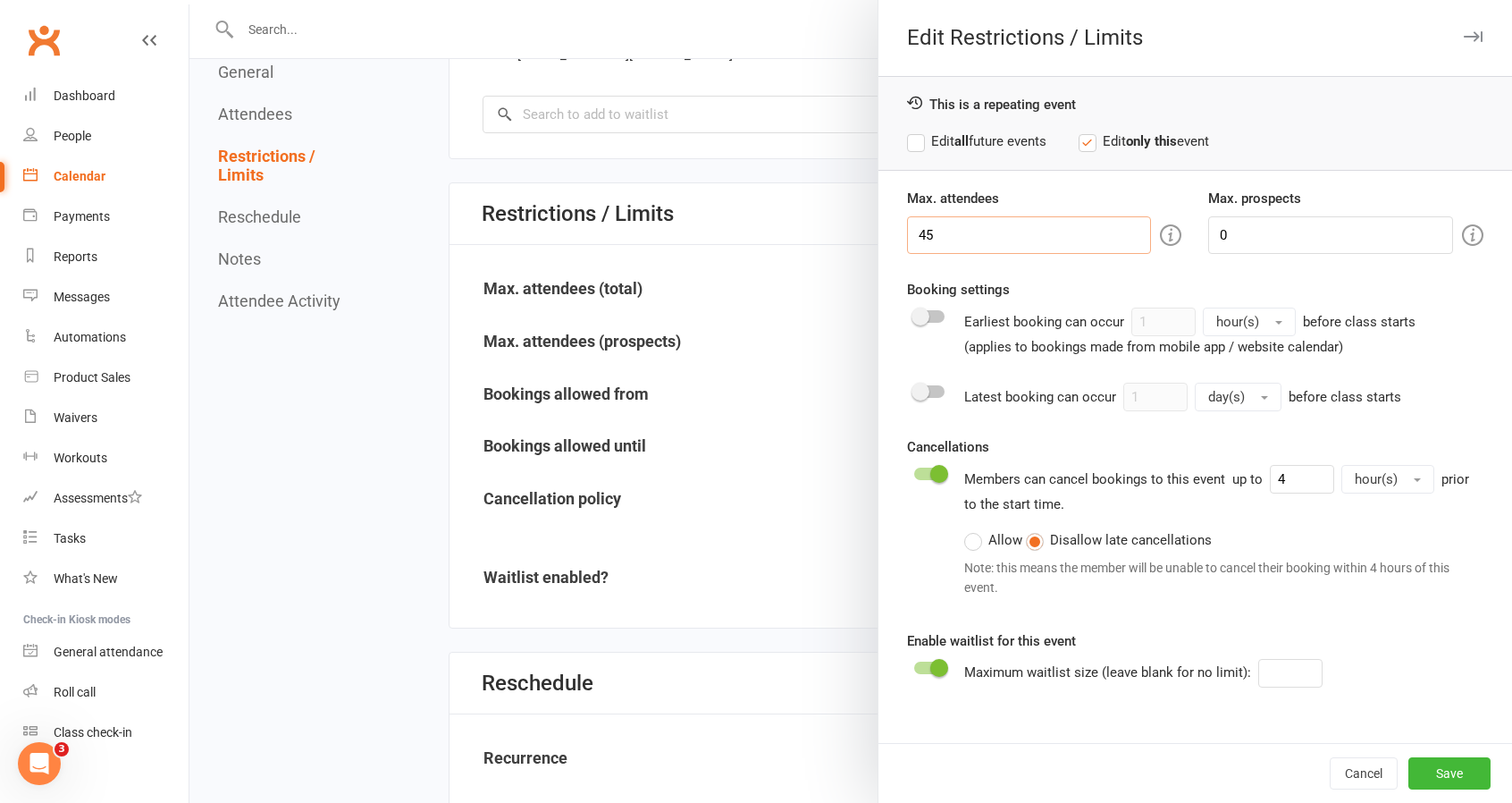
drag, startPoint x: 942, startPoint y: 233, endPoint x: 918, endPoint y: 230, distance: 24.2
click at [918, 230] on input "45" at bounding box center [1029, 235] width 245 height 38
type input "48"
click at [1442, 768] on button "Save" at bounding box center [1450, 773] width 83 height 32
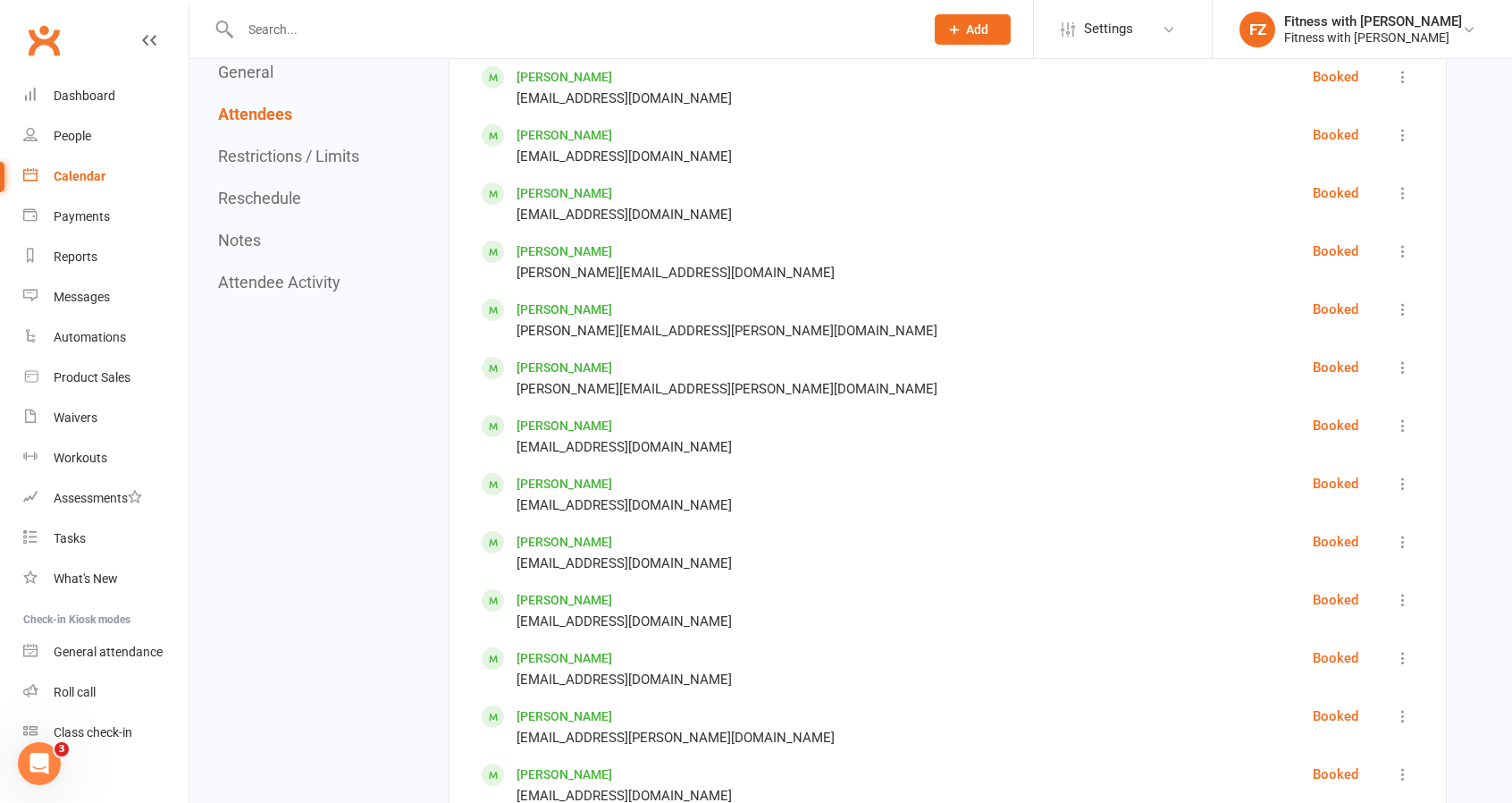
scroll to position [3317, 0]
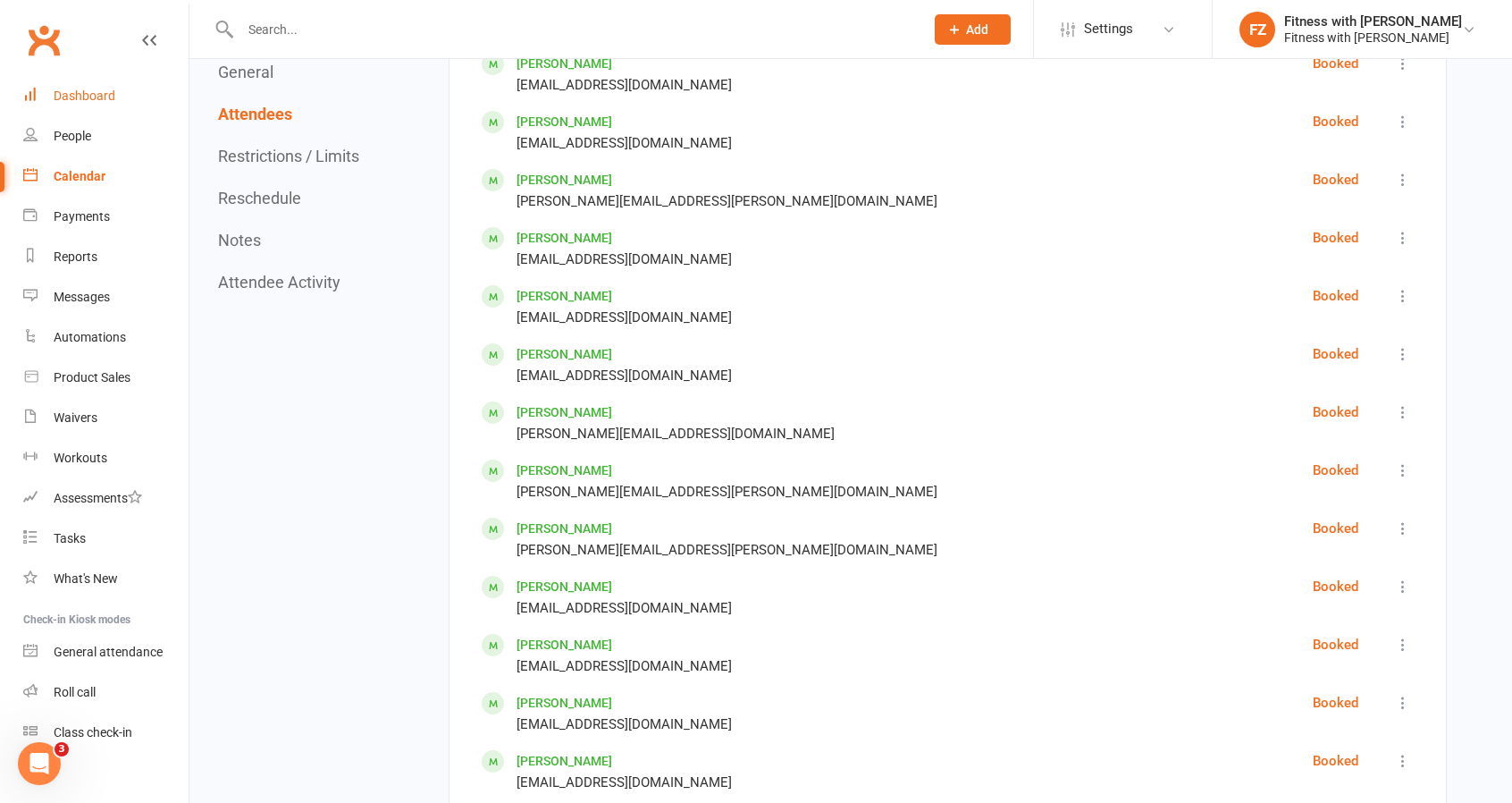
click at [64, 95] on div "Dashboard" at bounding box center [84, 95] width 61 height 15
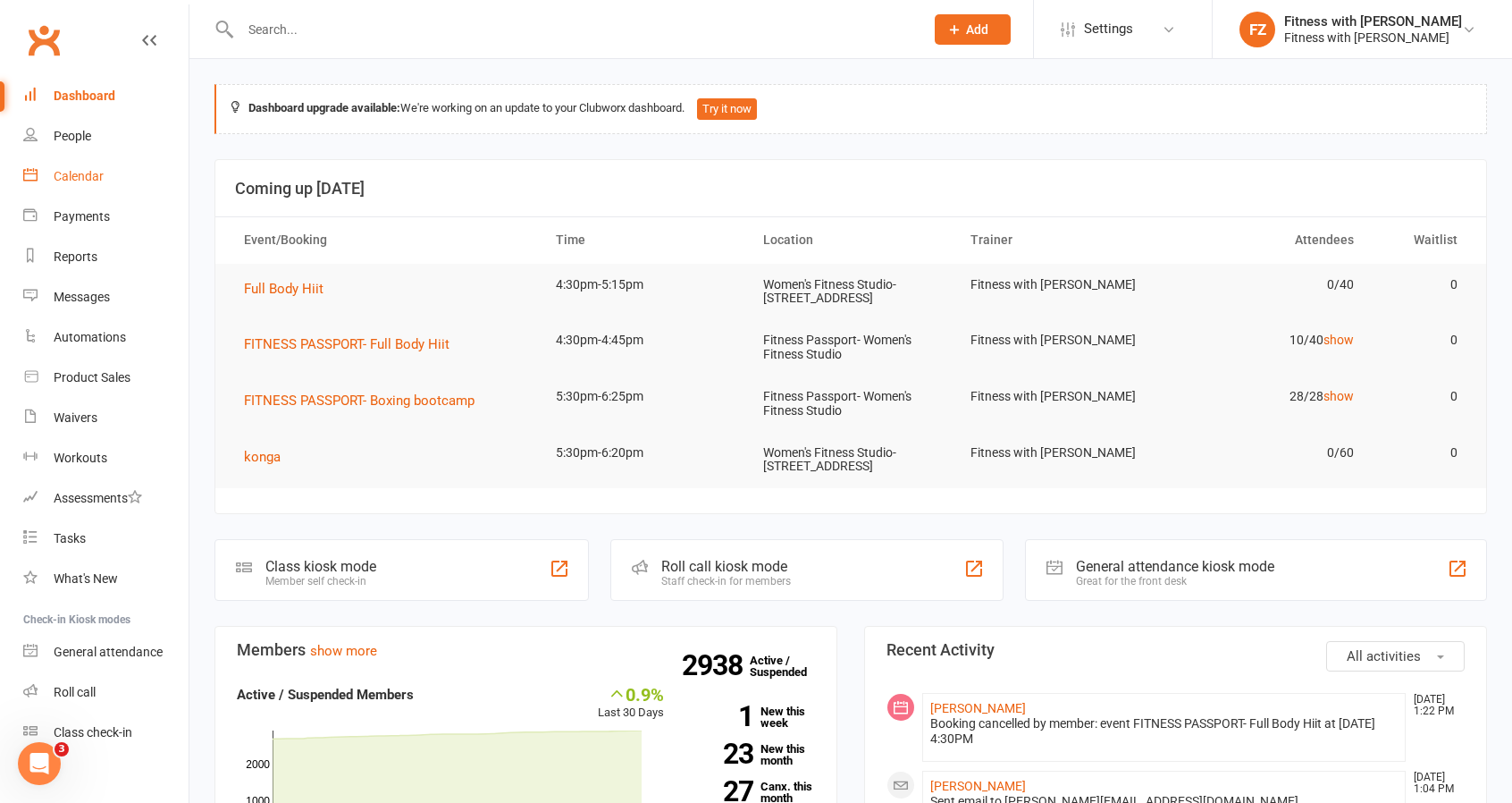
click at [85, 177] on div "Calendar" at bounding box center [78, 176] width 50 height 15
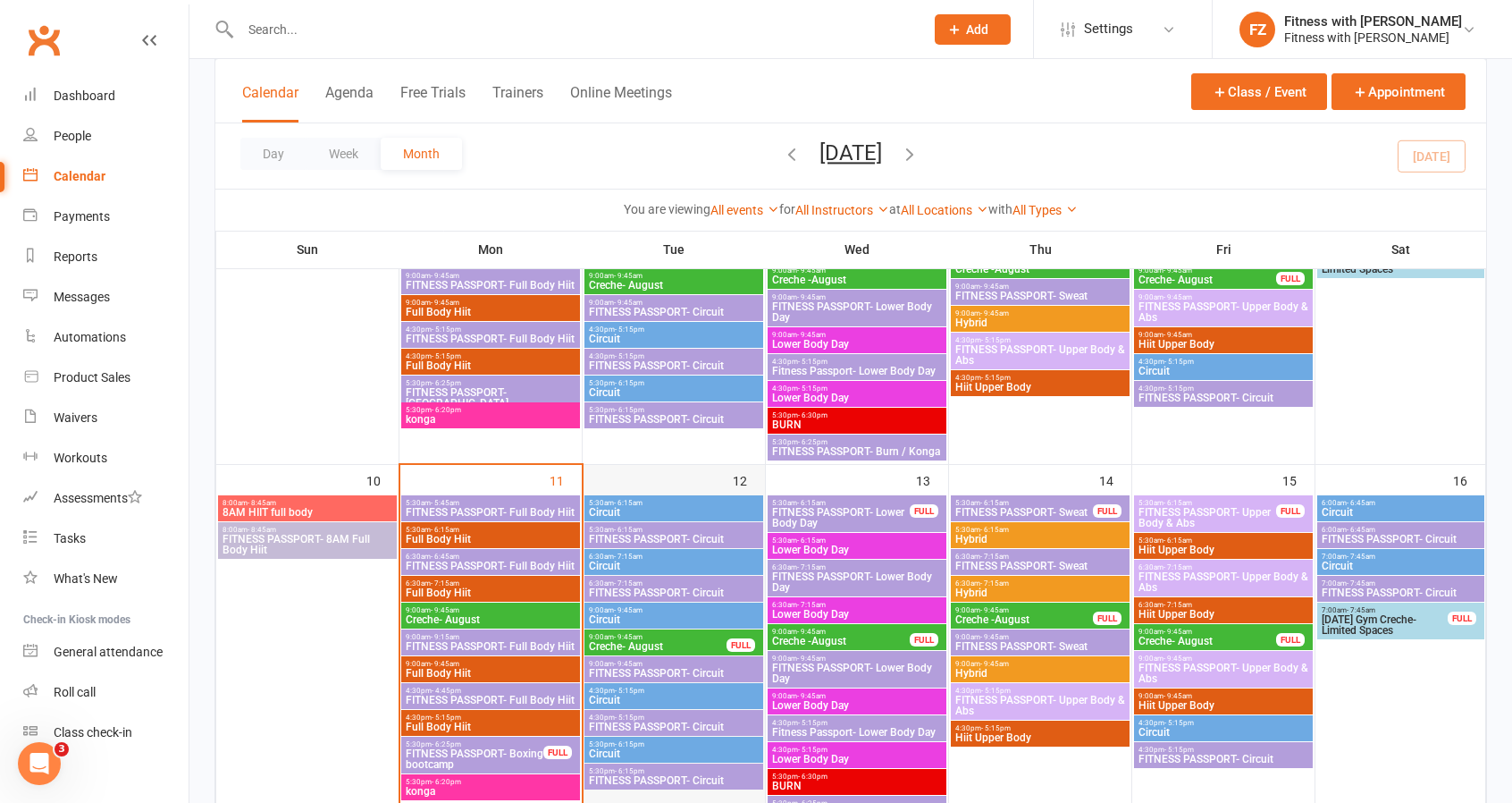
scroll to position [805, 0]
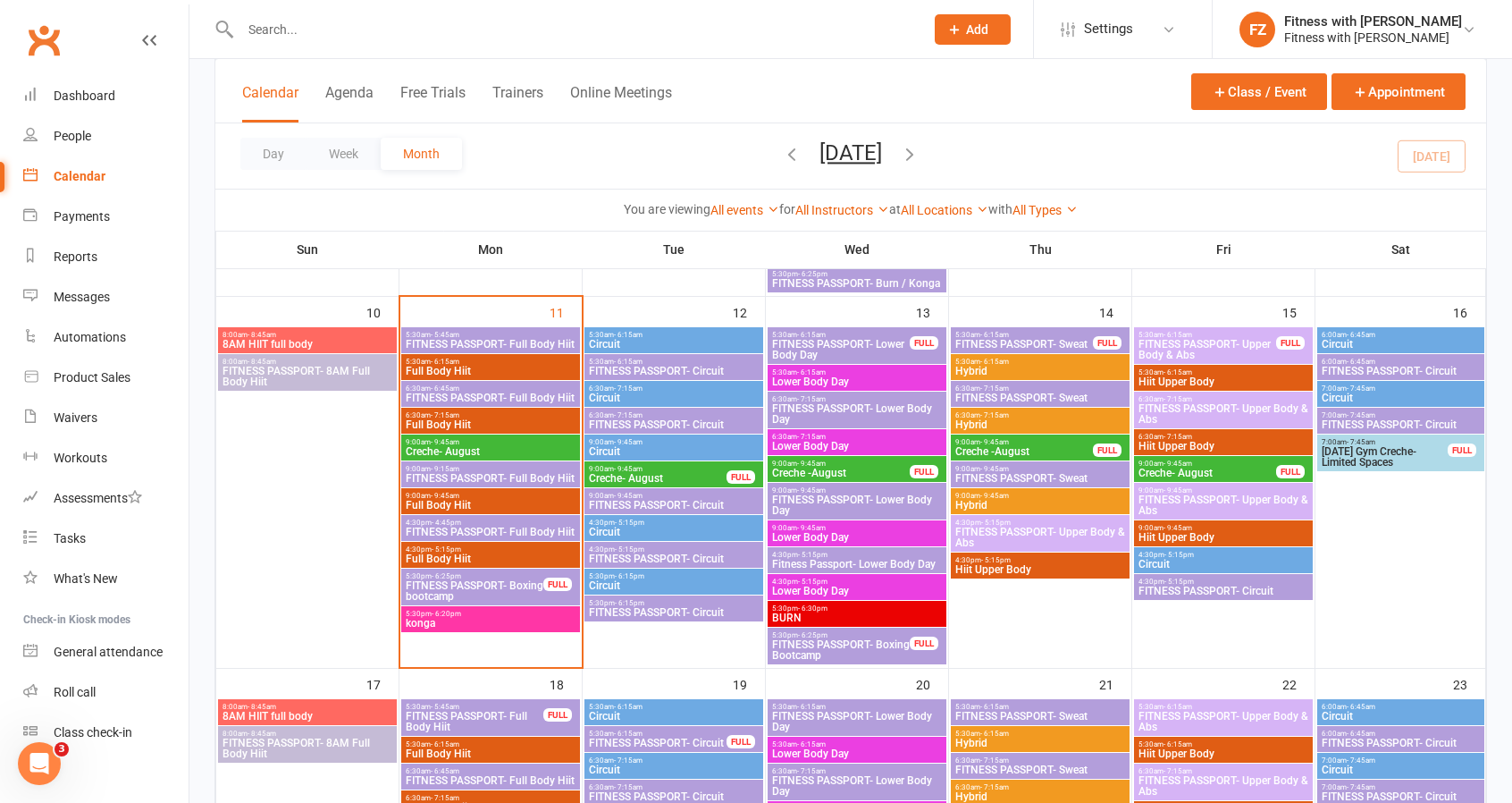
click at [468, 587] on span "FITNESS PASSPORT- Boxing bootcamp" at bounding box center [474, 591] width 139 height 21
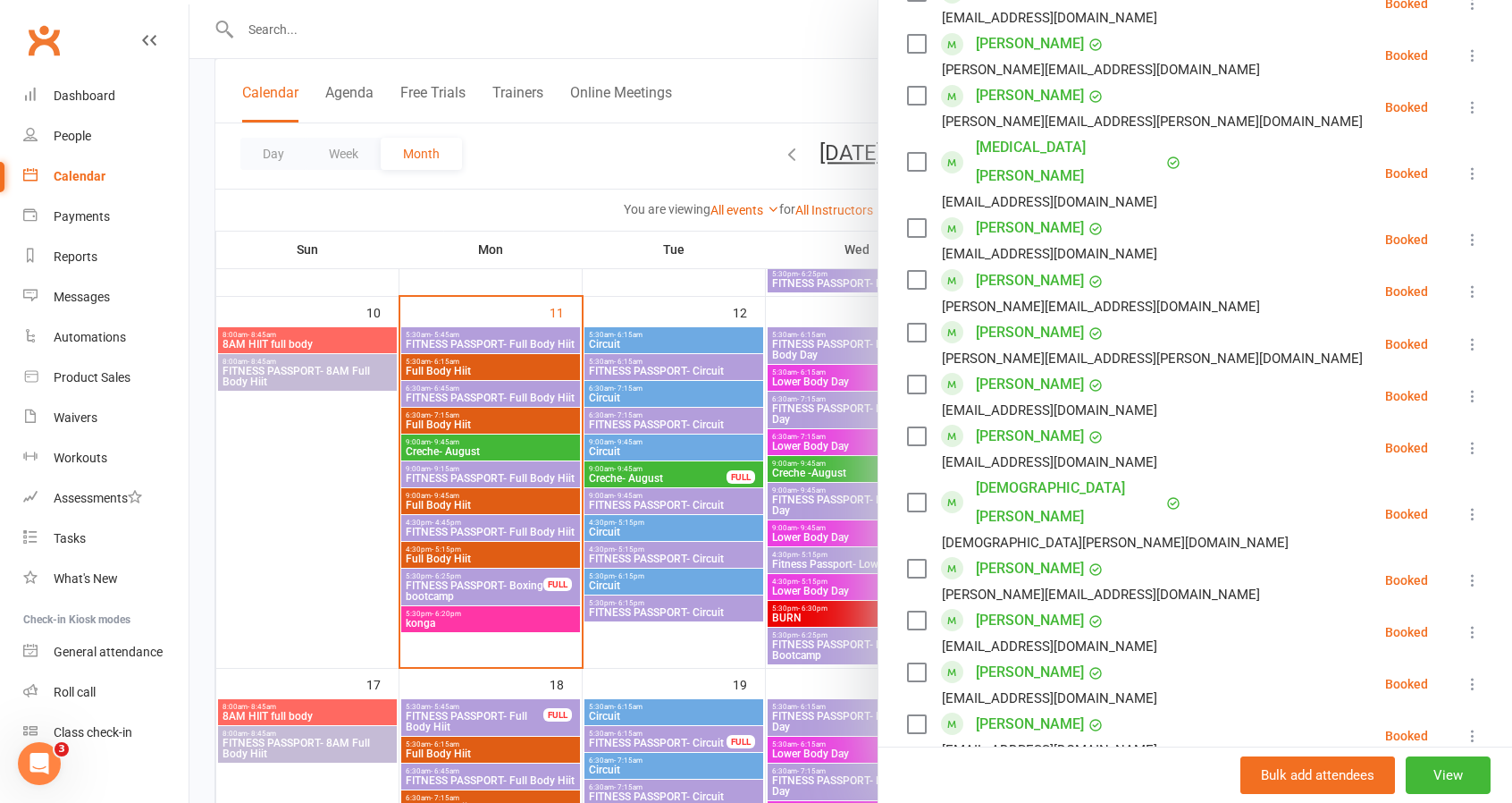
scroll to position [894, 0]
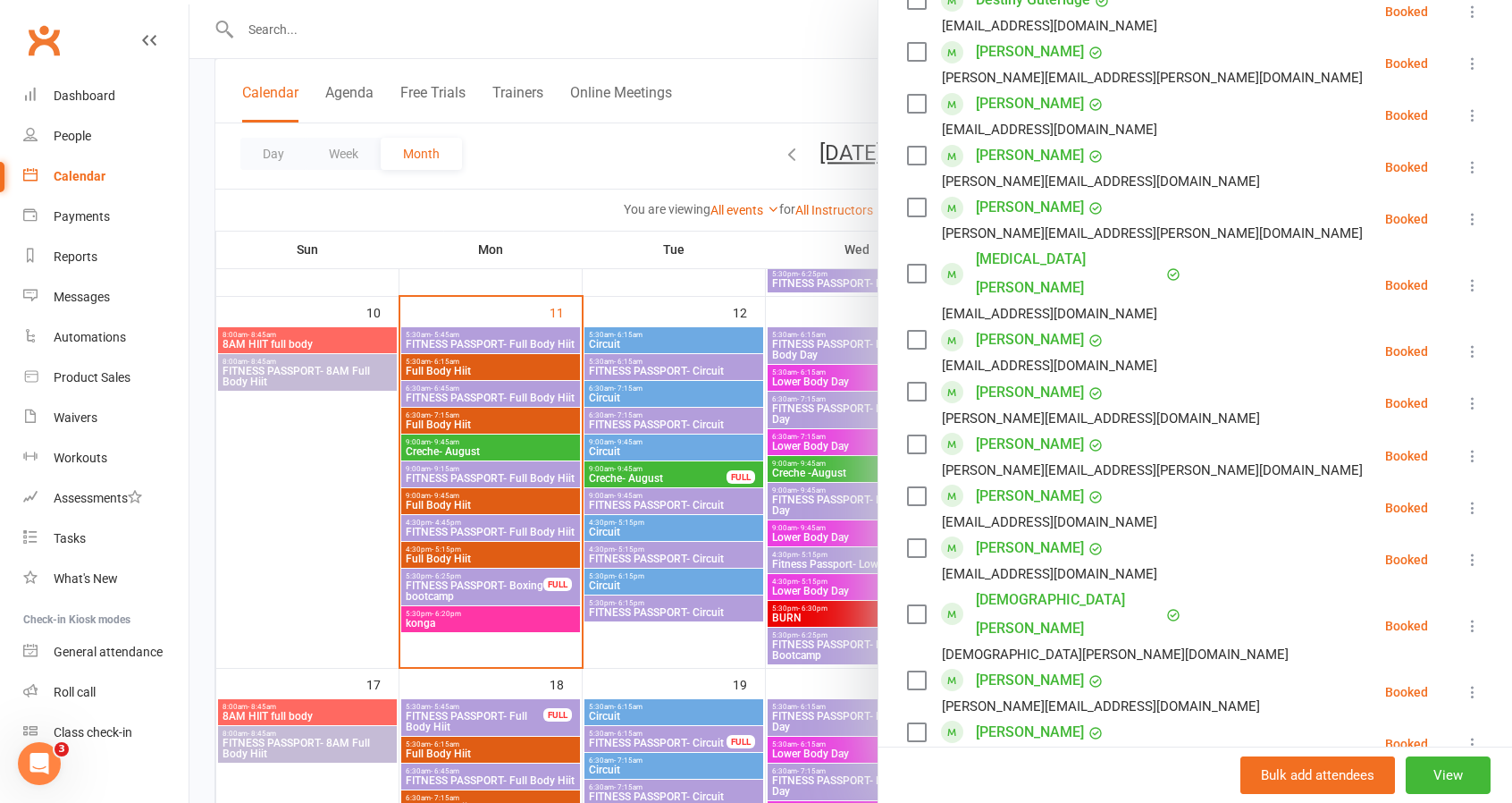
click at [331, 563] on div at bounding box center [850, 401] width 1322 height 803
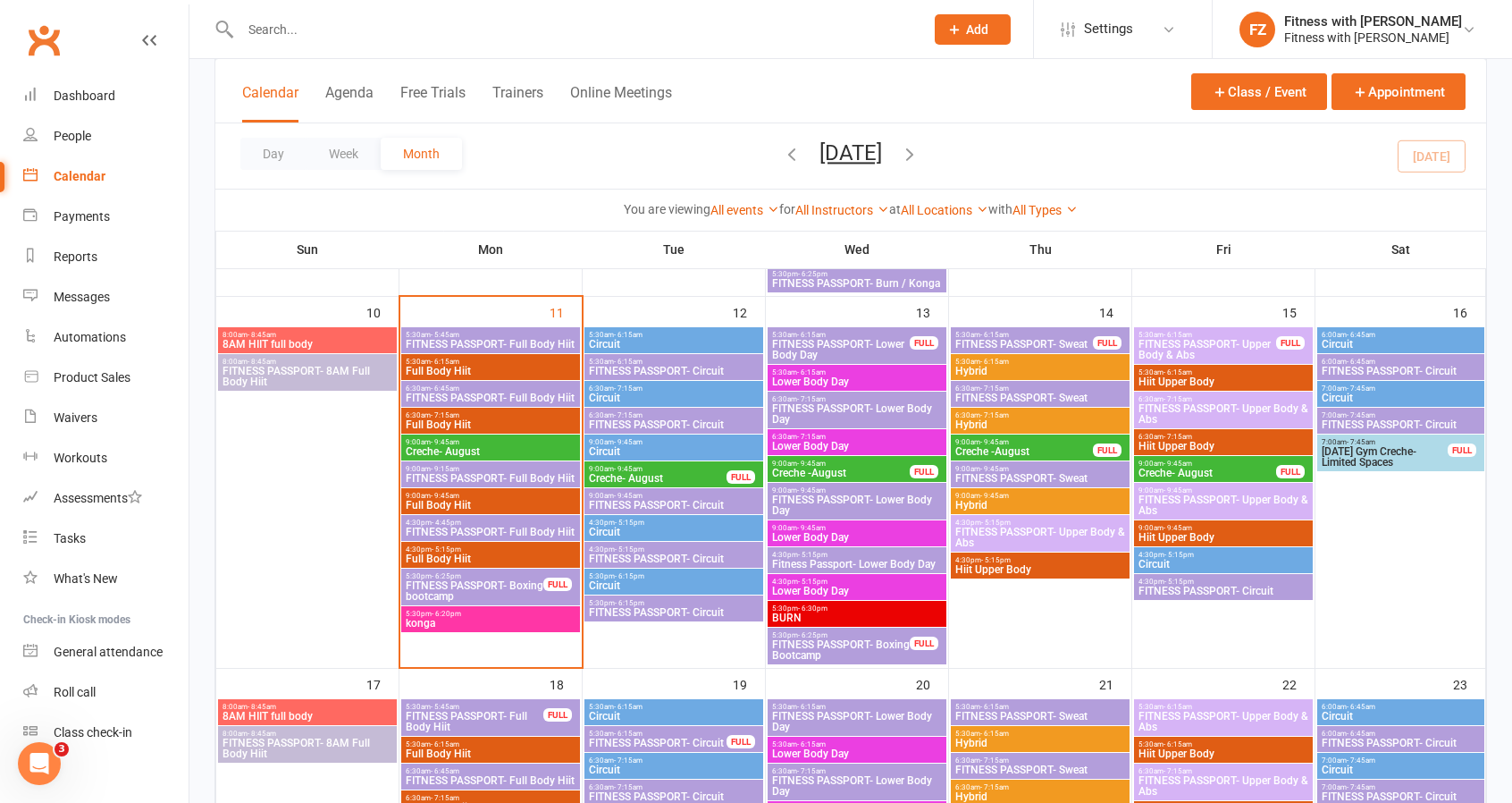
click at [897, 658] on span "FITNESS PASSPORT- Boxing Bootcamp" at bounding box center [841, 650] width 139 height 21
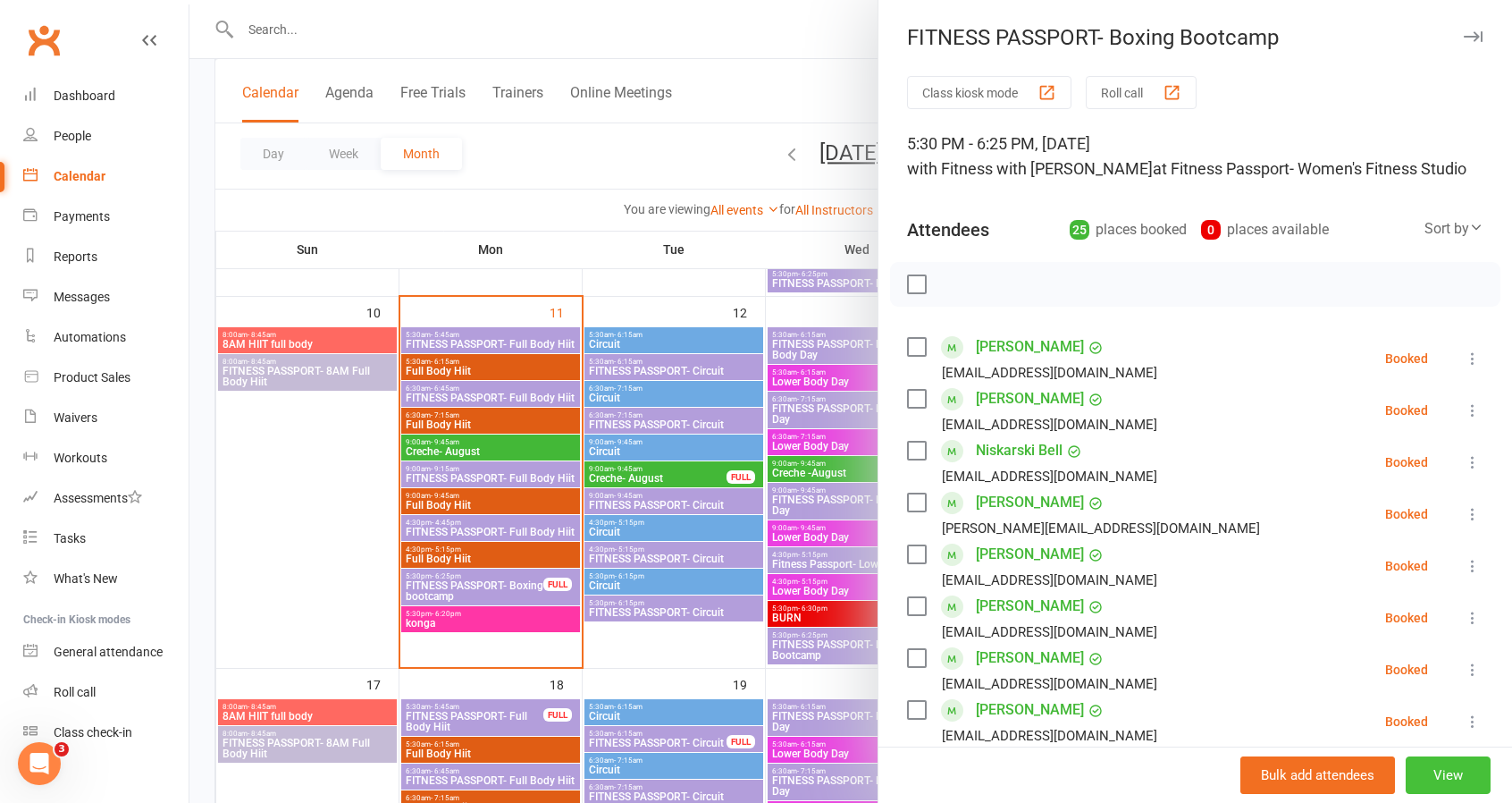
click at [1416, 770] on button "View" at bounding box center [1448, 775] width 85 height 38
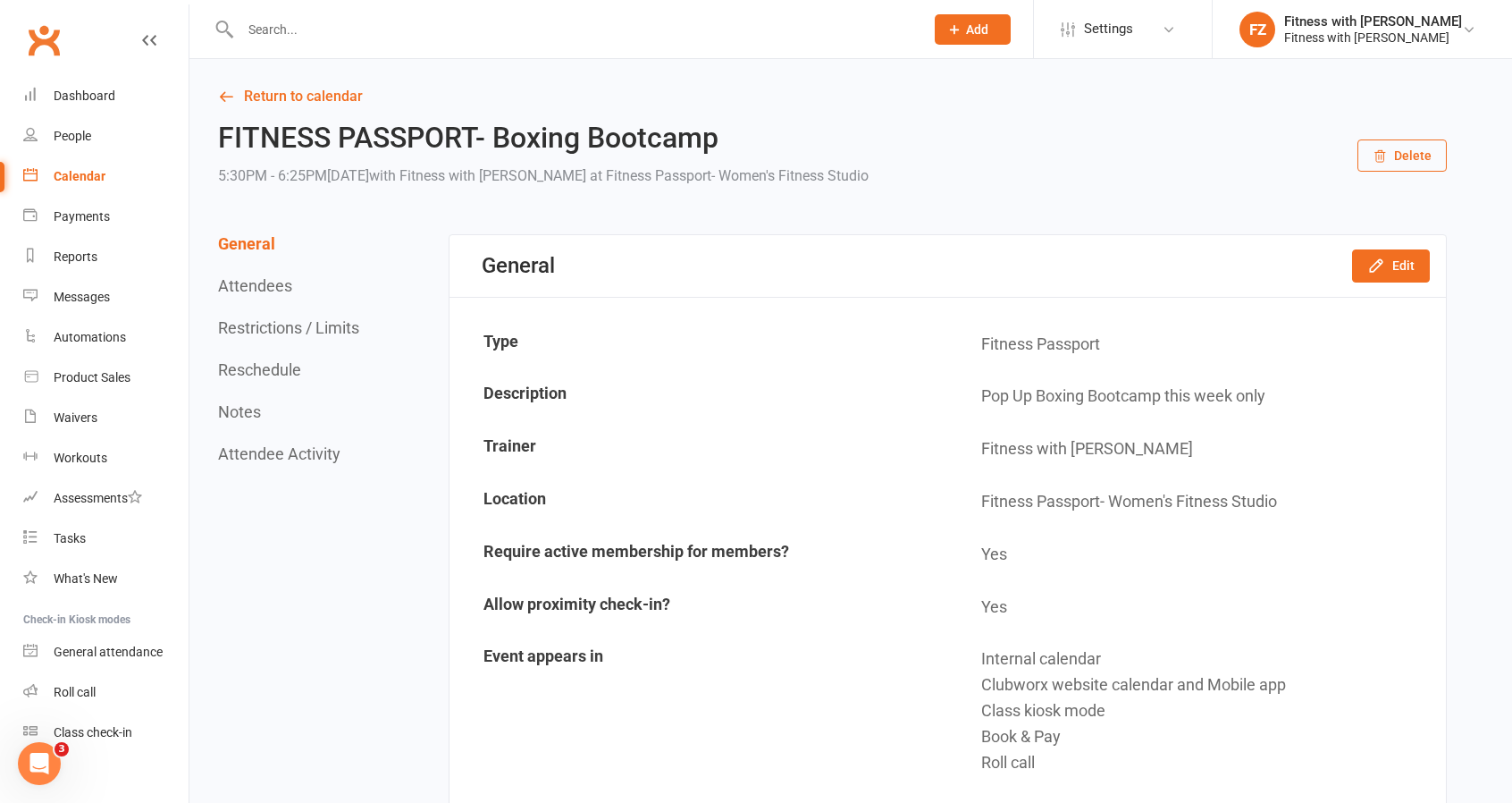
click at [305, 319] on button "Restrictions / Limits" at bounding box center [288, 327] width 141 height 18
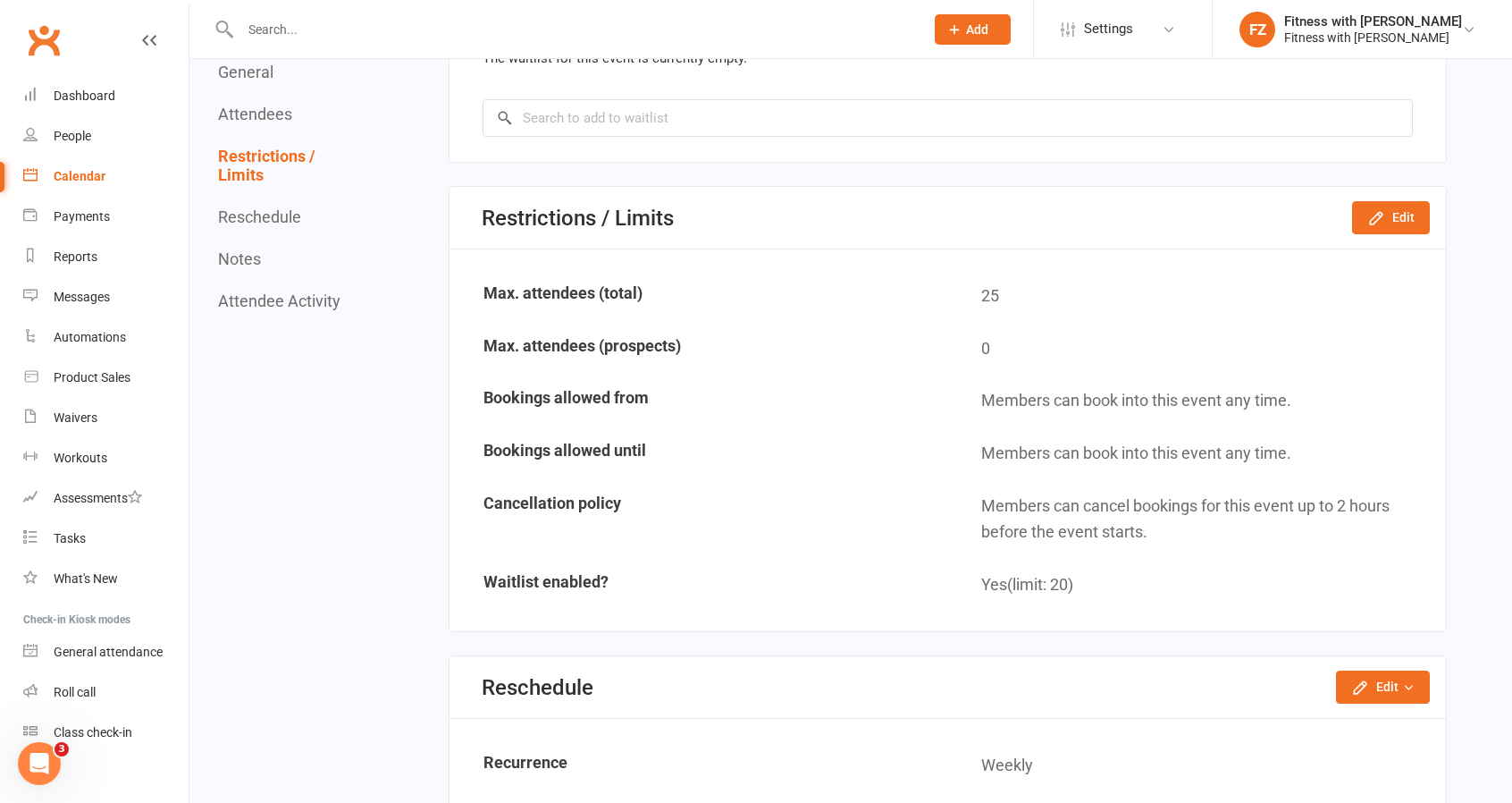
scroll to position [2570, 0]
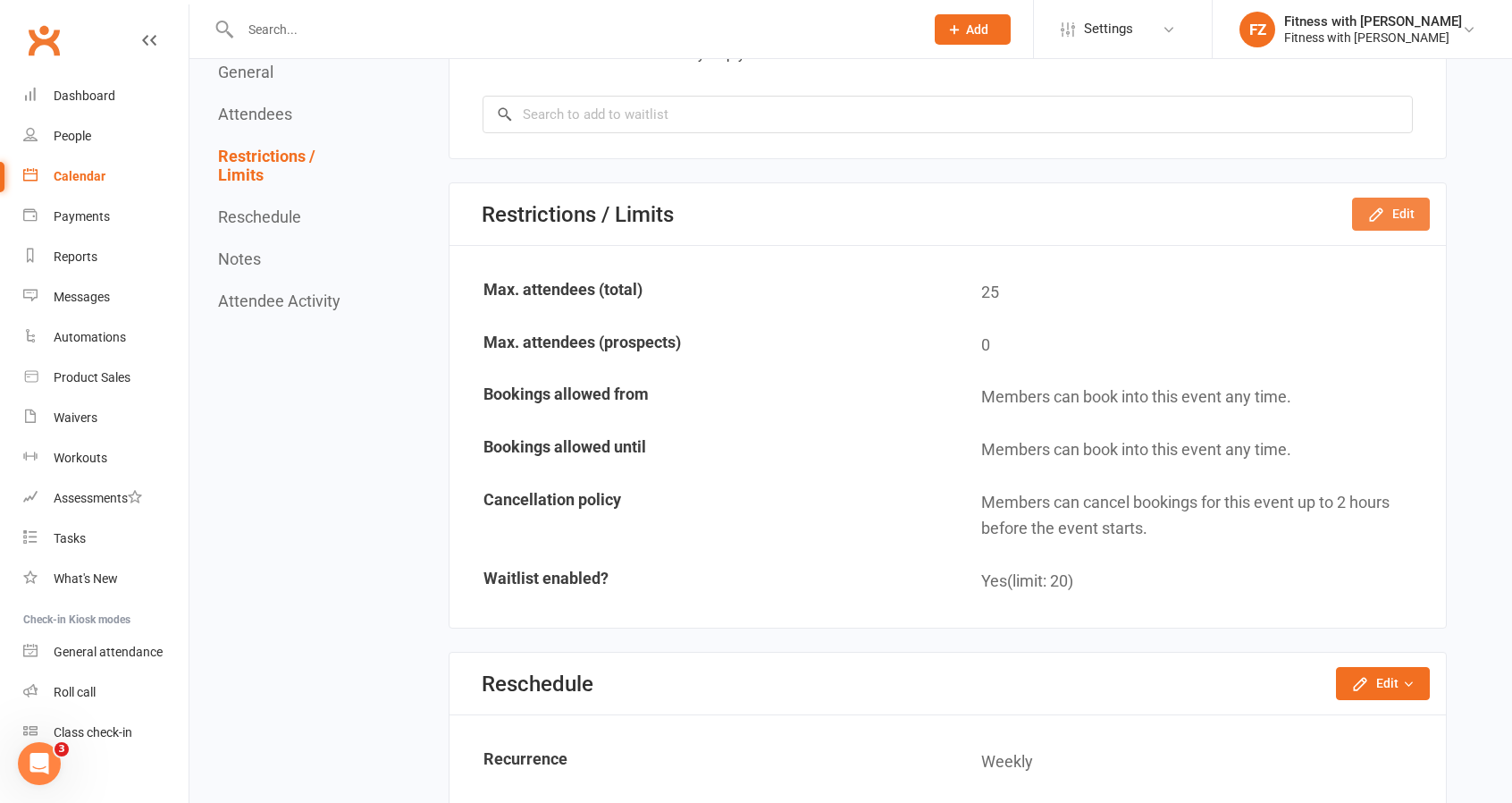
click at [1363, 210] on button "Edit" at bounding box center [1391, 213] width 78 height 32
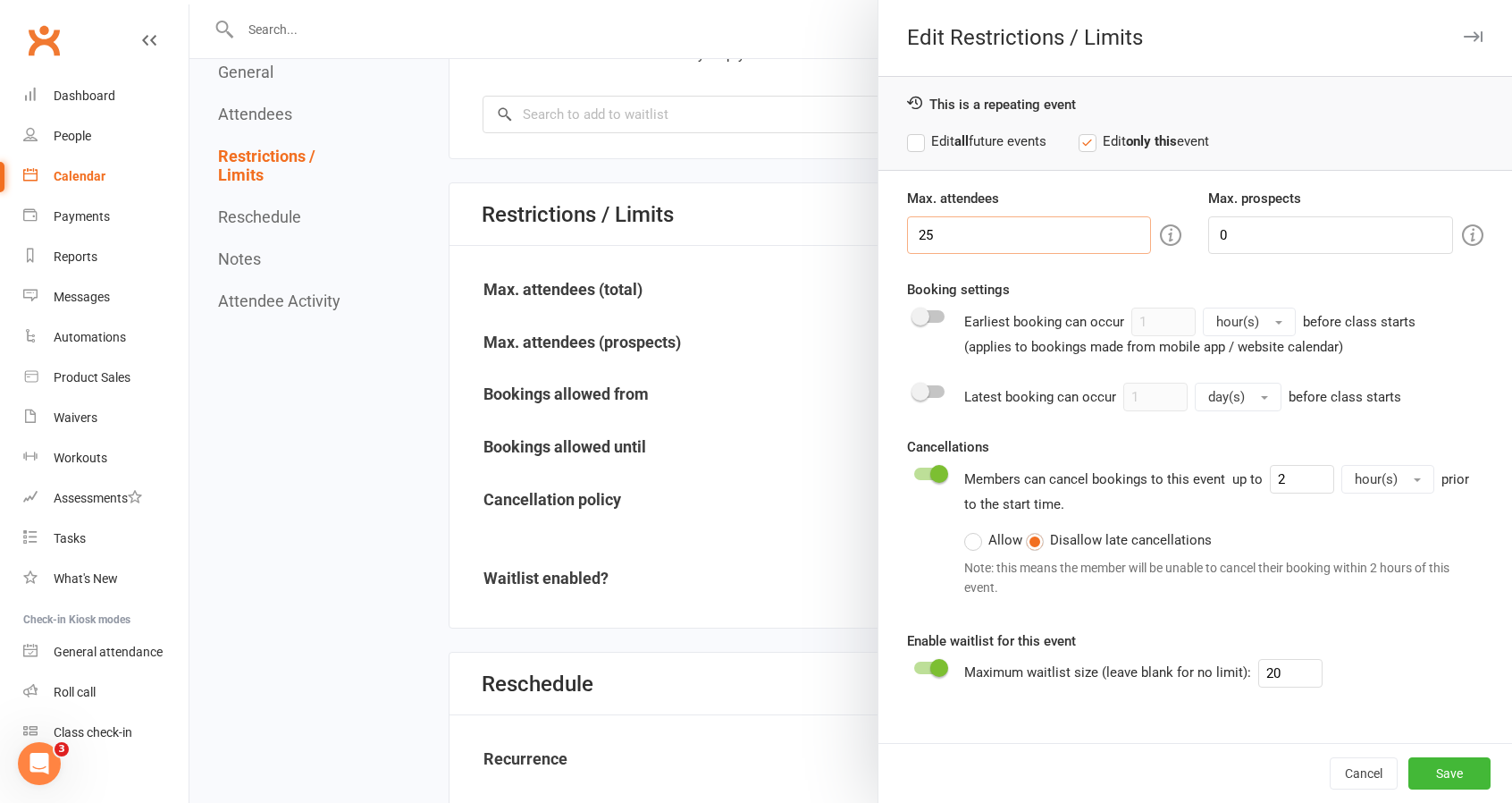
drag, startPoint x: 957, startPoint y: 232, endPoint x: 918, endPoint y: 220, distance: 40.8
click at [918, 220] on input "25" at bounding box center [1029, 235] width 245 height 38
type input "26"
click at [1441, 773] on button "Save" at bounding box center [1450, 773] width 83 height 32
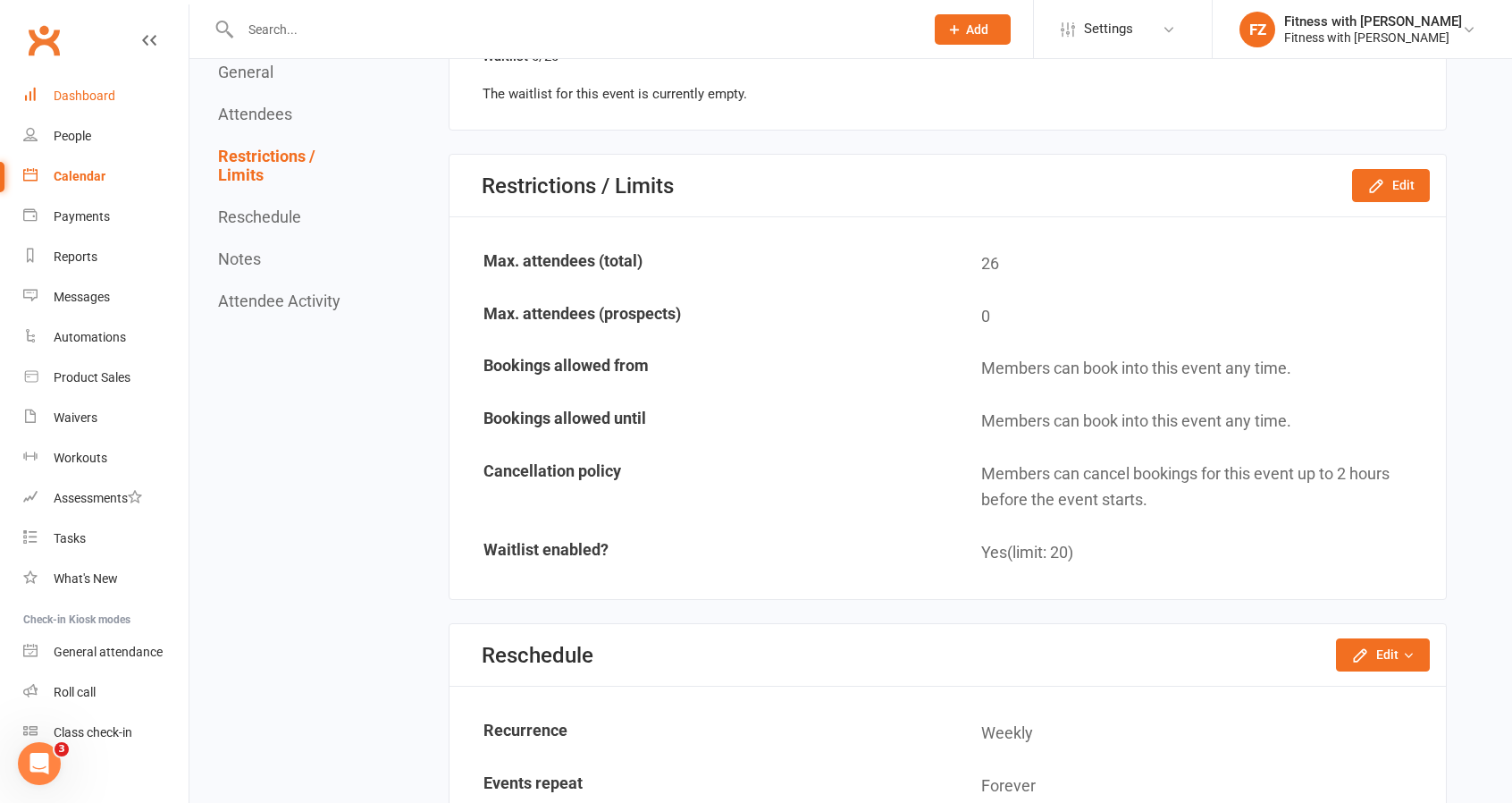
click at [71, 103] on div "Dashboard" at bounding box center [84, 95] width 61 height 15
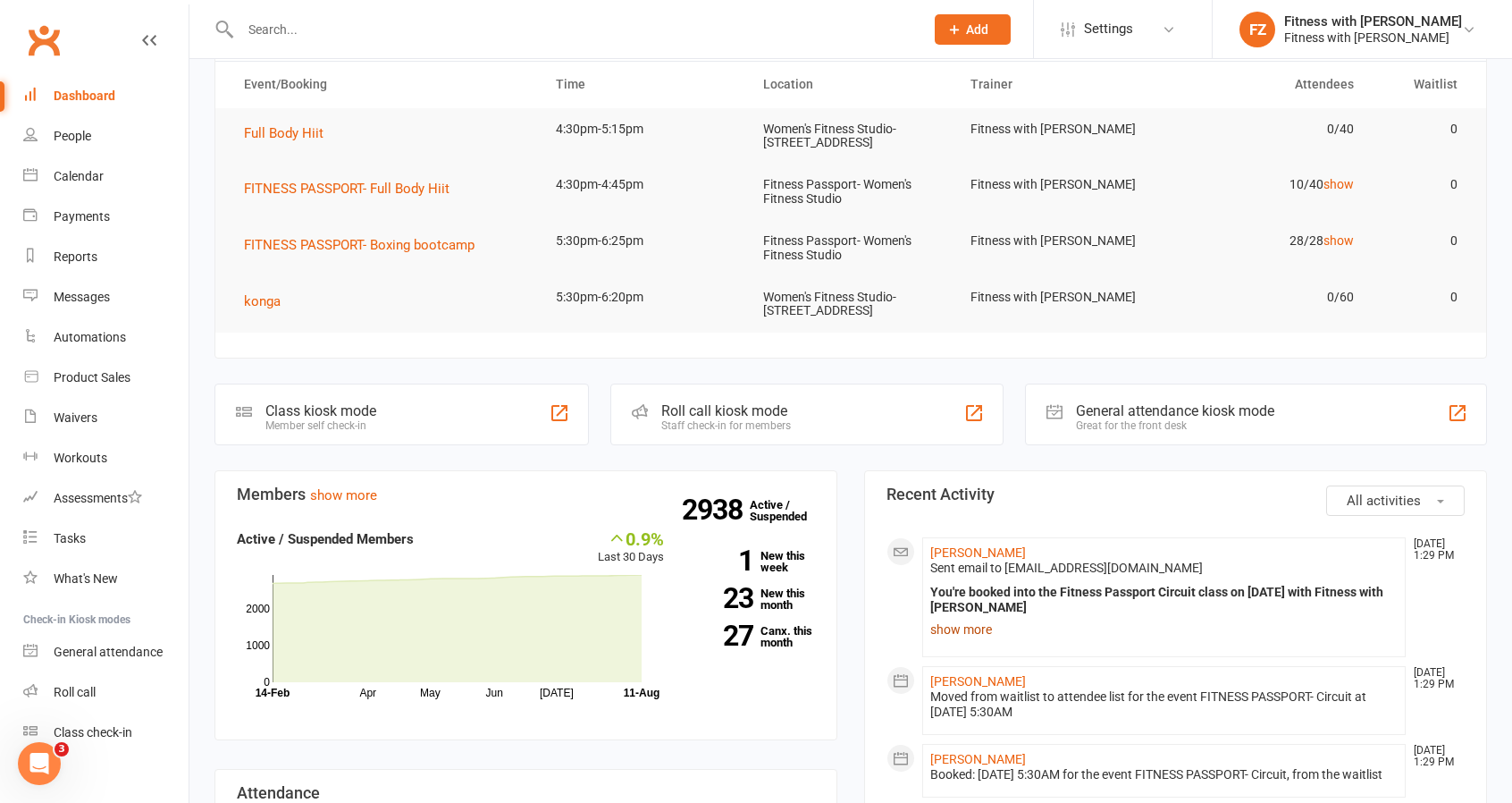
scroll to position [269, 0]
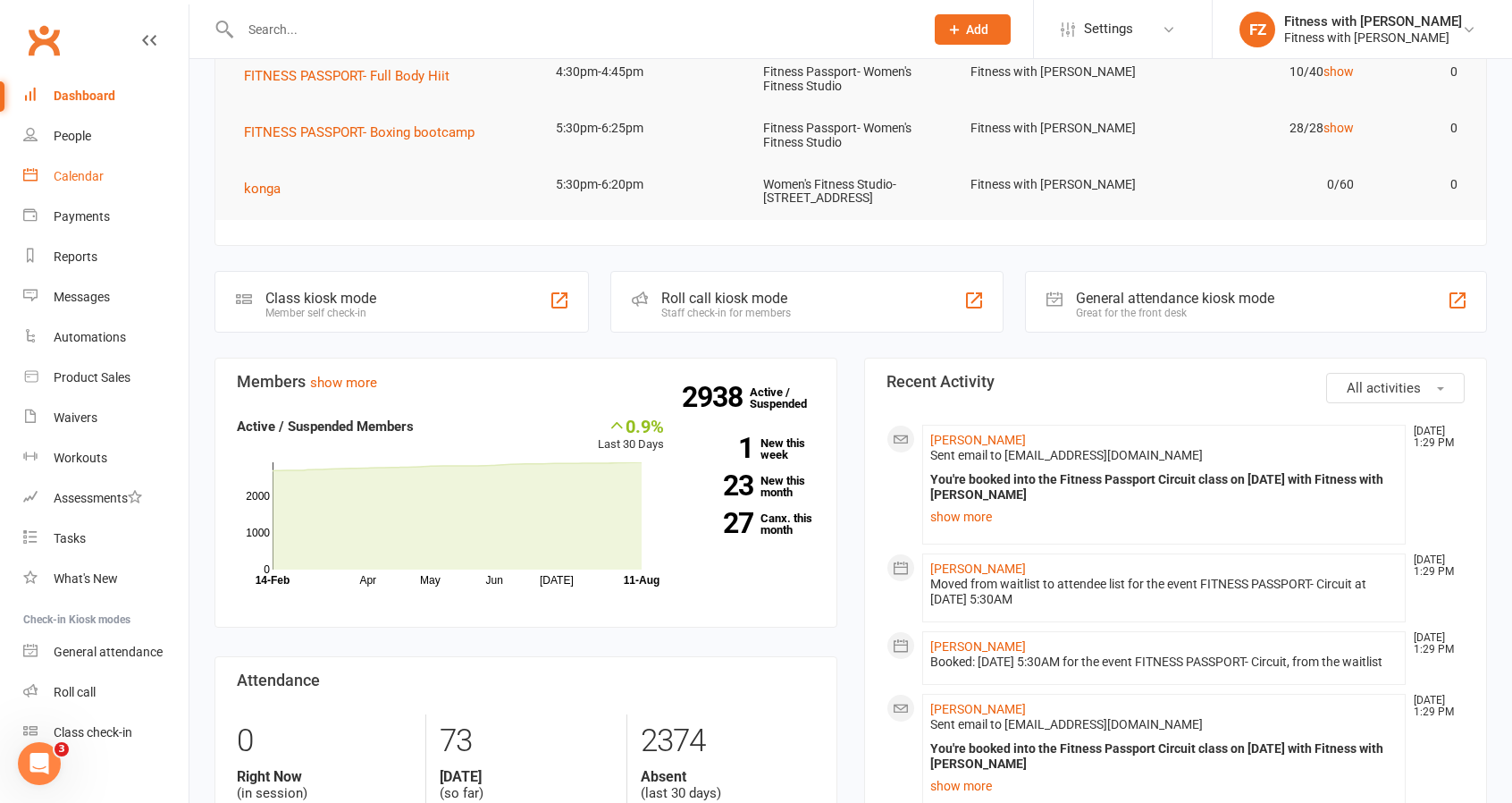
click at [90, 162] on link "Calendar" at bounding box center [106, 176] width 165 height 40
